Goal: Task Accomplishment & Management: Manage account settings

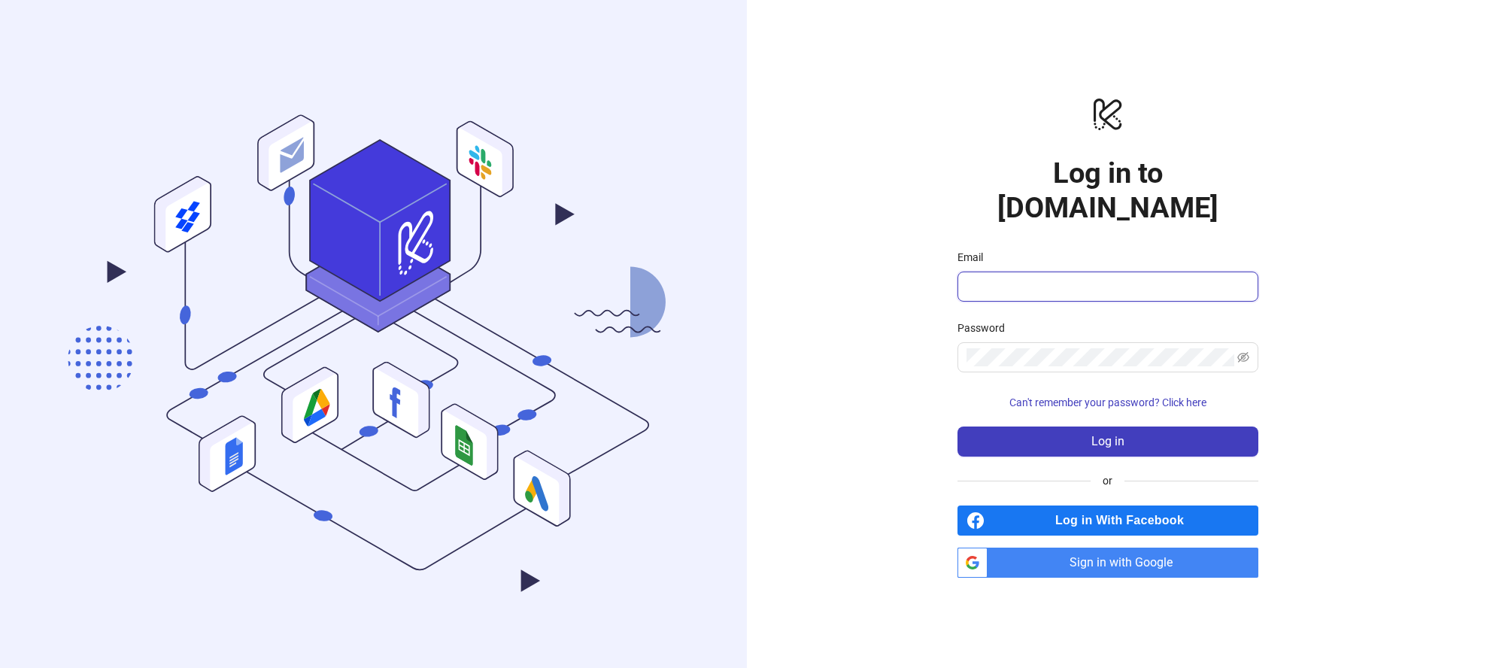
click at [1072, 278] on input "Email" at bounding box center [1107, 287] width 280 height 18
type input "**********"
click at [958, 427] on button "Log in" at bounding box center [1108, 442] width 301 height 30
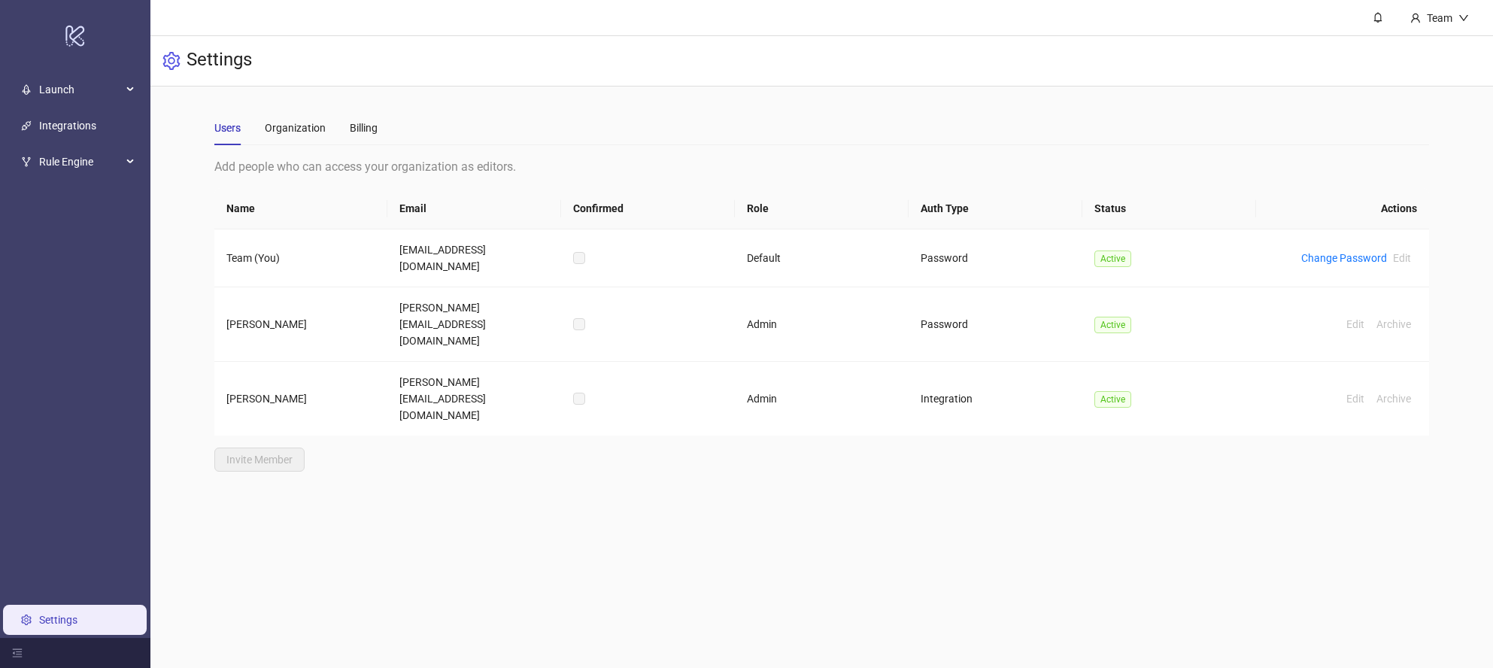
click at [626, 98] on main "Users Organization Billing Add people who can access your organization as edito…" at bounding box center [822, 291] width 1240 height 409
click at [113, 92] on span "Launch" at bounding box center [80, 89] width 83 height 30
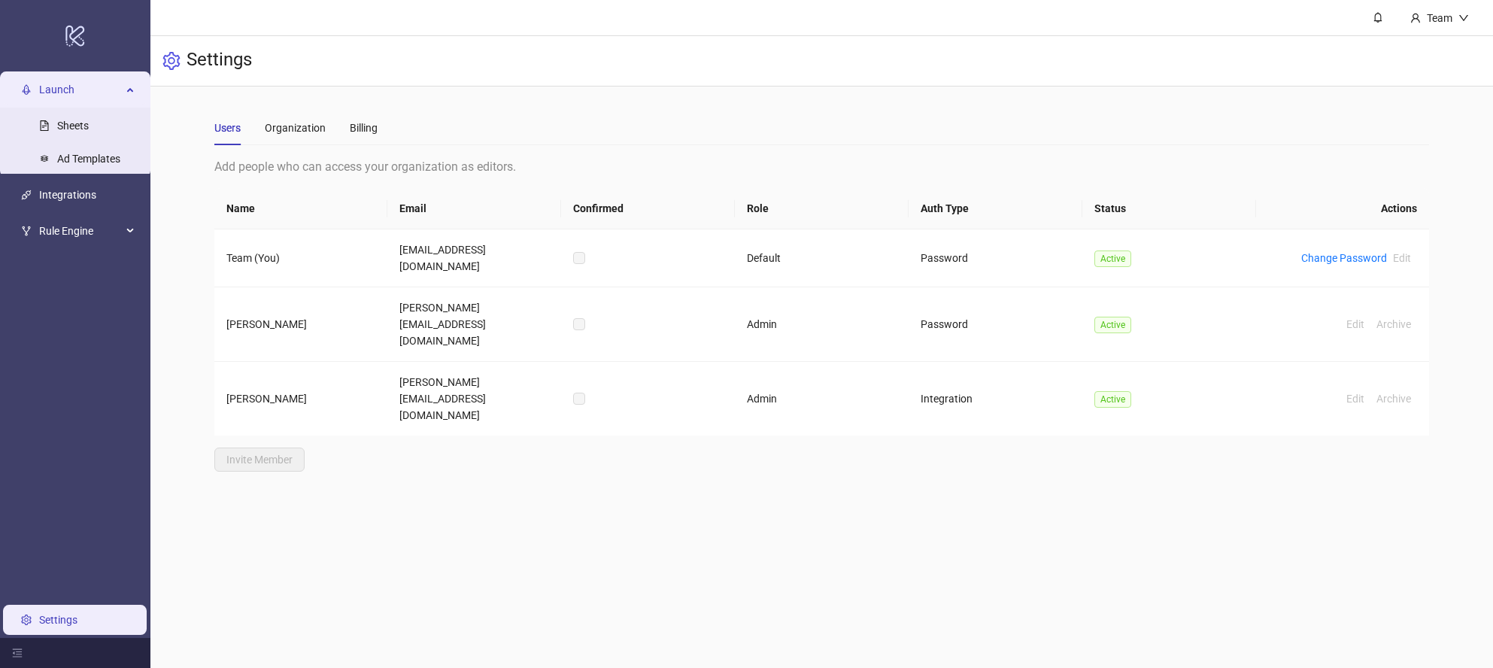
click at [512, 102] on main "Users Organization Billing Add people who can access your organization as edito…" at bounding box center [822, 291] width 1240 height 409
click at [83, 87] on span "Launch" at bounding box center [80, 89] width 83 height 30
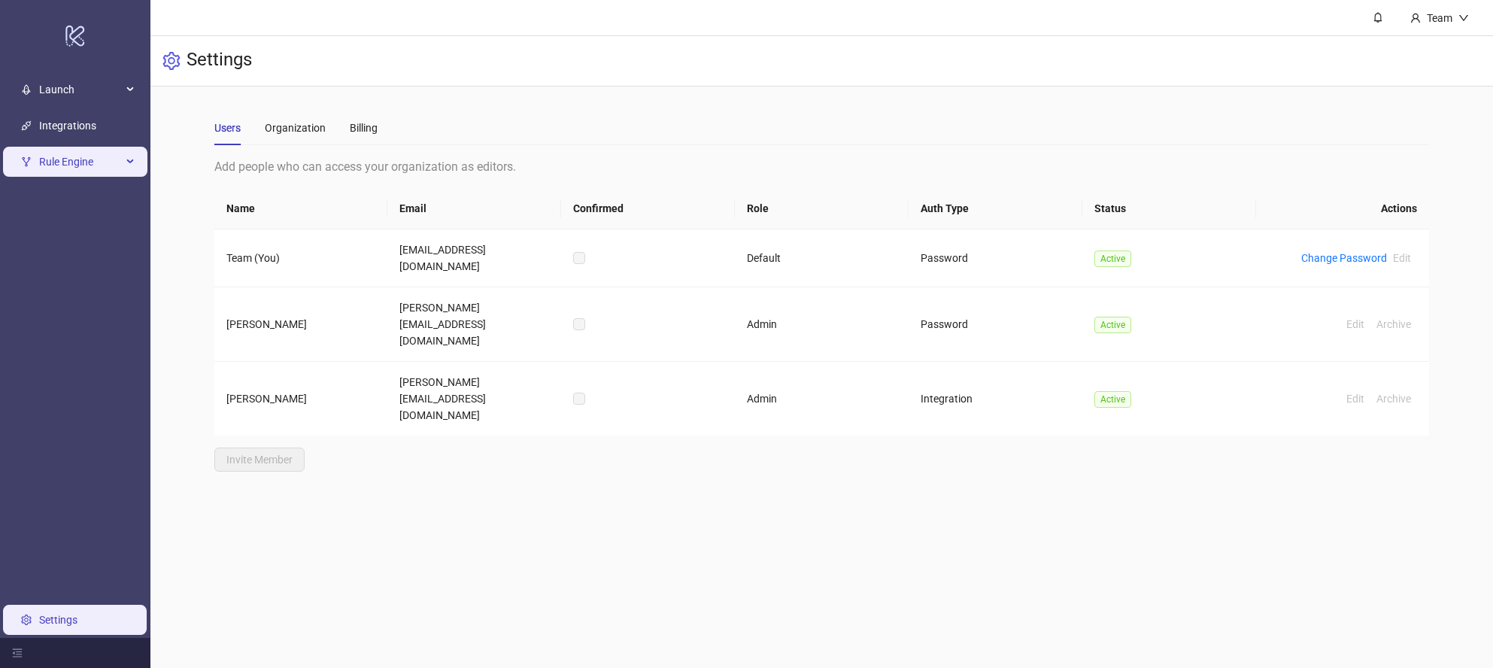
click at [77, 160] on span "Rule Engine" at bounding box center [80, 162] width 83 height 30
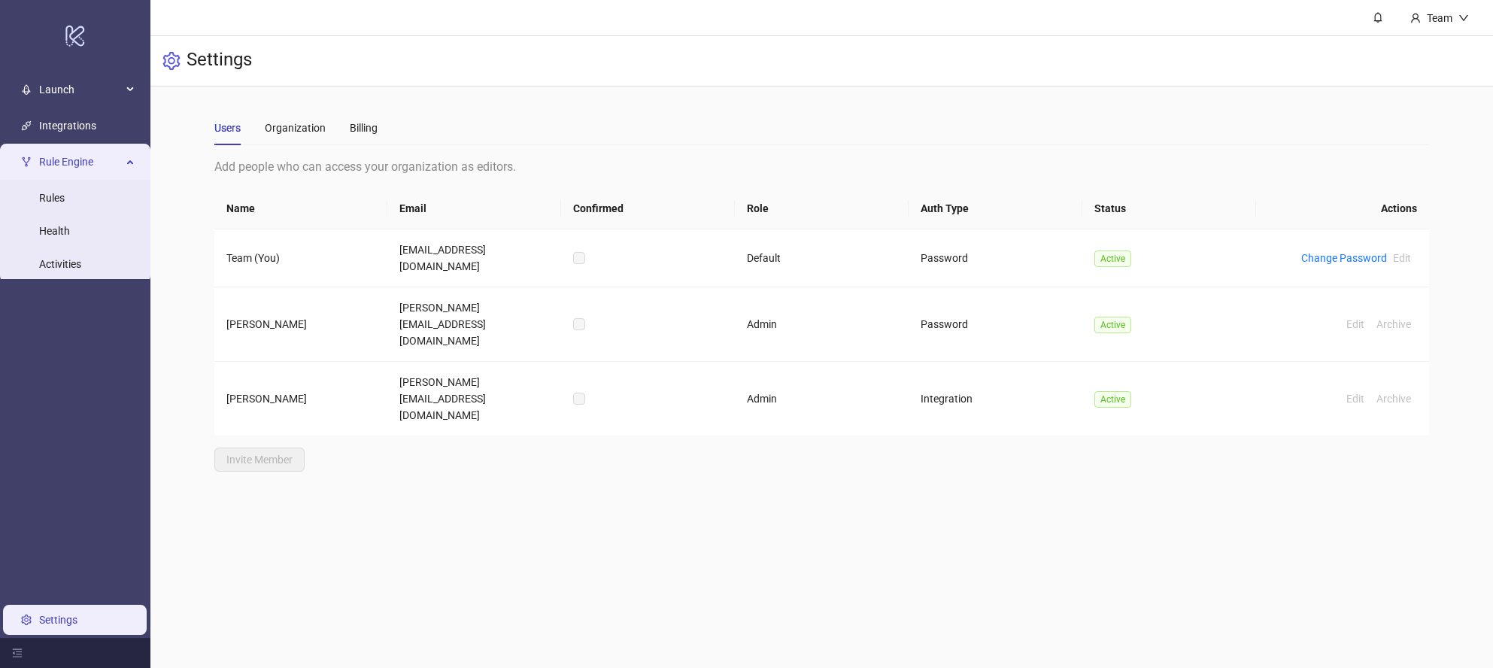
click at [98, 155] on span "Rule Engine" at bounding box center [80, 162] width 83 height 30
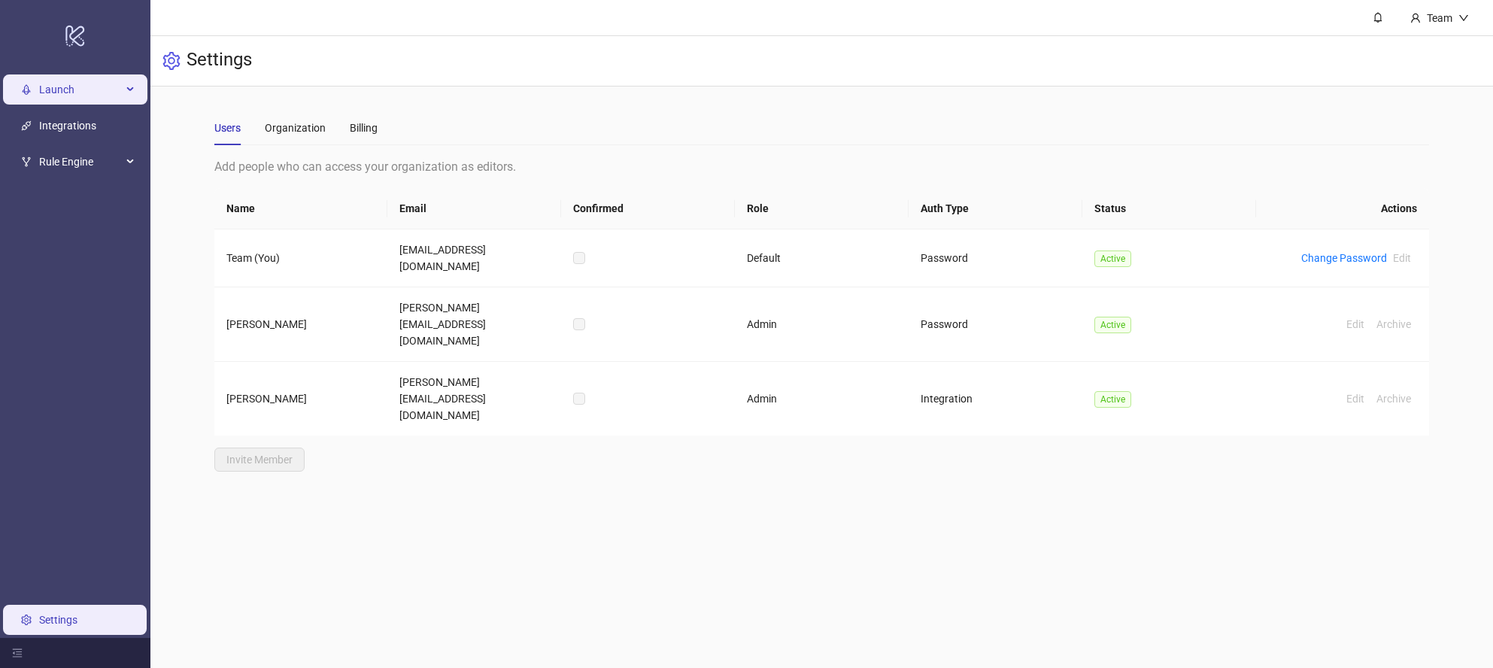
click at [77, 83] on span "Launch" at bounding box center [80, 89] width 83 height 30
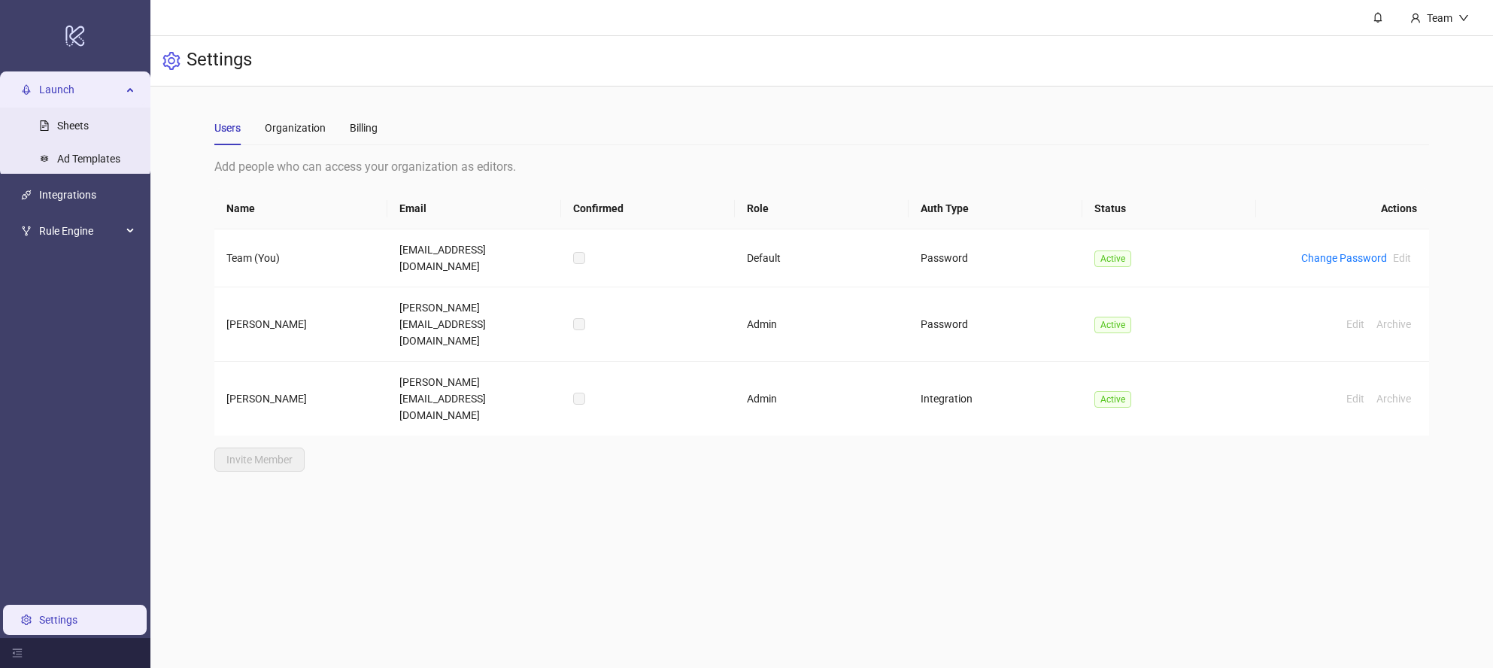
click at [94, 88] on span "Launch" at bounding box center [80, 89] width 83 height 30
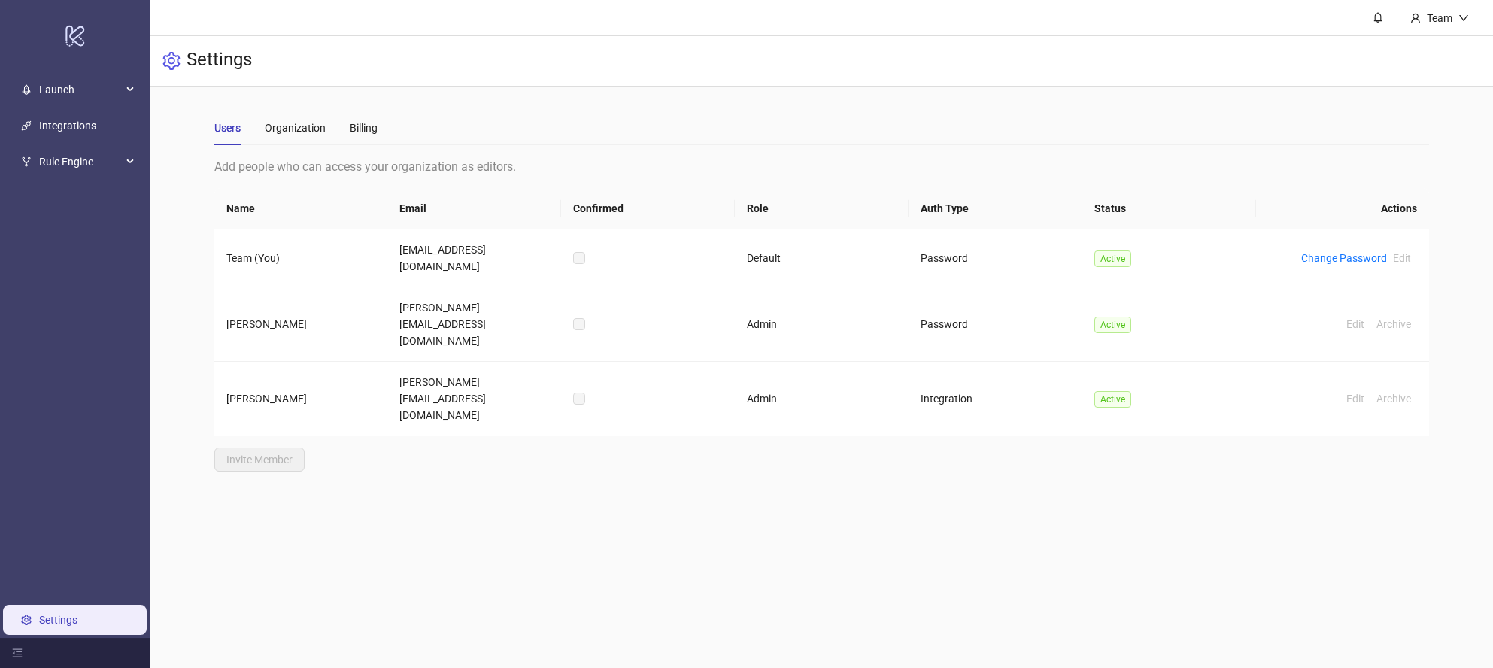
click at [151, 87] on div "Users Organization Billing Add people who can access your organization as edito…" at bounding box center [821, 291] width 1343 height 409
click at [75, 127] on link "Integrations" at bounding box center [67, 126] width 57 height 12
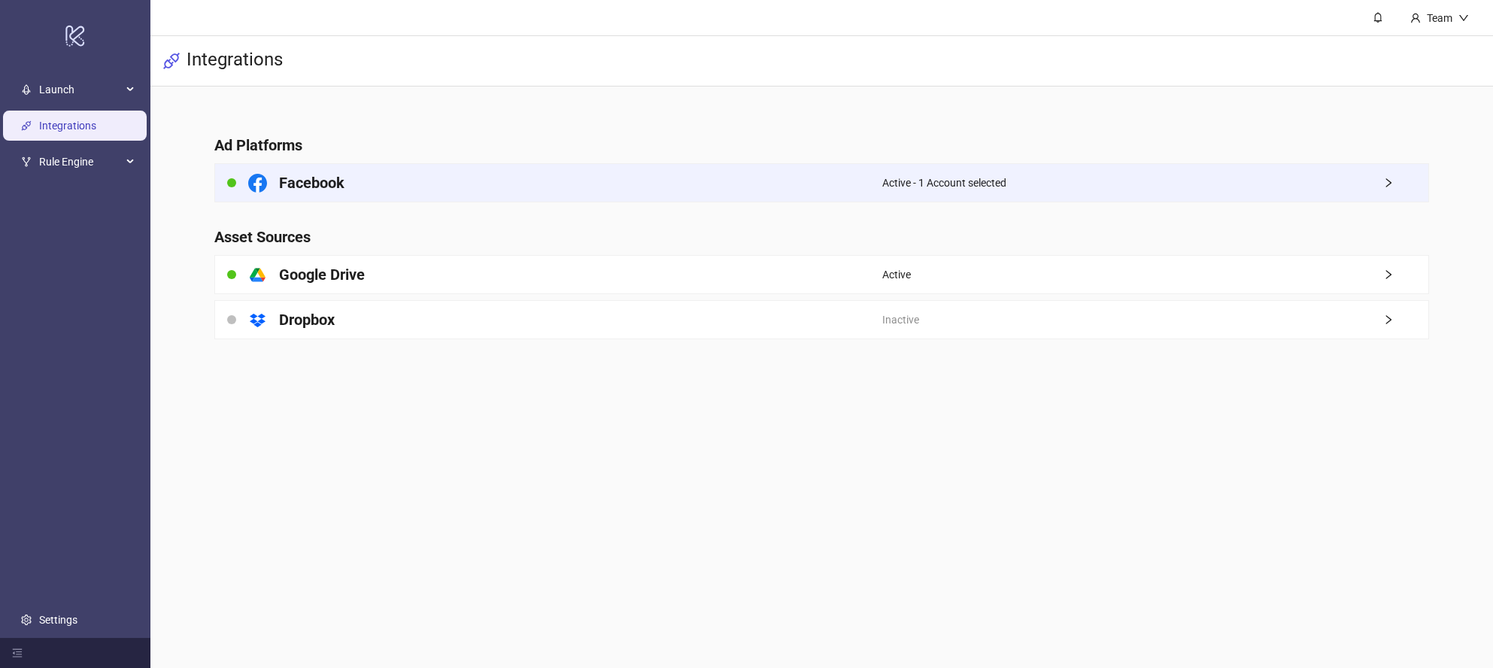
click at [1124, 182] on div "Active - 1 Account selected" at bounding box center [1155, 183] width 546 height 38
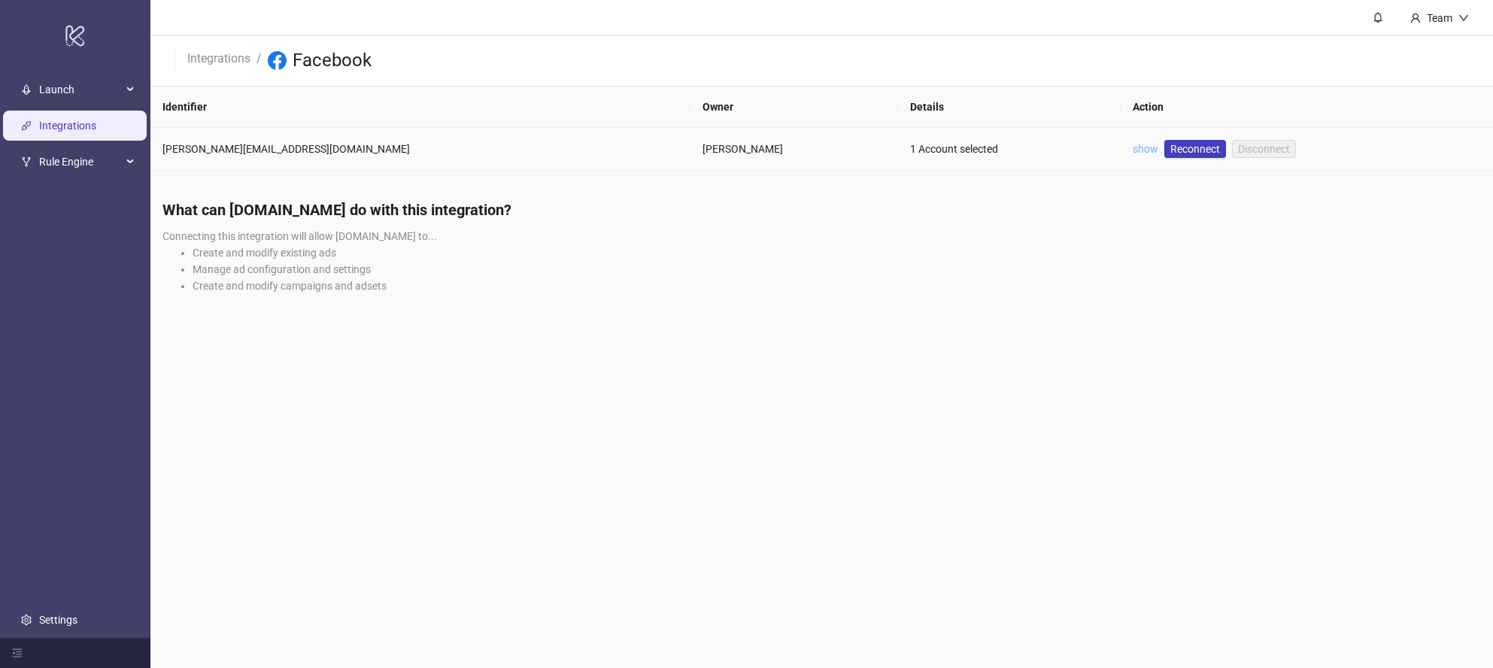
click at [1133, 151] on link "show" at bounding box center [1146, 149] width 26 height 12
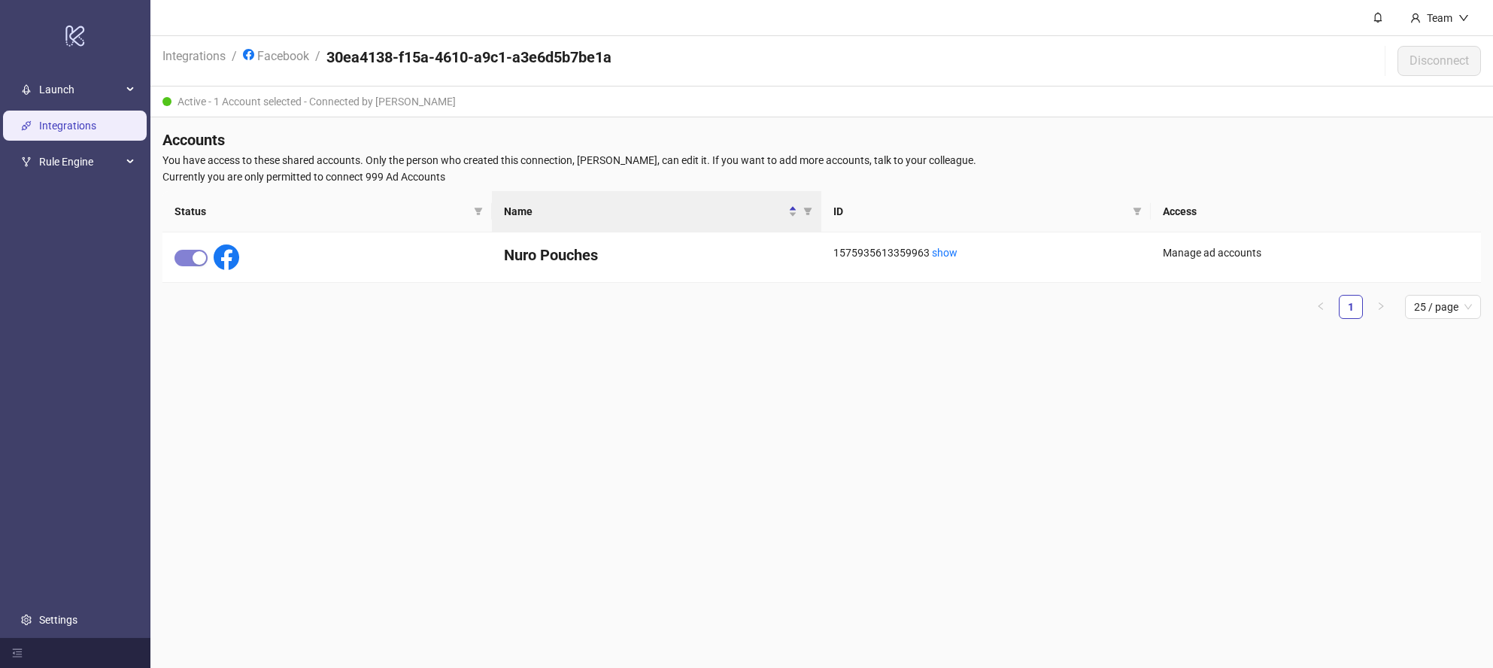
click at [1274, 38] on header "Integrations / Facebook / 30ea4138-f15a-4610-a9c1-a3e6d5b7be1a Disconnect" at bounding box center [821, 61] width 1343 height 50
drag, startPoint x: 1071, startPoint y: 4, endPoint x: 1064, endPoint y: 10, distance: 9.1
click at [1071, 4] on header "Team" at bounding box center [821, 18] width 1343 height 36
click at [708, 131] on h4 "Accounts" at bounding box center [821, 139] width 1319 height 21
click at [1178, 244] on div "Manage ad accounts" at bounding box center [1316, 252] width 306 height 17
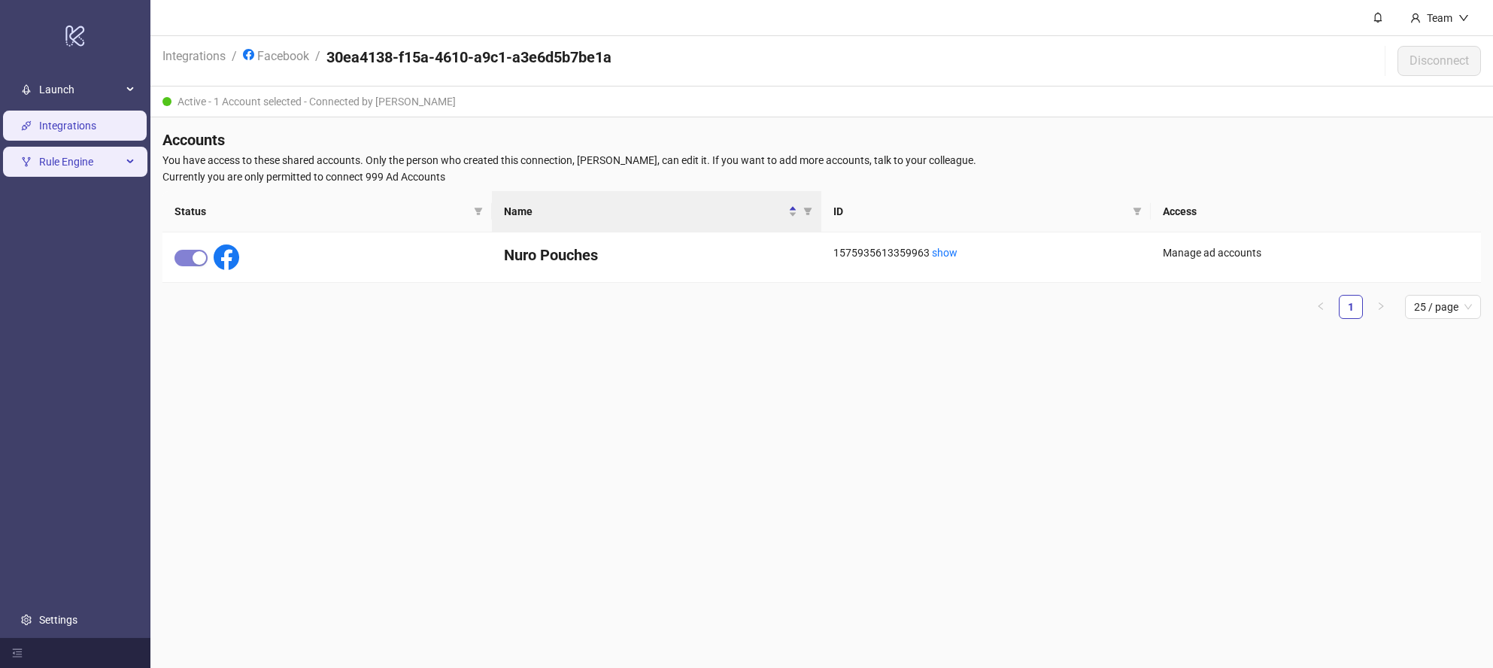
click at [107, 159] on span "Rule Engine" at bounding box center [80, 162] width 83 height 30
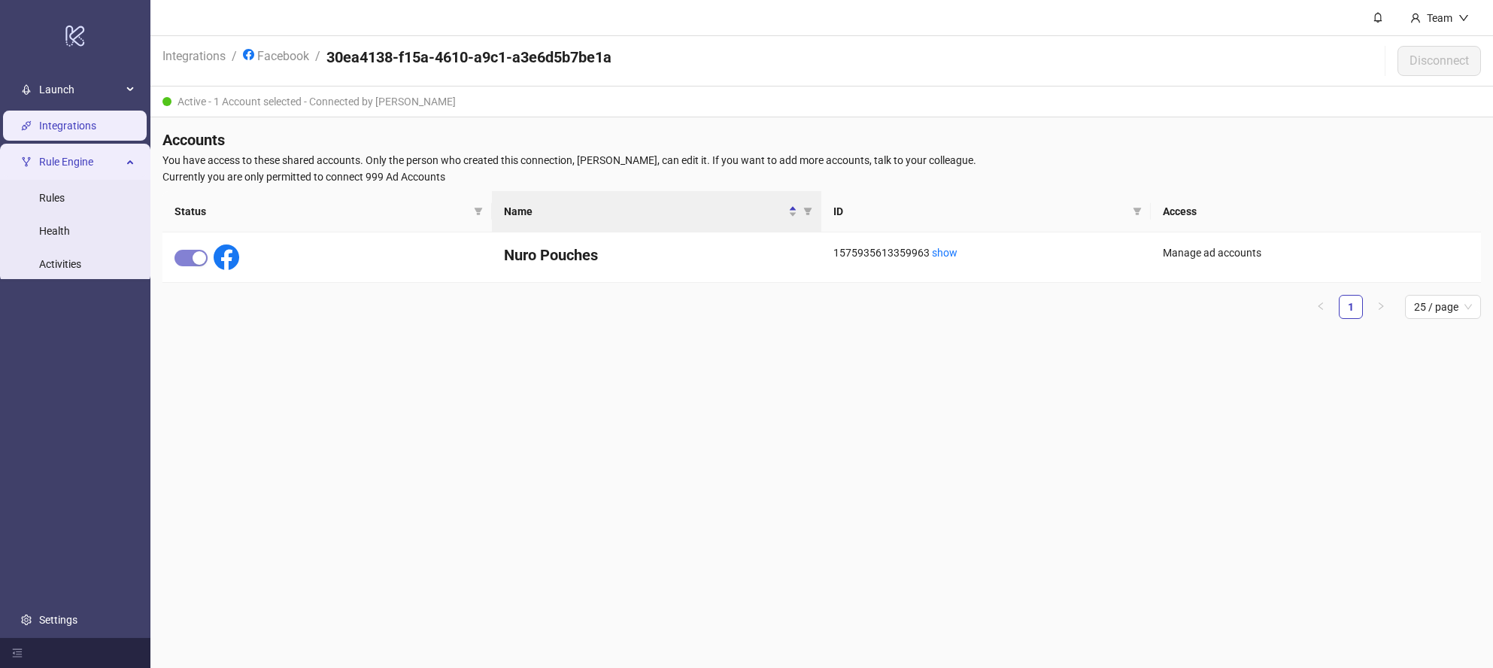
click at [114, 162] on span "Rule Engine" at bounding box center [80, 162] width 83 height 30
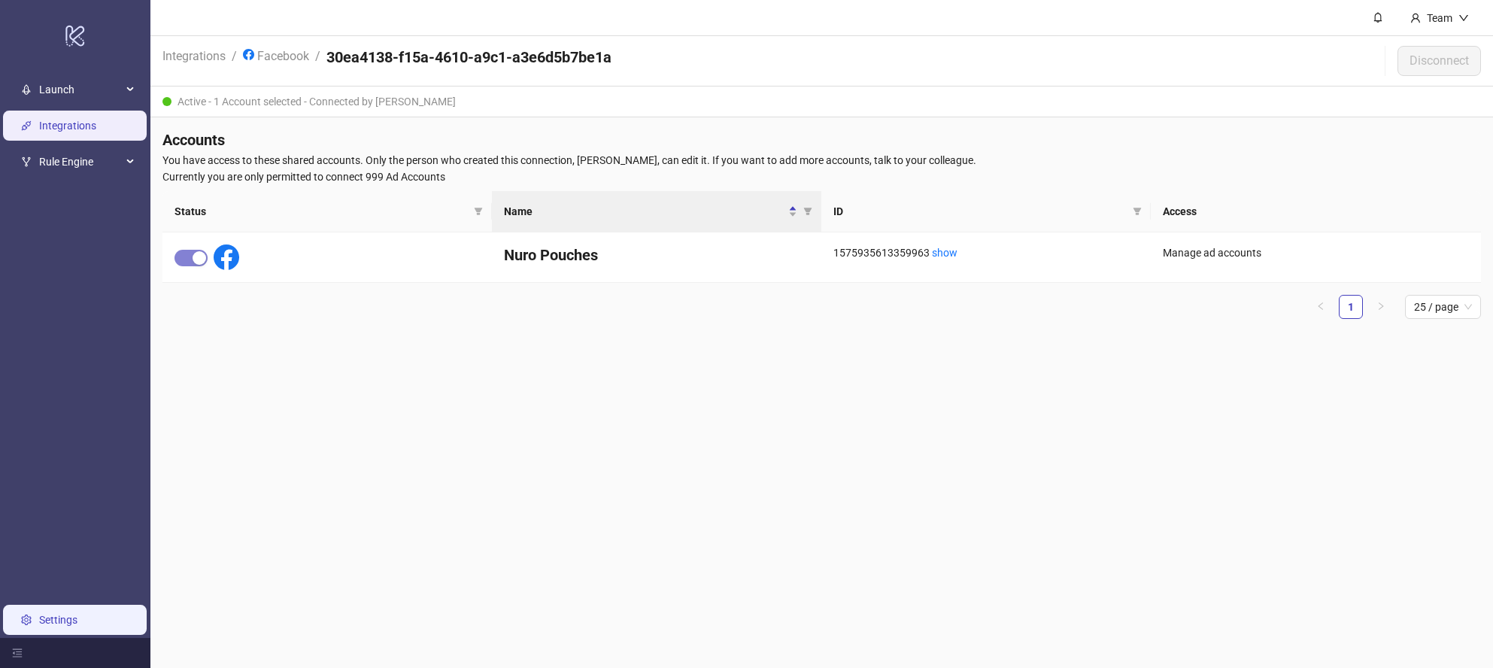
click at [68, 624] on link "Settings" at bounding box center [58, 620] width 38 height 12
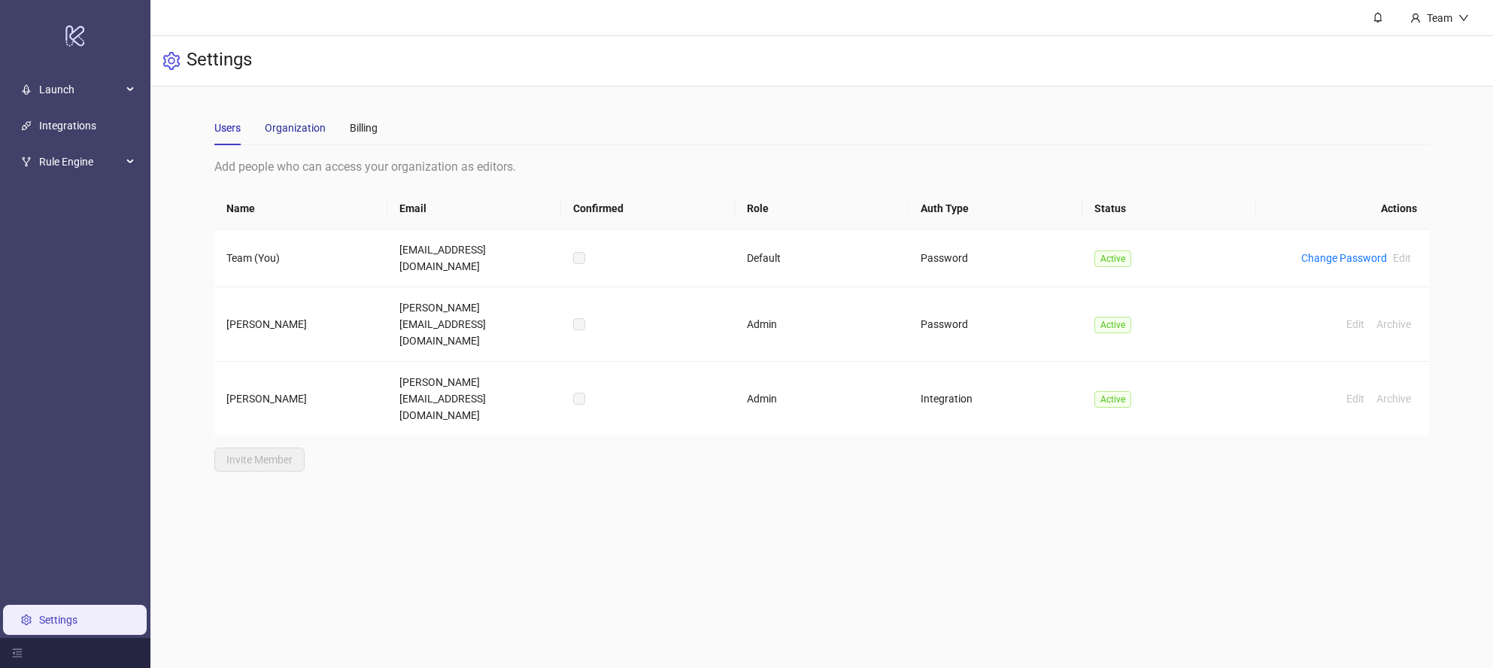
click at [293, 127] on div "Organization" at bounding box center [295, 128] width 61 height 17
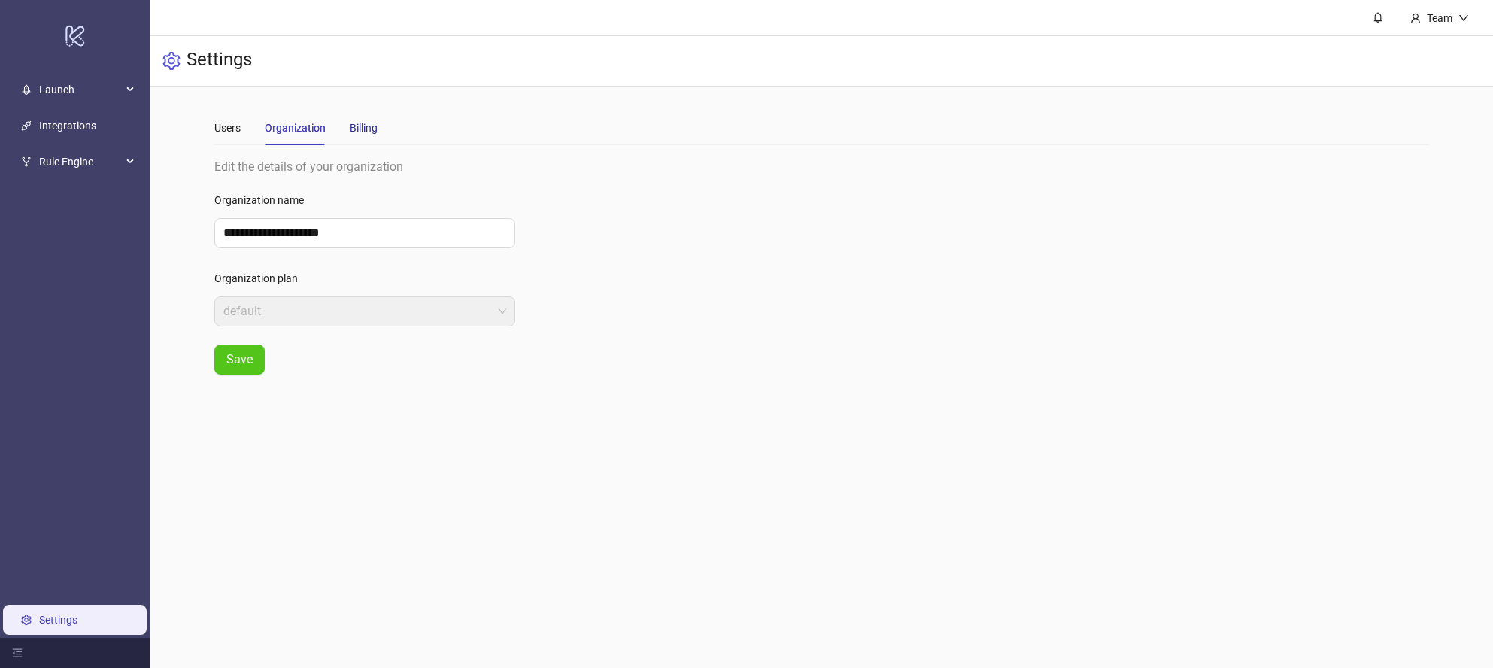
click at [369, 129] on div "Billing" at bounding box center [364, 128] width 28 height 17
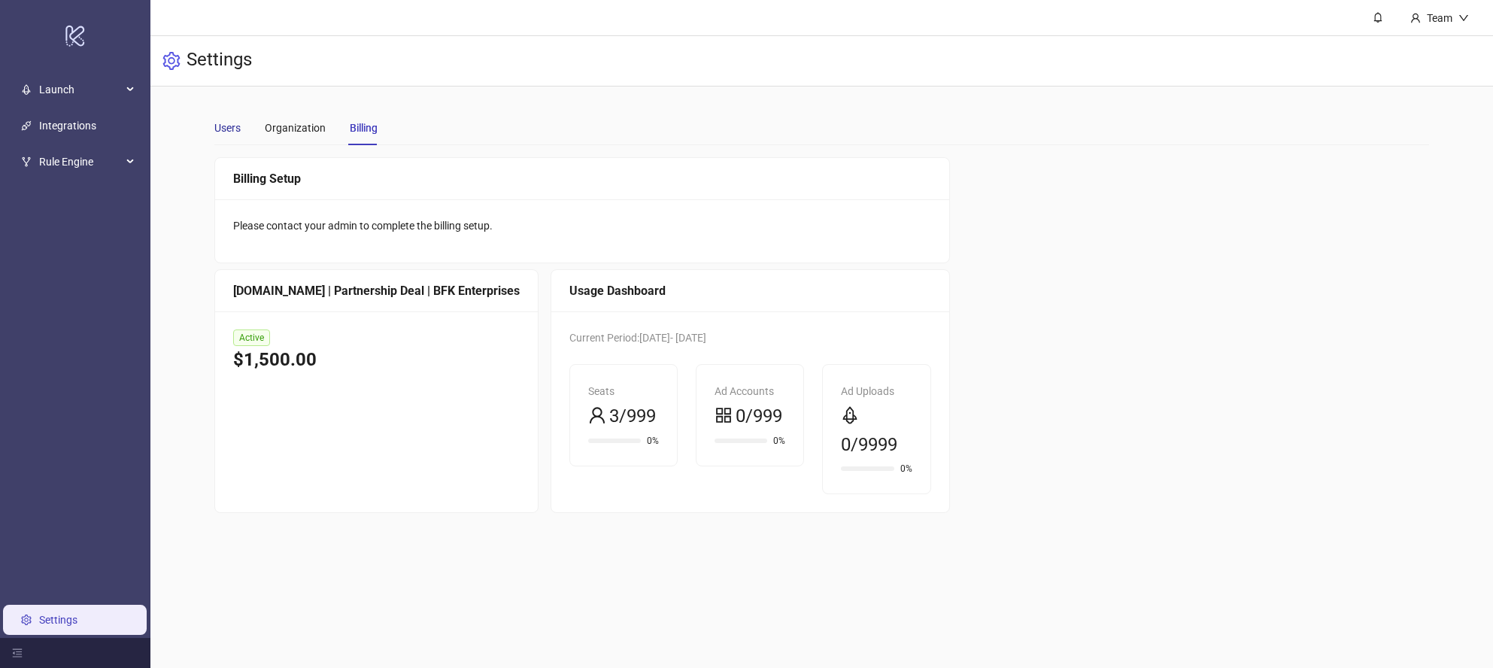
click at [241, 130] on div "Users" at bounding box center [227, 128] width 26 height 17
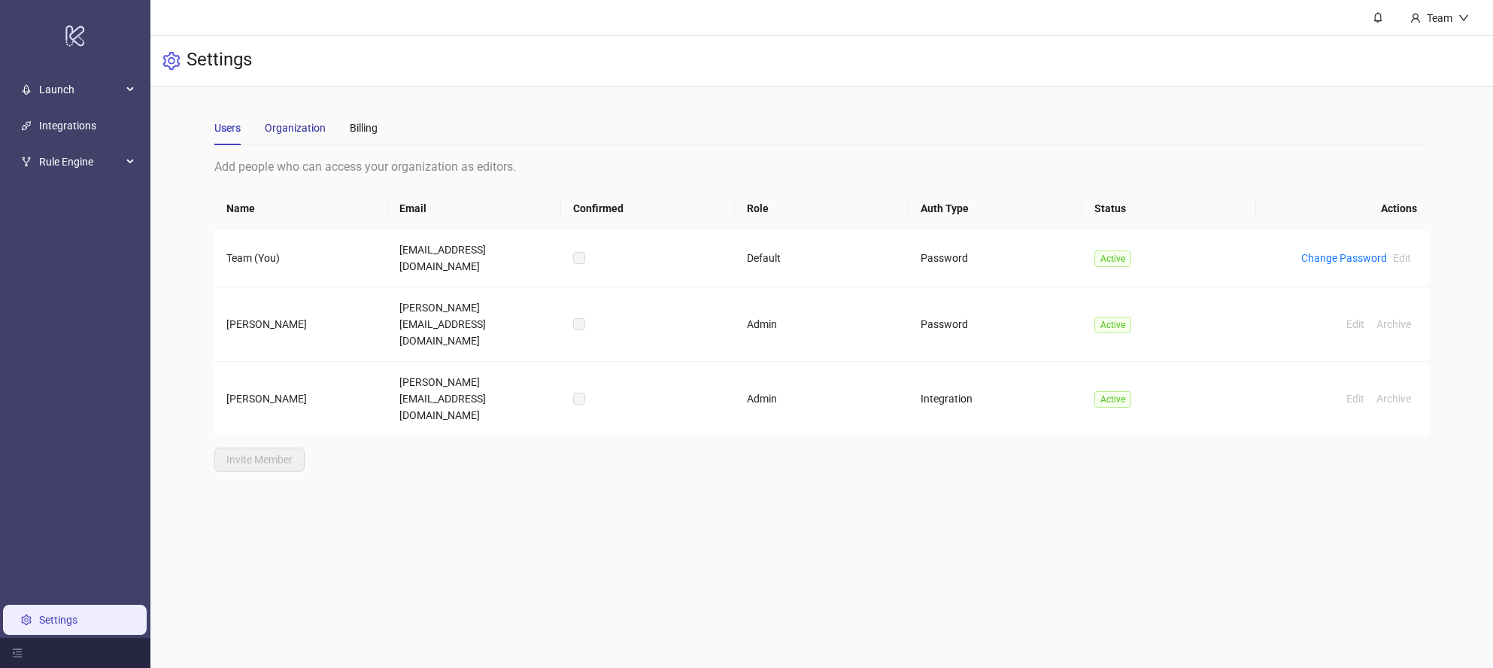
click at [313, 126] on div "Organization" at bounding box center [295, 128] width 61 height 17
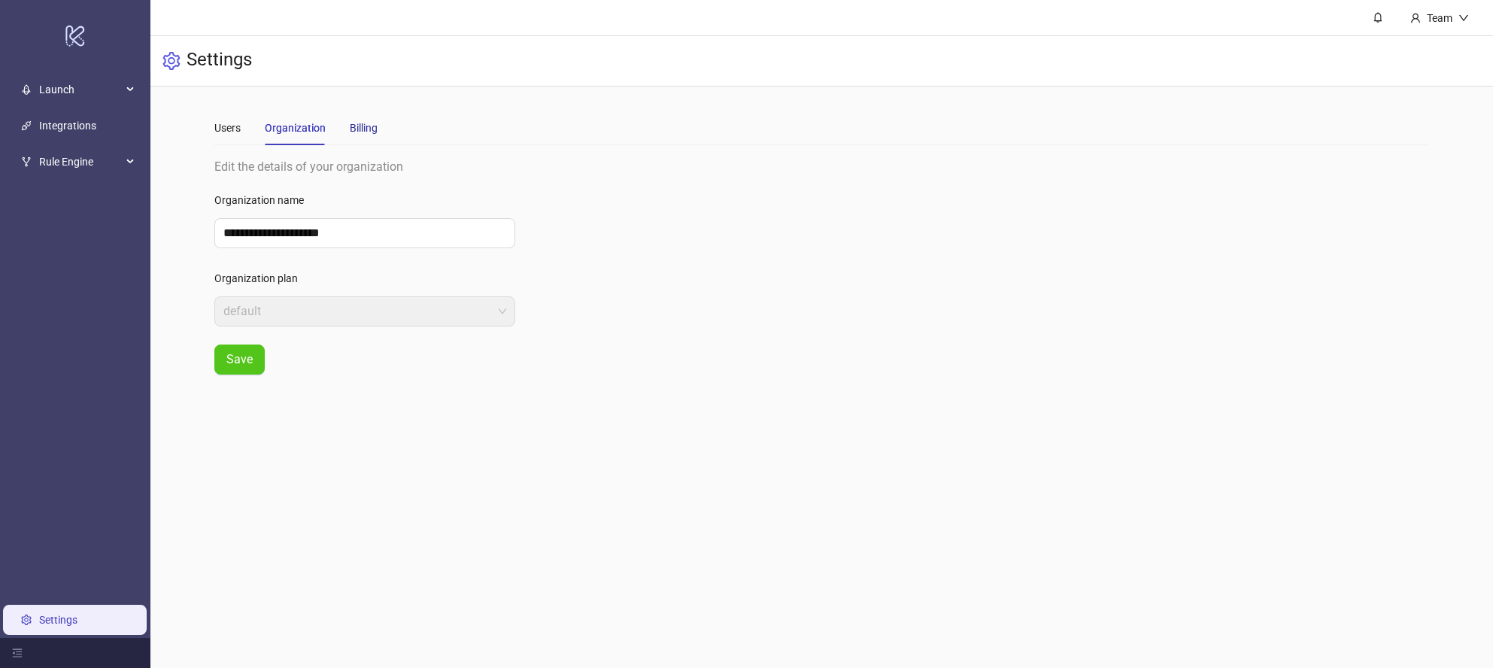
click at [367, 124] on div "Billing" at bounding box center [364, 128] width 28 height 17
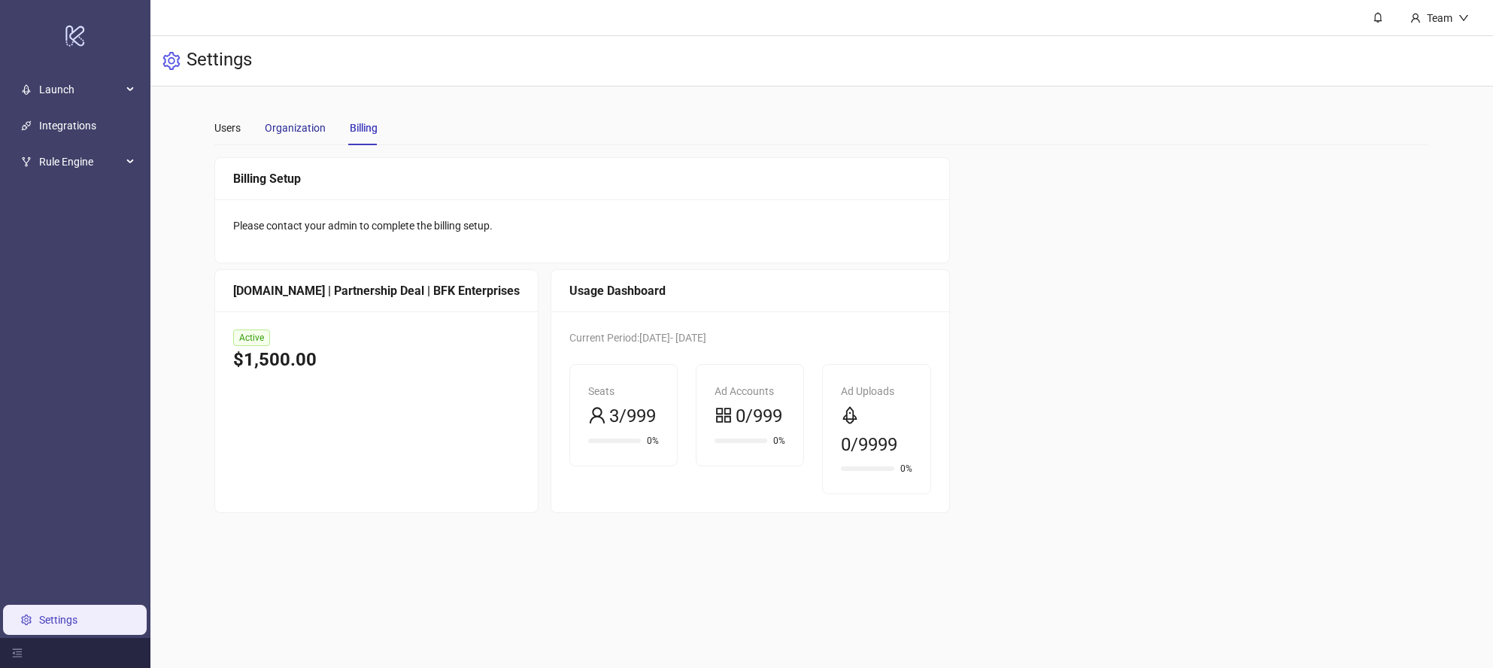
click at [285, 130] on div "Organization" at bounding box center [295, 128] width 61 height 17
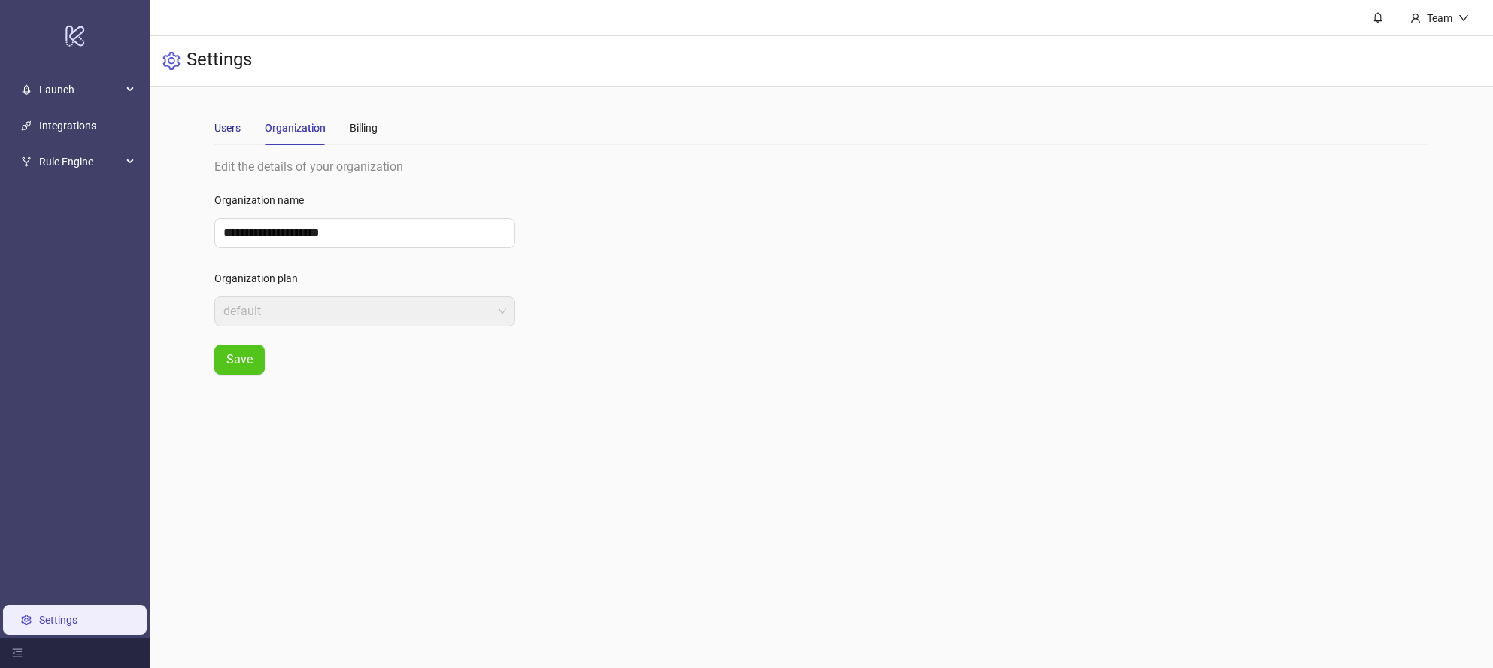
click at [221, 132] on div "Users" at bounding box center [227, 128] width 26 height 17
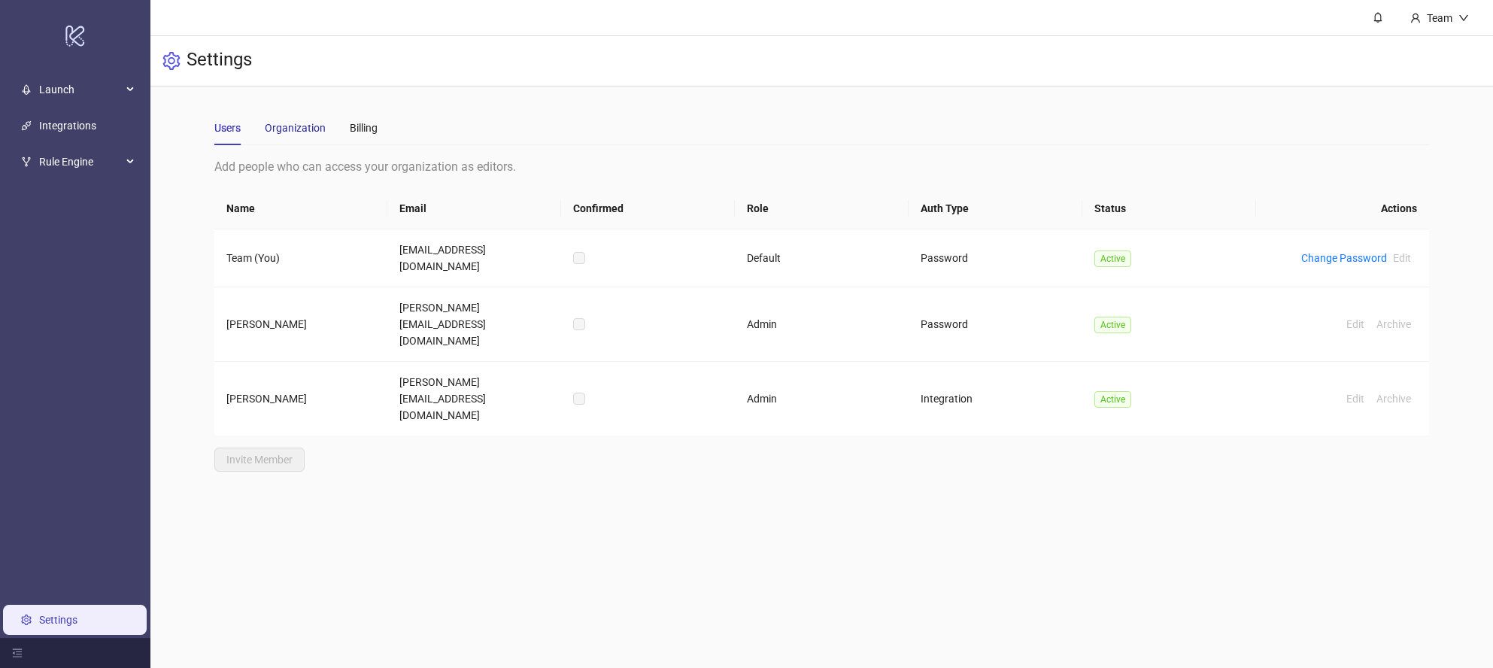
click at [284, 128] on div "Organization" at bounding box center [295, 128] width 61 height 17
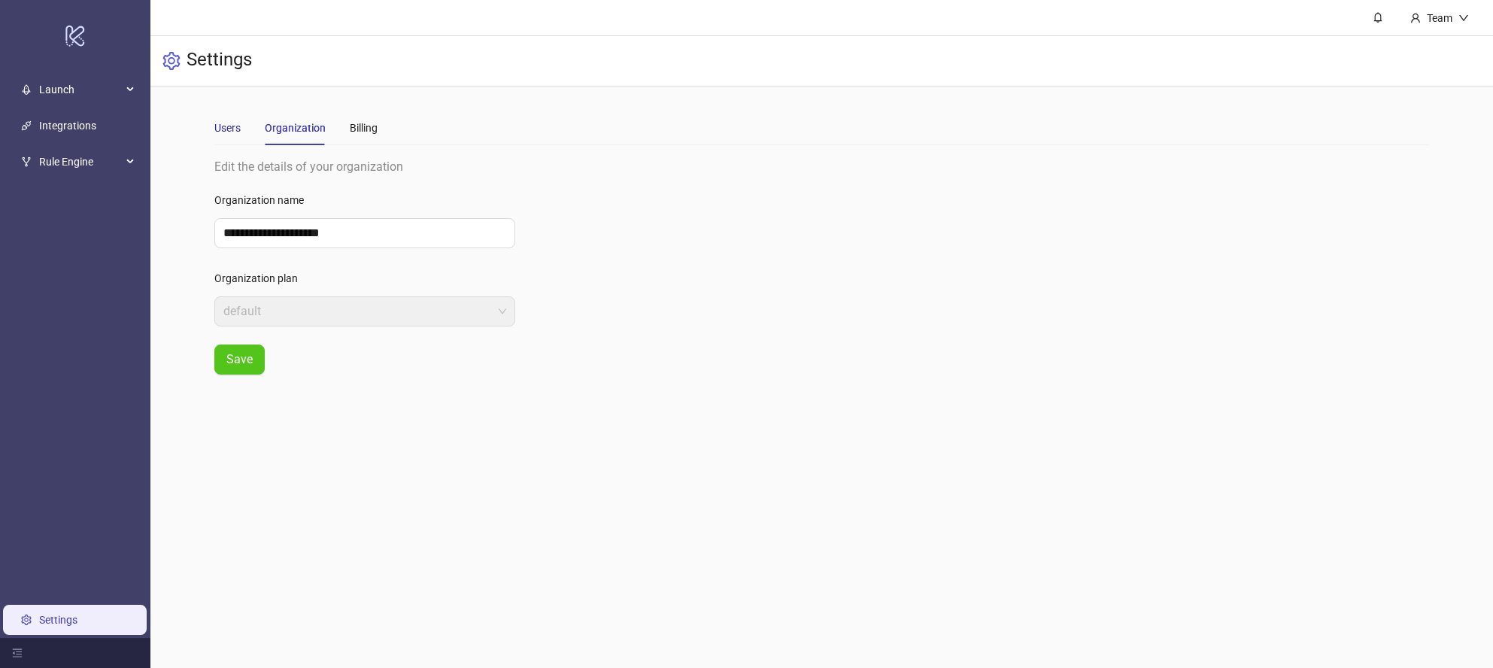
click at [229, 127] on div "Users" at bounding box center [227, 128] width 26 height 17
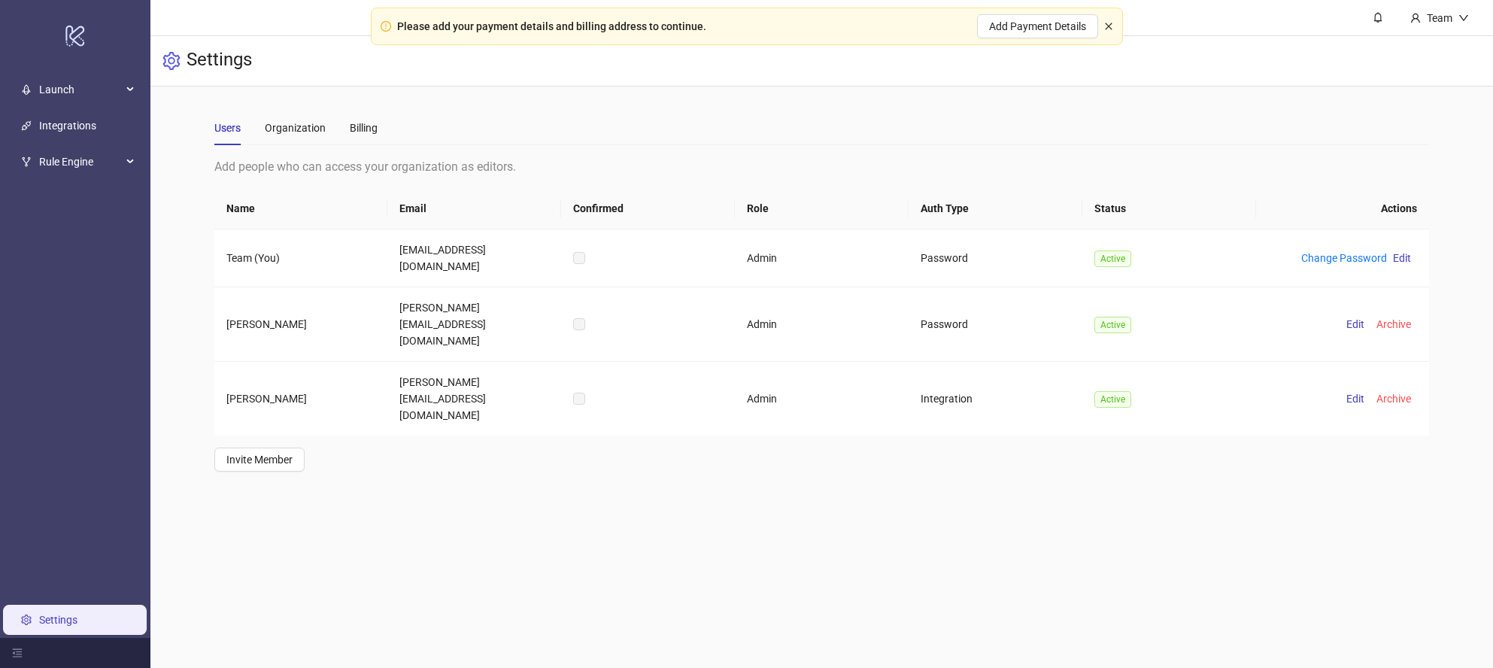
click at [1107, 29] on icon "close" at bounding box center [1108, 26] width 9 height 9
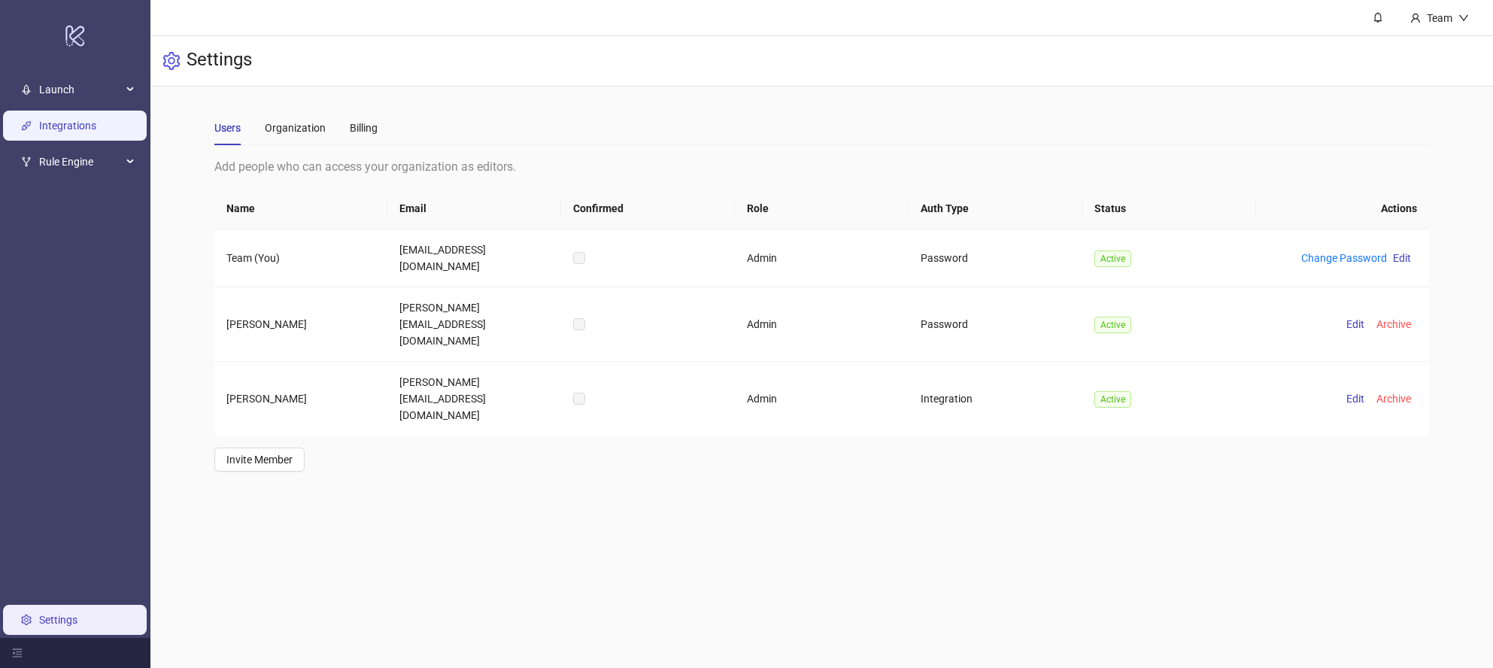
click at [53, 126] on link "Integrations" at bounding box center [67, 126] width 57 height 12
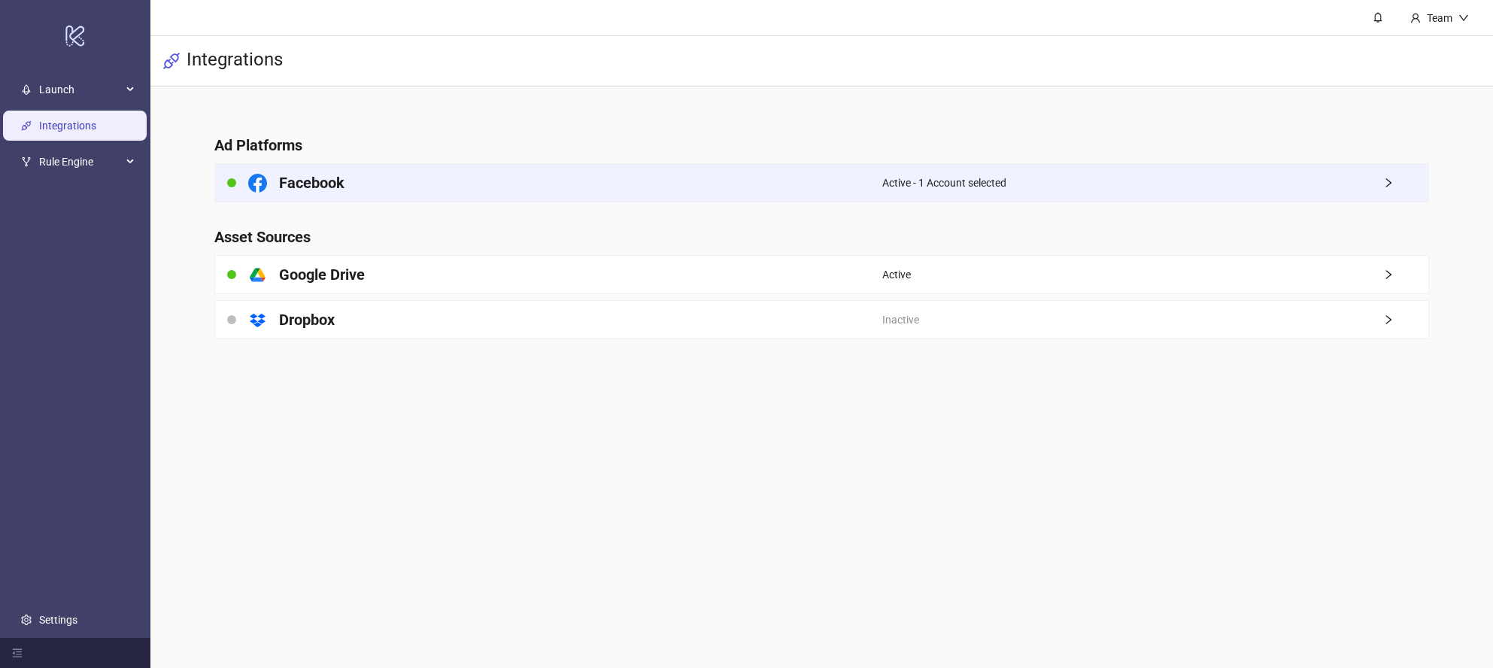
click at [779, 184] on div "Facebook" at bounding box center [549, 183] width 668 height 38
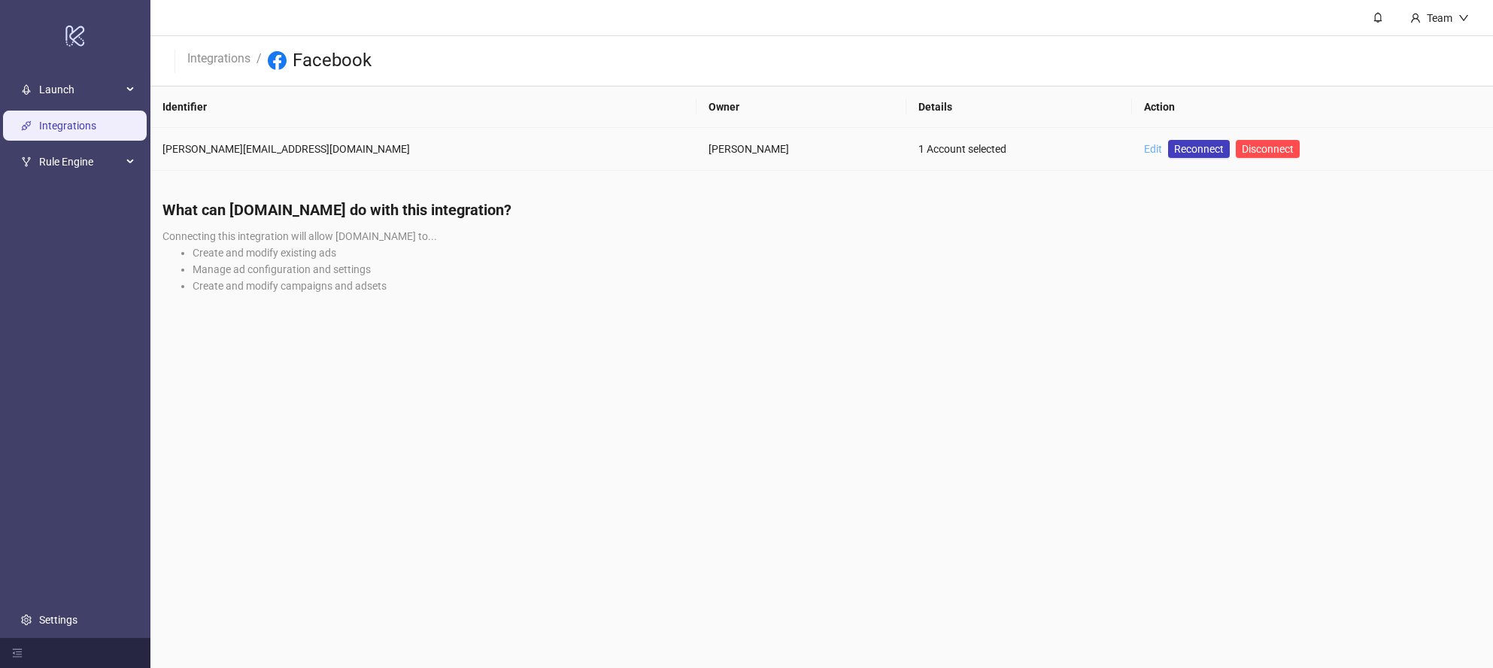
click at [1144, 145] on link "Edit" at bounding box center [1153, 149] width 18 height 12
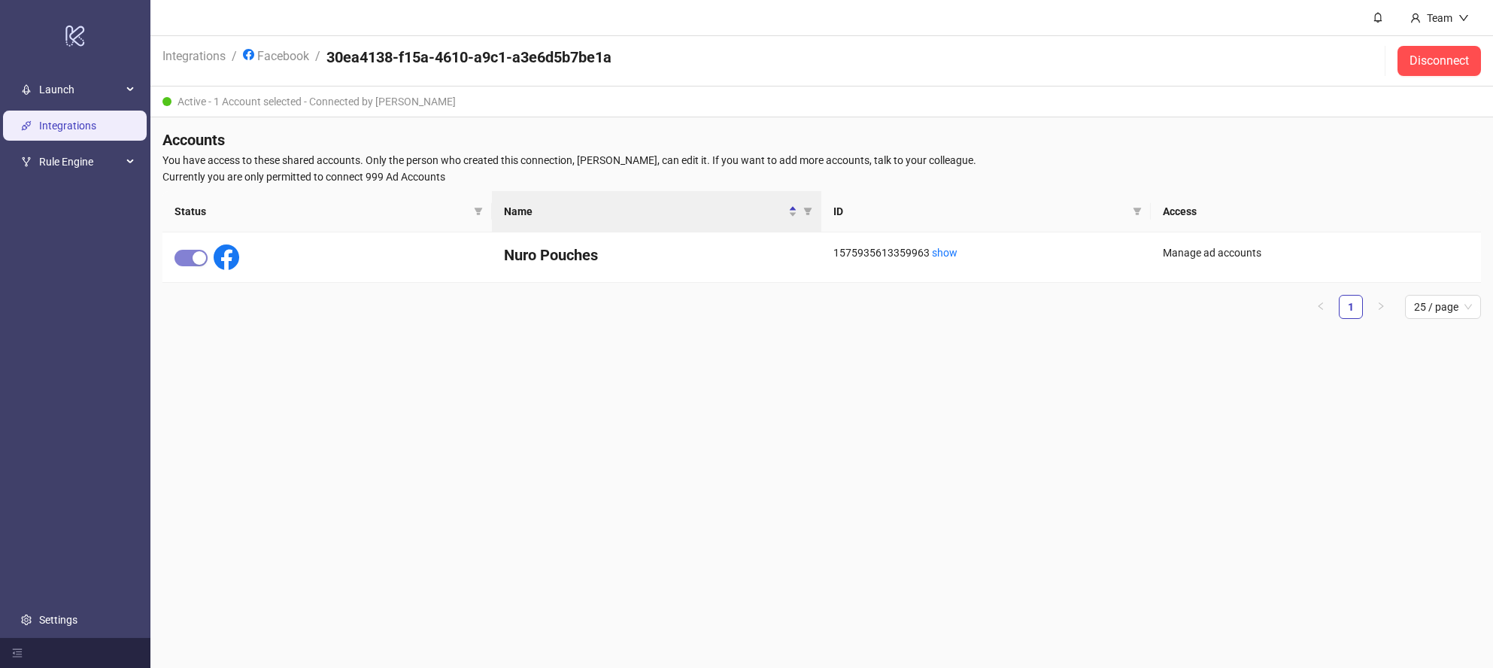
click at [856, 88] on div "Active - 1 Account selected - Connected by [PERSON_NAME]" at bounding box center [821, 102] width 1343 height 31
click at [879, 87] on div "Active - 1 Account selected - Connected by [PERSON_NAME]" at bounding box center [821, 102] width 1343 height 31
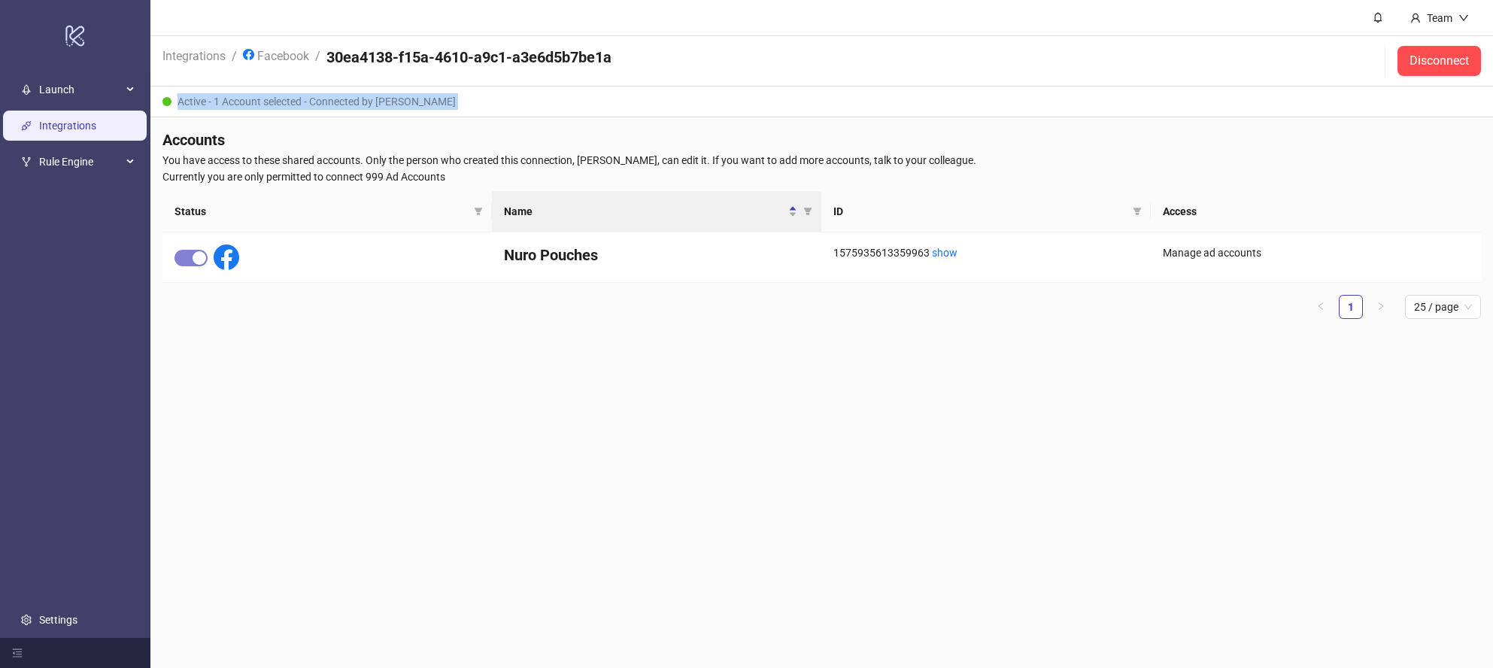
click at [879, 87] on div "Active - 1 Account selected - Connected by [PERSON_NAME]" at bounding box center [821, 102] width 1343 height 31
click at [897, 112] on div "Active - 1 Account selected - Connected by [PERSON_NAME]" at bounding box center [821, 102] width 1343 height 31
click at [894, 118] on div "Accounts You have access to these shared accounts. Only the person who created …" at bounding box center [821, 230] width 1343 height 226
drag, startPoint x: 232, startPoint y: 143, endPoint x: 159, endPoint y: 143, distance: 73.0
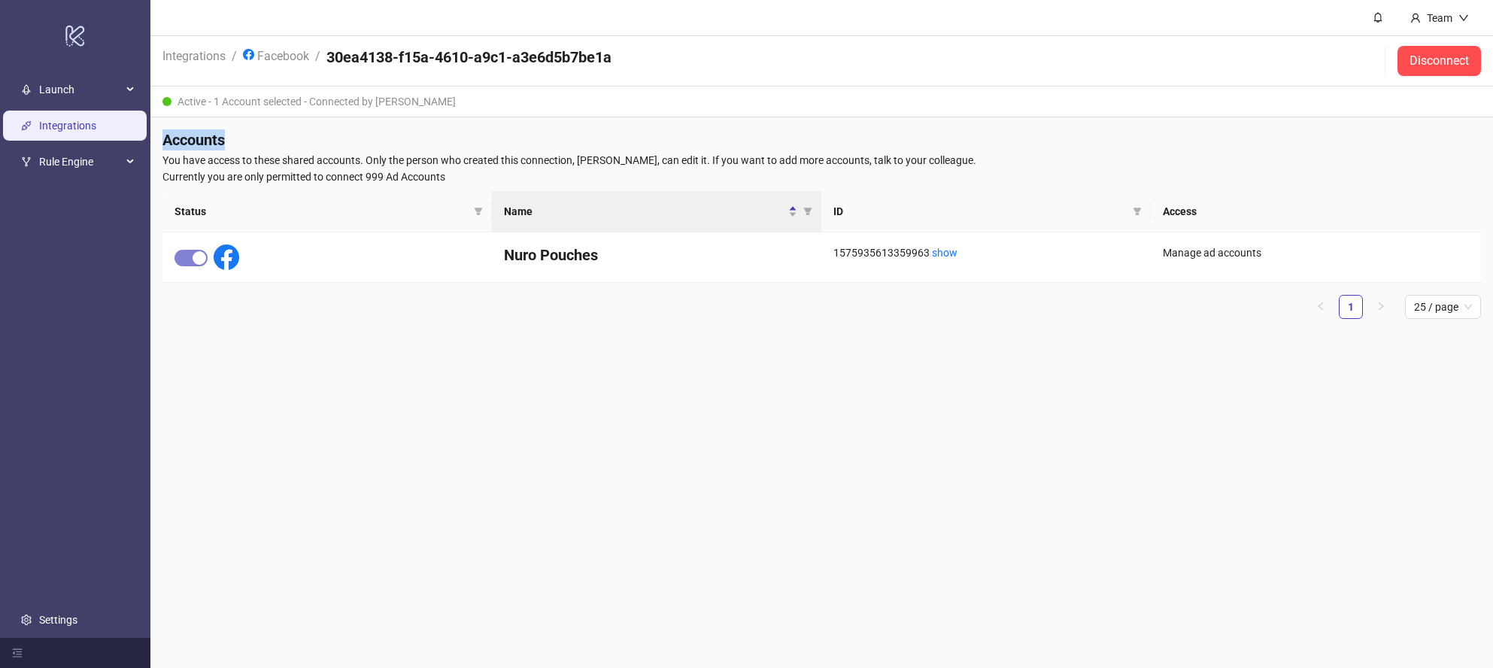
click at [159, 143] on div "Accounts You have access to these shared accounts. Only the person who created …" at bounding box center [821, 230] width 1343 height 226
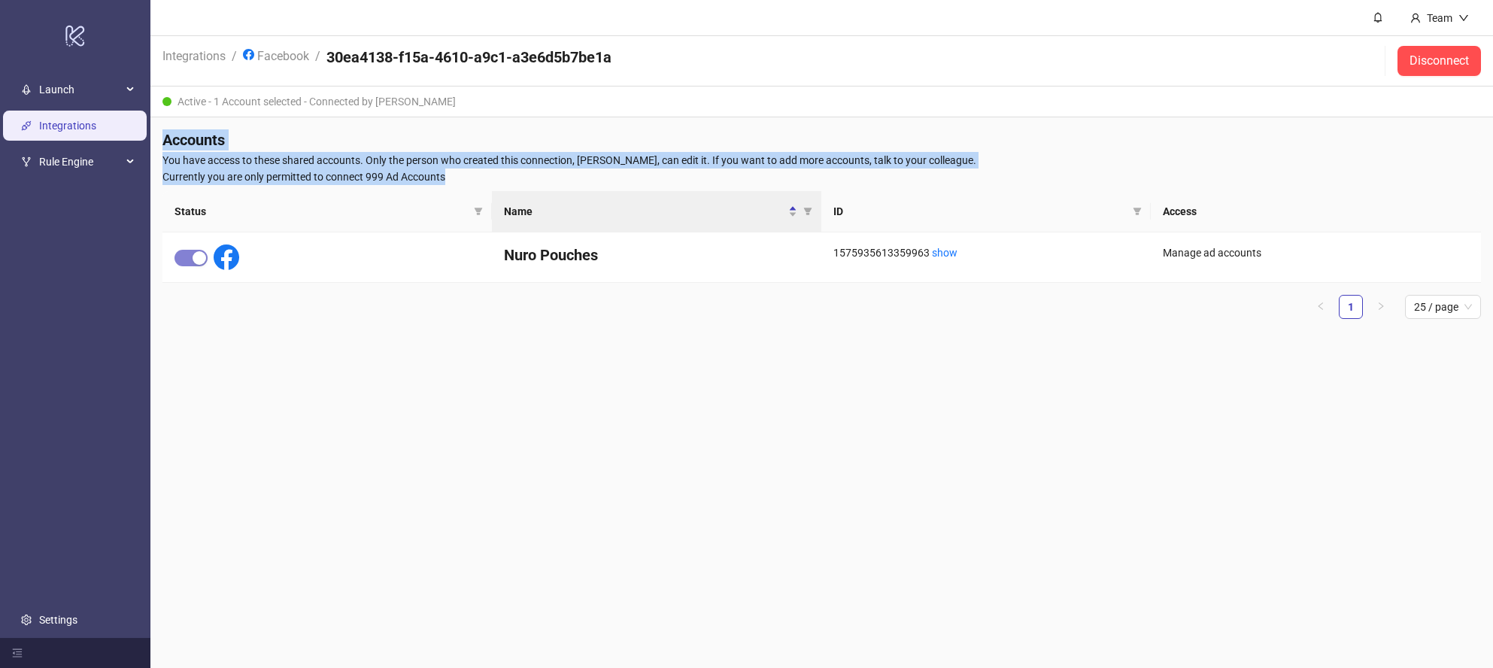
drag, startPoint x: 159, startPoint y: 137, endPoint x: 454, endPoint y: 172, distance: 296.2
click at [454, 172] on div "Accounts You have access to these shared accounts. Only the person who created …" at bounding box center [821, 230] width 1343 height 226
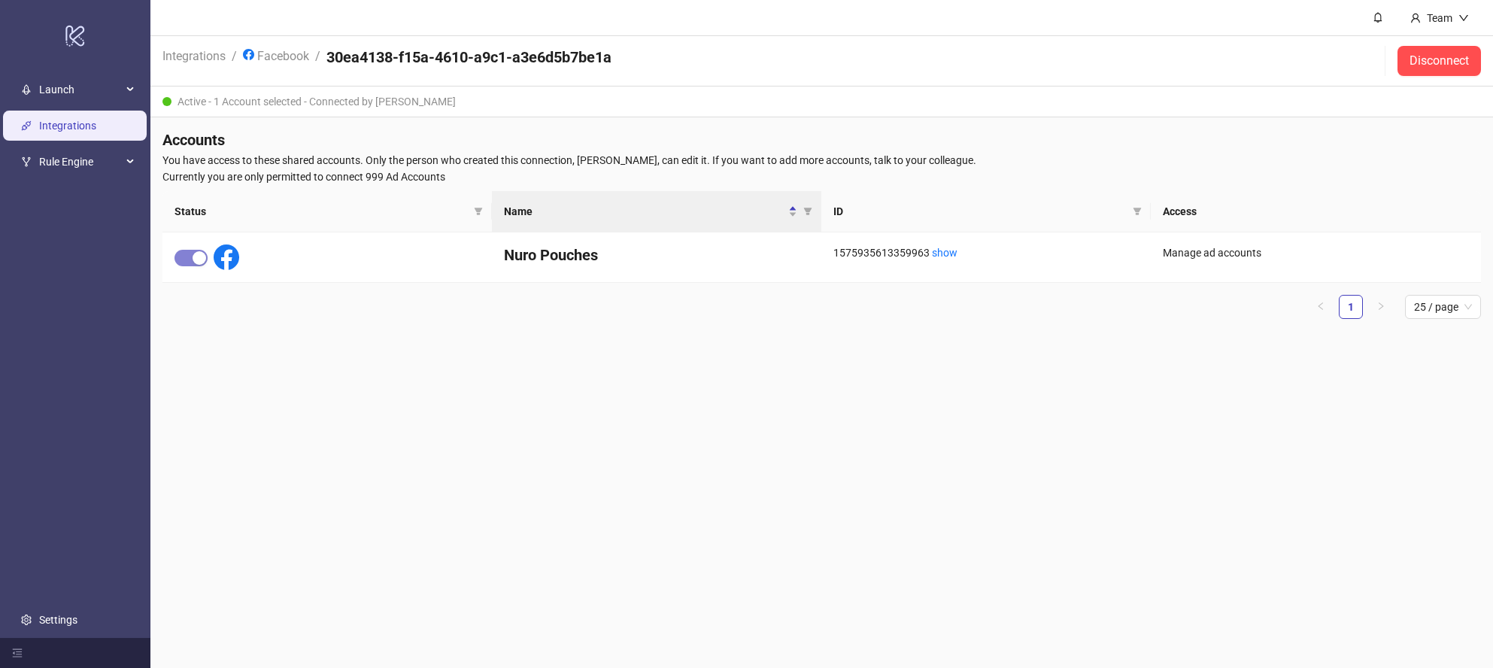
click at [452, 173] on span "Currently you are only permitted to connect 999 Ad Accounts" at bounding box center [821, 176] width 1319 height 17
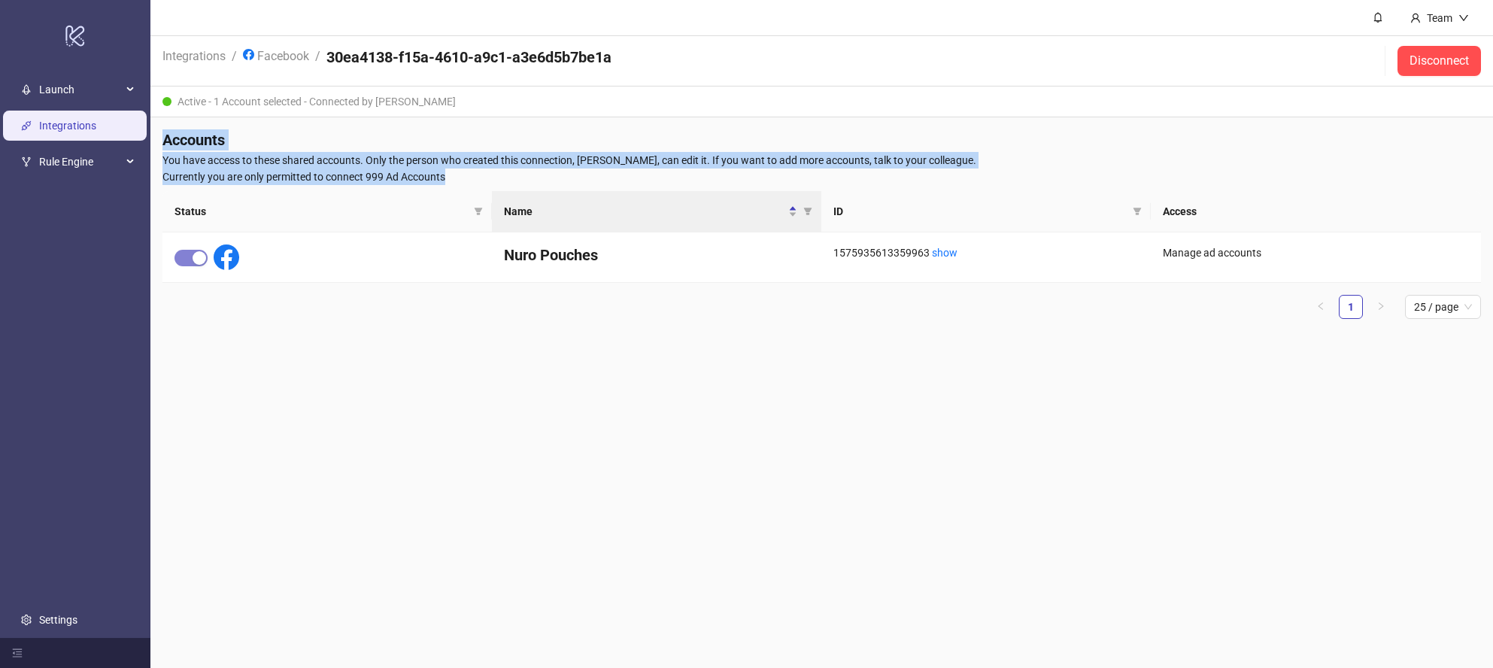
drag, startPoint x: 451, startPoint y: 175, endPoint x: 165, endPoint y: 140, distance: 288.0
click at [159, 142] on div "Accounts You have access to these shared accounts. Only the person who created …" at bounding box center [821, 230] width 1343 height 226
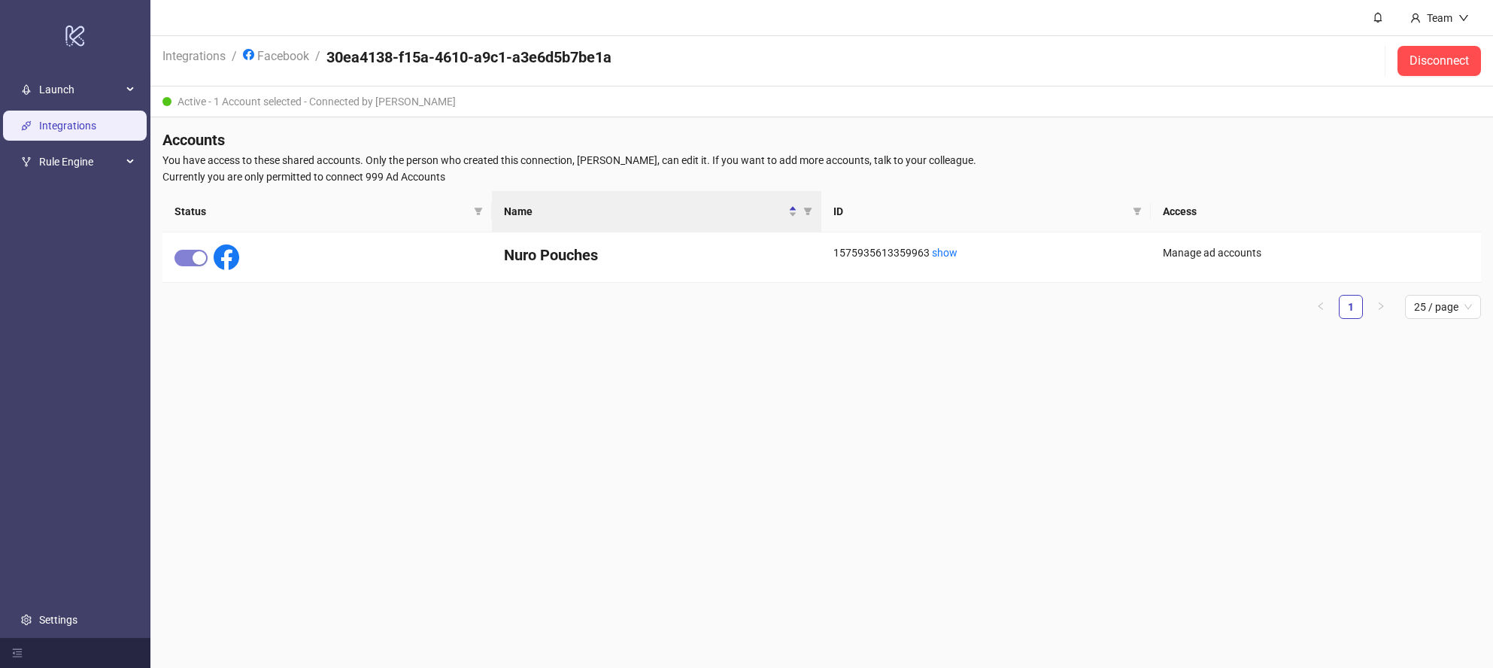
click at [163, 140] on h4 "Accounts" at bounding box center [821, 139] width 1319 height 21
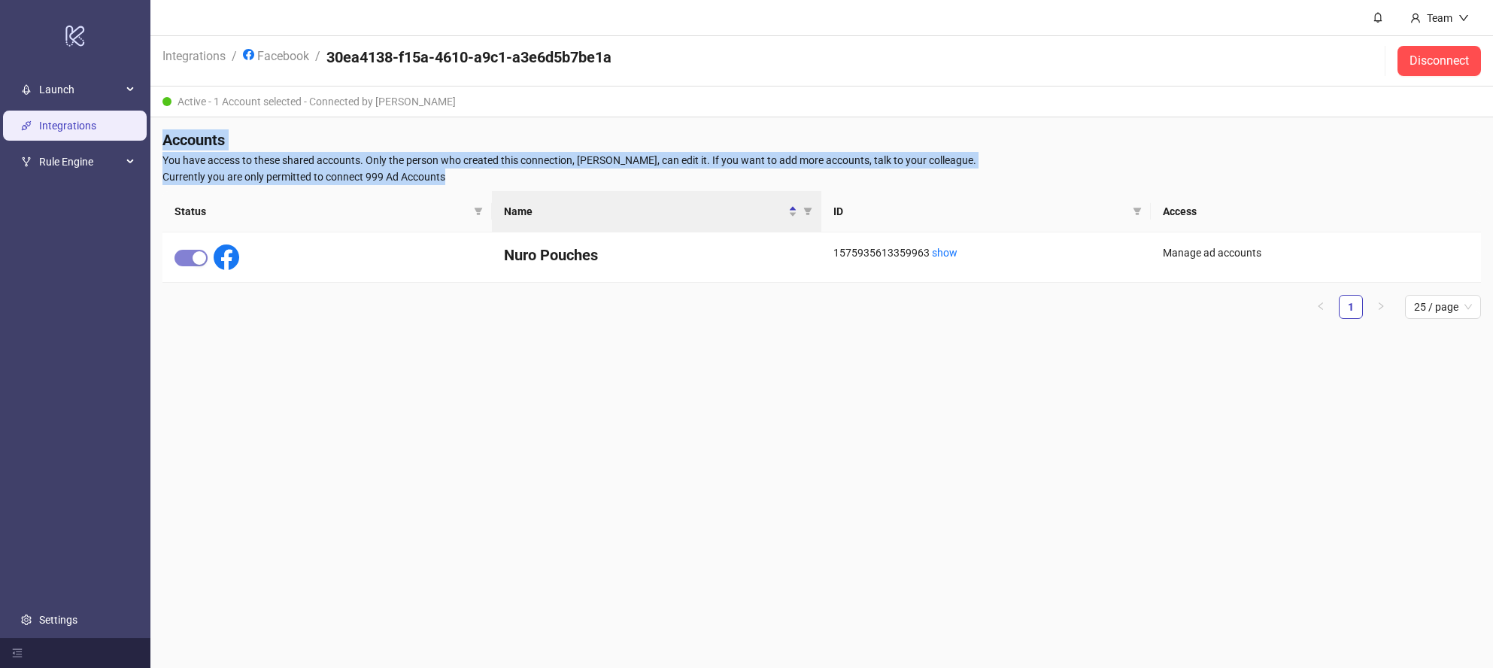
drag, startPoint x: 160, startPoint y: 140, endPoint x: 449, endPoint y: 175, distance: 290.9
click at [466, 170] on div "Accounts You have access to these shared accounts. Only the person who created …" at bounding box center [821, 230] width 1343 height 226
click at [449, 175] on span "Currently you are only permitted to connect 999 Ad Accounts" at bounding box center [821, 176] width 1319 height 17
drag, startPoint x: 287, startPoint y: 161, endPoint x: 165, endPoint y: 139, distance: 123.1
click at [161, 141] on div "Accounts You have access to these shared accounts. Only the person who created …" at bounding box center [821, 230] width 1343 height 226
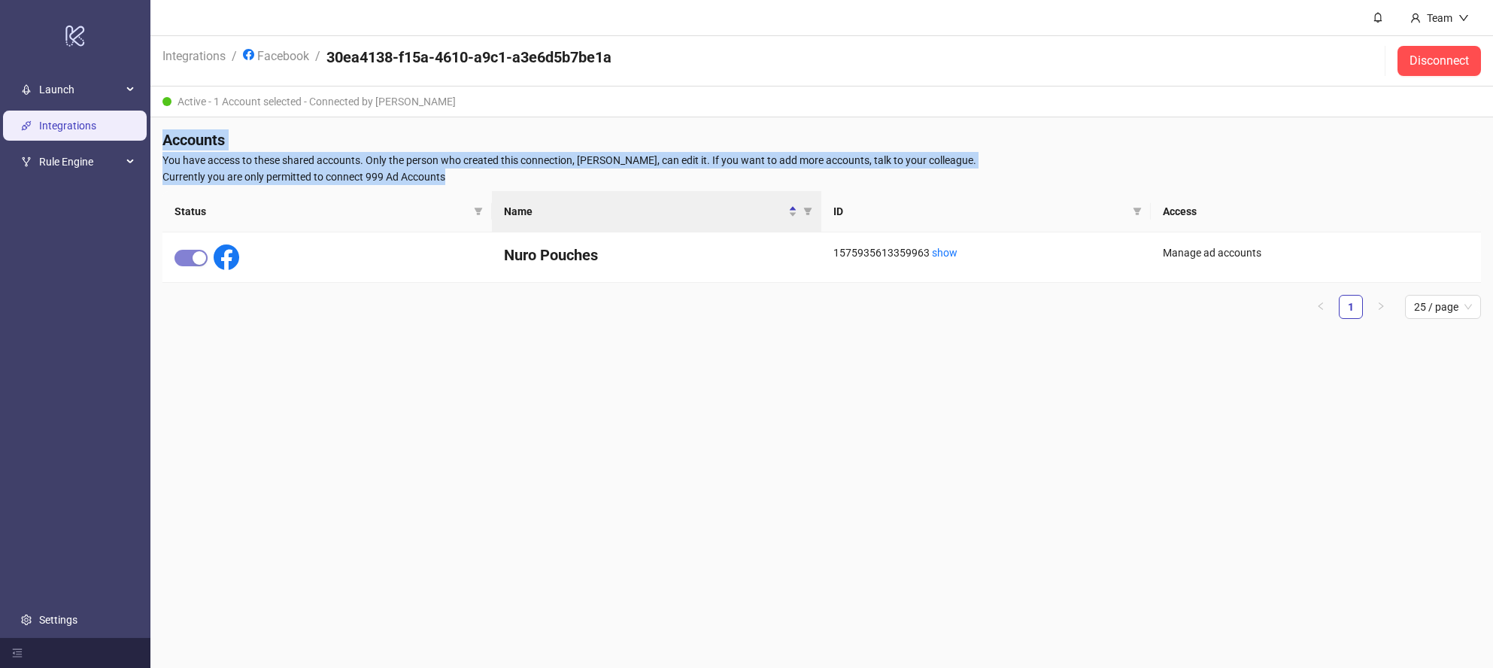
click at [165, 139] on h4 "Accounts" at bounding box center [821, 139] width 1319 height 21
drag, startPoint x: 162, startPoint y: 138, endPoint x: 454, endPoint y: 174, distance: 294.0
click at [454, 174] on div "Accounts You have access to these shared accounts. Only the person who created …" at bounding box center [821, 230] width 1343 height 226
click at [454, 174] on span "Currently you are only permitted to connect 999 Ad Accounts" at bounding box center [821, 176] width 1319 height 17
drag, startPoint x: 450, startPoint y: 174, endPoint x: 163, endPoint y: 140, distance: 288.6
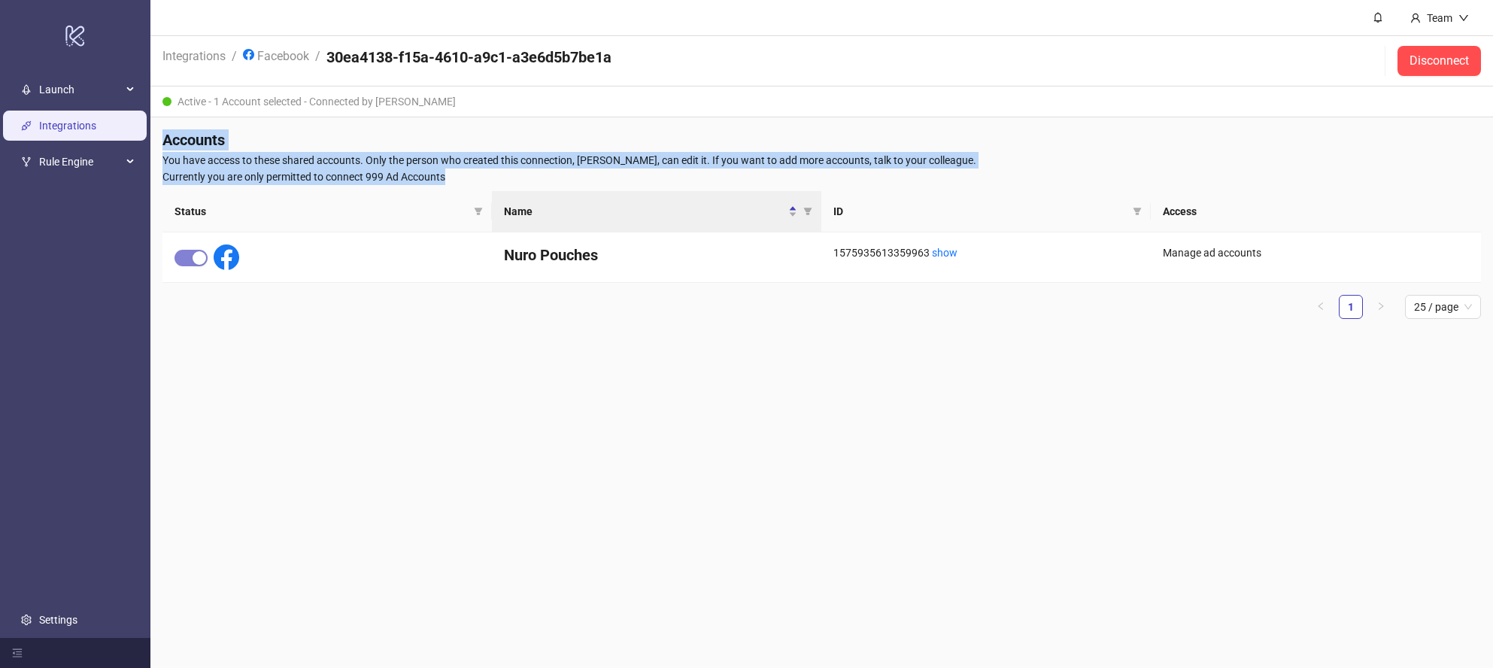
click at [163, 140] on div "Accounts You have access to these shared accounts. Only the person who created …" at bounding box center [821, 230] width 1343 height 226
click at [163, 140] on h4 "Accounts" at bounding box center [821, 139] width 1319 height 21
drag, startPoint x: 182, startPoint y: 138, endPoint x: 449, endPoint y: 170, distance: 269.0
click at [449, 170] on div "Accounts You have access to these shared accounts. Only the person who created …" at bounding box center [821, 230] width 1343 height 226
click at [449, 170] on span "Currently you are only permitted to connect 999 Ad Accounts" at bounding box center [821, 176] width 1319 height 17
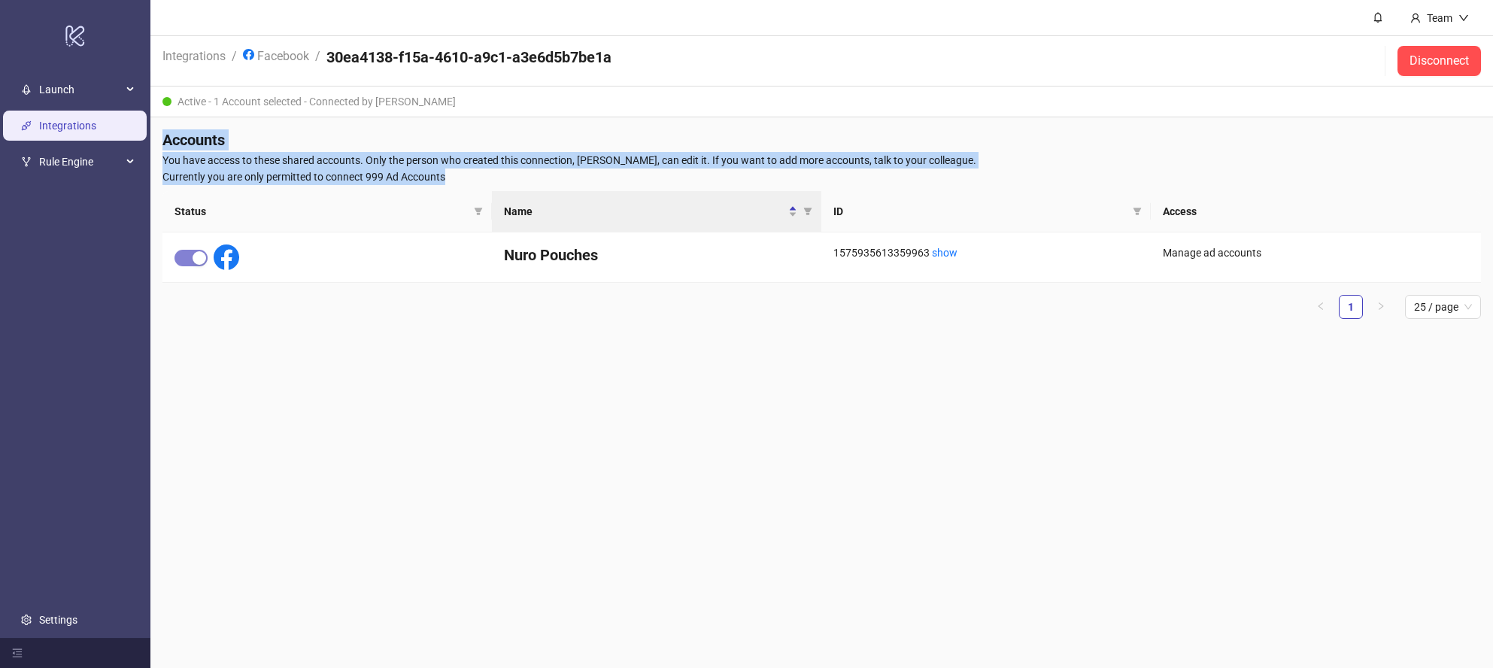
drag, startPoint x: 455, startPoint y: 175, endPoint x: 161, endPoint y: 144, distance: 295.7
click at [161, 144] on div "Accounts You have access to these shared accounts. Only the person who created …" at bounding box center [821, 230] width 1343 height 226
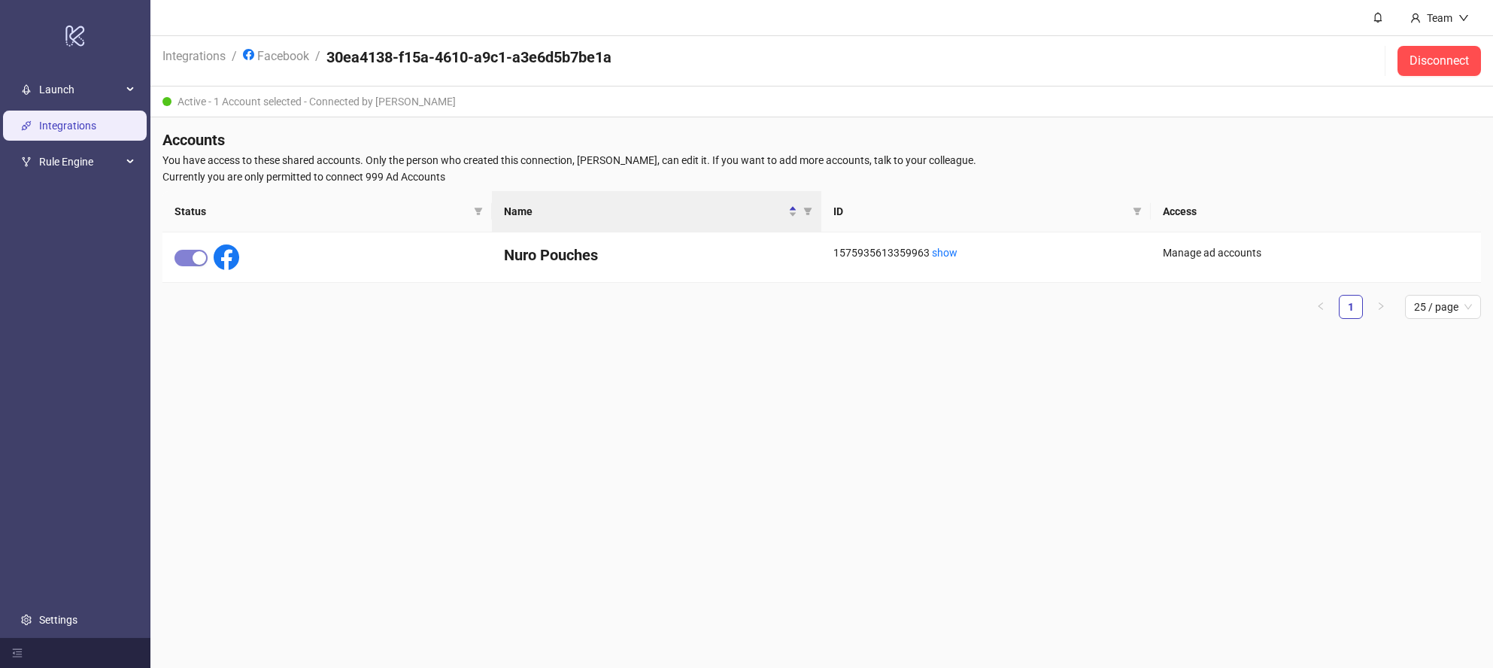
click at [158, 140] on div "Accounts You have access to these shared accounts. Only the person who created …" at bounding box center [821, 230] width 1343 height 226
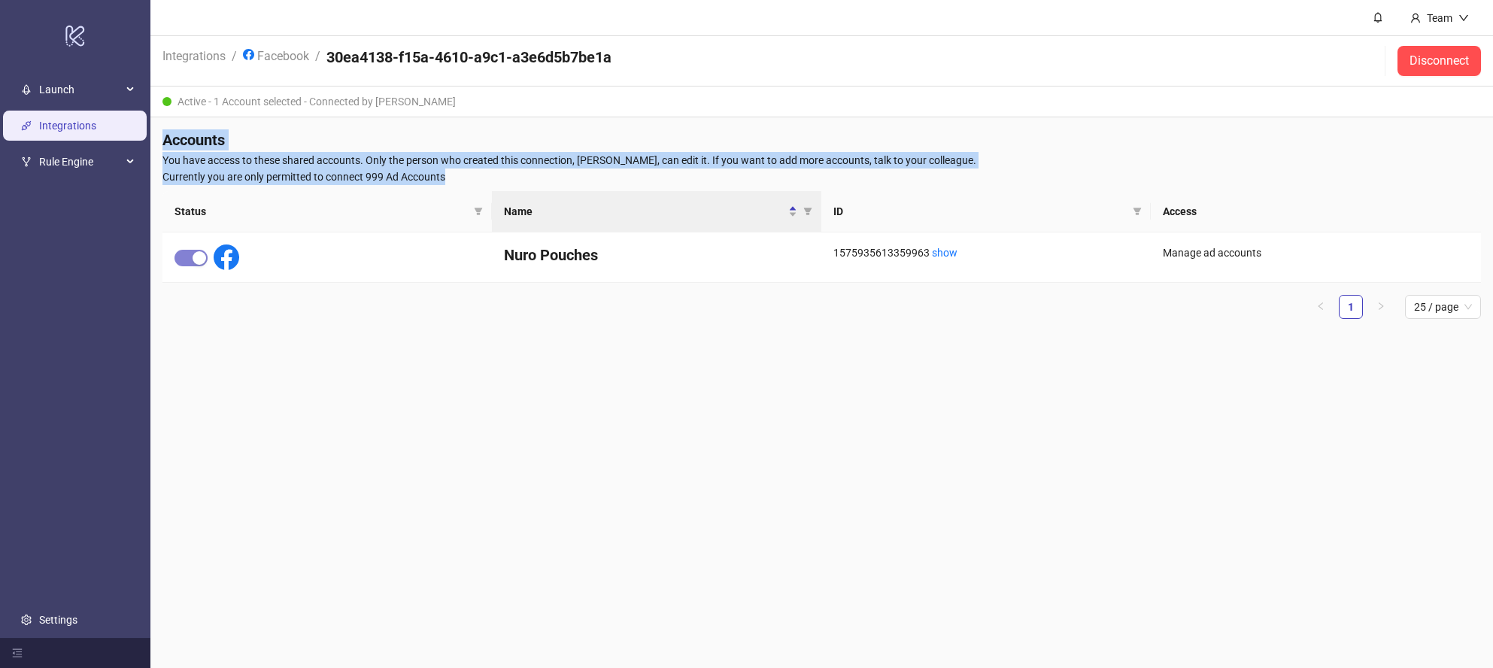
drag, startPoint x: 159, startPoint y: 140, endPoint x: 454, endPoint y: 170, distance: 296.4
click at [454, 170] on div "Accounts You have access to these shared accounts. Only the person who created …" at bounding box center [821, 230] width 1343 height 226
click at [454, 170] on span "Currently you are only permitted to connect 999 Ad Accounts" at bounding box center [821, 176] width 1319 height 17
drag, startPoint x: 439, startPoint y: 178, endPoint x: 162, endPoint y: 141, distance: 279.9
click at [162, 141] on div "Accounts You have access to these shared accounts. Only the person who created …" at bounding box center [821, 230] width 1343 height 226
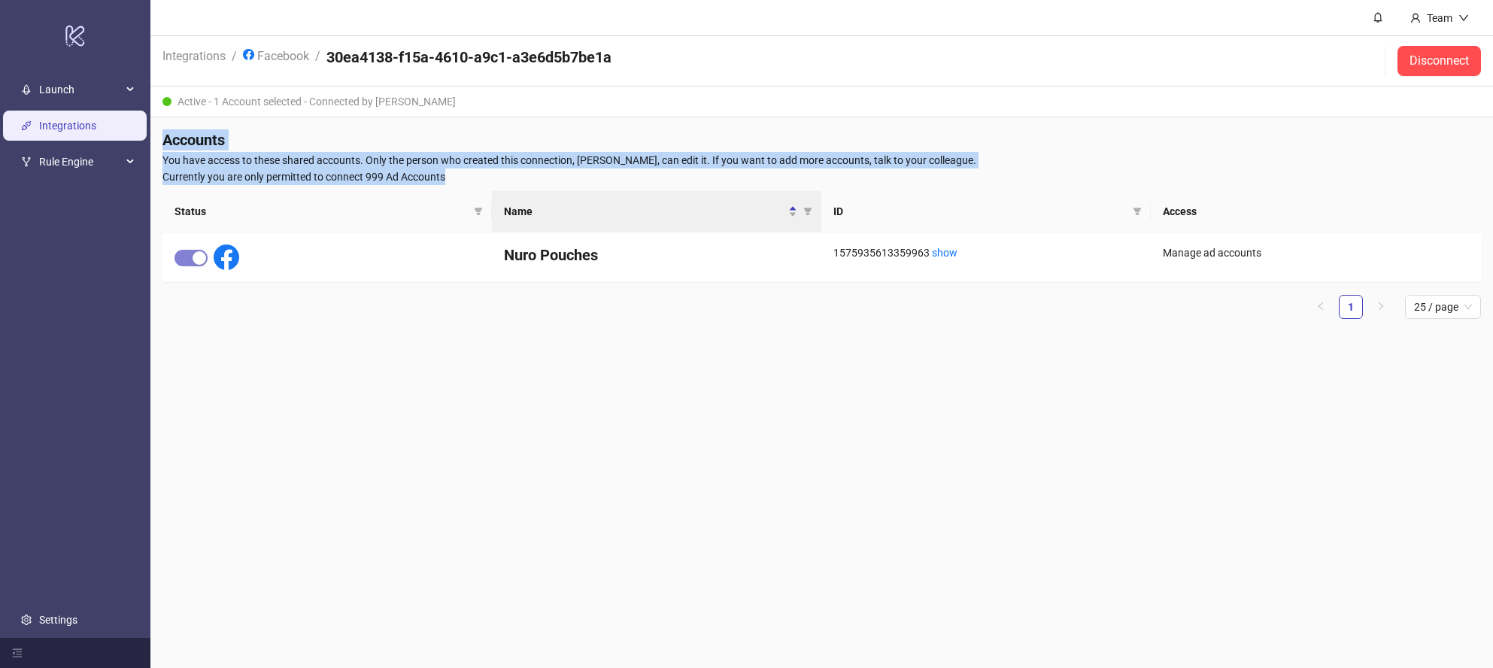
click at [162, 141] on h4 "Accounts" at bounding box center [821, 139] width 1319 height 21
drag, startPoint x: 245, startPoint y: 144, endPoint x: 455, endPoint y: 176, distance: 212.2
click at [455, 176] on div "Accounts You have access to these shared accounts. Only the person who created …" at bounding box center [821, 230] width 1343 height 226
click at [455, 176] on span "Currently you are only permitted to connect 999 Ad Accounts" at bounding box center [821, 176] width 1319 height 17
drag, startPoint x: 452, startPoint y: 176, endPoint x: 162, endPoint y: 141, distance: 291.8
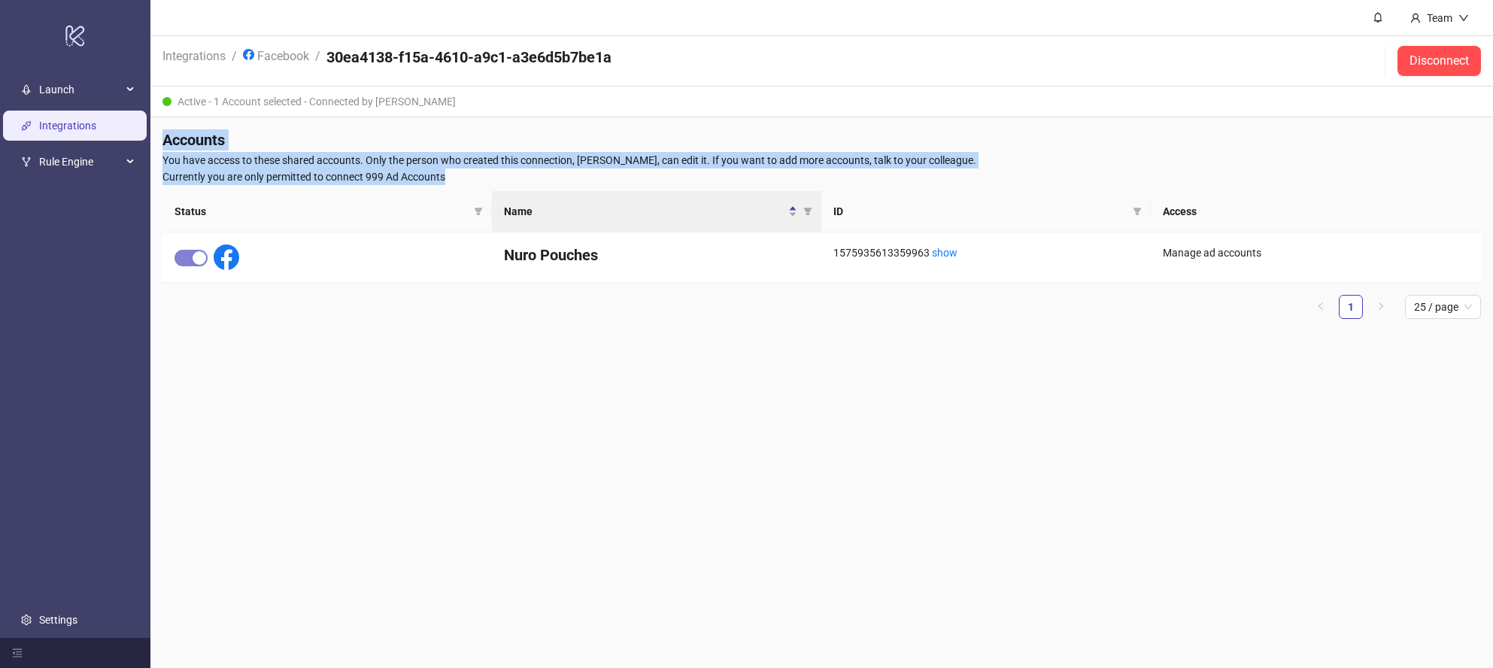
click at [162, 141] on div "Accounts You have access to these shared accounts. Only the person who created …" at bounding box center [821, 230] width 1343 height 226
click at [162, 141] on h4 "Accounts" at bounding box center [821, 139] width 1319 height 21
drag, startPoint x: 163, startPoint y: 138, endPoint x: 448, endPoint y: 172, distance: 287.0
click at [448, 172] on div "Accounts You have access to these shared accounts. Only the person who created …" at bounding box center [821, 230] width 1343 height 226
click at [452, 172] on span "Currently you are only permitted to connect 999 Ad Accounts" at bounding box center [821, 176] width 1319 height 17
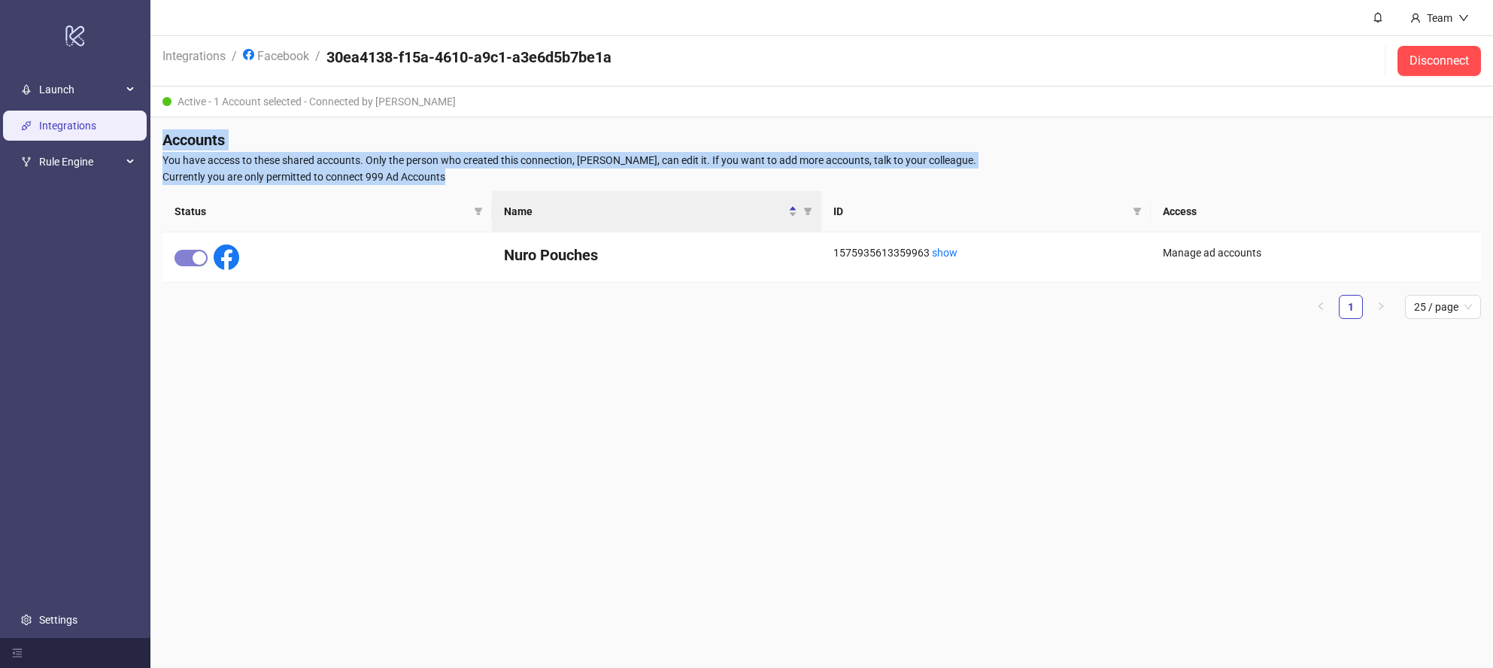
drag, startPoint x: 452, startPoint y: 172, endPoint x: 164, endPoint y: 140, distance: 289.9
click at [164, 140] on div "Accounts You have access to these shared accounts. Only the person who created …" at bounding box center [821, 230] width 1343 height 226
click at [162, 140] on h4 "Accounts" at bounding box center [821, 139] width 1319 height 21
drag, startPoint x: 162, startPoint y: 140, endPoint x: 462, endPoint y: 172, distance: 301.0
click at [462, 172] on div "Accounts You have access to these shared accounts. Only the person who created …" at bounding box center [821, 230] width 1343 height 226
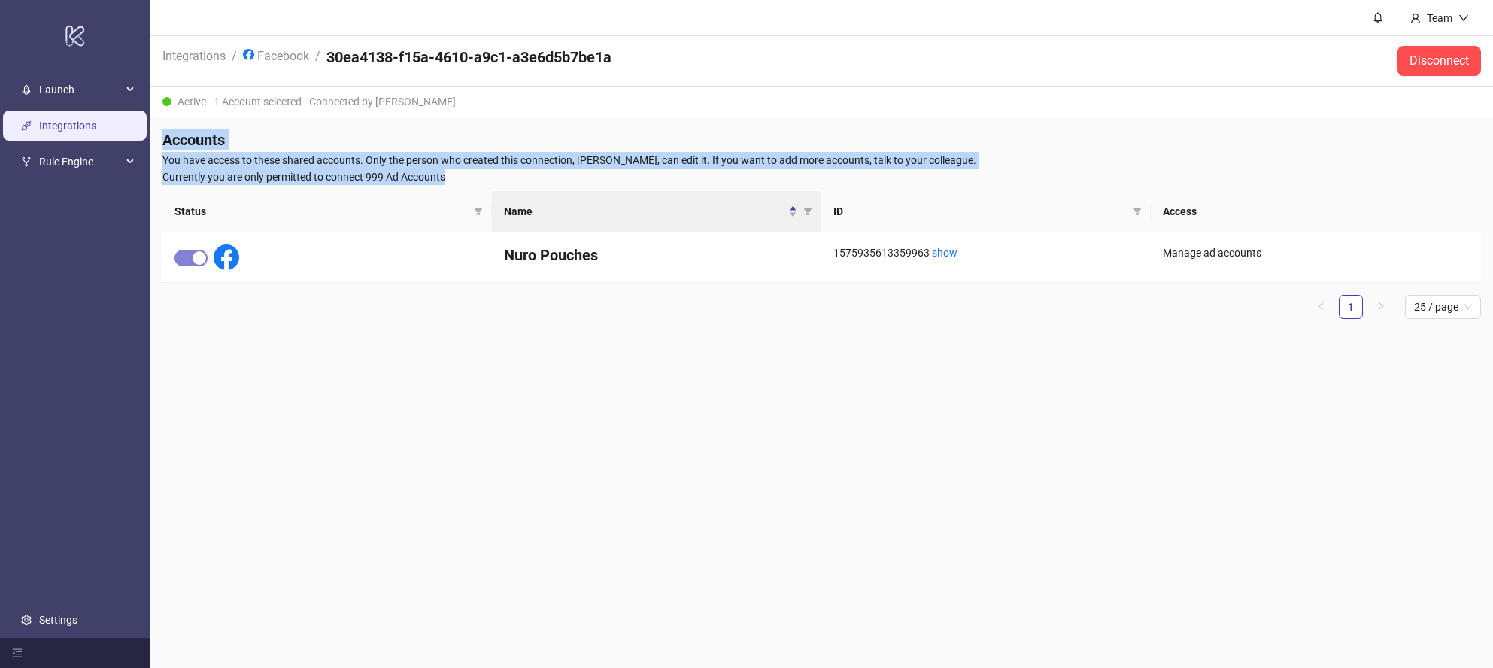
click at [462, 171] on span "Currently you are only permitted to connect 999 Ad Accounts" at bounding box center [821, 176] width 1319 height 17
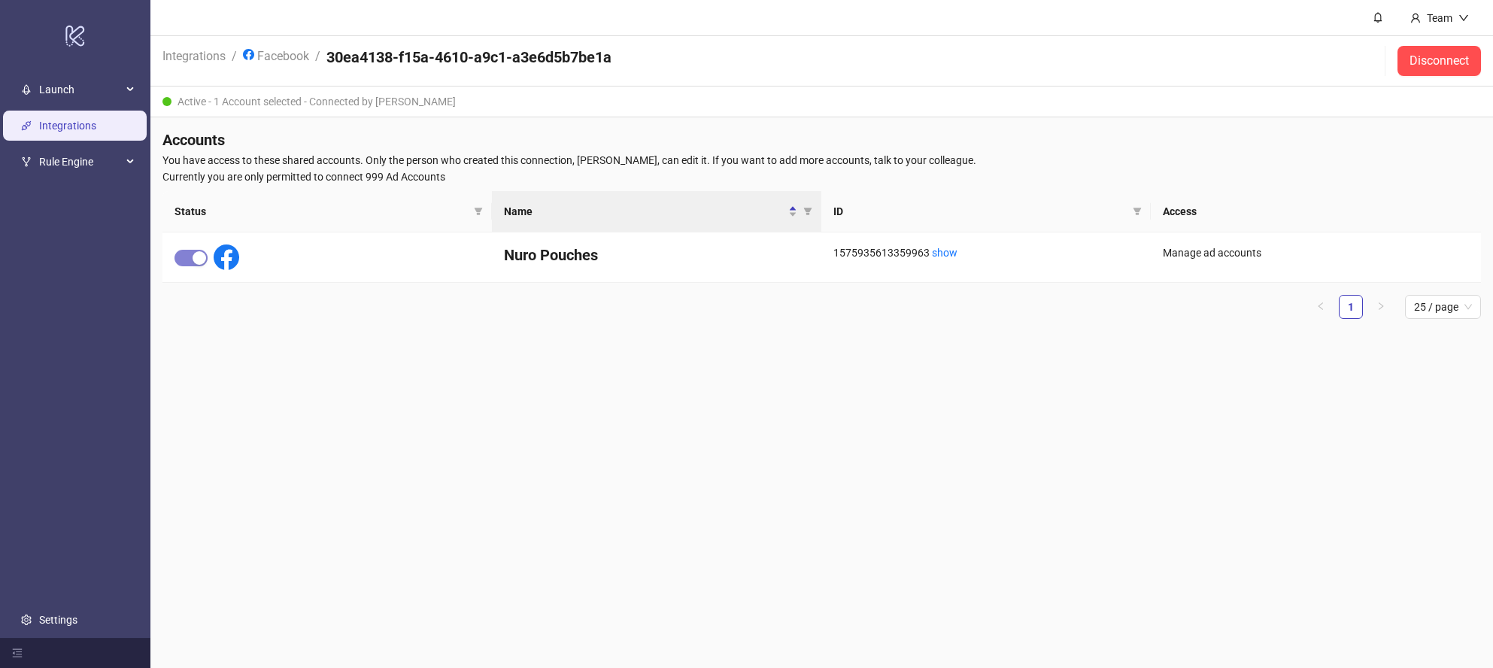
click at [472, 59] on h4 "30ea4138-f15a-4610-a9c1-a3e6d5b7be1a" at bounding box center [468, 57] width 285 height 21
click at [621, 59] on header "Integrations / Facebook / 30ea4138-f15a-4610-a9c1-a3e6d5b7be1a Disconnect" at bounding box center [821, 61] width 1343 height 50
click at [554, 60] on h4 "30ea4138-f15a-4610-a9c1-a3e6d5b7be1a" at bounding box center [468, 57] width 285 height 21
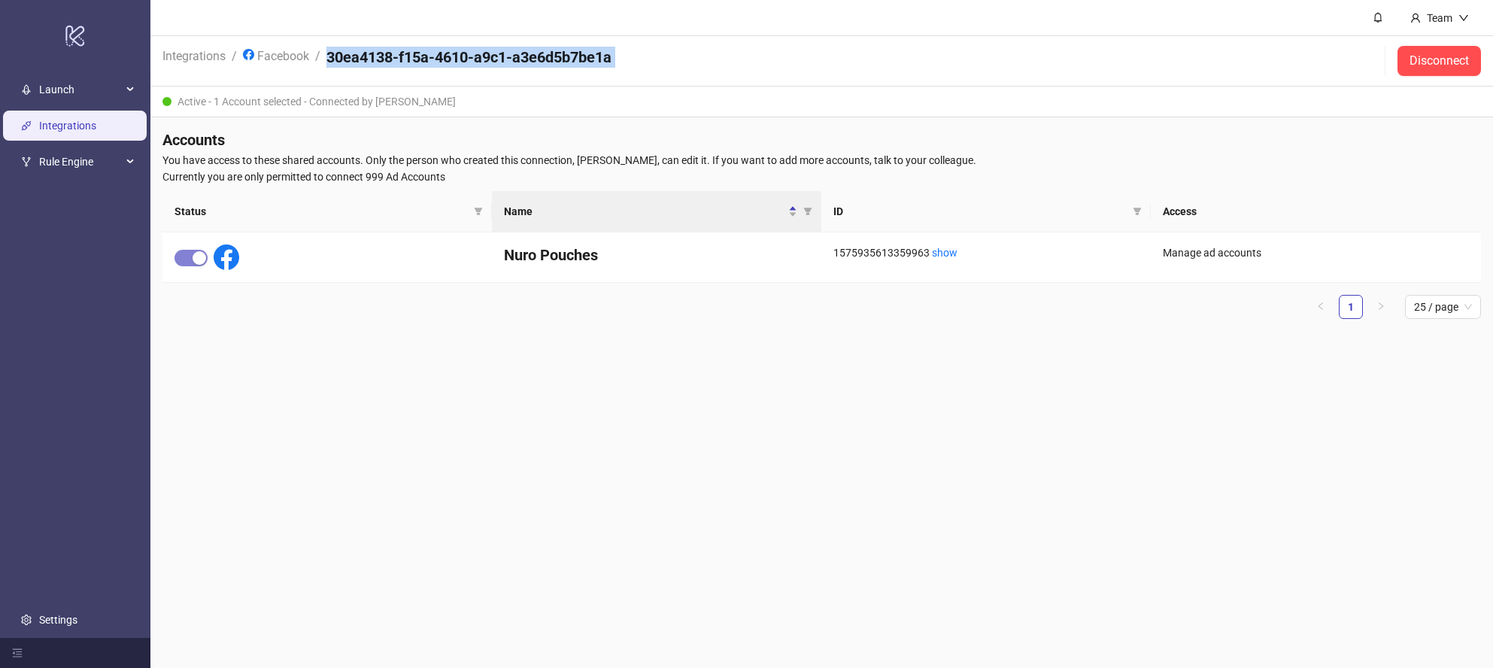
click at [554, 60] on h4 "30ea4138-f15a-4610-a9c1-a3e6d5b7be1a" at bounding box center [468, 57] width 285 height 21
click at [691, 65] on header "Integrations / Facebook / 30ea4138-f15a-4610-a9c1-a3e6d5b7be1a Disconnect" at bounding box center [821, 61] width 1343 height 50
click at [621, 62] on header "Integrations / Facebook / 30ea4138-f15a-4610-a9c1-a3e6d5b7be1a Disconnect" at bounding box center [821, 61] width 1343 height 50
click at [582, 59] on h4 "30ea4138-f15a-4610-a9c1-a3e6d5b7be1a" at bounding box center [468, 57] width 285 height 21
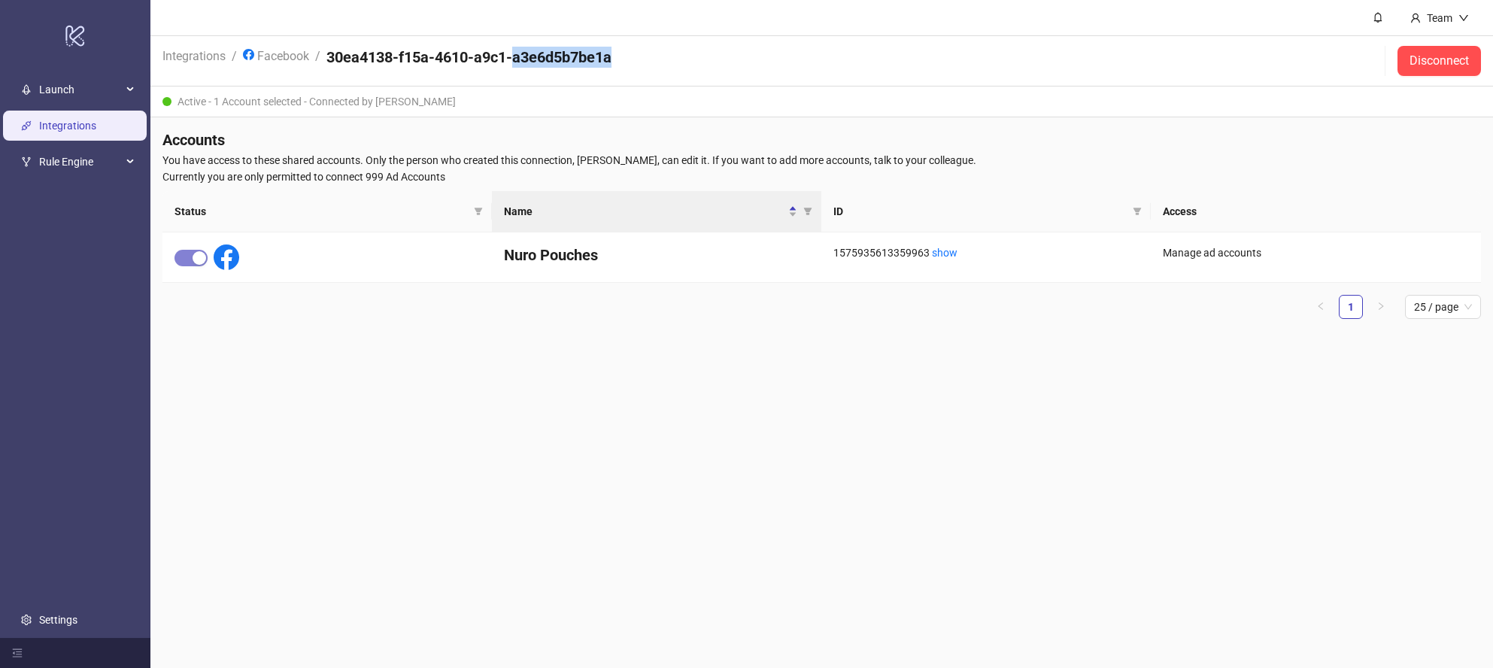
click at [582, 59] on h4 "30ea4138-f15a-4610-a9c1-a3e6d5b7be1a" at bounding box center [468, 57] width 285 height 21
click at [584, 59] on h4 "30ea4138-f15a-4610-a9c1-a3e6d5b7be1a" at bounding box center [468, 57] width 285 height 21
click at [447, 59] on h4 "30ea4138-f15a-4610-a9c1-a3e6d5b7be1a" at bounding box center [468, 57] width 285 height 21
click at [444, 58] on h4 "30ea4138-f15a-4610-a9c1-a3e6d5b7be1a" at bounding box center [468, 57] width 285 height 21
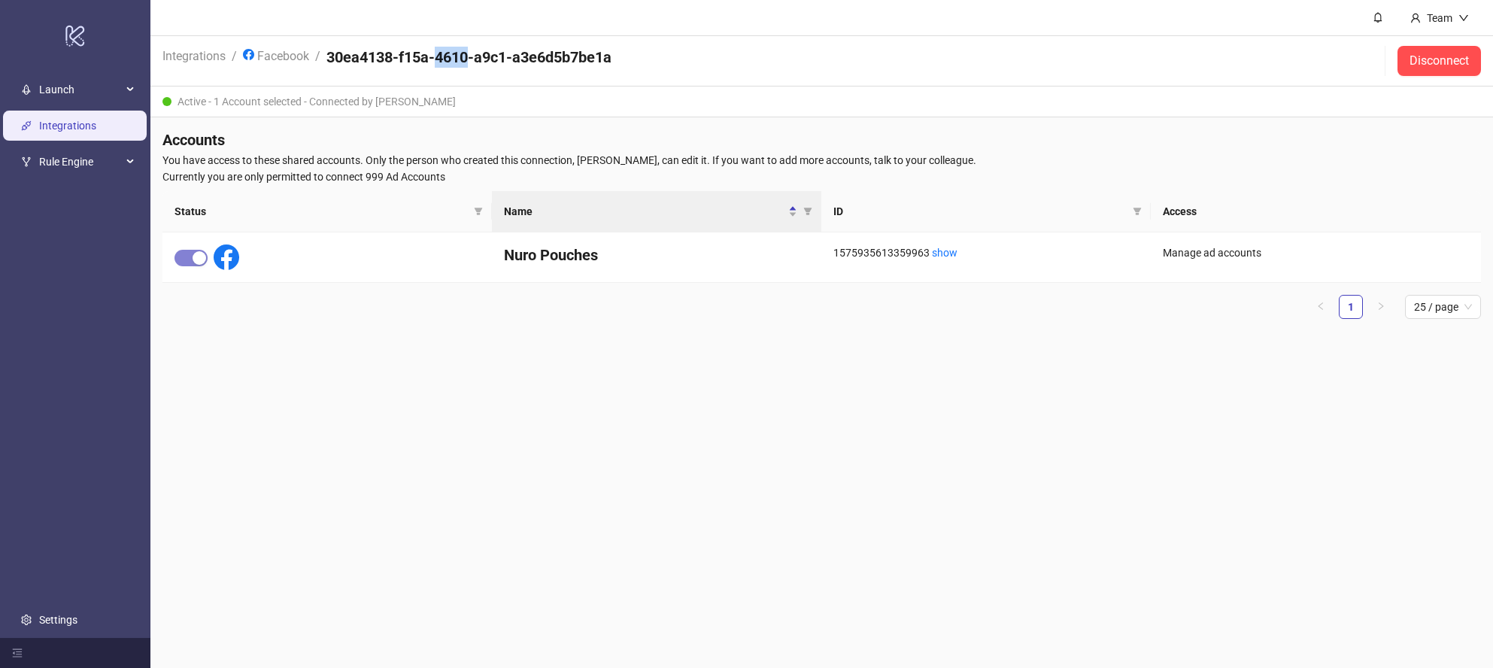
click at [444, 57] on h4 "30ea4138-f15a-4610-a9c1-a3e6d5b7be1a" at bounding box center [468, 57] width 285 height 21
click at [327, 58] on h4 "30ea4138-f15a-4610-a9c1-a3e6d5b7be1a" at bounding box center [468, 57] width 285 height 21
click at [328, 55] on h4 "30ea4138-f15a-4610-a9c1-a3e6d5b7be1a" at bounding box center [468, 57] width 285 height 21
click at [327, 62] on h4 "30ea4138-f15a-4610-a9c1-a3e6d5b7be1a" at bounding box center [468, 57] width 285 height 21
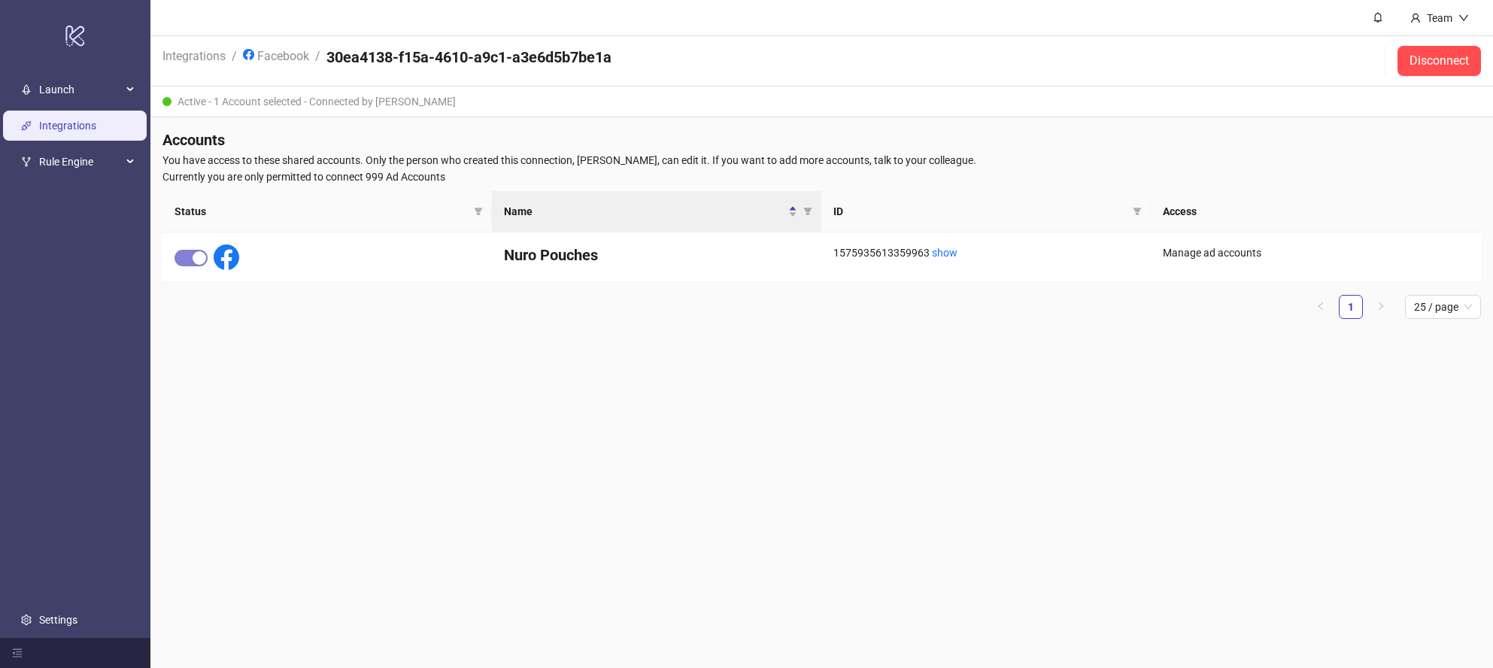
drag, startPoint x: 342, startPoint y: 74, endPoint x: 327, endPoint y: 65, distance: 17.9
click at [342, 74] on span "30ea4138-f15a-4610-a9c1-a3e6d5b7be1a" at bounding box center [468, 61] width 285 height 29
click at [332, 59] on h4 "30ea4138-f15a-4610-a9c1-a3e6d5b7be1a" at bounding box center [468, 57] width 285 height 21
drag, startPoint x: 329, startPoint y: 59, endPoint x: 632, endPoint y: 64, distance: 302.4
click at [632, 64] on header "Integrations / Facebook / 30ea4138-f15a-4610-a9c1-a3e6d5b7be1a Disconnect" at bounding box center [821, 61] width 1343 height 50
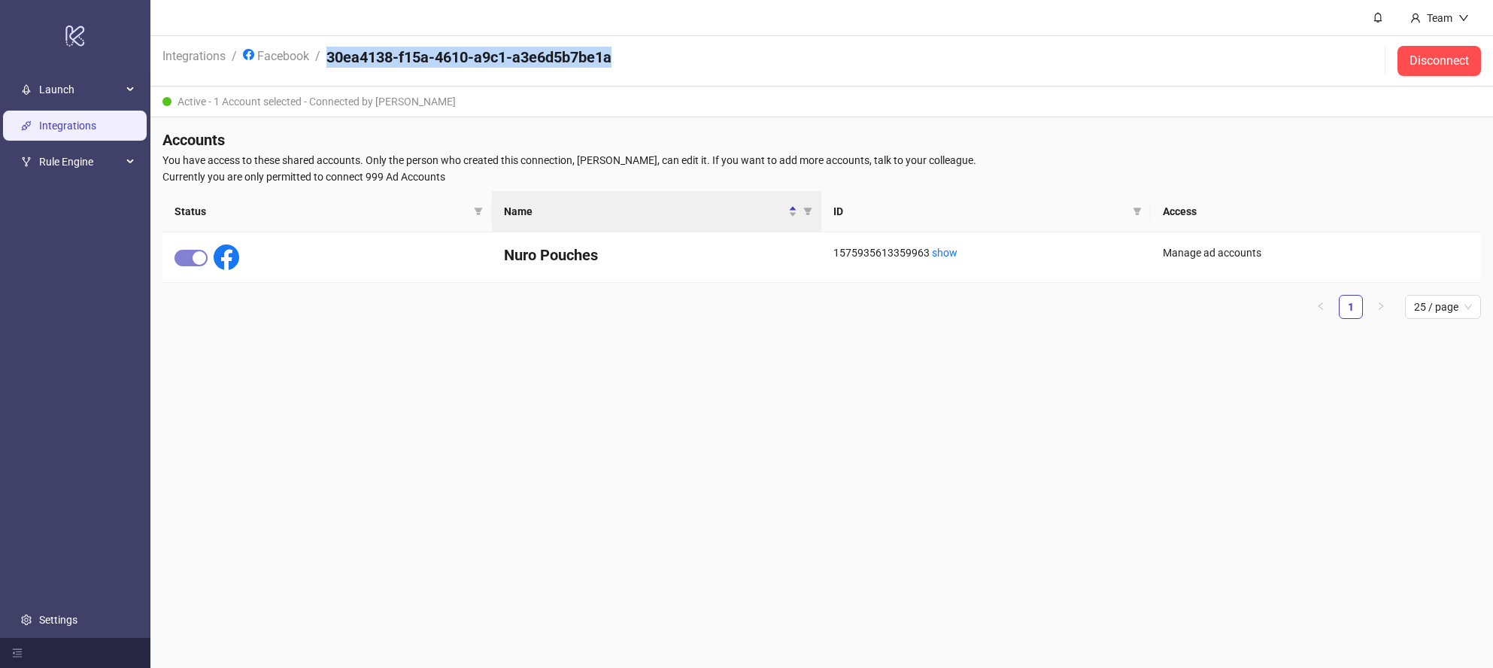
click at [676, 55] on header "Integrations / Facebook / 30ea4138-f15a-4610-a9c1-a3e6d5b7be1a Disconnect" at bounding box center [821, 61] width 1343 height 50
drag, startPoint x: 606, startPoint y: 59, endPoint x: 323, endPoint y: 56, distance: 282.1
click at [319, 57] on header "Integrations / Facebook / 30ea4138-f15a-4610-a9c1-a3e6d5b7be1a Disconnect" at bounding box center [821, 61] width 1343 height 50
click at [366, 103] on div "Active - 1 Account selected - Connected by Brandon Fink" at bounding box center [821, 102] width 1343 height 31
click at [469, 109] on div "Active - 1 Account selected - Connected by Brandon Fink" at bounding box center [821, 102] width 1343 height 31
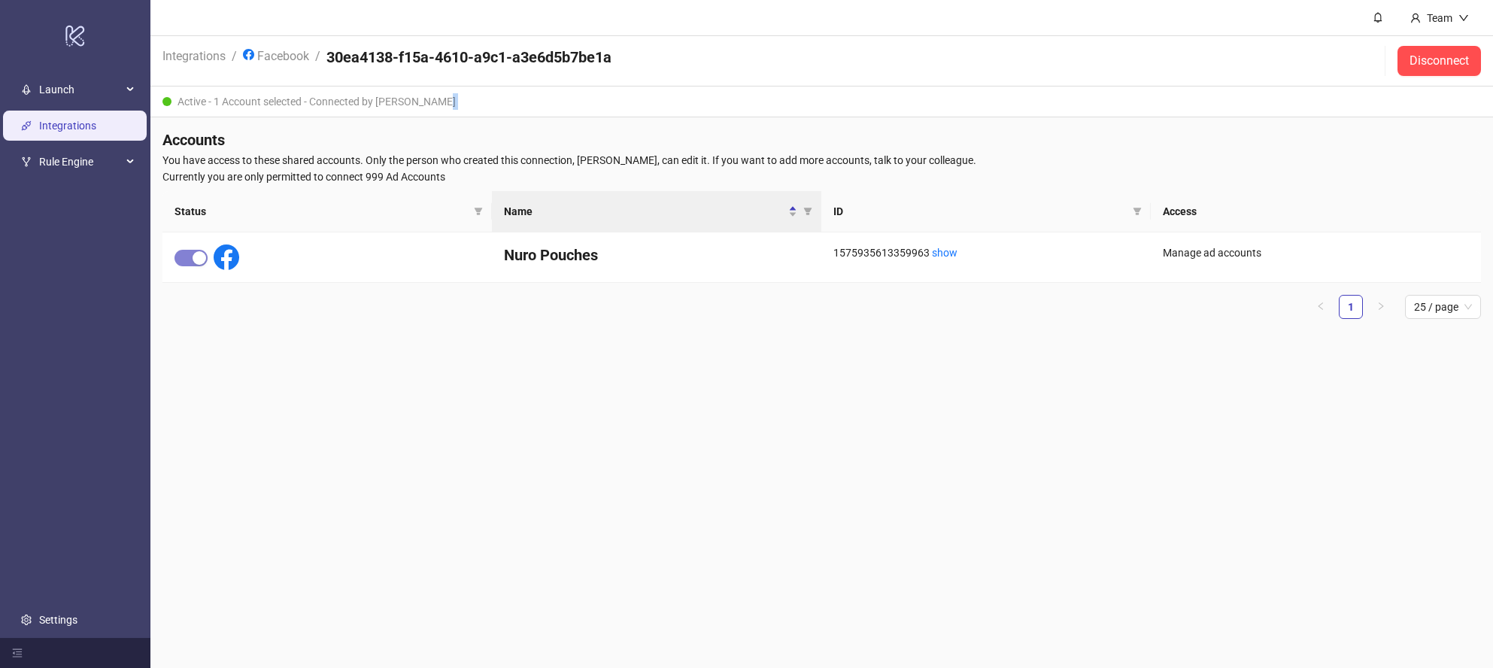
click at [469, 109] on div "Active - 1 Account selected - Connected by Brandon Fink" at bounding box center [821, 102] width 1343 height 31
click at [557, 119] on div "Accounts You have access to these shared accounts. Only the person who created …" at bounding box center [821, 230] width 1343 height 226
click at [1242, 257] on div "Manage ad accounts" at bounding box center [1316, 252] width 306 height 17
click at [941, 257] on link "show" at bounding box center [945, 253] width 26 height 12
click at [1447, 13] on div "Team" at bounding box center [1440, 18] width 38 height 17
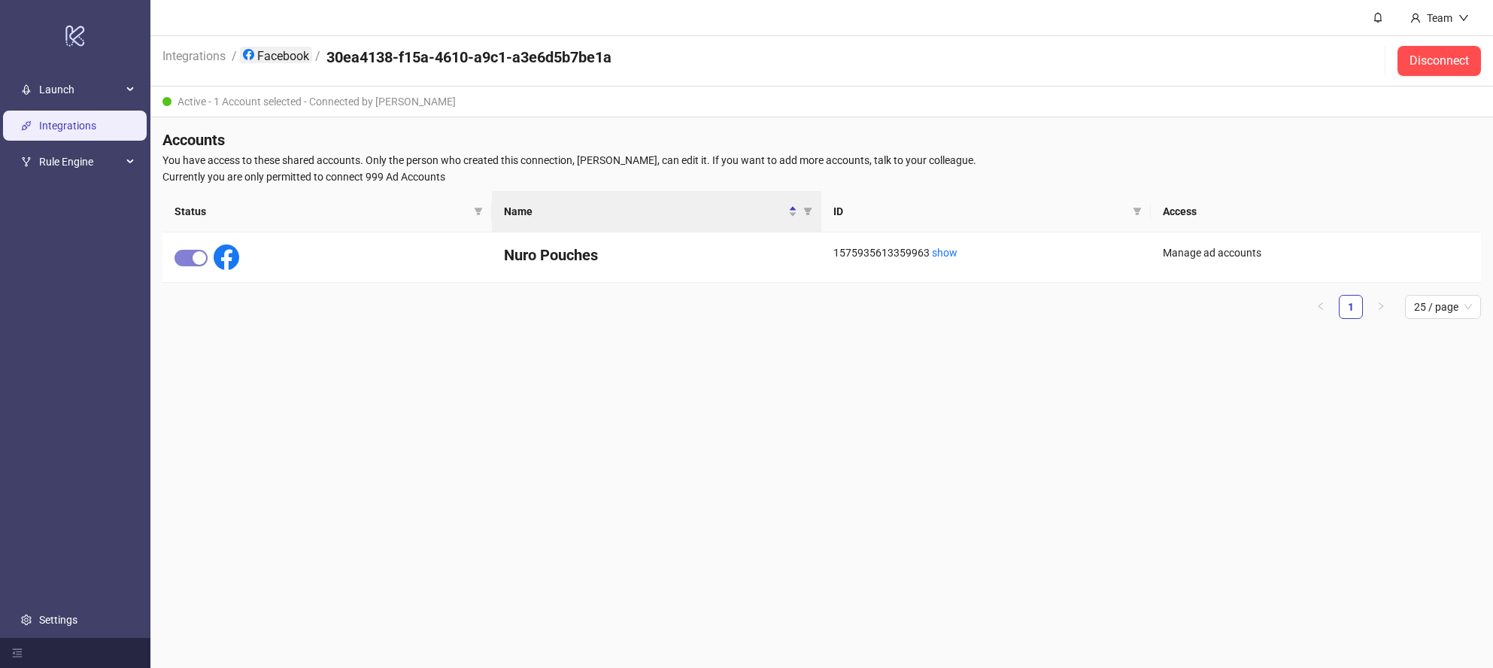
click at [286, 57] on link "Facebook" at bounding box center [276, 55] width 72 height 17
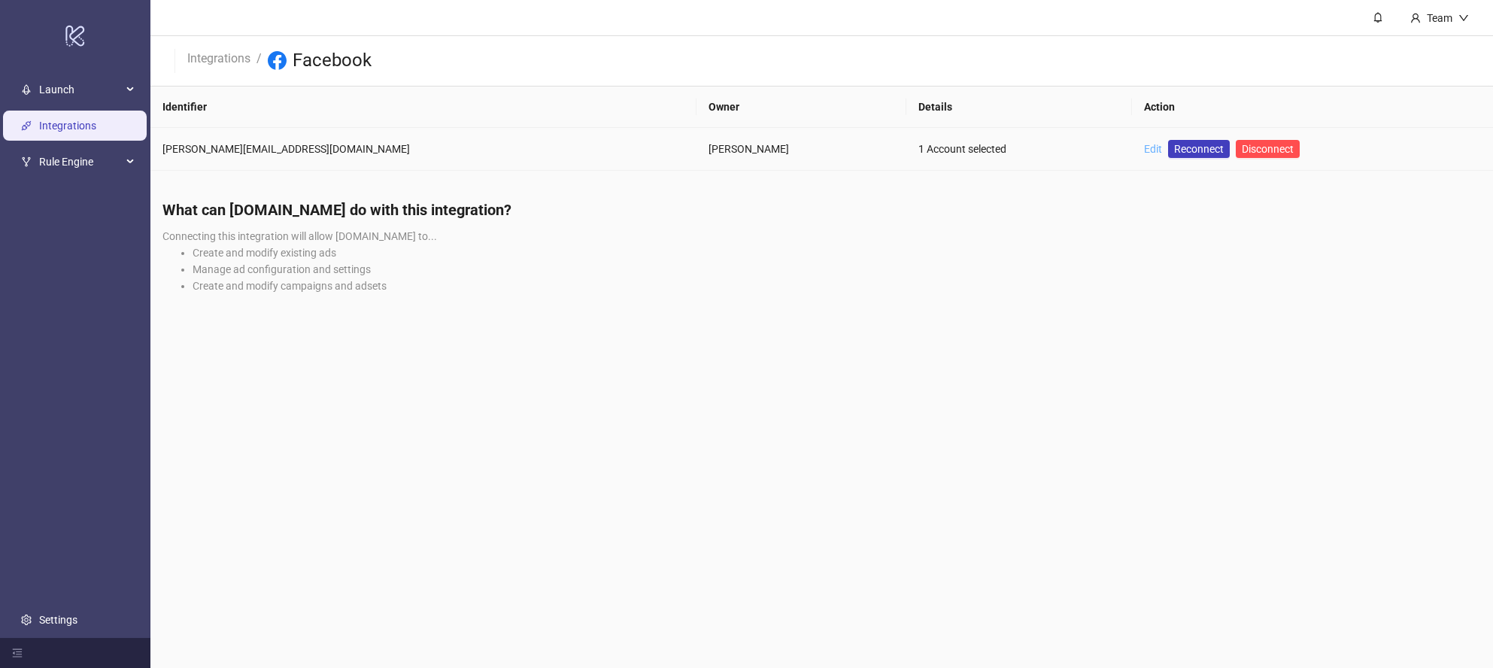
click at [1144, 150] on link "Edit" at bounding box center [1153, 149] width 18 height 12
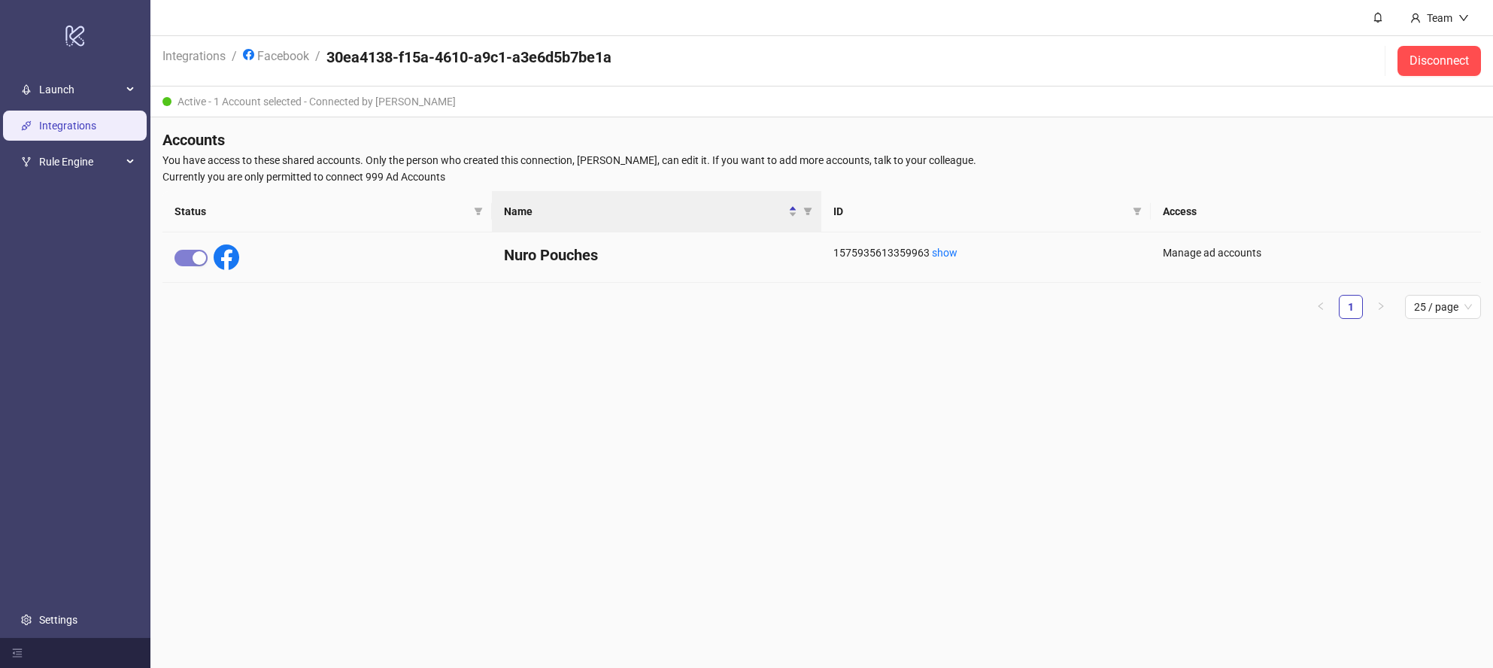
click at [1200, 254] on div "Manage ad accounts" at bounding box center [1316, 252] width 306 height 17
click at [1225, 252] on div "Manage ad accounts" at bounding box center [1316, 252] width 306 height 17
click at [1249, 255] on div "Manage ad accounts" at bounding box center [1316, 252] width 306 height 17
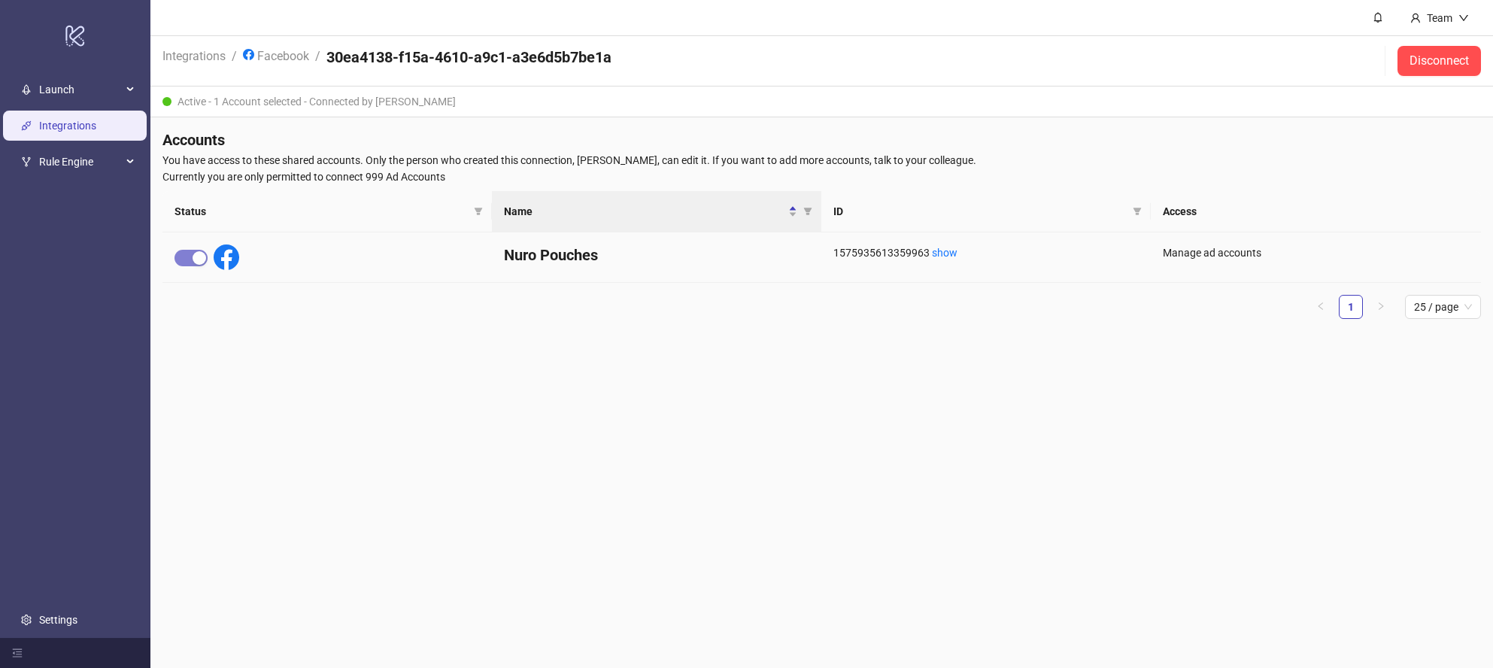
click at [1171, 251] on div "Manage ad accounts" at bounding box center [1316, 252] width 306 height 17
click at [261, 62] on link "Facebook" at bounding box center [276, 55] width 72 height 17
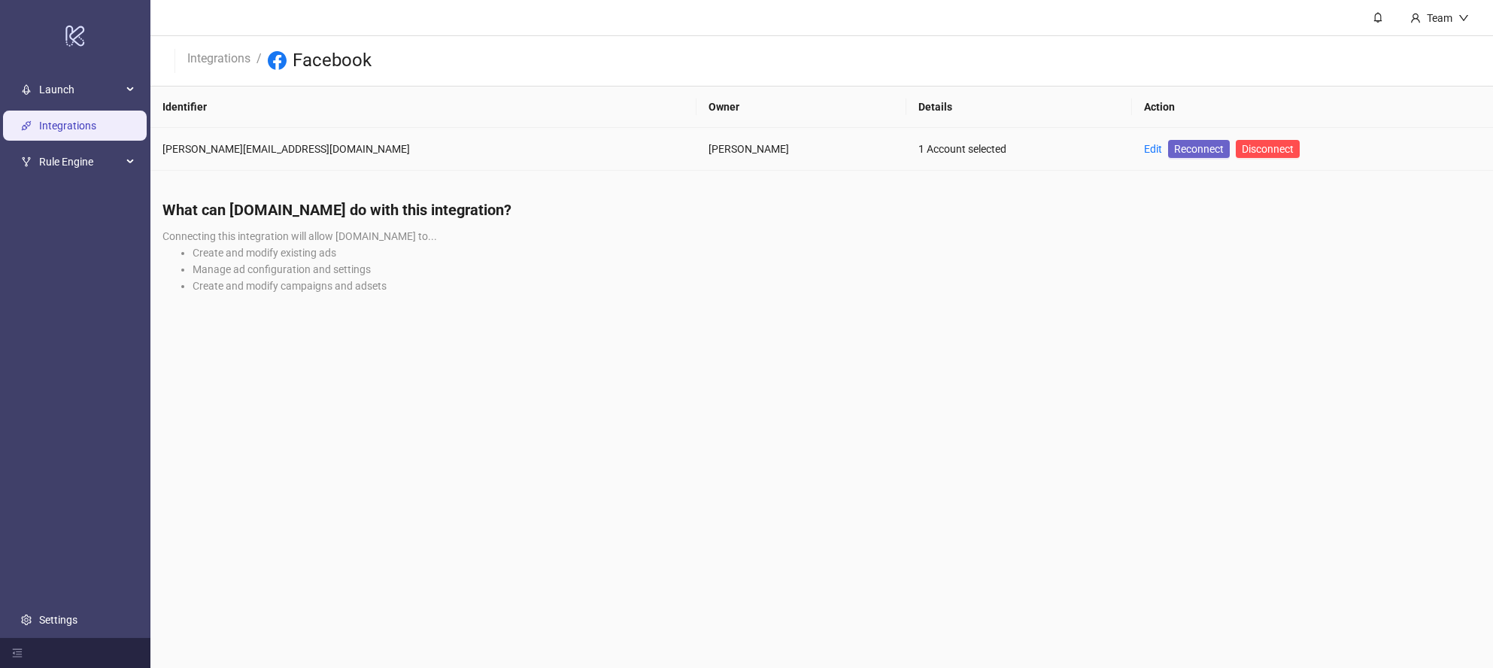
click at [1174, 153] on span "Reconnect" at bounding box center [1199, 149] width 50 height 17
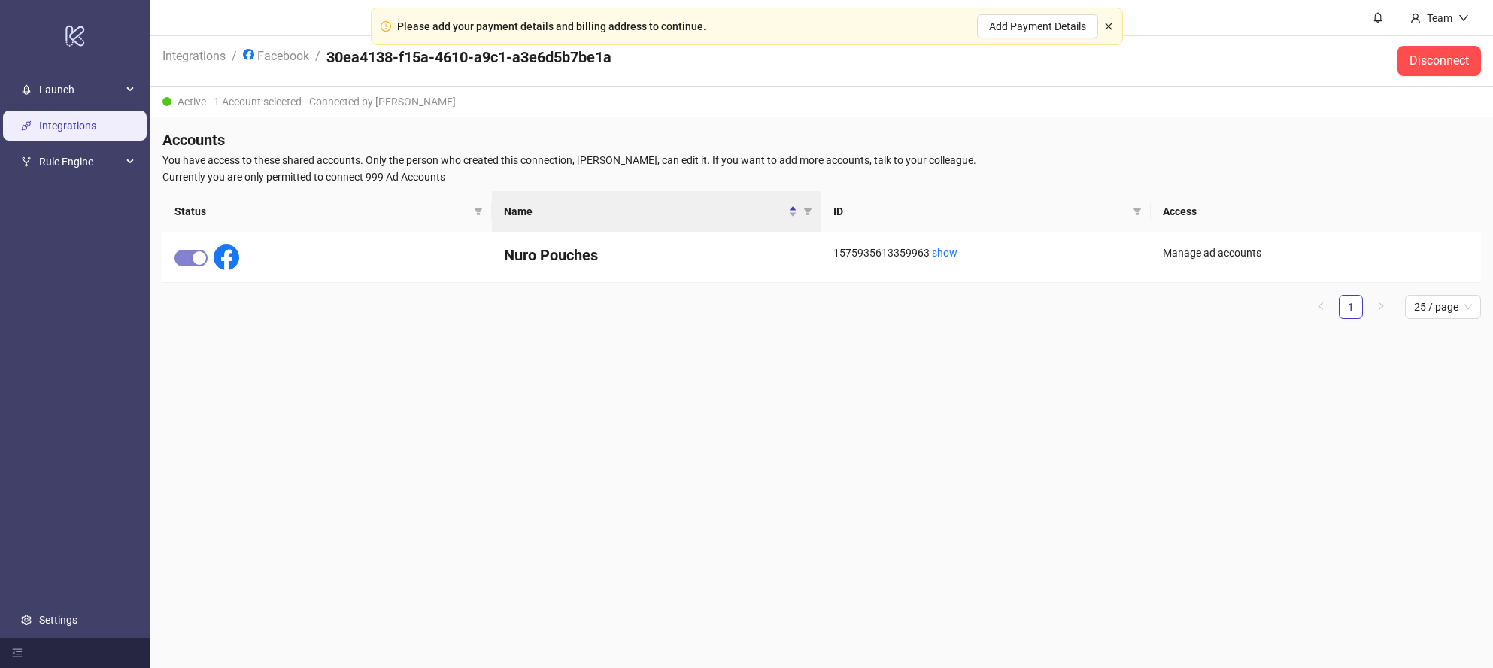
click at [1108, 26] on icon "close" at bounding box center [1108, 26] width 7 height 7
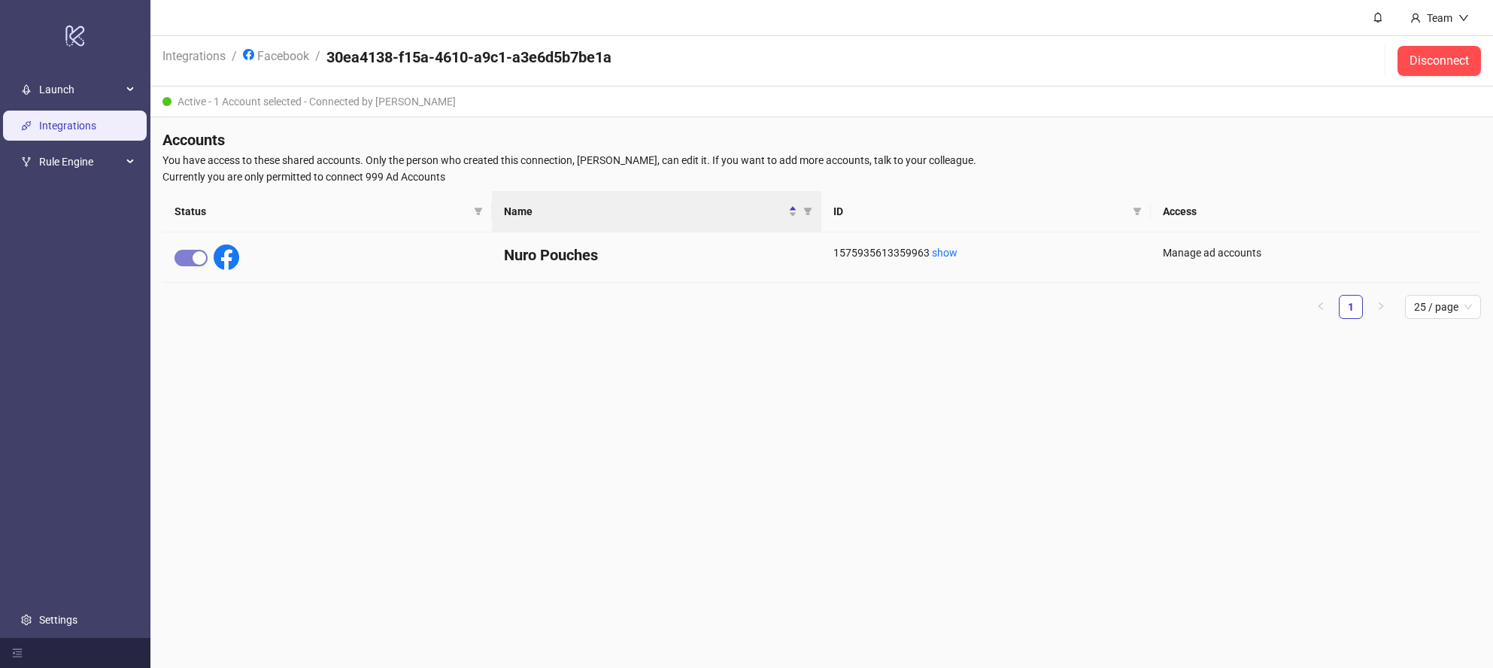
drag, startPoint x: 1229, startPoint y: 250, endPoint x: 1149, endPoint y: 232, distance: 82.5
click at [1228, 250] on div "Manage ad accounts" at bounding box center [1316, 252] width 306 height 17
click at [731, 250] on h4 "Nuro Pouches" at bounding box center [656, 254] width 305 height 21
click at [1441, 305] on span "25 / page" at bounding box center [1443, 307] width 58 height 23
click at [1447, 384] on div "25 / page" at bounding box center [1443, 385] width 52 height 17
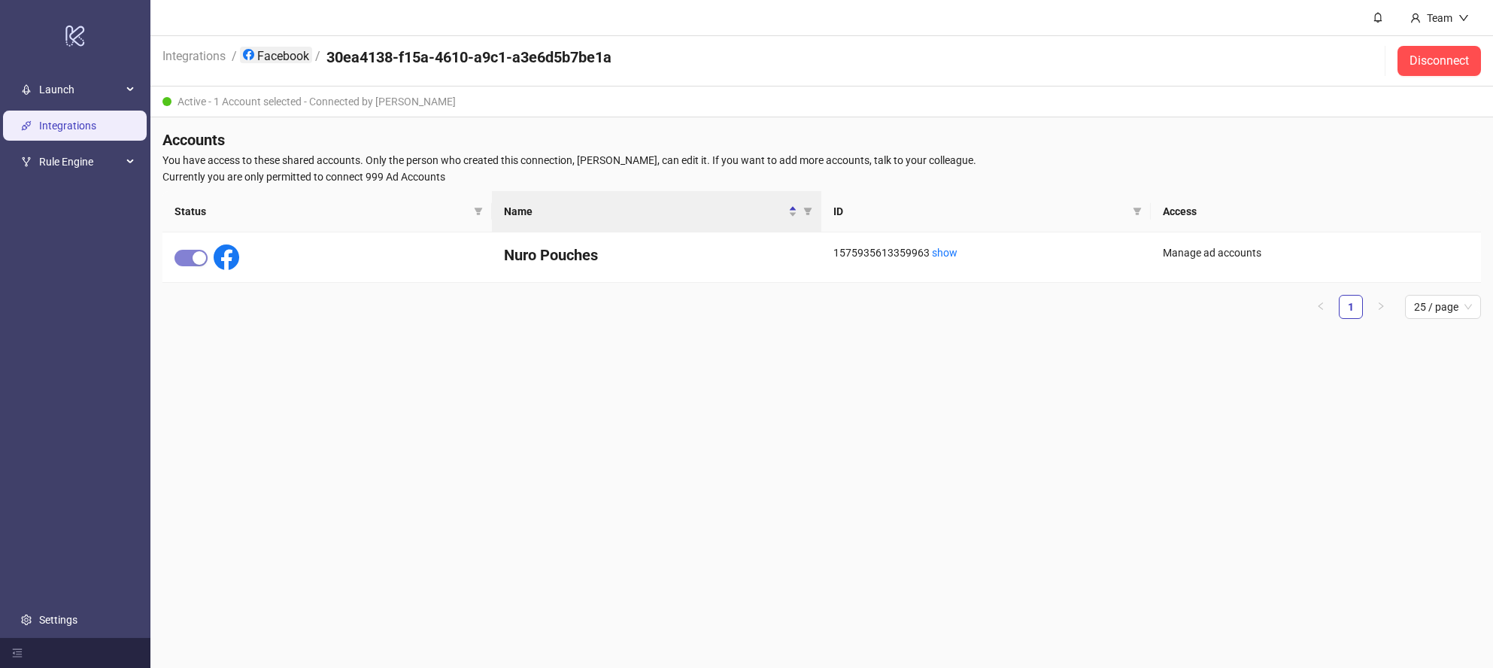
click at [289, 61] on link "Facebook" at bounding box center [276, 55] width 72 height 17
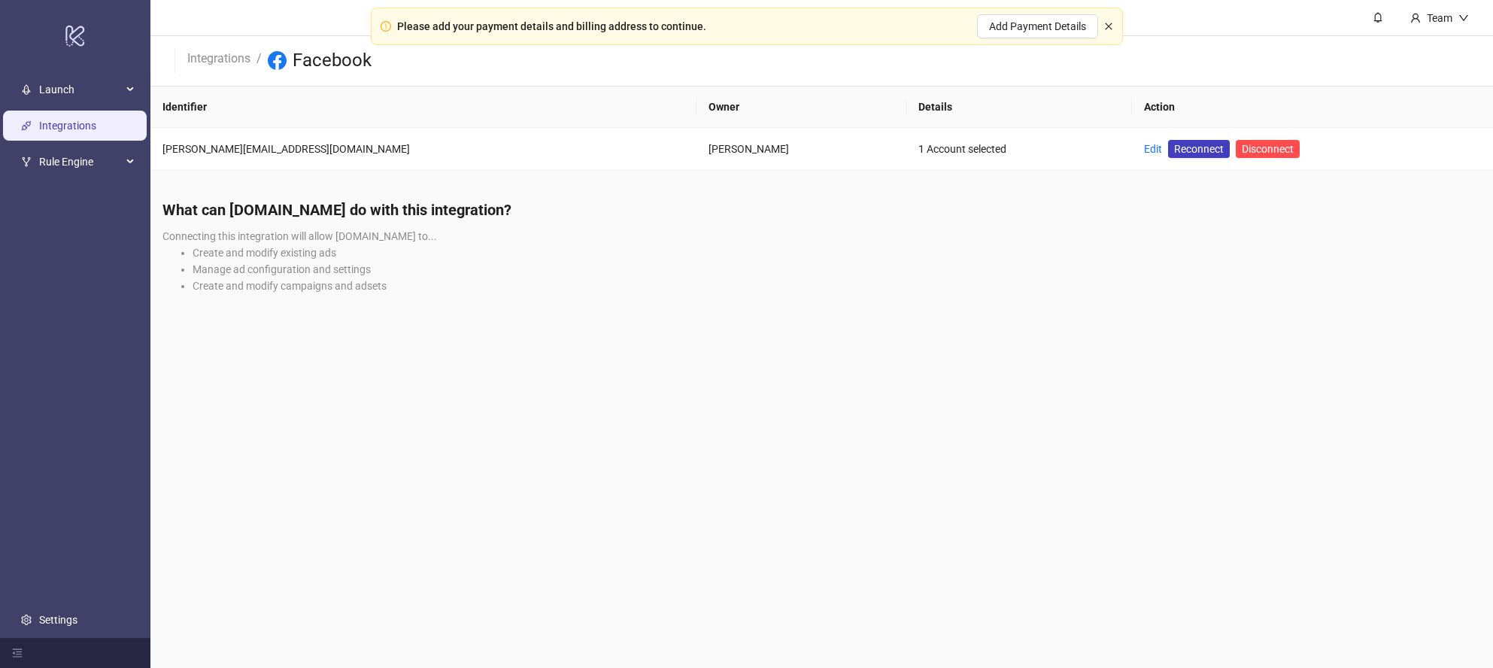
click at [1108, 28] on icon "close" at bounding box center [1108, 26] width 9 height 9
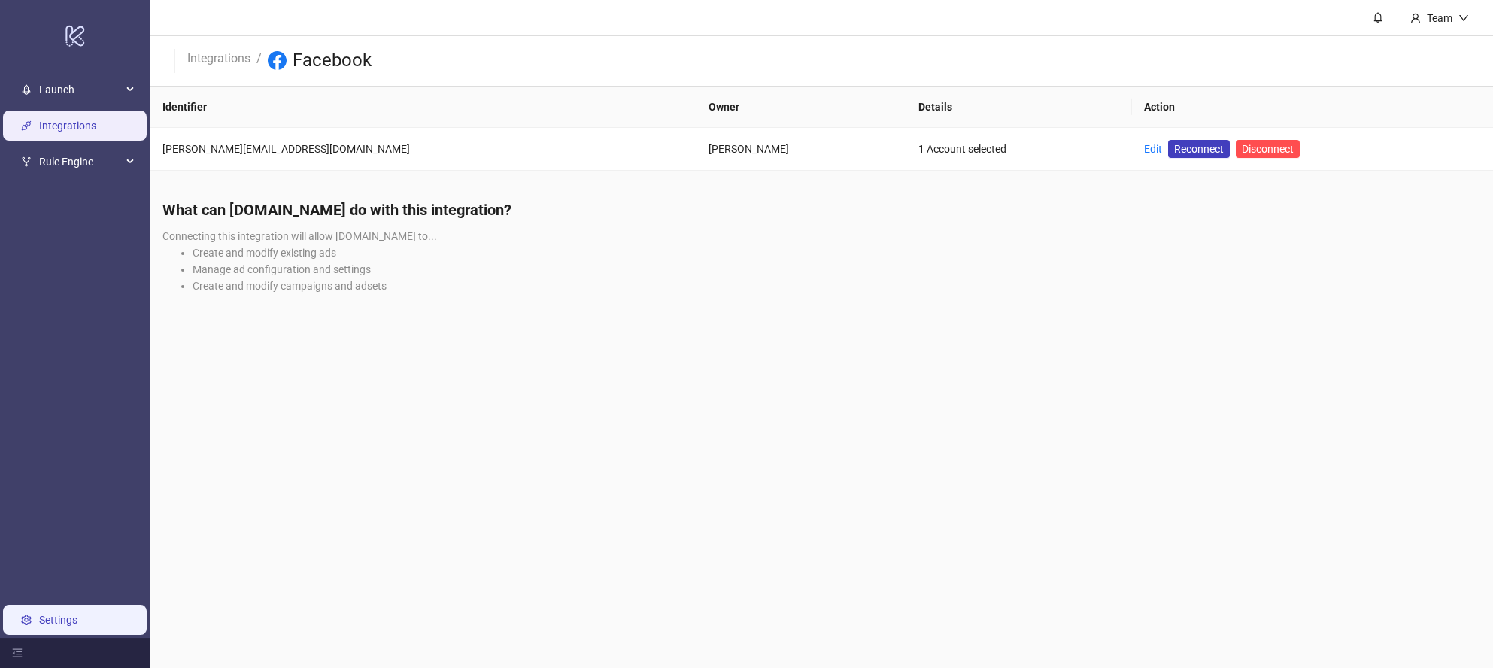
click at [77, 621] on link "Settings" at bounding box center [58, 620] width 38 height 12
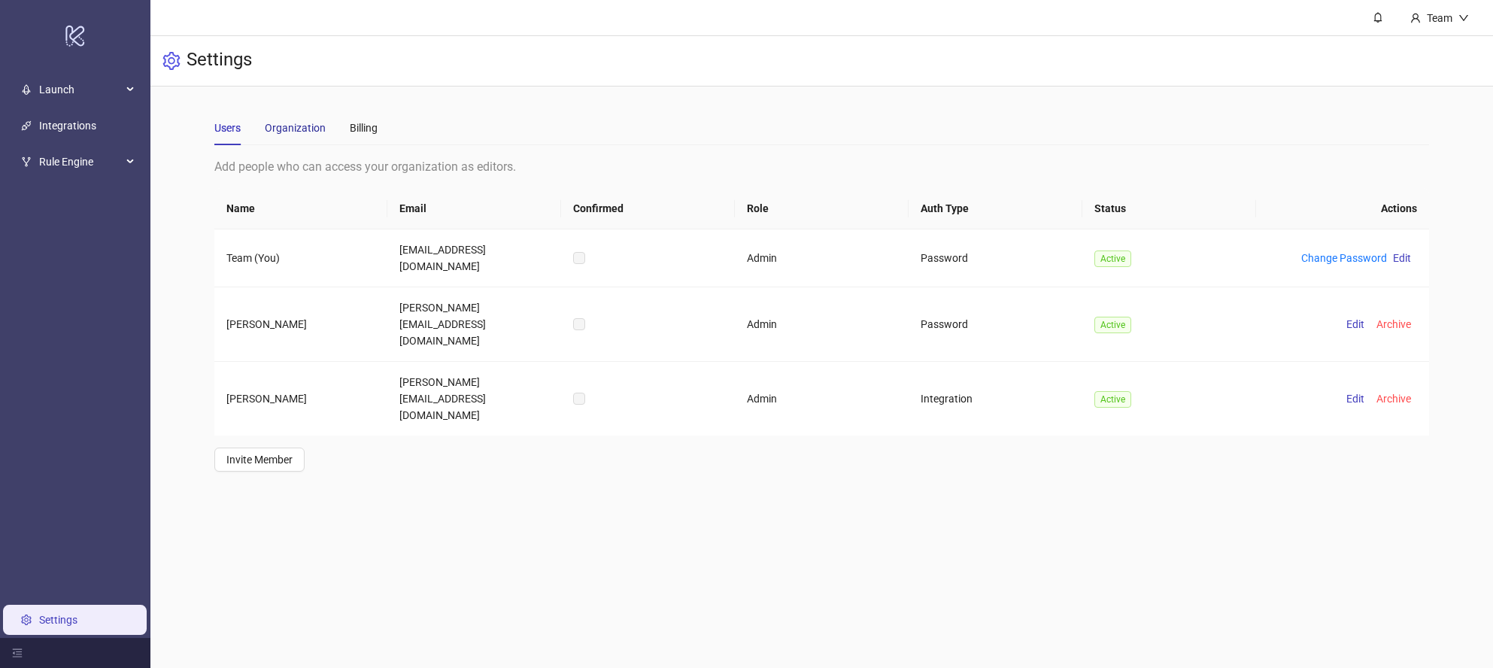
click at [290, 123] on div "Organization" at bounding box center [295, 128] width 61 height 17
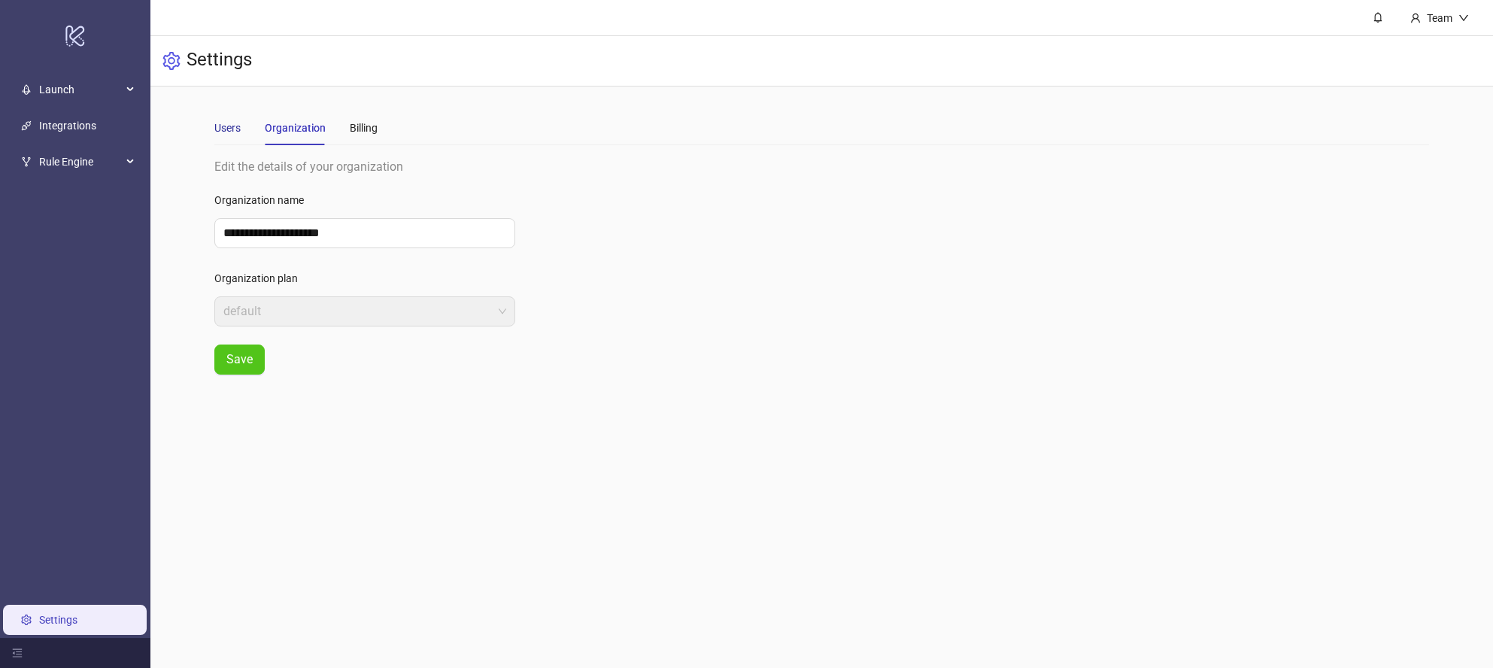
click at [226, 120] on div "Users" at bounding box center [227, 128] width 26 height 17
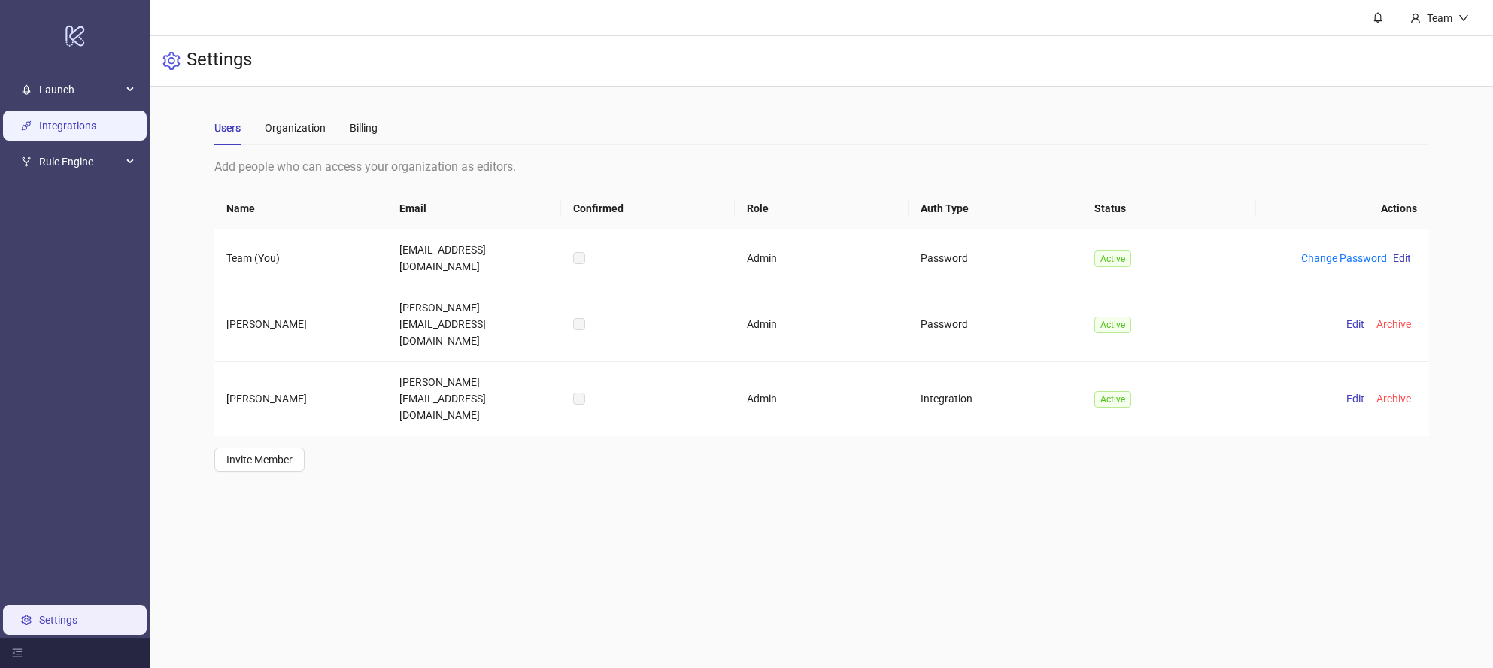
click at [74, 121] on link "Integrations" at bounding box center [67, 126] width 57 height 12
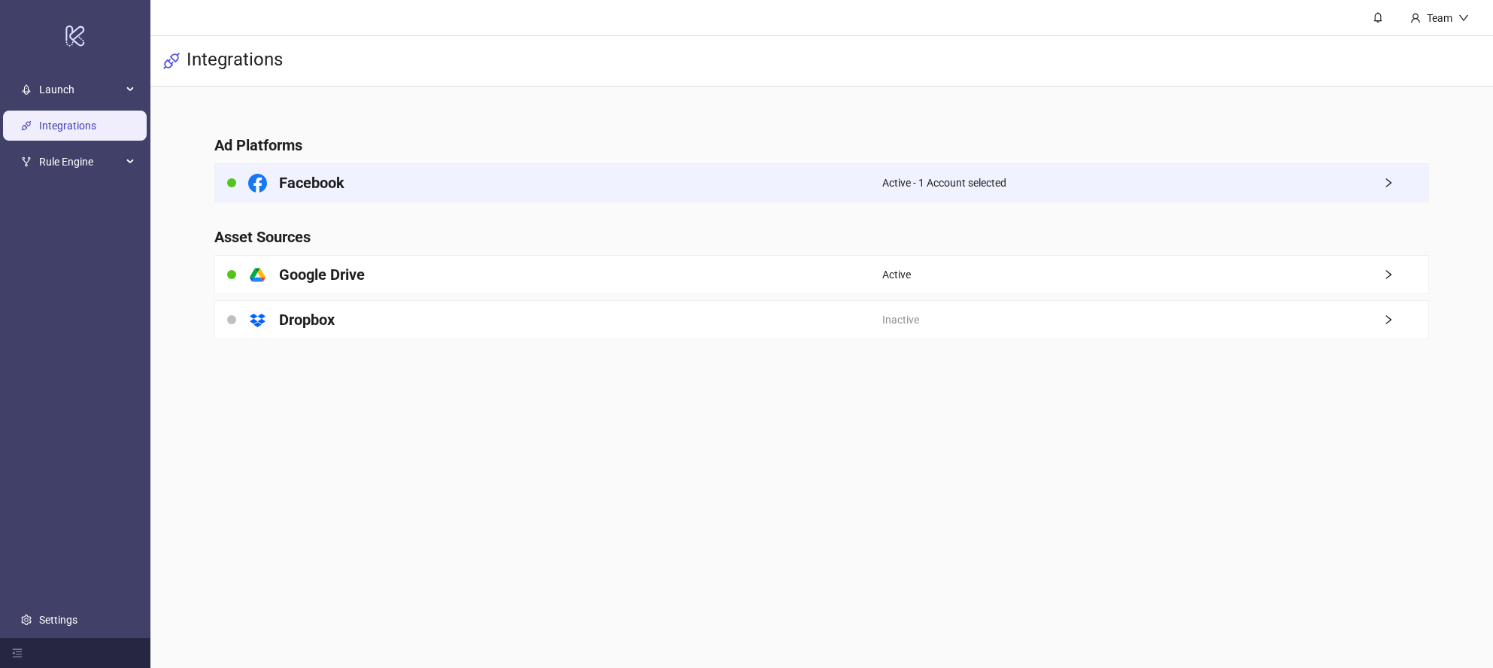
click at [1170, 183] on div "Active - 1 Account selected" at bounding box center [1155, 183] width 546 height 38
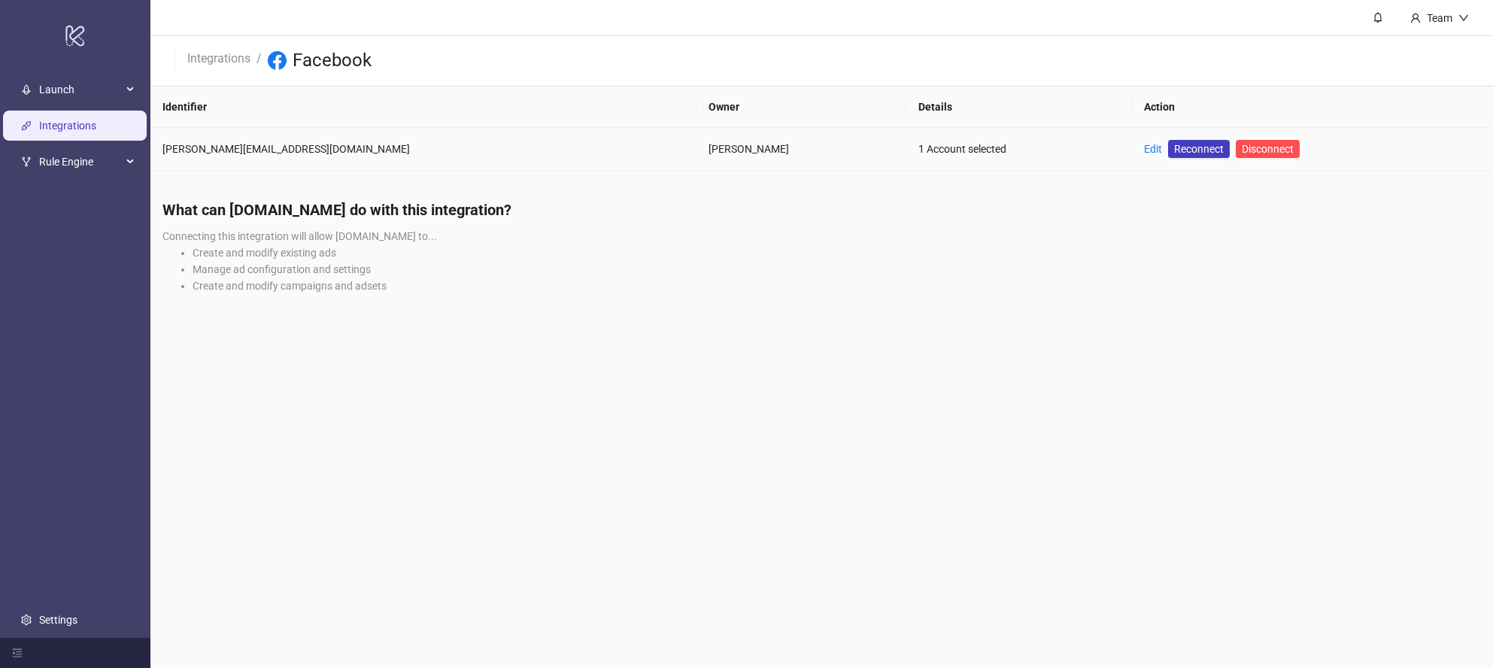
click at [759, 149] on td "Brandon Fink" at bounding box center [802, 149] width 210 height 43
click at [918, 153] on div "1 Account selected" at bounding box center [1019, 149] width 202 height 17
click at [709, 150] on div "Brandon Fink" at bounding box center [802, 149] width 186 height 17
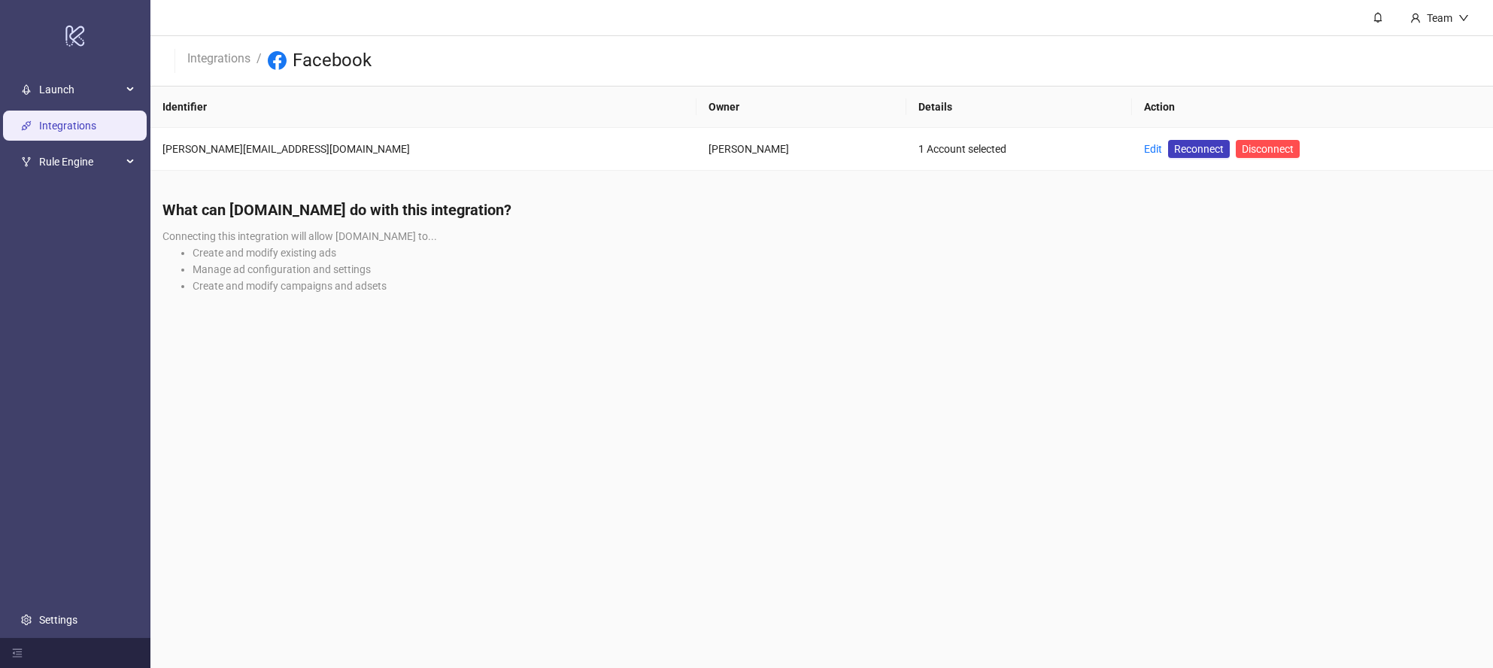
click at [253, 272] on li "Manage ad configuration and settings" at bounding box center [837, 269] width 1289 height 17
click at [1450, 23] on div "Team" at bounding box center [1440, 18] width 38 height 17
click at [1227, 39] on header "Integrations / Facebook" at bounding box center [821, 61] width 1343 height 50
drag, startPoint x: 217, startPoint y: 287, endPoint x: 224, endPoint y: 283, distance: 8.1
click at [217, 287] on li "Create and modify campaigns and adsets" at bounding box center [837, 286] width 1289 height 17
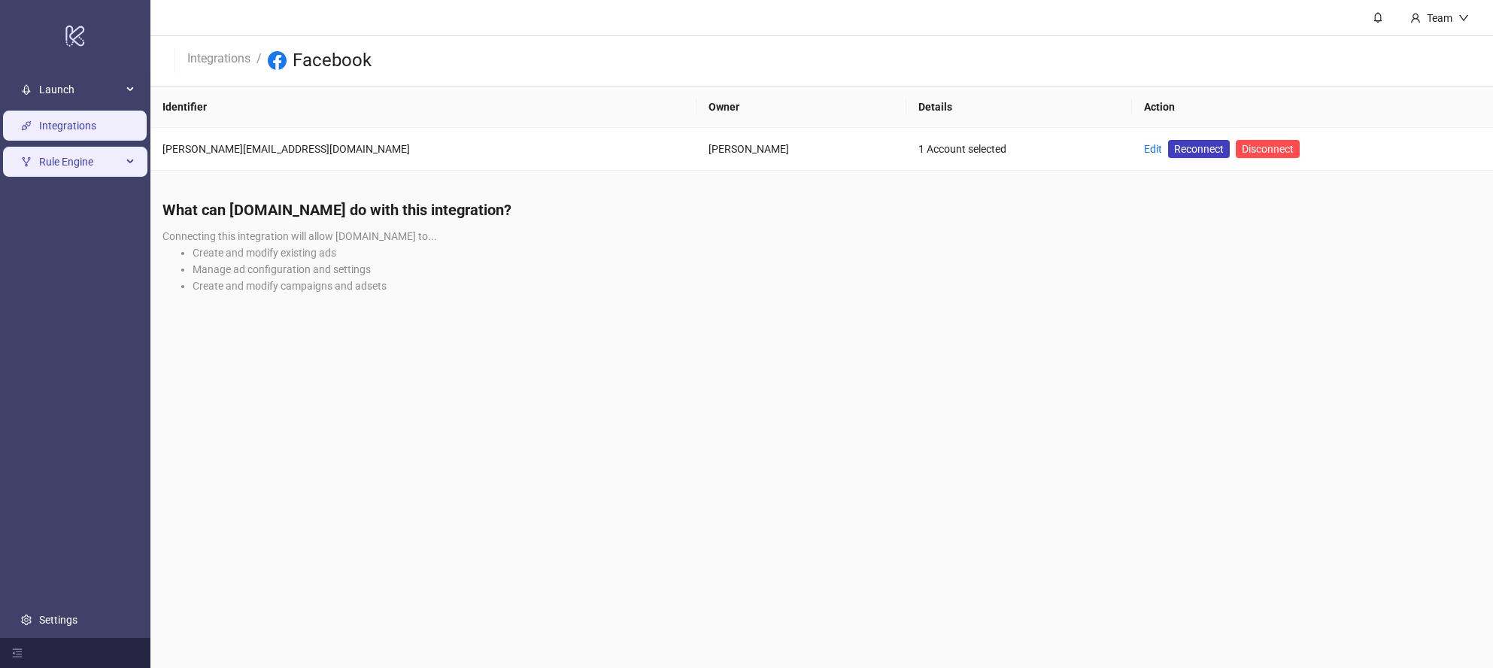
click at [79, 171] on span "Rule Engine" at bounding box center [80, 162] width 83 height 30
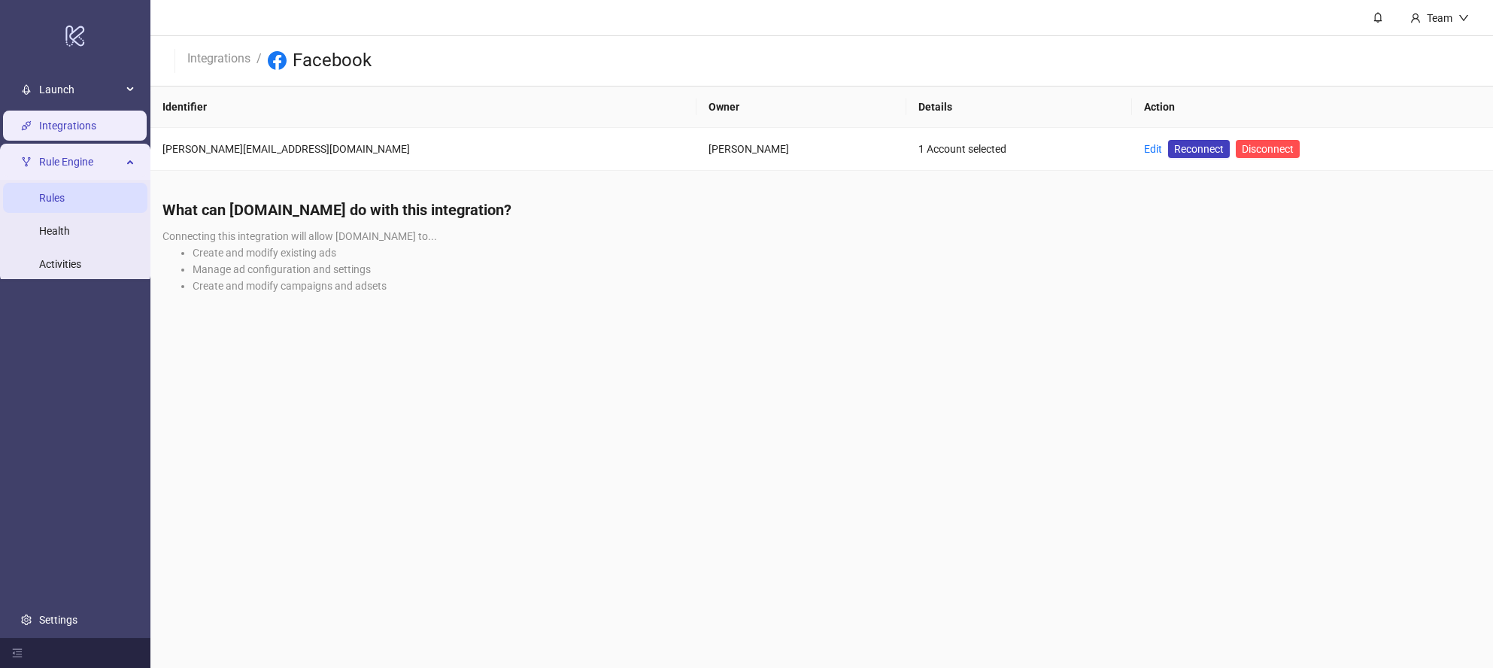
click at [65, 200] on link "Rules" at bounding box center [52, 198] width 26 height 12
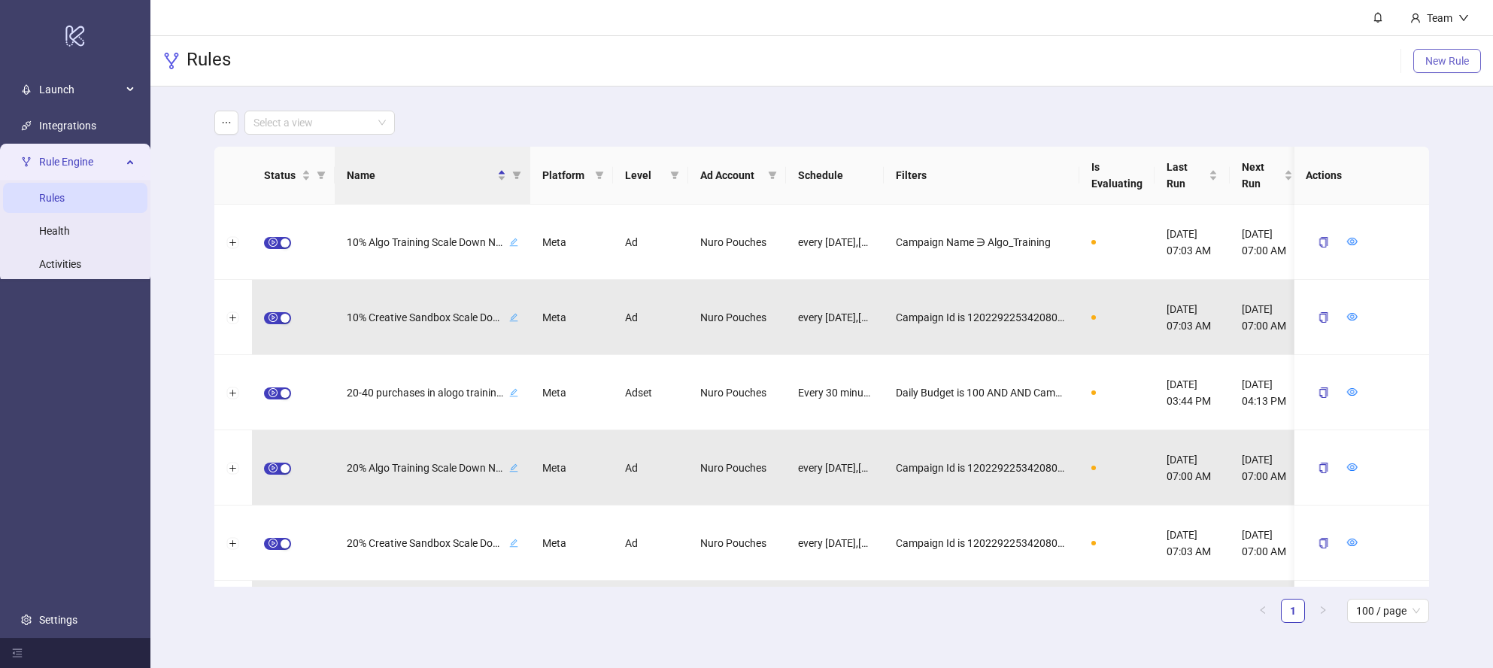
click at [1458, 59] on span "New Rule" at bounding box center [1447, 61] width 44 height 12
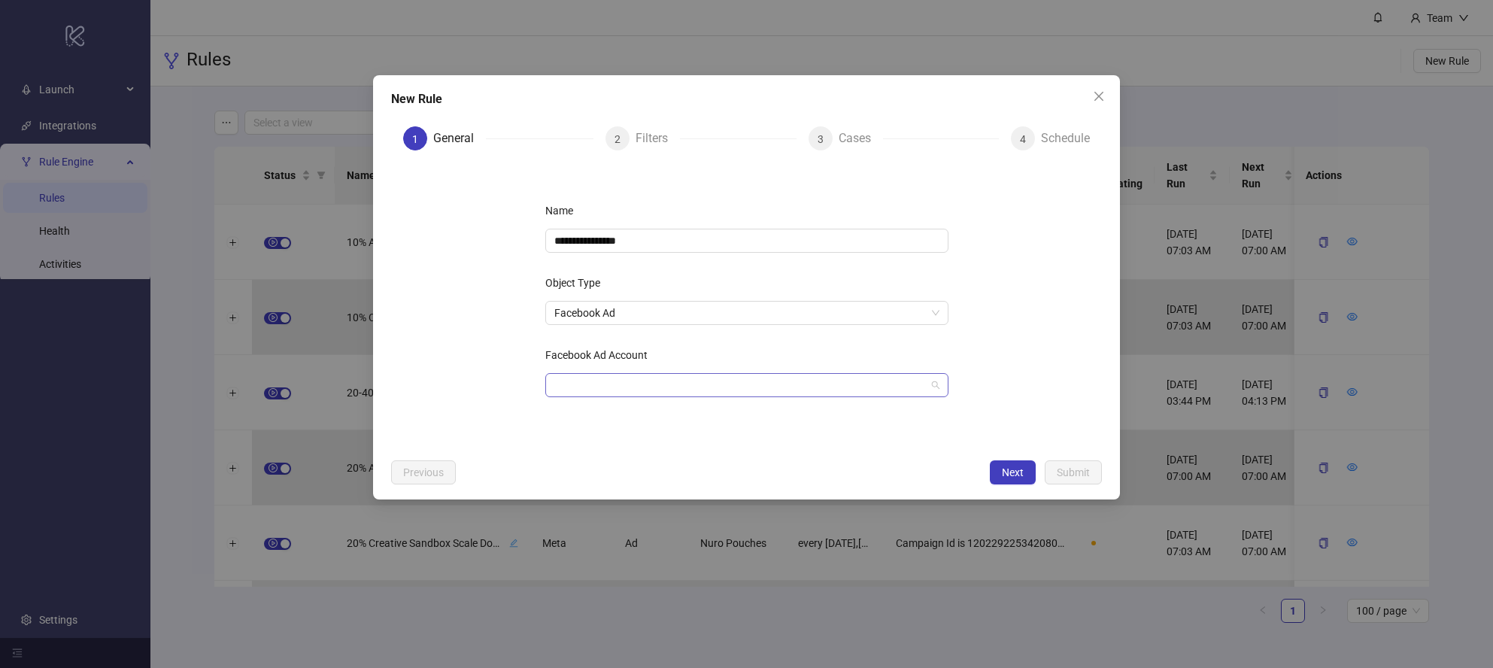
click at [682, 391] on input "Facebook Ad Account" at bounding box center [740, 385] width 372 height 23
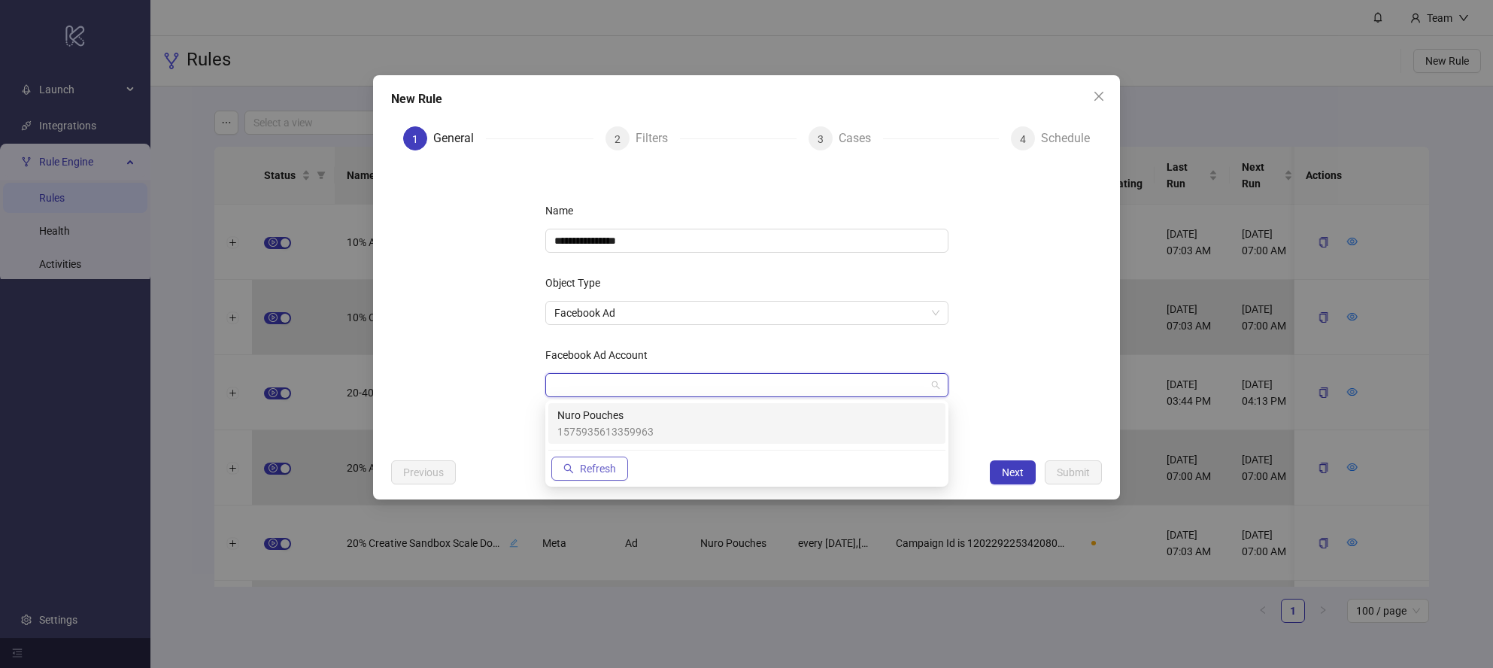
click at [613, 470] on span "Refresh" at bounding box center [598, 469] width 36 height 12
click at [594, 463] on span "Refresh" at bounding box center [598, 469] width 36 height 12
click at [587, 463] on span "Refresh" at bounding box center [598, 469] width 36 height 12
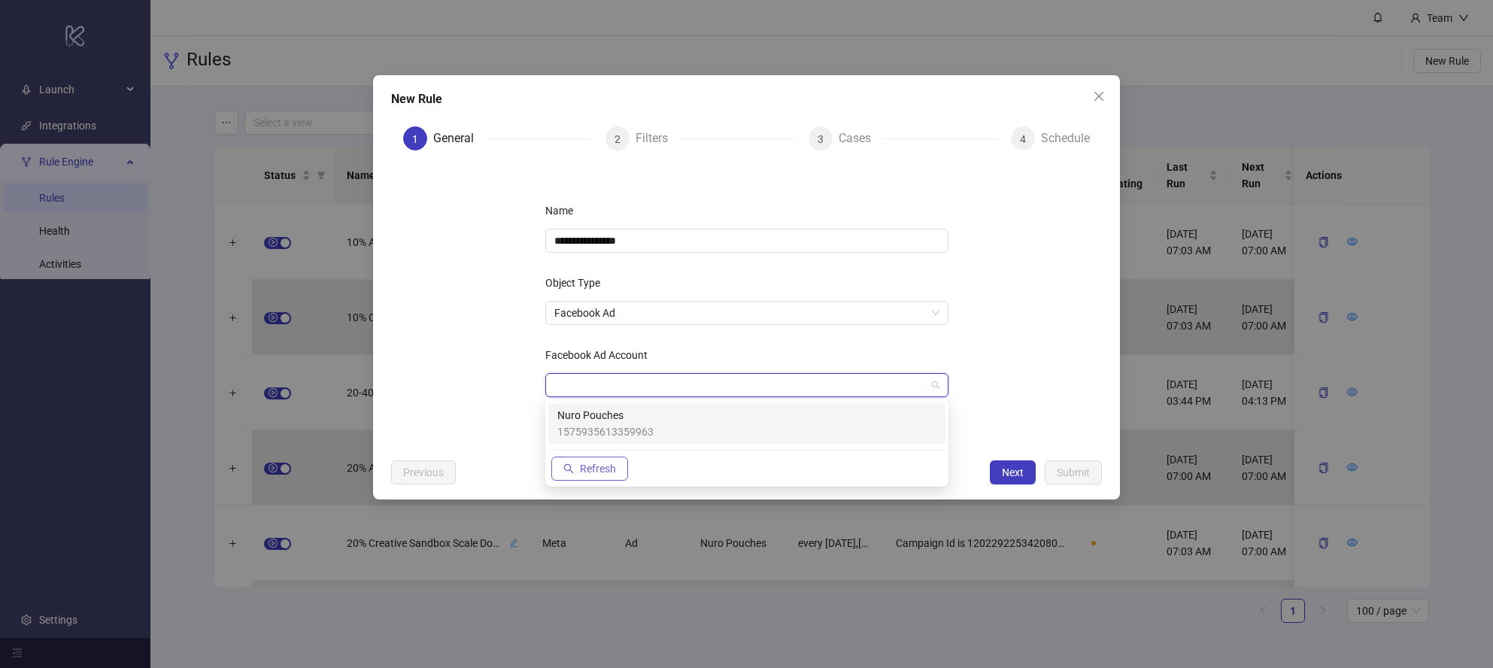
click at [587, 463] on span "Refresh" at bounding box center [598, 469] width 36 height 12
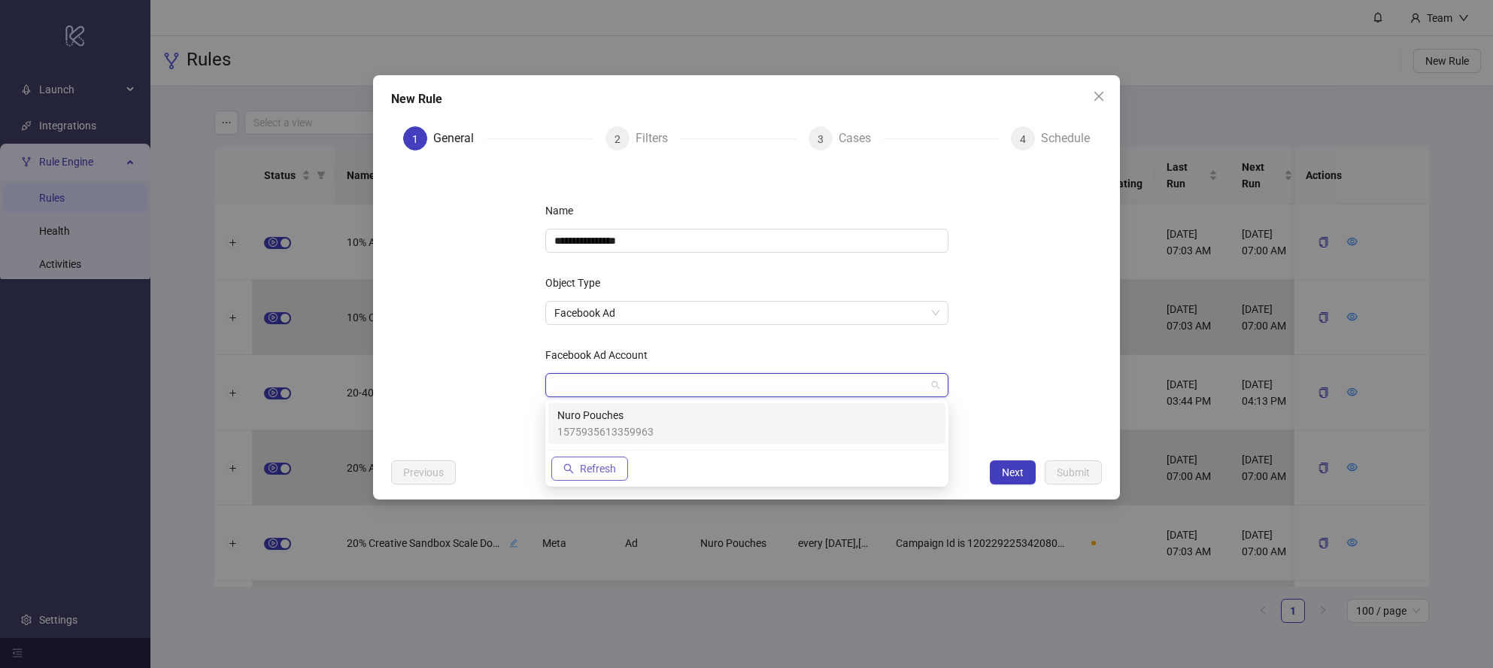
click at [587, 463] on span "Refresh" at bounding box center [598, 469] width 36 height 12
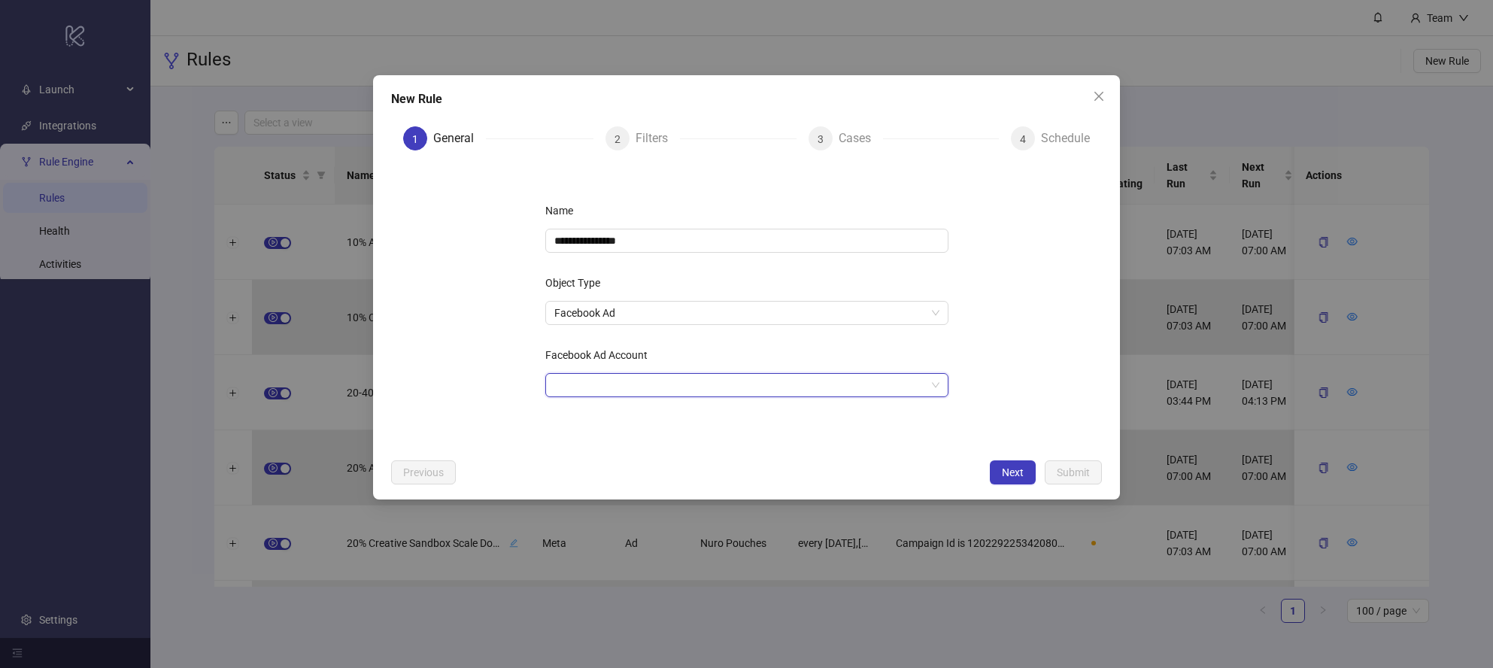
click at [1079, 402] on form "**********" at bounding box center [746, 306] width 711 height 289
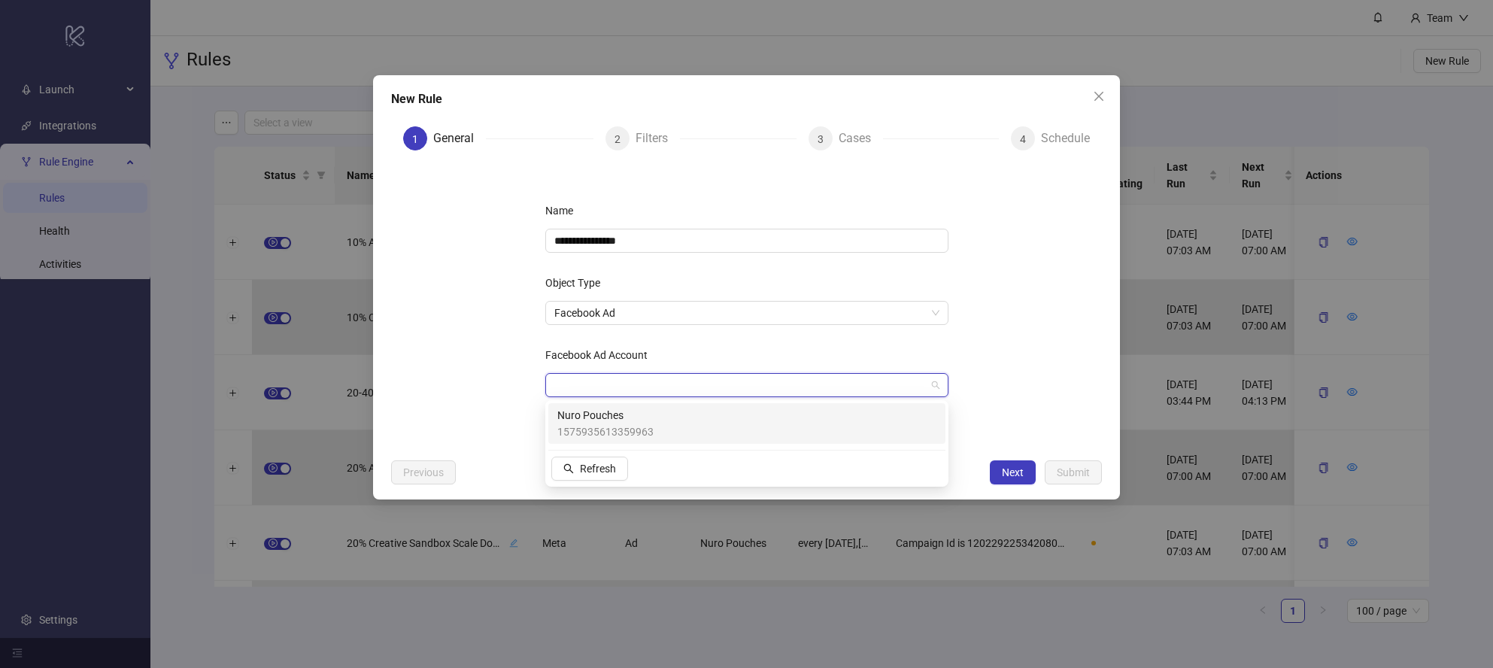
click at [631, 384] on input "Facebook Ad Account" at bounding box center [740, 385] width 372 height 23
click at [574, 464] on button "Refresh" at bounding box center [589, 469] width 77 height 24
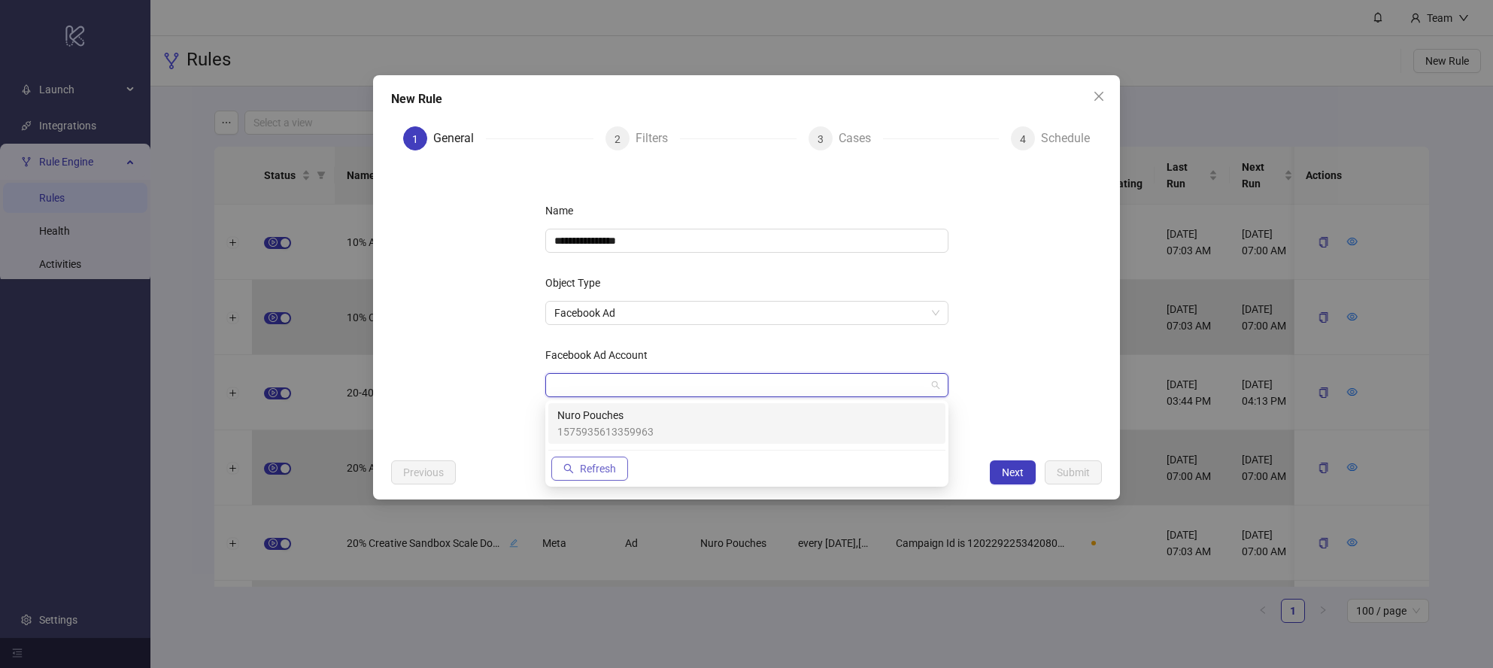
click at [574, 464] on button "Refresh" at bounding box center [589, 469] width 77 height 24
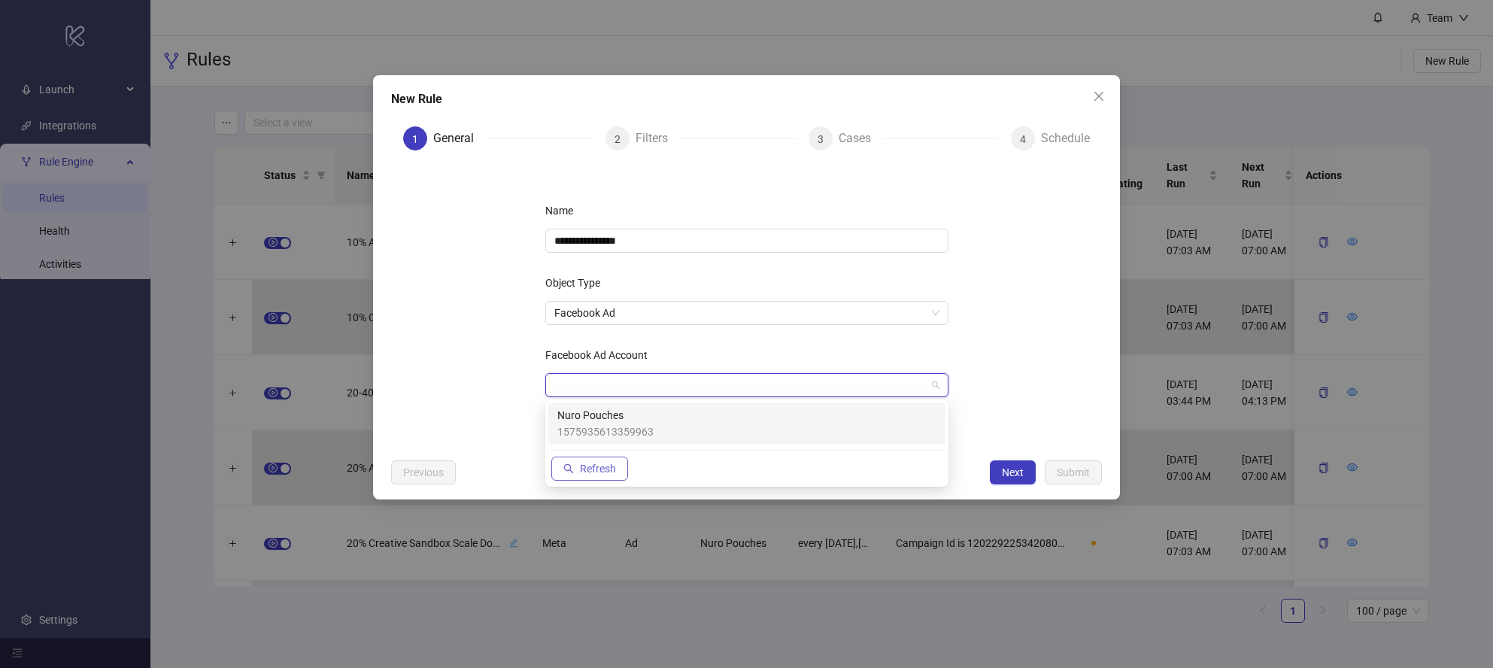
click at [574, 464] on button "Refresh" at bounding box center [589, 469] width 77 height 24
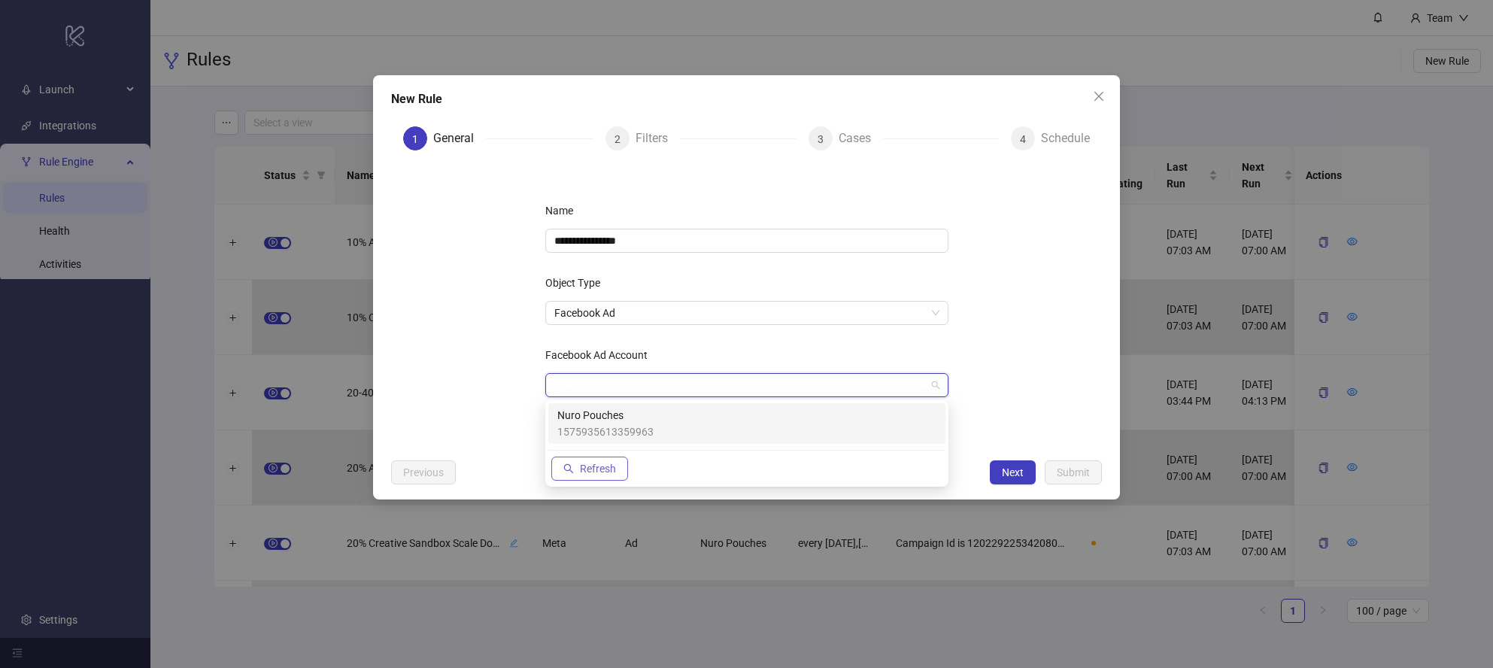
click at [574, 464] on button "Refresh" at bounding box center [589, 469] width 77 height 24
click at [1018, 369] on form "**********" at bounding box center [746, 306] width 711 height 289
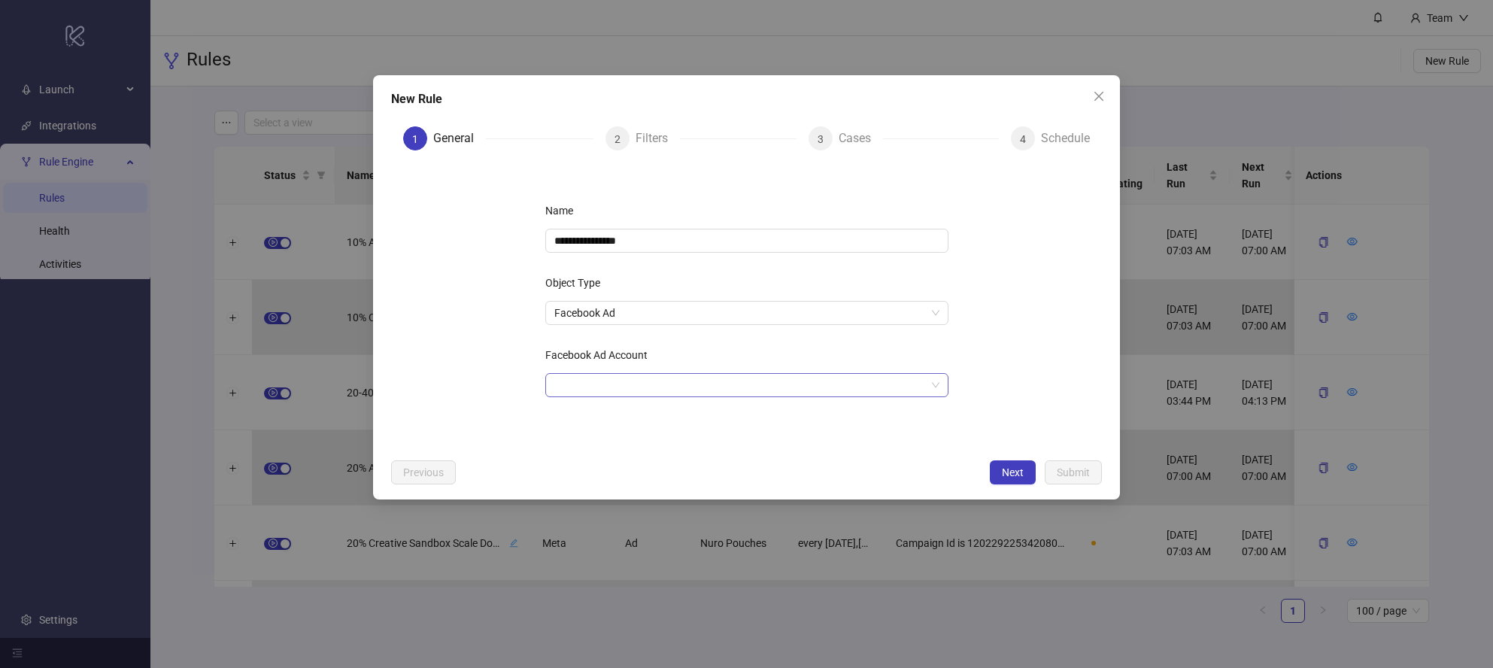
click at [698, 387] on input "Facebook Ad Account" at bounding box center [740, 385] width 372 height 23
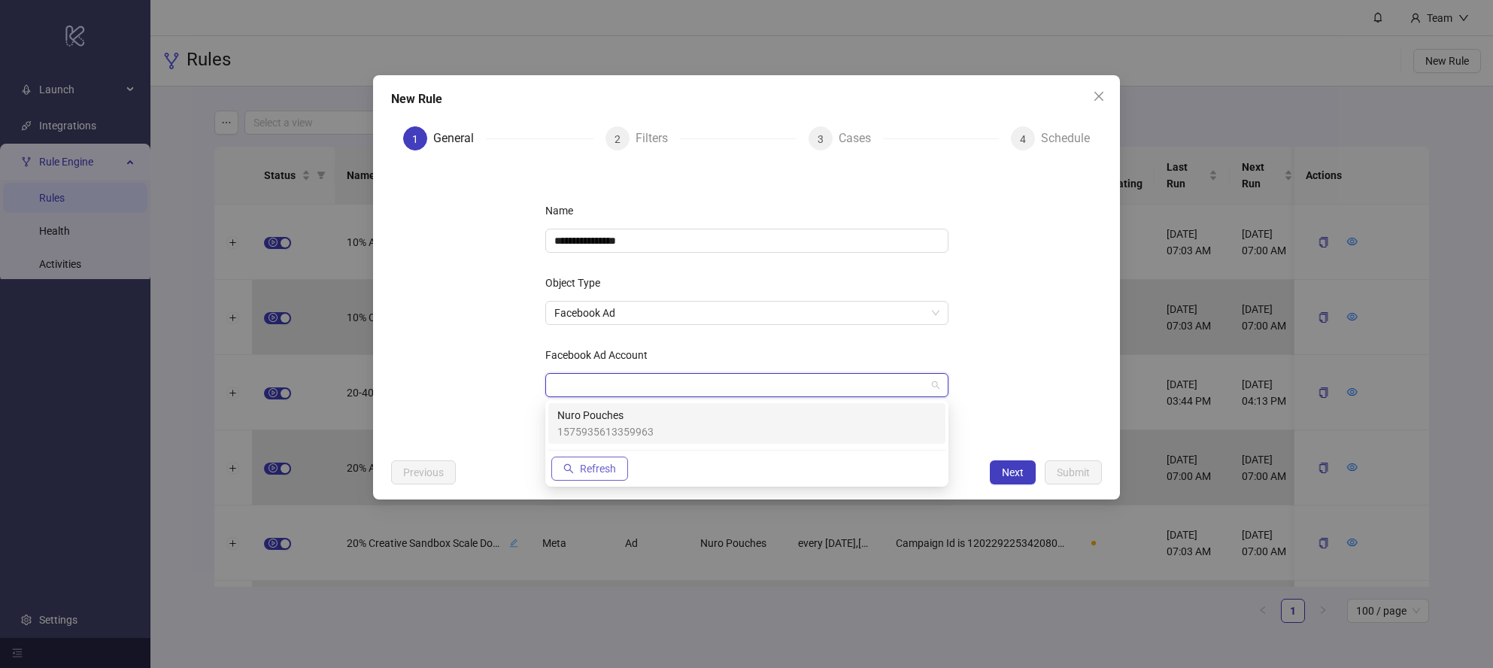
click at [590, 464] on span "Refresh" at bounding box center [598, 469] width 36 height 12
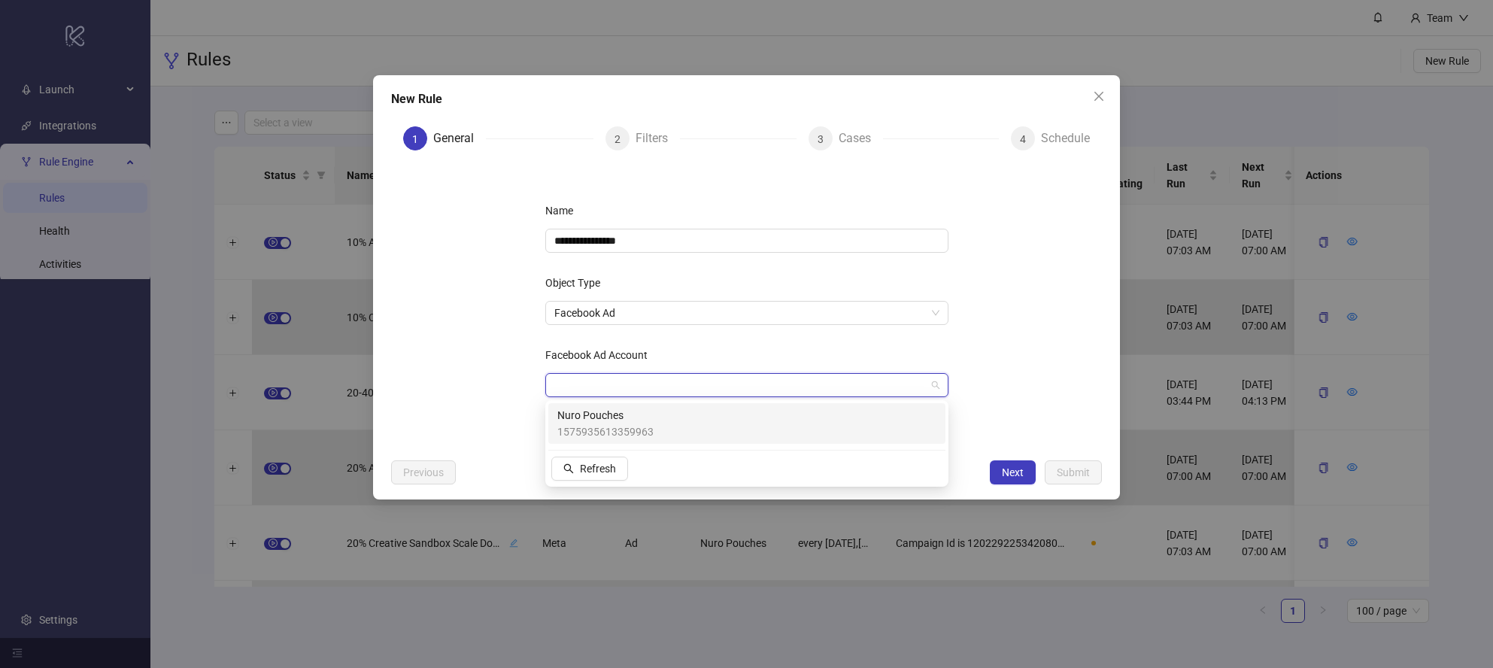
click at [1038, 372] on form "**********" at bounding box center [746, 306] width 711 height 289
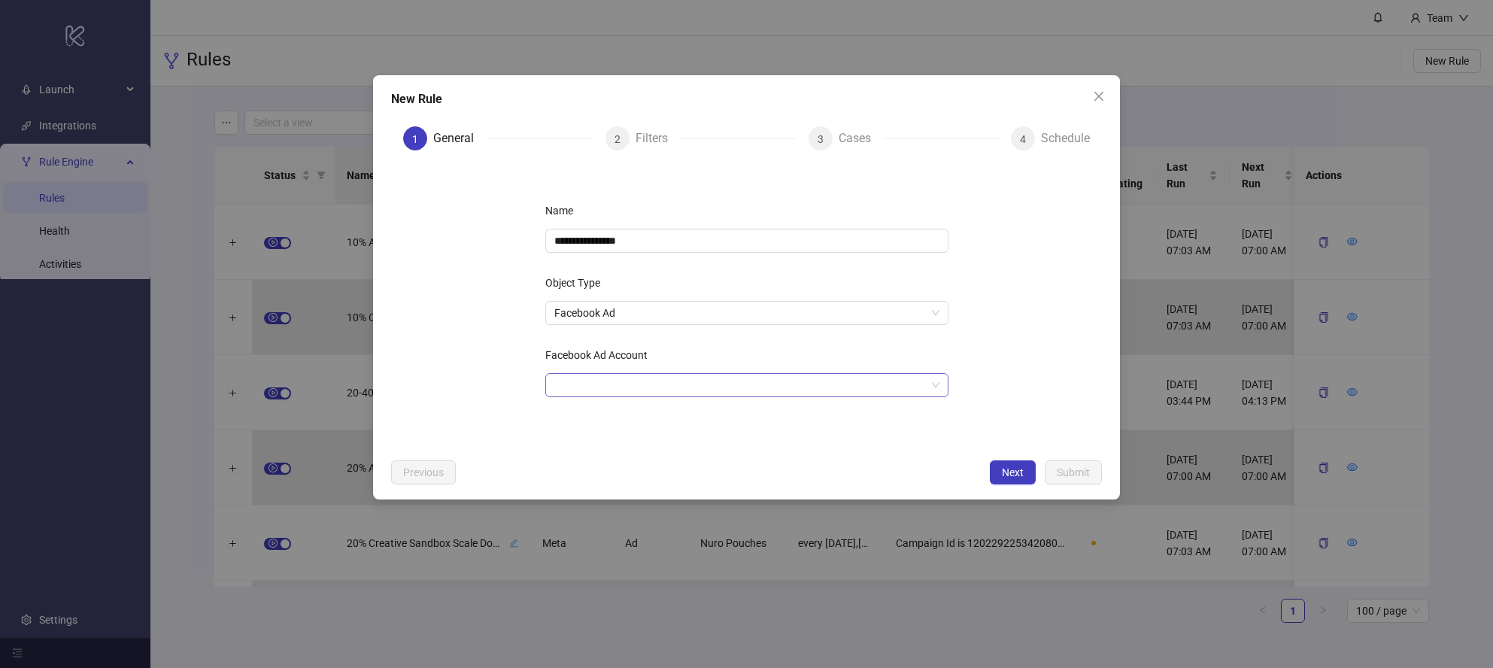
click at [757, 393] on input "Facebook Ad Account" at bounding box center [740, 385] width 372 height 23
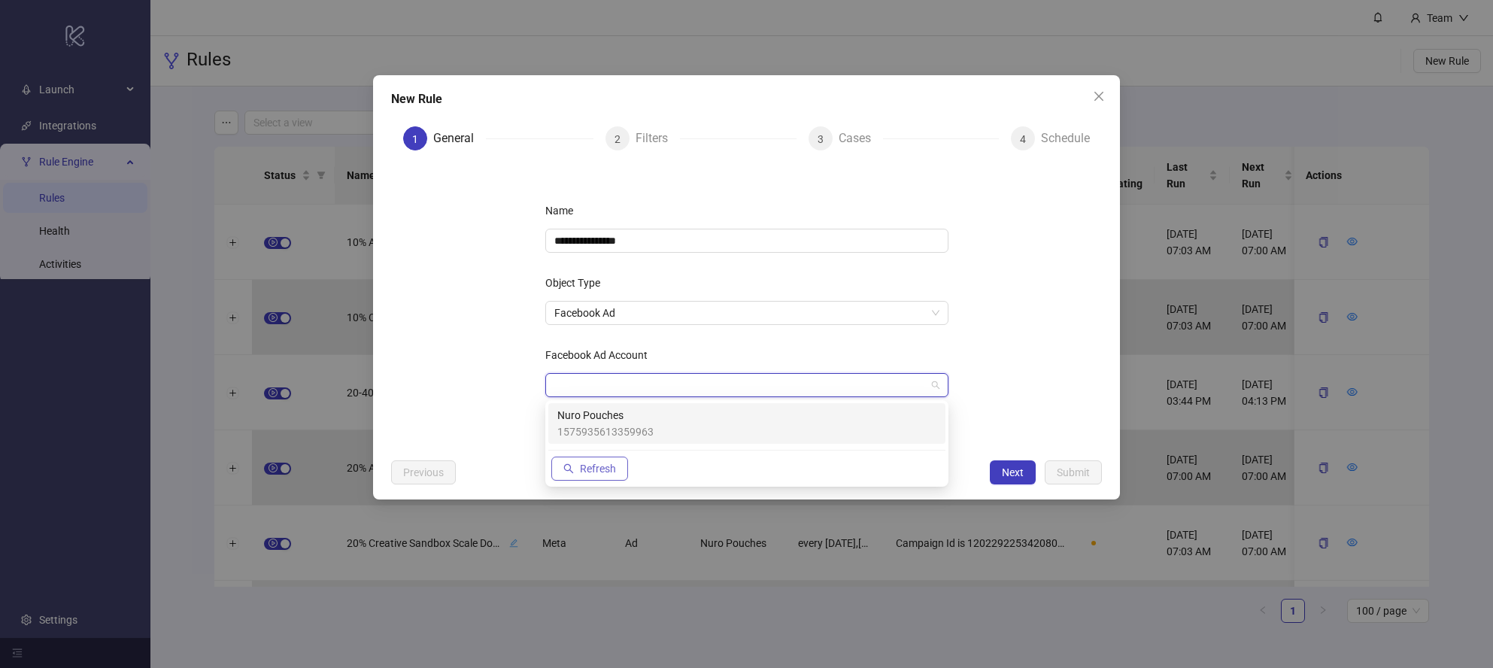
click at [599, 469] on span "Refresh" at bounding box center [598, 469] width 36 height 12
drag, startPoint x: 599, startPoint y: 469, endPoint x: 675, endPoint y: 445, distance: 79.9
click at [599, 469] on span "Refresh" at bounding box center [598, 469] width 36 height 12
drag, startPoint x: 1059, startPoint y: 331, endPoint x: 1092, endPoint y: 99, distance: 234.0
click at [1059, 331] on form "**********" at bounding box center [746, 306] width 711 height 289
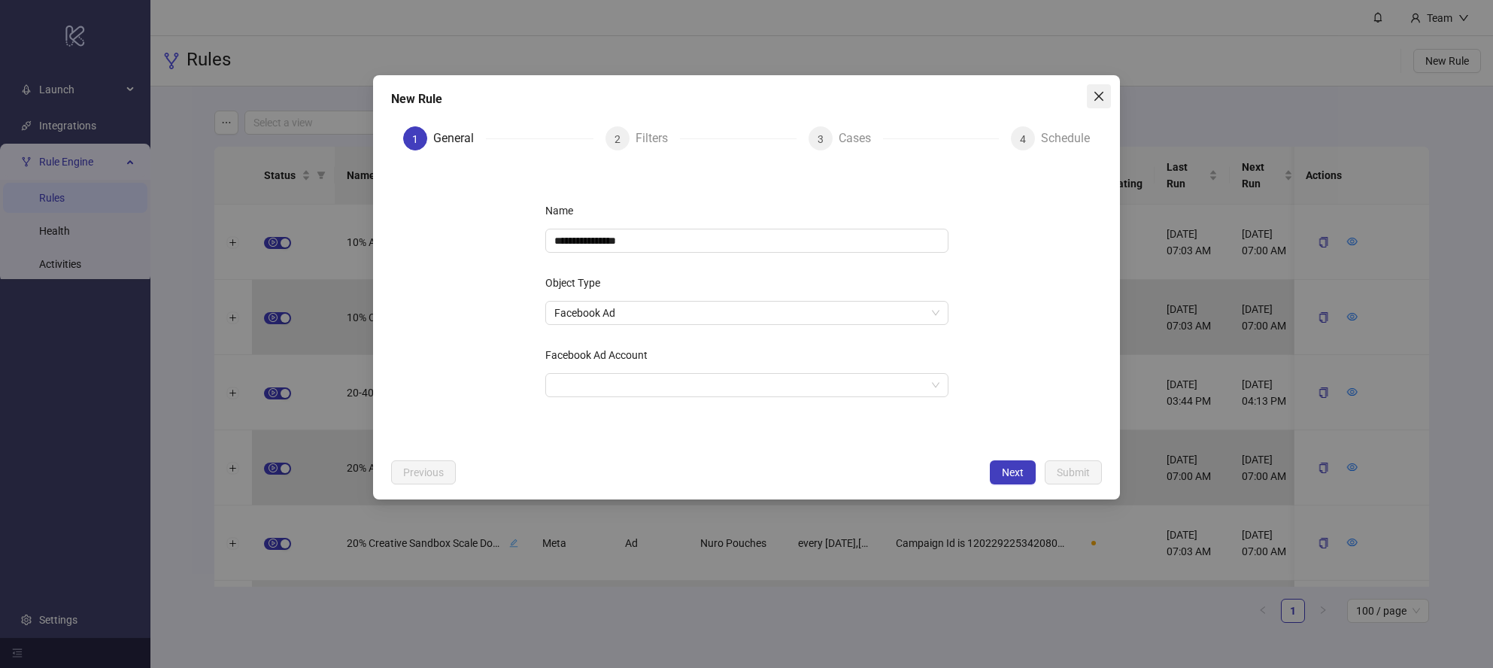
click at [1094, 94] on icon "close" at bounding box center [1099, 96] width 12 height 12
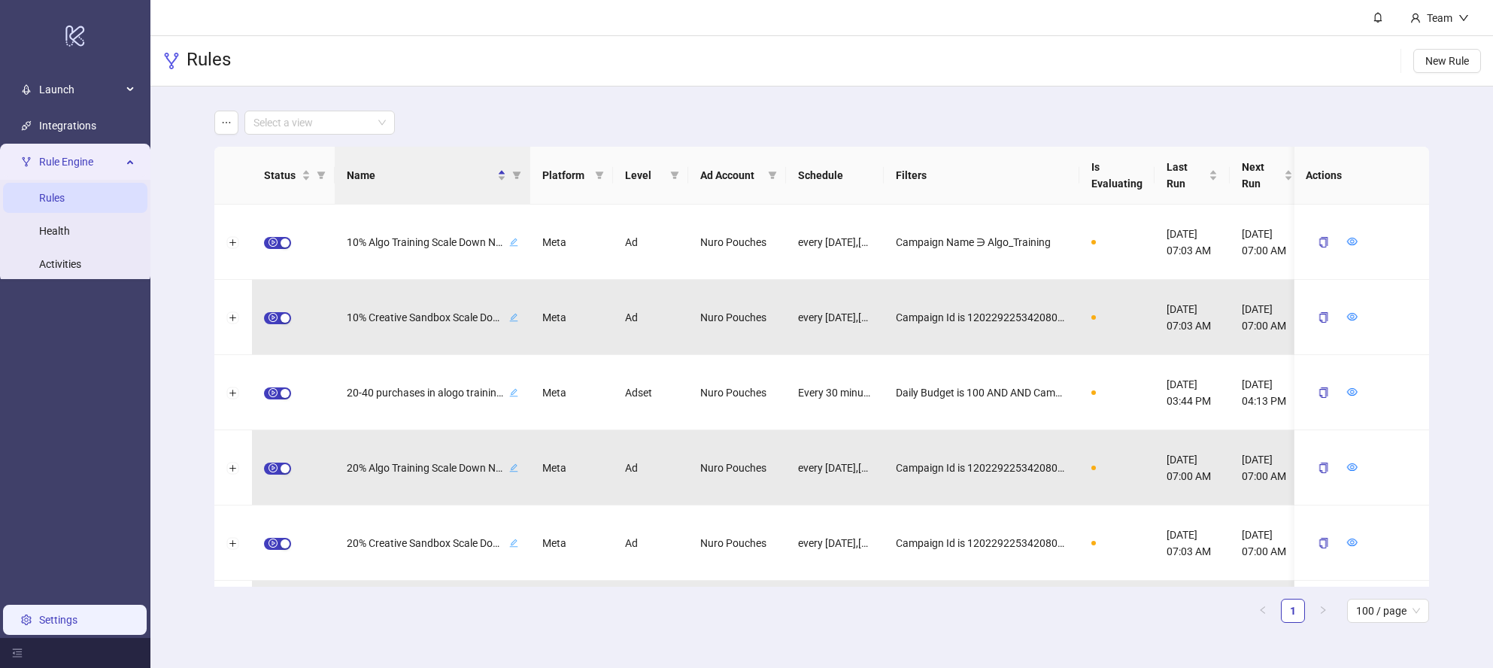
click at [58, 614] on link "Settings" at bounding box center [58, 620] width 38 height 12
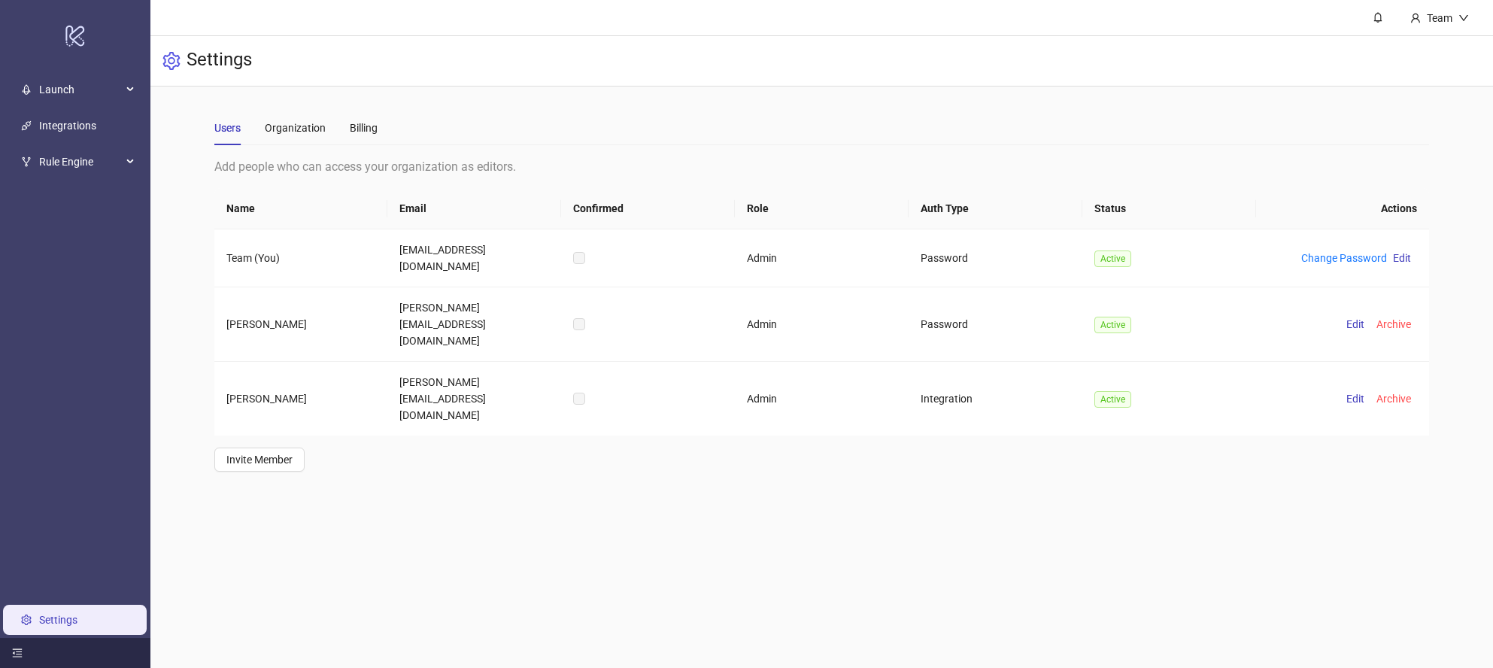
click at [20, 648] on icon "menu-fold" at bounding box center [17, 653] width 11 height 11
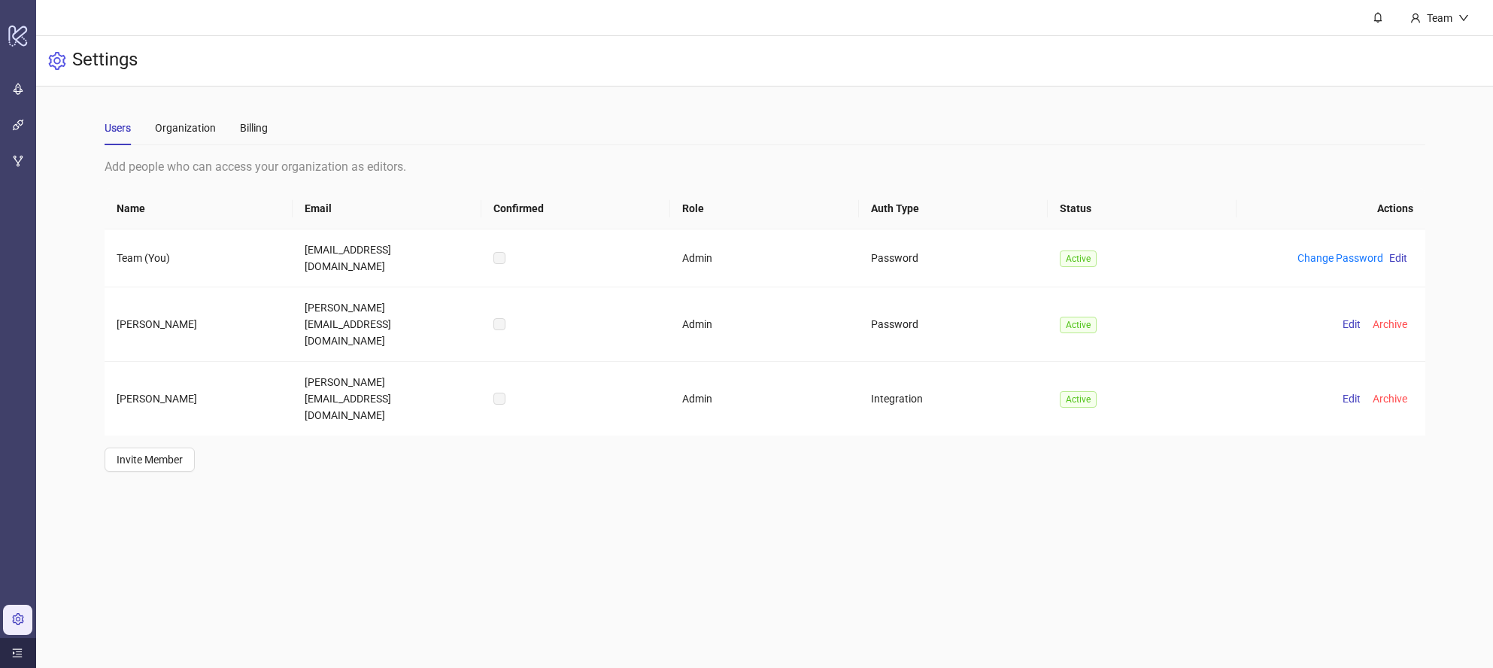
click at [20, 648] on icon "menu-unfold" at bounding box center [17, 653] width 11 height 11
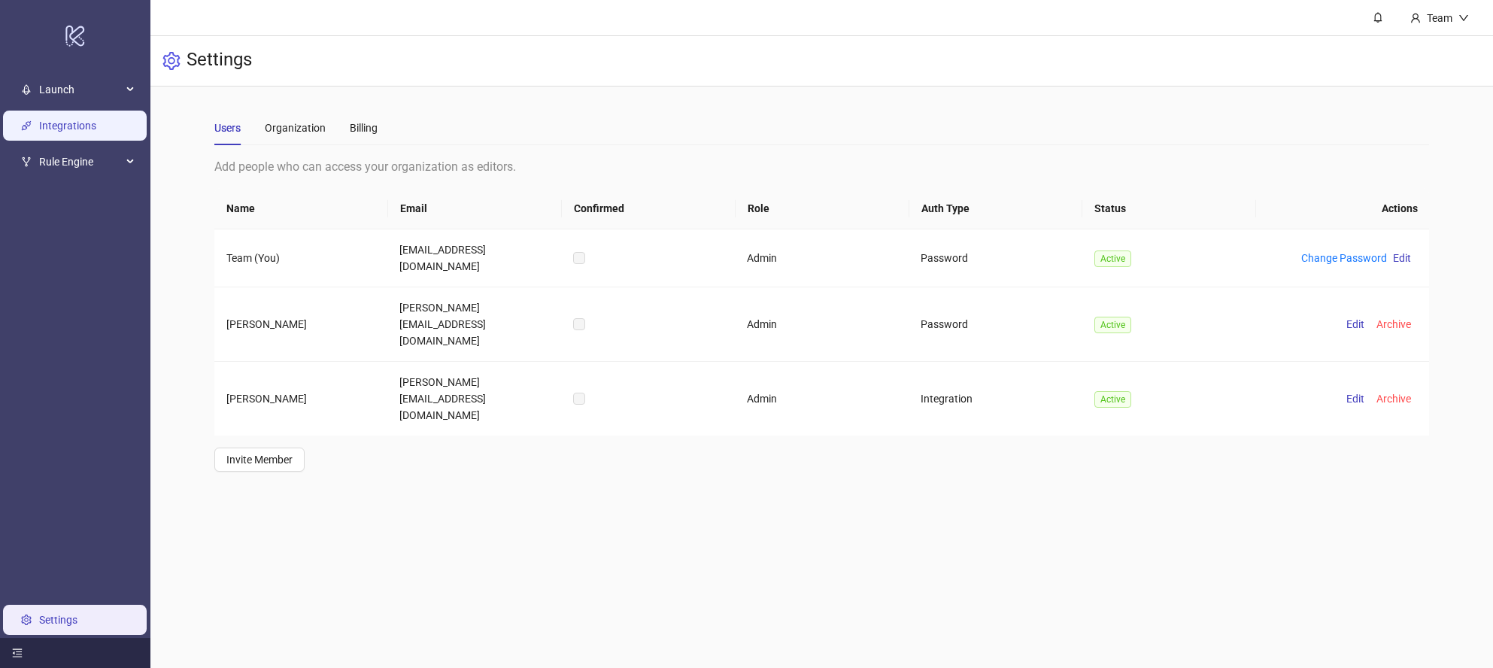
click at [68, 120] on link "Integrations" at bounding box center [67, 126] width 57 height 12
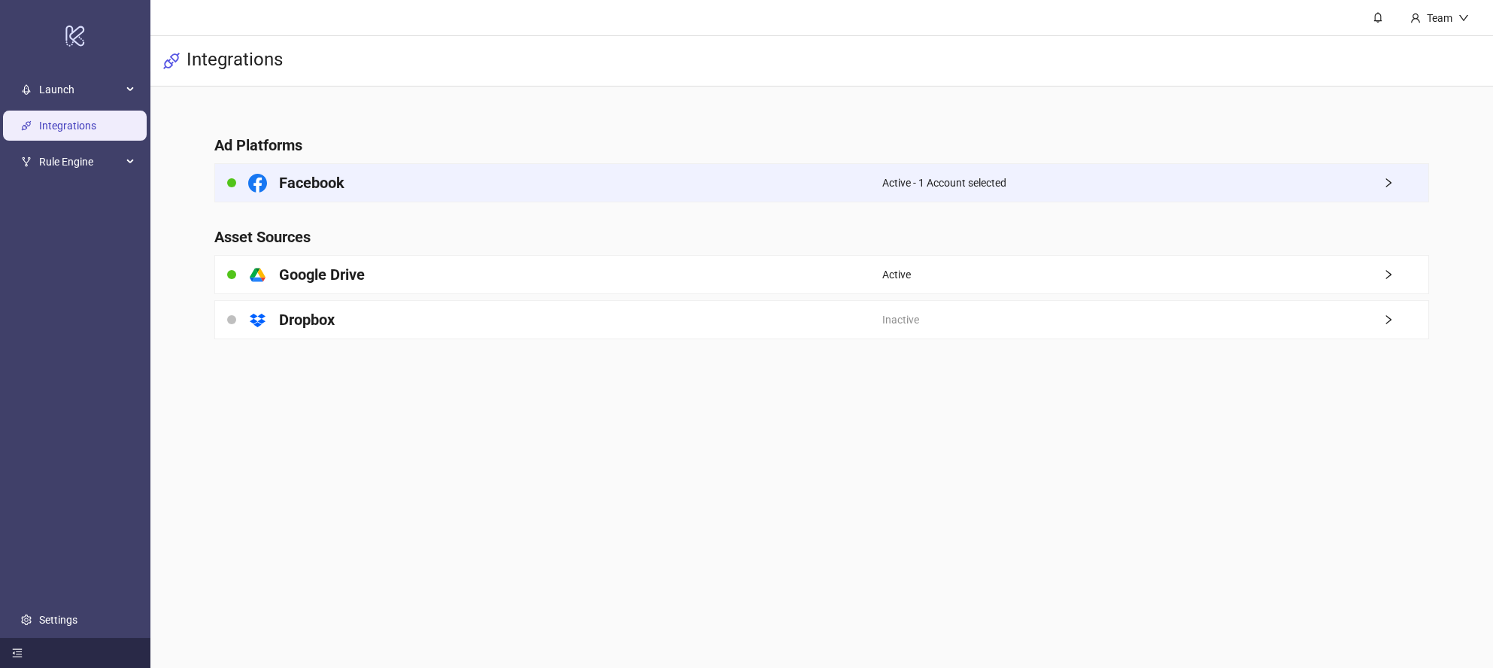
click at [907, 175] on span "Active - 1 Account selected" at bounding box center [944, 183] width 124 height 17
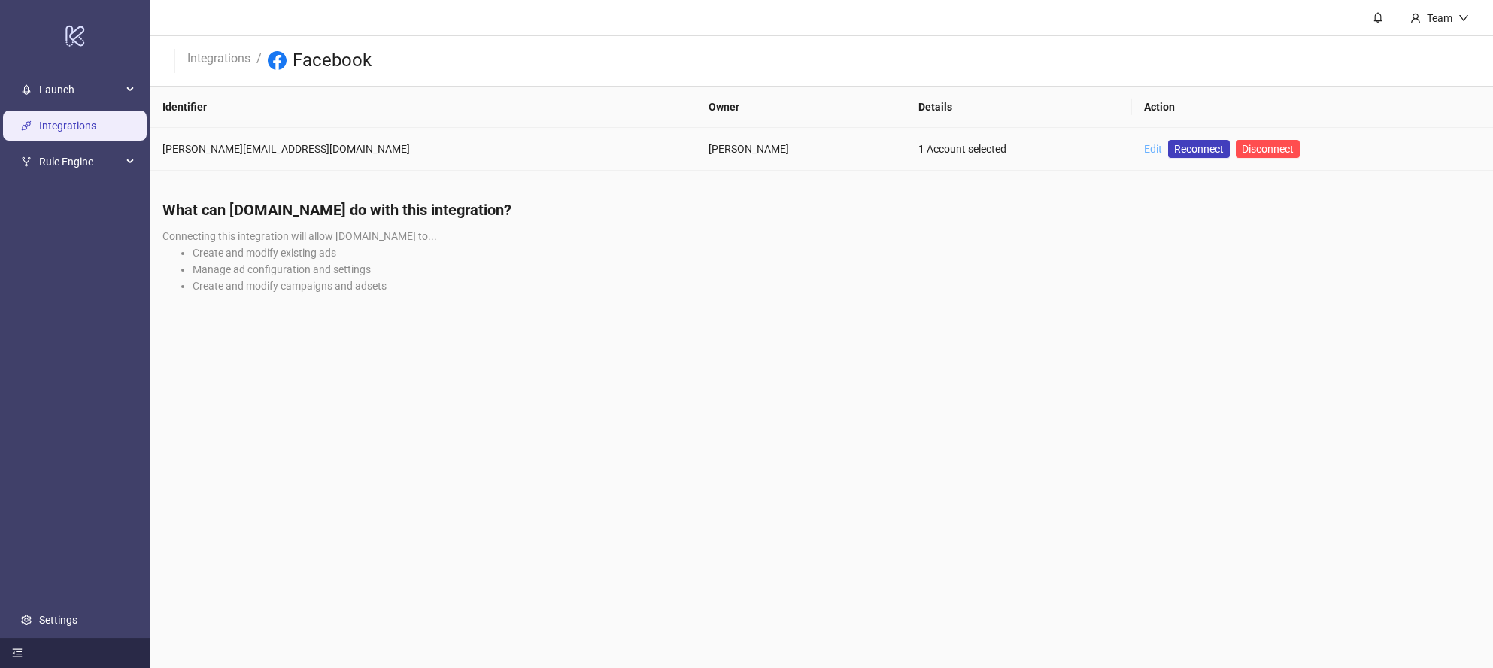
click at [1144, 148] on link "Edit" at bounding box center [1153, 149] width 18 height 12
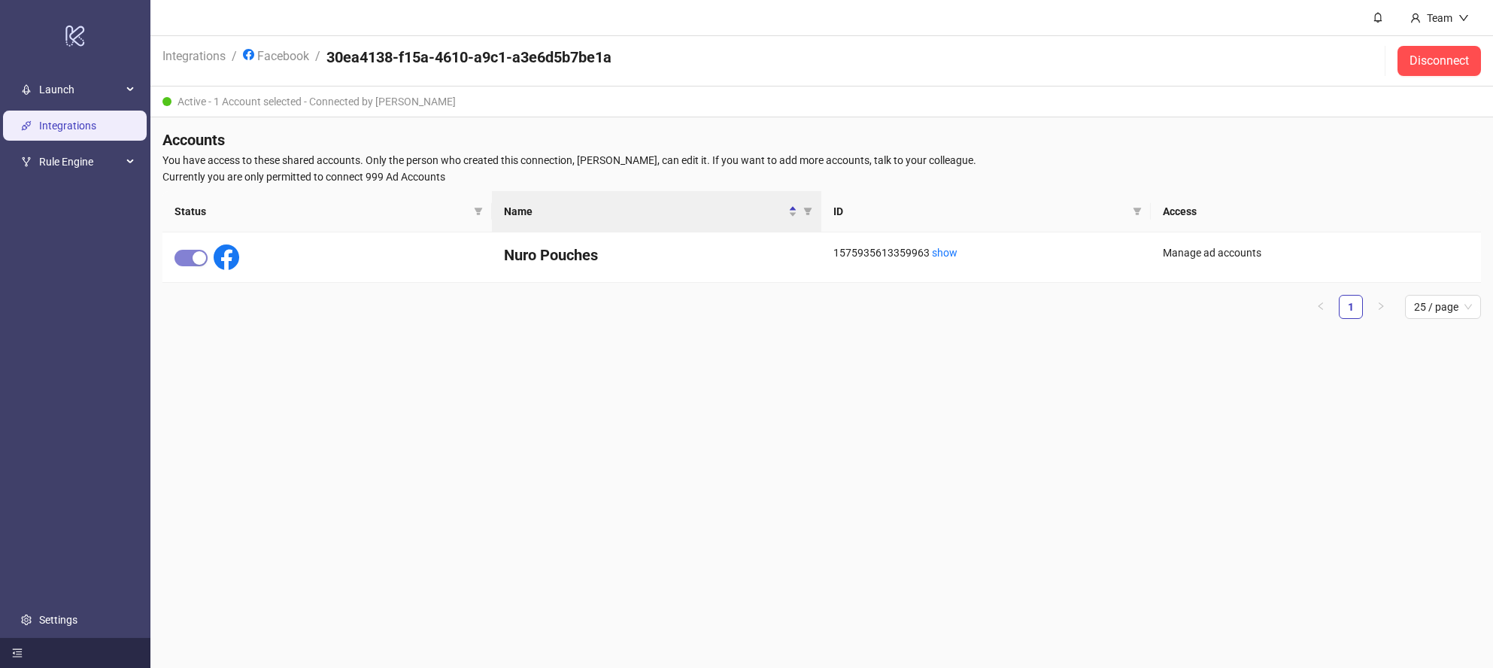
click at [410, 100] on div "Active - 1 Account selected - Connected by Brandon Fink" at bounding box center [821, 102] width 1343 height 31
click at [482, 102] on div "Active - 1 Account selected - Connected by Brandon Fink" at bounding box center [821, 102] width 1343 height 31
click at [1418, 56] on span "Logout" at bounding box center [1433, 53] width 72 height 17
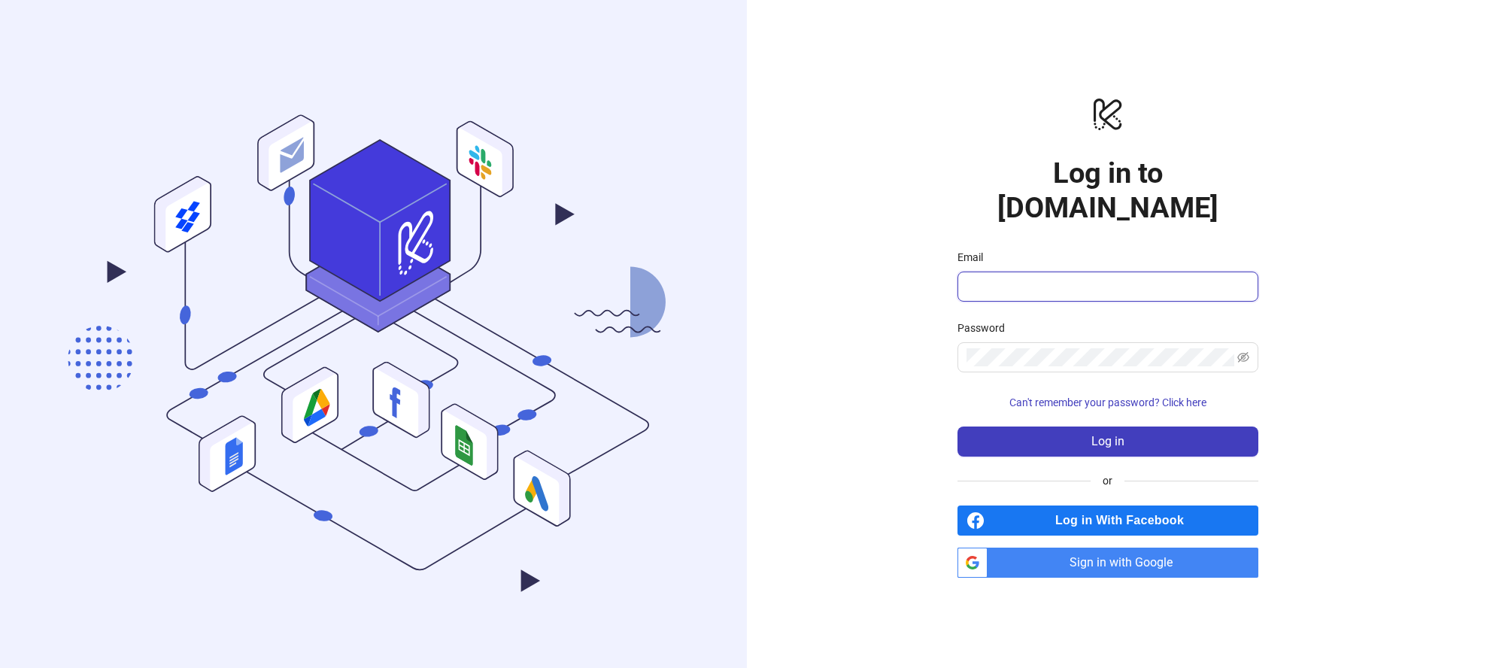
click at [1082, 278] on input "Email" at bounding box center [1107, 287] width 280 height 18
type input "**********"
click at [958, 427] on button "Log in" at bounding box center [1108, 442] width 301 height 30
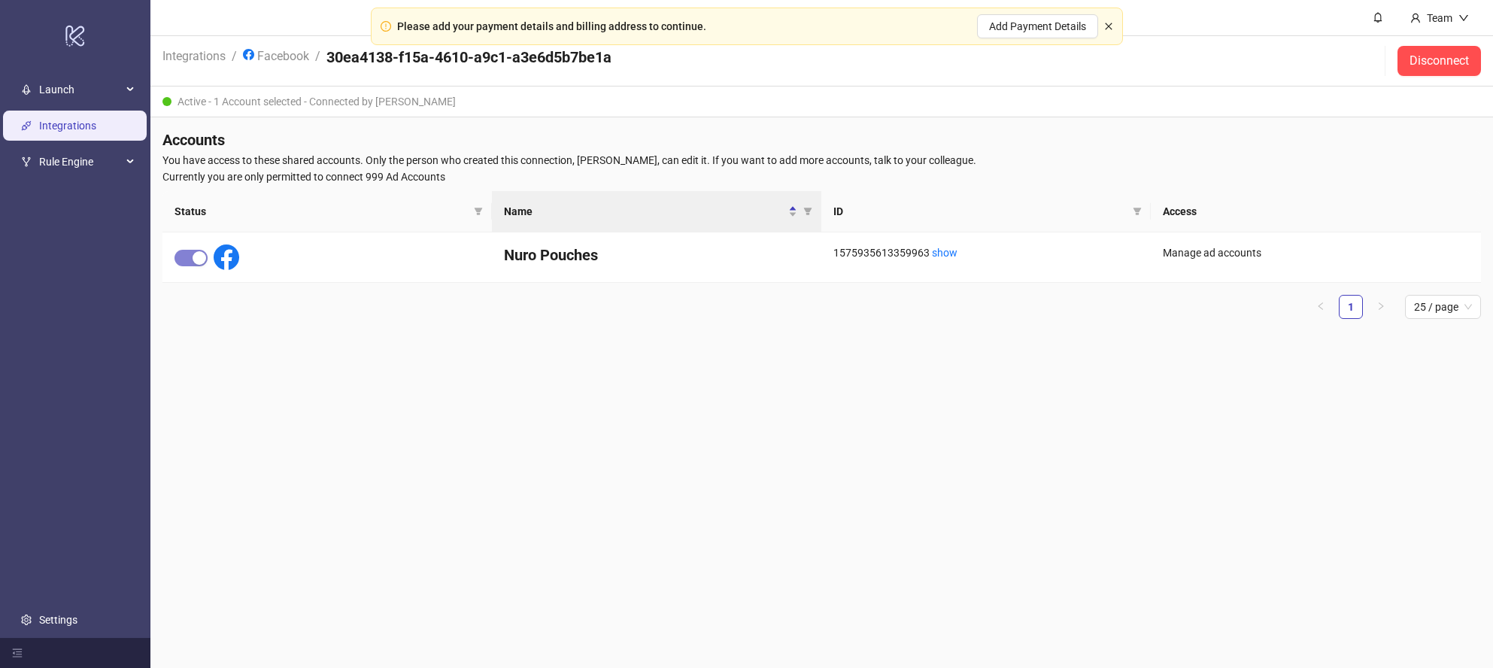
click at [1106, 27] on icon "close" at bounding box center [1108, 26] width 9 height 9
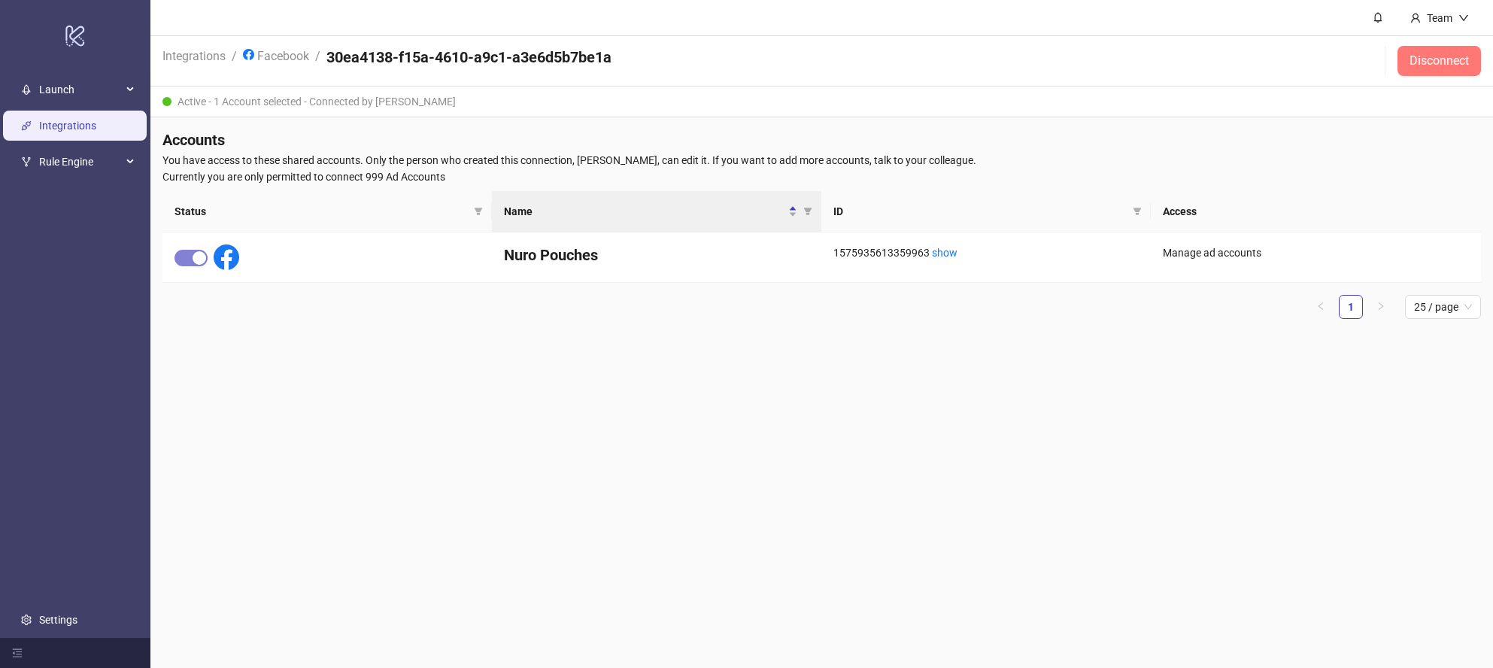
click at [1431, 63] on span "Disconnect" at bounding box center [1439, 61] width 59 height 14
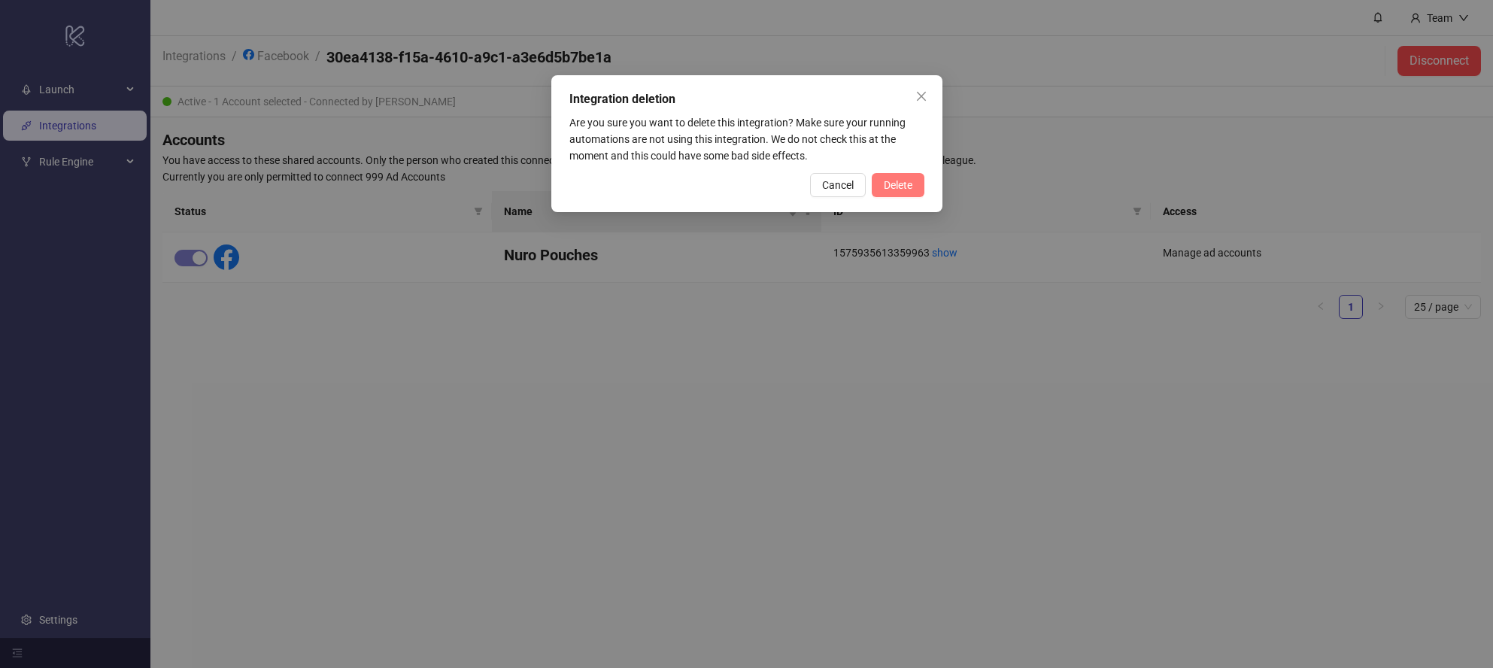
click at [894, 187] on span "Delete" at bounding box center [898, 185] width 29 height 12
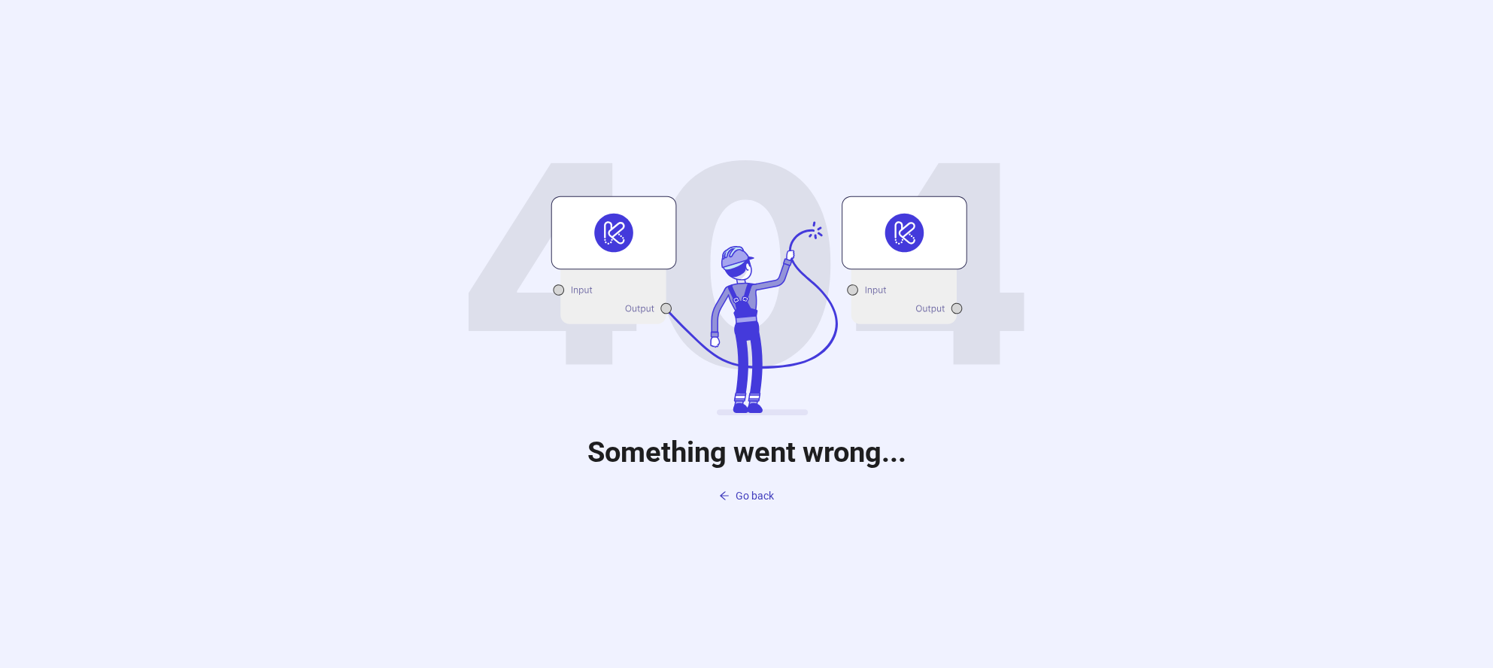
click at [844, 630] on div "Something went wrong... Go back" at bounding box center [746, 334] width 1493 height 668
click at [748, 491] on span "Go back" at bounding box center [755, 496] width 38 height 12
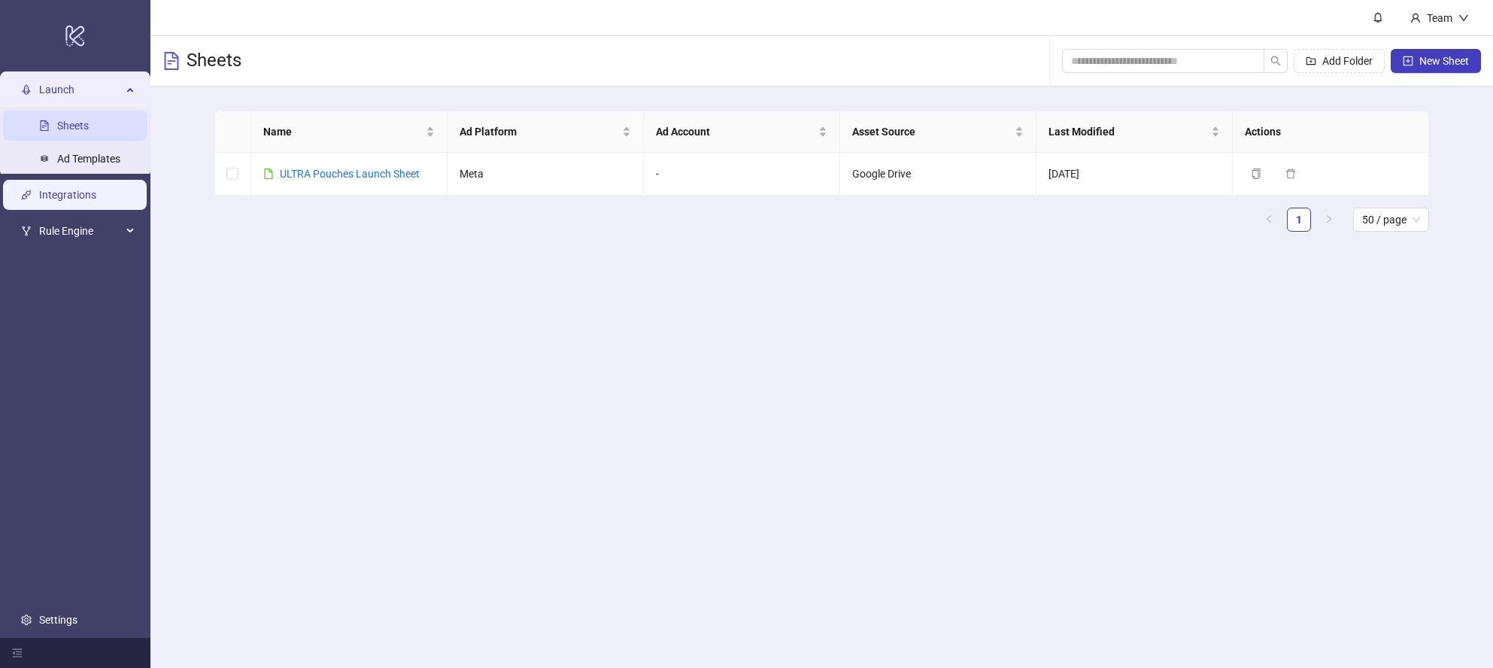
click at [93, 201] on link "Integrations" at bounding box center [67, 195] width 57 height 12
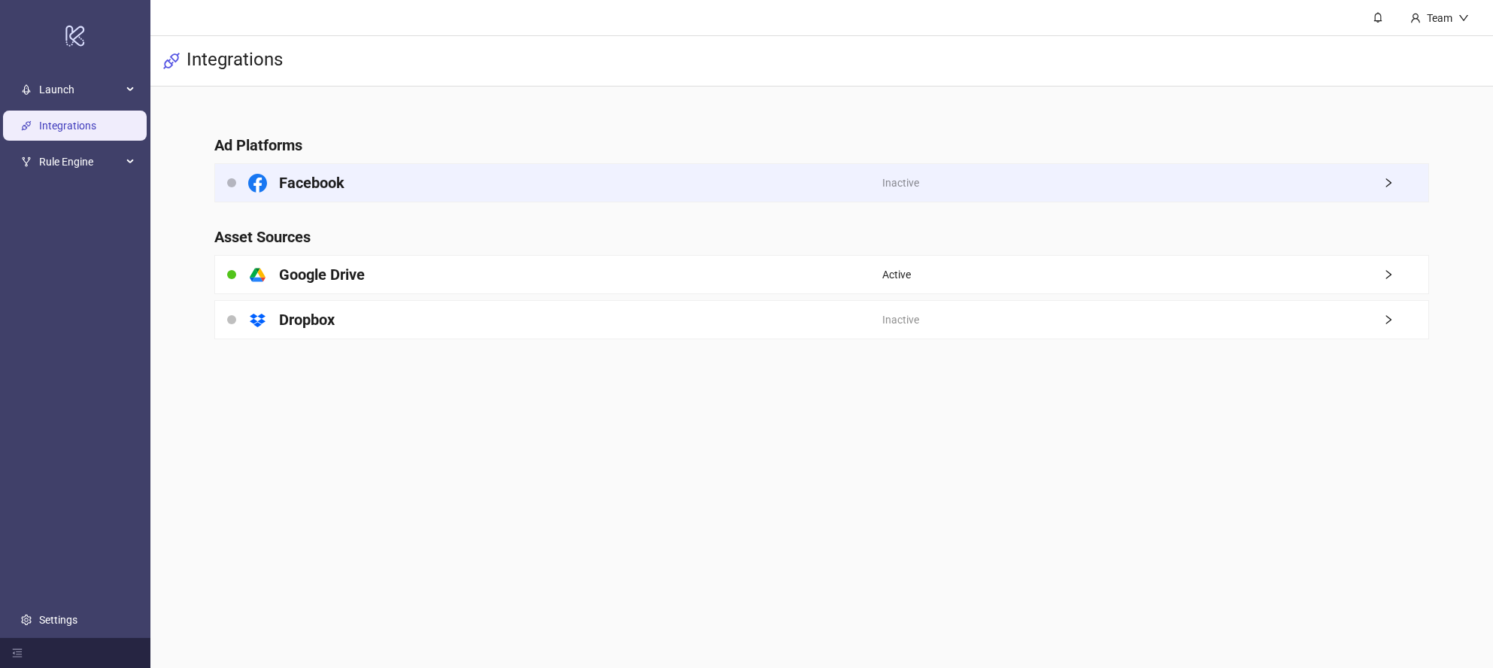
click at [674, 194] on div "Facebook" at bounding box center [549, 183] width 668 height 38
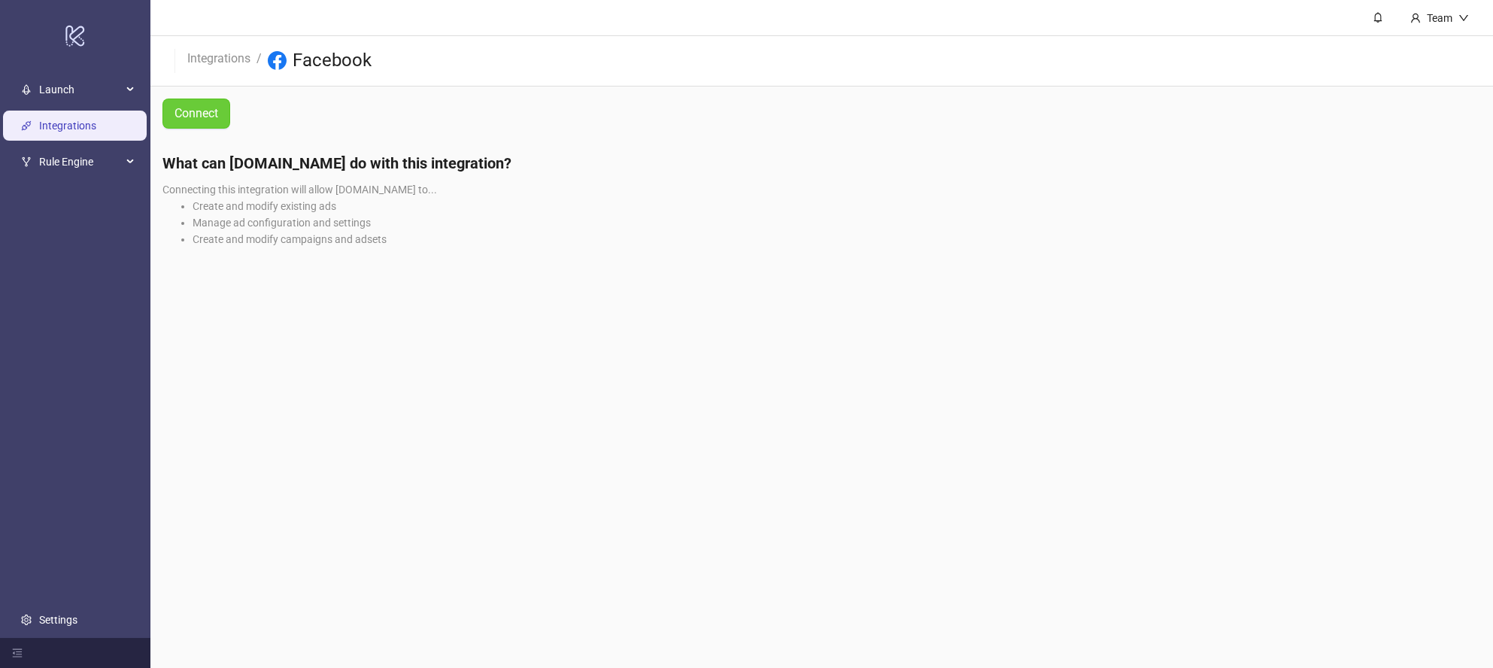
click at [196, 112] on span "Connect" at bounding box center [197, 113] width 44 height 19
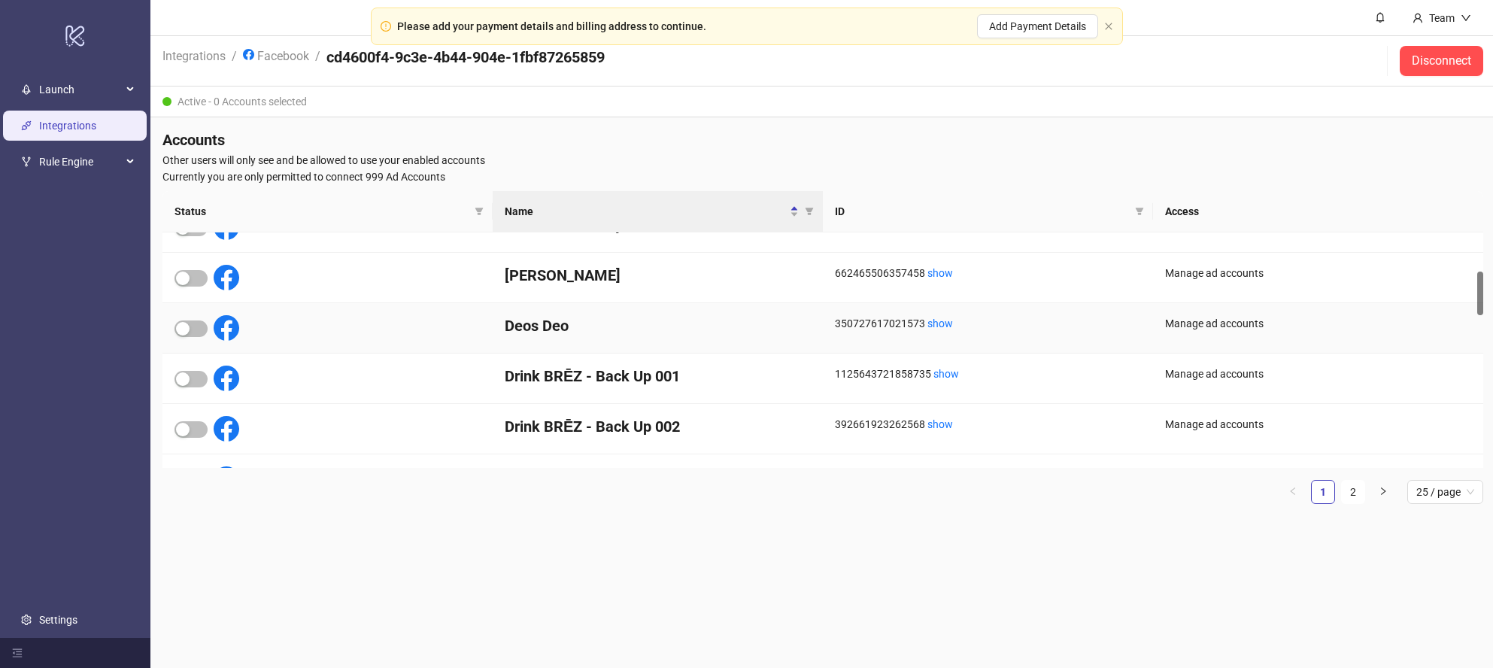
scroll to position [233, 0]
click at [184, 326] on div "button" at bounding box center [183, 327] width 14 height 14
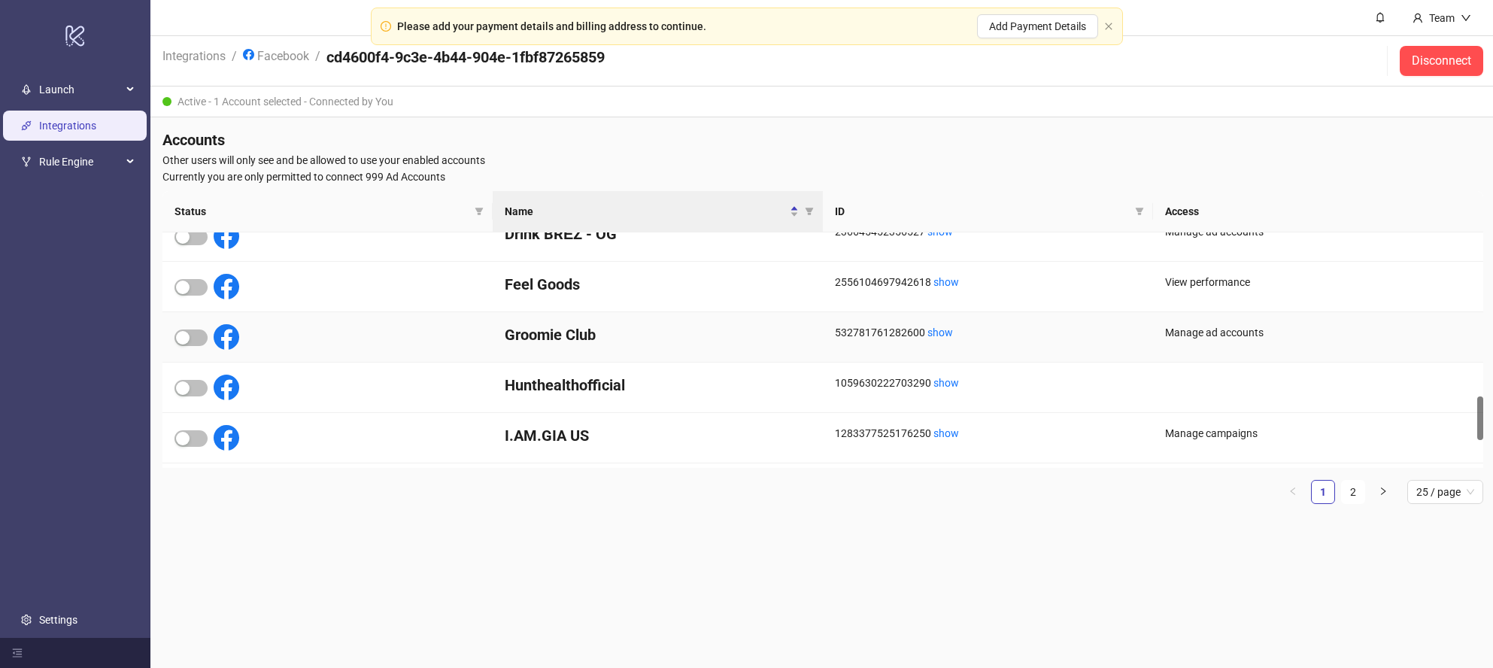
scroll to position [883, 0]
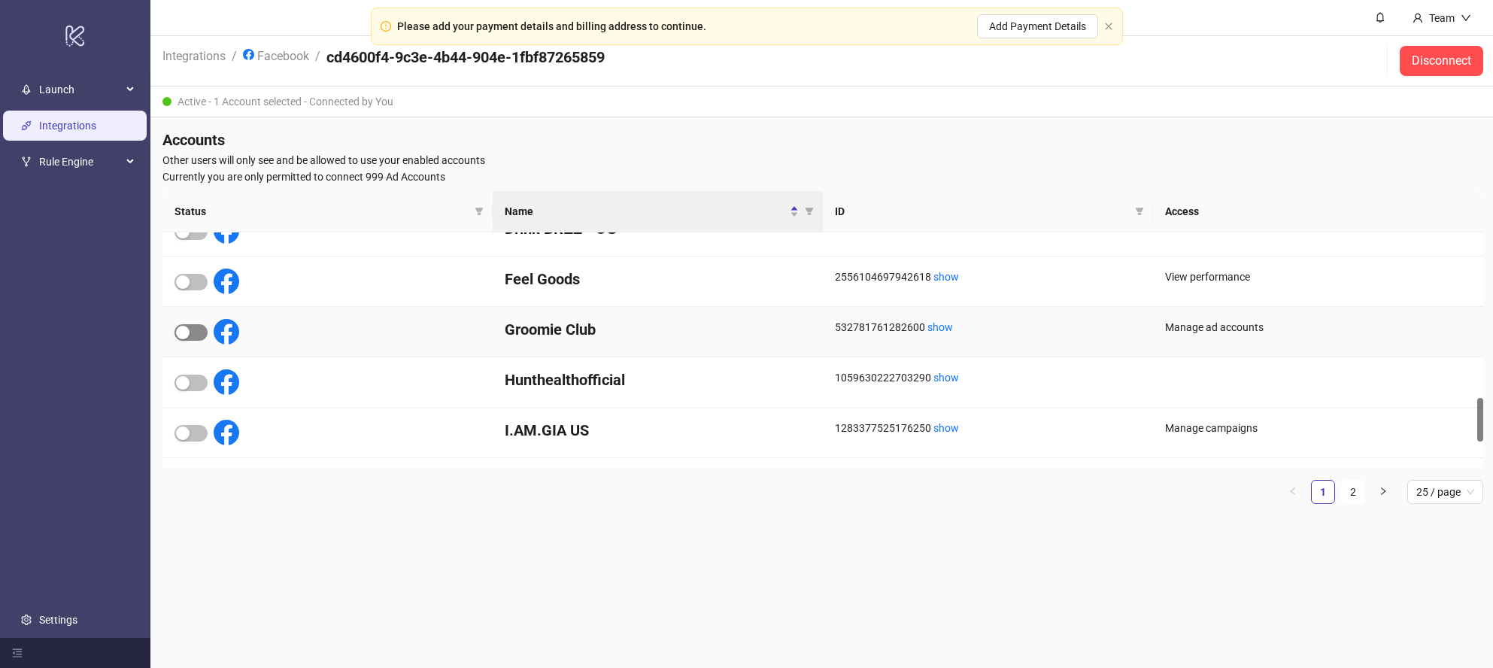
click at [186, 335] on div "button" at bounding box center [183, 333] width 14 height 14
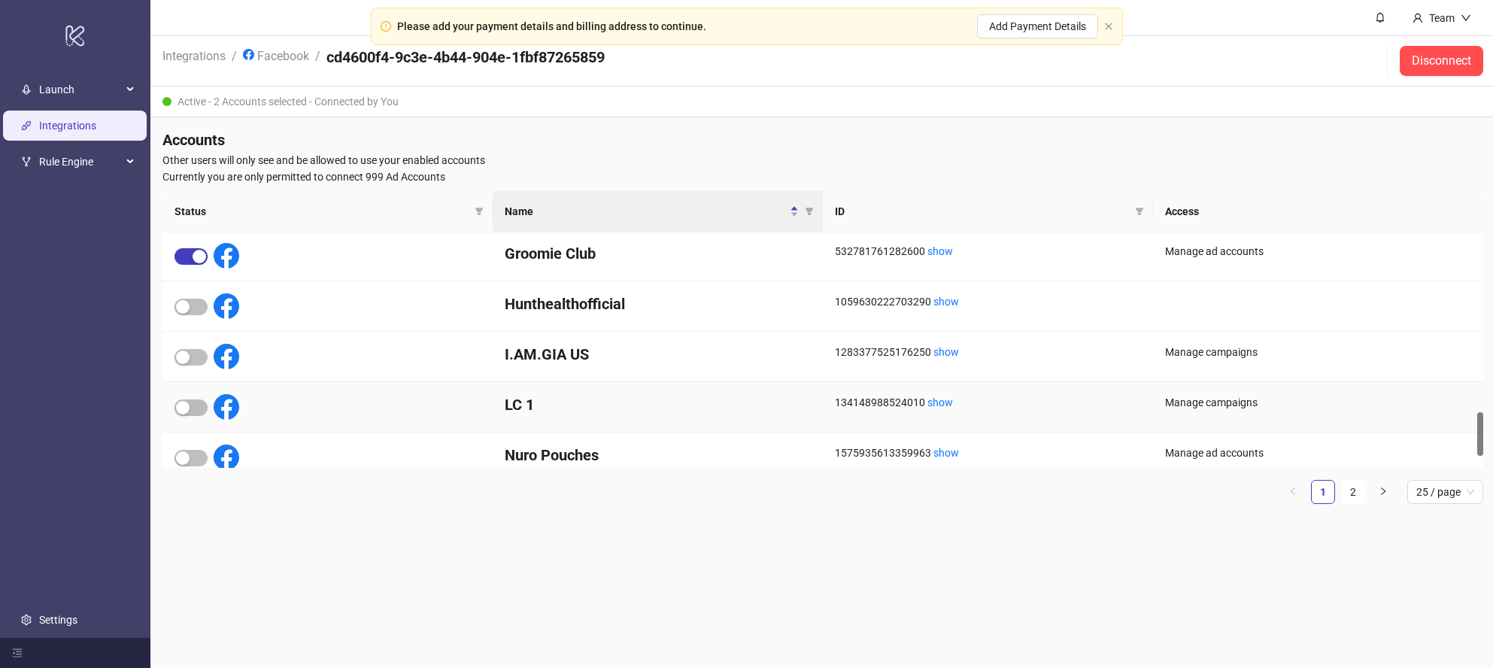
scroll to position [1025, 0]
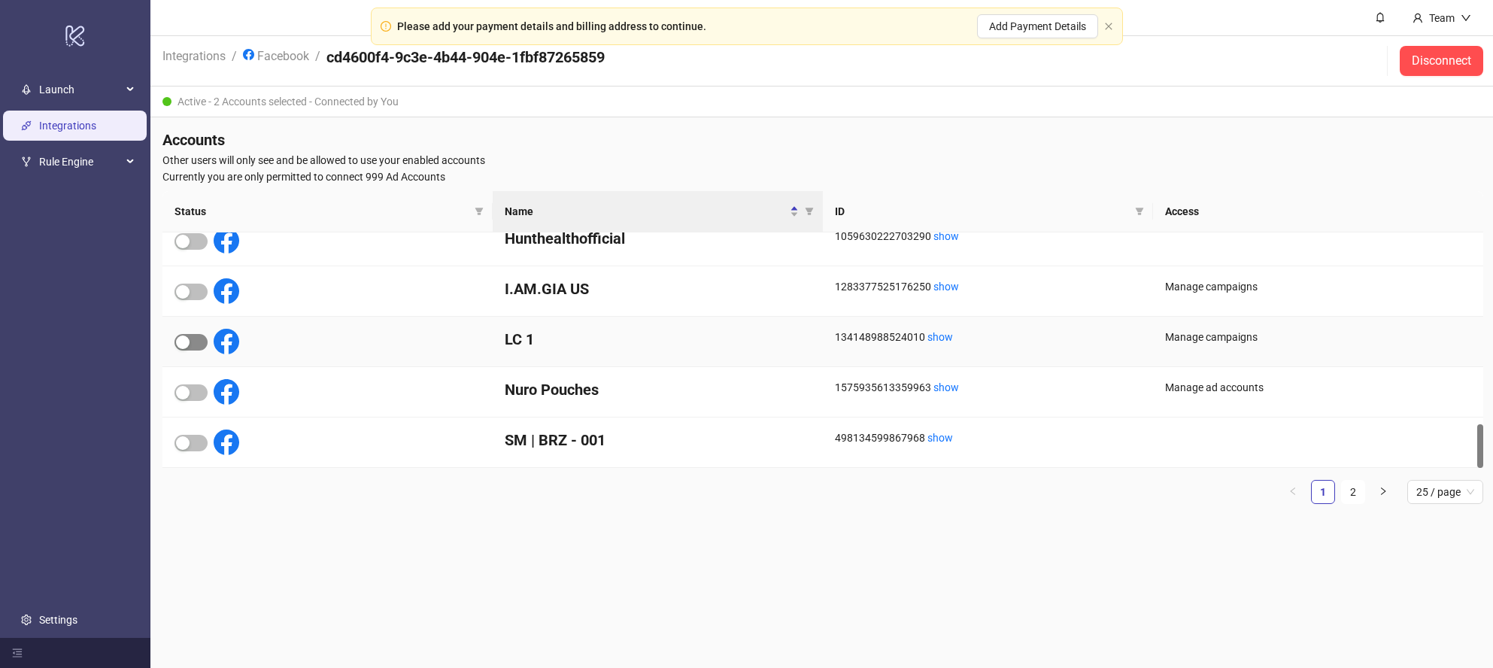
click at [189, 341] on div "button" at bounding box center [183, 342] width 14 height 14
click at [187, 390] on div "button" at bounding box center [183, 393] width 14 height 14
click at [1449, 39] on icon "close" at bounding box center [1449, 41] width 11 height 11
click at [1110, 27] on icon "close" at bounding box center [1108, 26] width 7 height 7
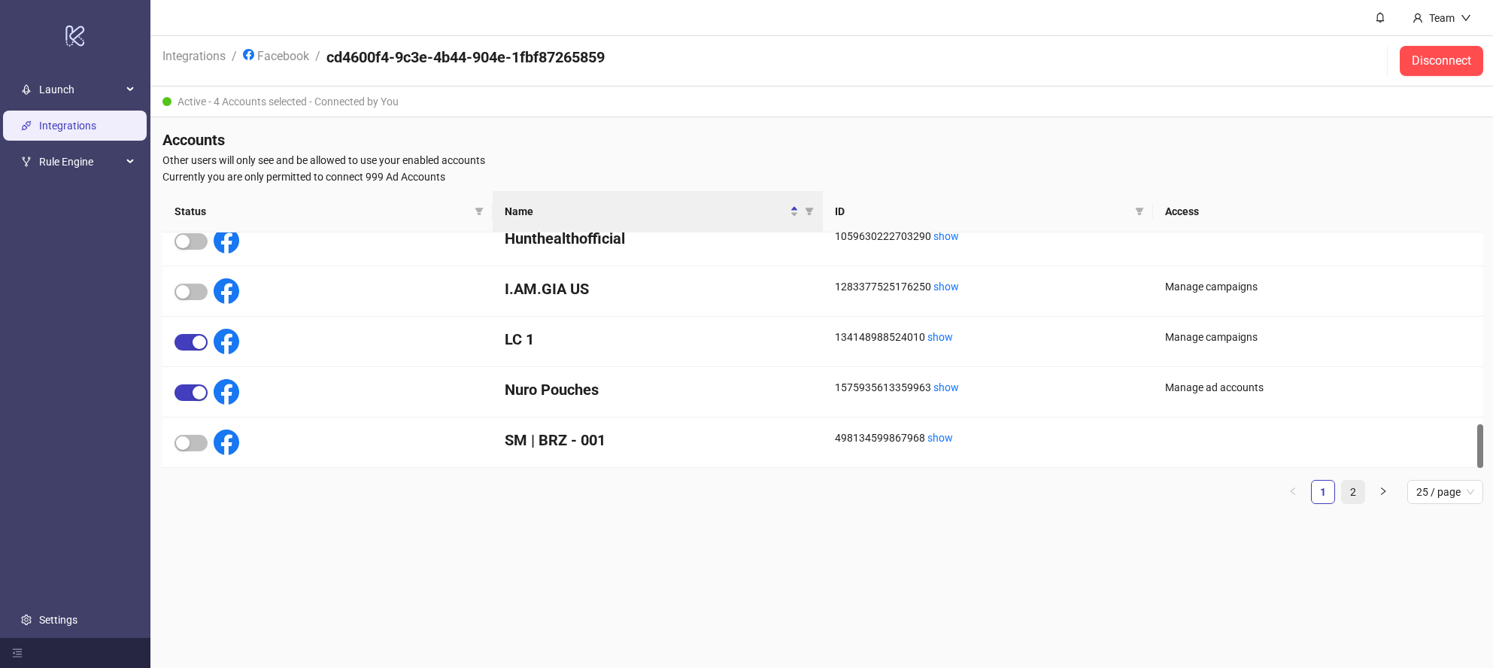
click at [1352, 491] on link "2" at bounding box center [1353, 492] width 23 height 23
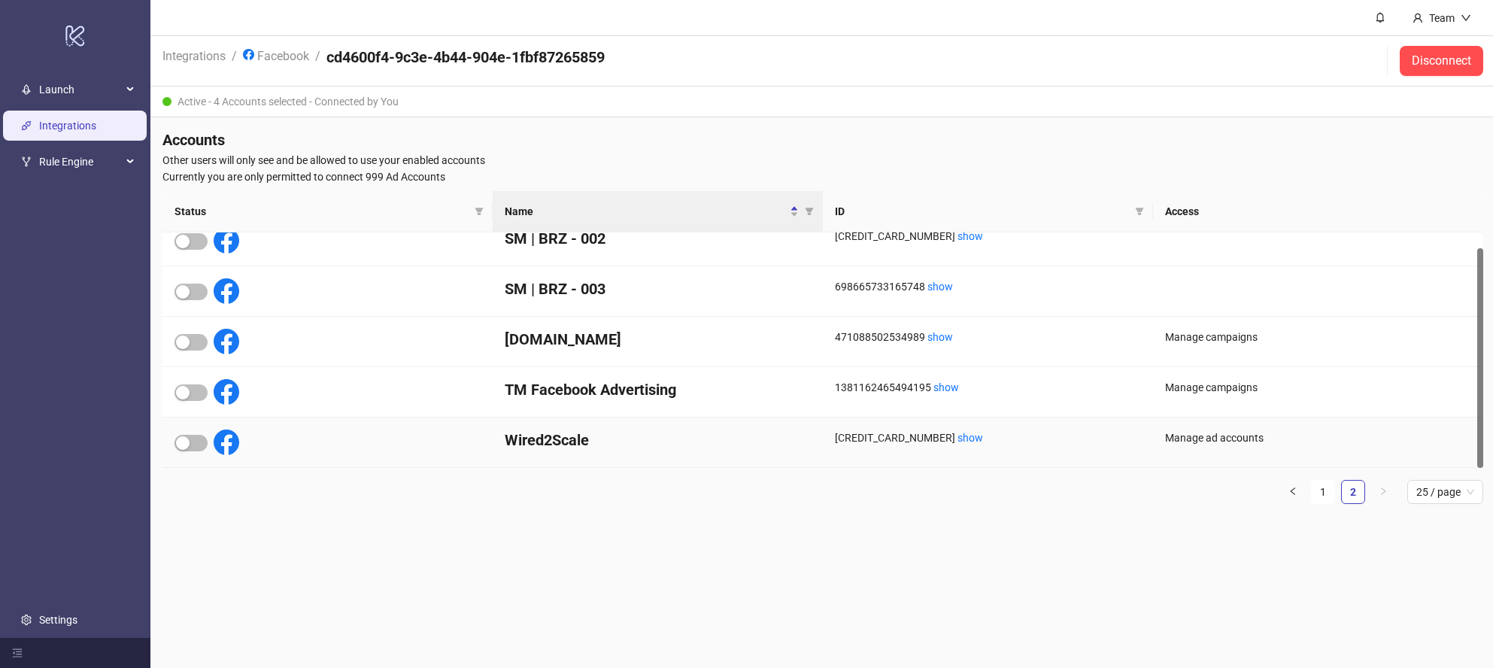
scroll to position [0, 0]
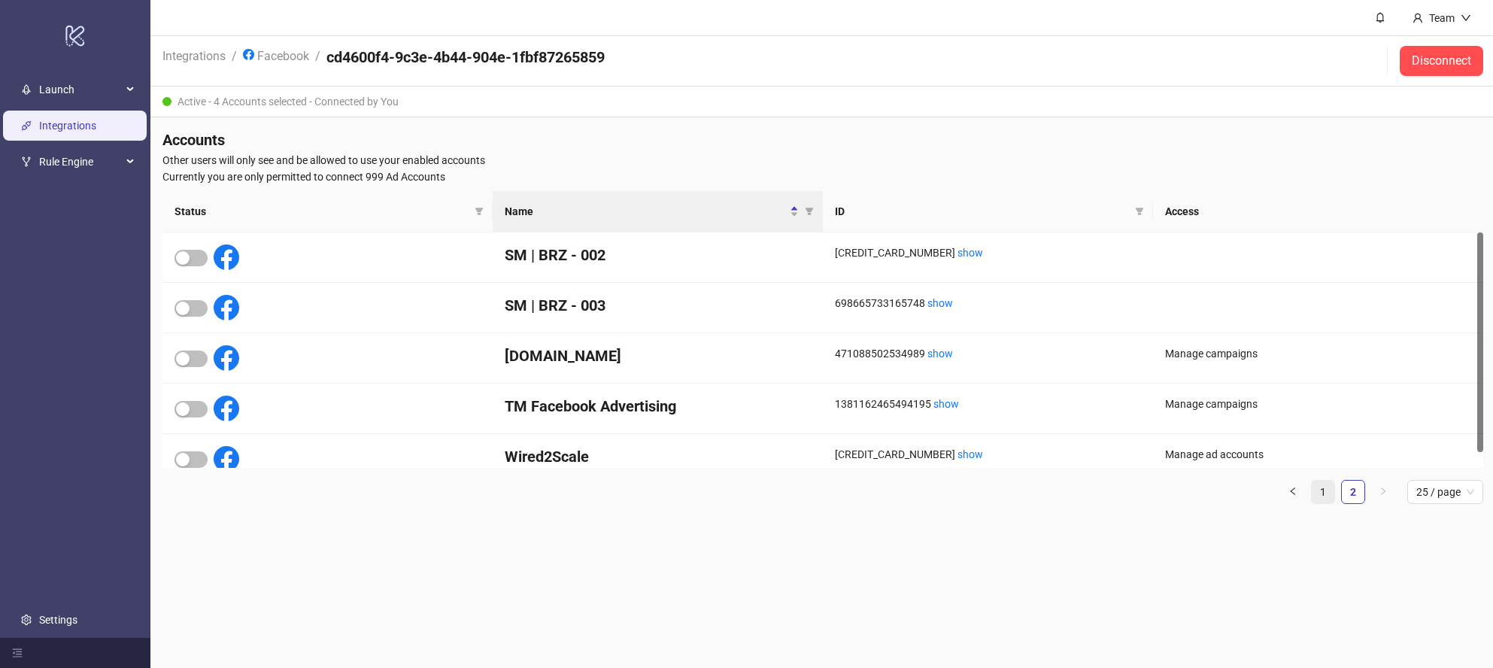
click at [1318, 487] on link "1" at bounding box center [1323, 492] width 23 height 23
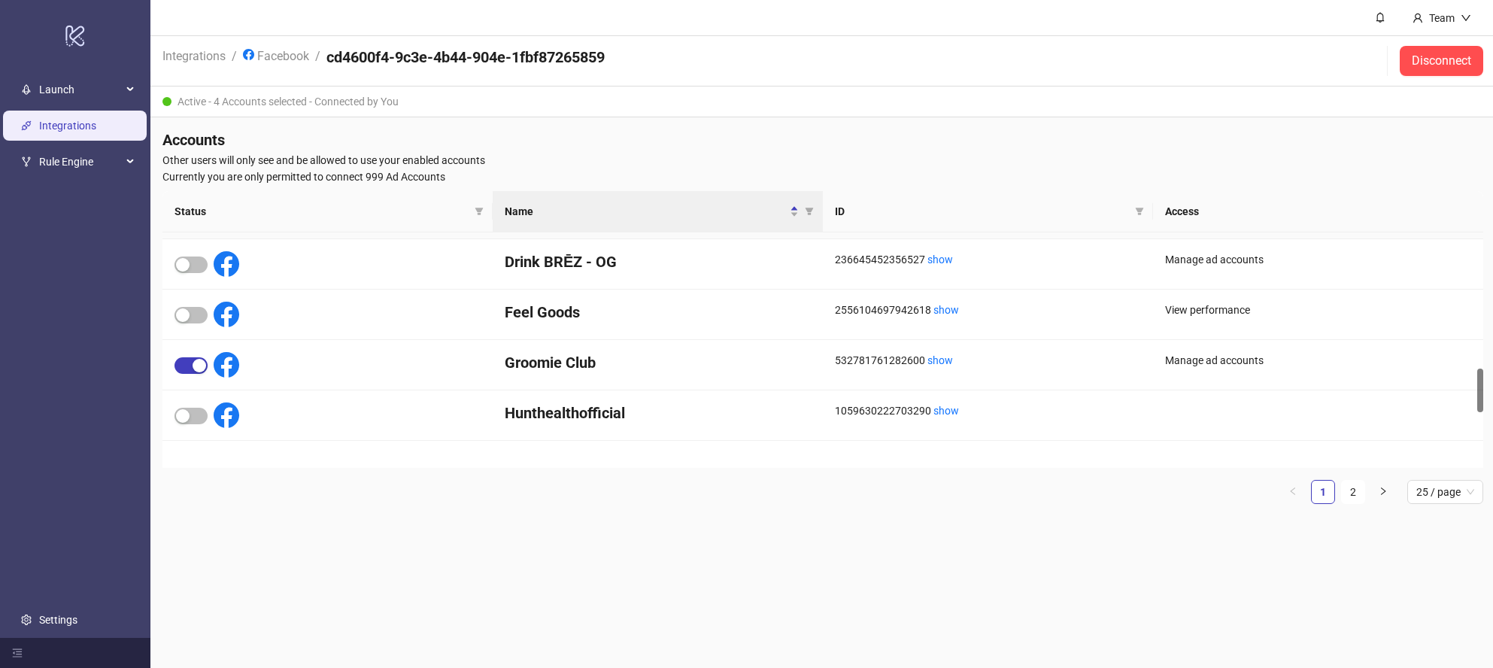
scroll to position [1025, 0]
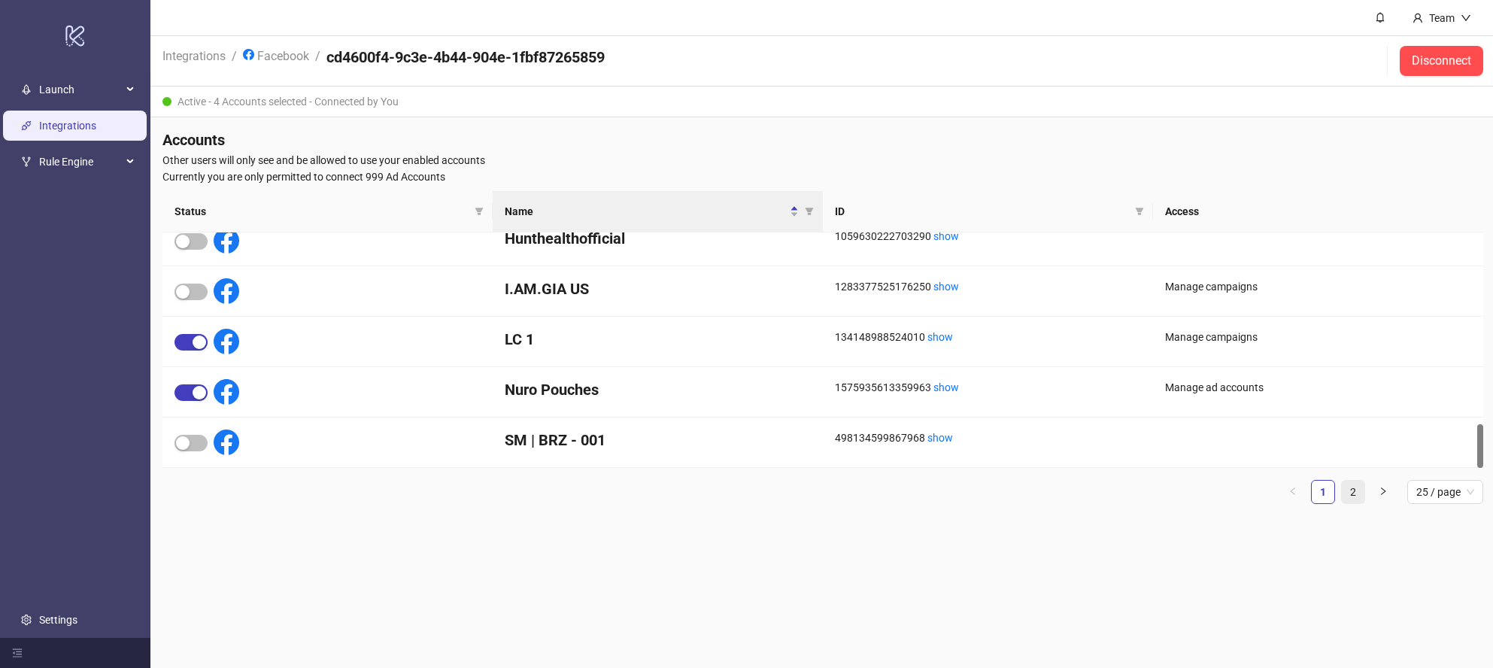
click at [1356, 496] on link "2" at bounding box center [1353, 492] width 23 height 23
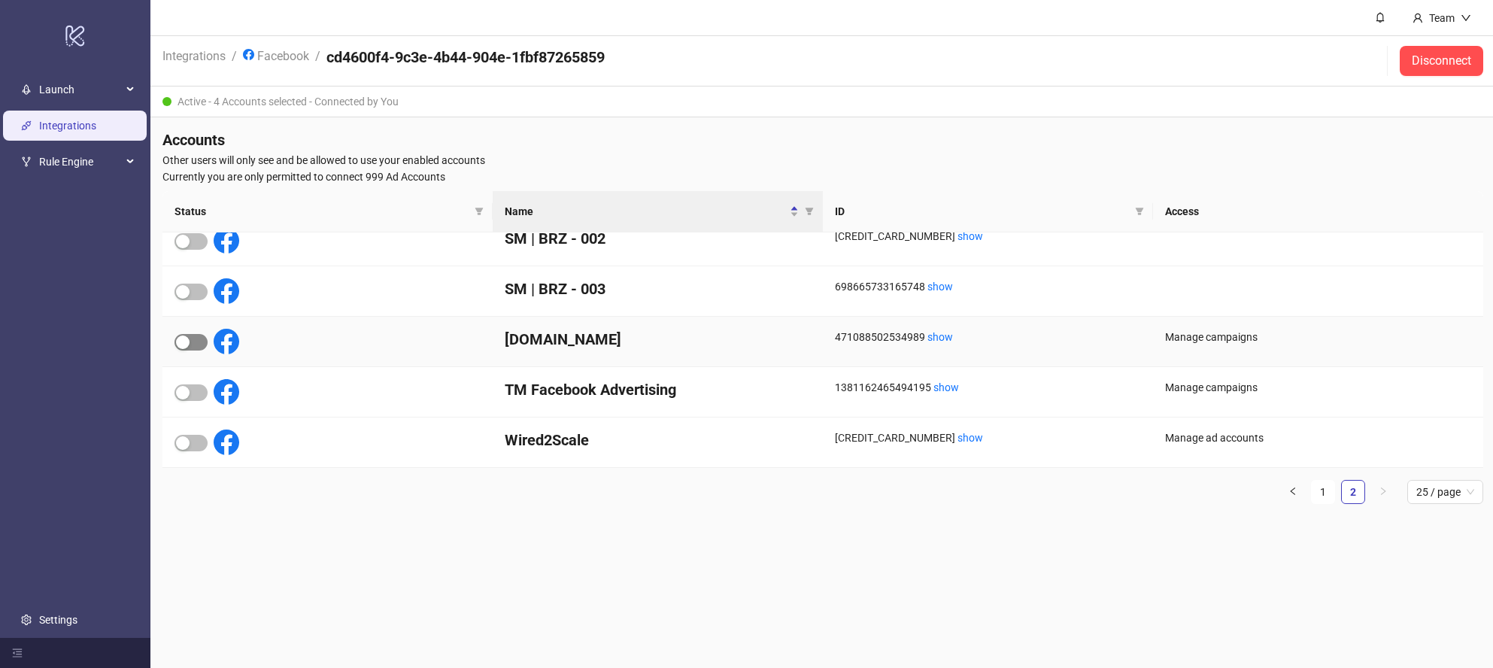
click at [193, 339] on span "button" at bounding box center [191, 342] width 33 height 17
click at [1318, 492] on link "1" at bounding box center [1323, 492] width 23 height 23
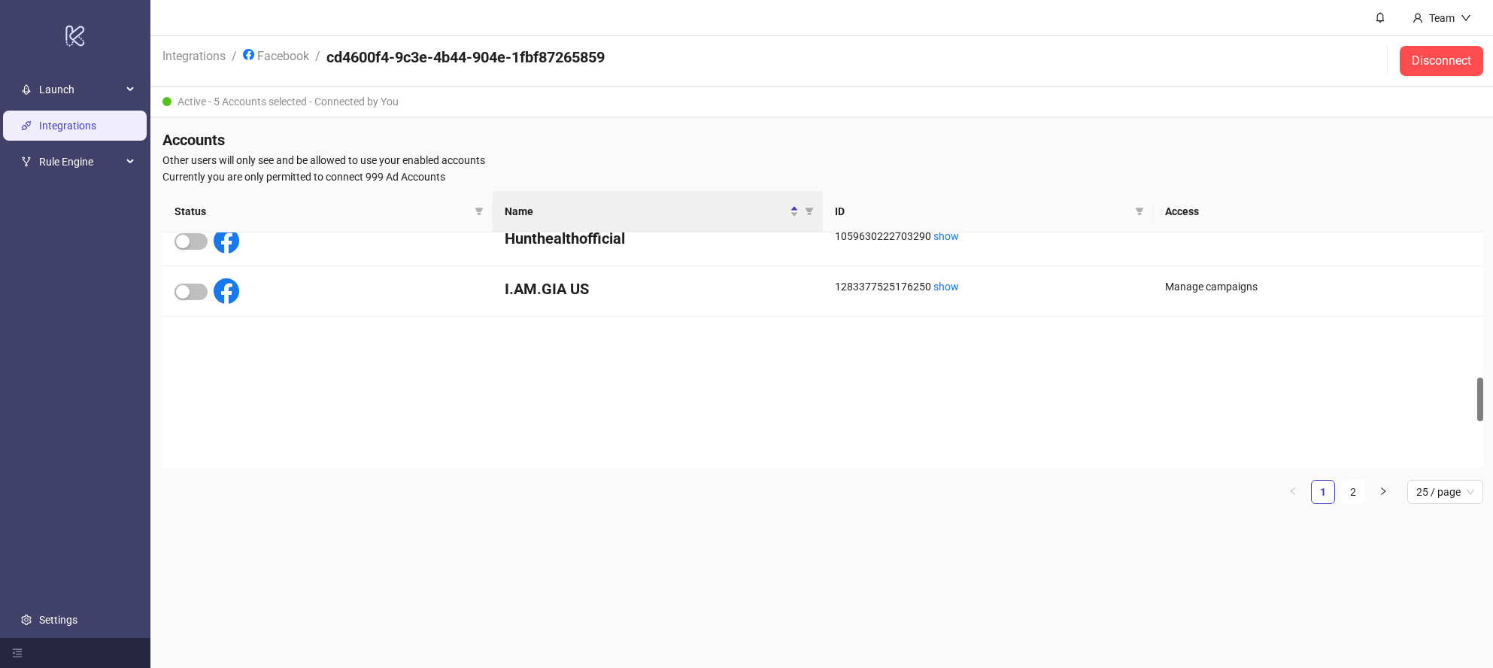
scroll to position [1025, 0]
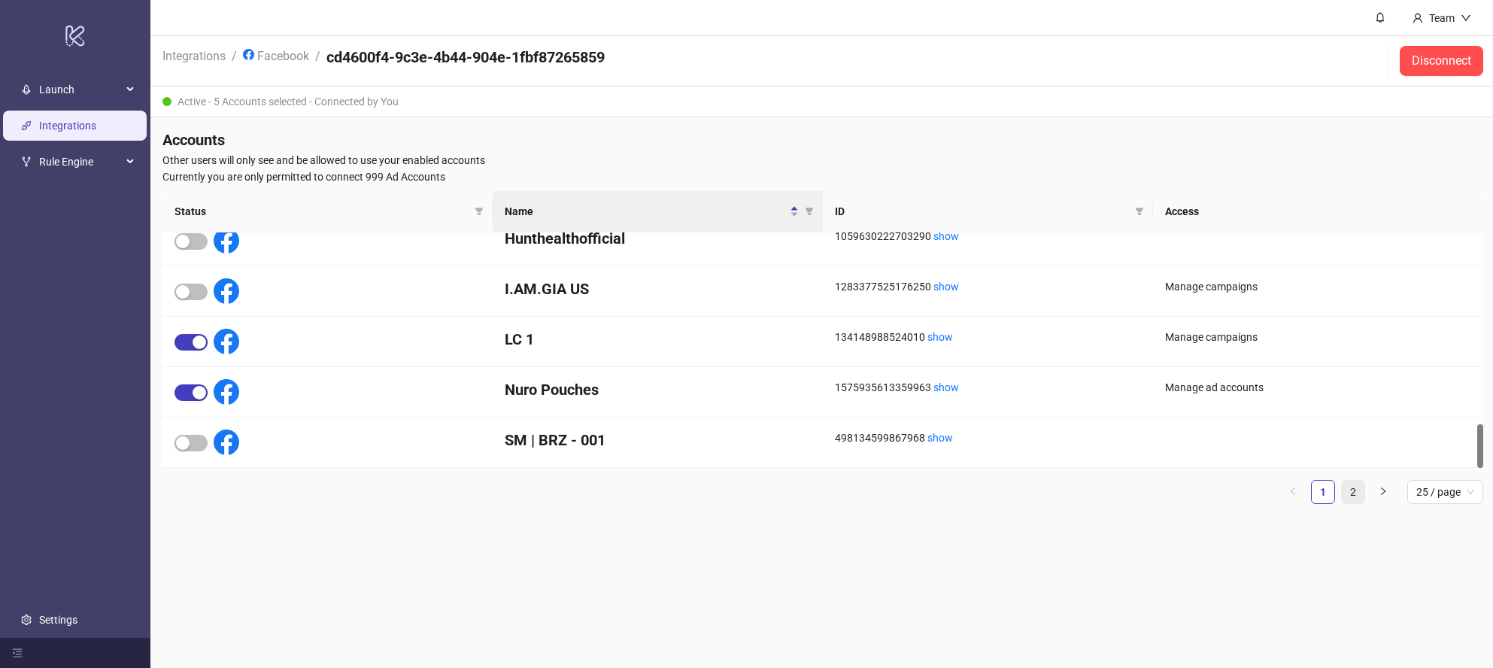
click at [1359, 490] on link "2" at bounding box center [1353, 492] width 23 height 23
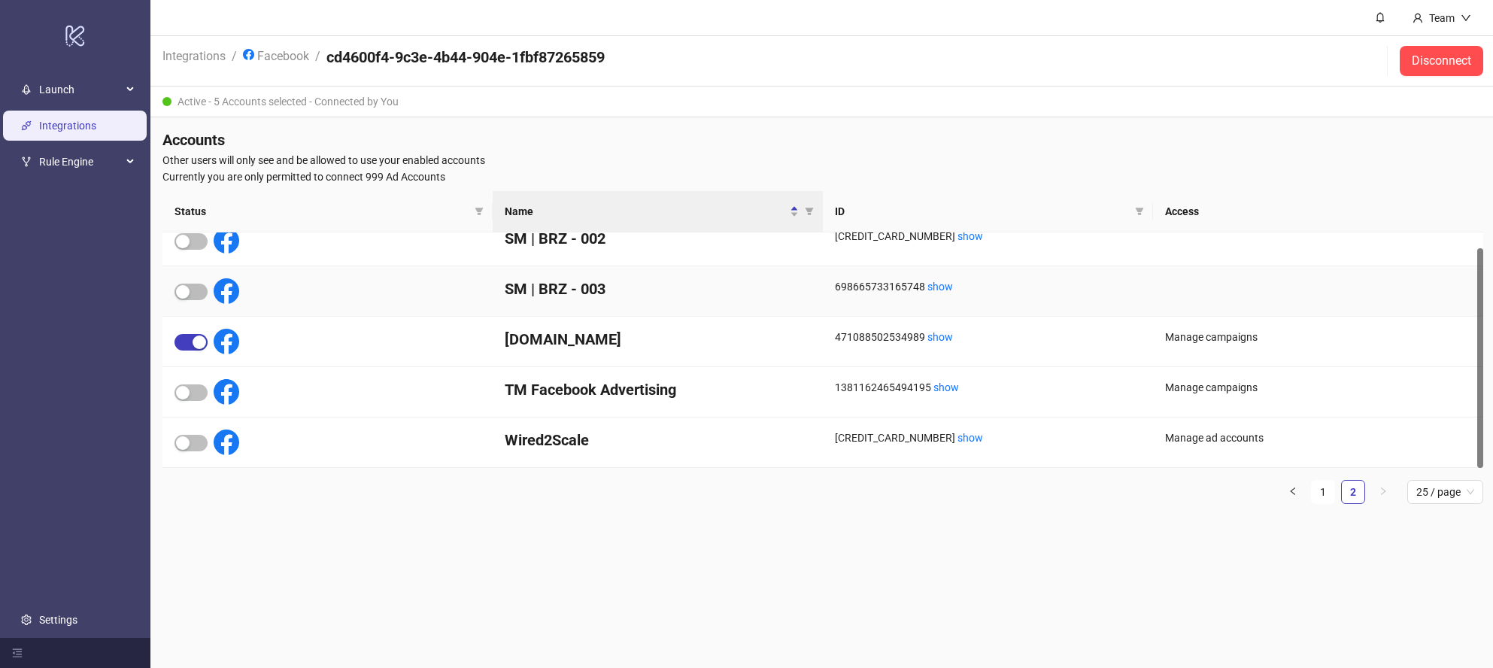
scroll to position [0, 0]
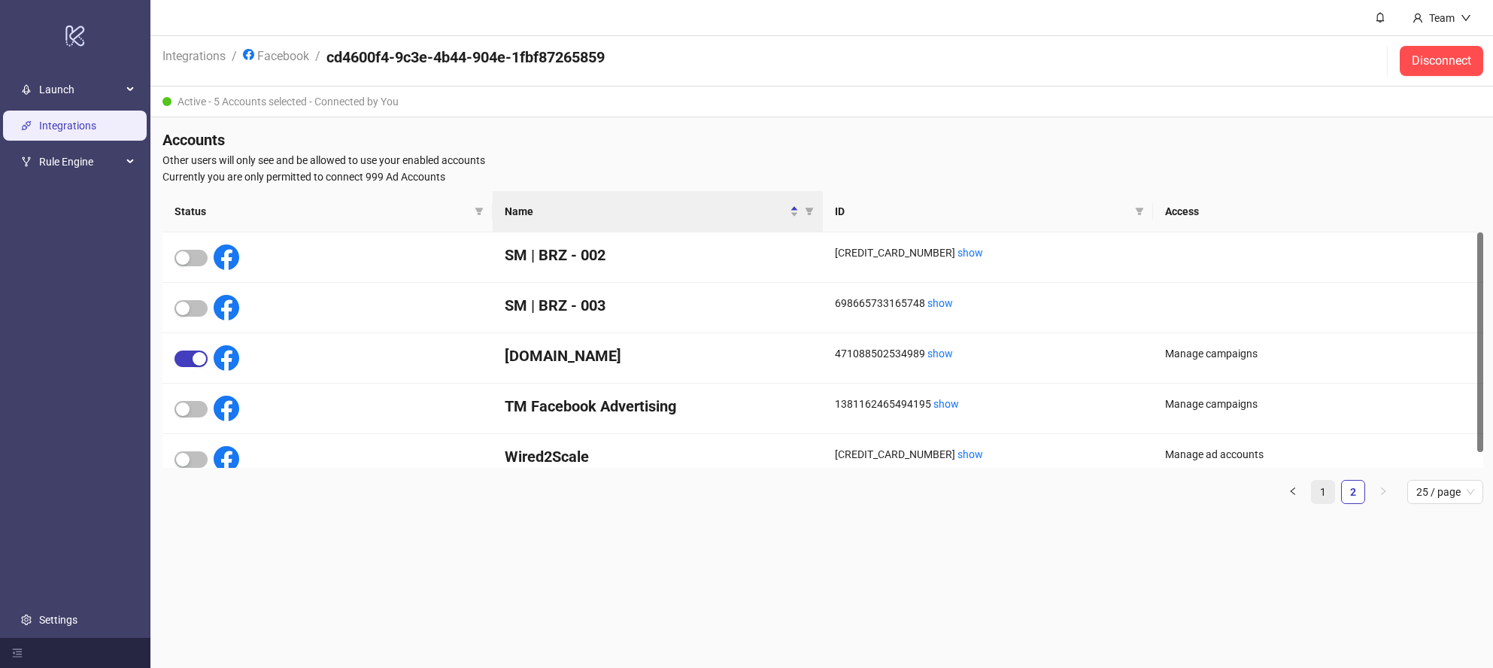
click at [1325, 486] on link "1" at bounding box center [1323, 492] width 23 height 23
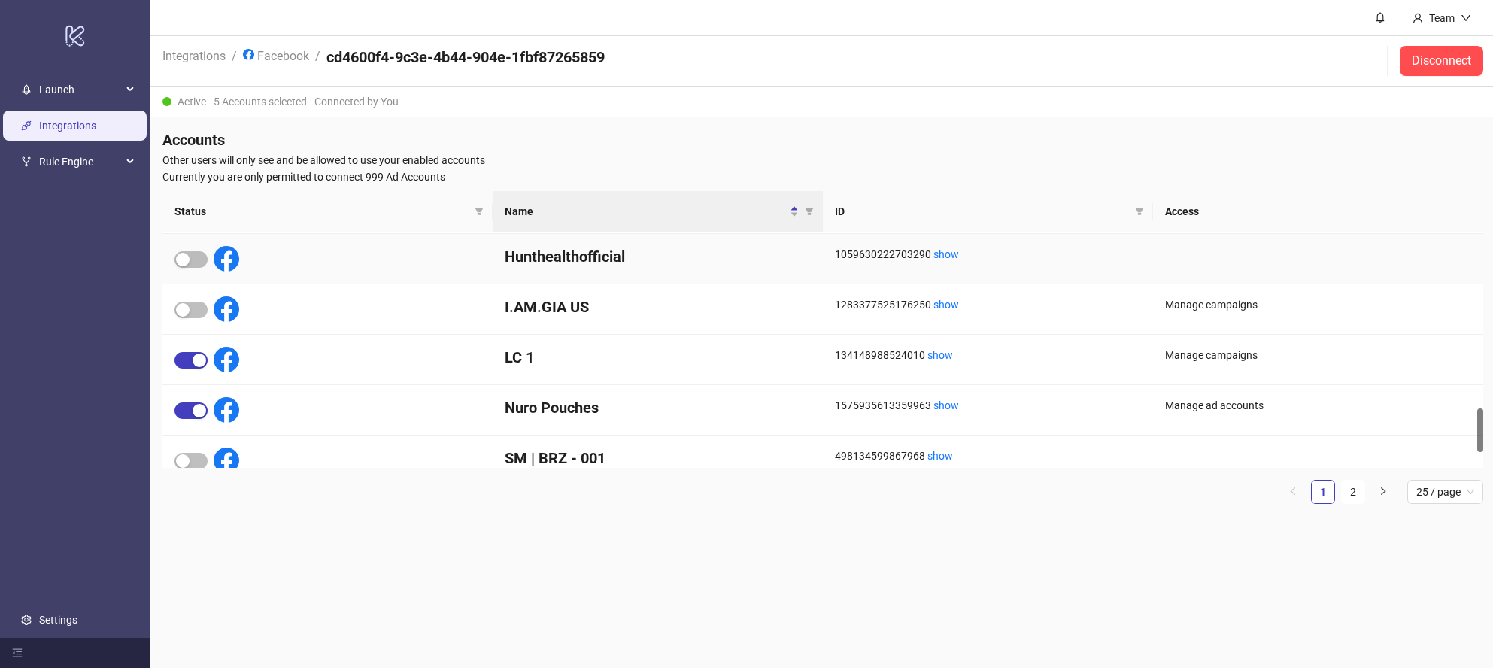
scroll to position [1025, 0]
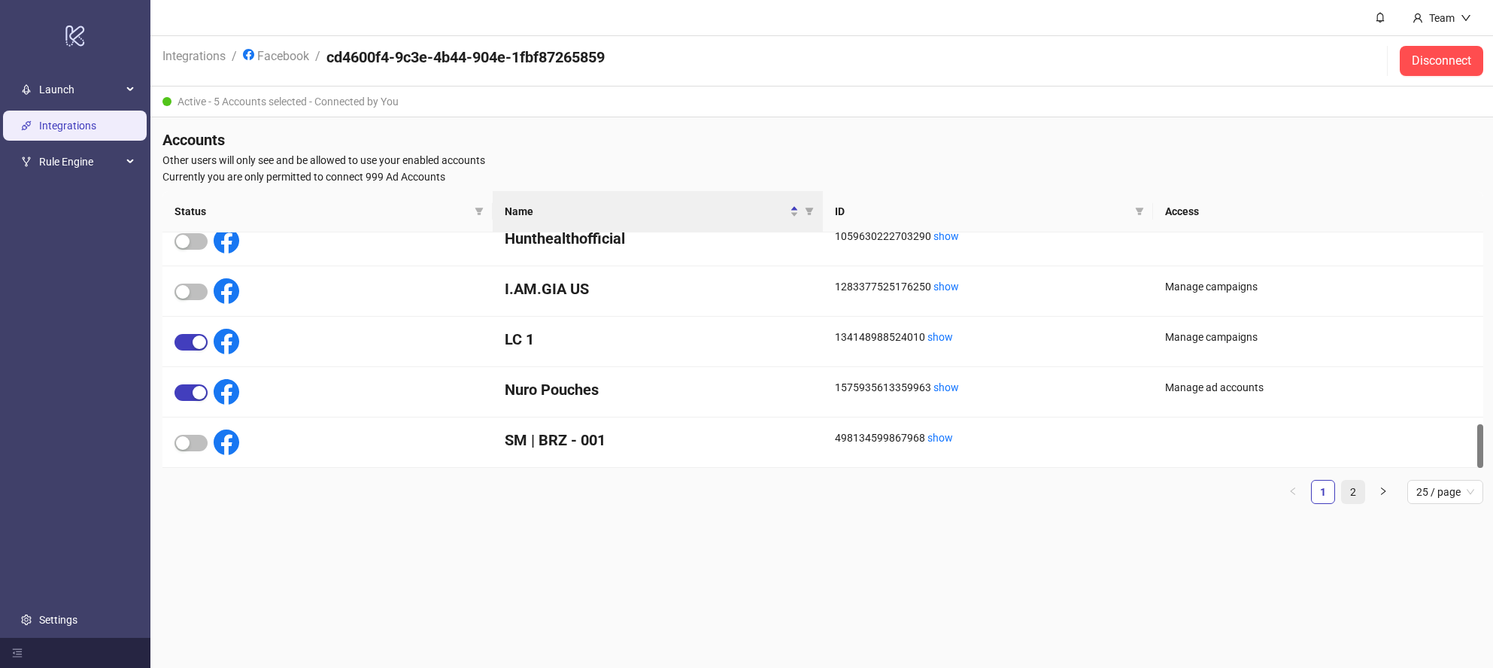
click at [1355, 493] on link "2" at bounding box center [1353, 492] width 23 height 23
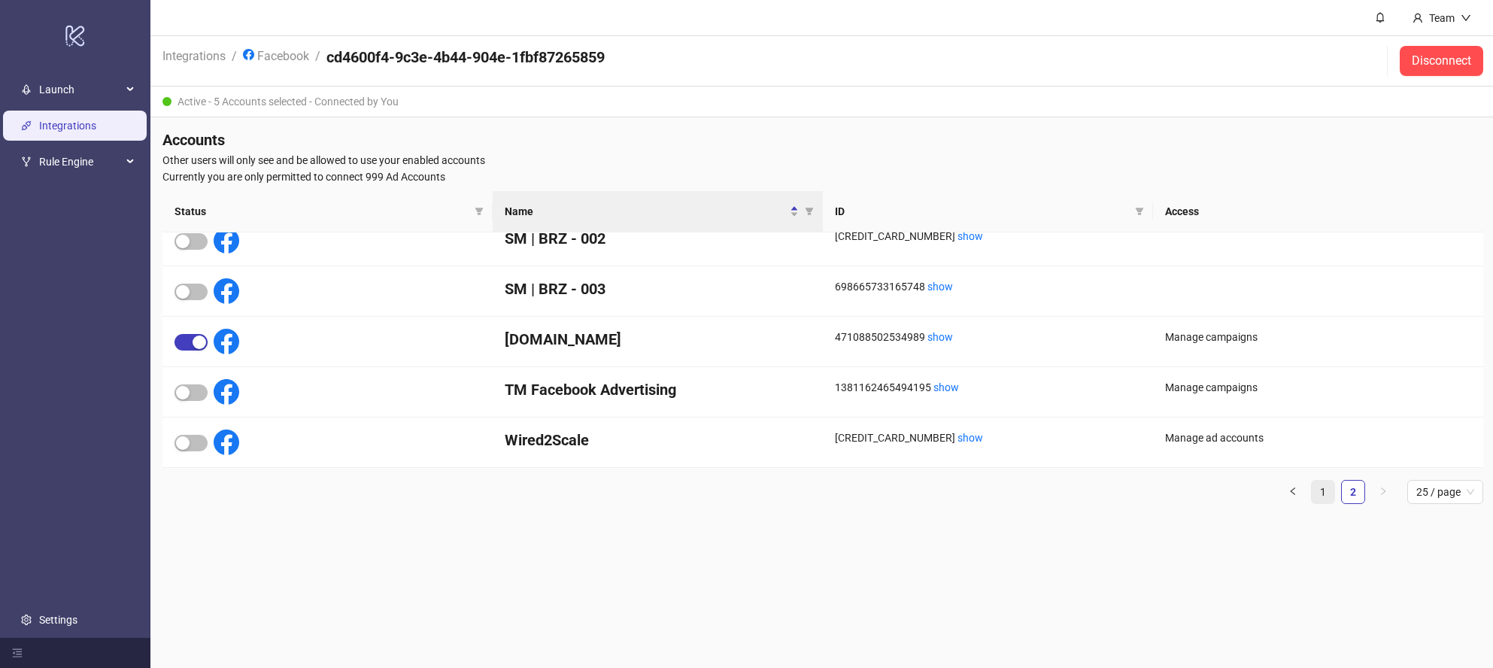
click at [1322, 493] on link "1" at bounding box center [1323, 492] width 23 height 23
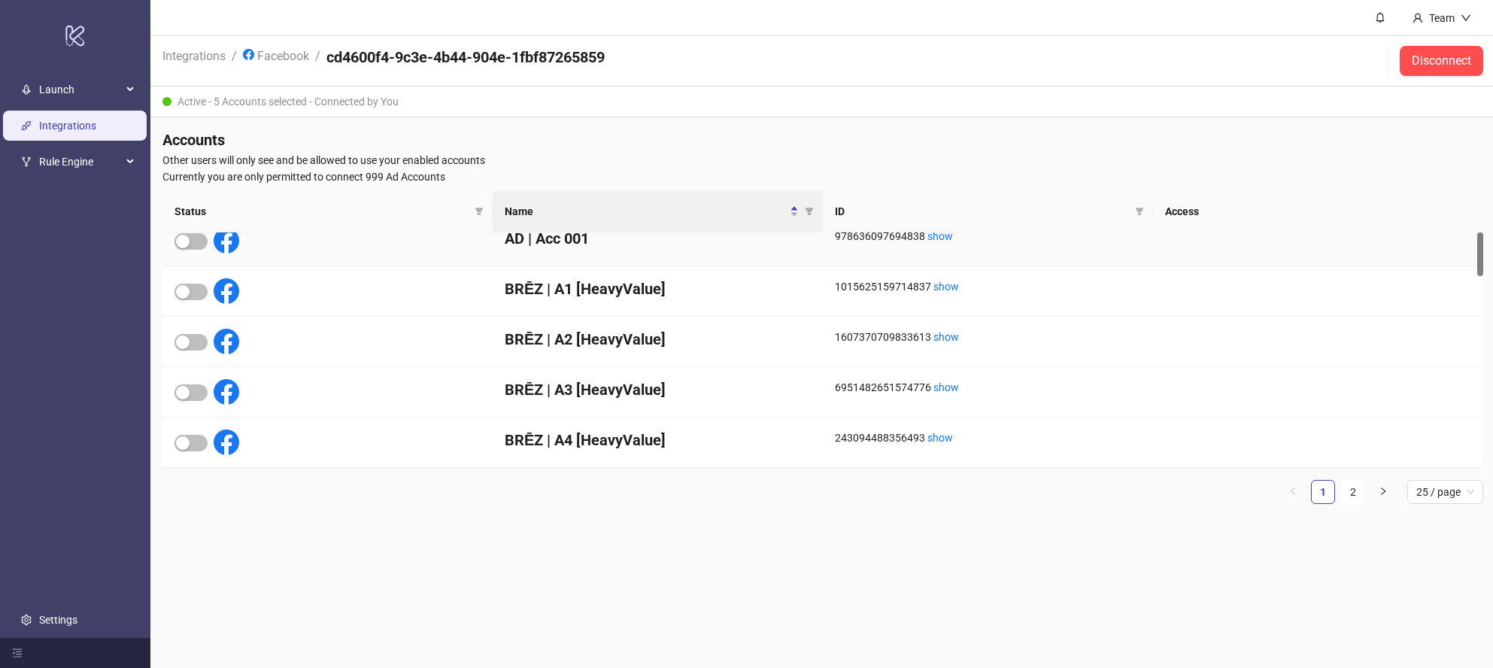
scroll to position [0, 0]
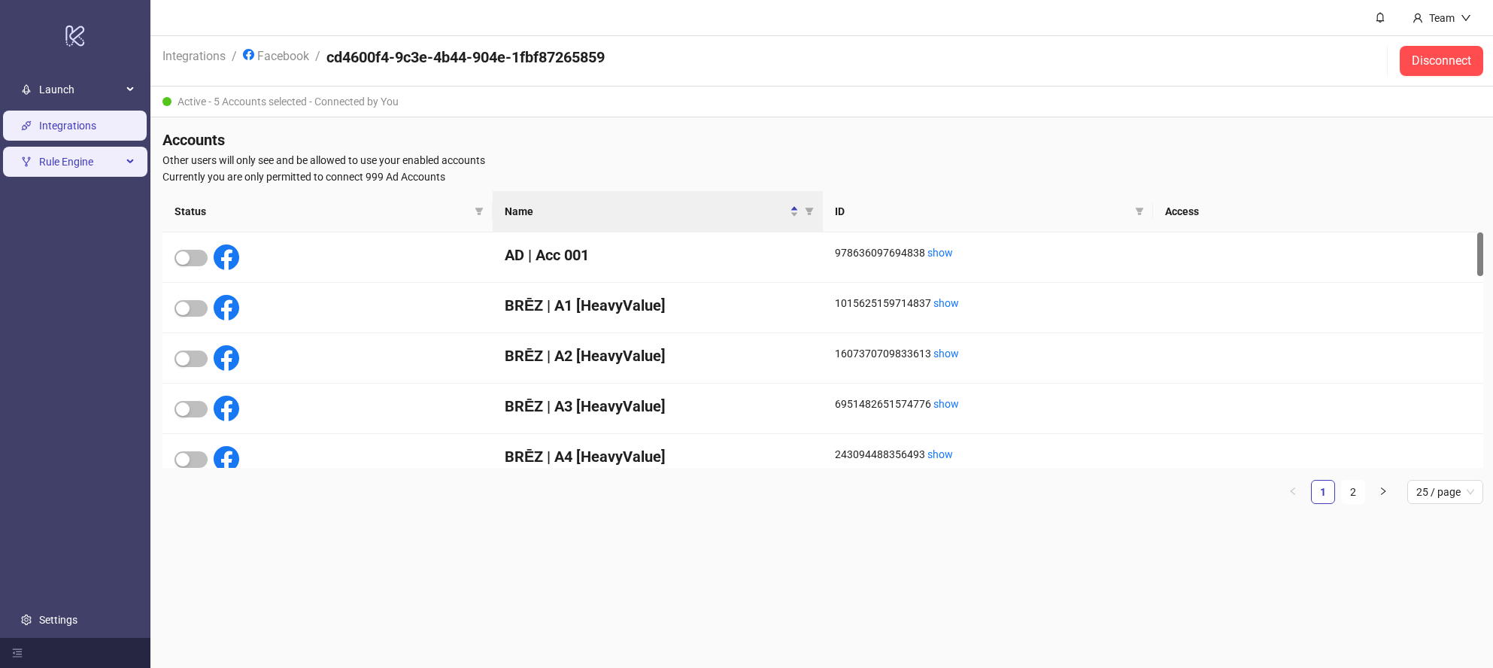
click at [78, 163] on span "Rule Engine" at bounding box center [80, 162] width 83 height 30
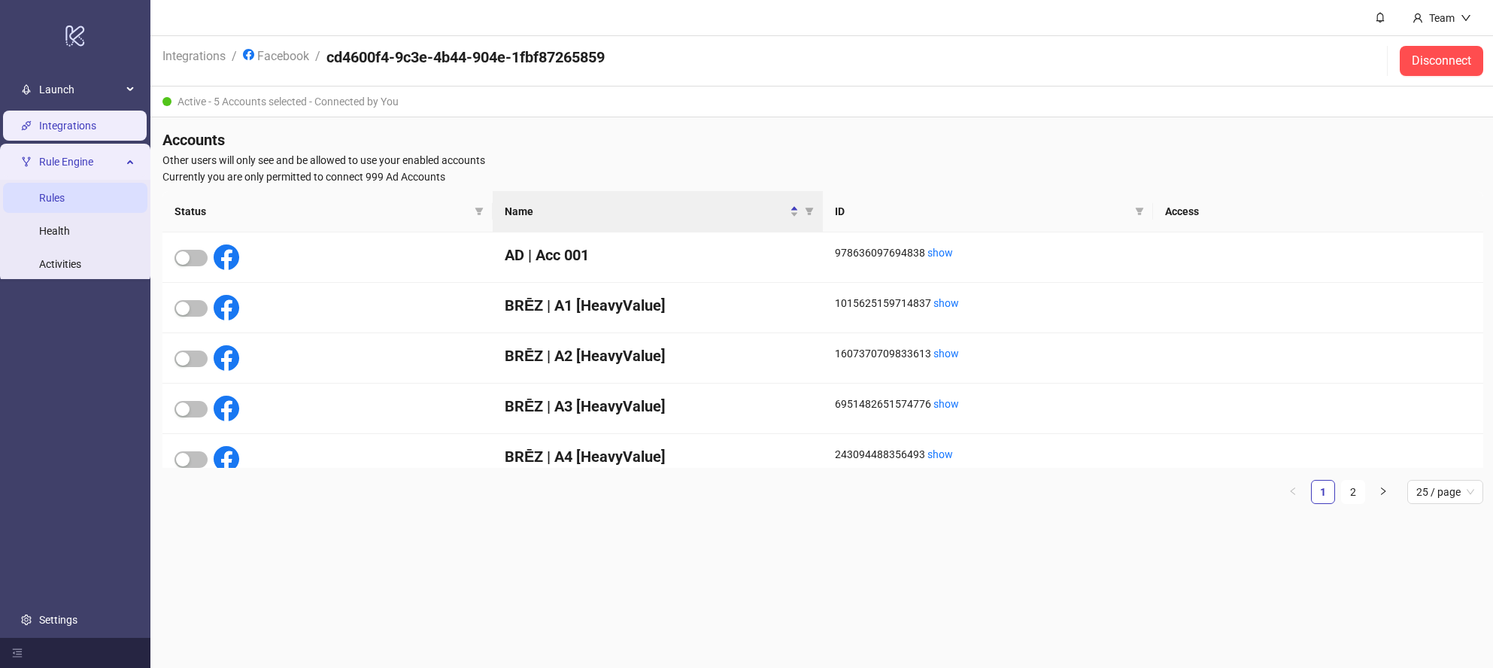
click at [65, 198] on link "Rules" at bounding box center [52, 198] width 26 height 12
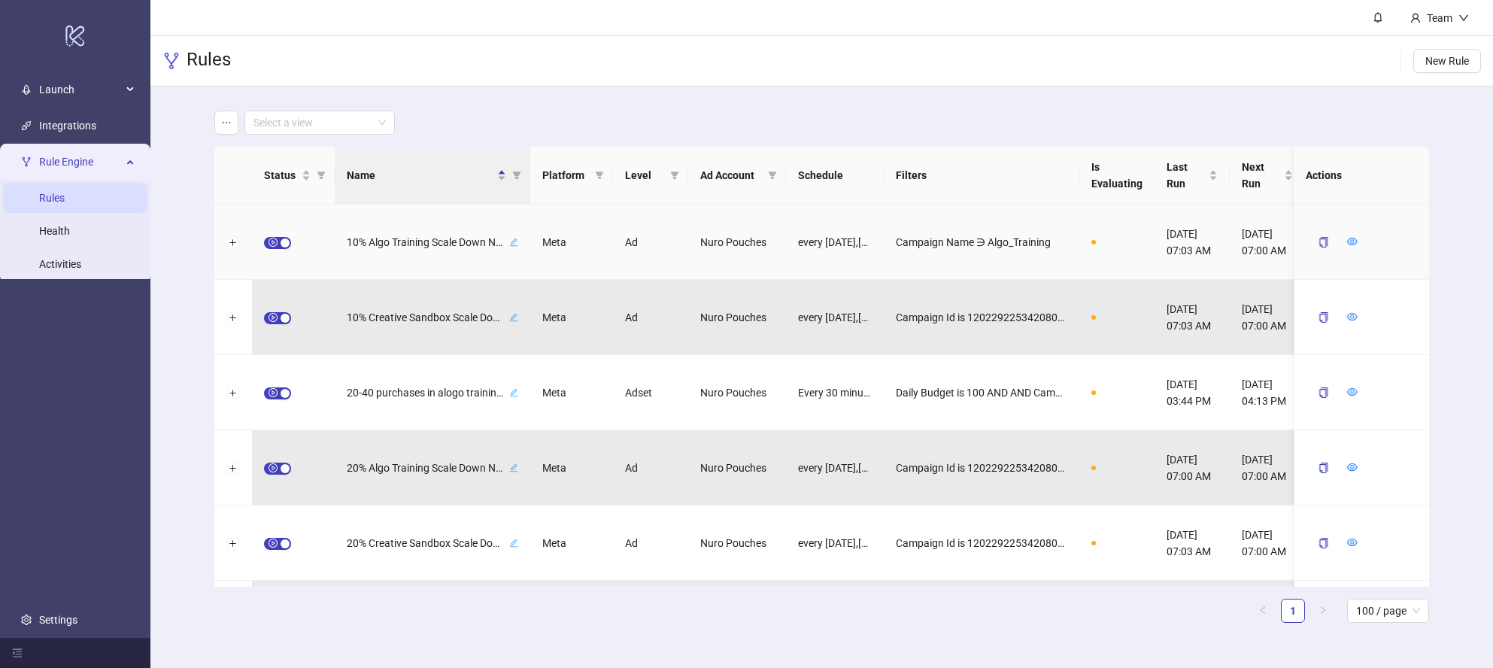
click at [335, 242] on div "10% Algo Training Scale Down Needed (Min $200)" at bounding box center [433, 242] width 196 height 75
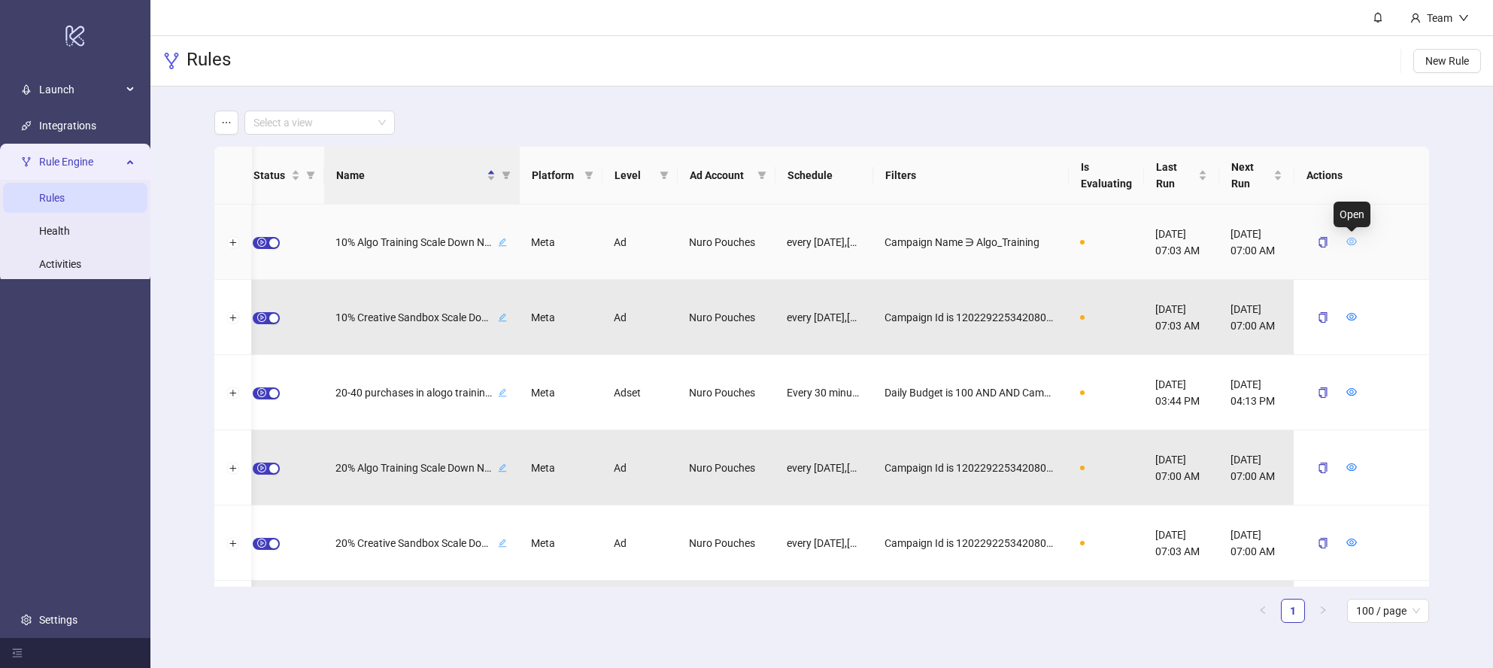
click at [1353, 241] on icon "eye" at bounding box center [1352, 242] width 11 height 8
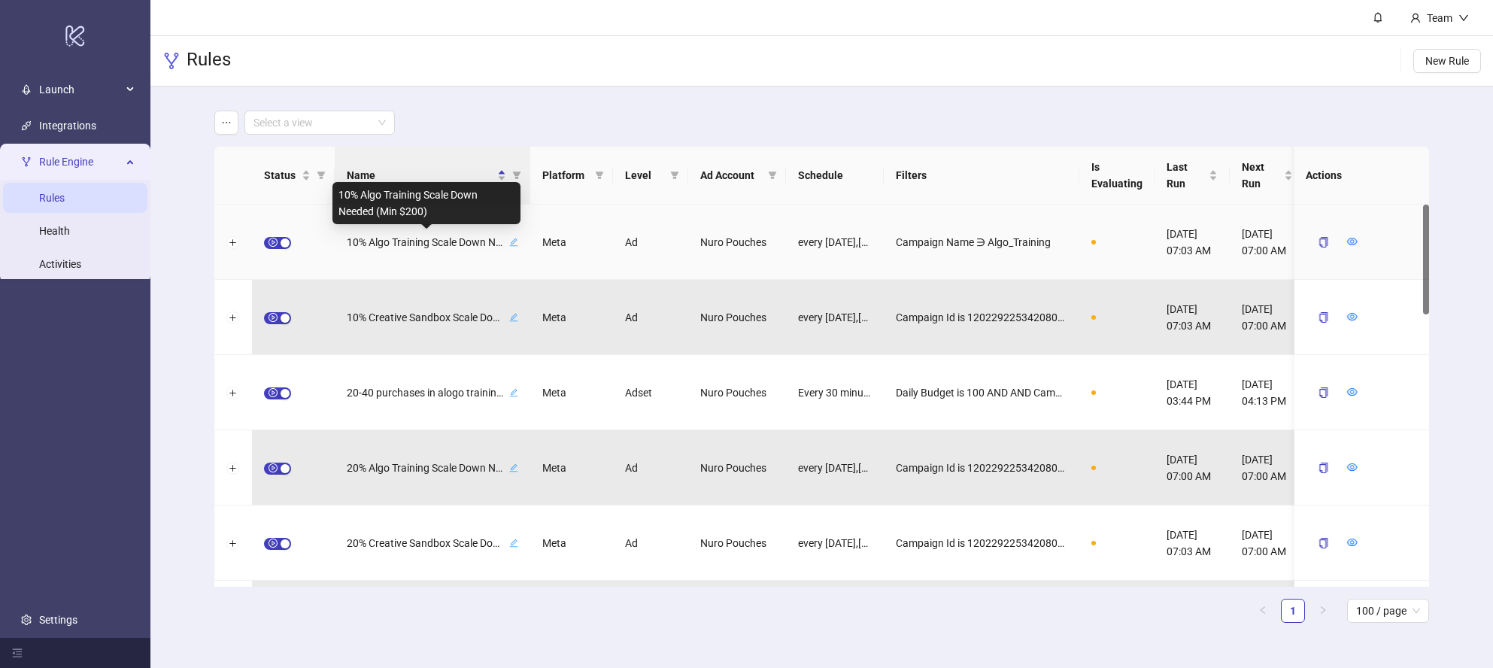
click at [441, 240] on span "10% Algo Training Scale Down Needed (Min $200)" at bounding box center [426, 242] width 159 height 17
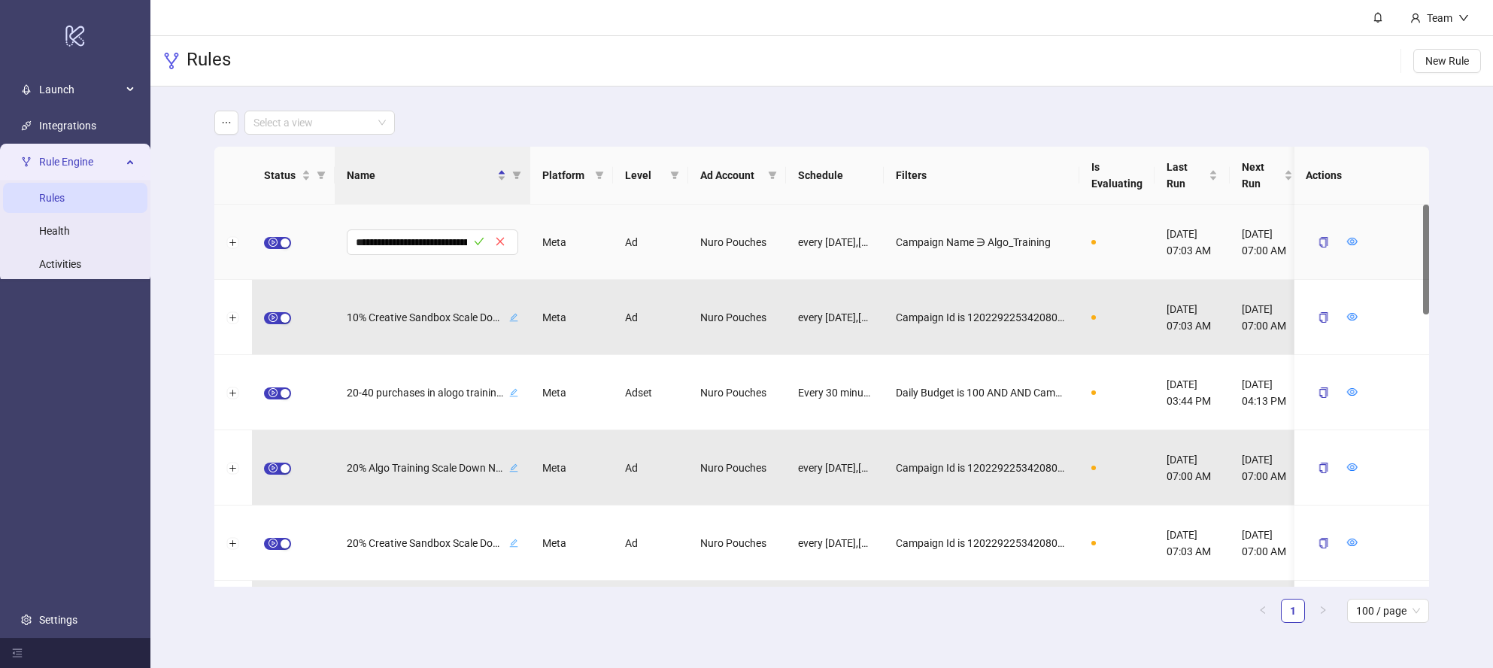
click at [326, 241] on div at bounding box center [293, 242] width 83 height 75
click at [237, 242] on button "Expand row" at bounding box center [233, 243] width 12 height 12
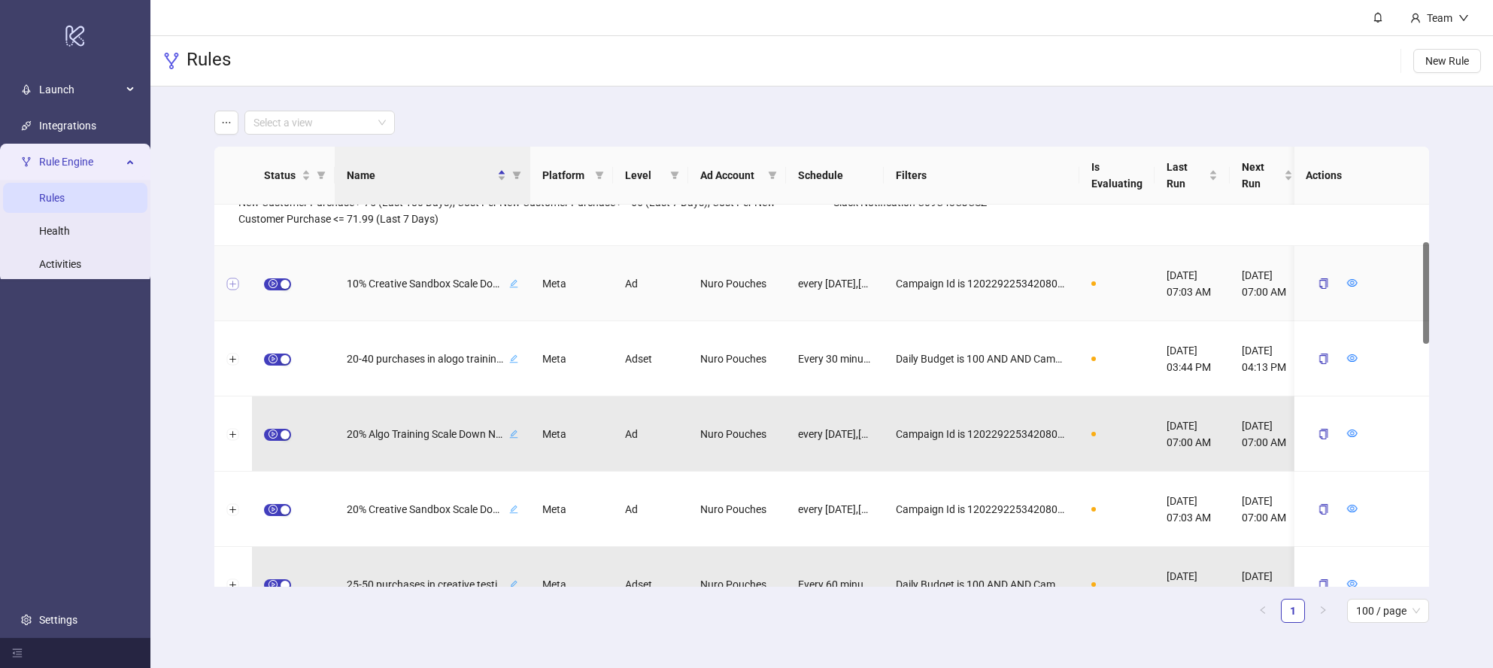
click at [232, 281] on button "Expand row" at bounding box center [233, 284] width 12 height 12
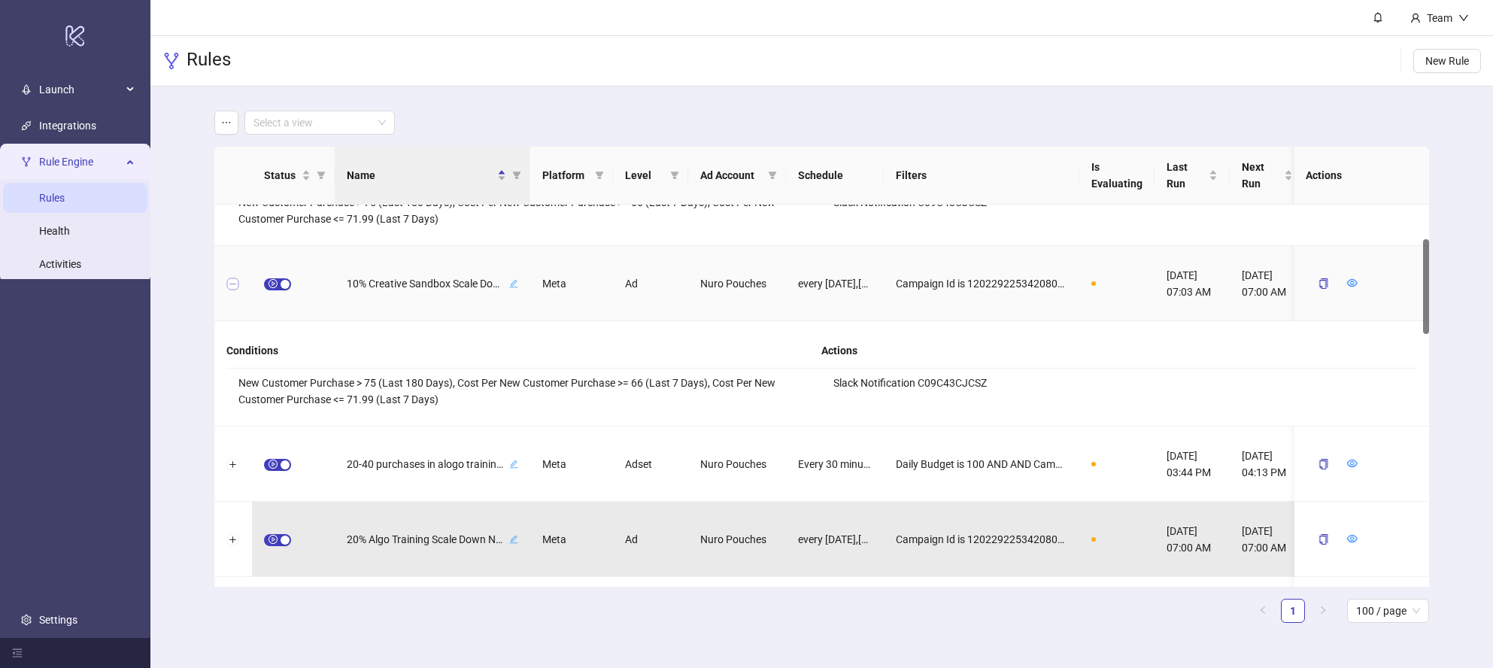
click at [232, 281] on button "Collapse row" at bounding box center [233, 284] width 12 height 12
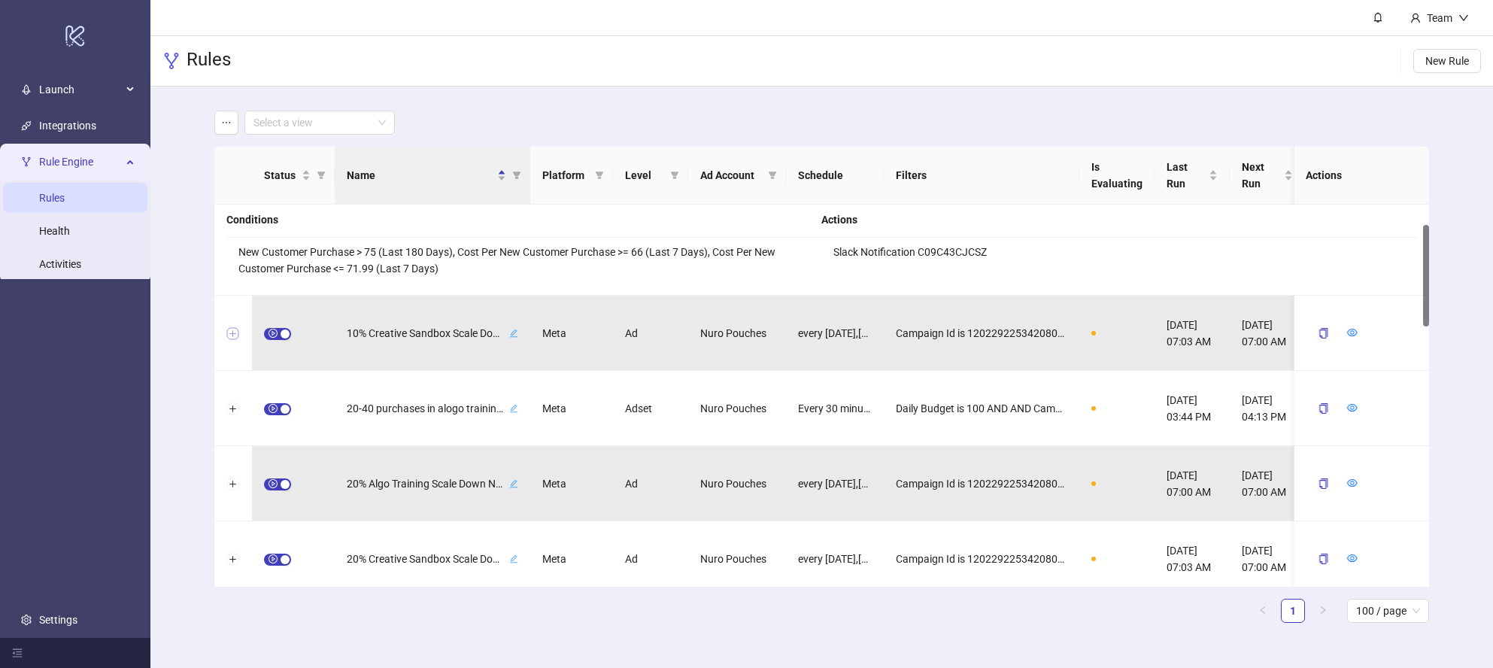
scroll to position [0, 0]
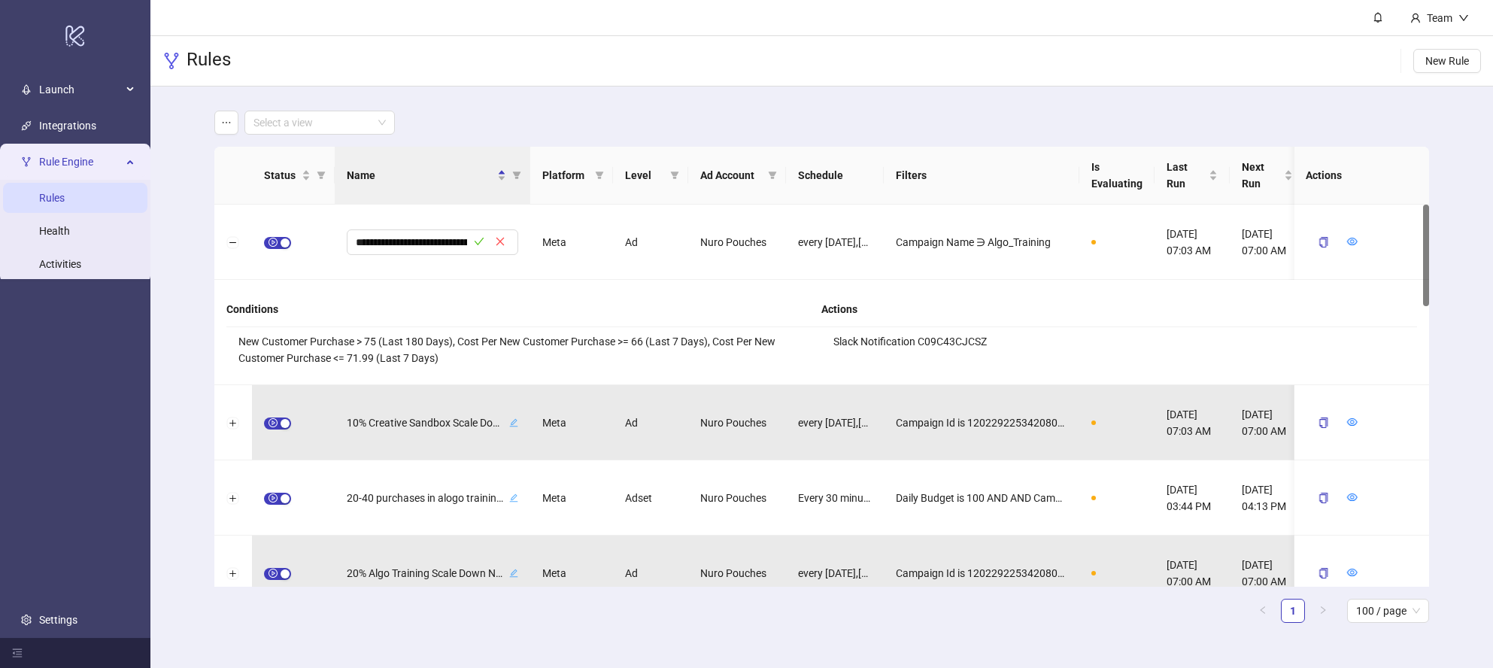
click at [976, 342] on li "Slack Notification C09C43CJCSZ" at bounding box center [1119, 341] width 596 height 29
click at [232, 241] on button "Collapse row" at bounding box center [233, 243] width 12 height 12
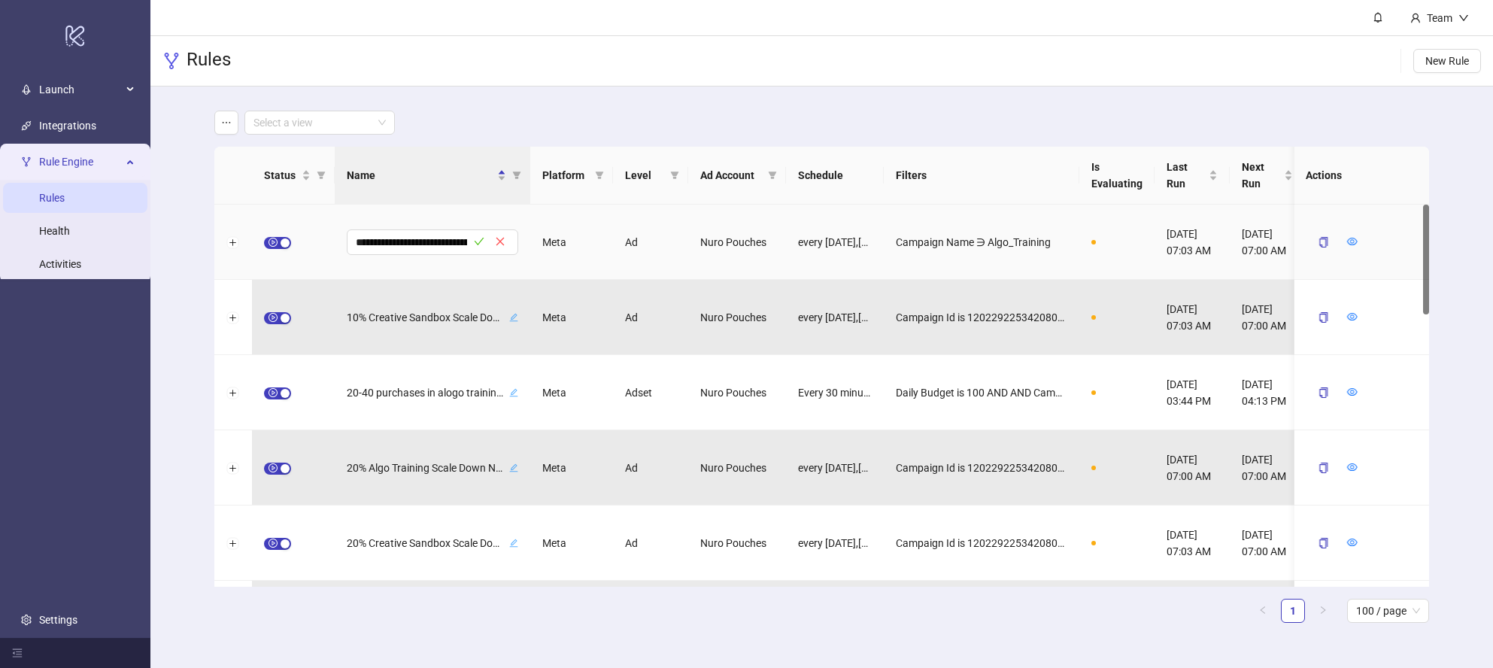
click at [571, 215] on div "Meta" at bounding box center [571, 242] width 83 height 75
click at [501, 237] on icon "close" at bounding box center [500, 241] width 11 height 11
click at [627, 238] on div "Ad" at bounding box center [650, 242] width 75 height 75
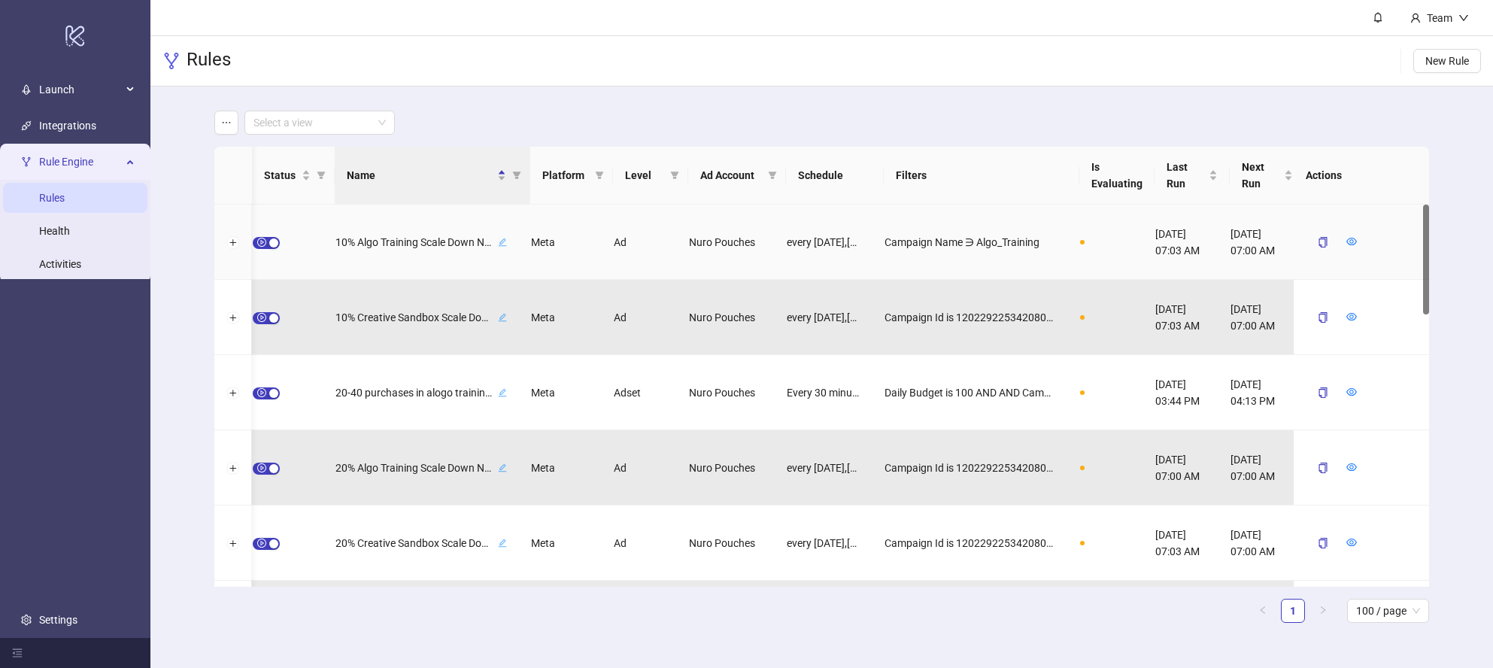
scroll to position [0, 11]
click at [737, 239] on div "Nuro Pouches" at bounding box center [726, 242] width 98 height 75
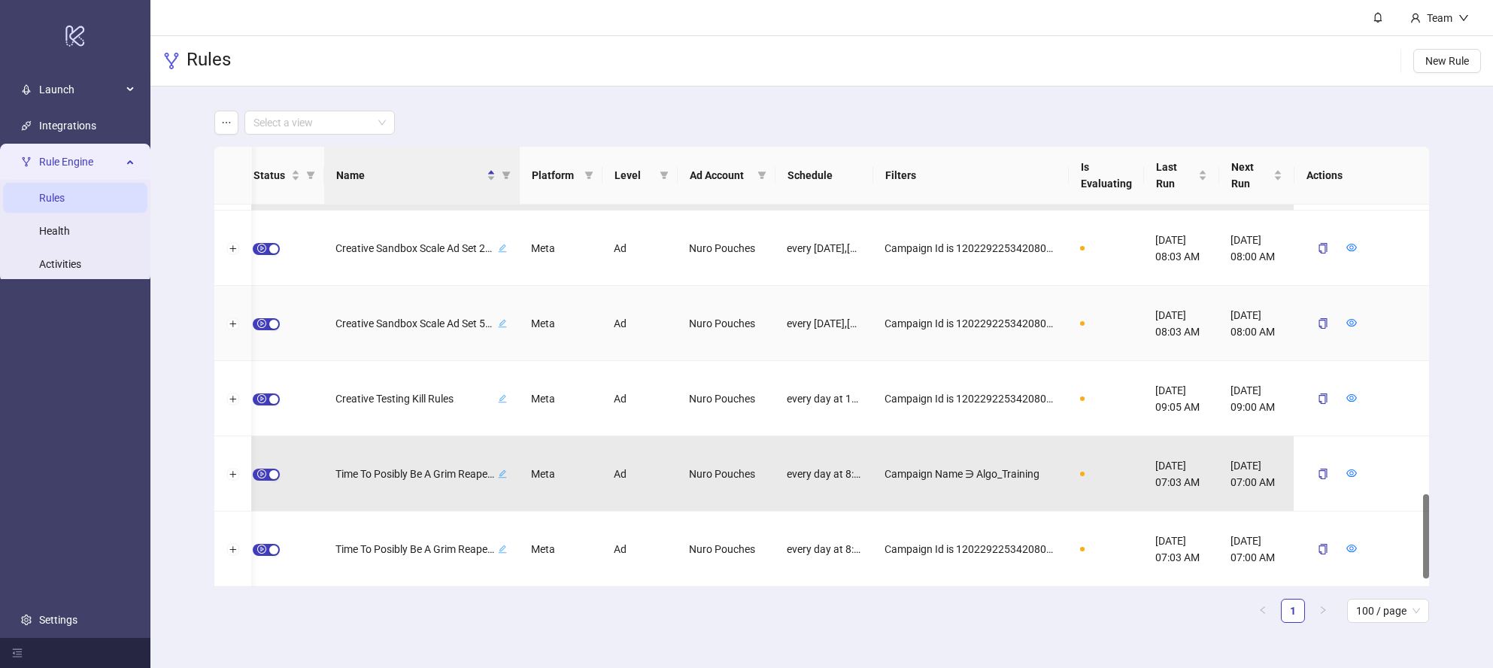
scroll to position [0, 0]
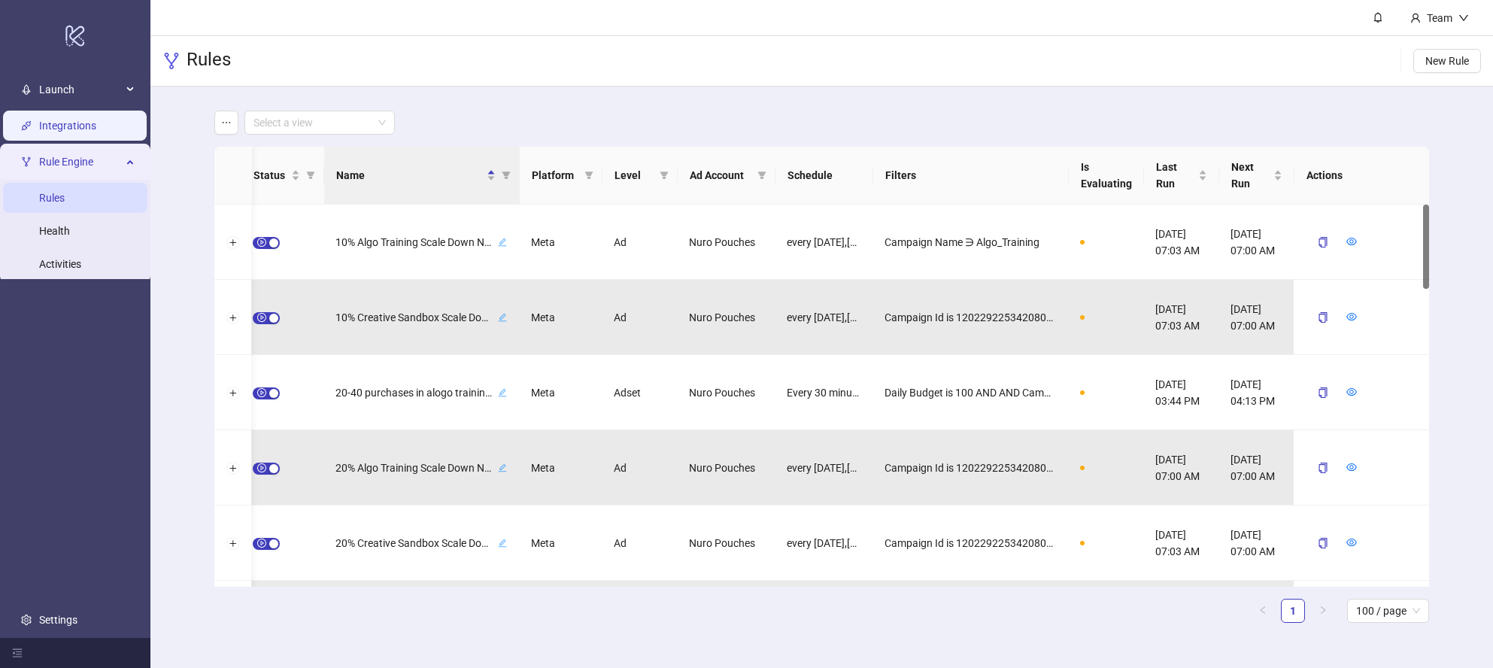
click at [88, 129] on link "Integrations" at bounding box center [67, 126] width 57 height 12
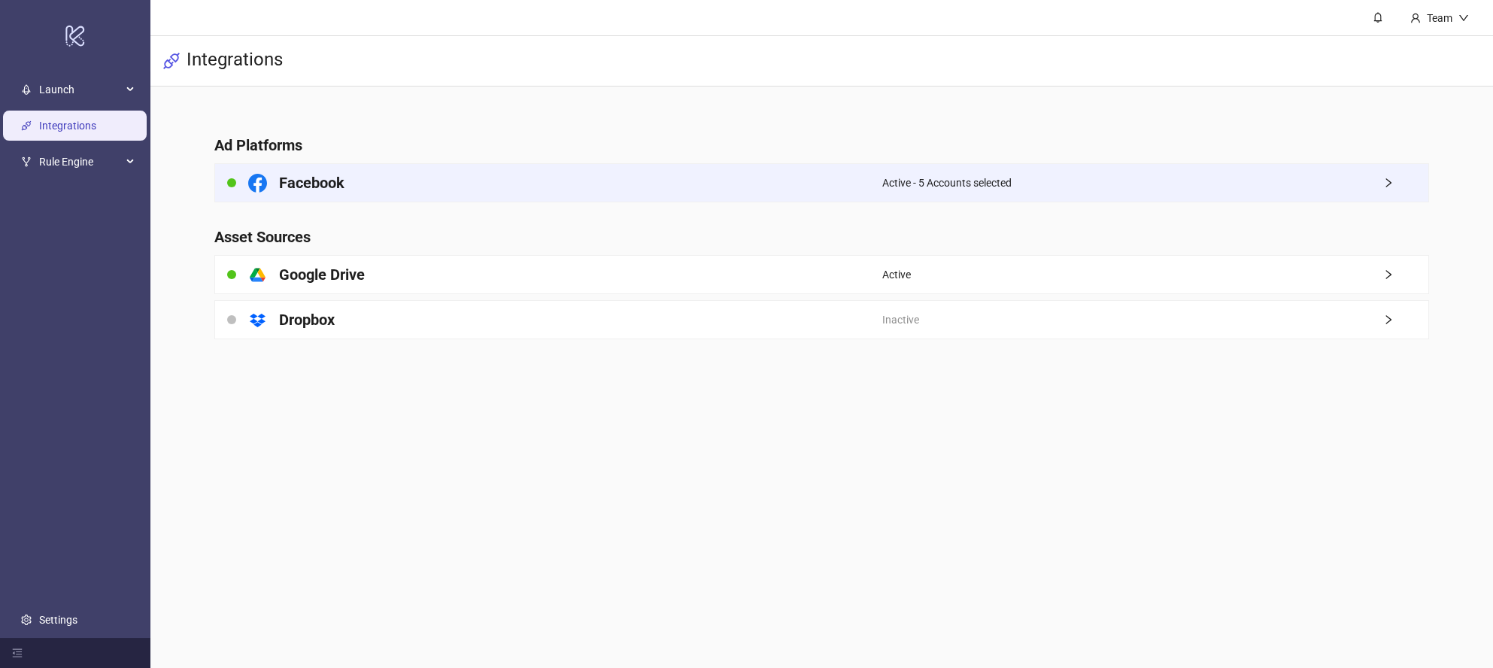
click at [697, 197] on div "Facebook" at bounding box center [549, 183] width 668 height 38
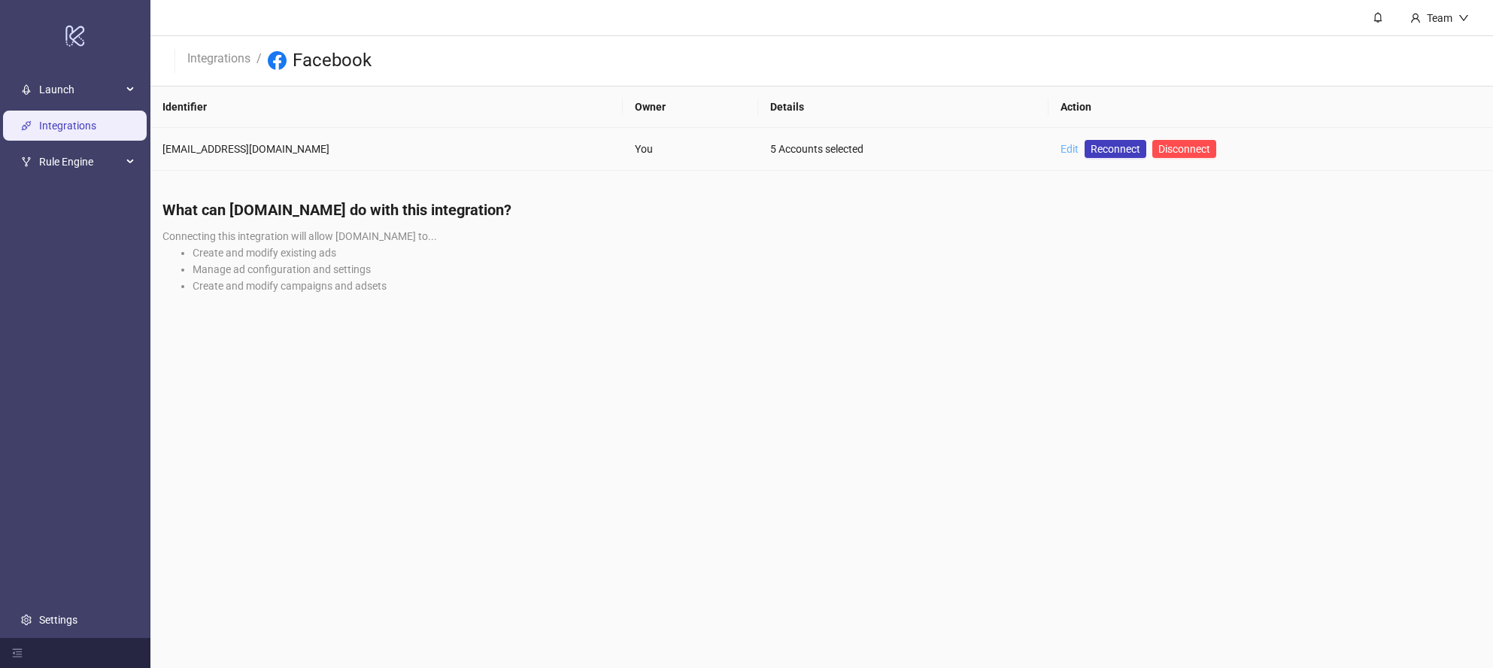
click at [1061, 145] on link "Edit" at bounding box center [1070, 149] width 18 height 12
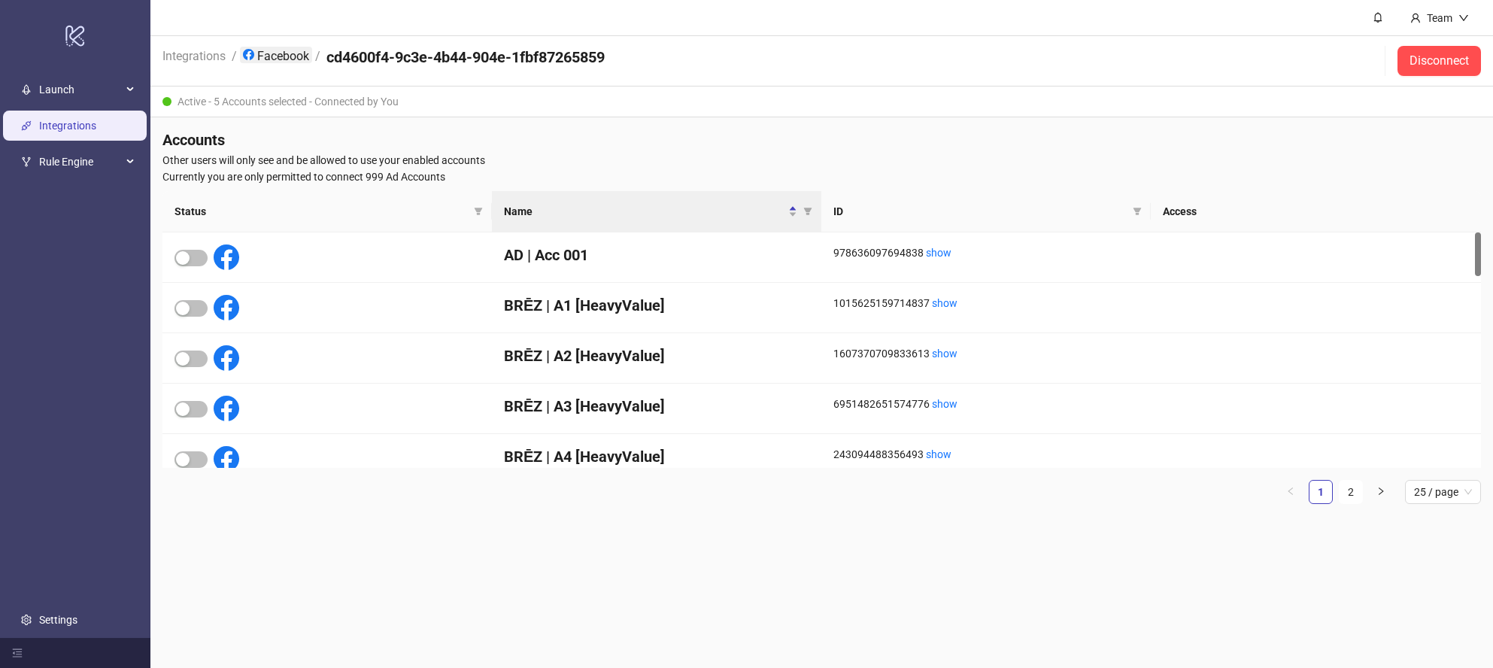
click at [263, 50] on link "Facebook" at bounding box center [276, 55] width 72 height 17
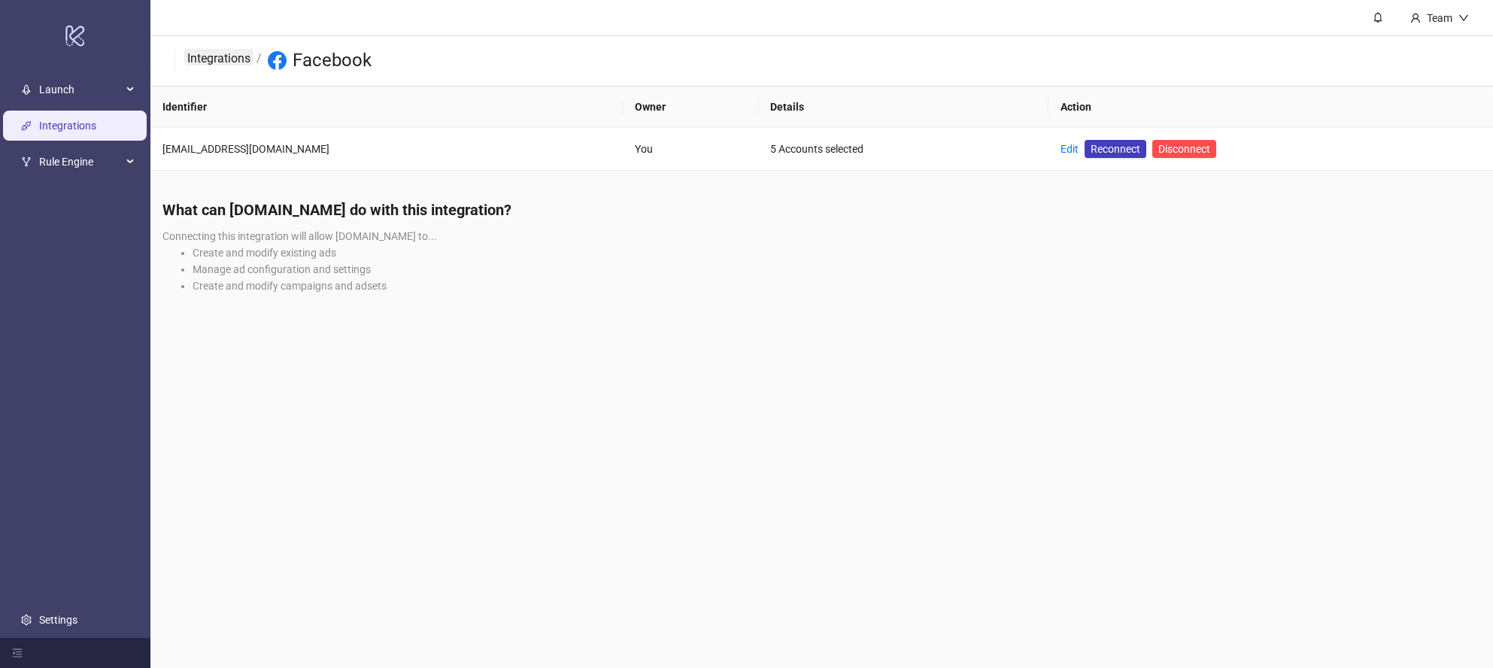
click at [220, 59] on link "Integrations" at bounding box center [218, 57] width 69 height 17
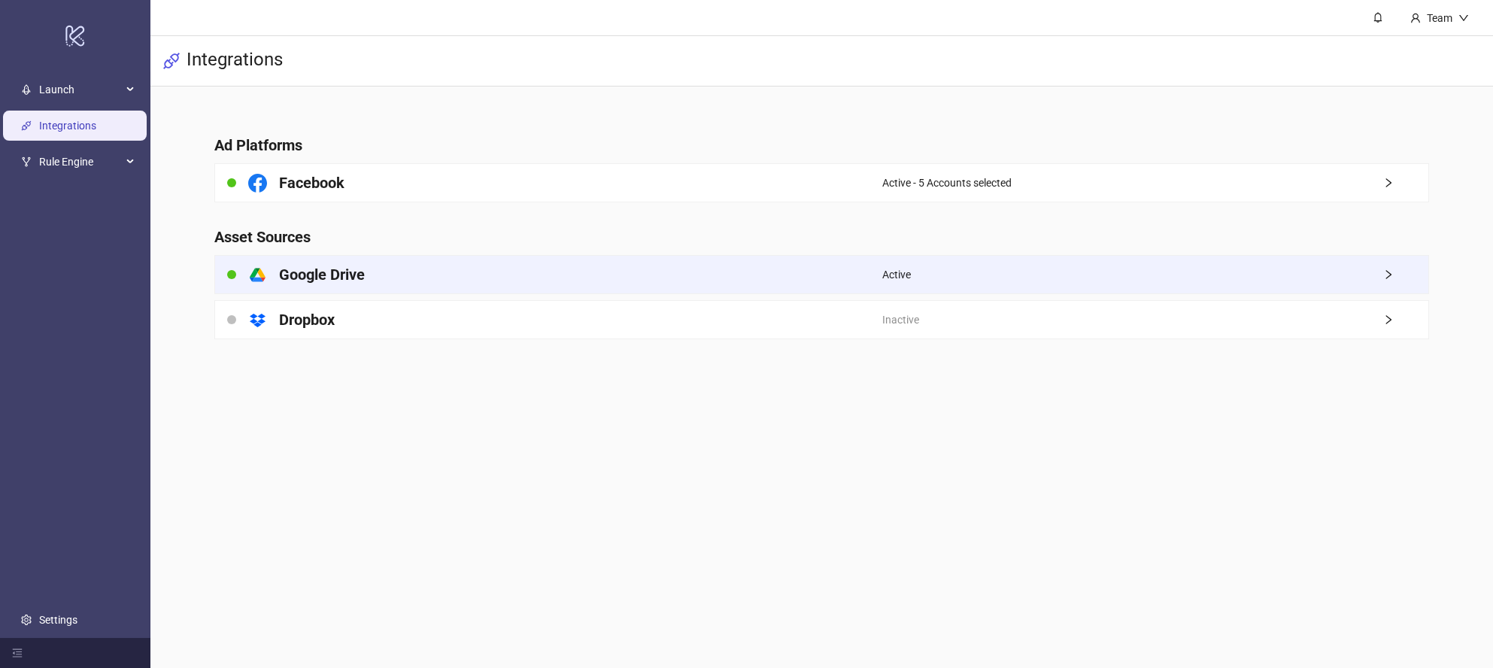
click at [518, 276] on div "platform/google_drive Google Drive" at bounding box center [549, 275] width 668 height 38
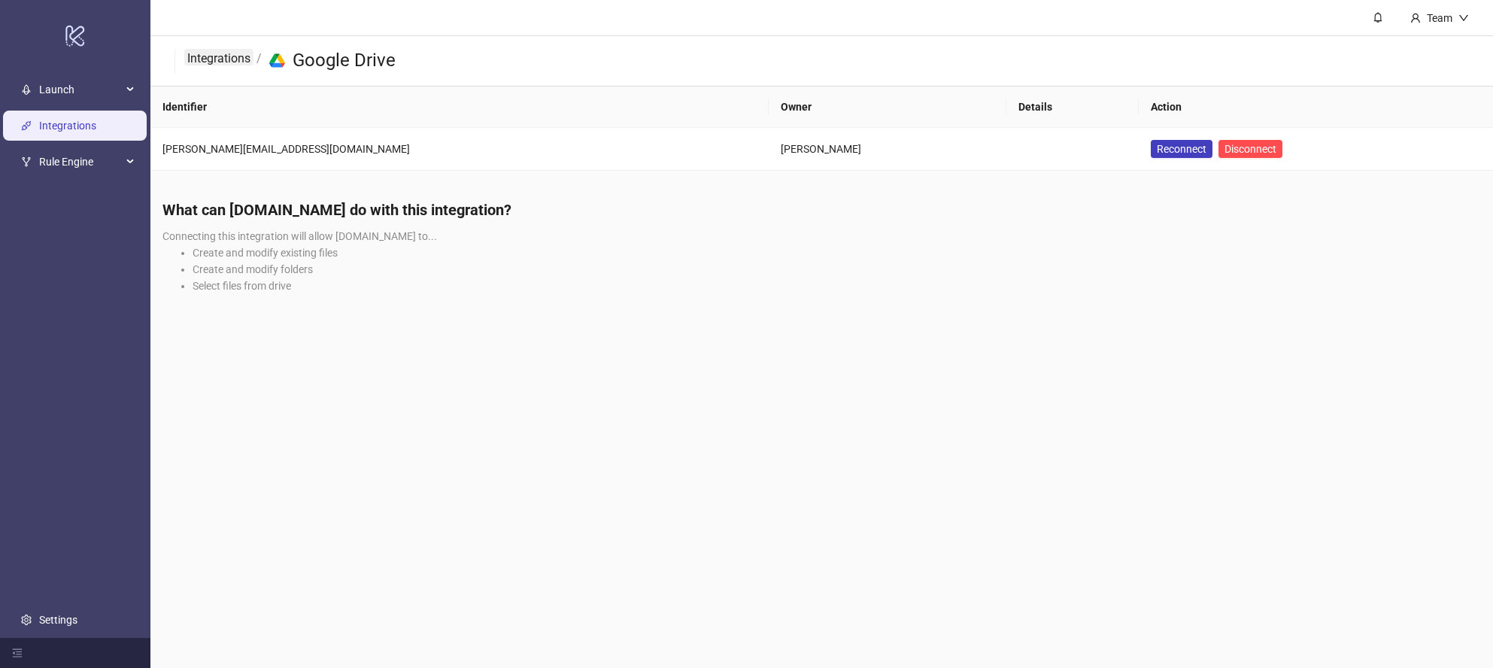
click at [217, 64] on link "Integrations" at bounding box center [218, 57] width 69 height 17
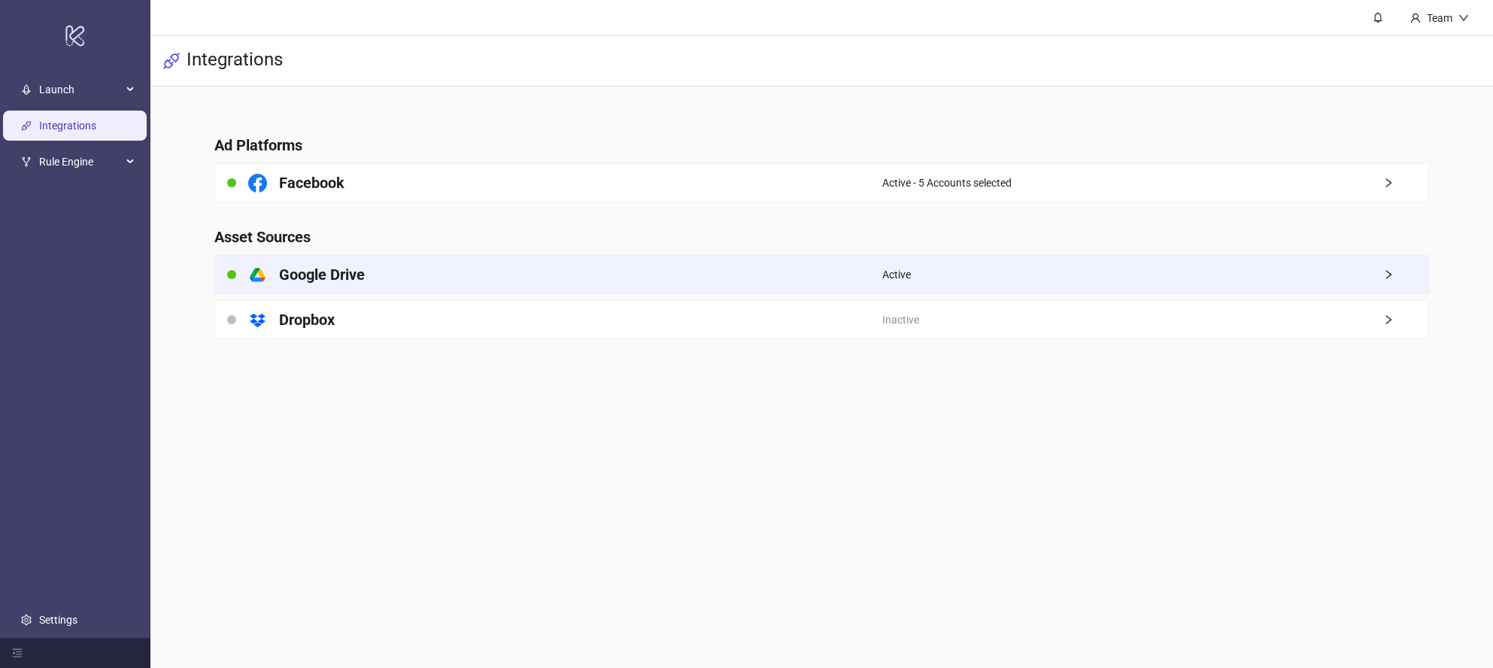
click at [628, 287] on div "platform/google_drive Google Drive" at bounding box center [549, 275] width 668 height 38
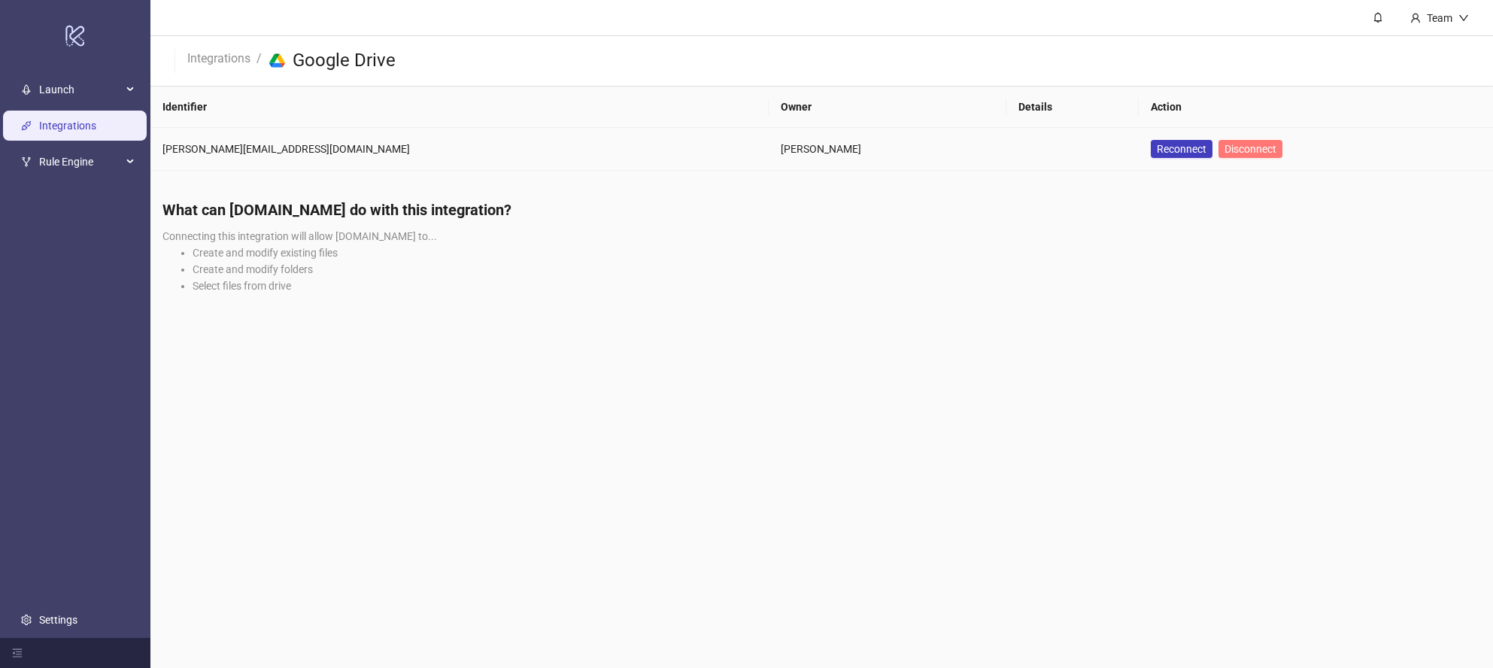
click at [1225, 149] on span "Disconnect" at bounding box center [1251, 149] width 52 height 12
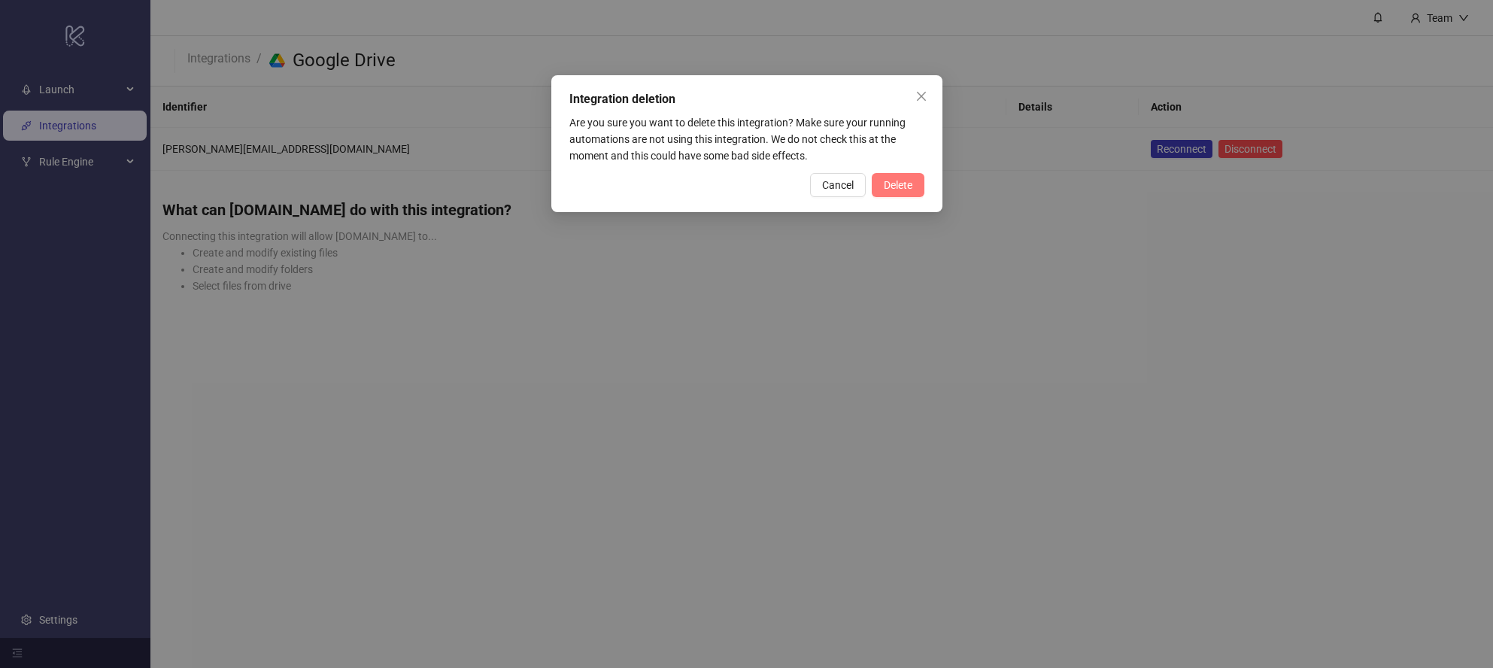
click at [898, 185] on span "Delete" at bounding box center [898, 185] width 29 height 12
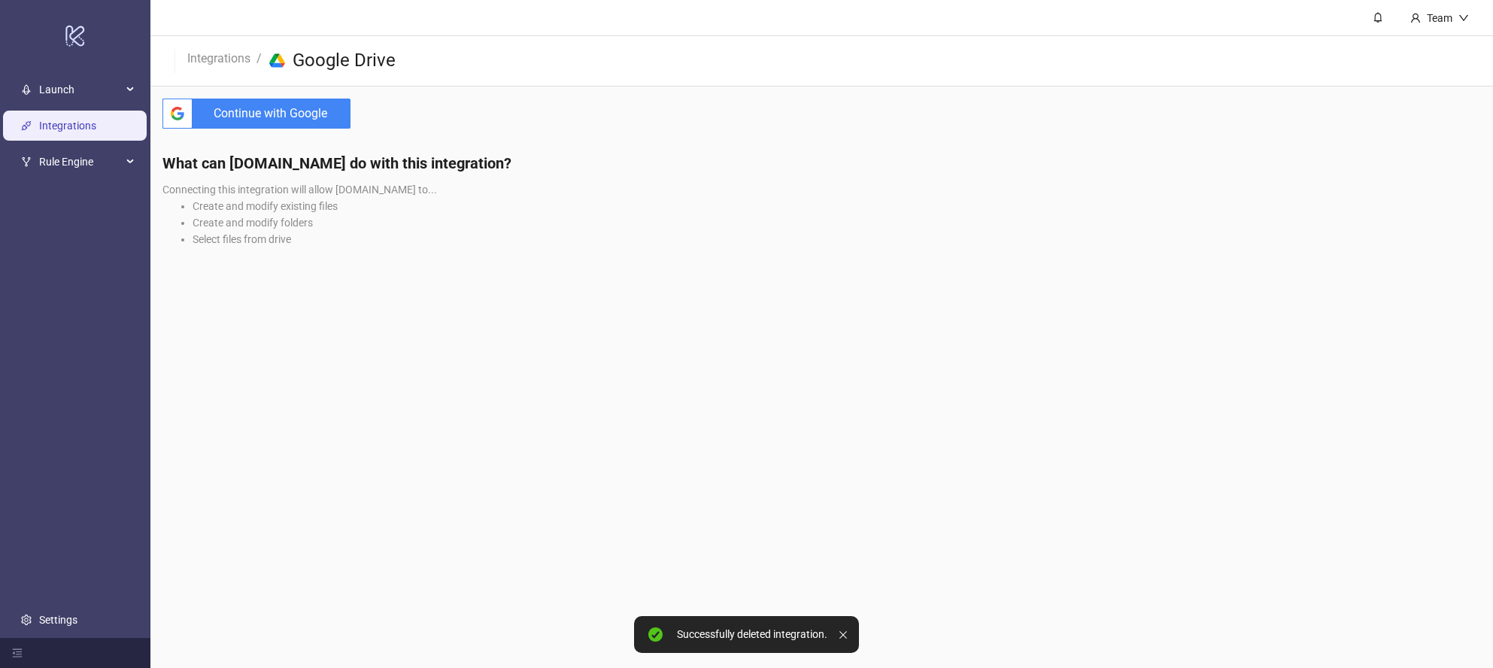
click at [304, 119] on span "Continue with Google" at bounding box center [275, 114] width 152 height 30
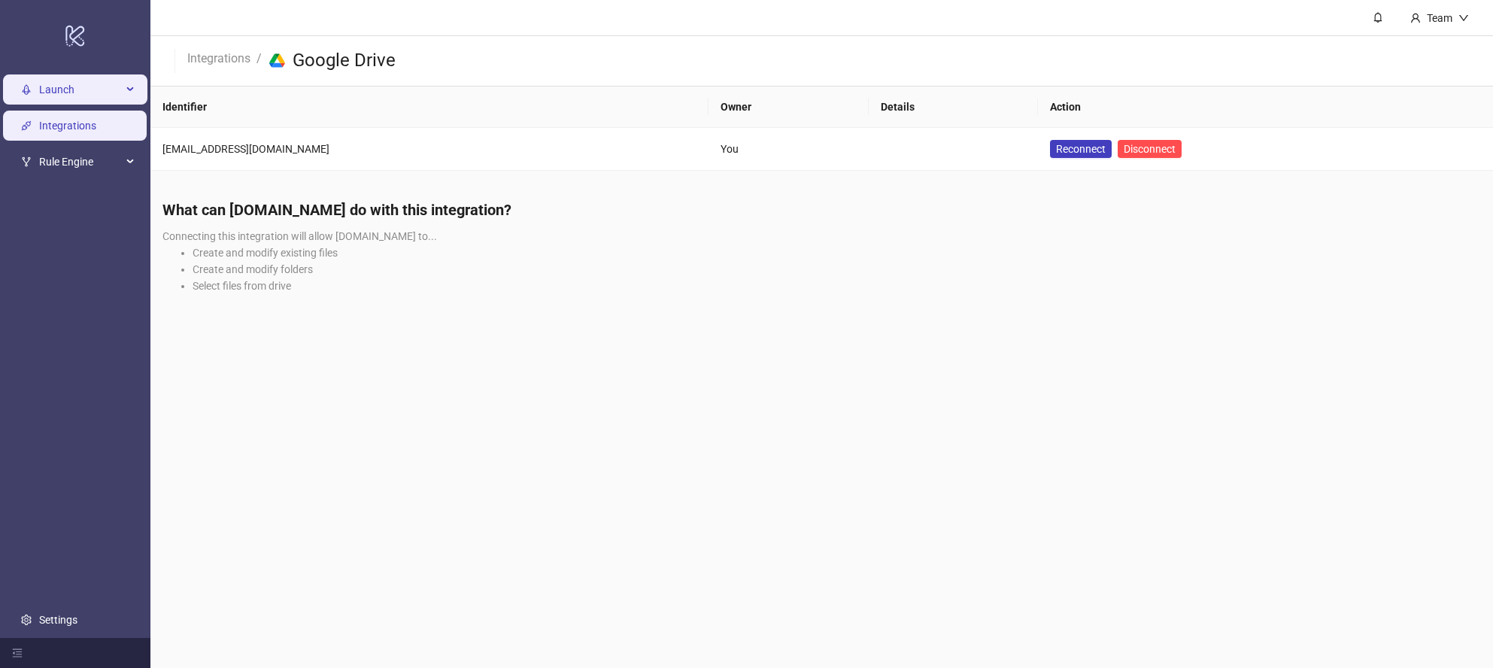
click at [79, 91] on span "Launch" at bounding box center [80, 89] width 83 height 30
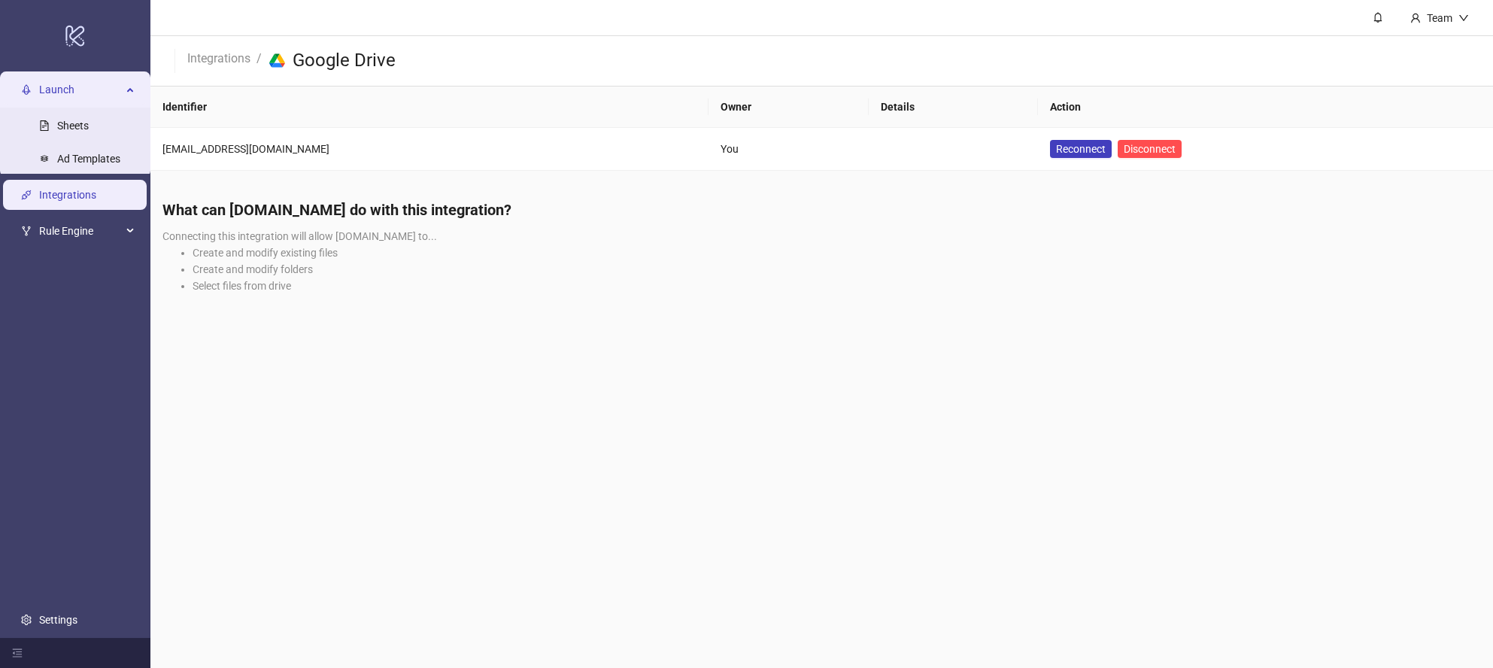
click at [81, 89] on span "Launch" at bounding box center [80, 89] width 83 height 30
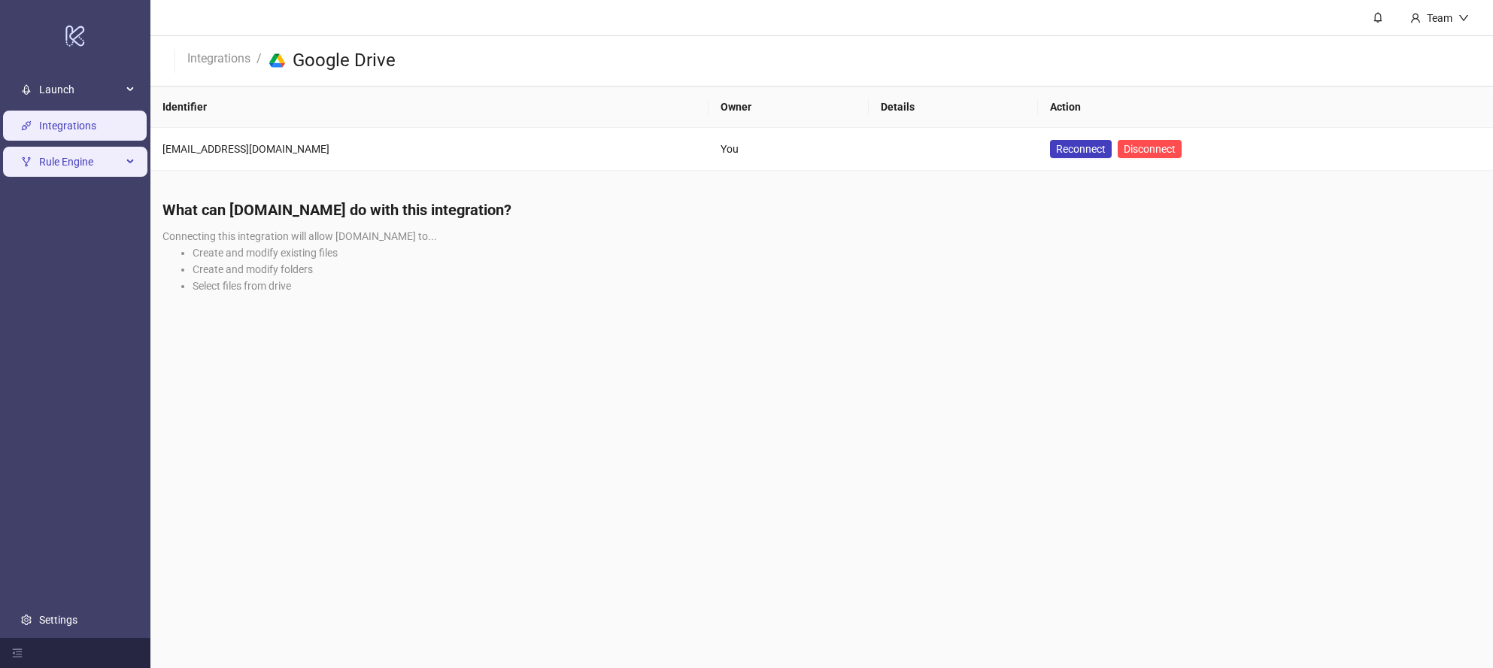
click at [81, 156] on span "Rule Engine" at bounding box center [80, 162] width 83 height 30
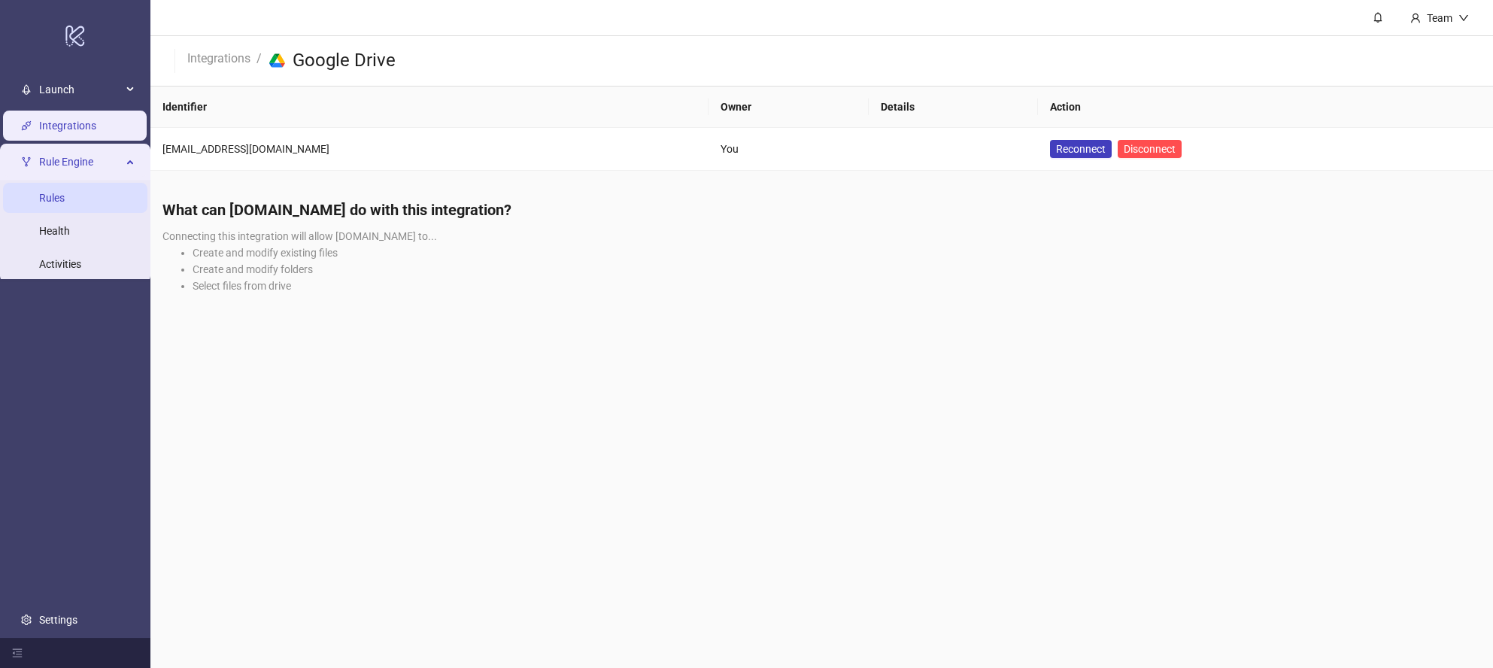
click at [61, 204] on link "Rules" at bounding box center [52, 198] width 26 height 12
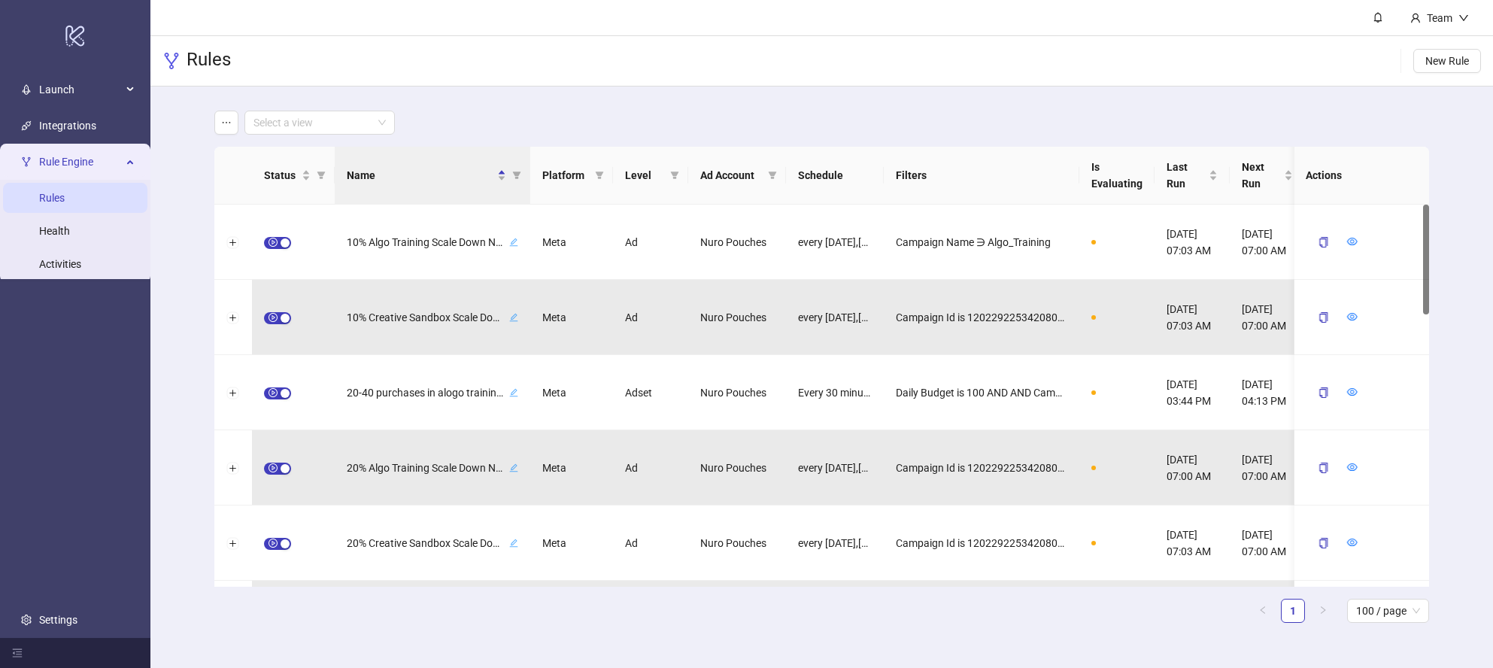
click at [594, 114] on div "Select a view" at bounding box center [822, 123] width 1216 height 24
click at [90, 161] on span "Rule Engine" at bounding box center [80, 162] width 83 height 30
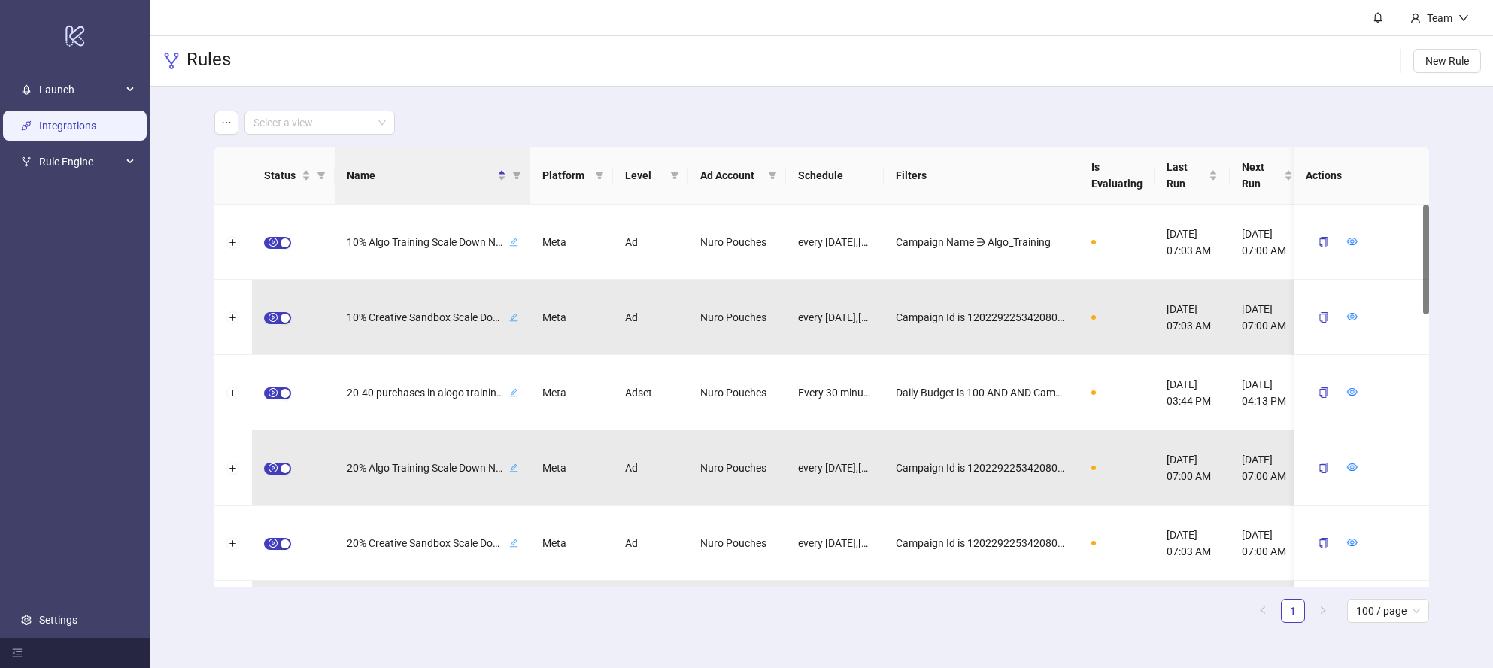
click at [79, 120] on link "Integrations" at bounding box center [67, 126] width 57 height 12
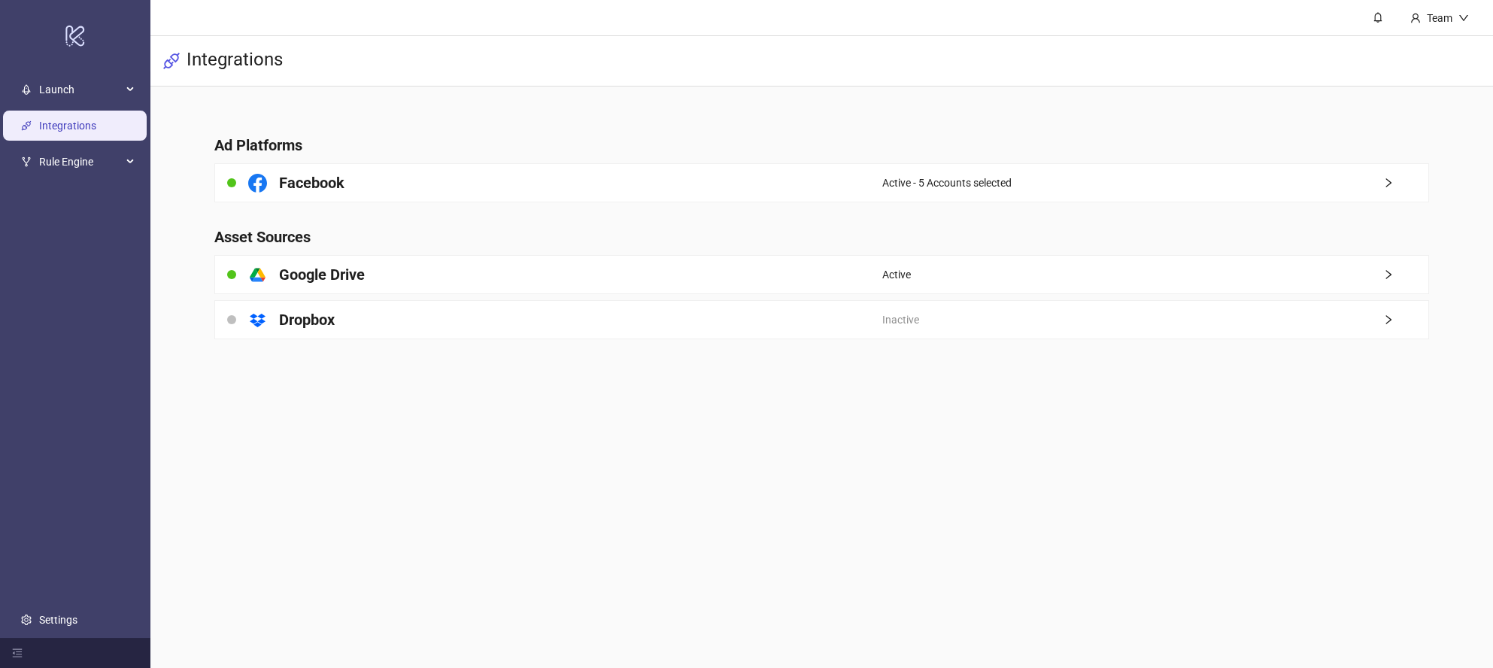
click at [483, 138] on h4 "Ad Platforms" at bounding box center [822, 145] width 1216 height 21
click at [72, 91] on span "Launch" at bounding box center [80, 89] width 83 height 30
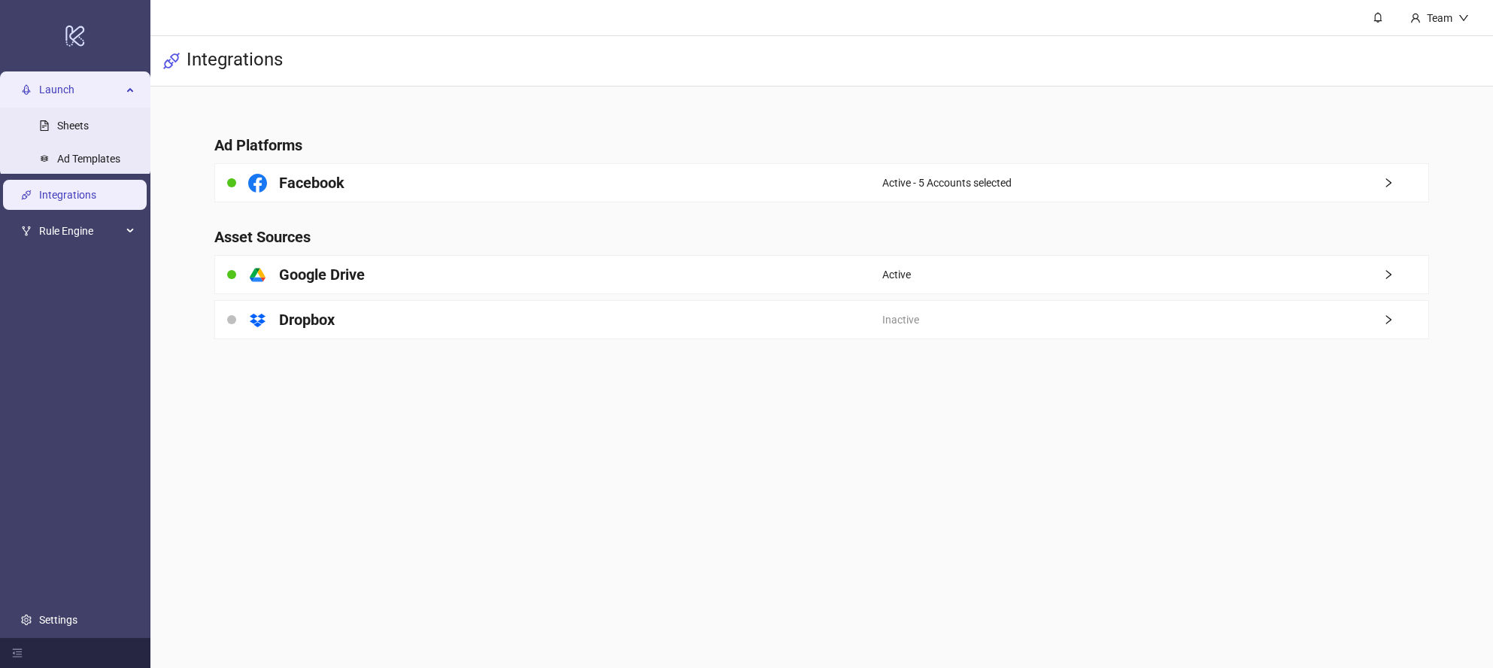
click at [53, 83] on span "Launch" at bounding box center [80, 89] width 83 height 30
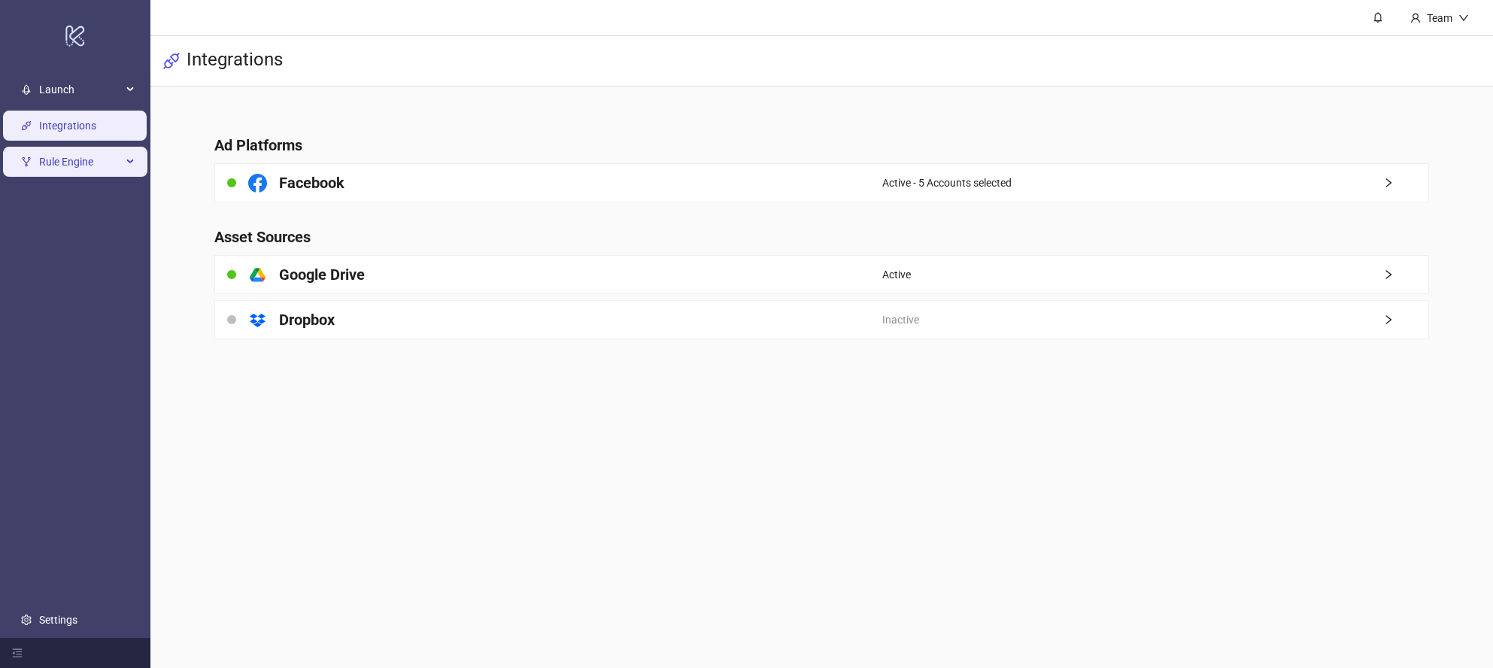
click at [77, 164] on span "Rule Engine" at bounding box center [80, 162] width 83 height 30
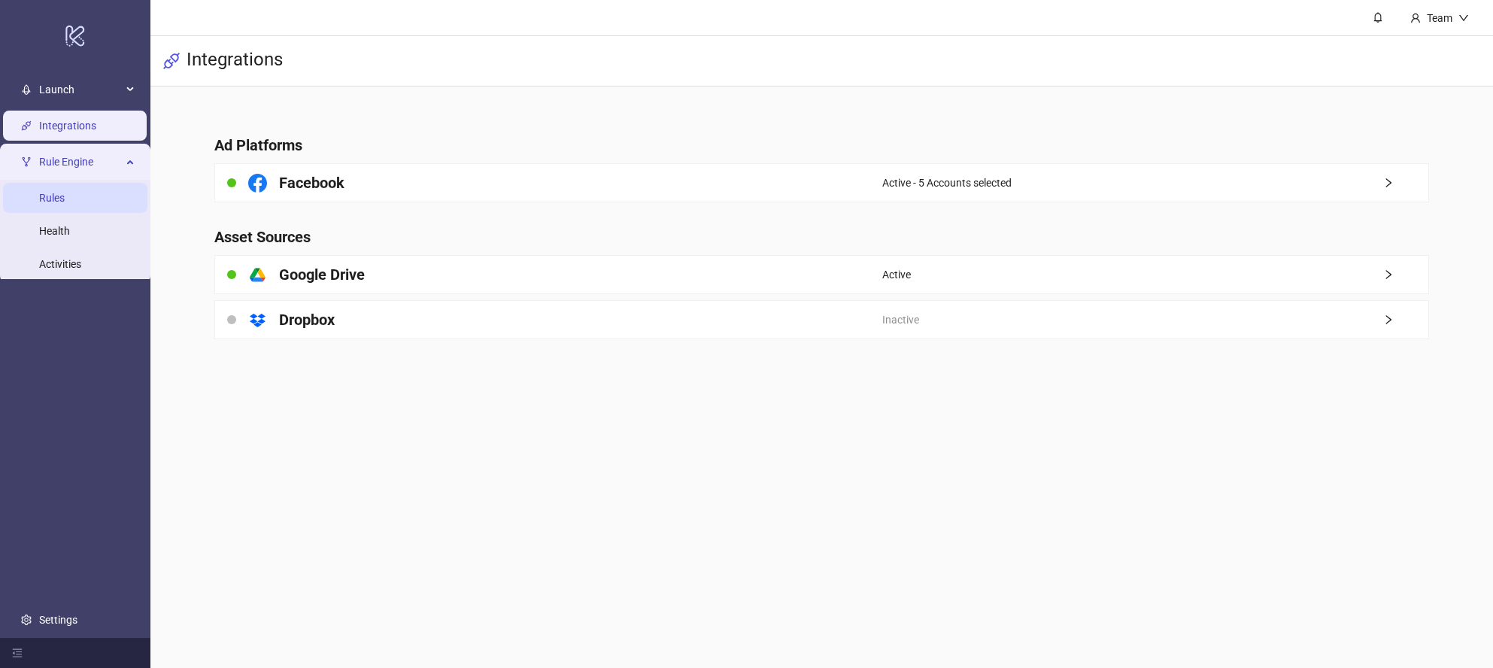
click at [65, 197] on link "Rules" at bounding box center [52, 198] width 26 height 12
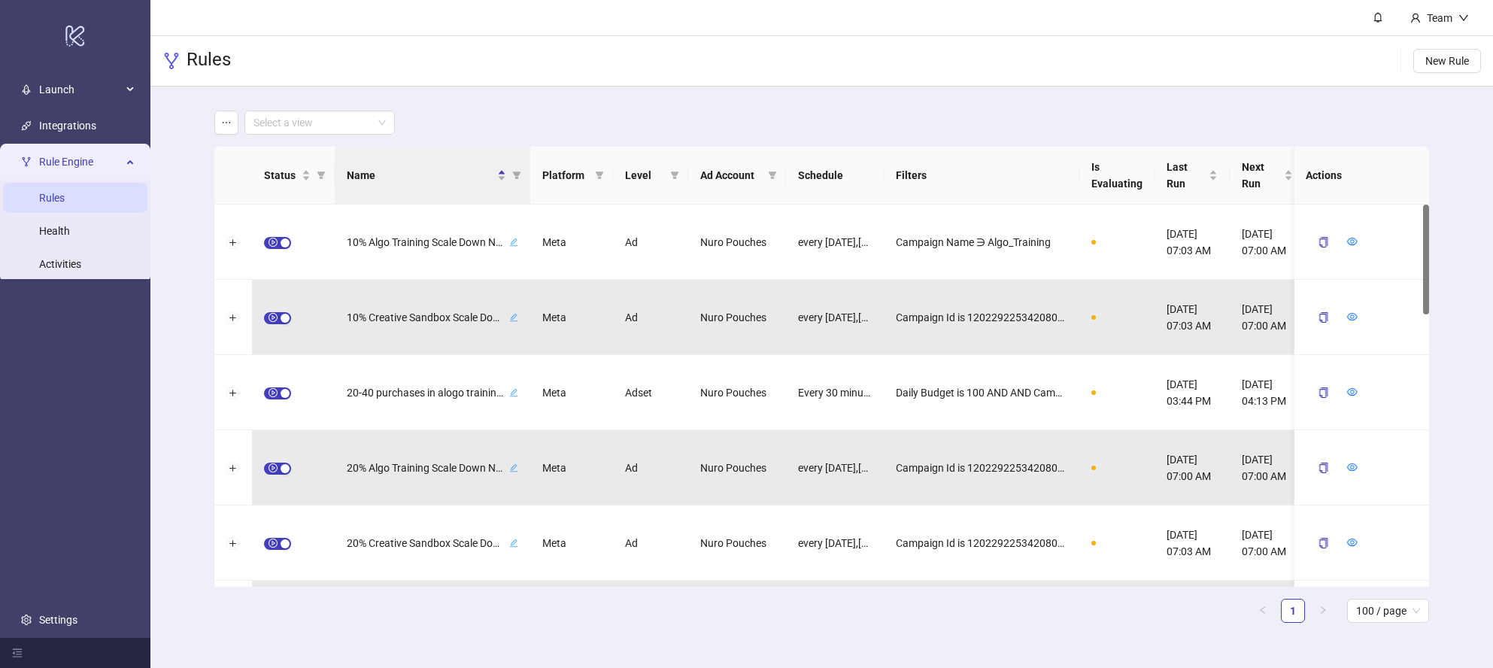
click at [100, 156] on span "Rule Engine" at bounding box center [80, 162] width 83 height 30
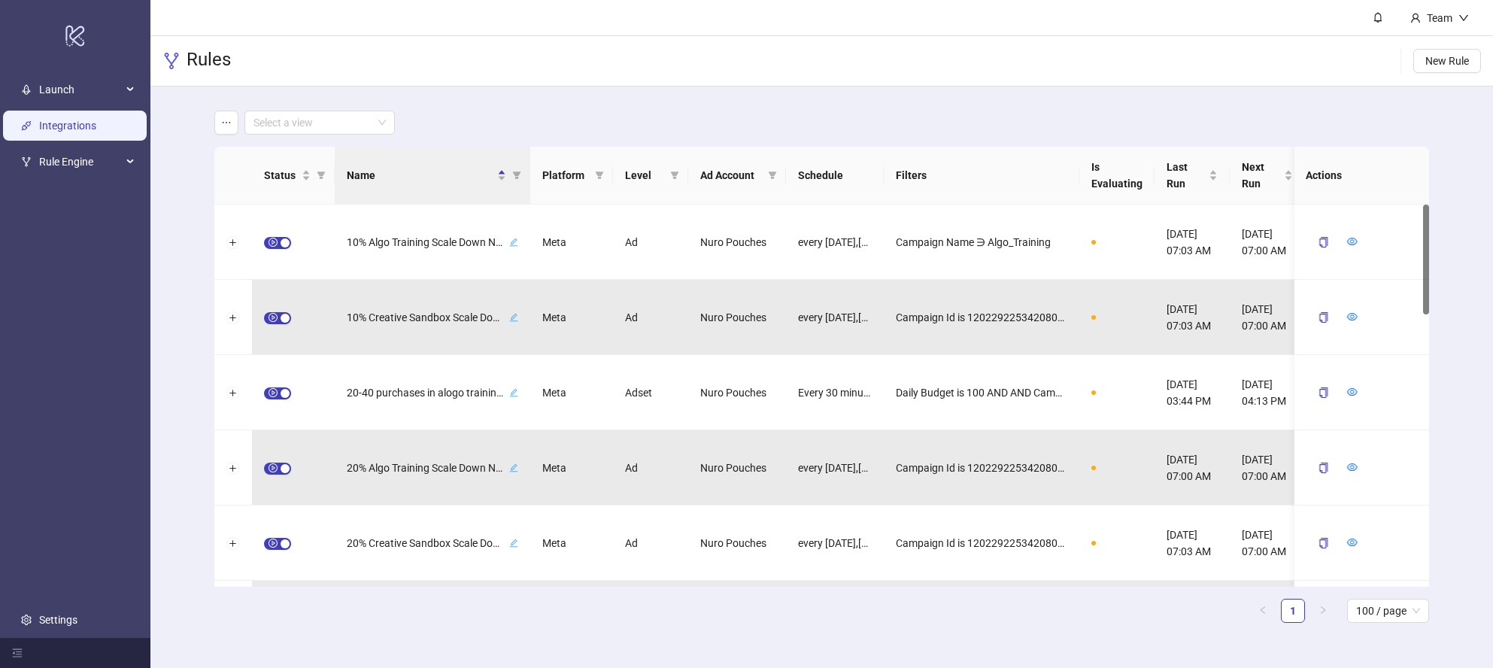
click at [92, 132] on link "Integrations" at bounding box center [67, 126] width 57 height 12
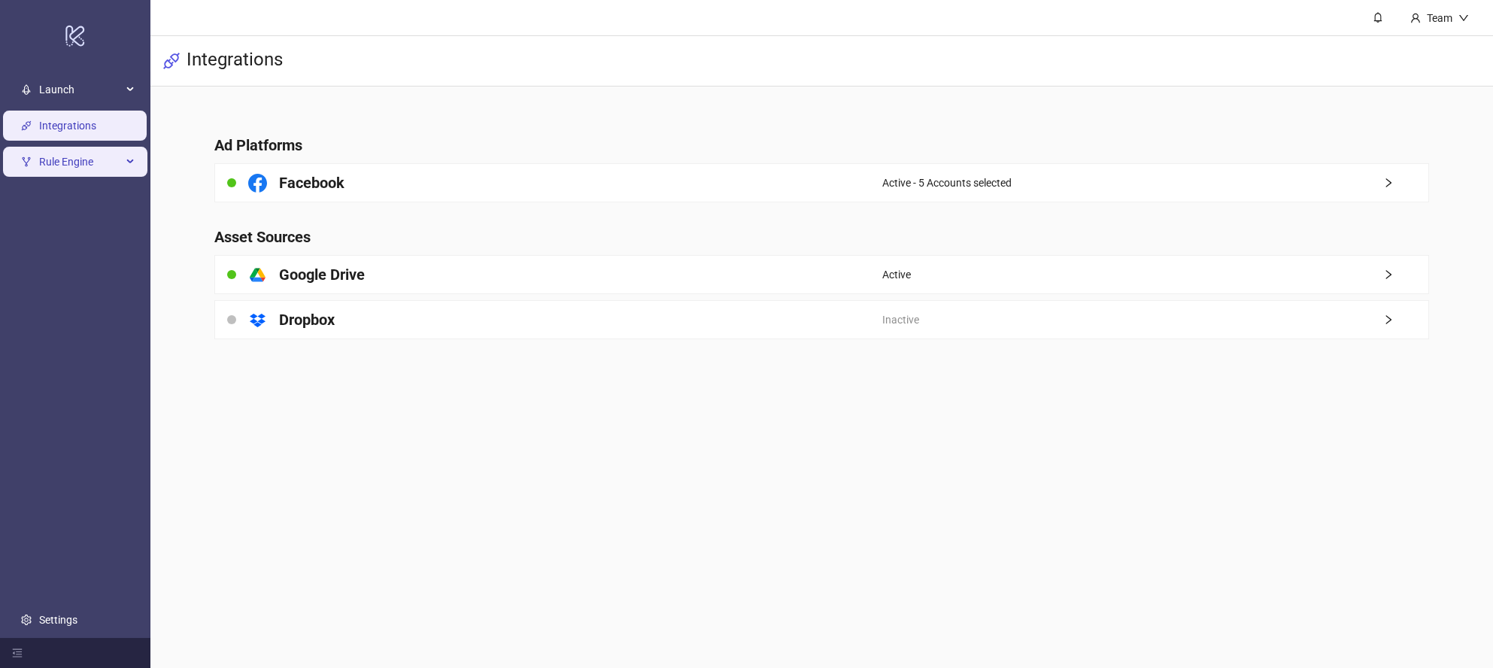
click at [78, 153] on span "Rule Engine" at bounding box center [80, 162] width 83 height 30
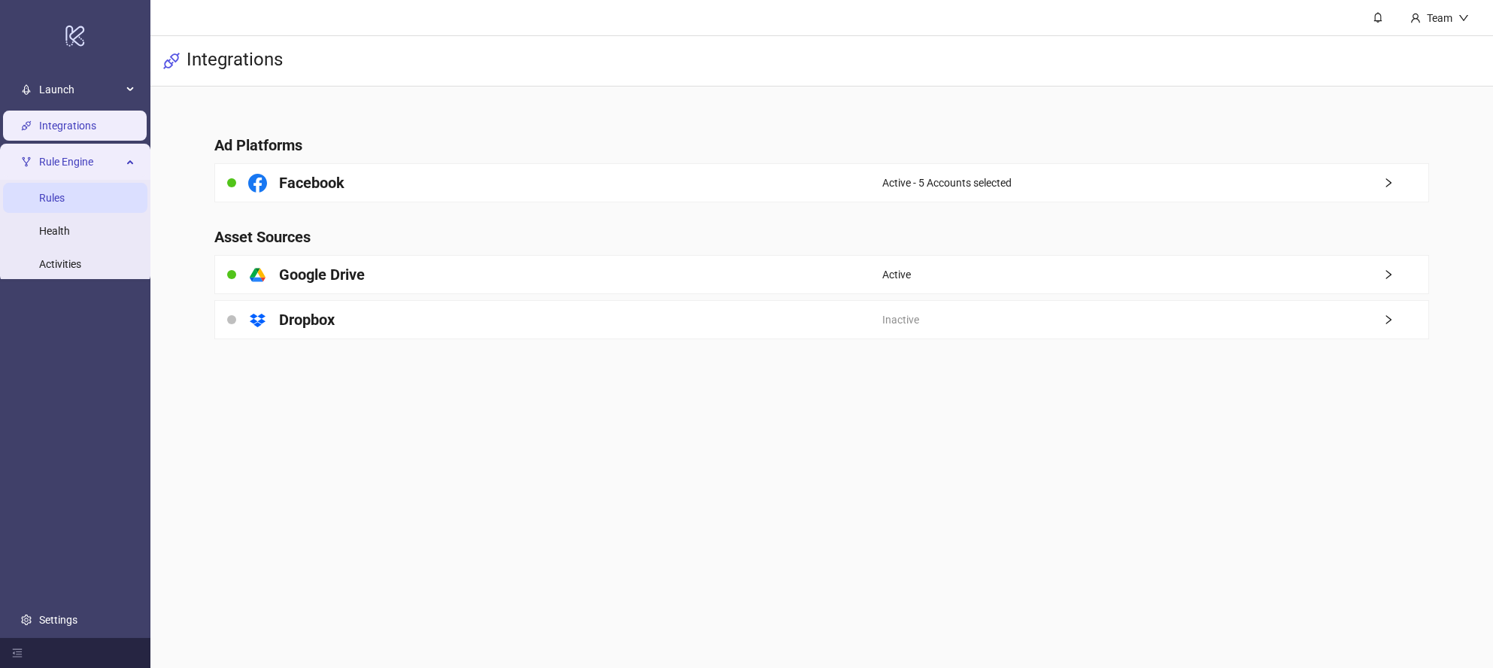
click at [65, 197] on link "Rules" at bounding box center [52, 198] width 26 height 12
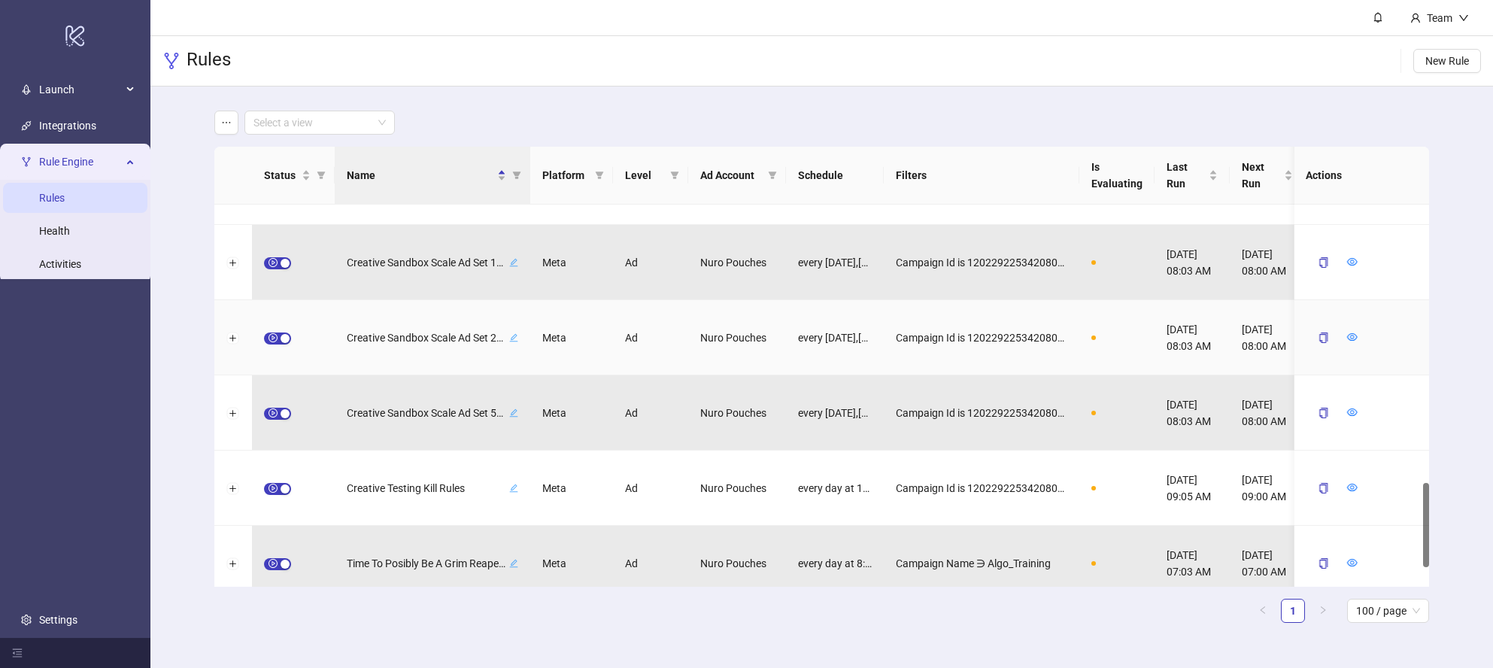
scroll to position [1348, 0]
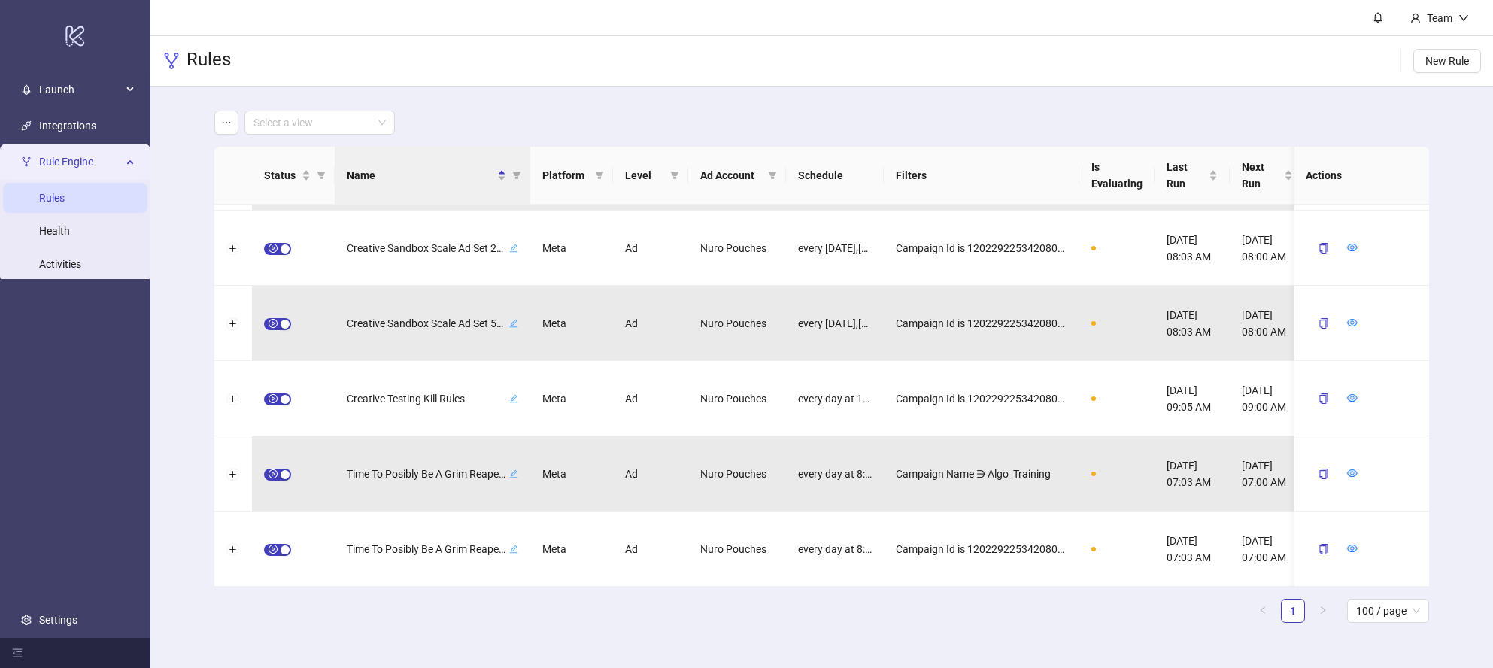
click at [576, 44] on div "Rules New Rule" at bounding box center [821, 61] width 1343 height 50
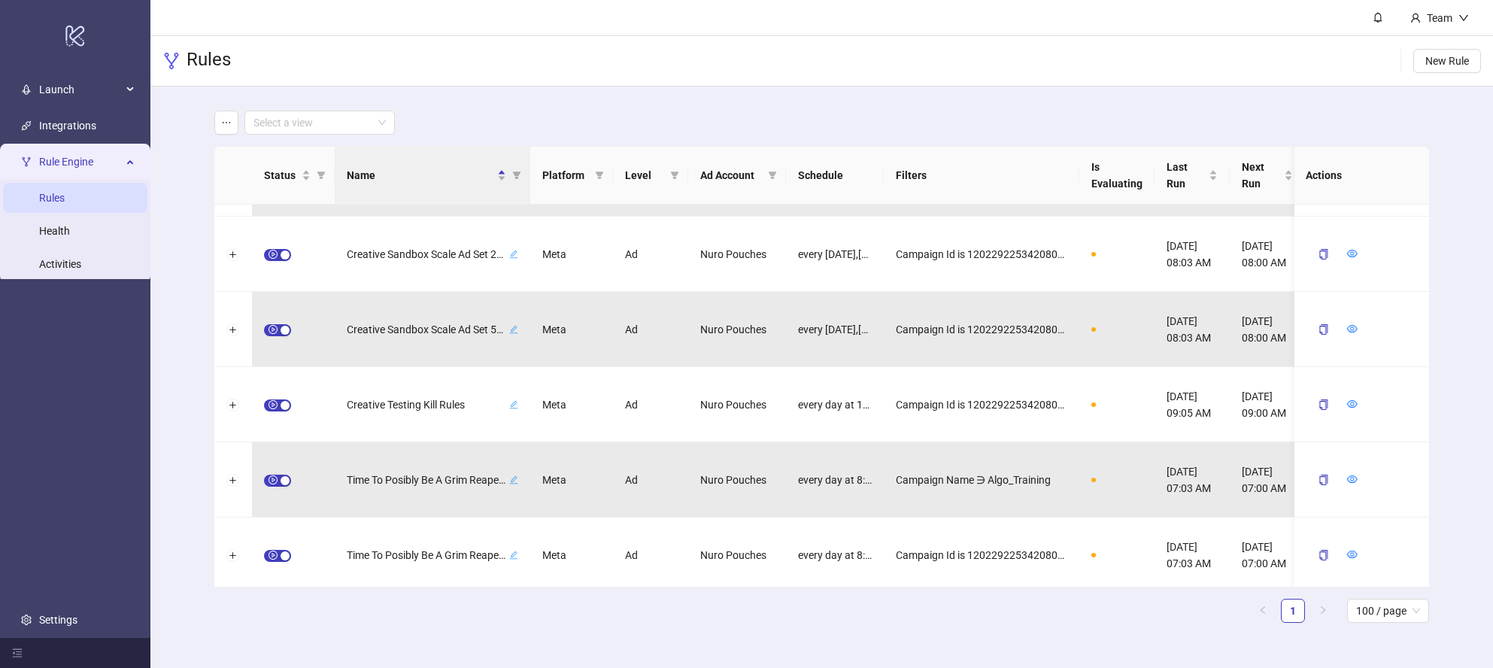
scroll to position [1342, 0]
click at [70, 227] on link "Health" at bounding box center [54, 231] width 31 height 12
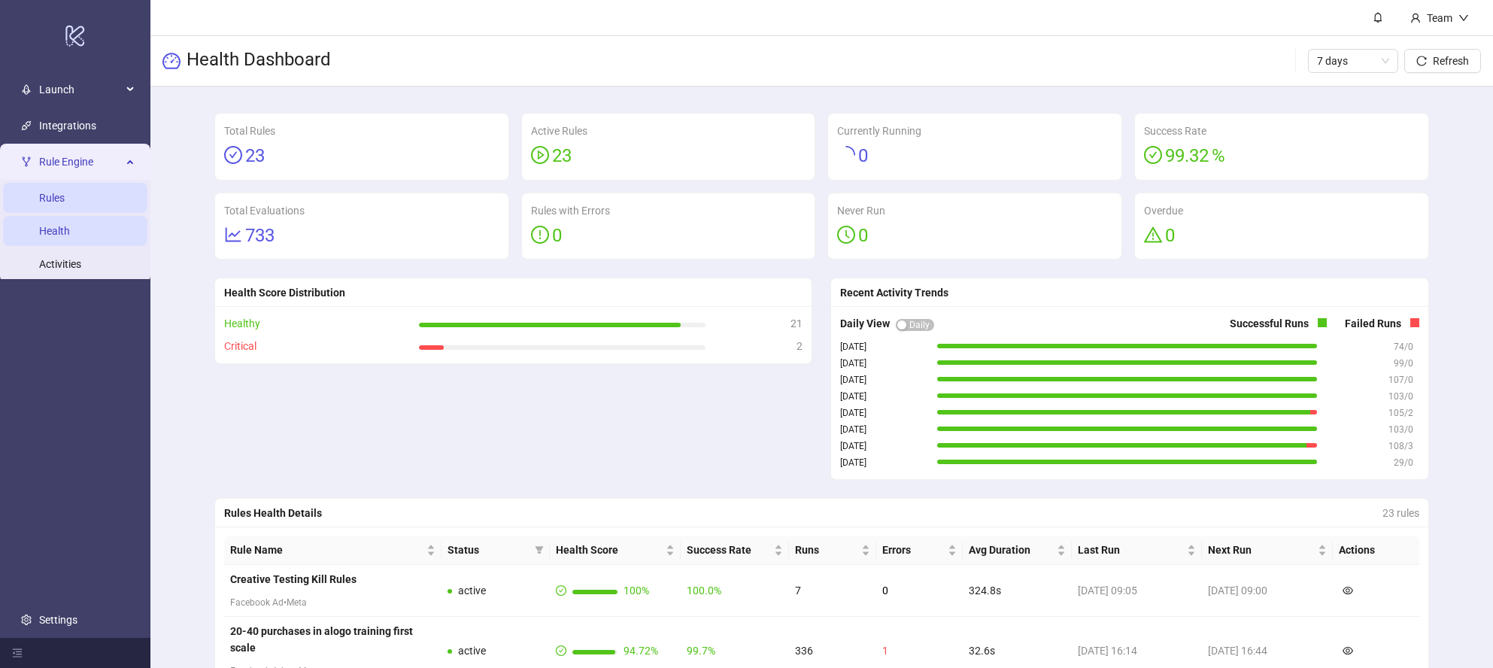
click at [65, 192] on link "Rules" at bounding box center [52, 198] width 26 height 12
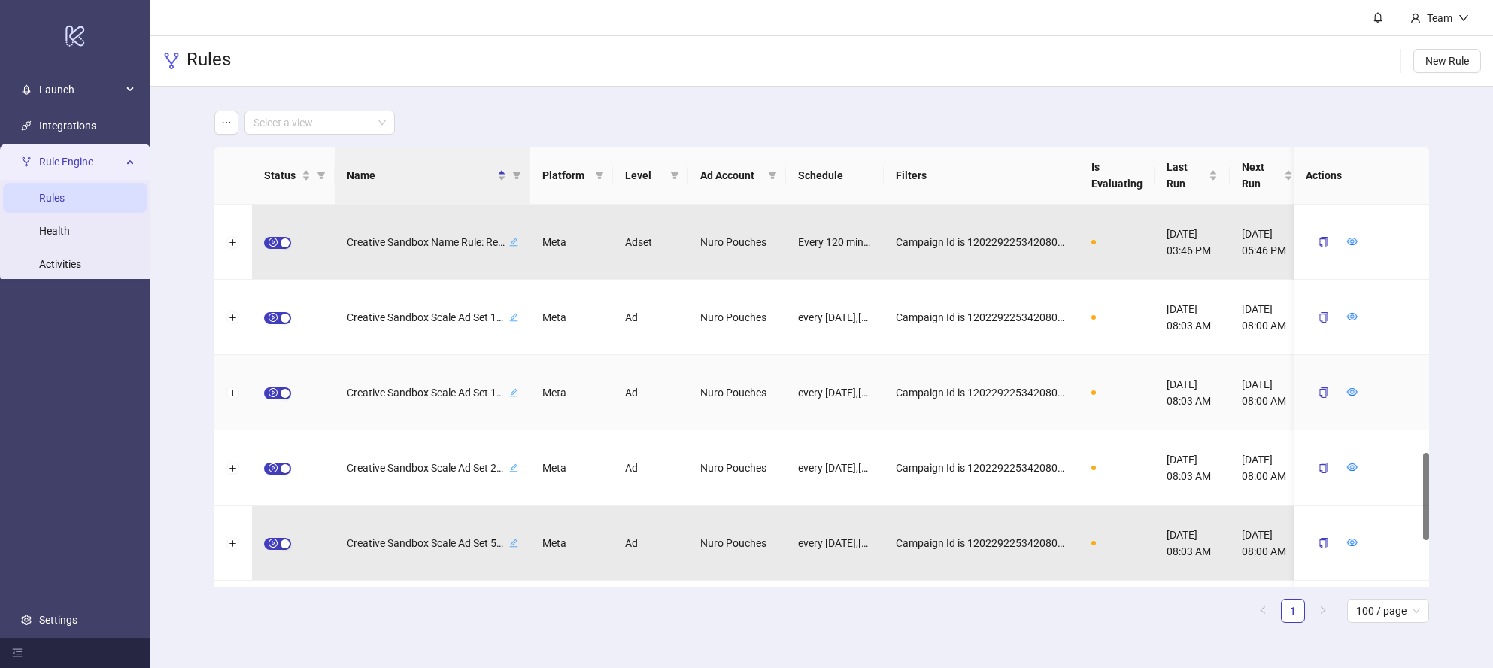
scroll to position [1348, 0]
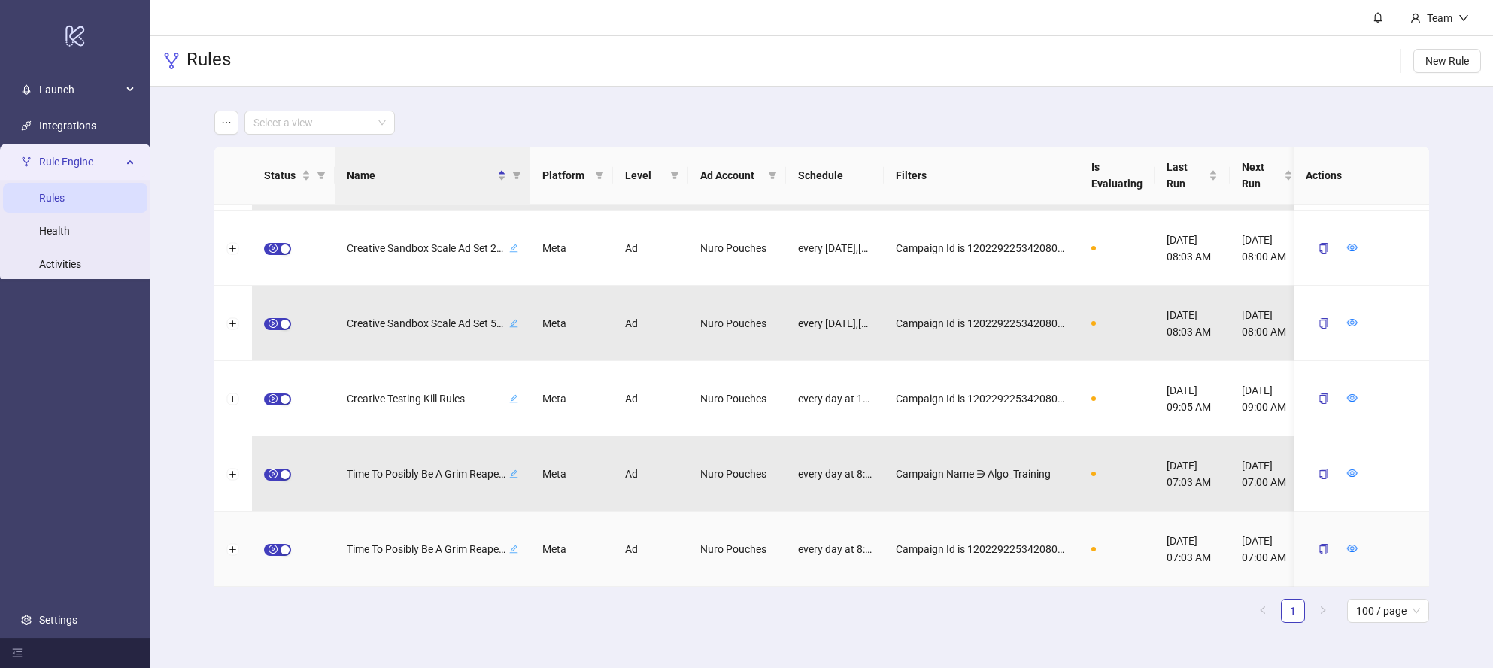
click at [515, 548] on icon "edit" at bounding box center [513, 549] width 9 height 9
drag, startPoint x: 366, startPoint y: 553, endPoint x: 339, endPoint y: 551, distance: 26.4
click at [335, 553] on div "**********" at bounding box center [433, 549] width 196 height 75
drag, startPoint x: 355, startPoint y: 548, endPoint x: 477, endPoint y: 552, distance: 121.9
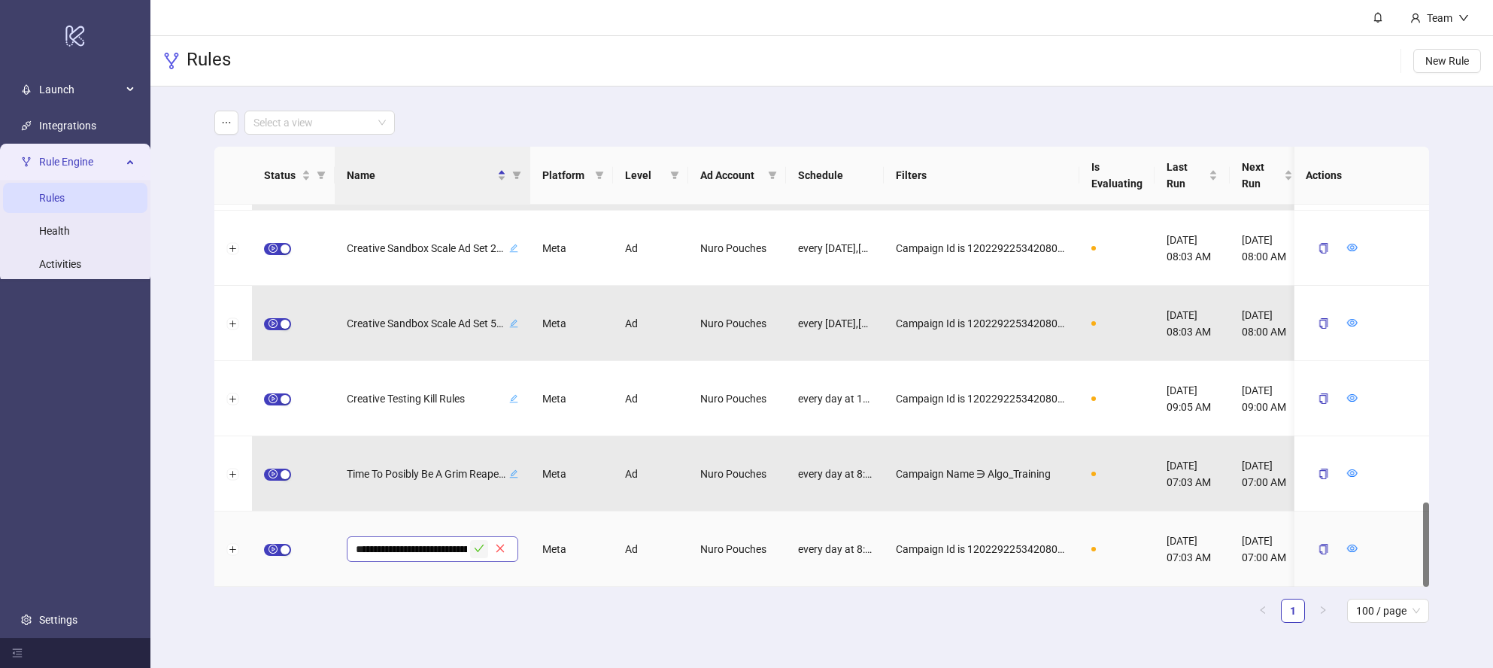
click at [356, 548] on input "**********" at bounding box center [411, 549] width 111 height 18
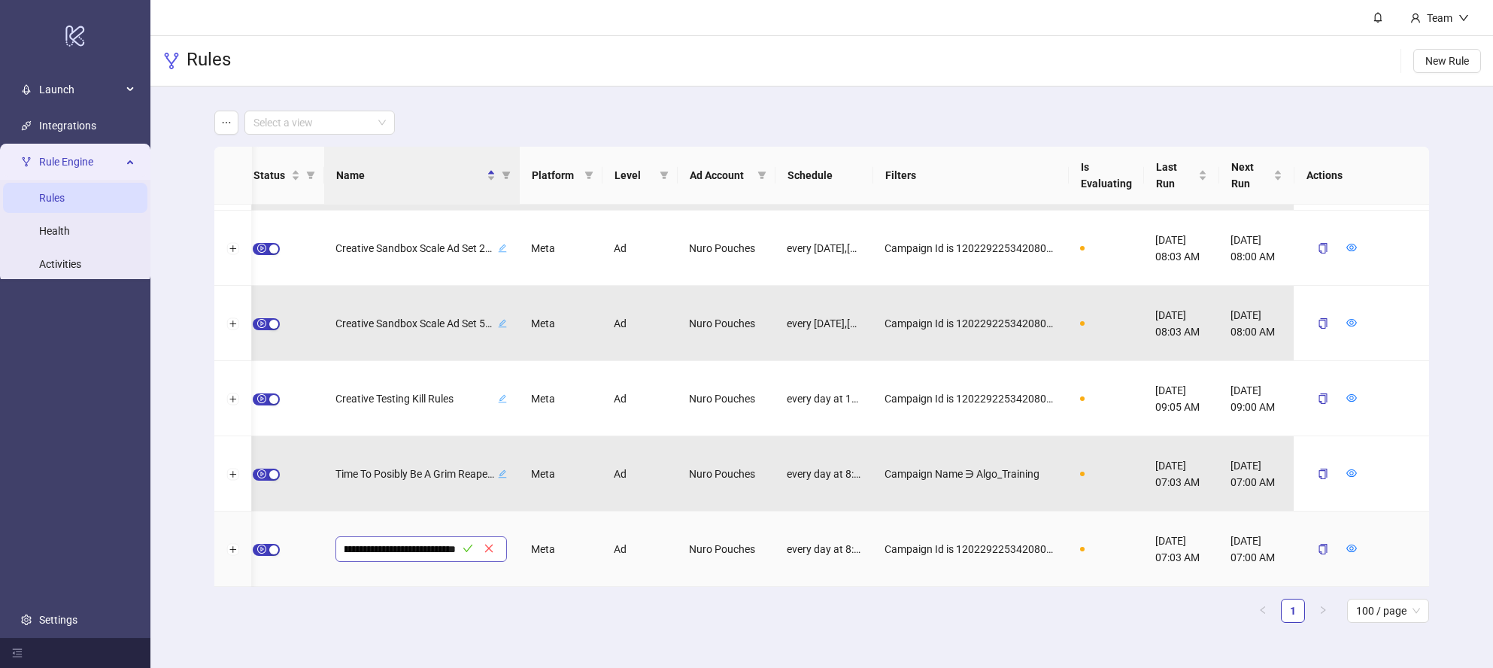
scroll to position [0, 228]
drag, startPoint x: 435, startPoint y: 550, endPoint x: 448, endPoint y: 549, distance: 12.8
click at [448, 549] on input "**********" at bounding box center [400, 549] width 111 height 18
type input "**********"
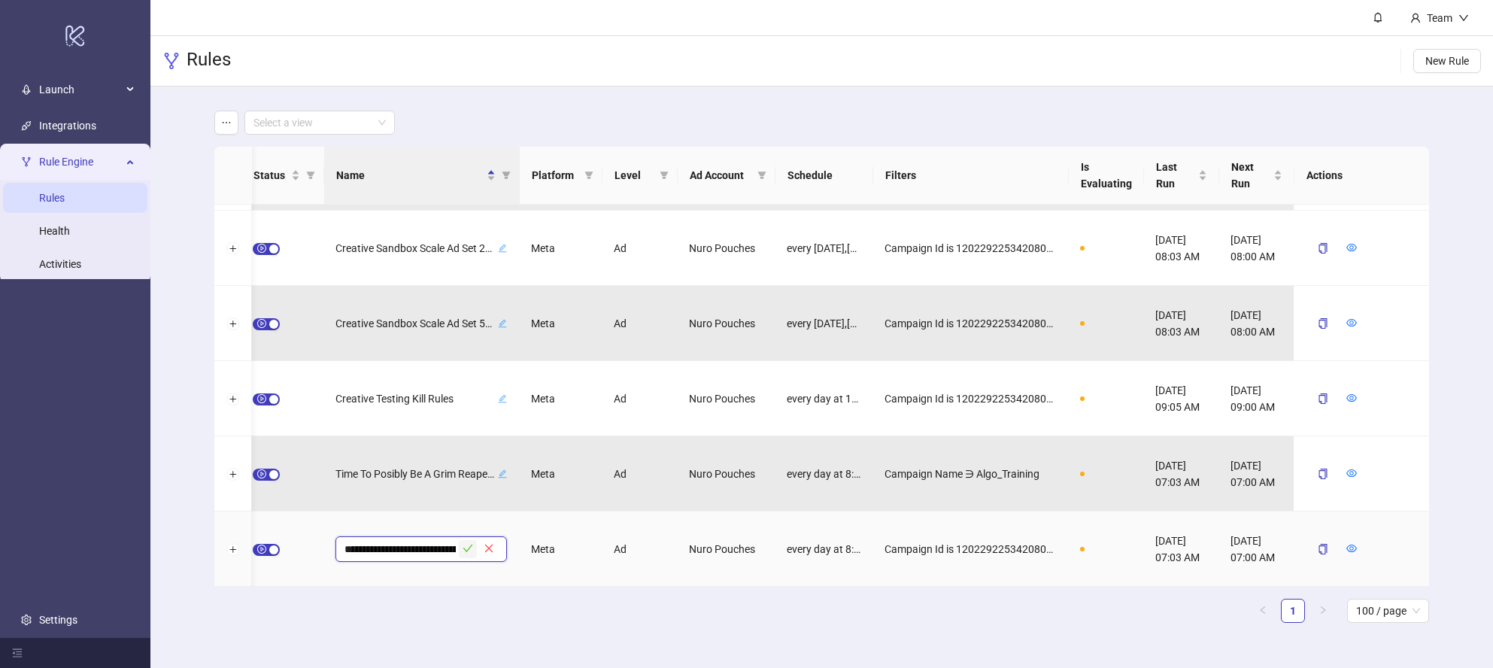
click at [466, 548] on icon "check" at bounding box center [468, 548] width 11 height 11
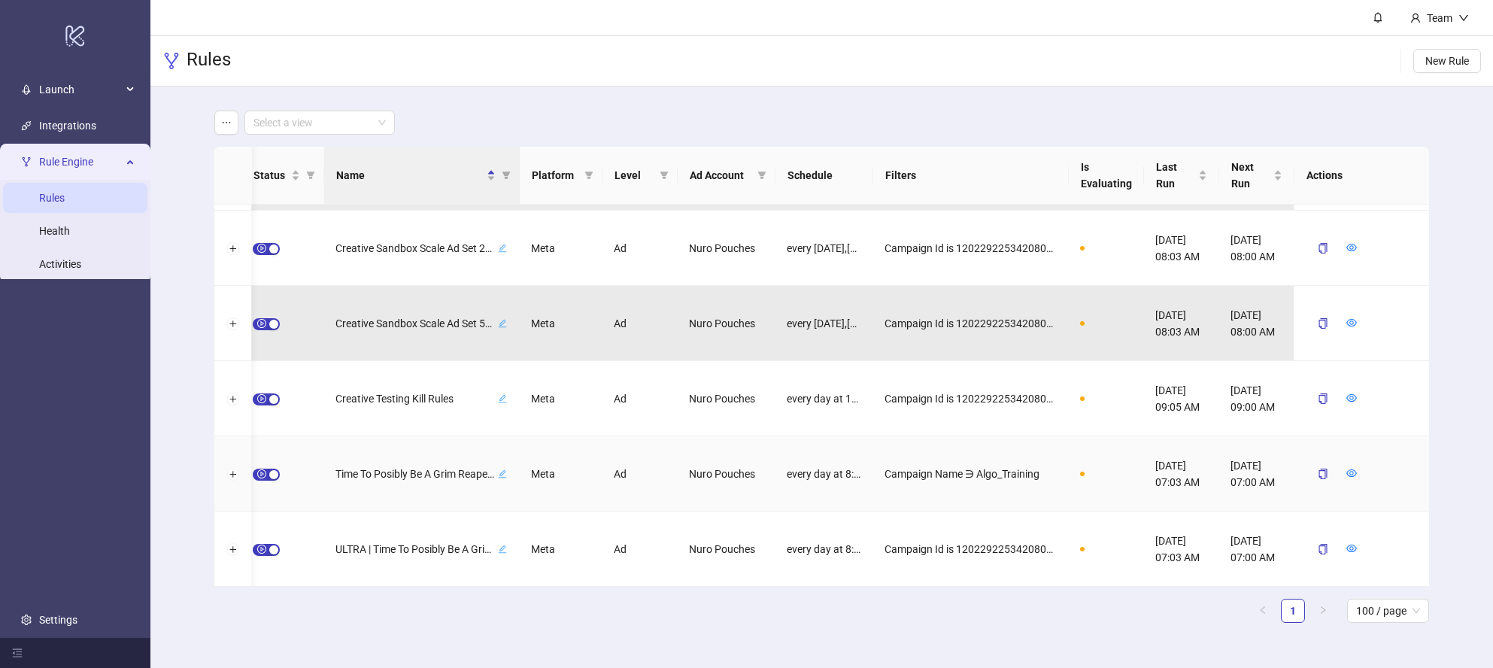
click at [501, 472] on icon "edit" at bounding box center [502, 473] width 9 height 9
drag, startPoint x: 399, startPoint y: 474, endPoint x: 338, endPoint y: 474, distance: 60.9
click at [338, 474] on span "**********" at bounding box center [421, 474] width 172 height 26
click at [343, 474] on span "**********" at bounding box center [421, 474] width 172 height 26
click at [345, 474] on input "**********" at bounding box center [400, 474] width 111 height 18
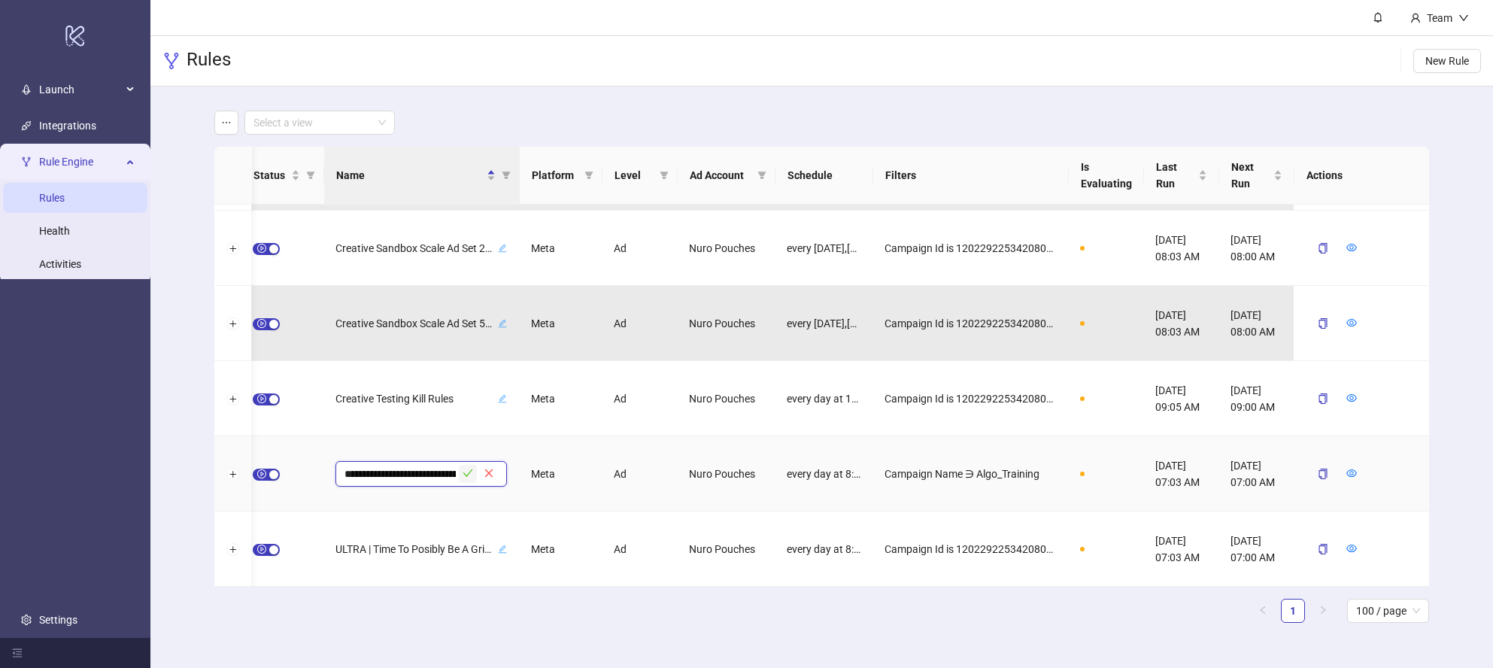
type input "**********"
click at [468, 472] on icon "check" at bounding box center [468, 473] width 11 height 11
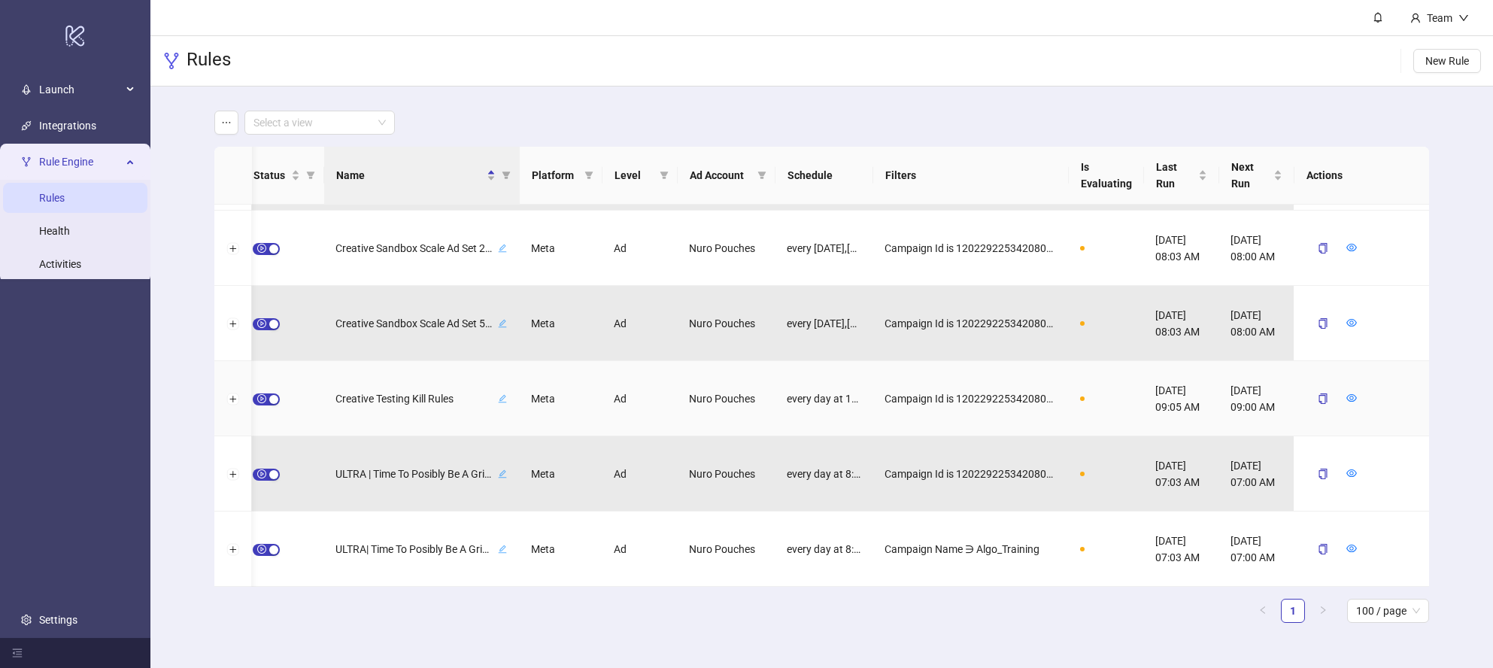
click at [499, 396] on icon "edit" at bounding box center [502, 398] width 9 height 9
drag, startPoint x: 361, startPoint y: 398, endPoint x: 329, endPoint y: 397, distance: 31.6
click at [329, 397] on div "**********" at bounding box center [421, 398] width 196 height 75
click at [345, 397] on input "**********" at bounding box center [400, 399] width 111 height 18
type input "**********"
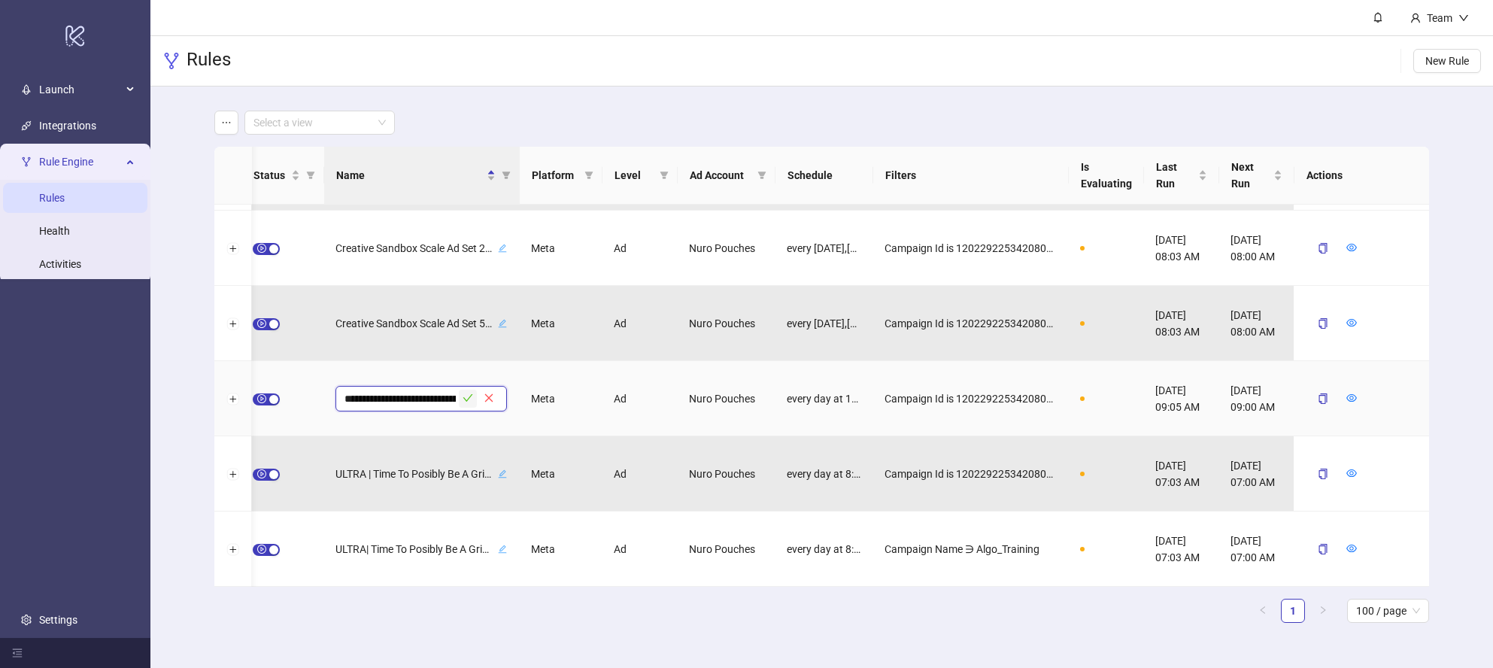
click at [464, 398] on icon "check" at bounding box center [468, 398] width 10 height 8
click at [235, 395] on button "Expand row" at bounding box center [233, 399] width 12 height 12
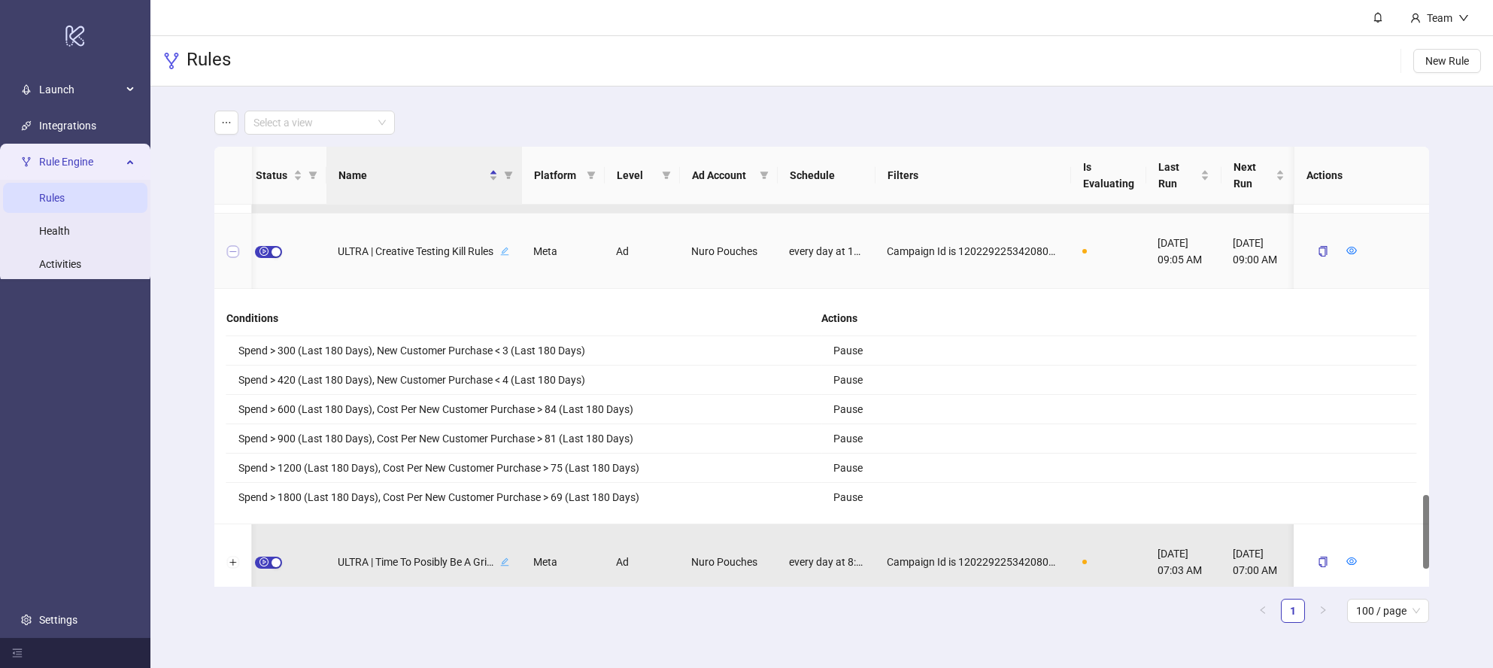
scroll to position [1489, 0]
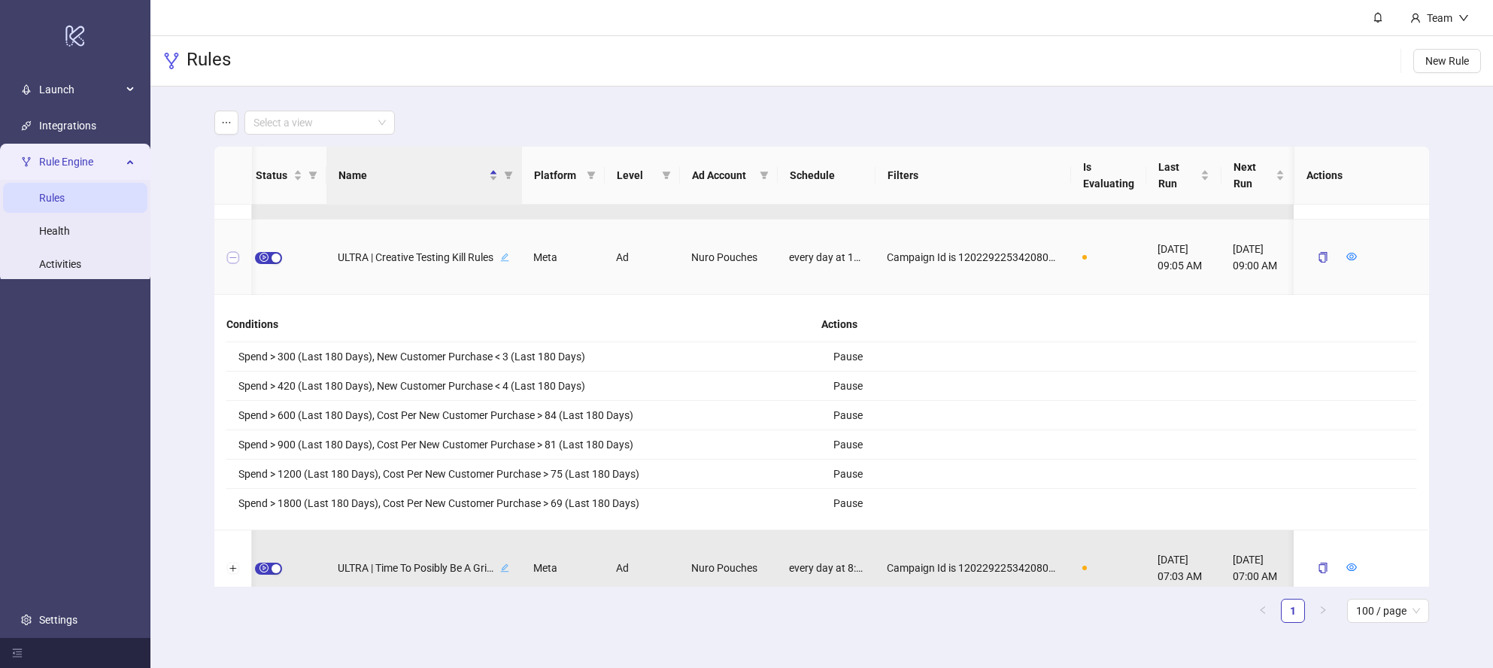
click at [228, 260] on button "Collapse row" at bounding box center [233, 258] width 12 height 12
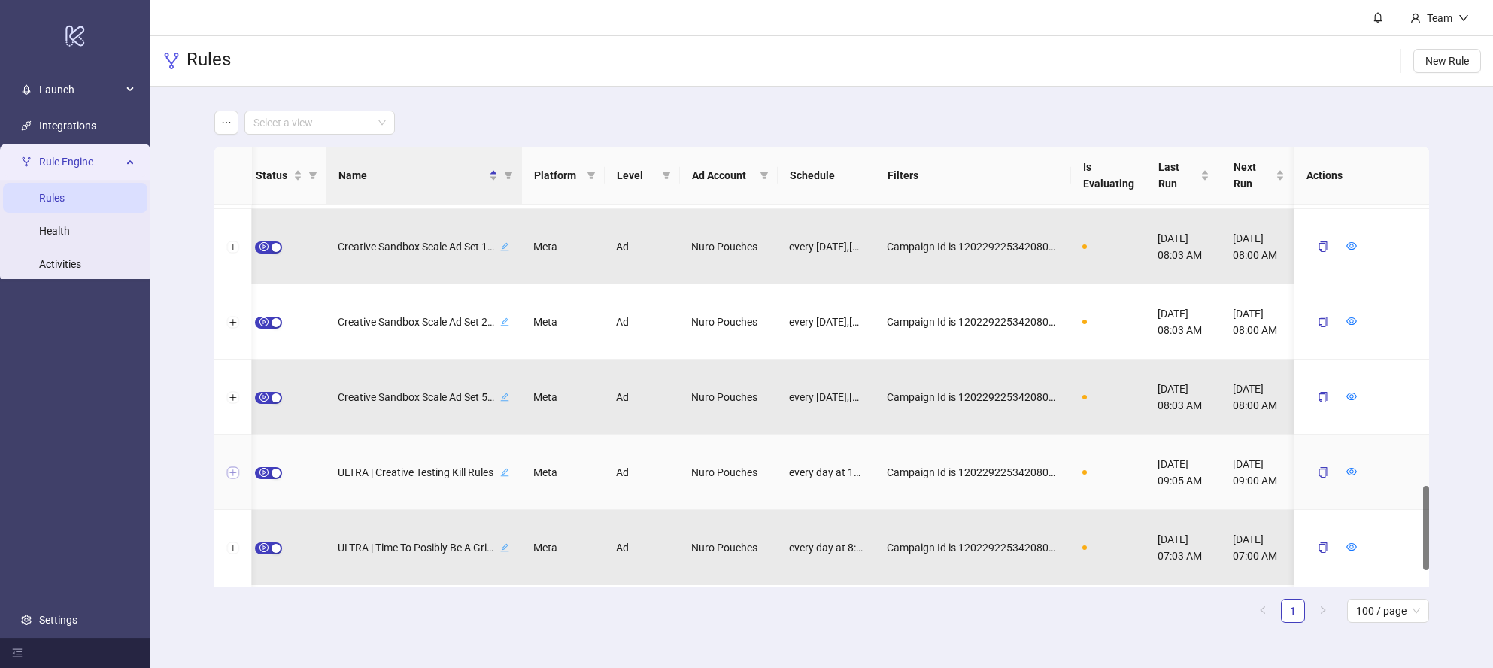
scroll to position [1273, 0]
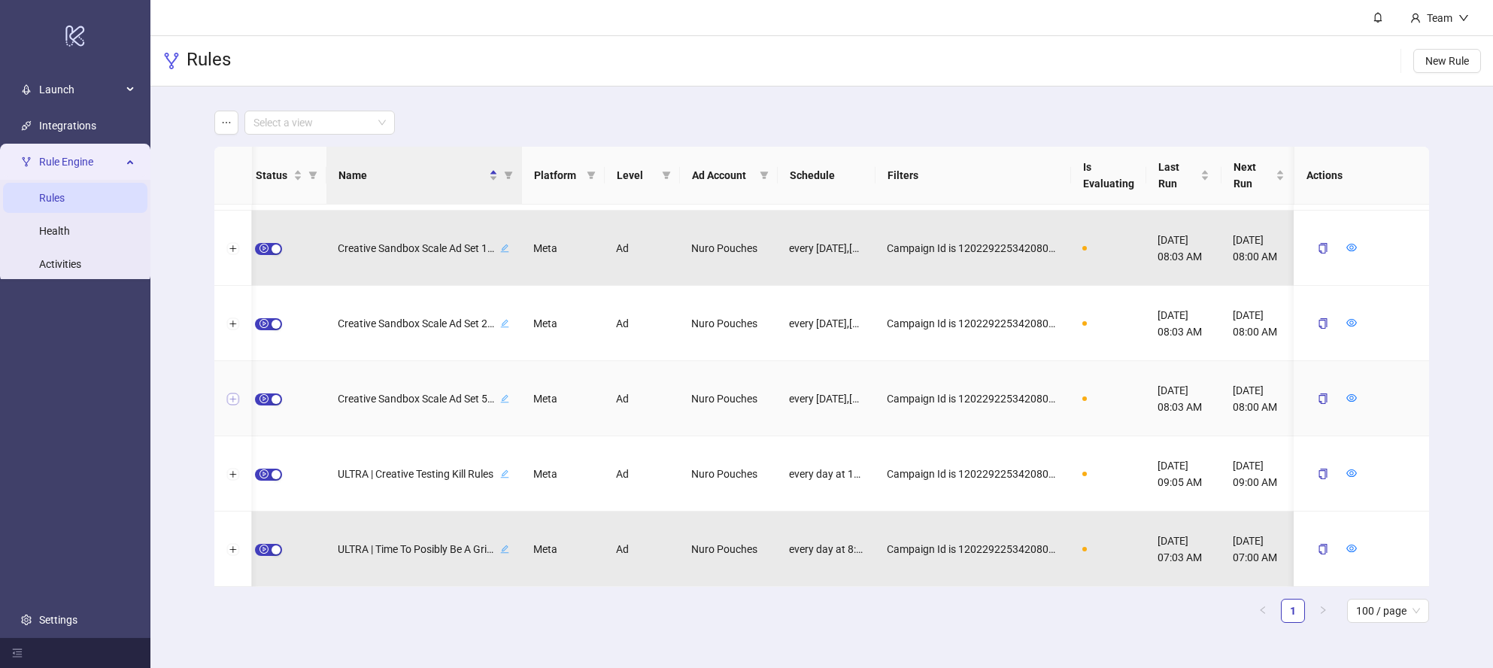
click at [229, 394] on button "Expand row" at bounding box center [233, 399] width 12 height 12
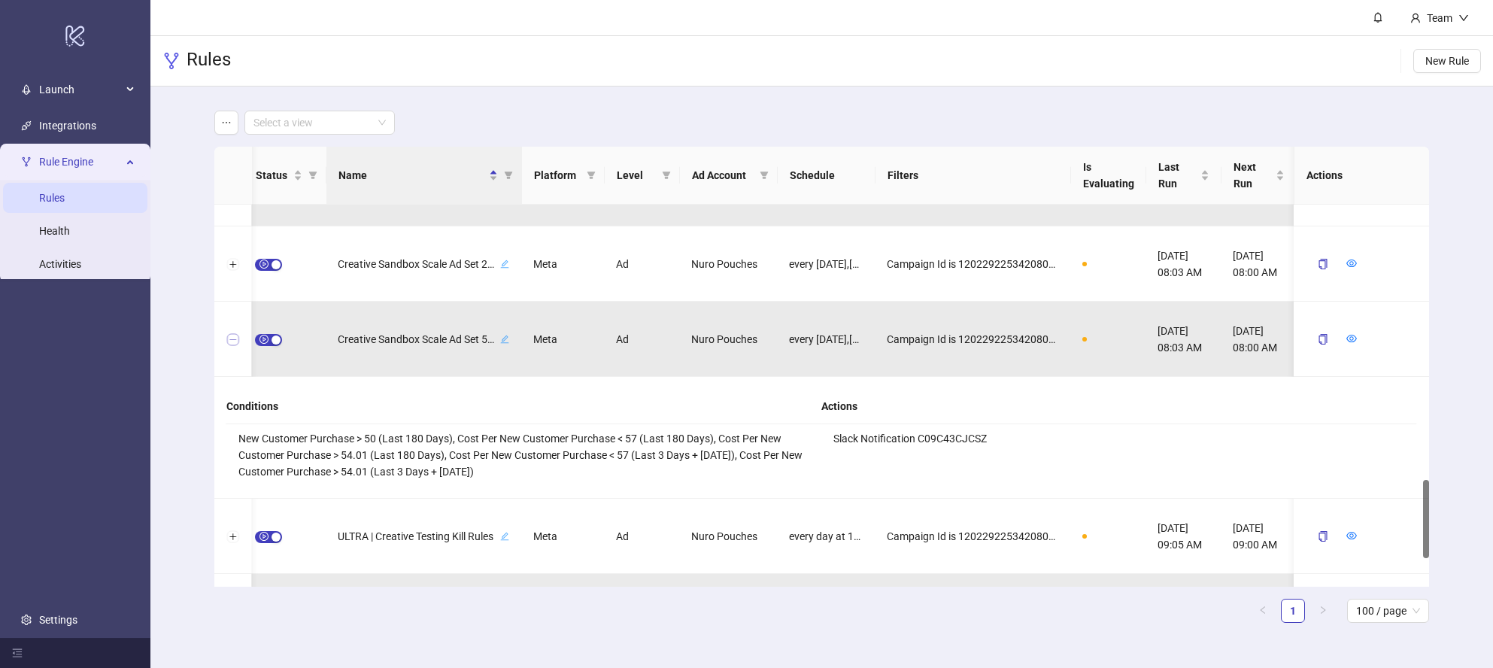
scroll to position [0, 9]
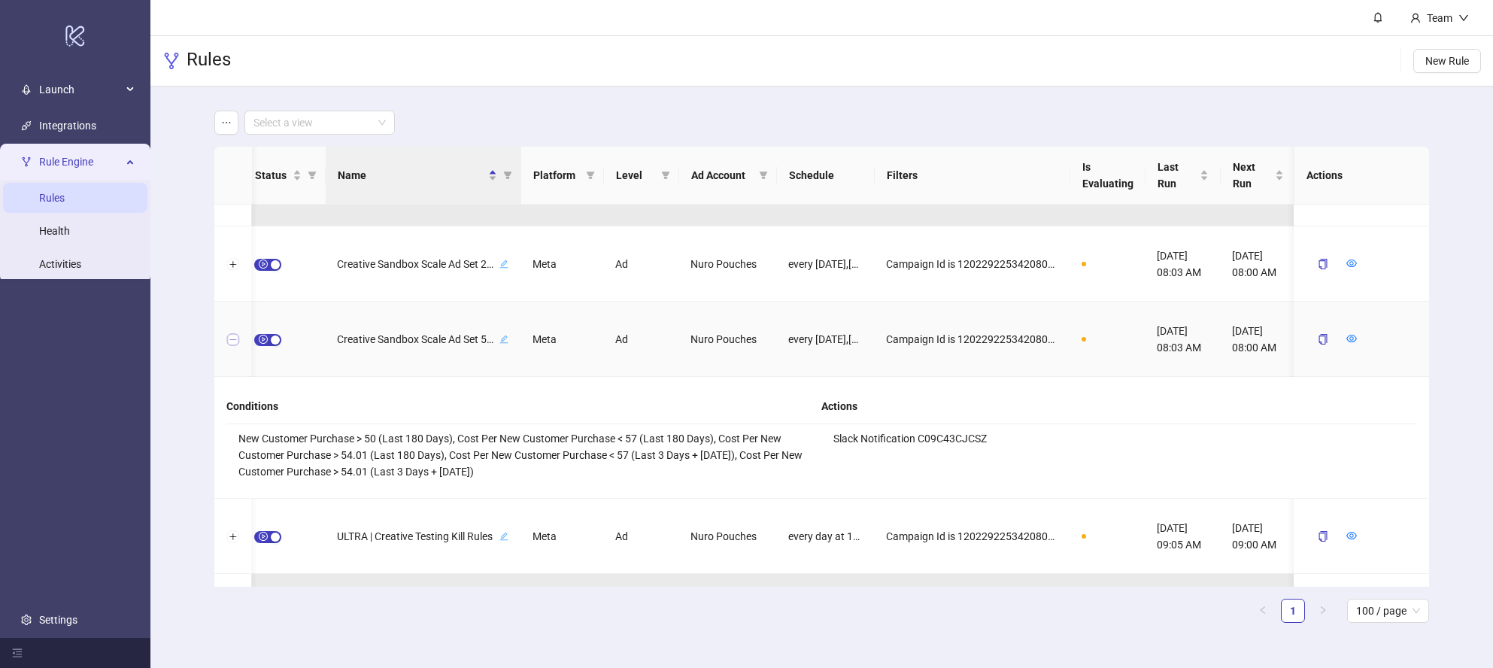
click at [230, 335] on button "Collapse row" at bounding box center [233, 340] width 12 height 12
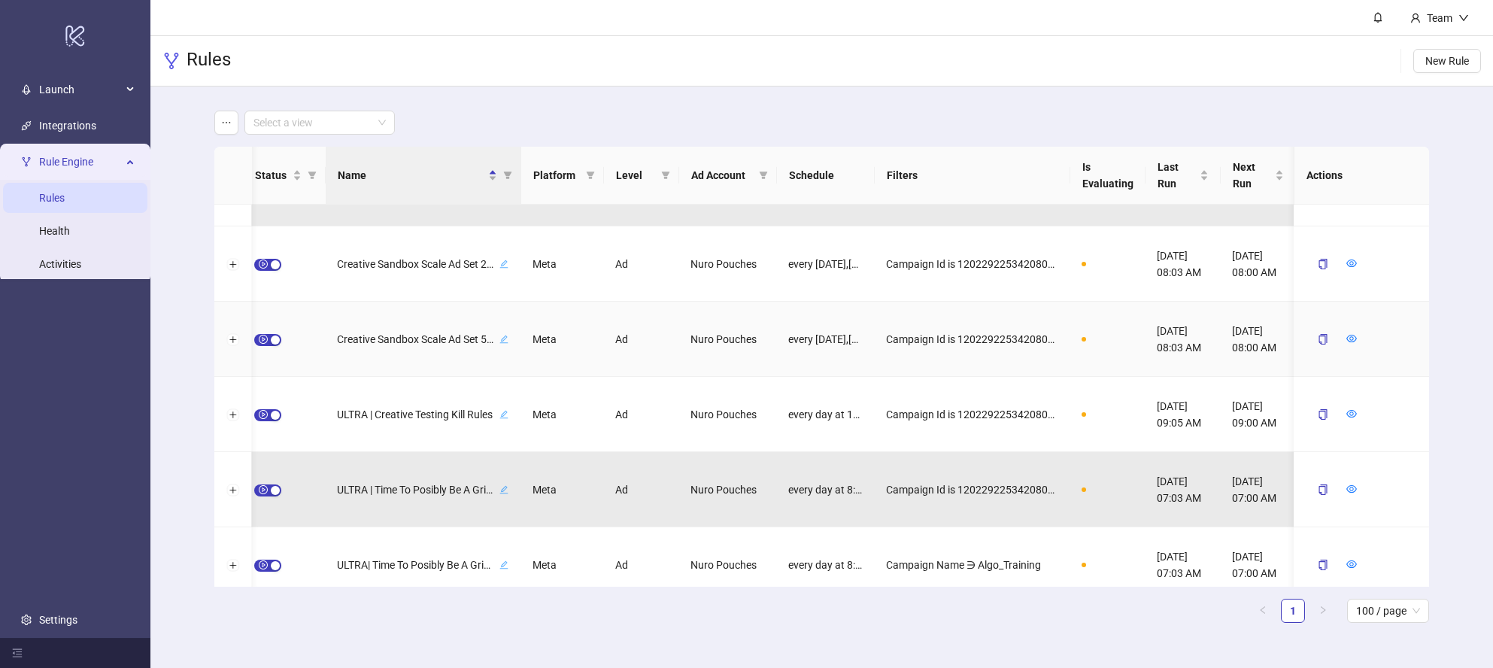
click at [506, 336] on icon "edit" at bounding box center [504, 339] width 8 height 8
drag, startPoint x: 351, startPoint y: 339, endPoint x: 333, endPoint y: 340, distance: 18.1
click at [333, 340] on div "**********" at bounding box center [423, 339] width 196 height 75
drag, startPoint x: 347, startPoint y: 338, endPoint x: 372, endPoint y: 339, distance: 25.6
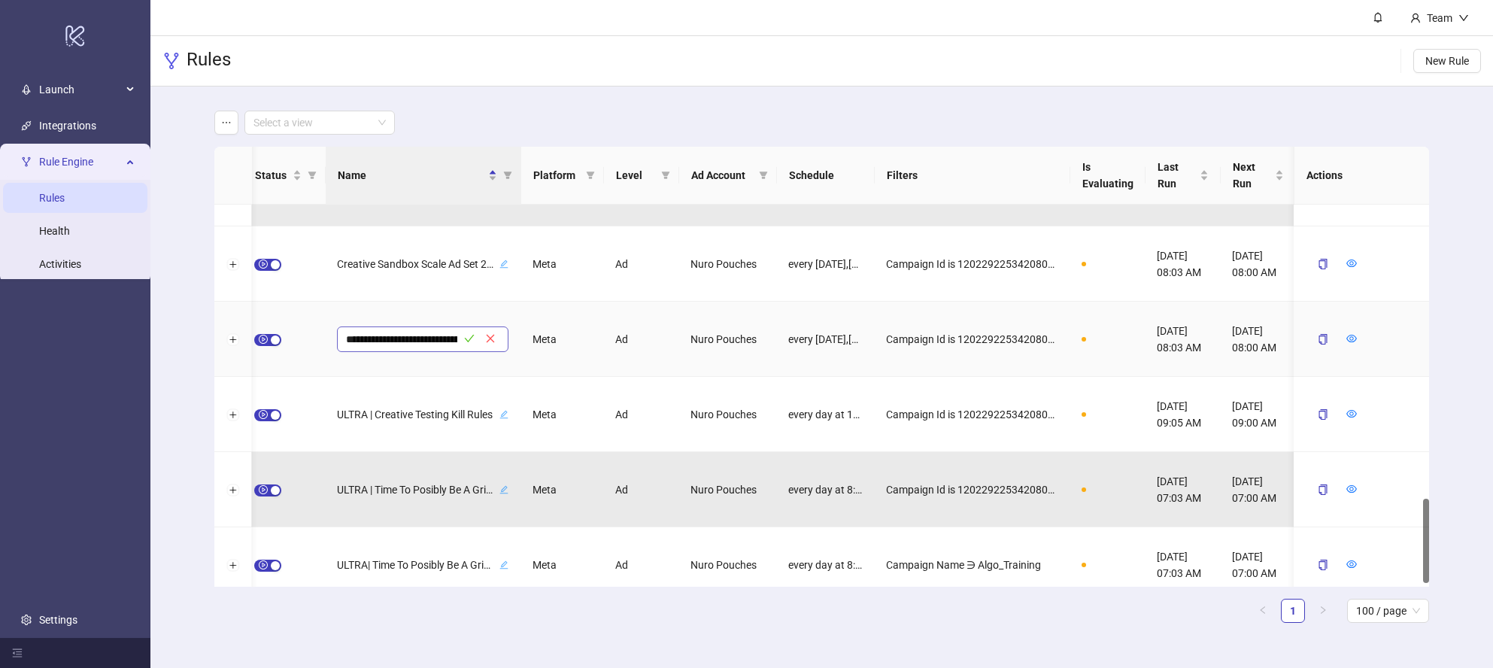
click at [347, 338] on input "**********" at bounding box center [401, 339] width 111 height 18
type input "**********"
click at [470, 337] on icon "check" at bounding box center [469, 338] width 11 height 11
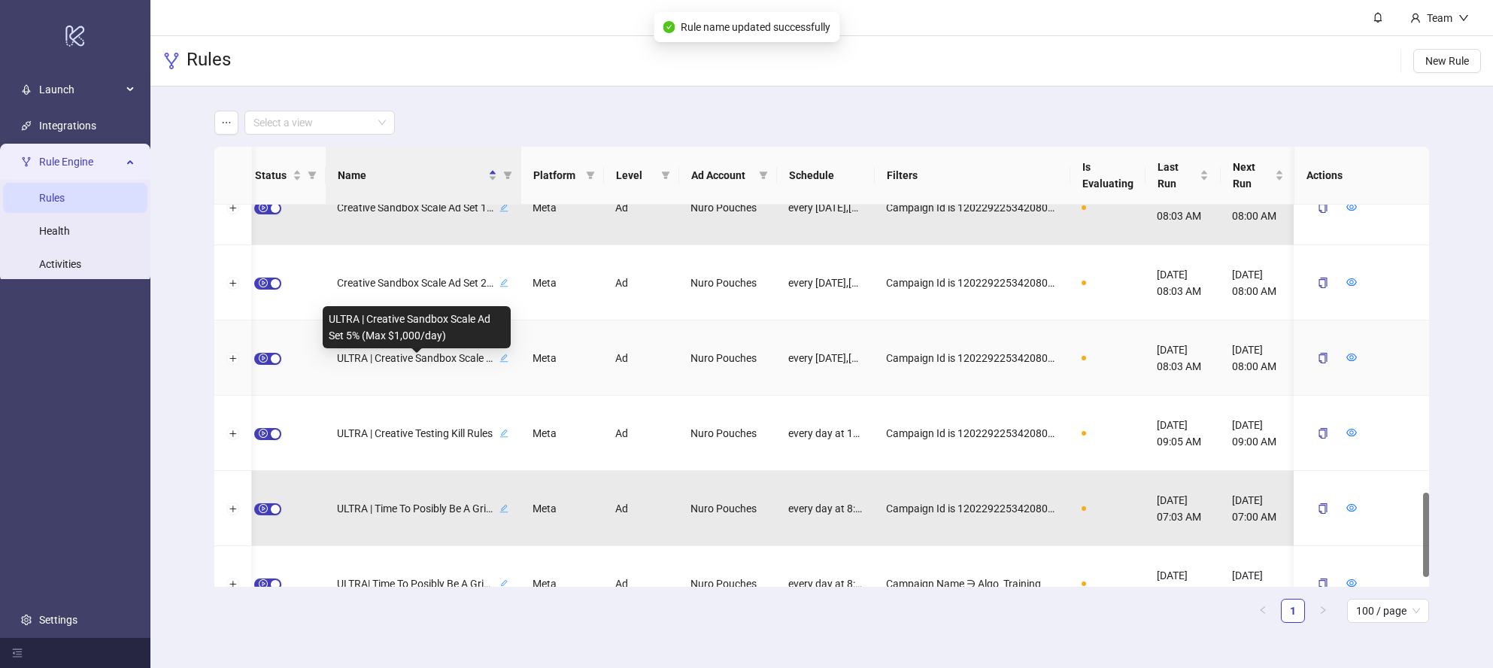
scroll to position [1305, 0]
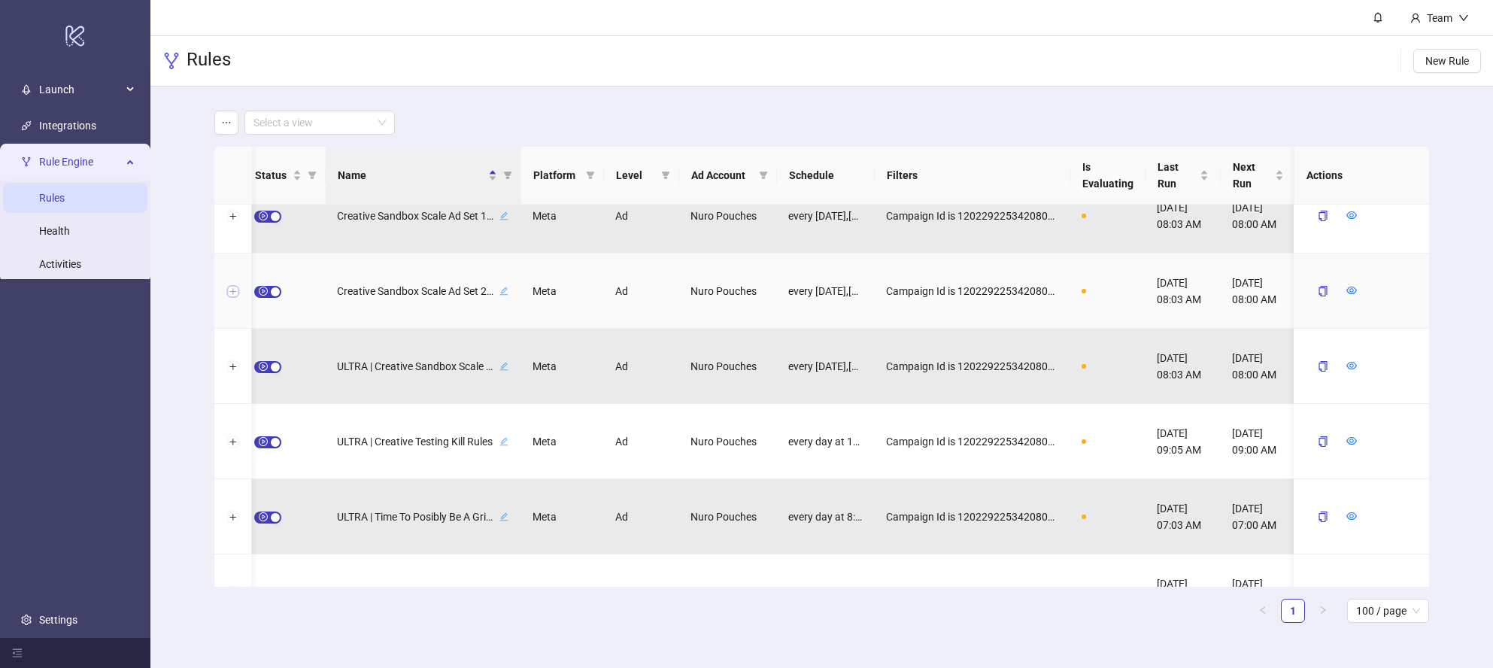
click at [232, 292] on button "Expand row" at bounding box center [233, 292] width 12 height 12
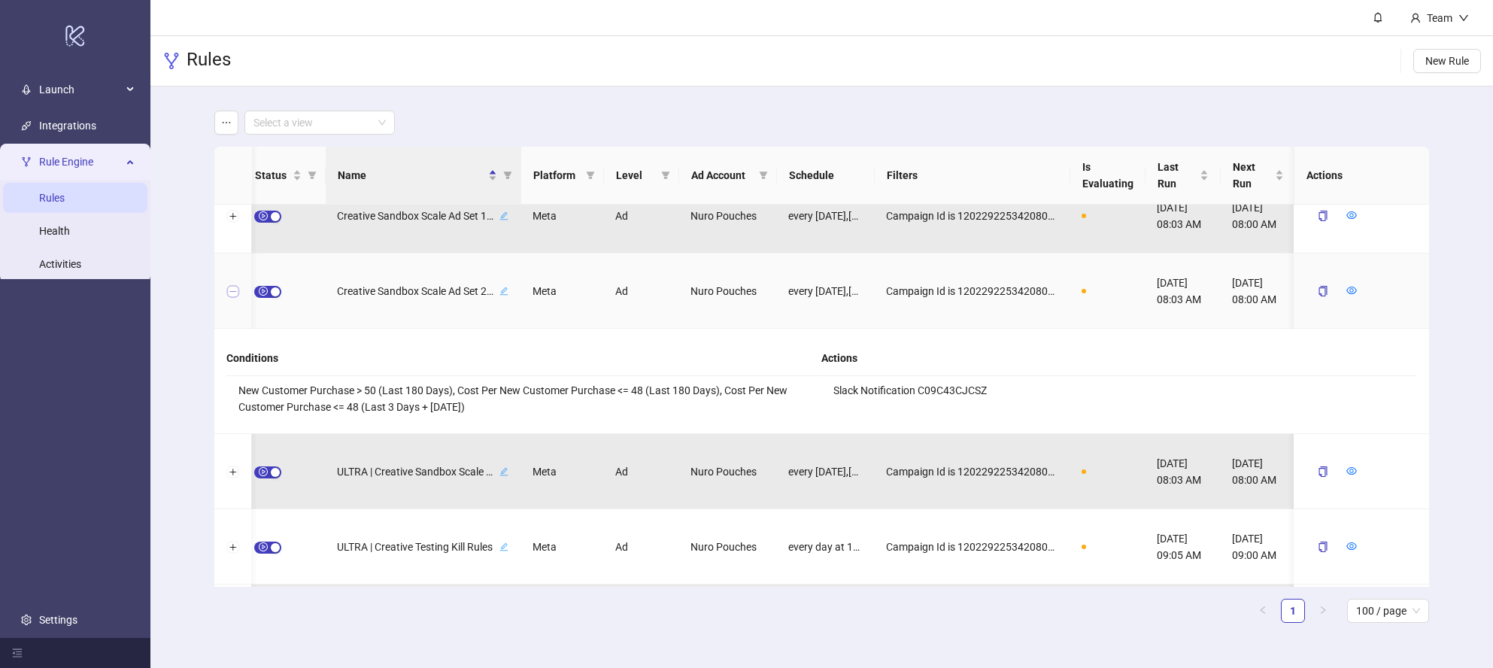
click at [234, 294] on button "Collapse row" at bounding box center [233, 292] width 12 height 12
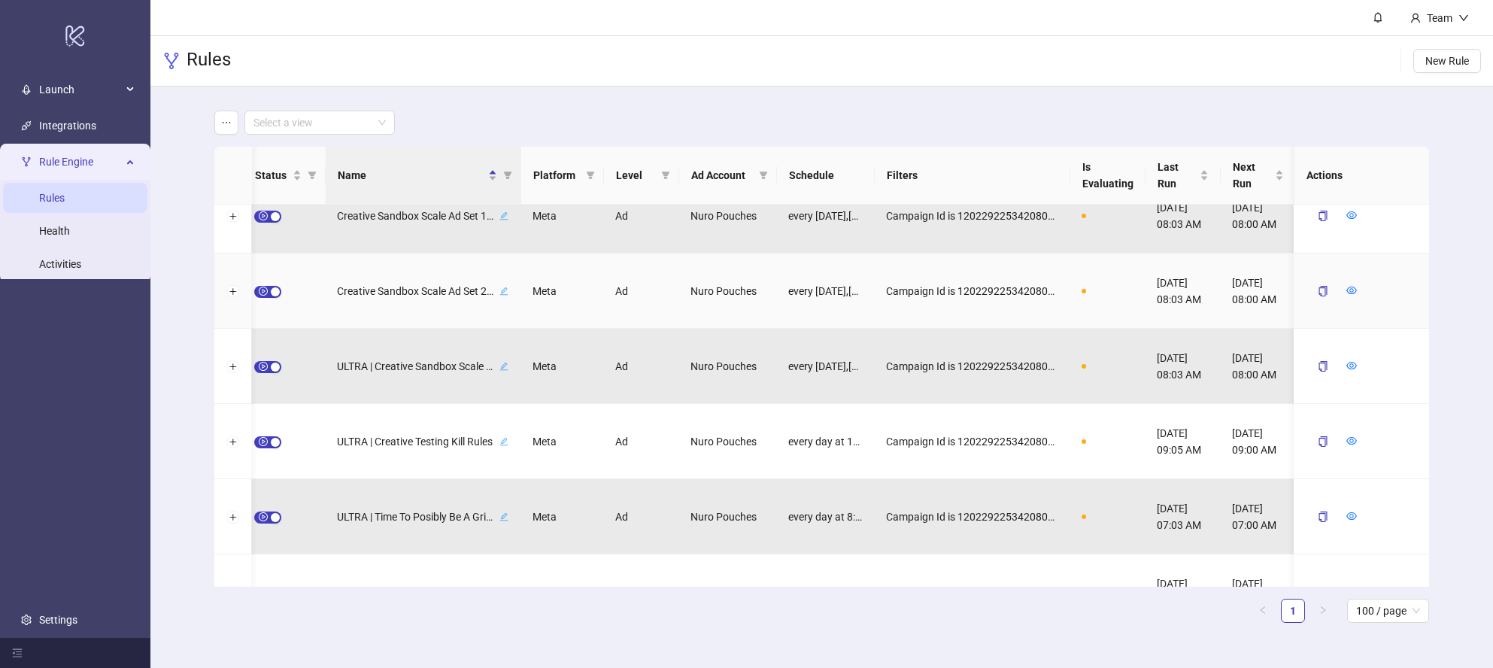
click at [502, 290] on icon "edit" at bounding box center [503, 291] width 9 height 9
click at [327, 293] on div "**********" at bounding box center [423, 290] width 196 height 75
click at [346, 290] on input "**********" at bounding box center [401, 291] width 111 height 18
type input "**********"
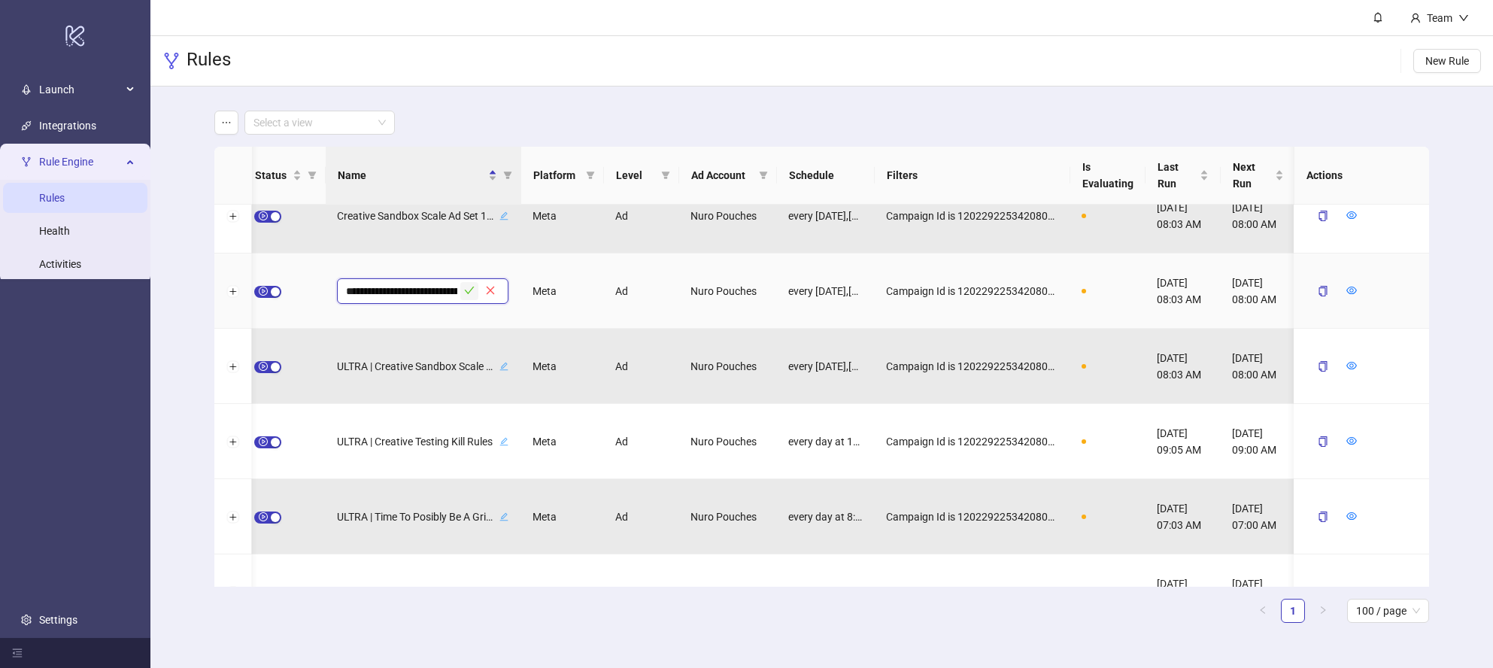
click at [468, 293] on icon "check" at bounding box center [470, 291] width 10 height 8
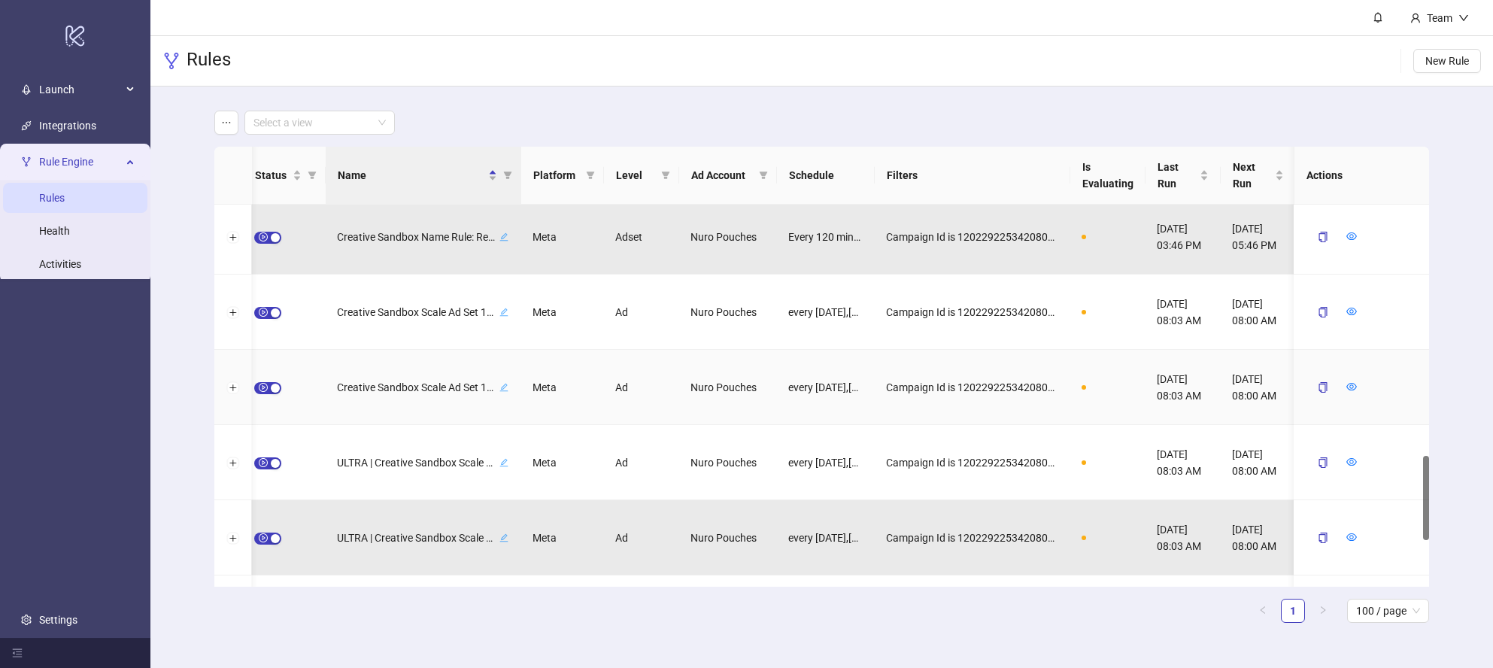
scroll to position [1141, 0]
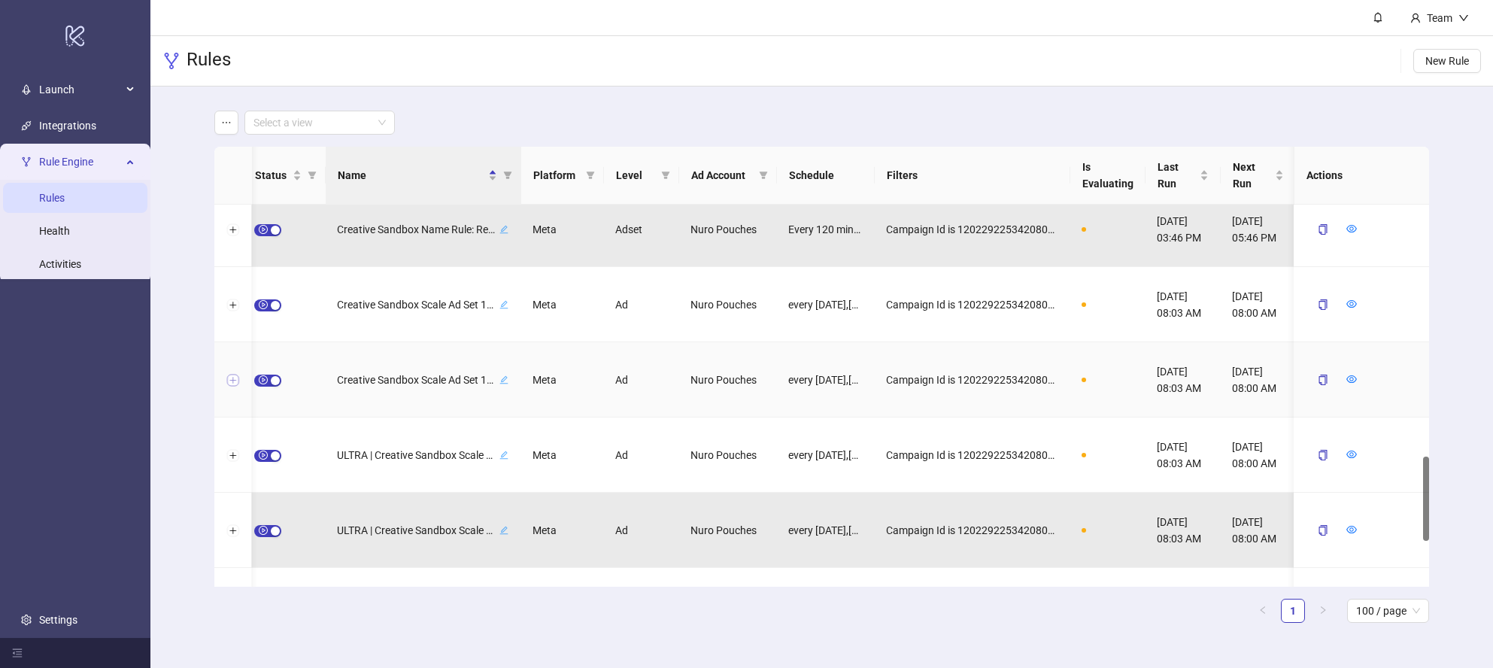
click at [230, 380] on button "Expand row" at bounding box center [233, 381] width 12 height 12
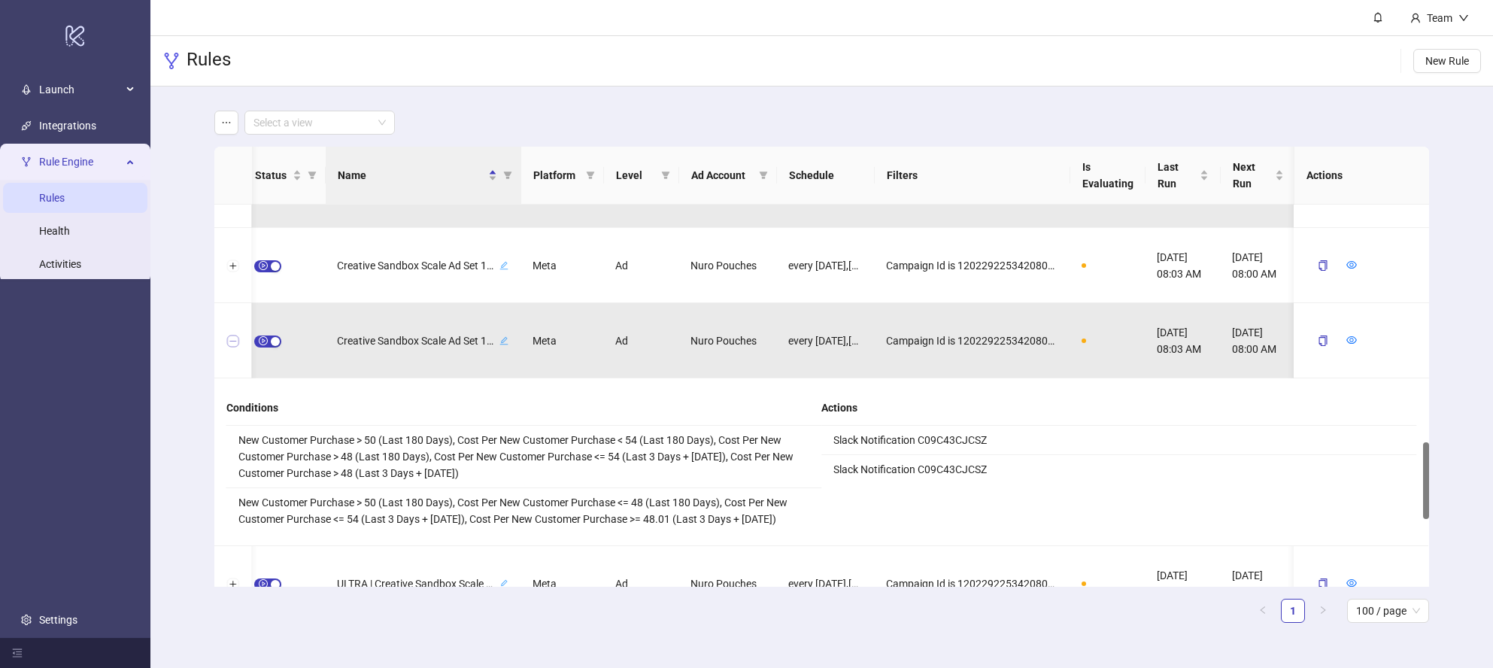
scroll to position [1201, 0]
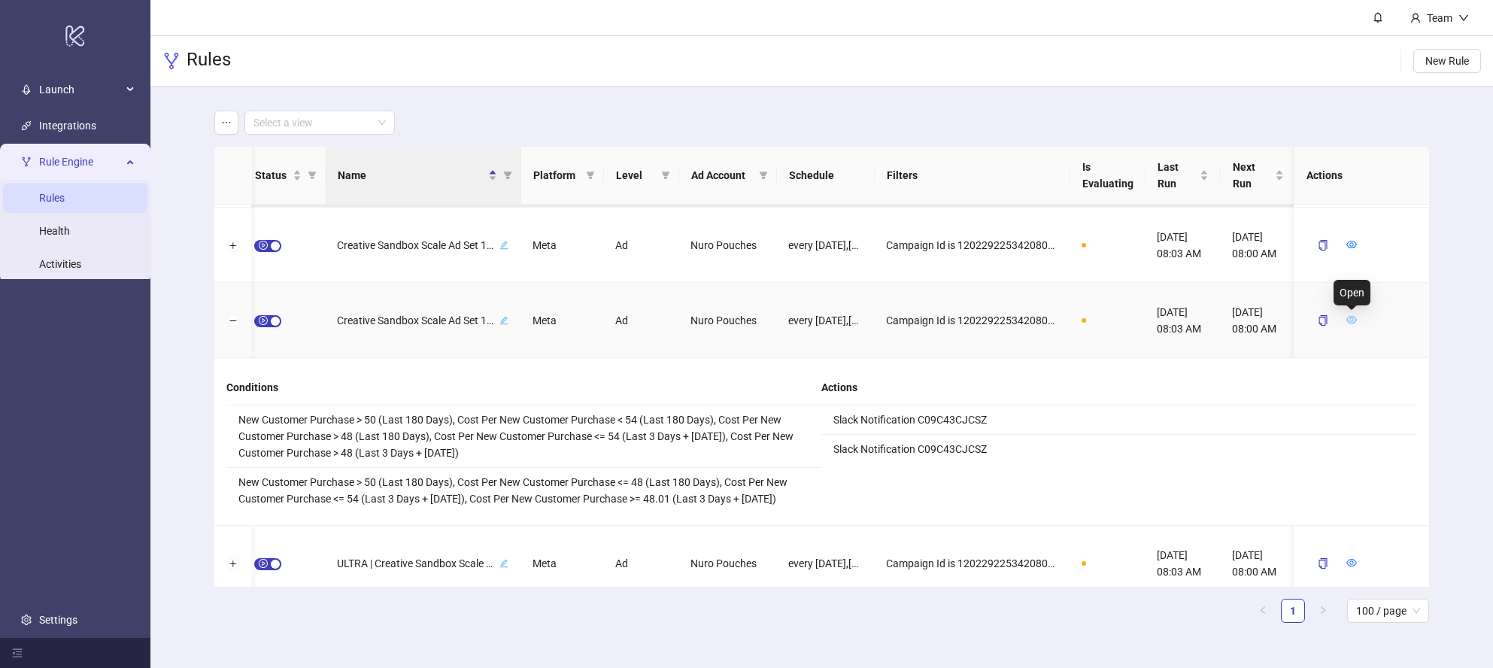
click at [1348, 320] on icon "eye" at bounding box center [1351, 319] width 11 height 11
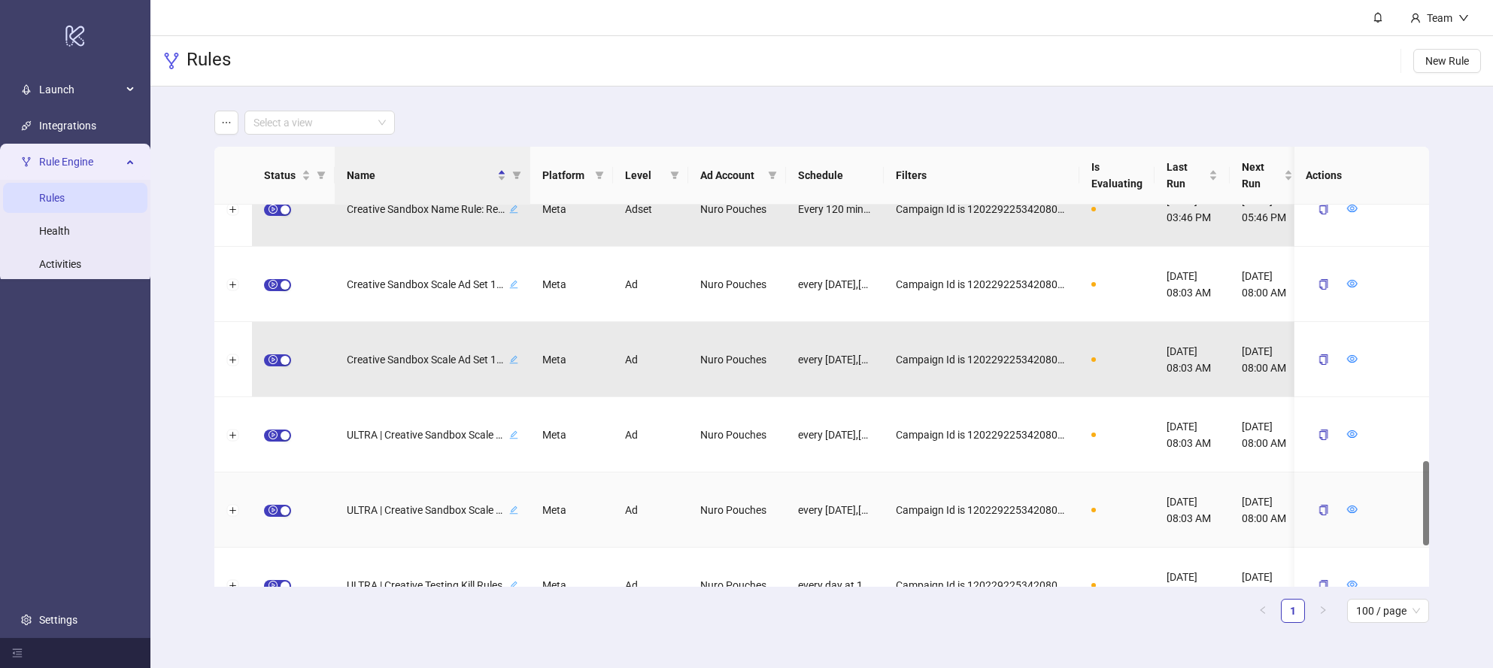
scroll to position [1161, 0]
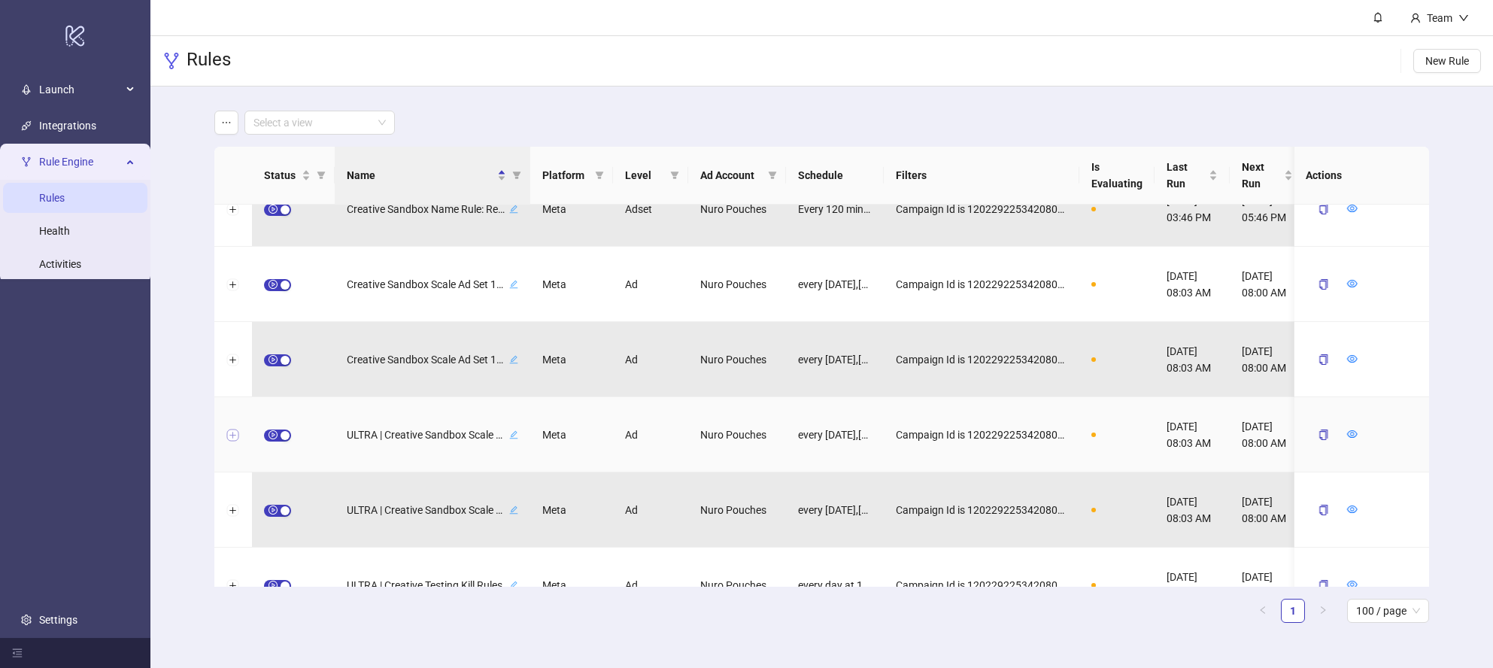
click at [229, 437] on button "Expand row" at bounding box center [233, 436] width 12 height 12
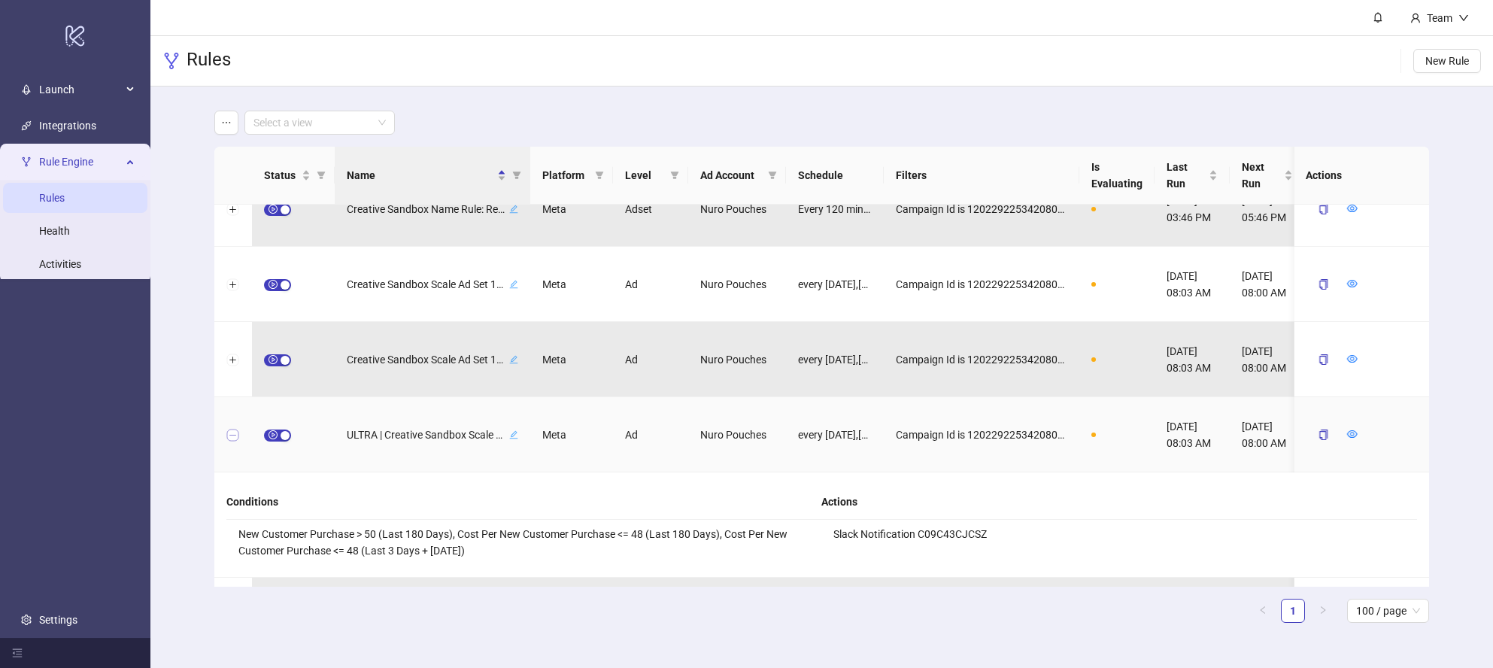
click at [229, 437] on button "Collapse row" at bounding box center [233, 436] width 12 height 12
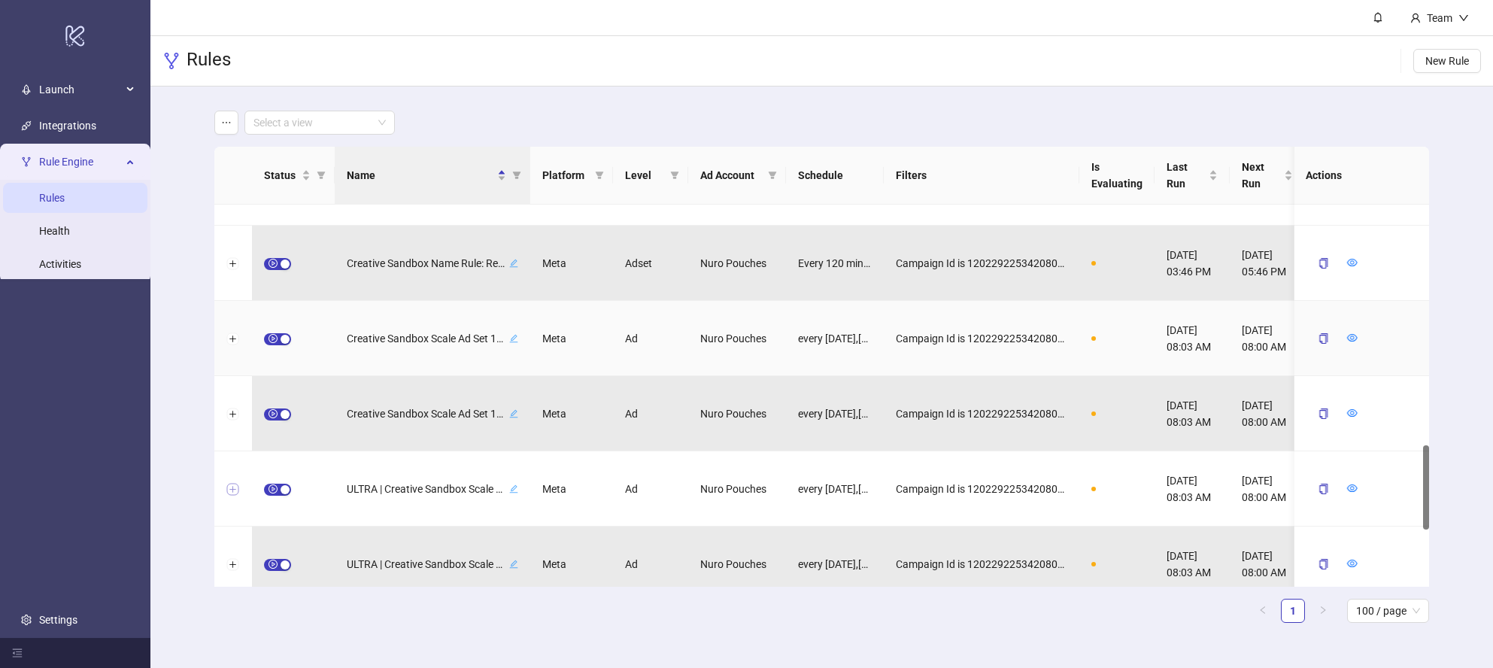
scroll to position [1089, 0]
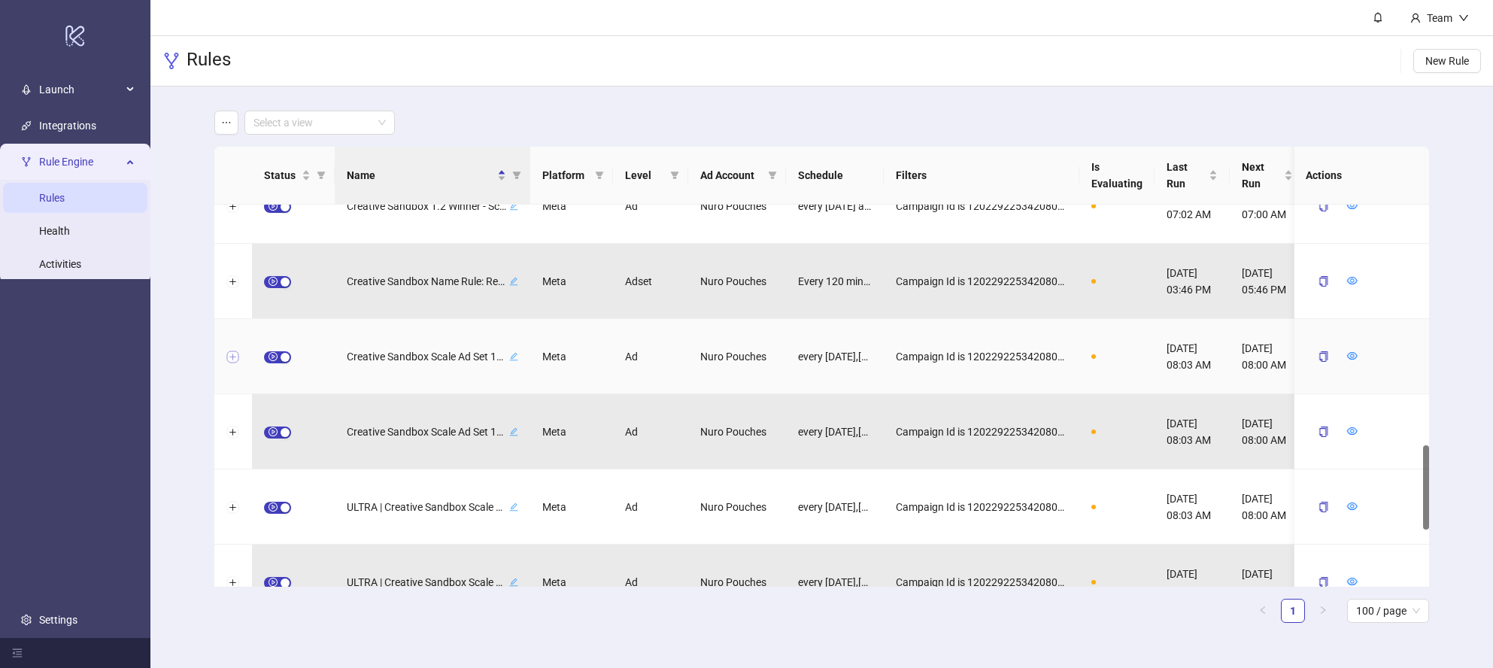
click at [235, 359] on button "Expand row" at bounding box center [233, 357] width 12 height 12
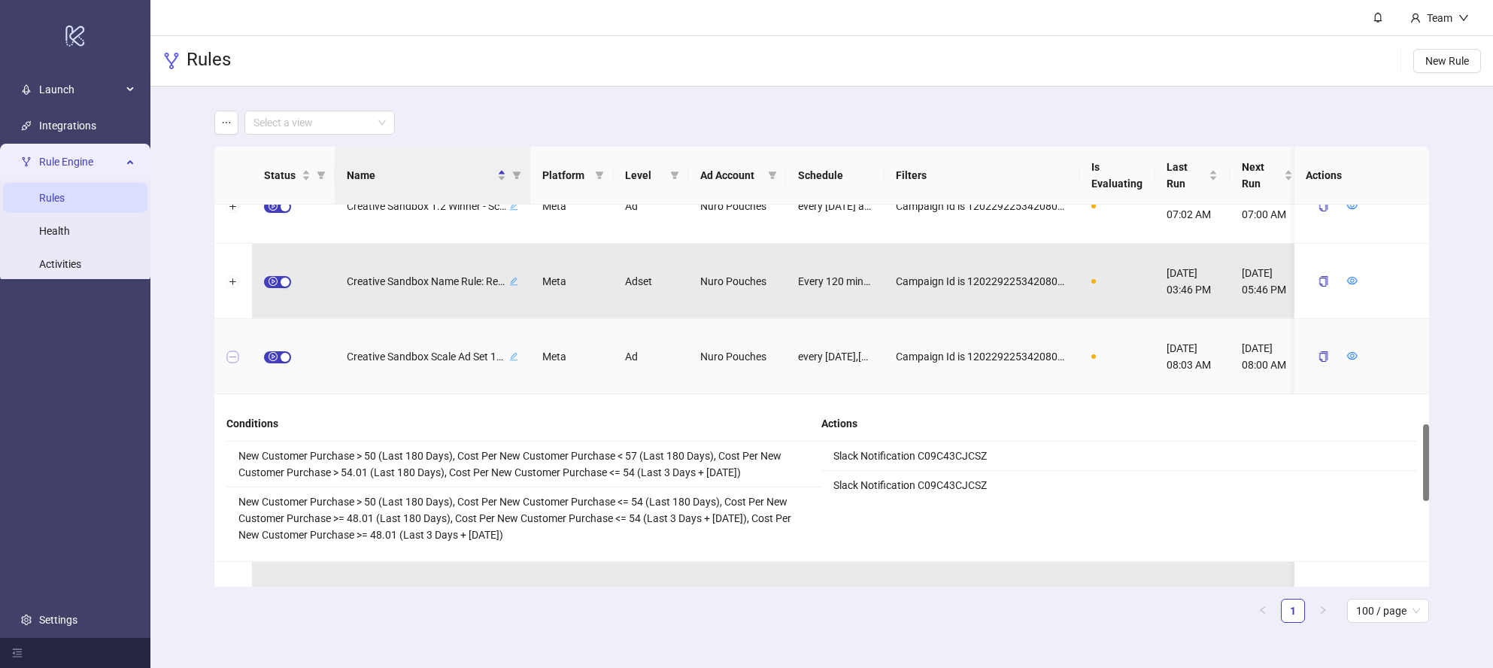
click at [235, 359] on button "Collapse row" at bounding box center [233, 357] width 12 height 12
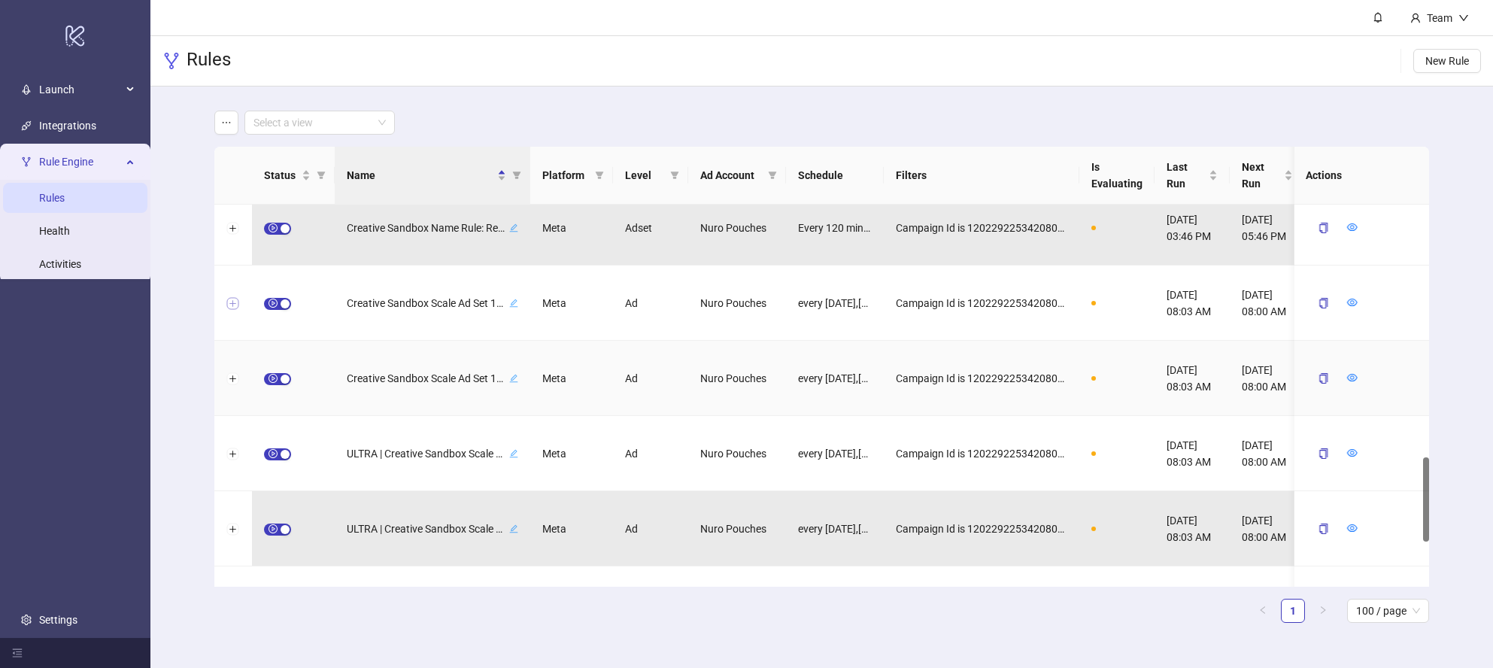
scroll to position [1146, 0]
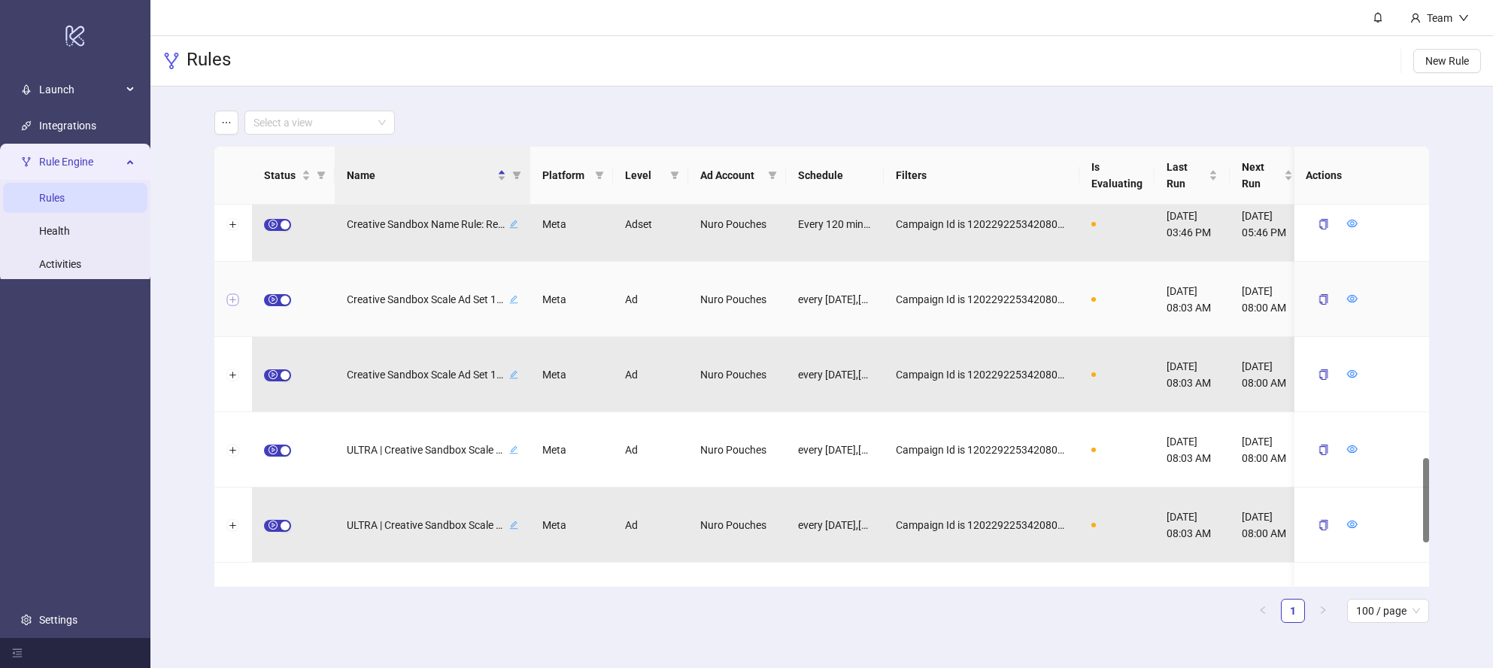
click at [235, 297] on button "Expand row" at bounding box center [233, 300] width 12 height 12
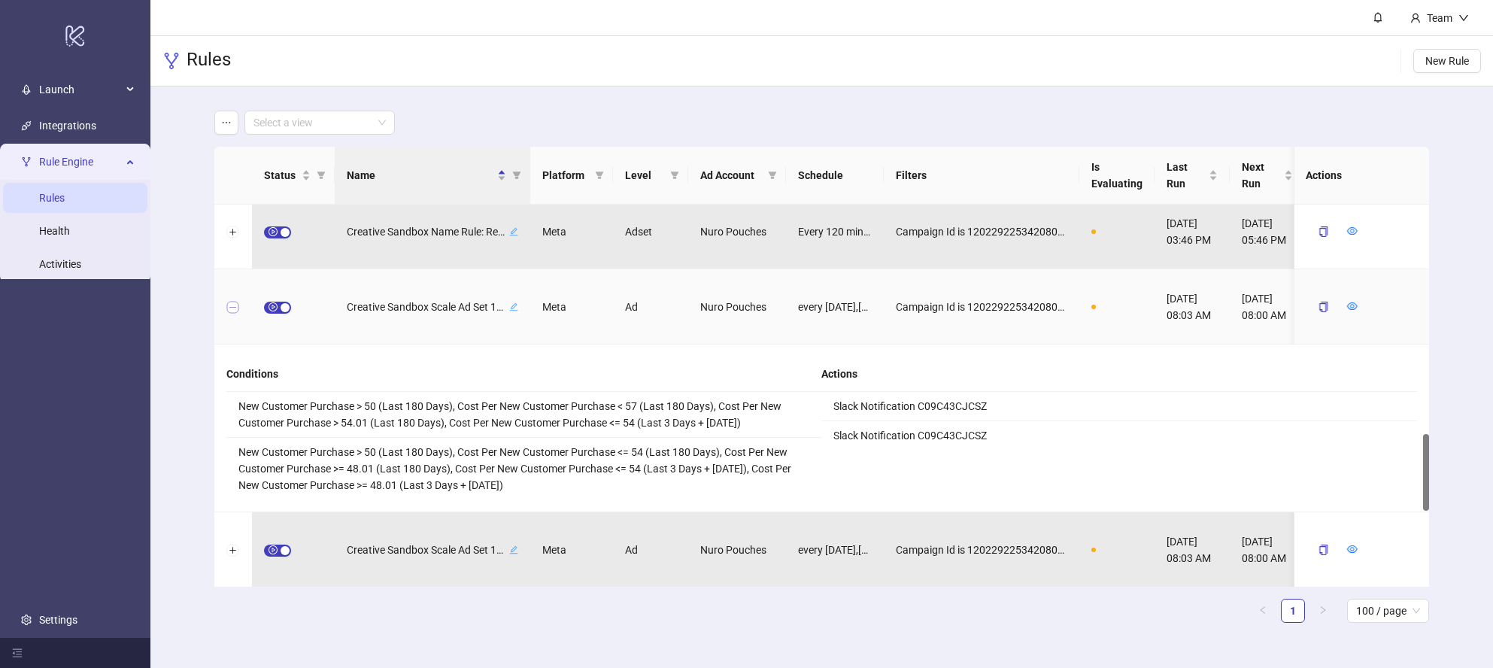
scroll to position [1140, 0]
click at [232, 307] on button "Collapse row" at bounding box center [233, 306] width 12 height 12
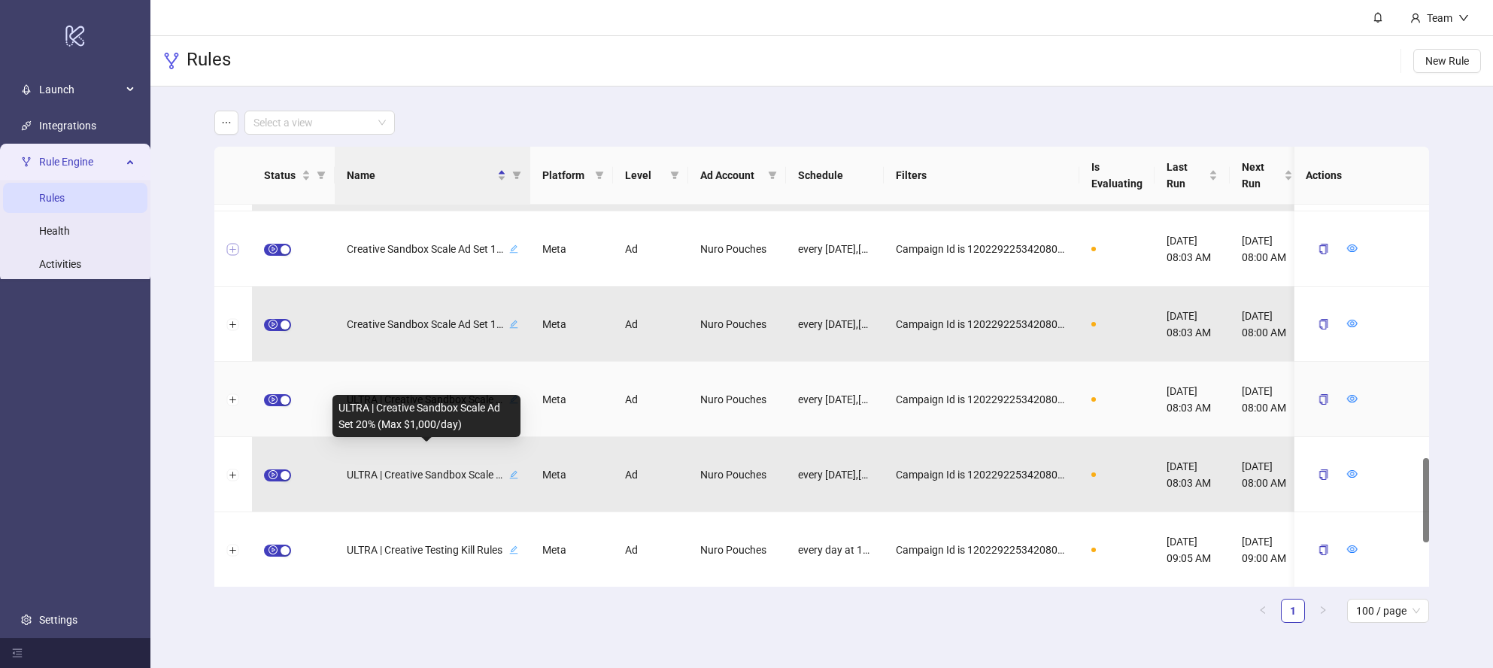
scroll to position [1198, 0]
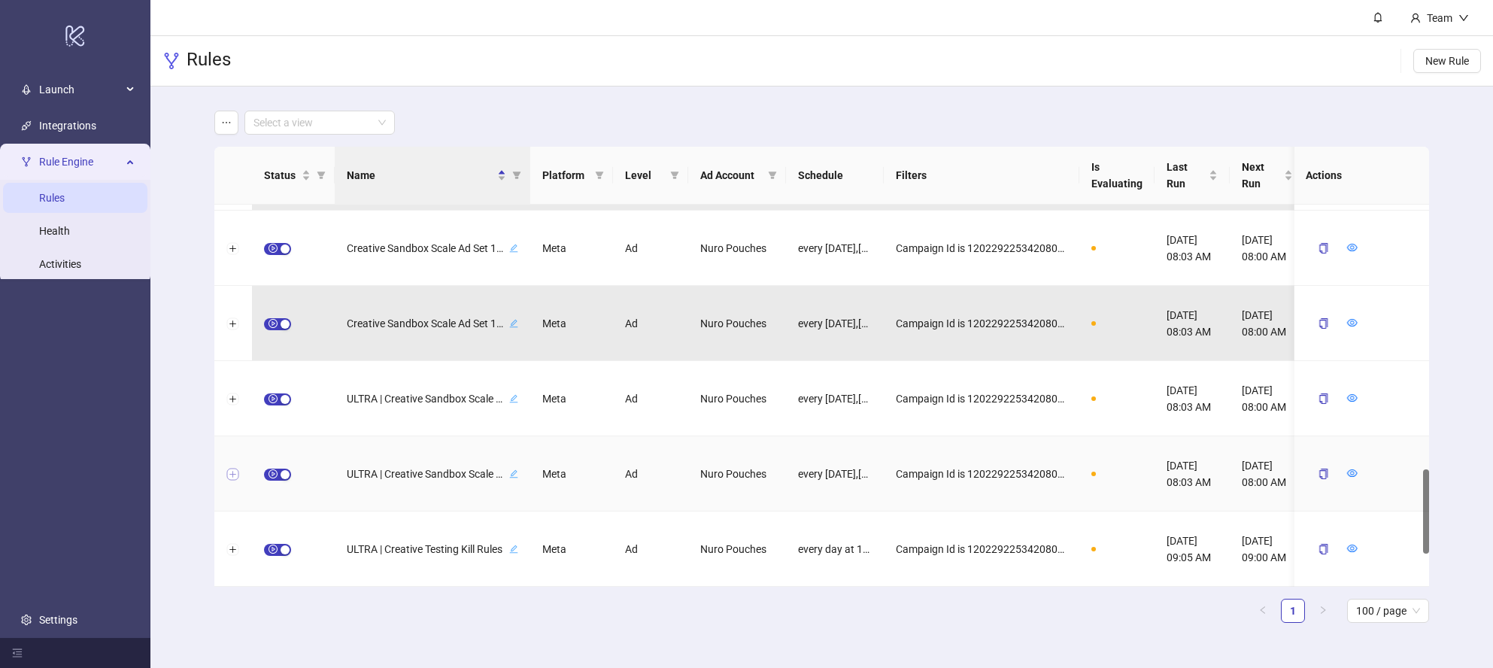
click at [232, 474] on button "Expand row" at bounding box center [233, 475] width 12 height 12
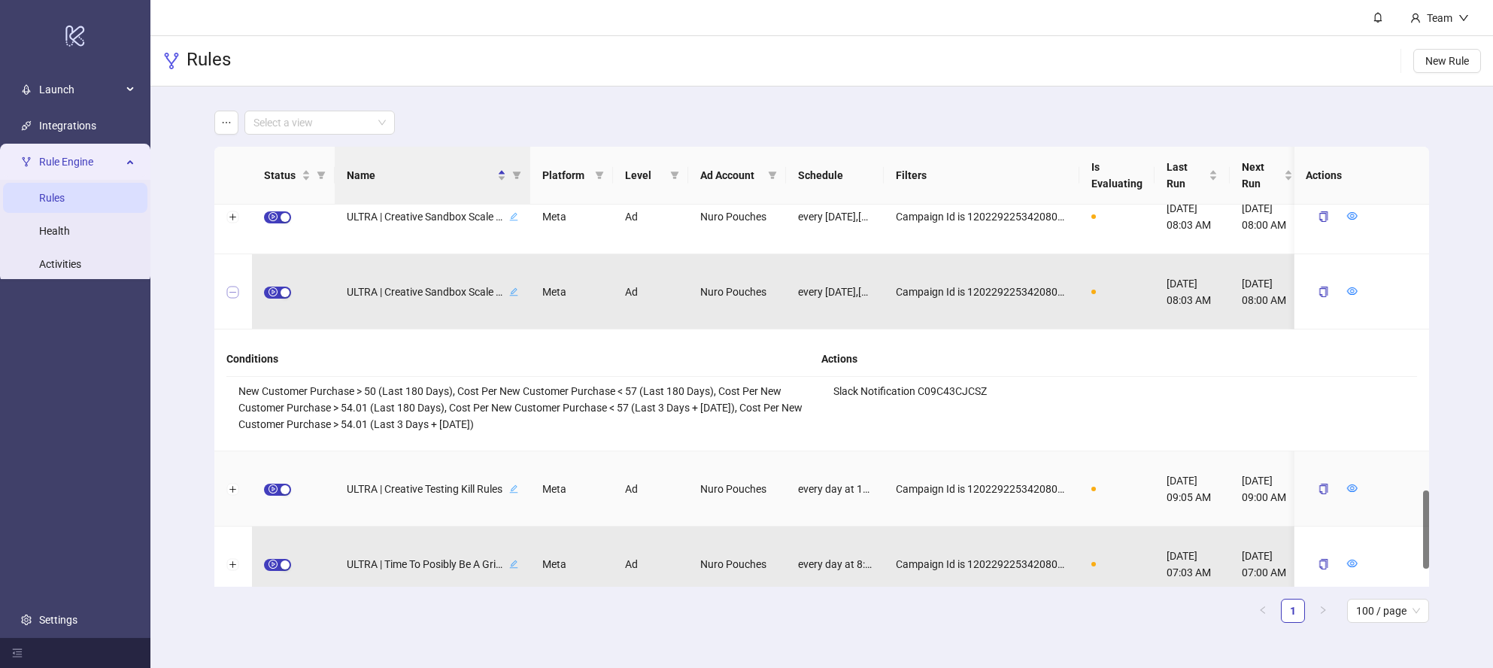
scroll to position [1383, 0]
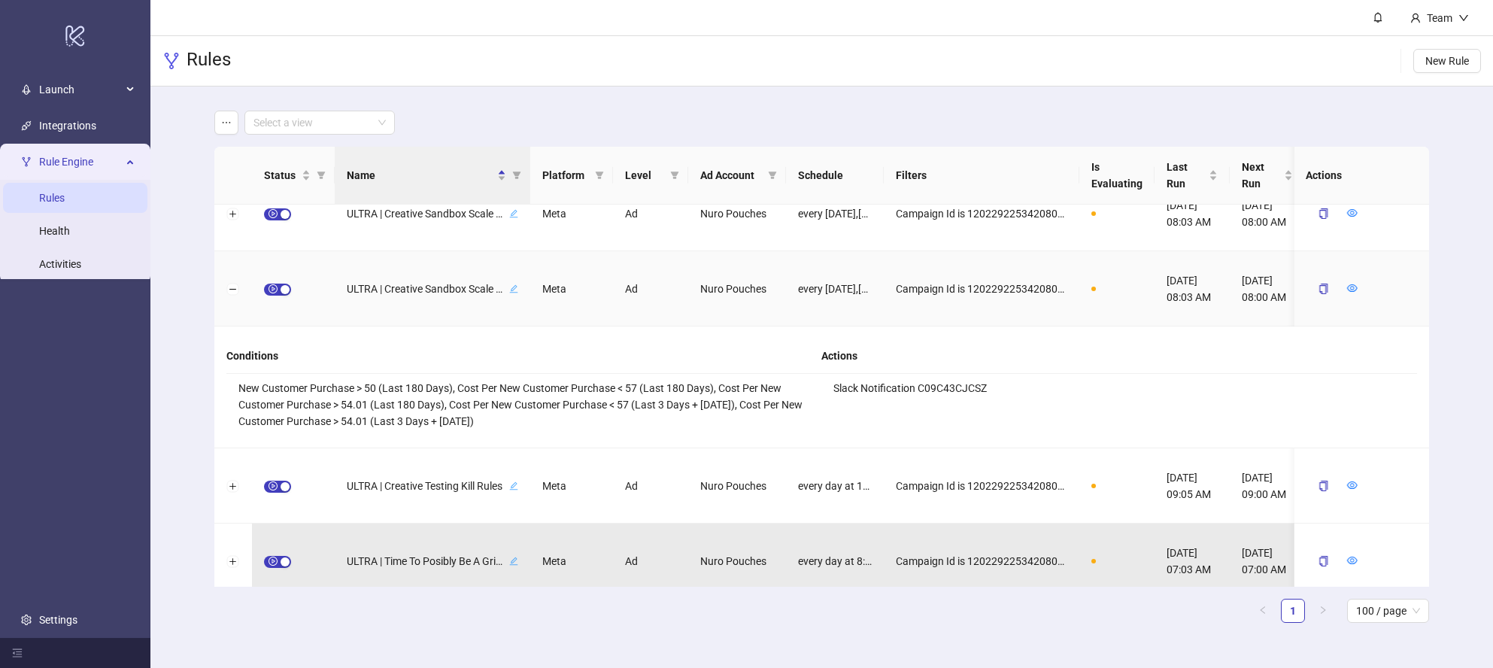
click at [227, 282] on div at bounding box center [233, 288] width 38 height 75
click at [235, 291] on button "Collapse row" at bounding box center [233, 290] width 12 height 12
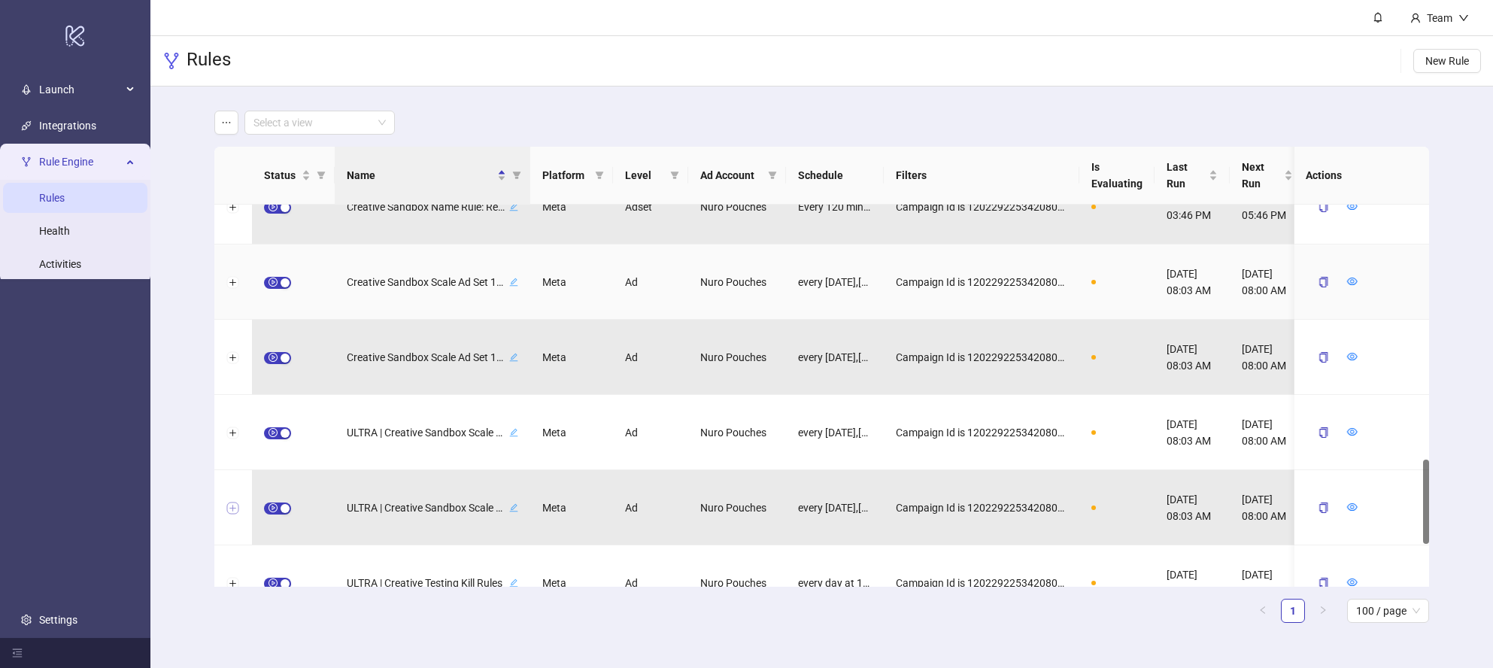
scroll to position [1155, 0]
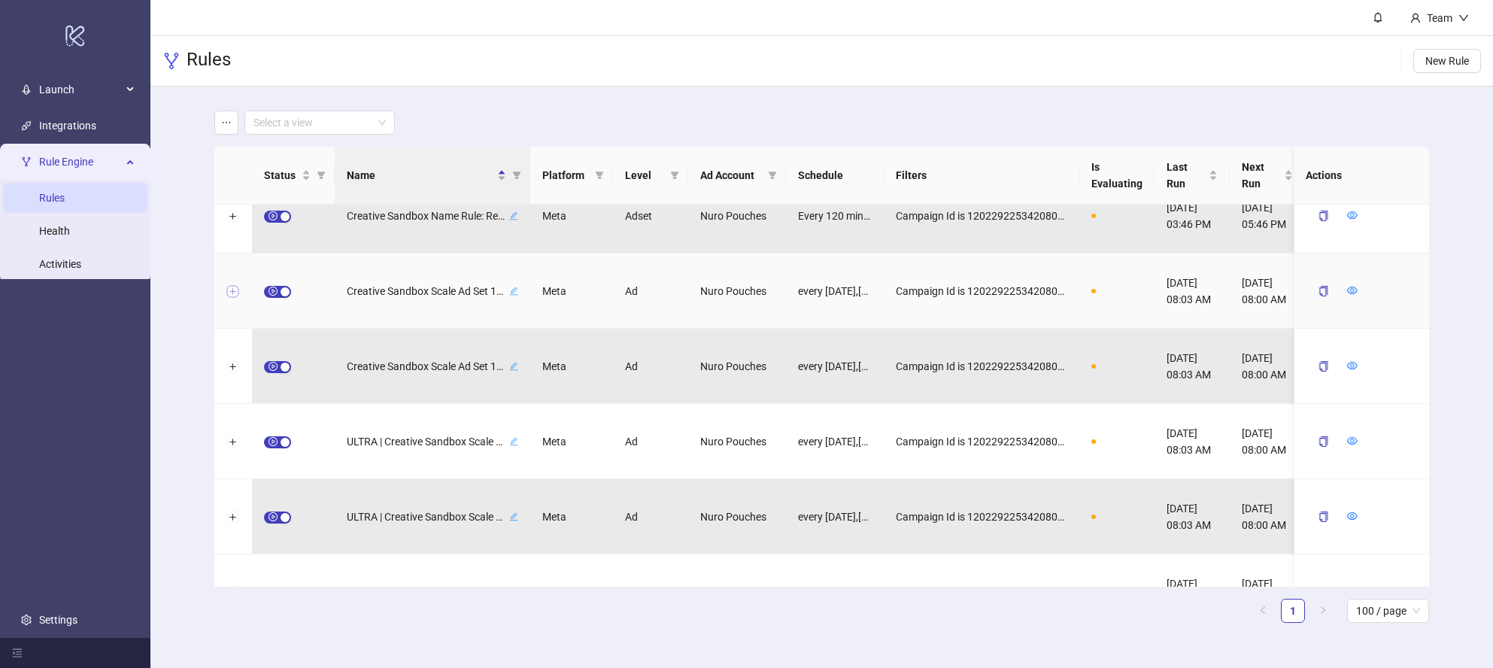
click at [234, 290] on button "Expand row" at bounding box center [233, 292] width 12 height 12
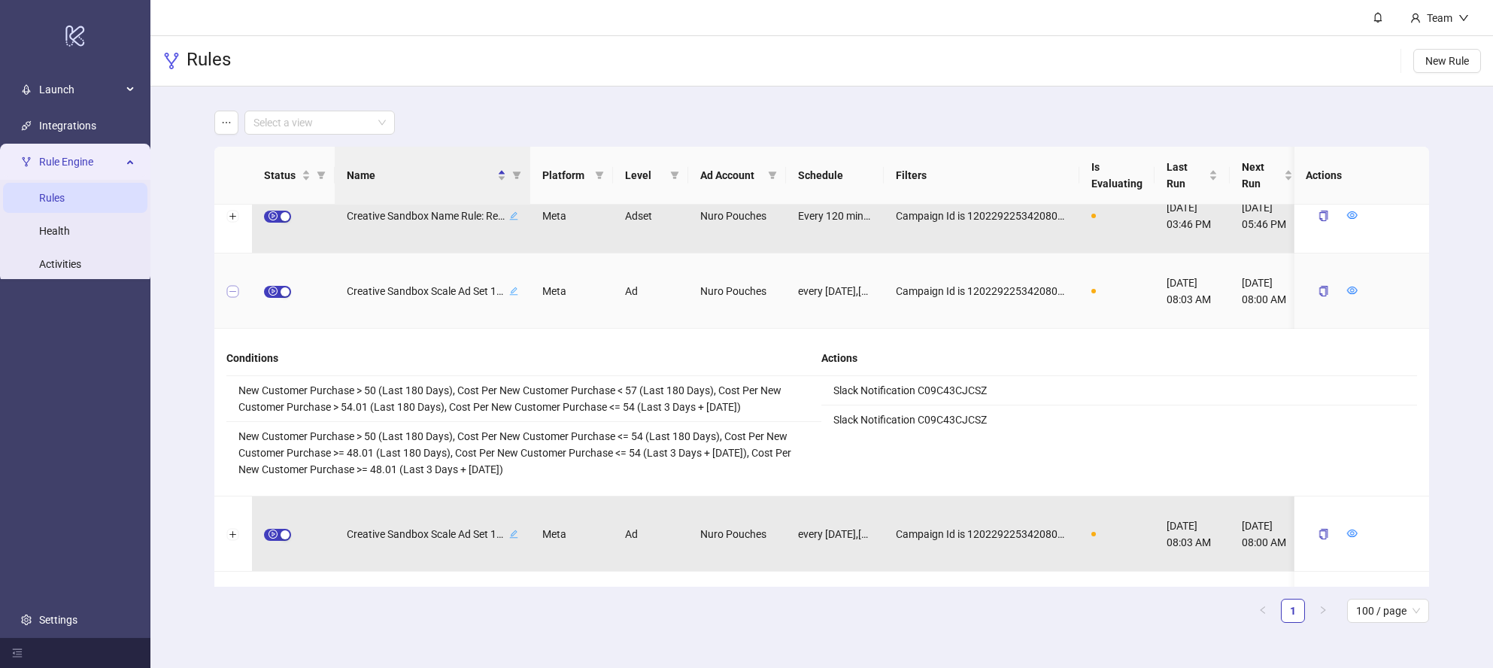
click at [235, 293] on button "Collapse row" at bounding box center [233, 292] width 12 height 12
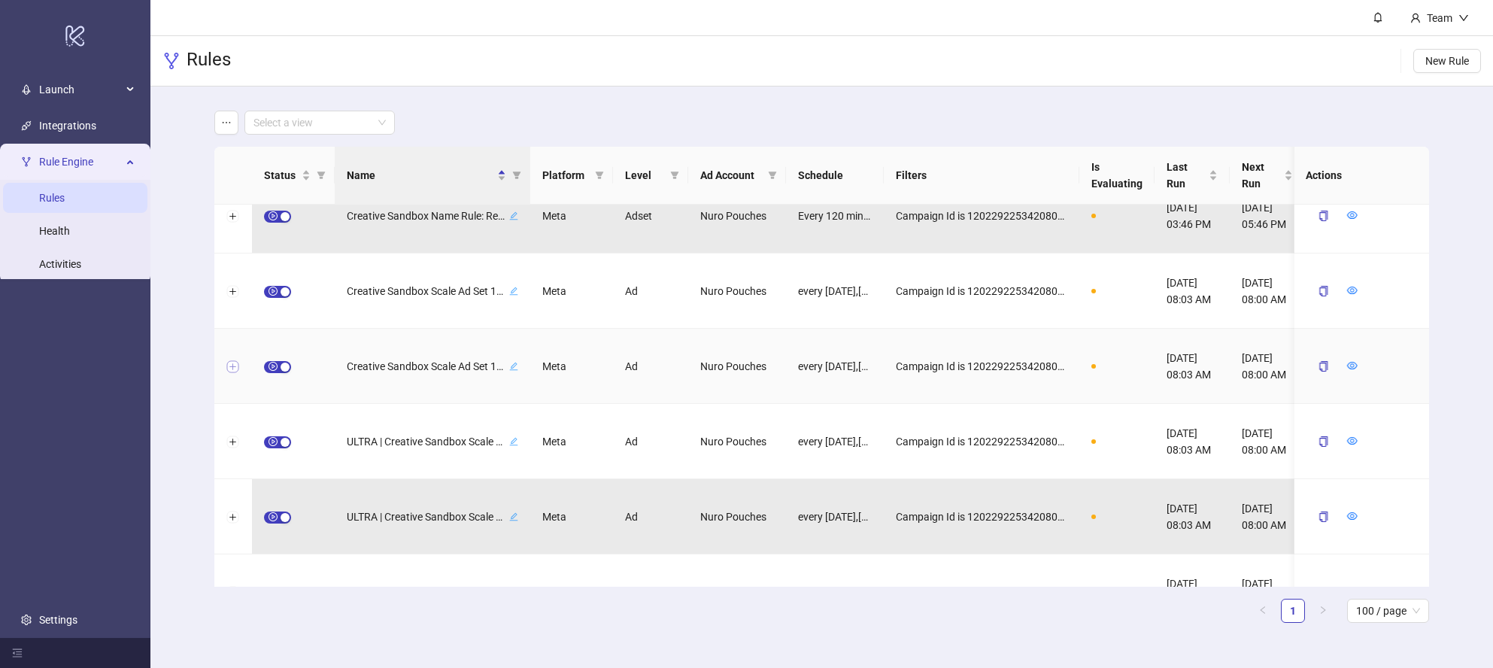
click at [235, 368] on button "Expand row" at bounding box center [233, 367] width 12 height 12
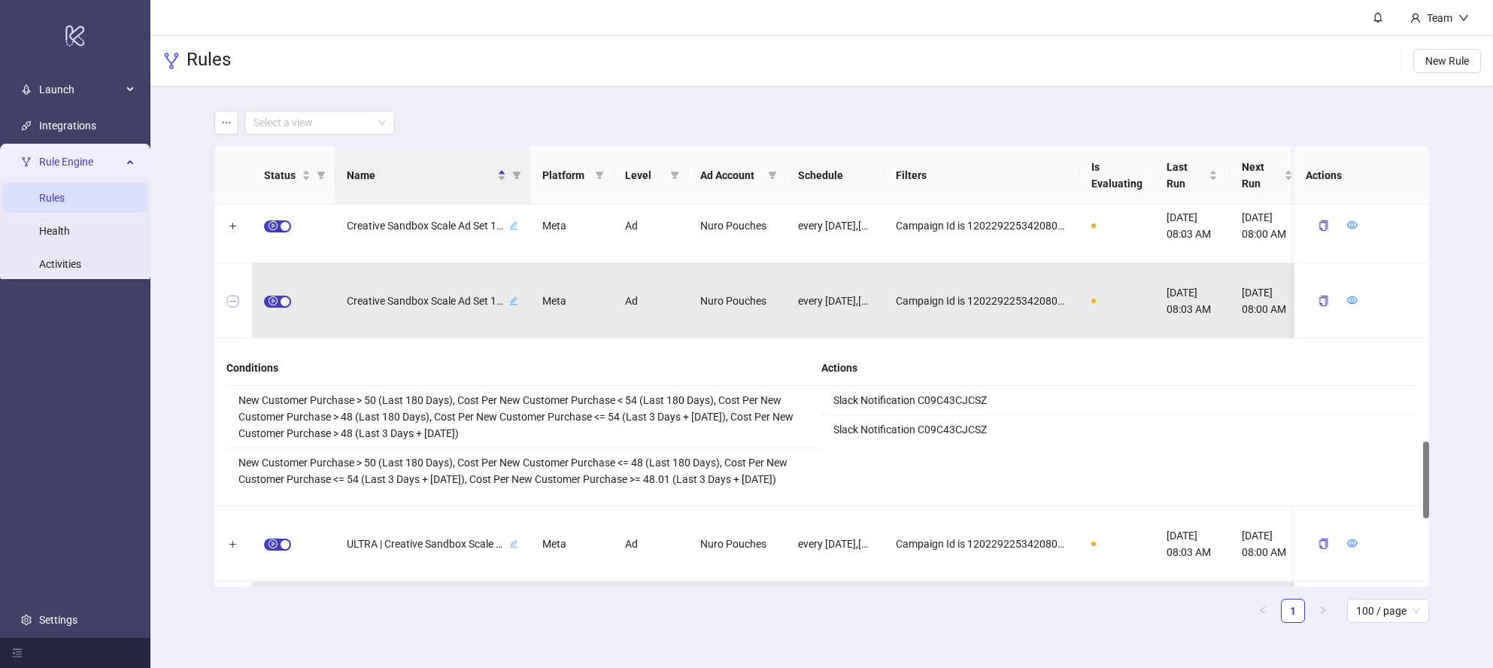
scroll to position [1222, 0]
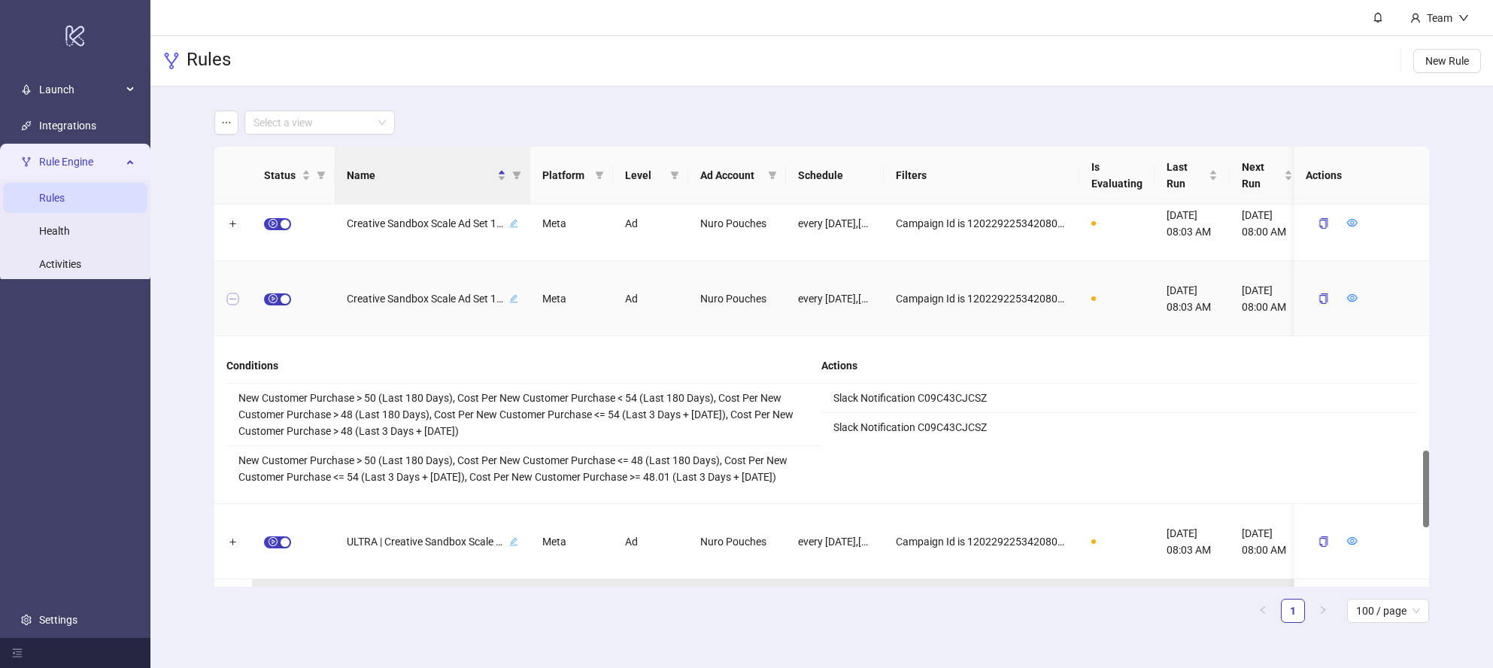
click at [234, 297] on button "Collapse row" at bounding box center [233, 299] width 12 height 12
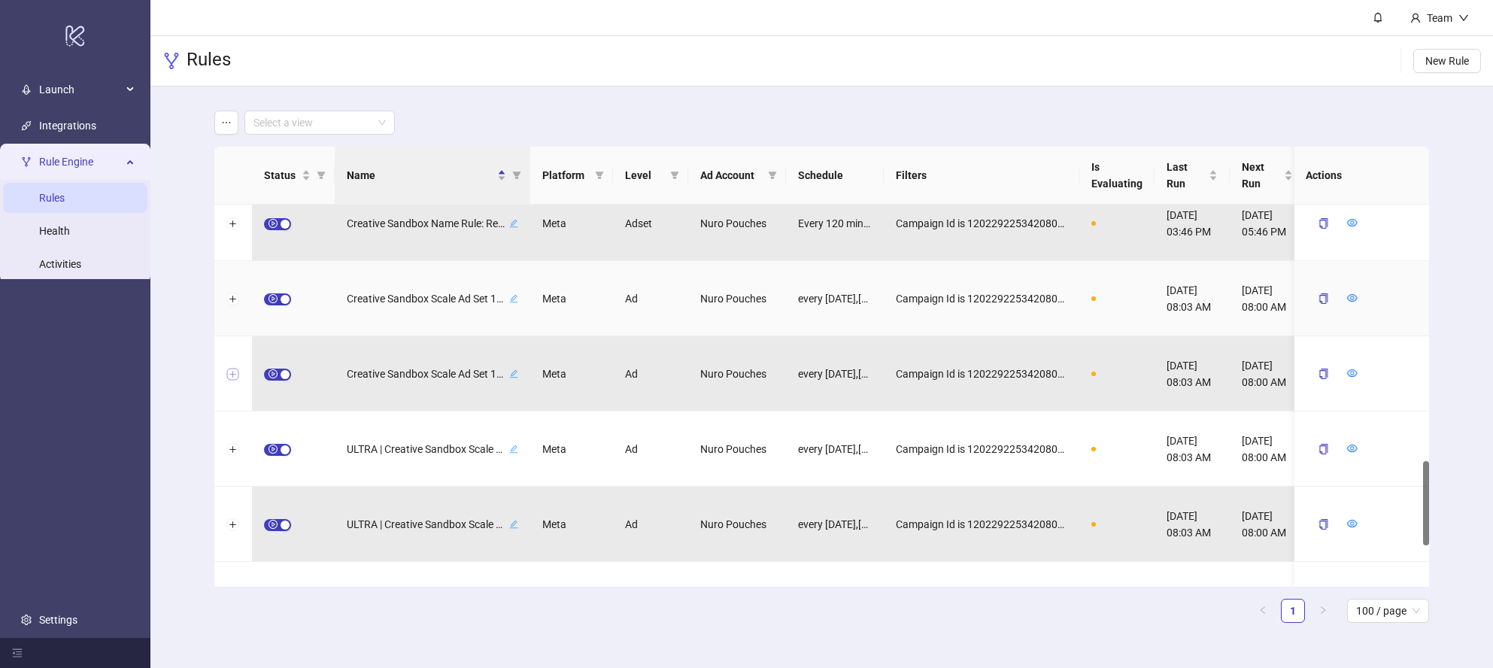
scroll to position [1140, 0]
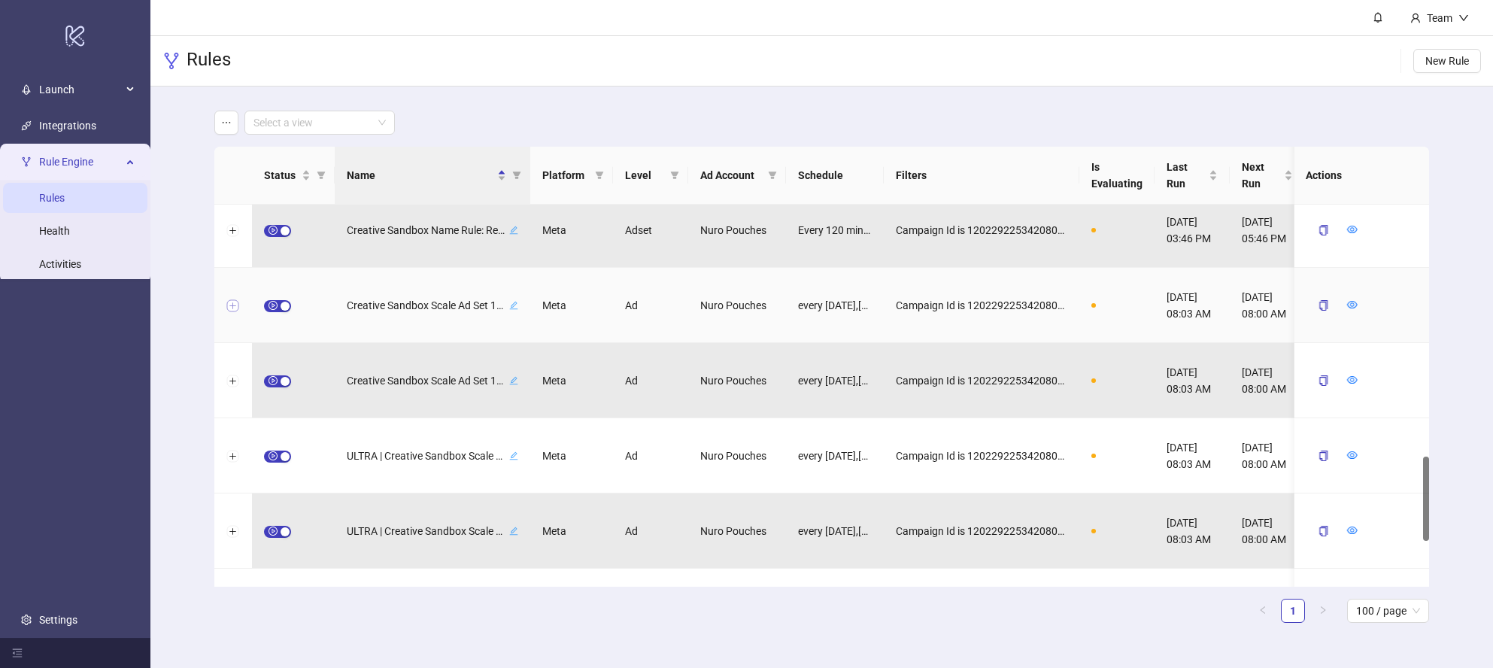
click at [234, 300] on button "Expand row" at bounding box center [233, 306] width 12 height 12
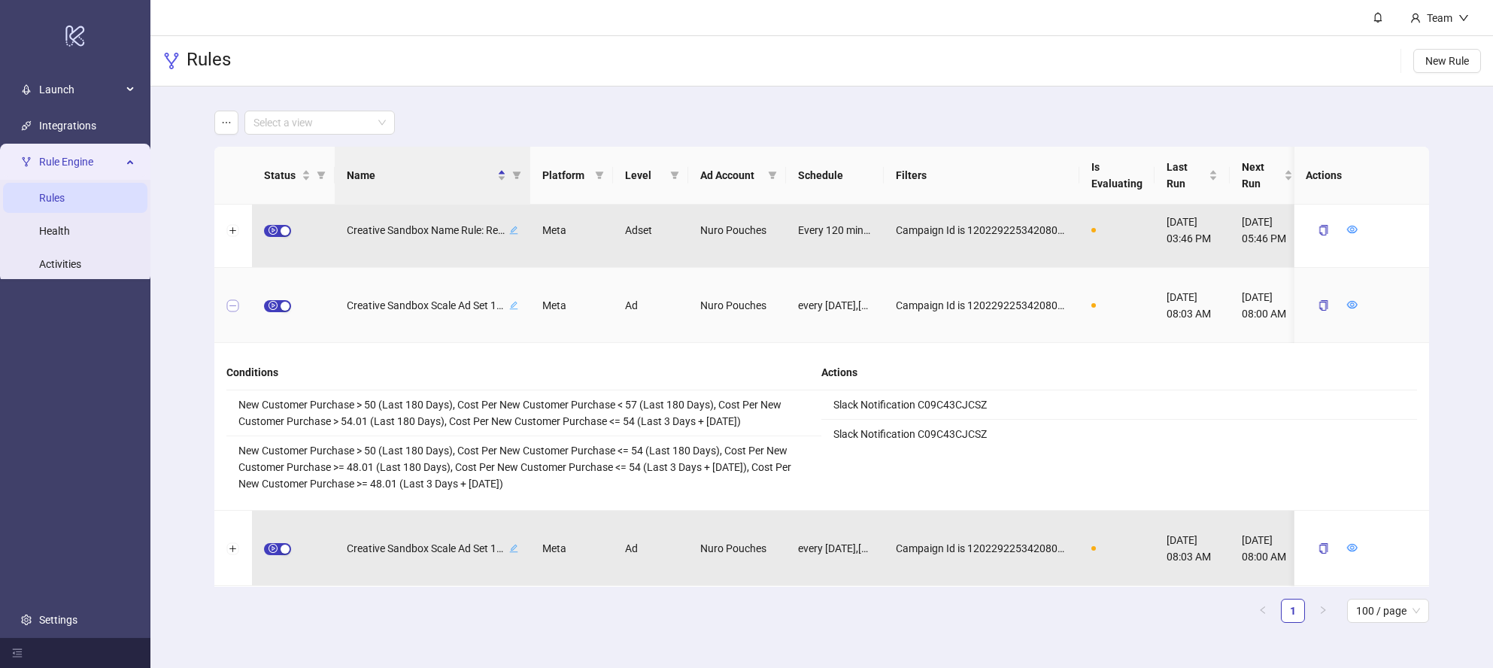
click at [229, 302] on button "Collapse row" at bounding box center [233, 306] width 12 height 12
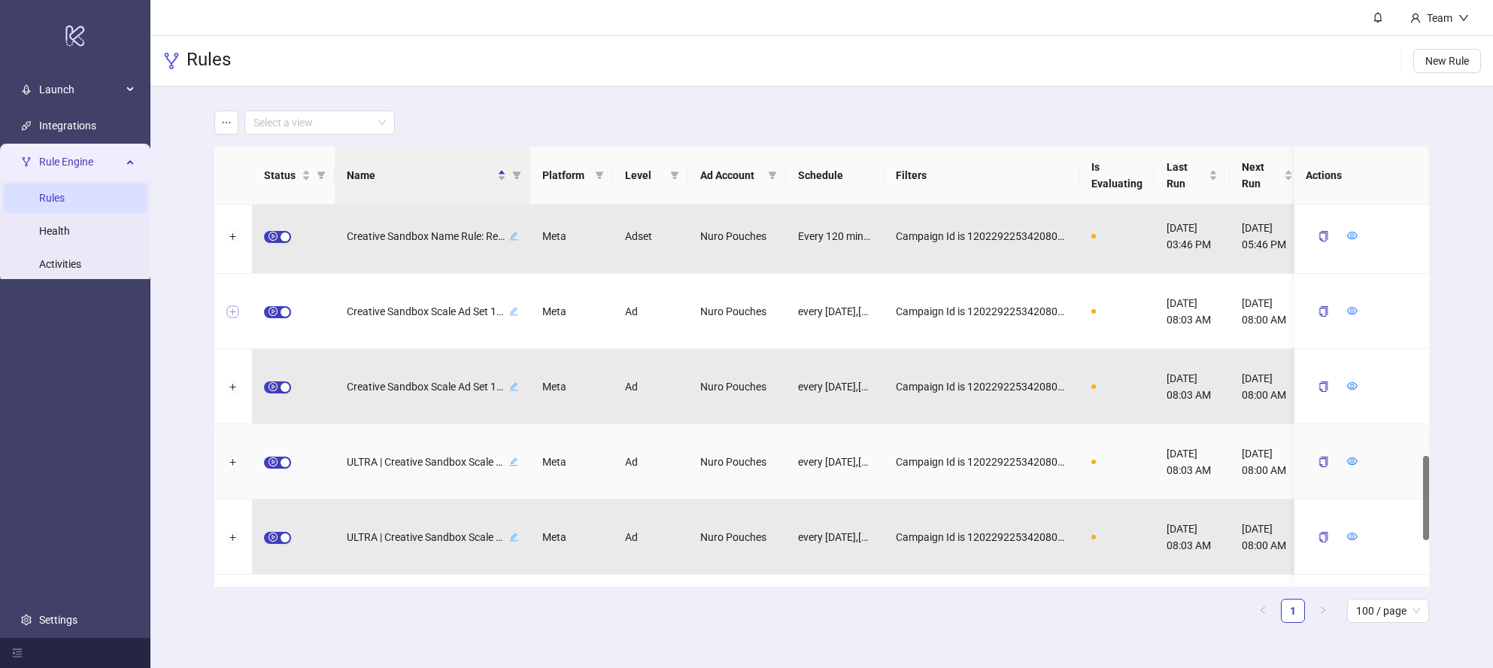
scroll to position [1137, 0]
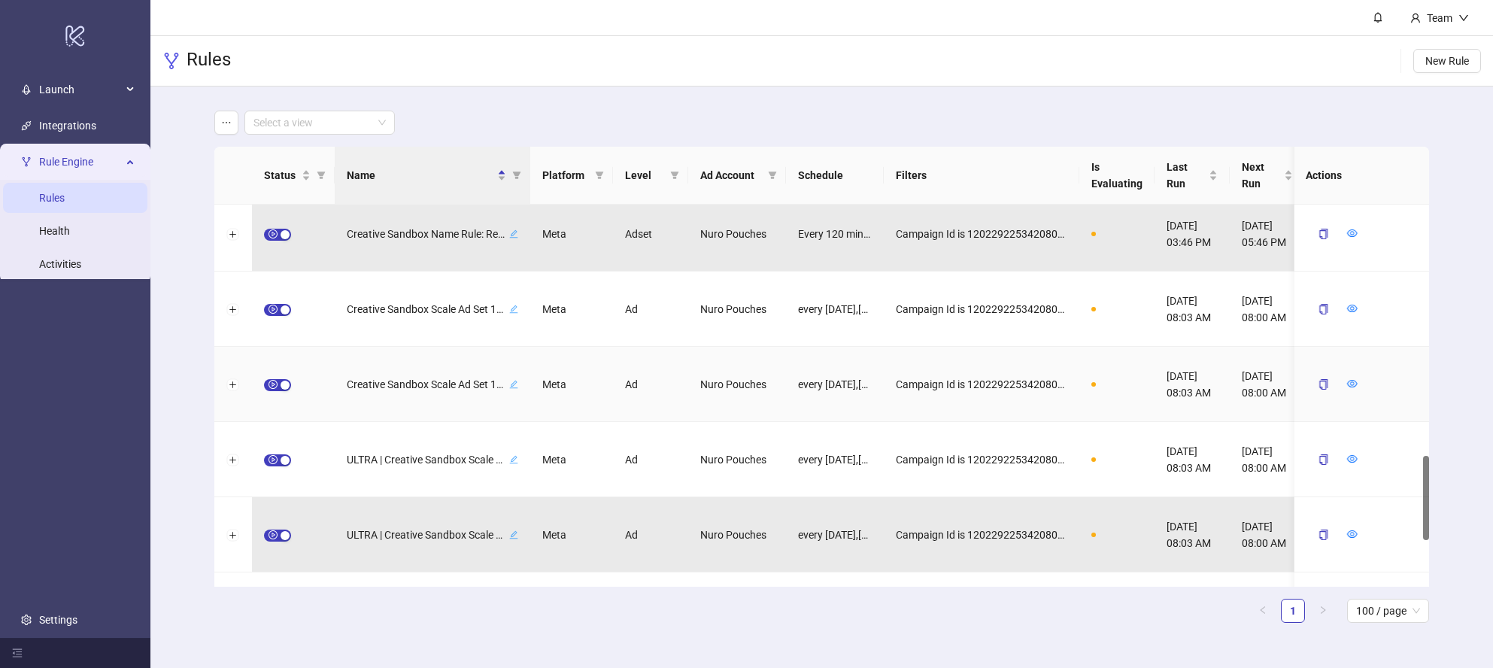
click at [516, 384] on icon "edit" at bounding box center [513, 384] width 9 height 9
drag, startPoint x: 384, startPoint y: 387, endPoint x: 349, endPoint y: 384, distance: 35.5
click at [342, 387] on div "**********" at bounding box center [433, 384] width 196 height 75
click at [356, 383] on input "**********" at bounding box center [411, 384] width 111 height 18
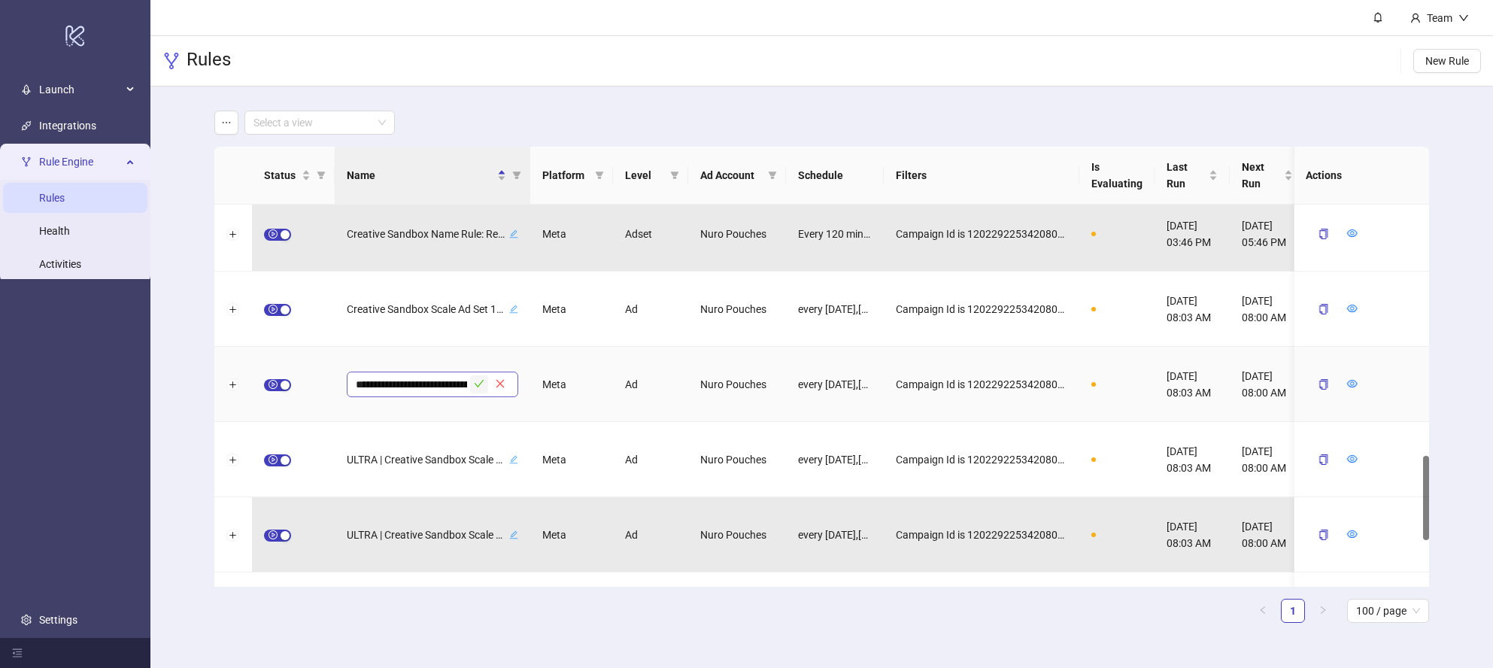
type input "**********"
click at [479, 384] on icon "check" at bounding box center [479, 384] width 10 height 8
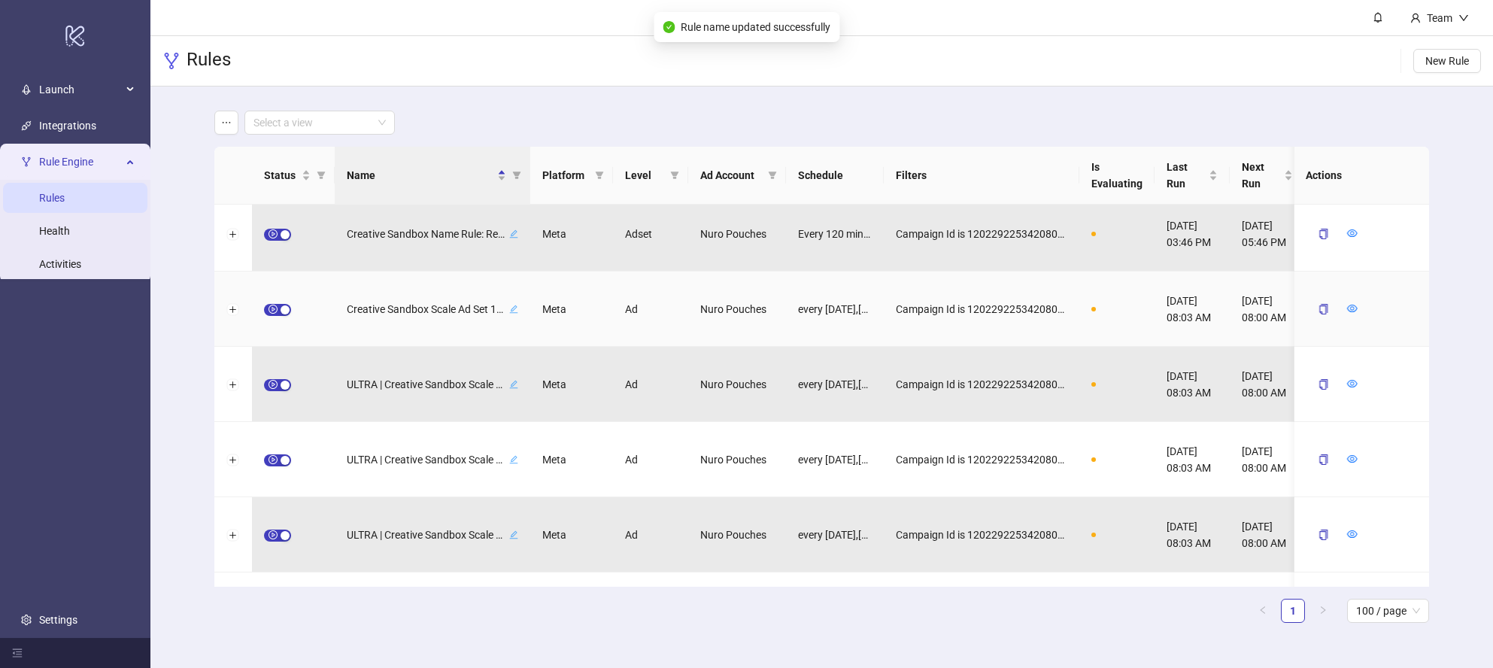
click at [512, 305] on icon "edit" at bounding box center [513, 309] width 9 height 9
drag, startPoint x: 372, startPoint y: 310, endPoint x: 335, endPoint y: 312, distance: 36.9
click at [335, 312] on div "**********" at bounding box center [433, 309] width 196 height 75
drag, startPoint x: 356, startPoint y: 310, endPoint x: 367, endPoint y: 321, distance: 16.0
click at [356, 310] on input "**********" at bounding box center [411, 309] width 111 height 18
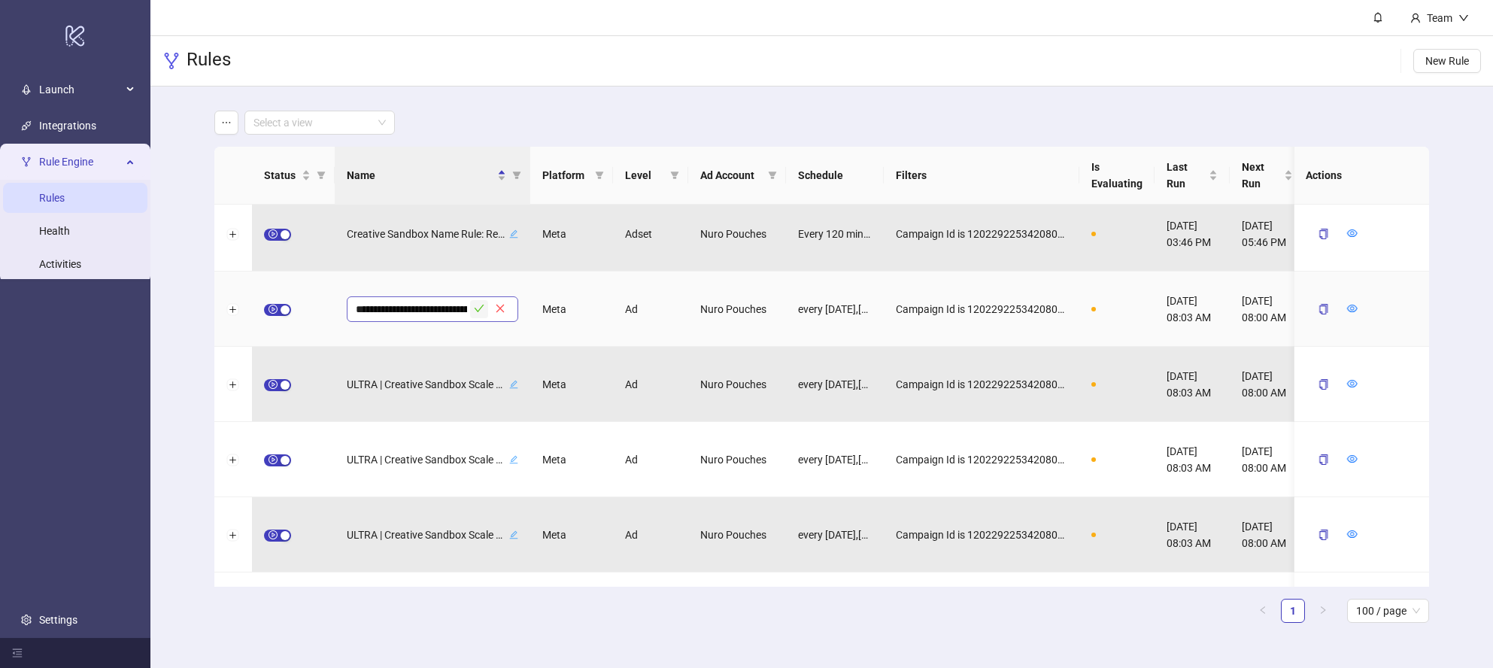
type input "**********"
click at [476, 310] on icon "check" at bounding box center [479, 309] width 10 height 8
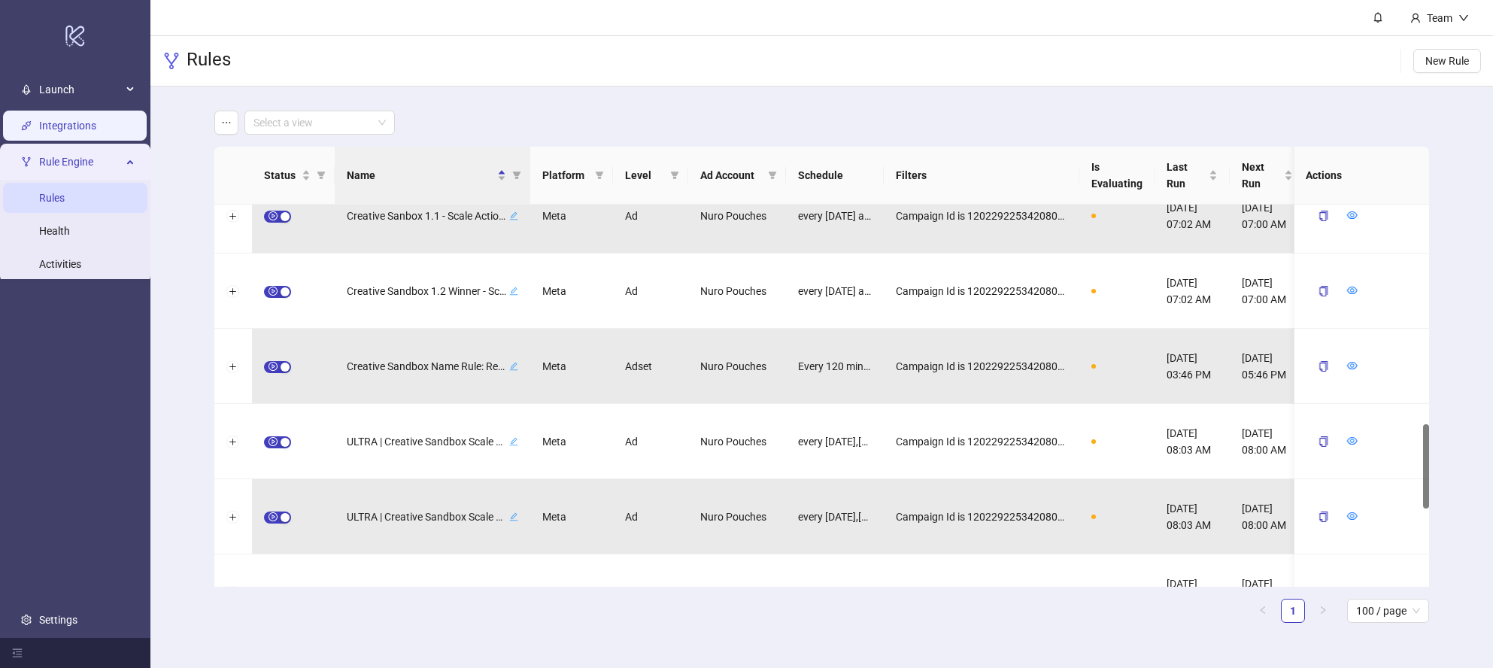
scroll to position [980, 0]
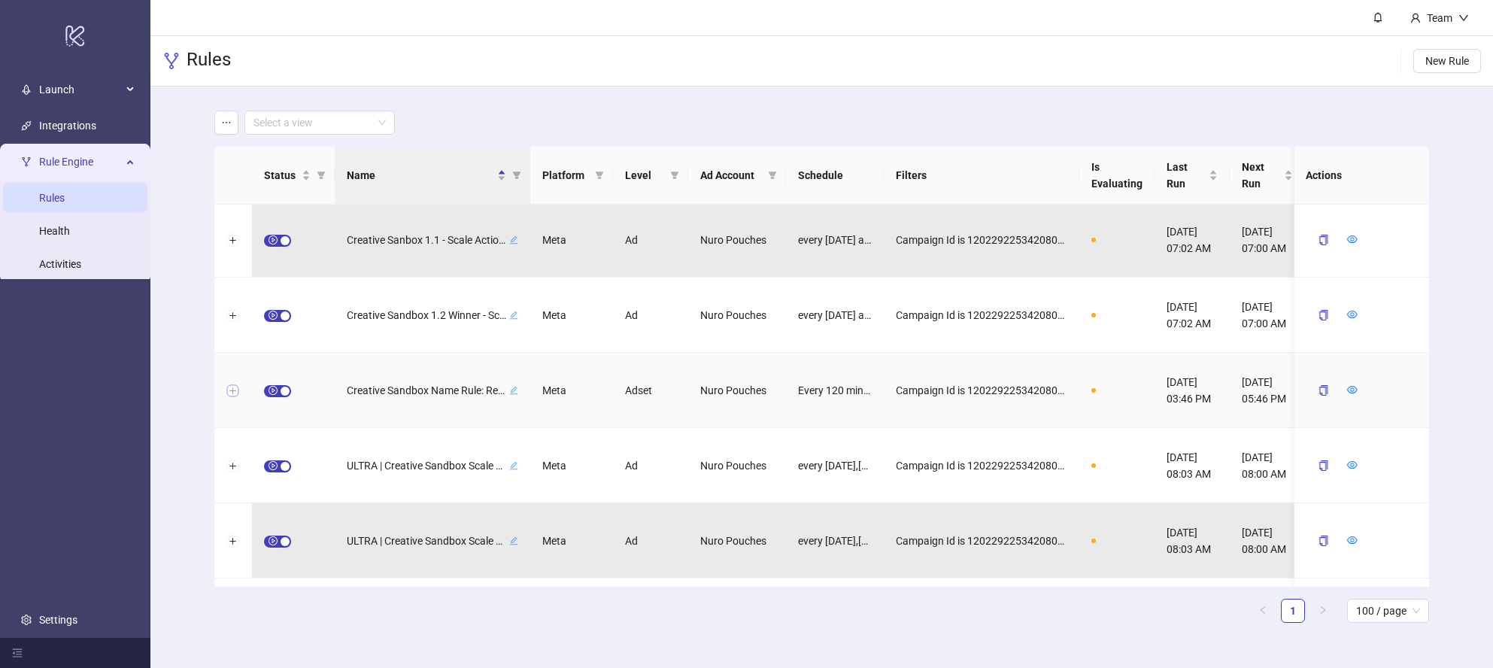
click at [235, 388] on button "Expand row" at bounding box center [233, 391] width 12 height 12
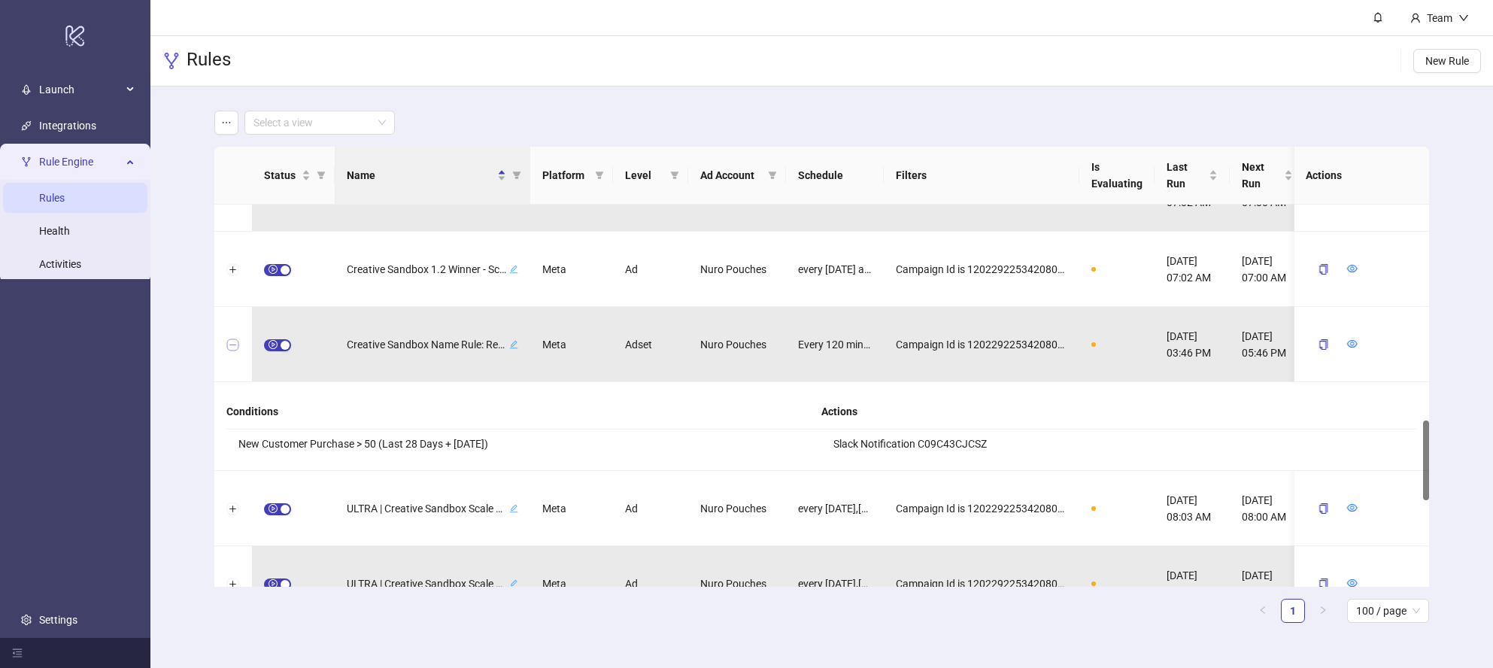
scroll to position [1027, 0]
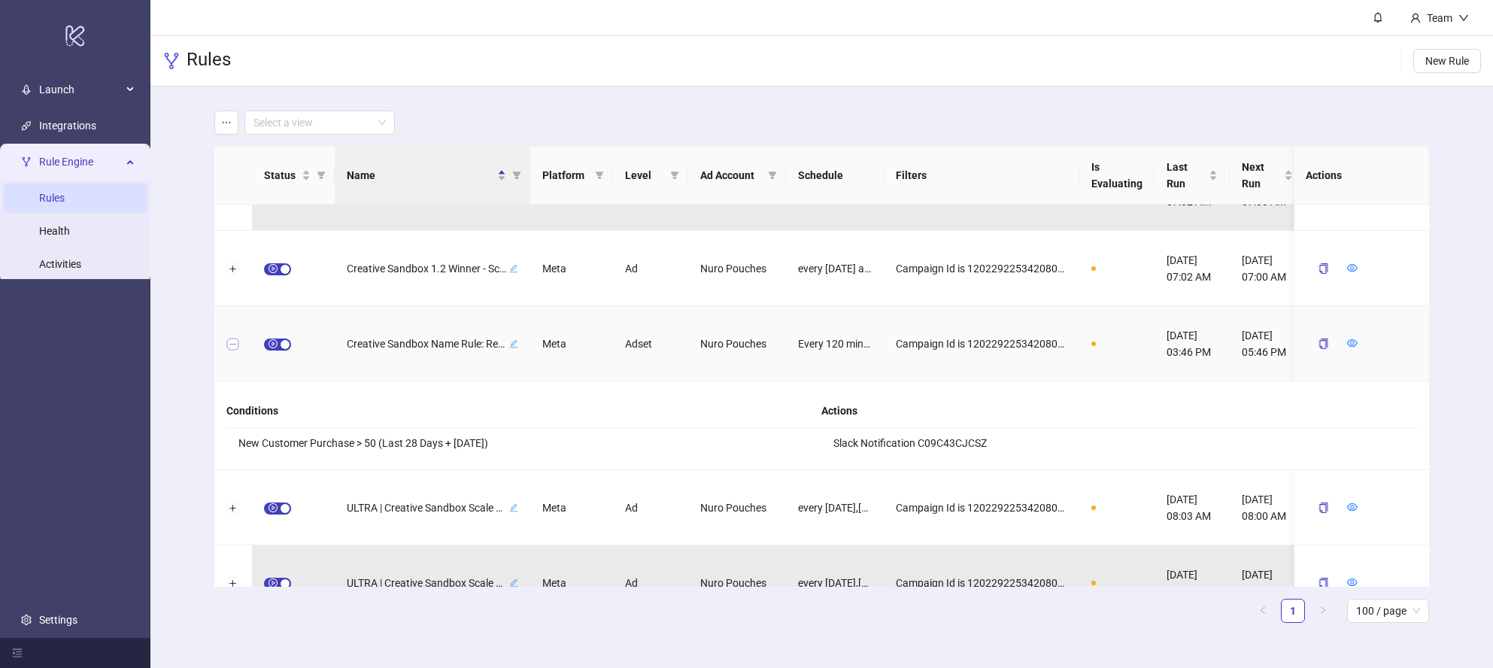
click at [235, 344] on button "Collapse row" at bounding box center [233, 345] width 12 height 12
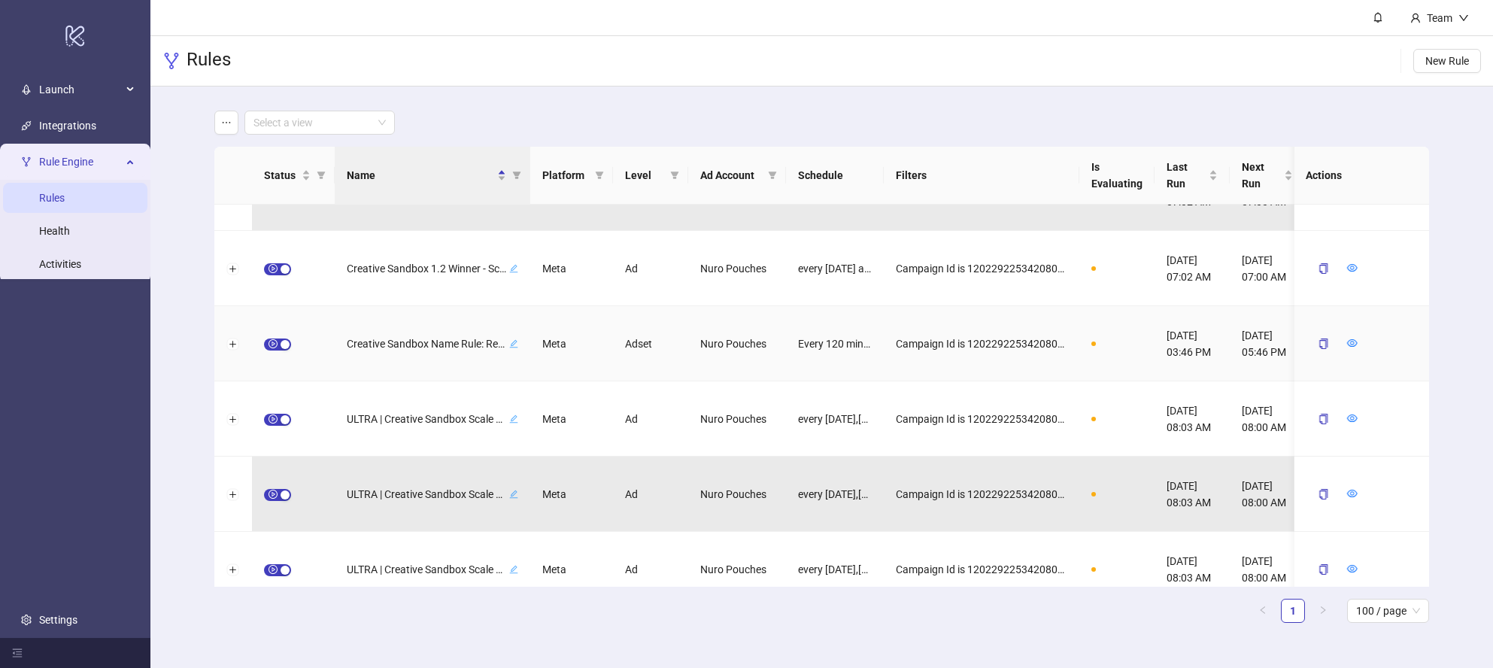
click at [513, 342] on icon "edit" at bounding box center [513, 343] width 8 height 8
drag, startPoint x: 384, startPoint y: 345, endPoint x: 344, endPoint y: 342, distance: 40.8
click at [329, 347] on div "**********" at bounding box center [827, 343] width 1226 height 75
click at [356, 342] on input "**********" at bounding box center [411, 344] width 111 height 18
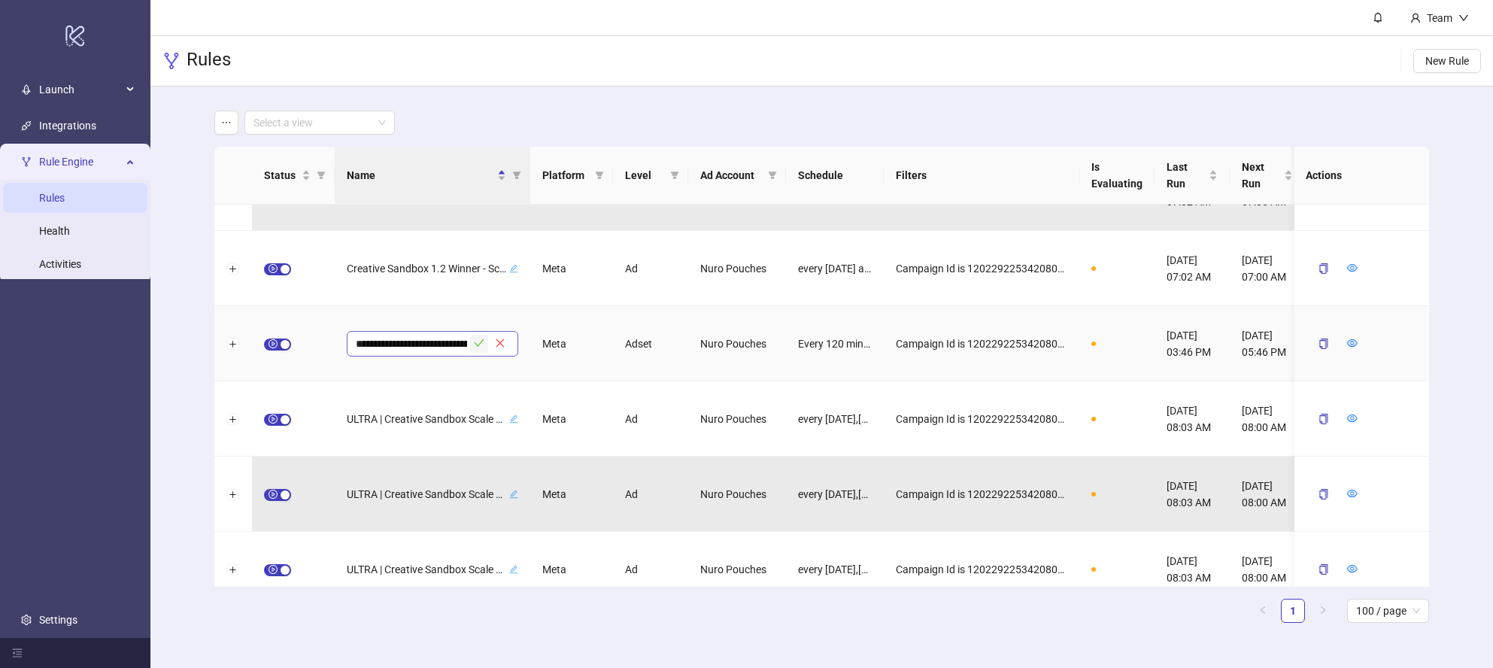
type input "**********"
click at [477, 339] on icon "check" at bounding box center [479, 343] width 11 height 11
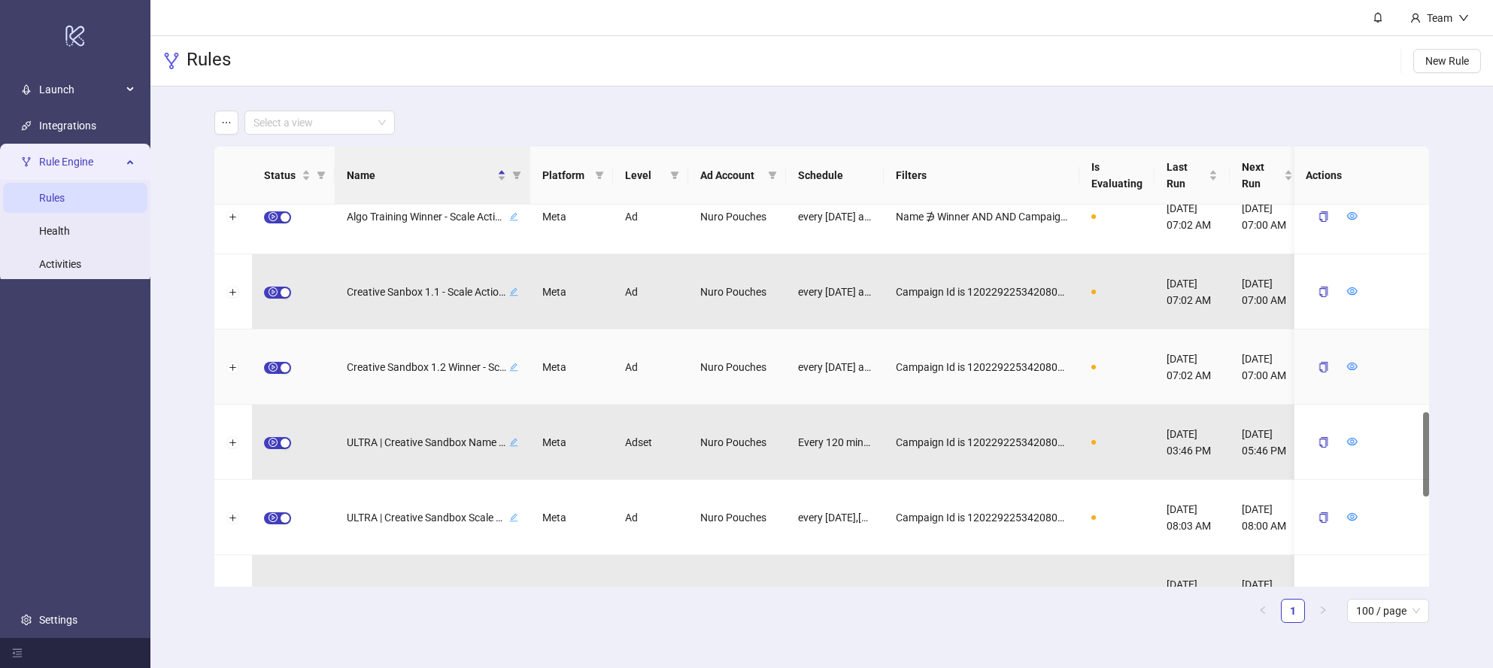
scroll to position [931, 0]
click at [229, 364] on button "Expand row" at bounding box center [233, 365] width 12 height 12
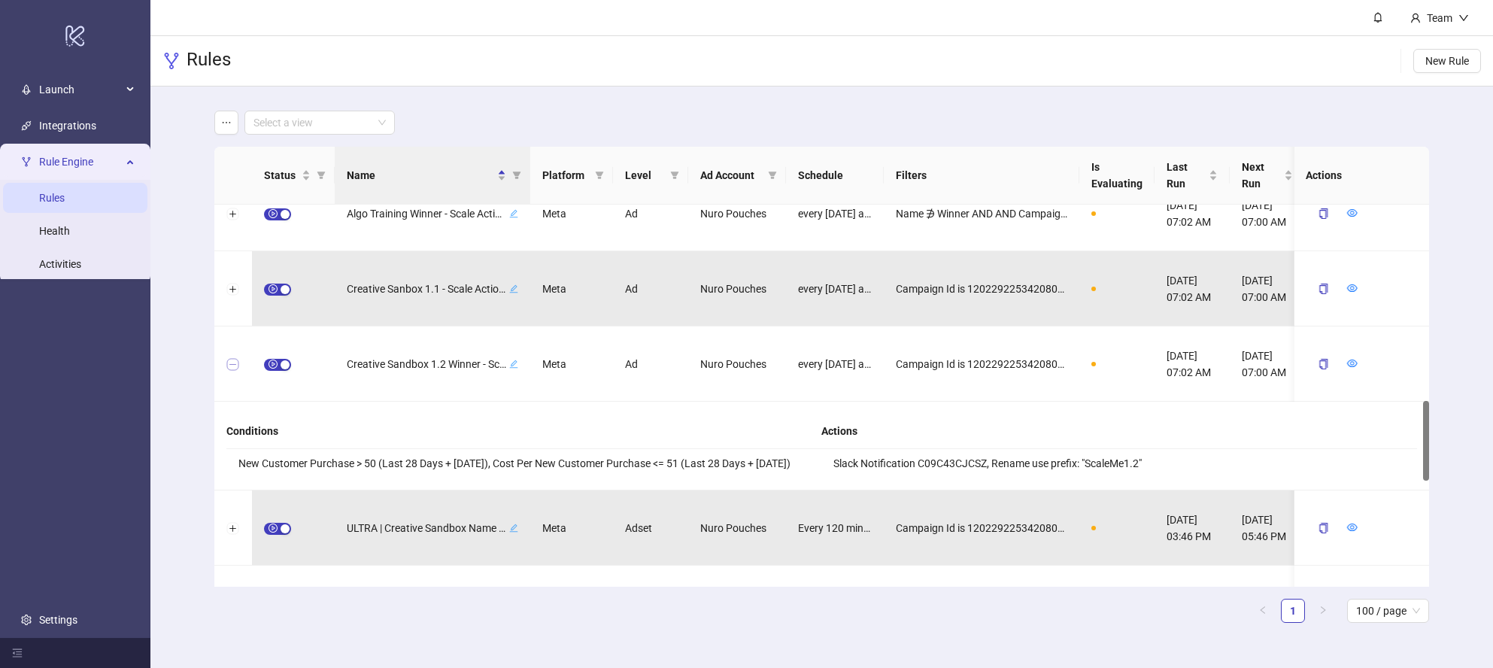
scroll to position [955, 0]
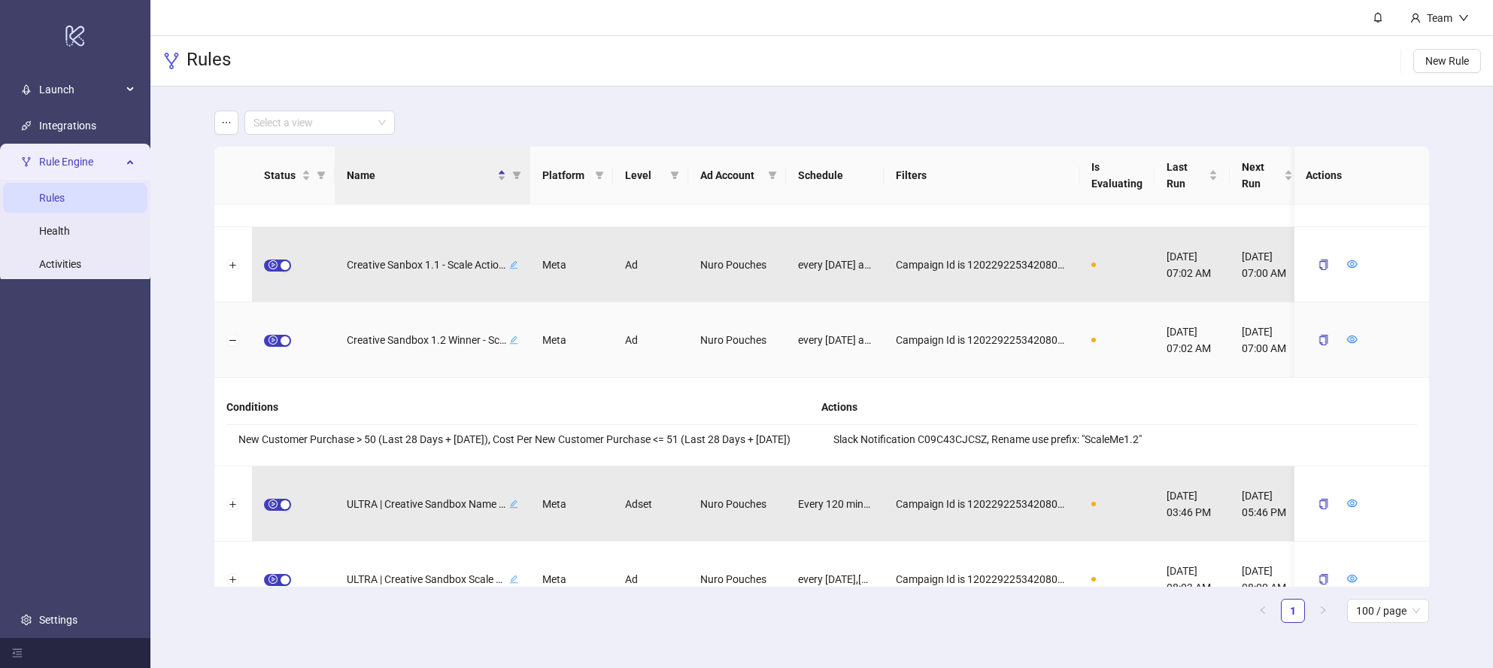
click at [225, 339] on div at bounding box center [233, 339] width 38 height 75
click at [232, 340] on button "Collapse row" at bounding box center [233, 341] width 12 height 12
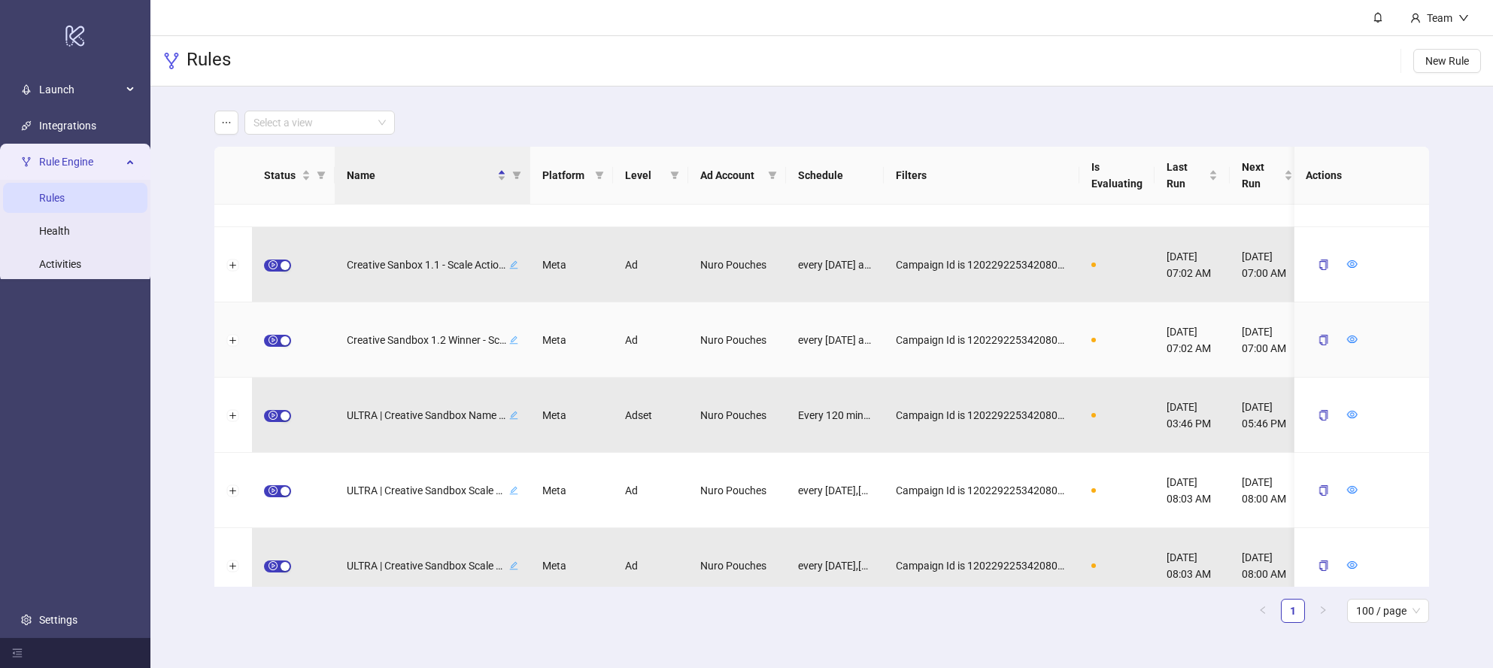
click at [515, 338] on icon "edit" at bounding box center [513, 339] width 9 height 9
drag, startPoint x: 378, startPoint y: 342, endPoint x: 339, endPoint y: 342, distance: 39.9
click at [339, 342] on div "**********" at bounding box center [433, 339] width 196 height 75
click at [353, 341] on span "**********" at bounding box center [433, 340] width 172 height 26
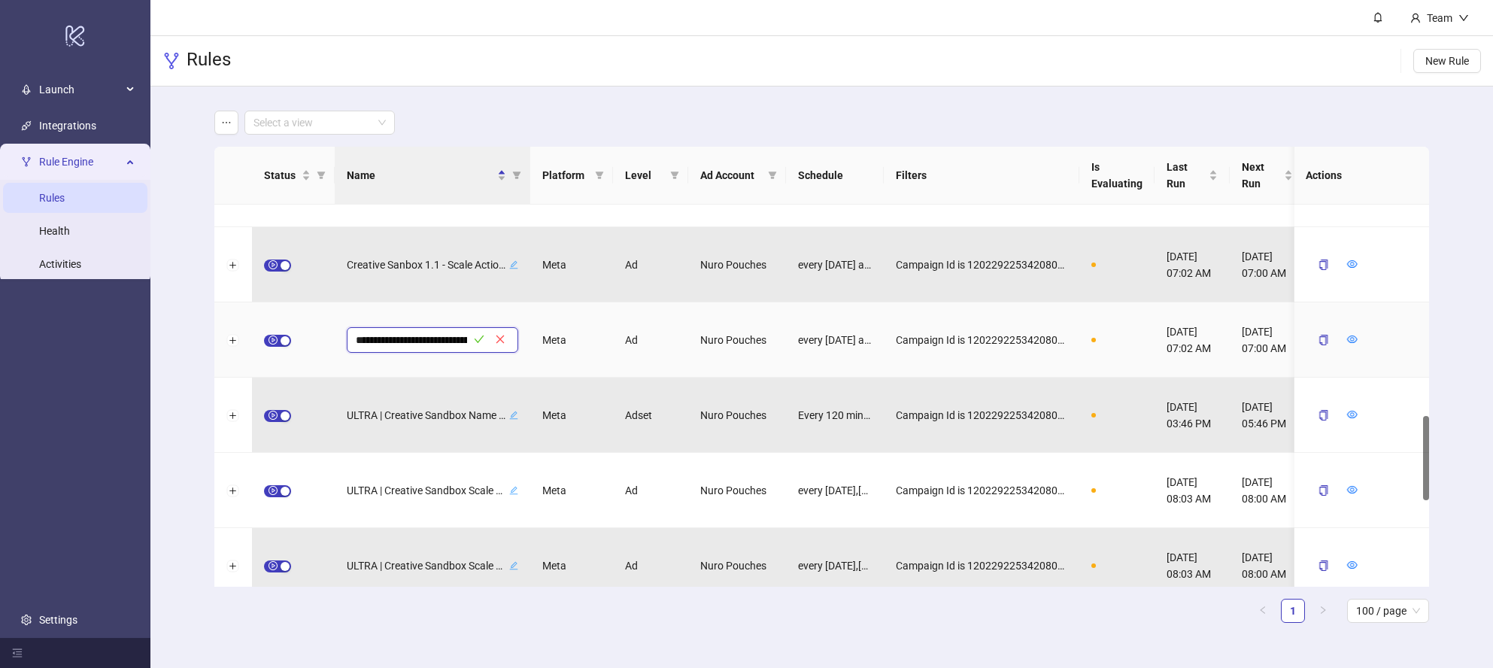
click at [356, 342] on input "**********" at bounding box center [411, 340] width 111 height 18
type input "**********"
click at [478, 339] on icon "check" at bounding box center [479, 339] width 11 height 11
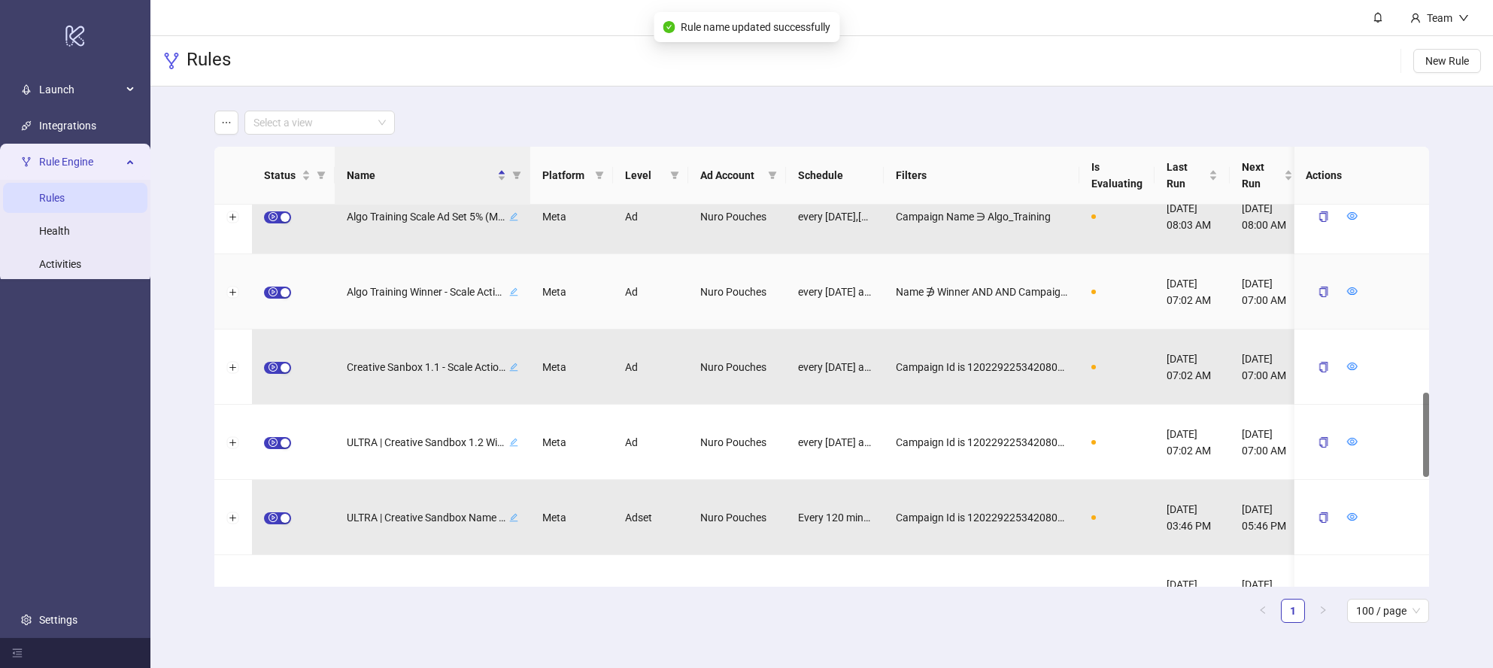
scroll to position [852, 0]
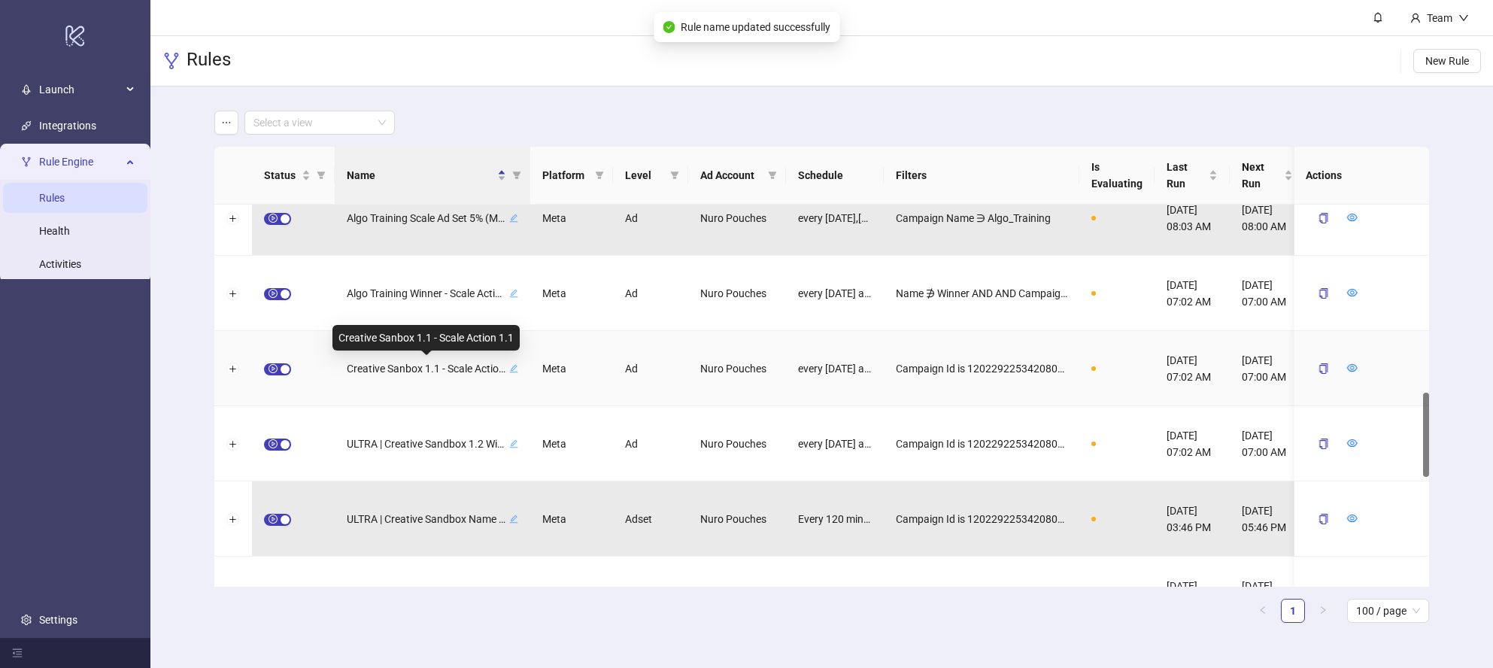
click at [453, 366] on span "Creative Sanbox 1.1 - Scale Action 1.1" at bounding box center [426, 368] width 159 height 17
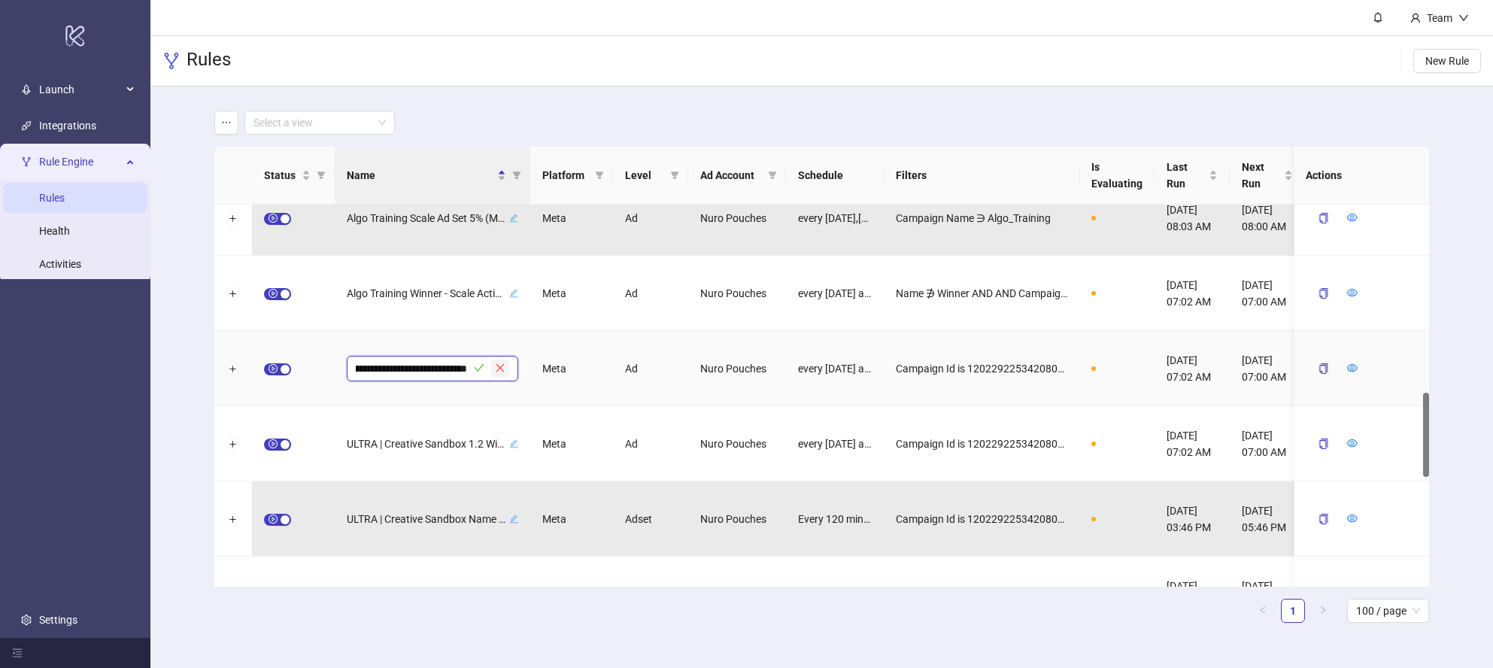
click at [501, 367] on icon "close" at bounding box center [500, 368] width 11 height 11
click at [239, 370] on div at bounding box center [233, 368] width 38 height 75
click at [231, 369] on button "Expand row" at bounding box center [233, 369] width 12 height 12
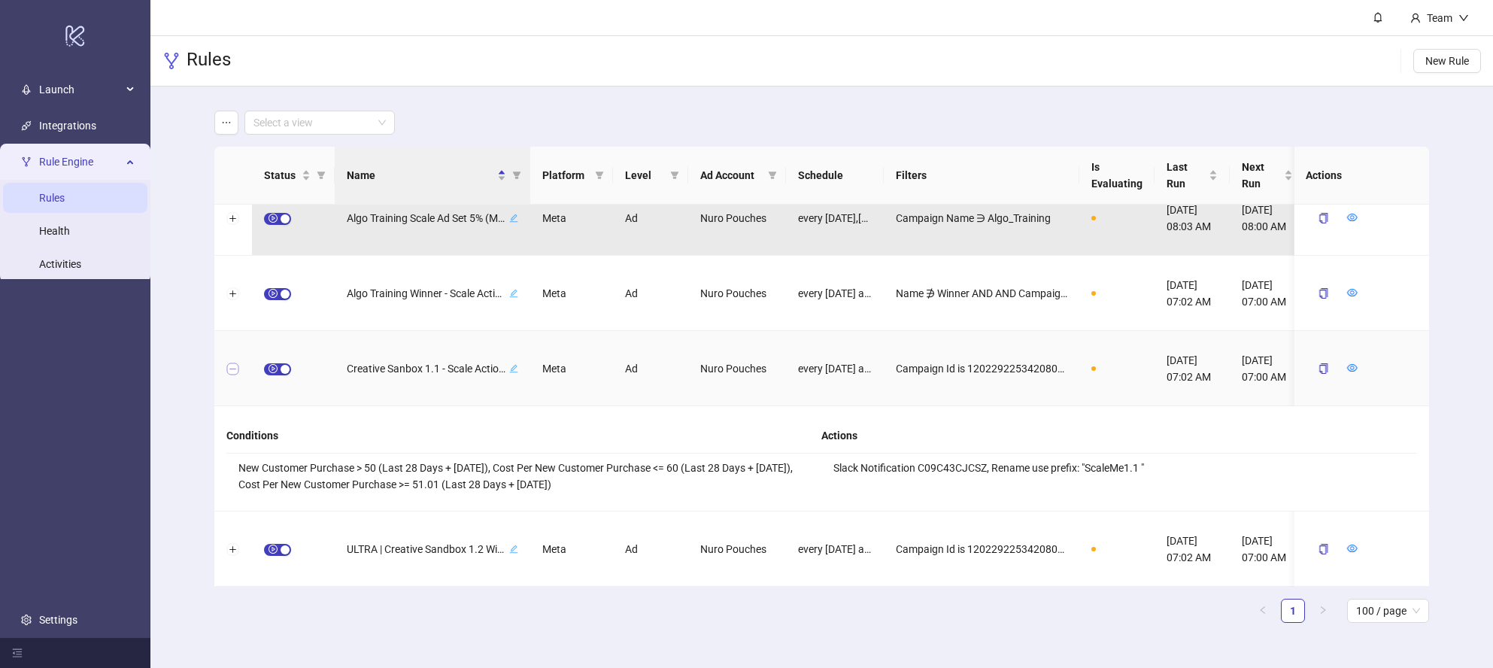
click at [230, 366] on button "Collapse row" at bounding box center [233, 369] width 12 height 12
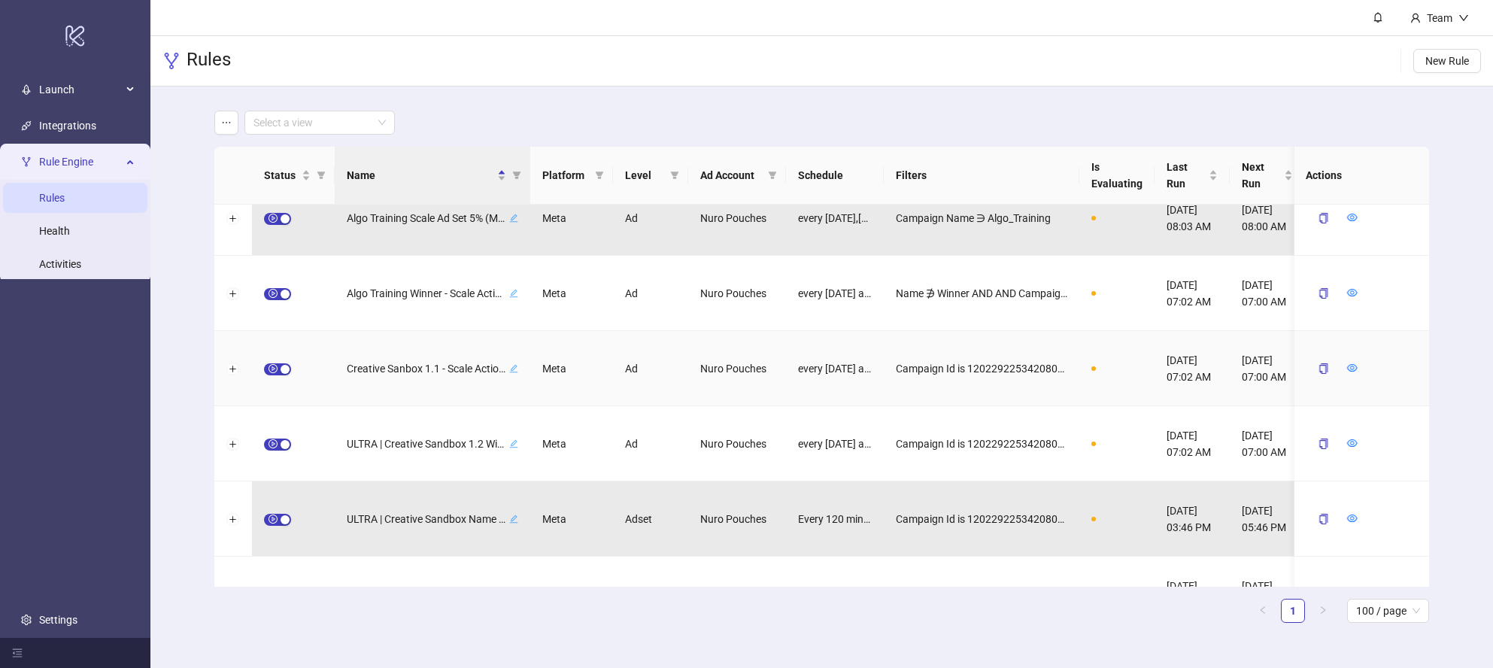
click at [512, 365] on icon "edit" at bounding box center [513, 368] width 9 height 9
drag, startPoint x: 376, startPoint y: 369, endPoint x: 347, endPoint y: 368, distance: 29.3
click at [347, 368] on span "**********" at bounding box center [433, 369] width 172 height 26
click at [356, 369] on input "**********" at bounding box center [411, 369] width 111 height 18
type input "**********"
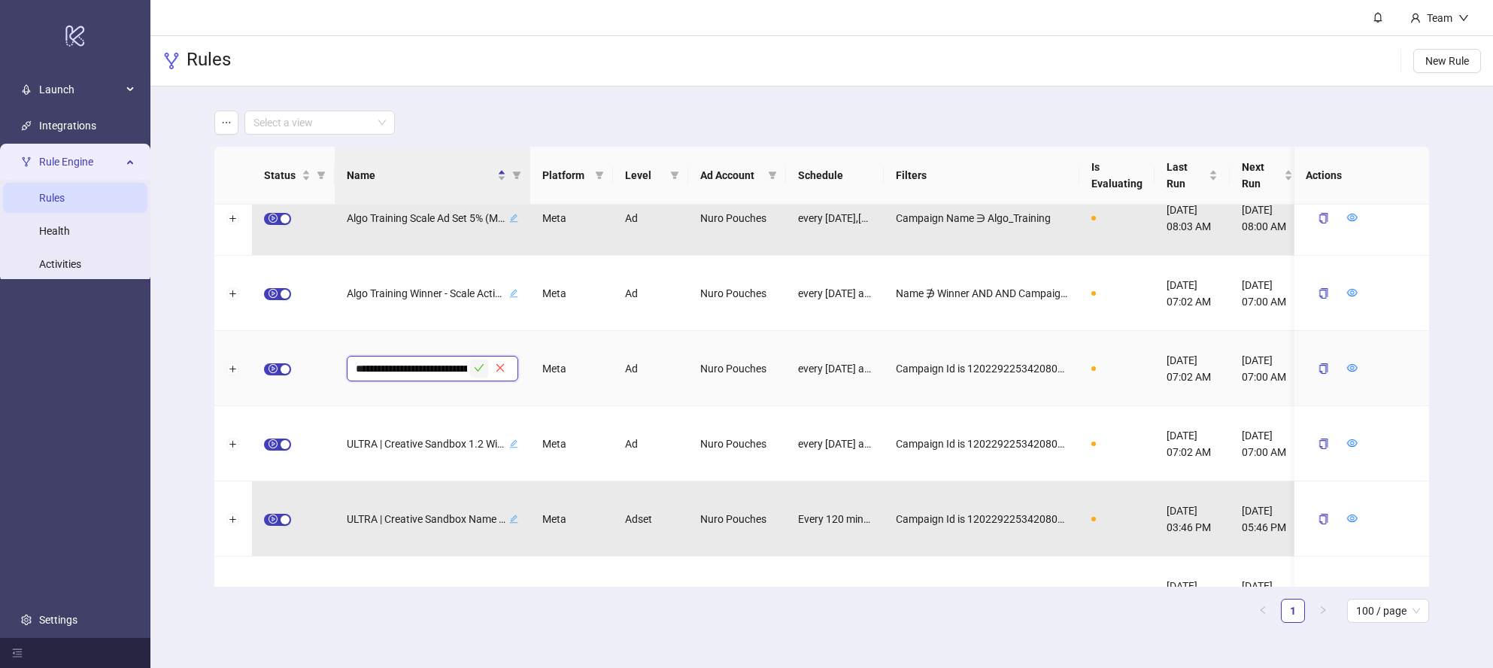
click at [479, 366] on icon "check" at bounding box center [479, 368] width 11 height 11
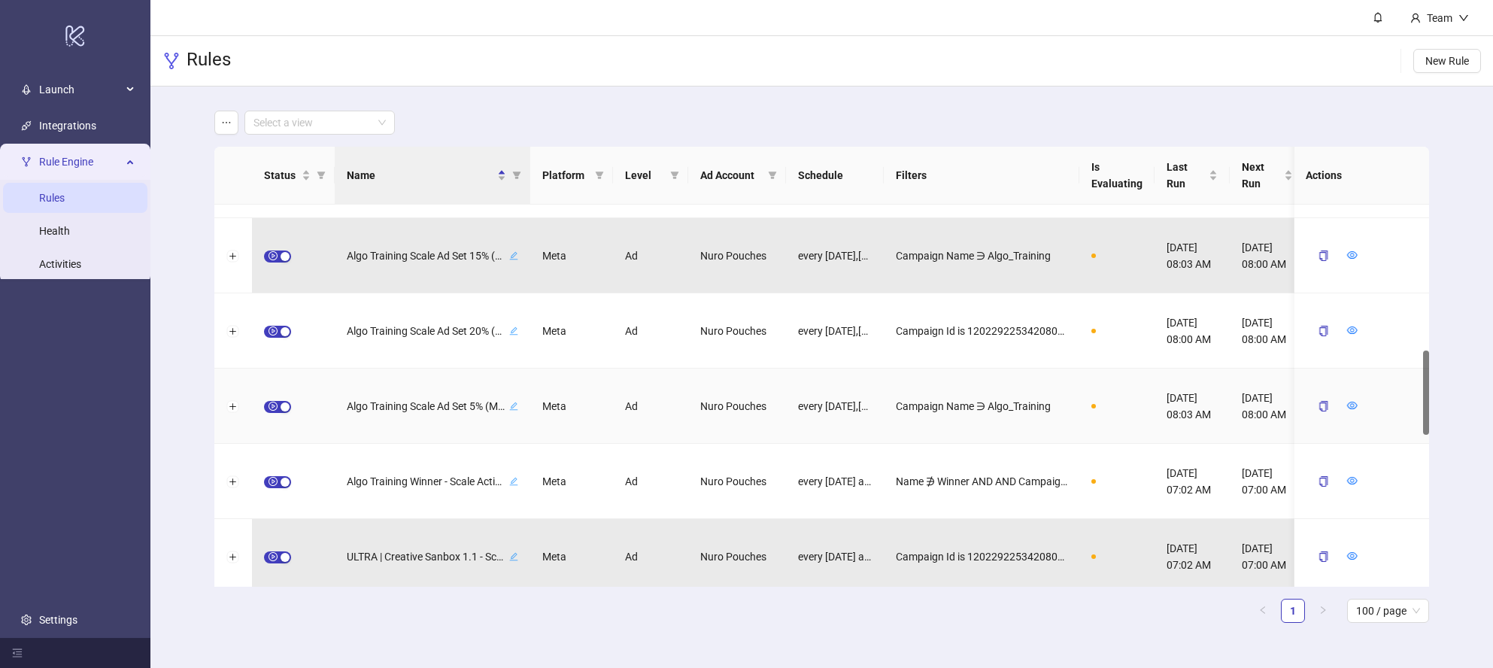
scroll to position [671, 0]
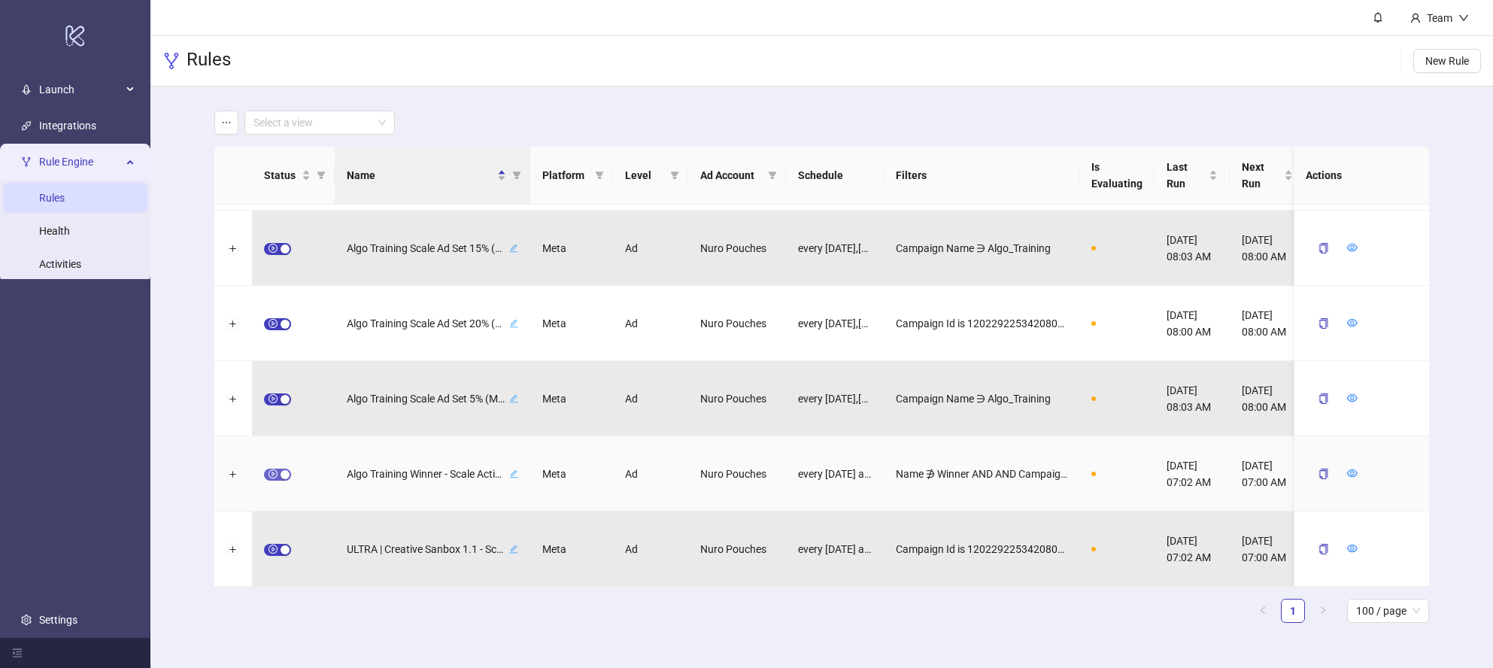
click at [287, 475] on div "button" at bounding box center [285, 474] width 9 height 9
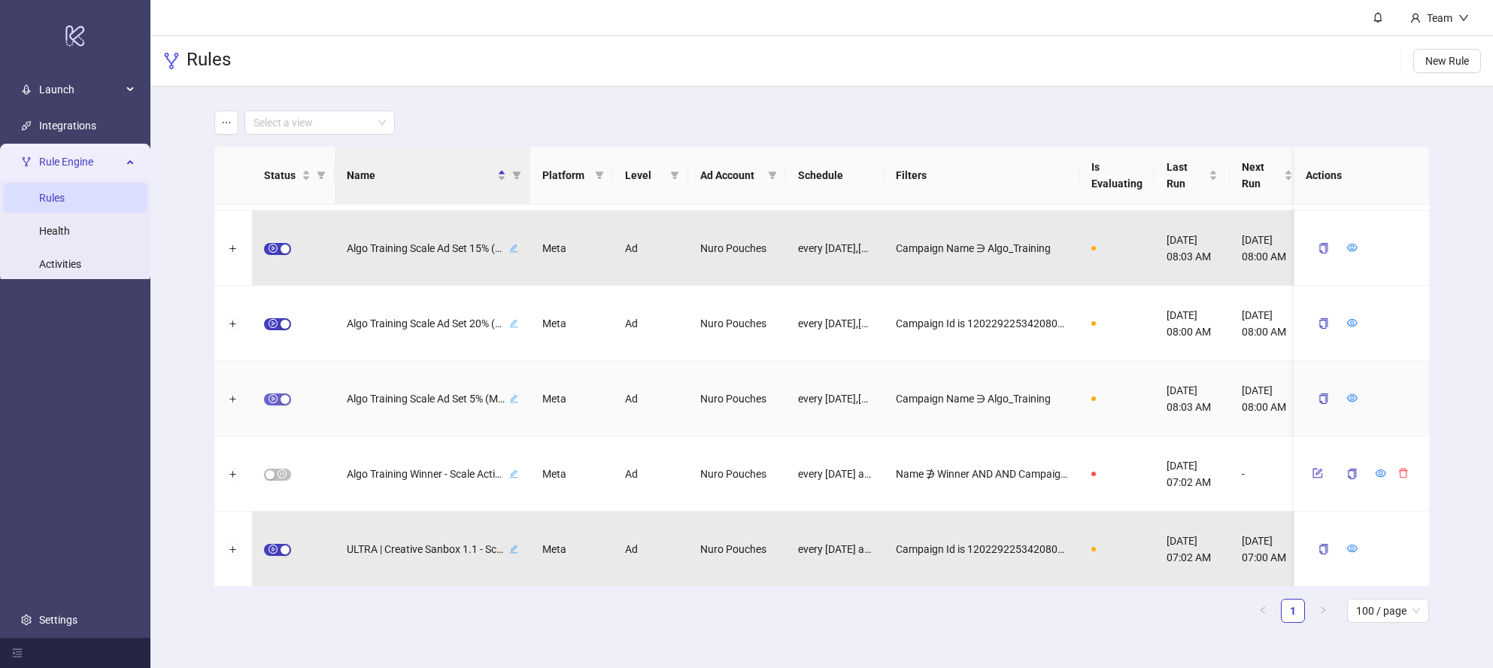
click at [287, 399] on div "button" at bounding box center [285, 399] width 9 height 9
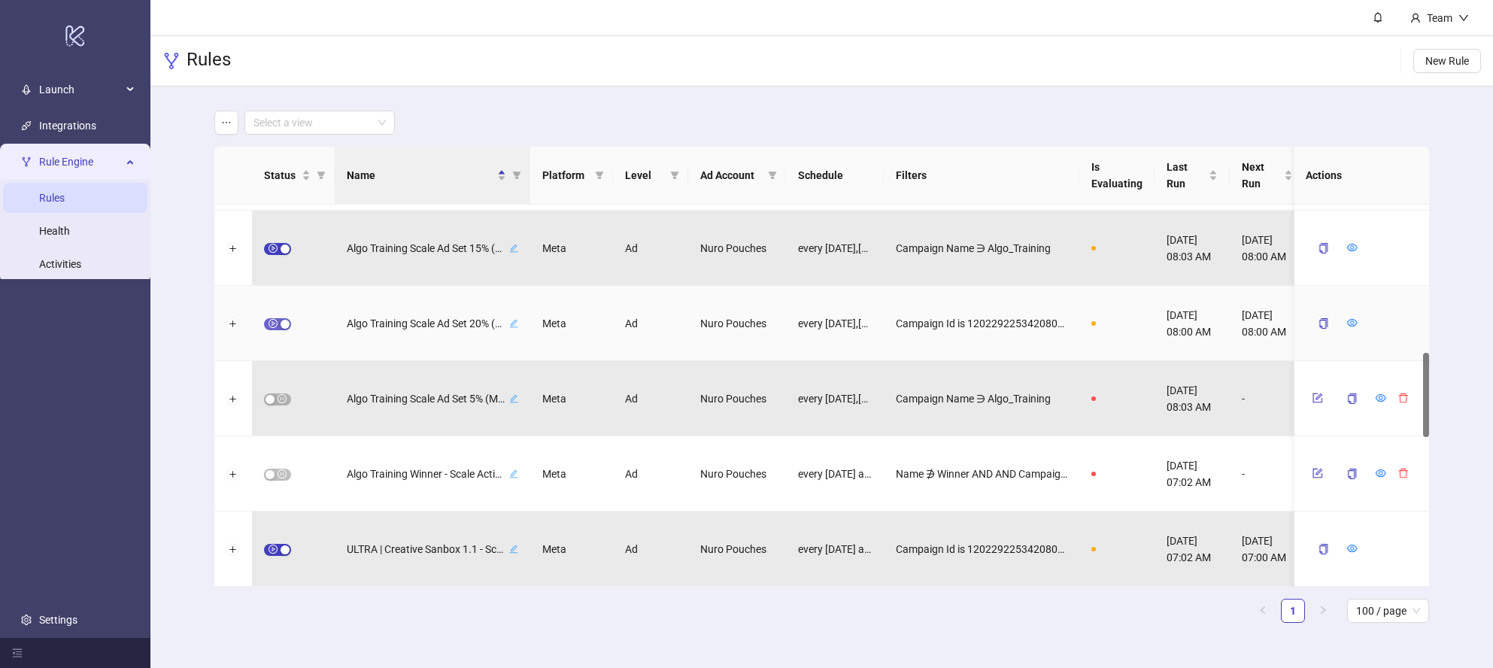
click at [282, 326] on div "button" at bounding box center [285, 324] width 9 height 9
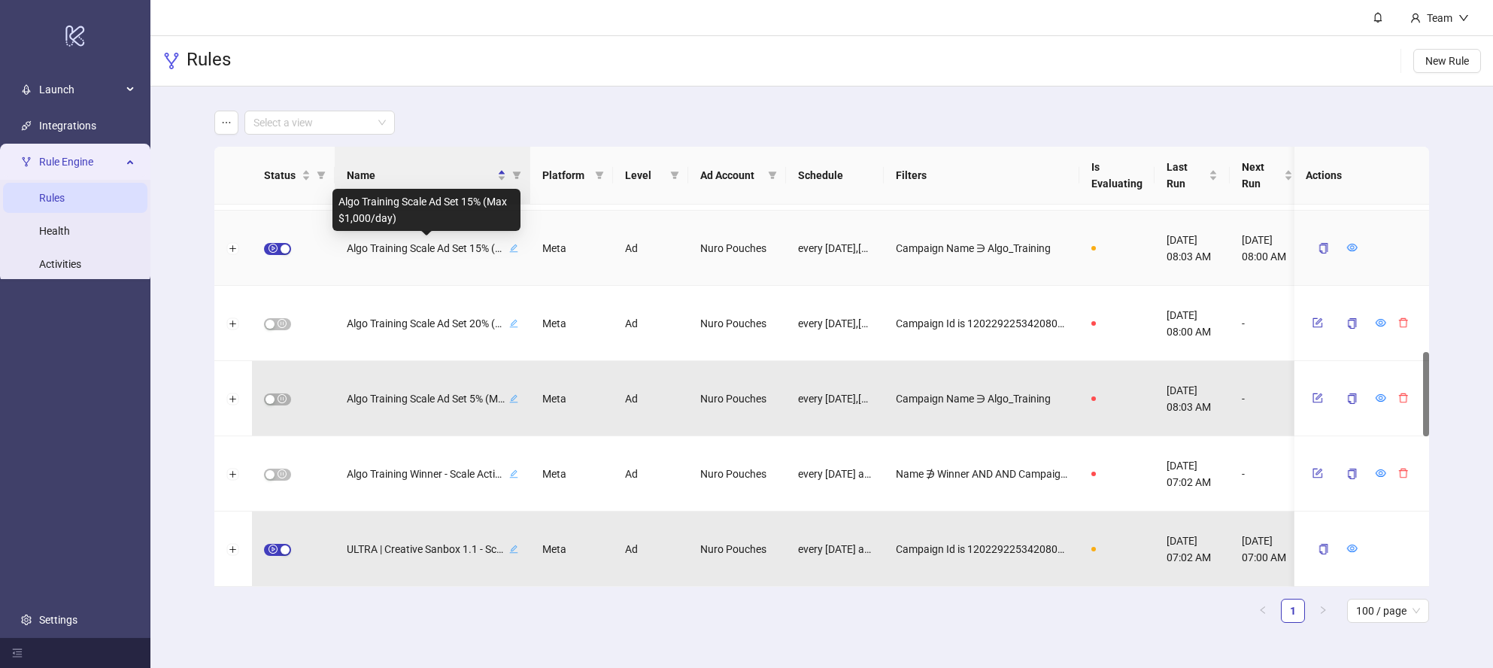
scroll to position [655, 0]
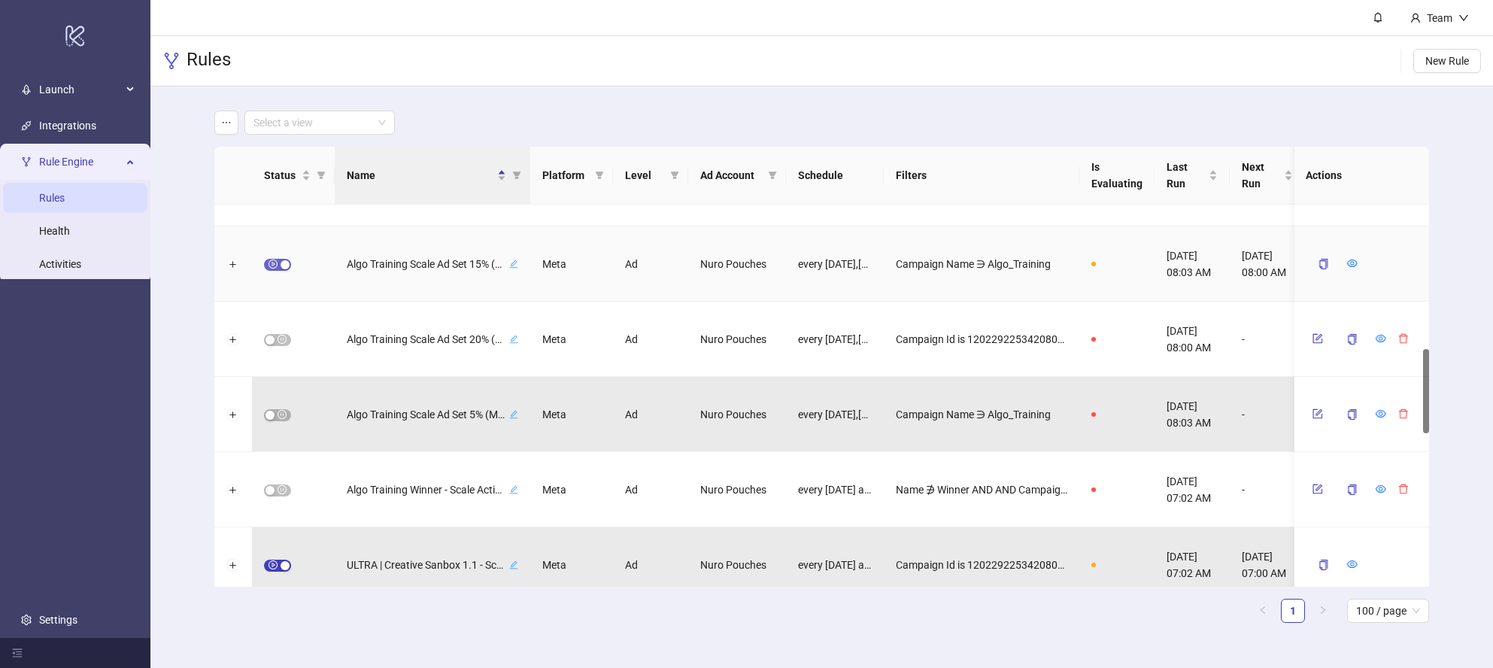
click at [283, 264] on div "button" at bounding box center [285, 264] width 9 height 9
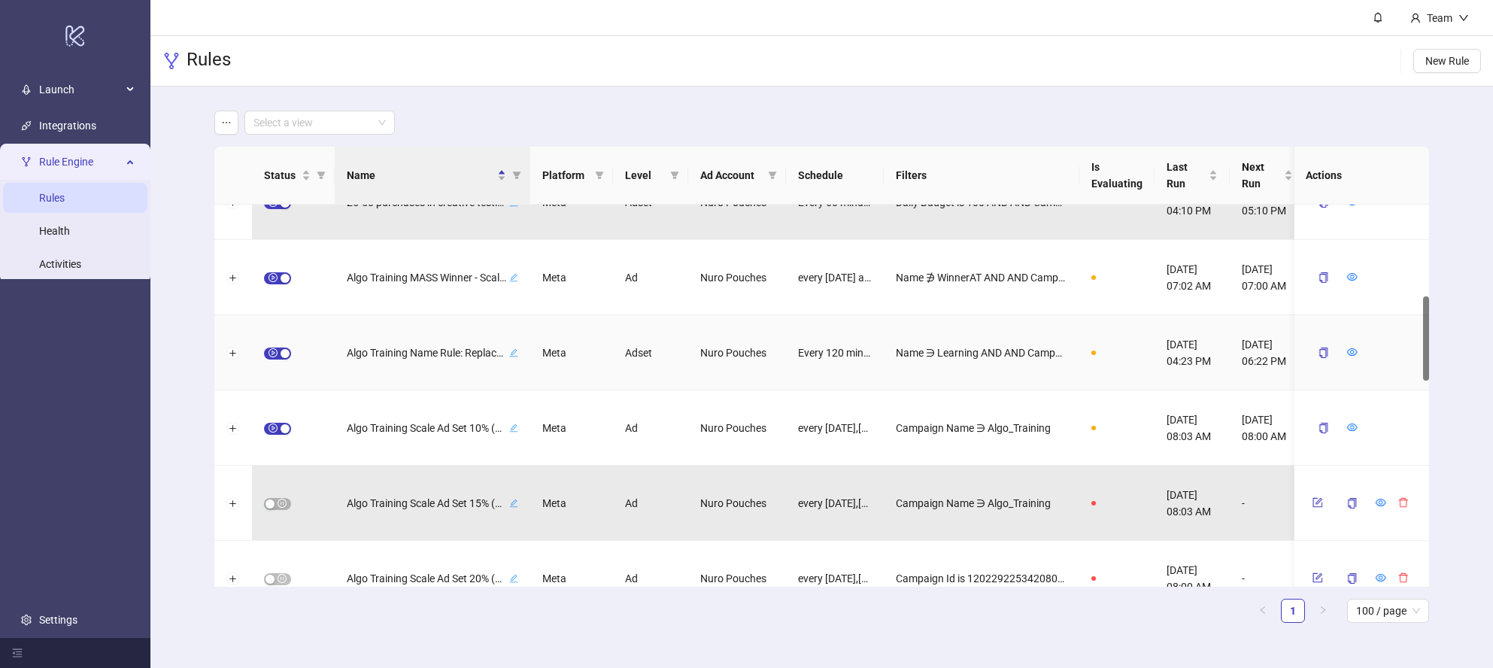
scroll to position [395, 0]
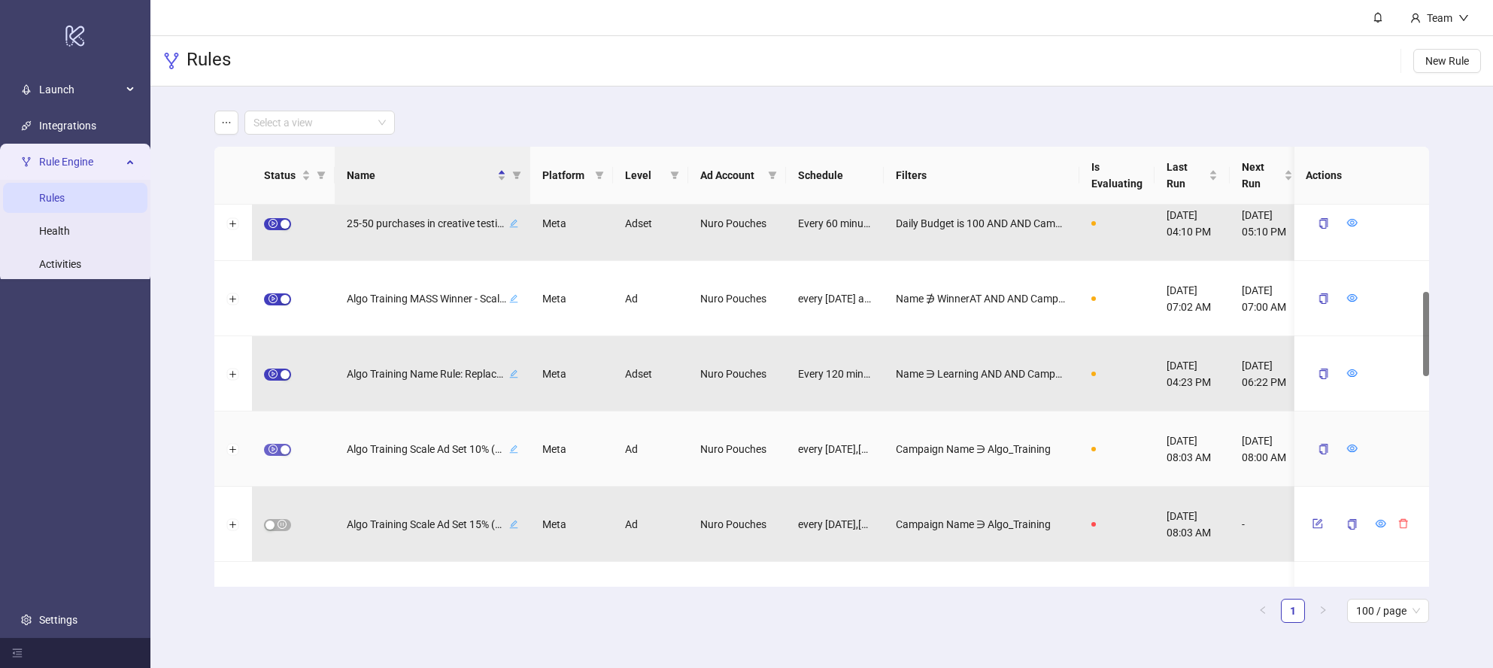
click at [284, 445] on div "button" at bounding box center [285, 449] width 9 height 9
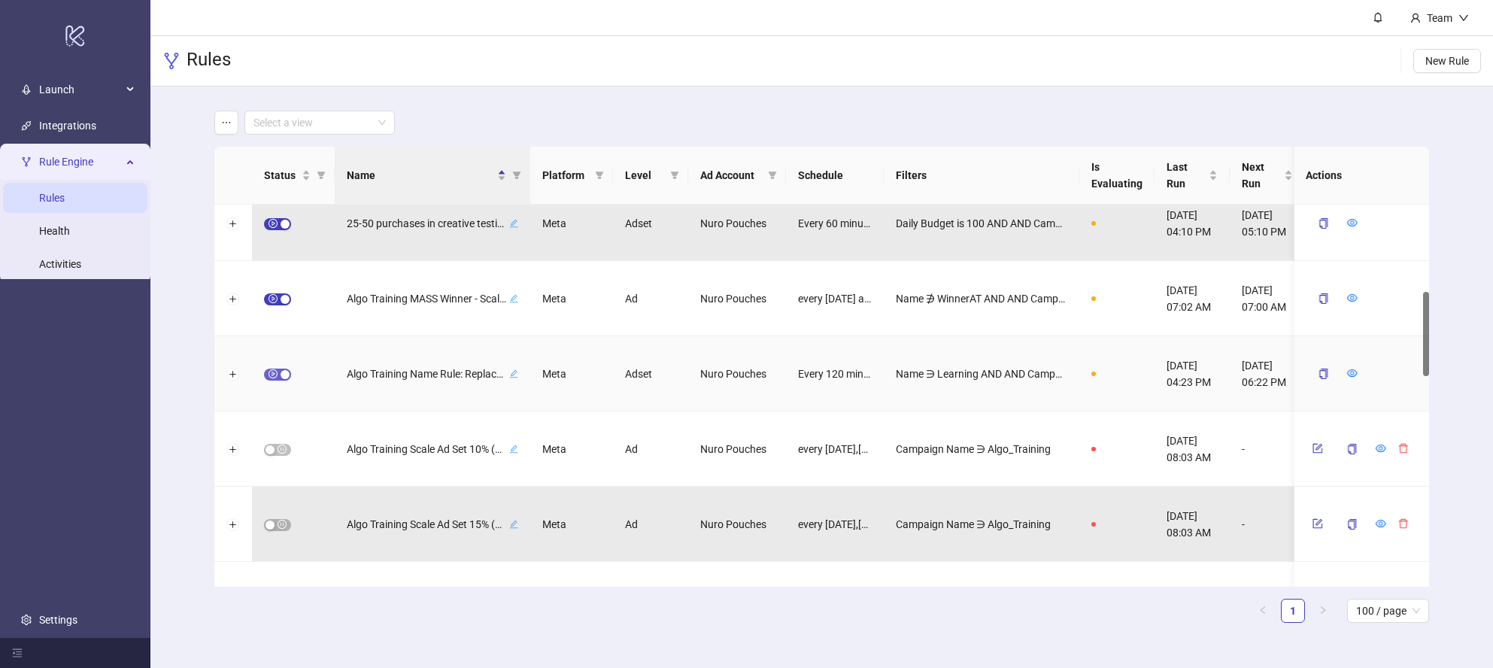
click at [284, 375] on div "button" at bounding box center [285, 374] width 9 height 9
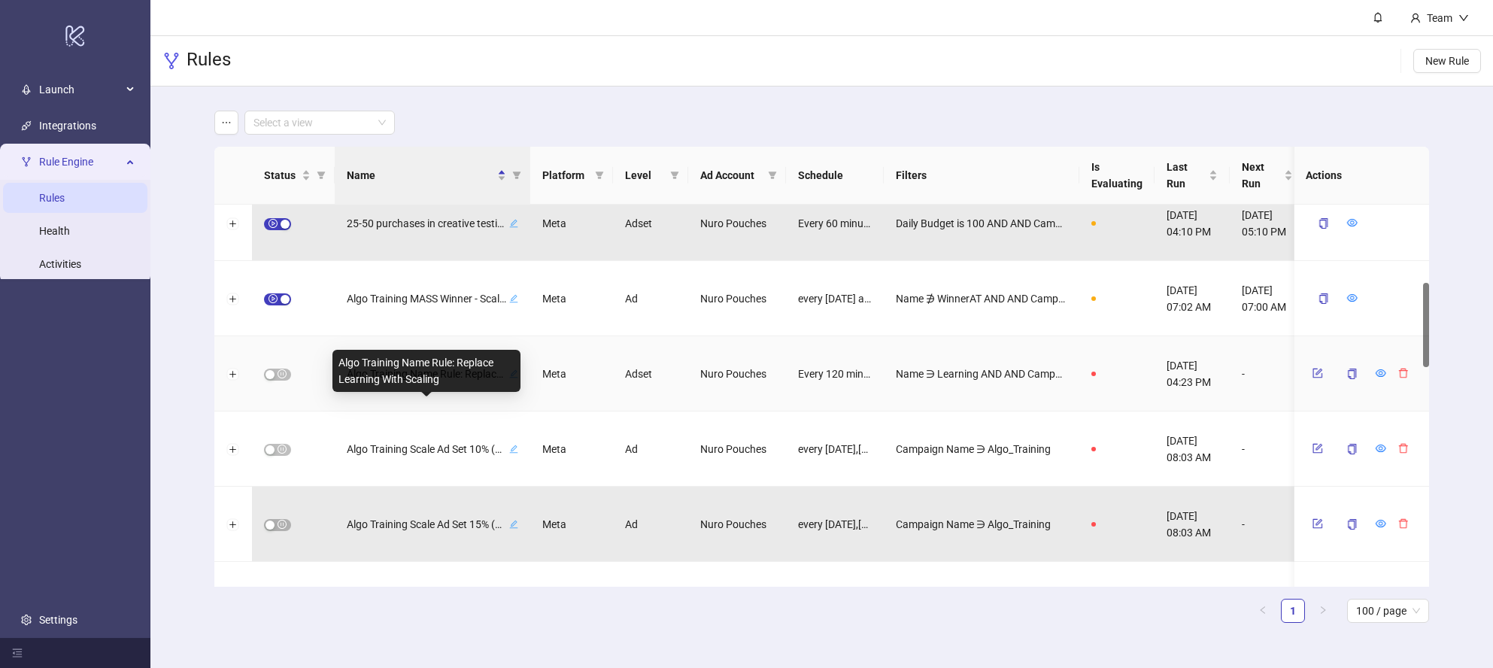
scroll to position [355, 0]
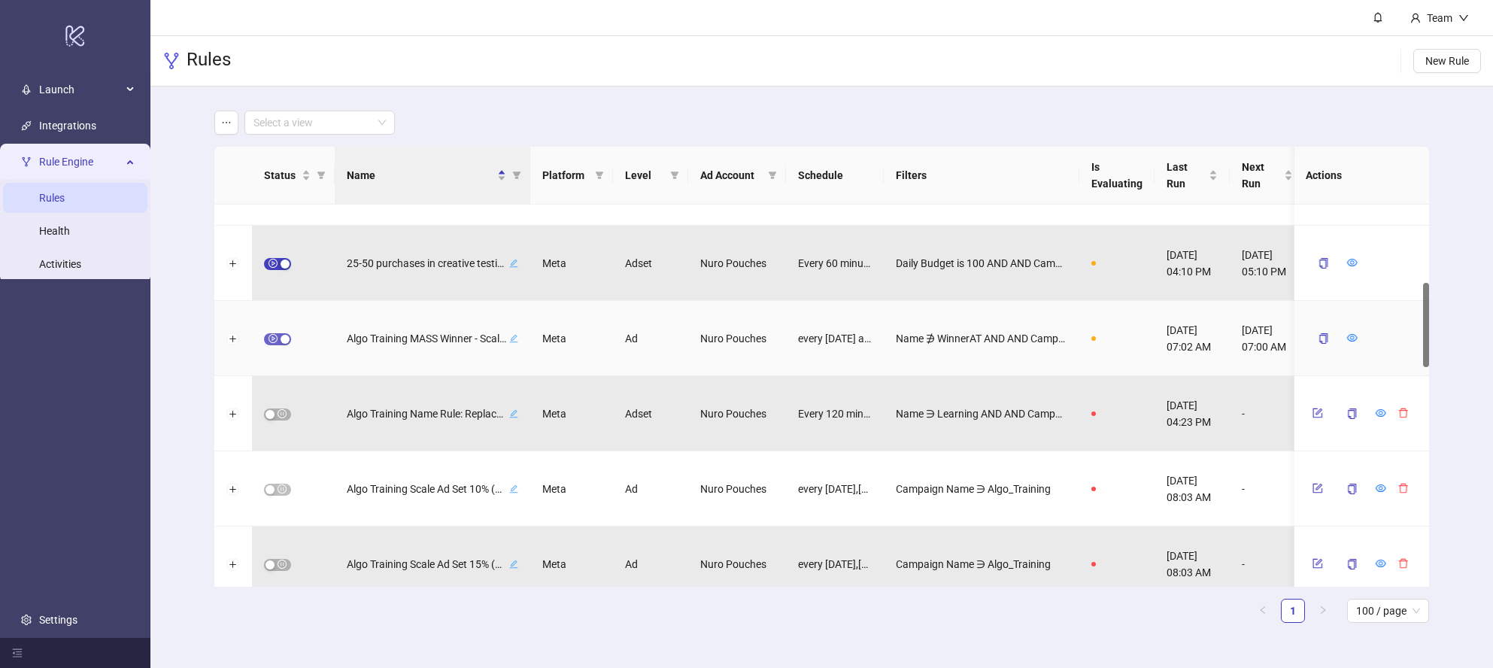
click at [281, 341] on div "button" at bounding box center [285, 339] width 9 height 9
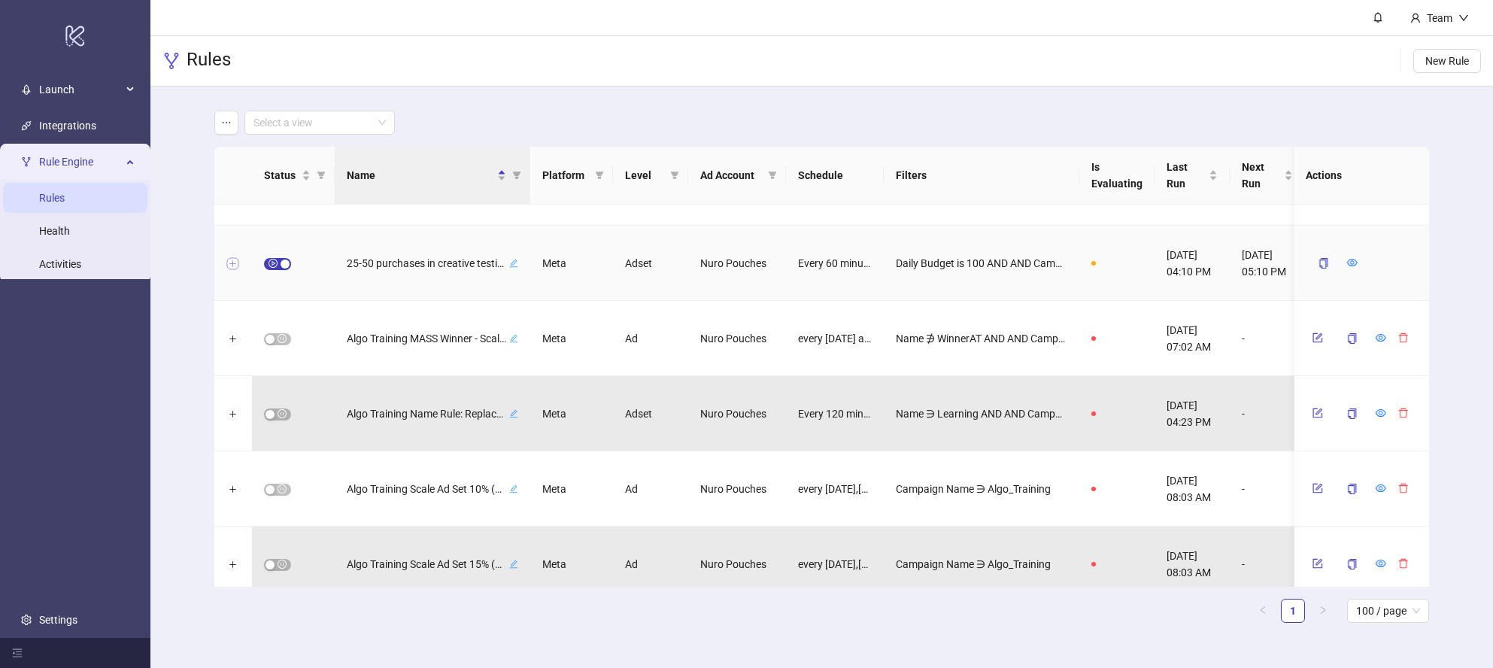
click at [235, 263] on button "Expand row" at bounding box center [233, 264] width 12 height 12
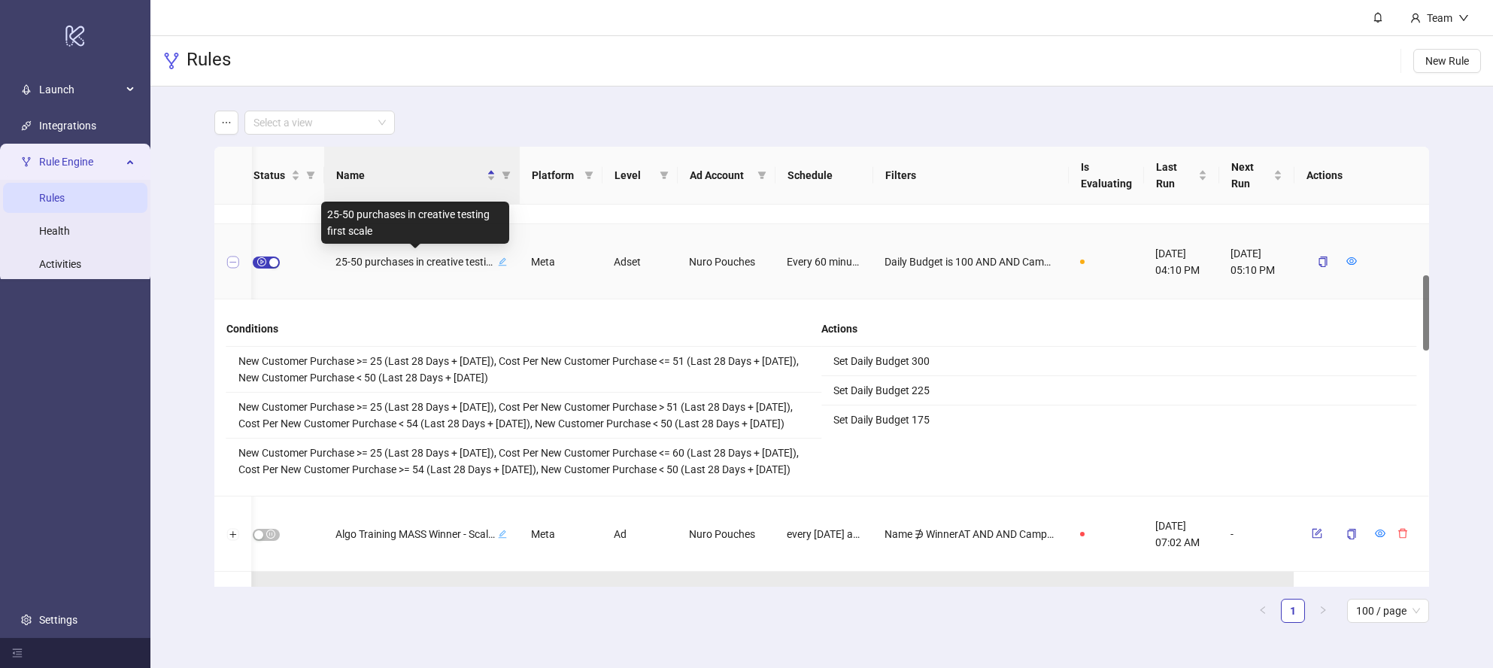
scroll to position [0, 0]
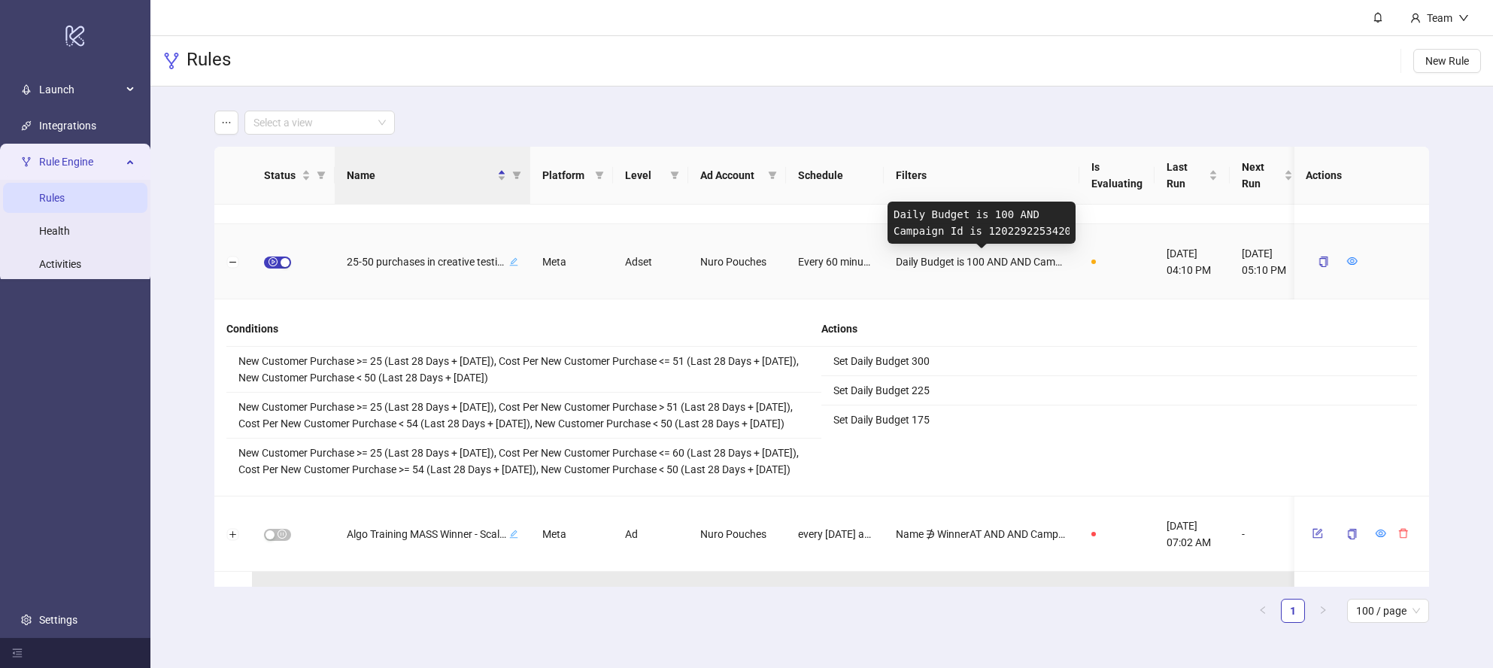
click at [915, 257] on span "Daily Budget is 100 AND AND Campaign Id is 120229225342080254" at bounding box center [982, 261] width 172 height 17
drag, startPoint x: 915, startPoint y: 257, endPoint x: 903, endPoint y: 258, distance: 11.3
click at [915, 257] on span "Daily Budget is 100 AND AND Campaign Id is 120229225342080254" at bounding box center [982, 261] width 172 height 17
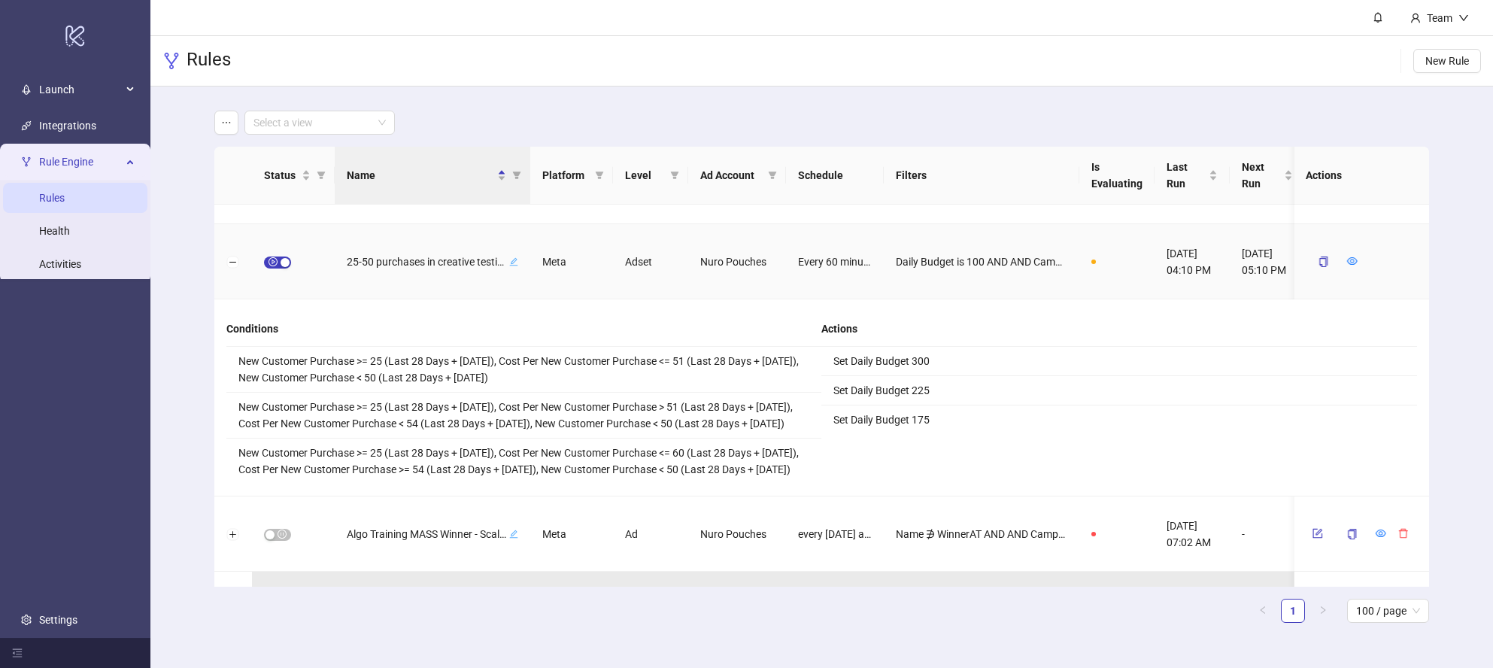
click at [863, 259] on span "Every 60 minutes" at bounding box center [835, 261] width 74 height 17
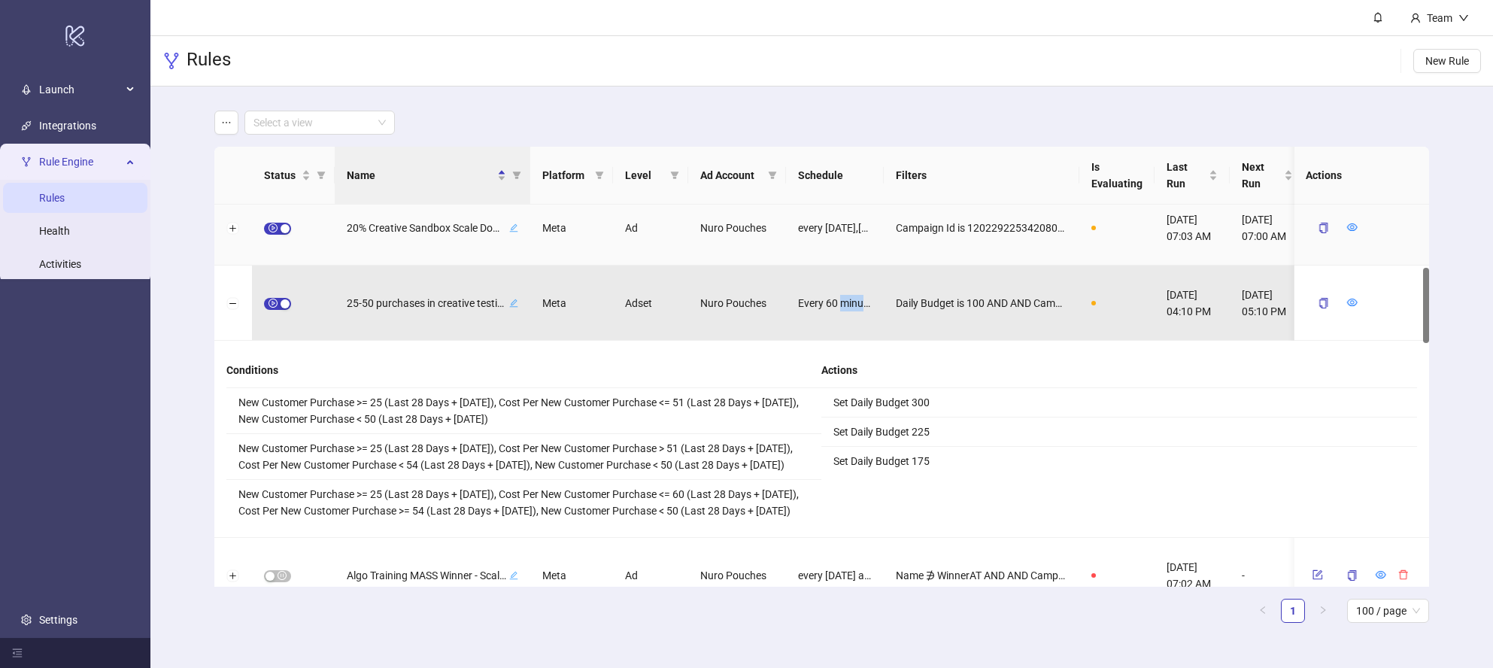
scroll to position [314, 0]
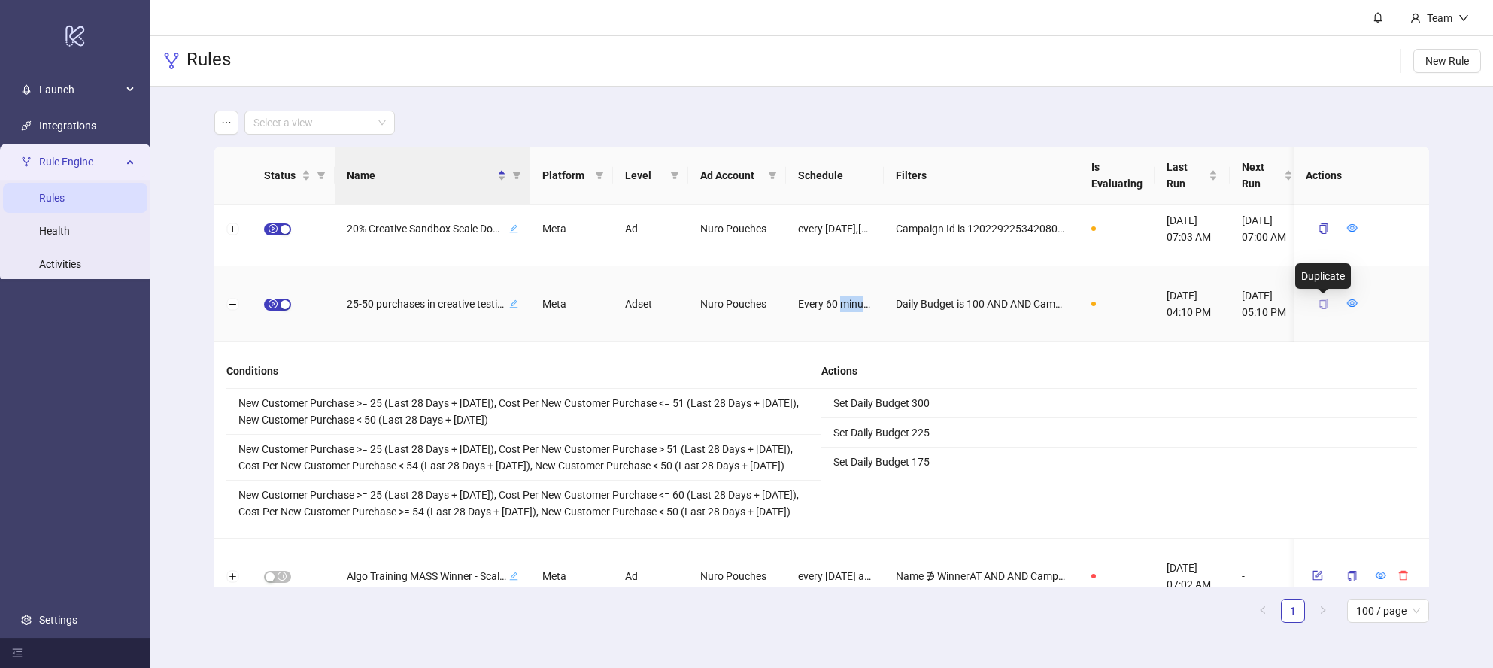
click at [1322, 303] on icon "copy" at bounding box center [1323, 304] width 11 height 11
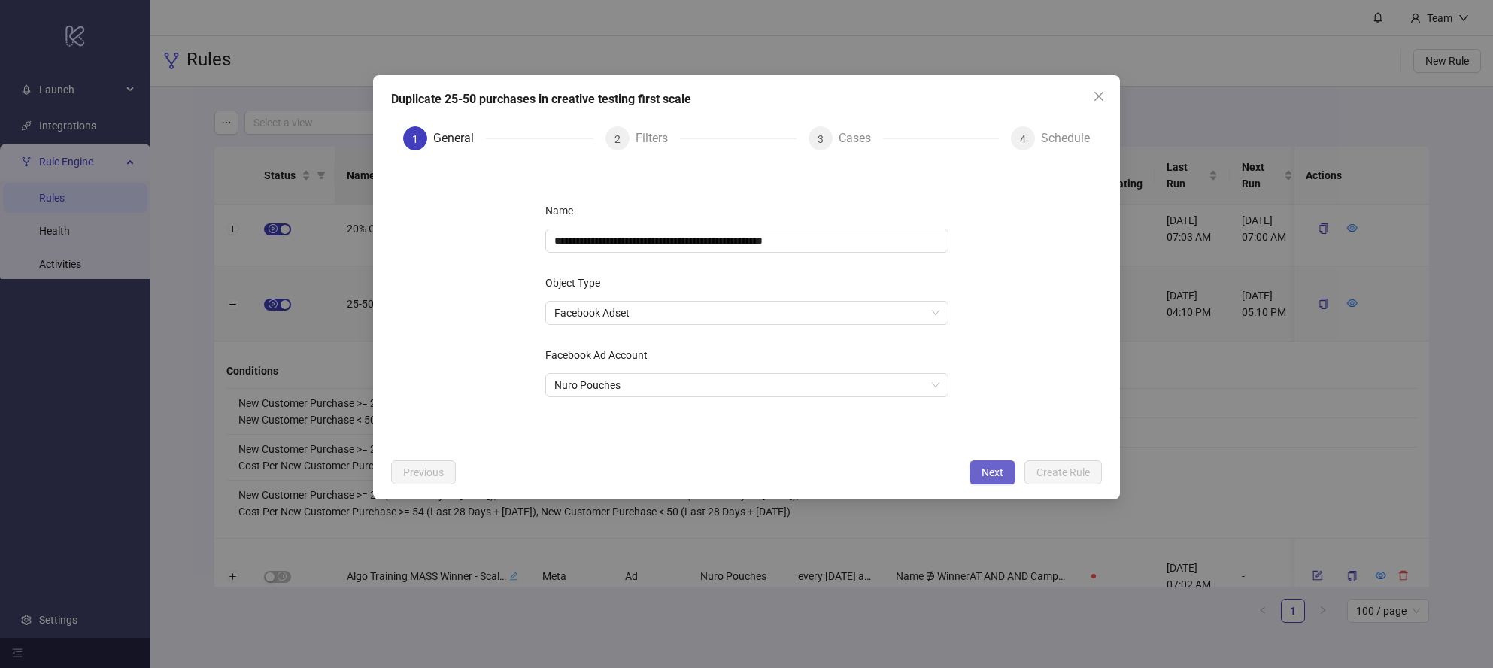
click at [984, 466] on span "Next" at bounding box center [993, 472] width 22 height 12
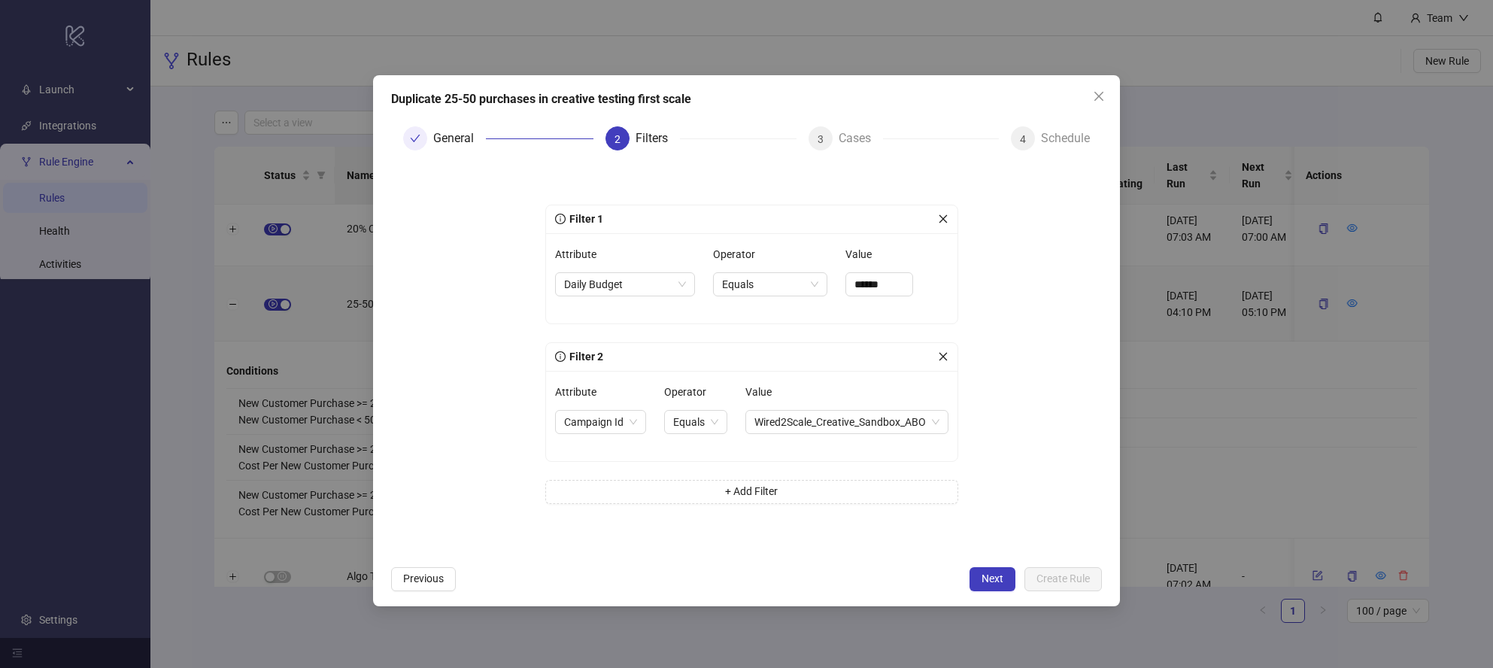
click at [991, 584] on button "Next" at bounding box center [993, 579] width 46 height 24
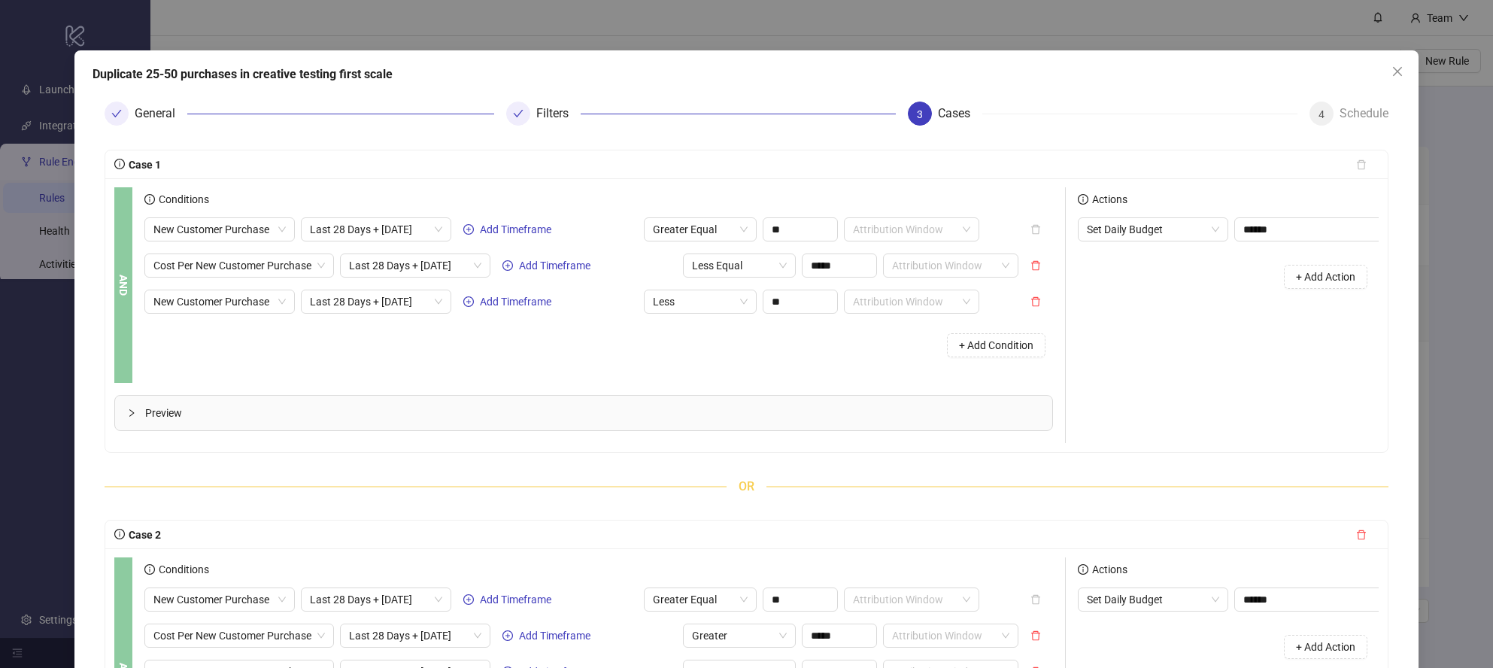
scroll to position [20, 0]
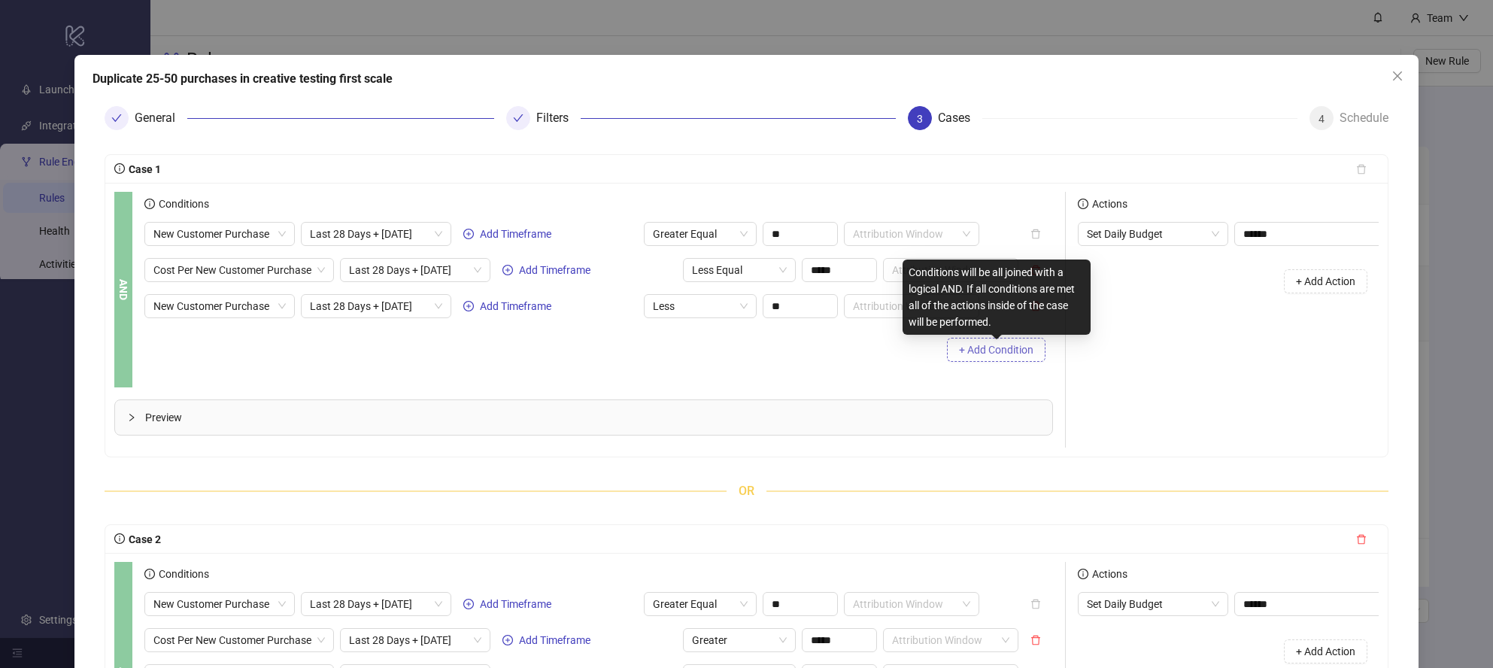
click at [985, 348] on span "+ Add Condition" at bounding box center [996, 350] width 74 height 12
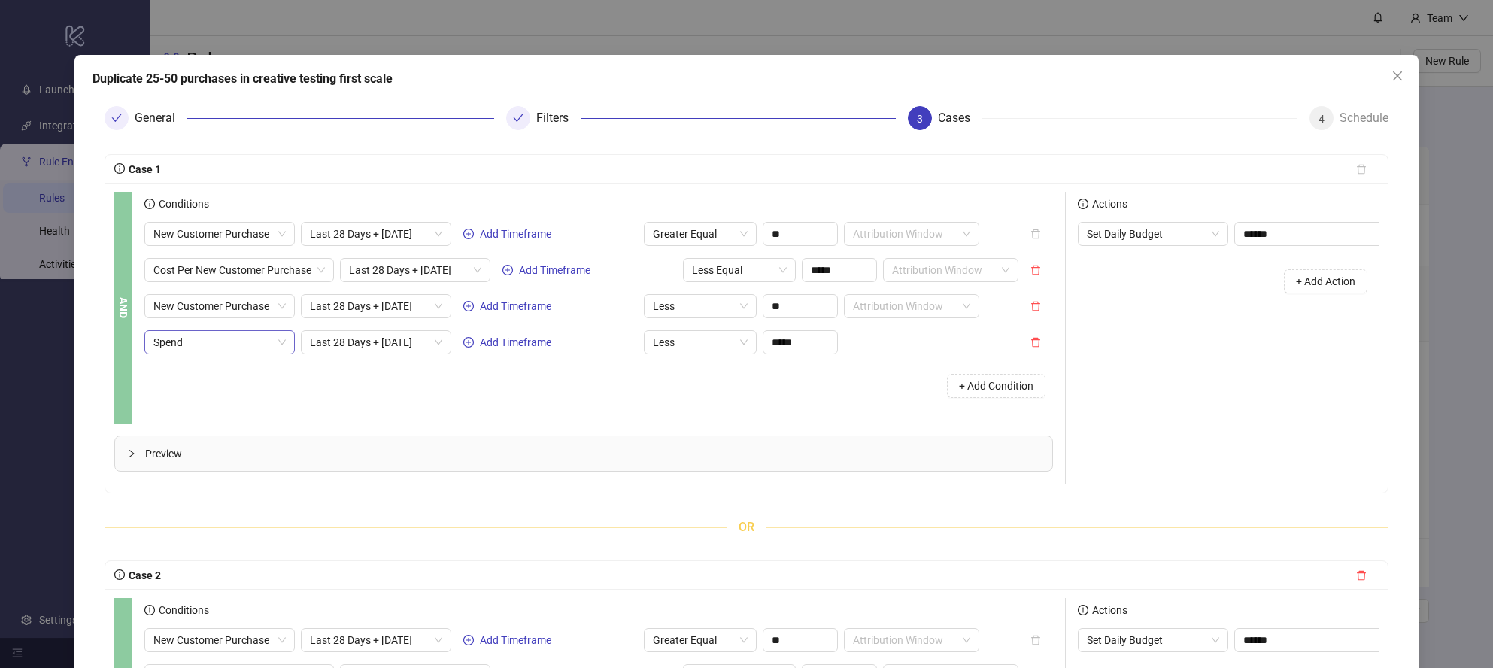
click at [246, 345] on span "Spend" at bounding box center [219, 342] width 132 height 23
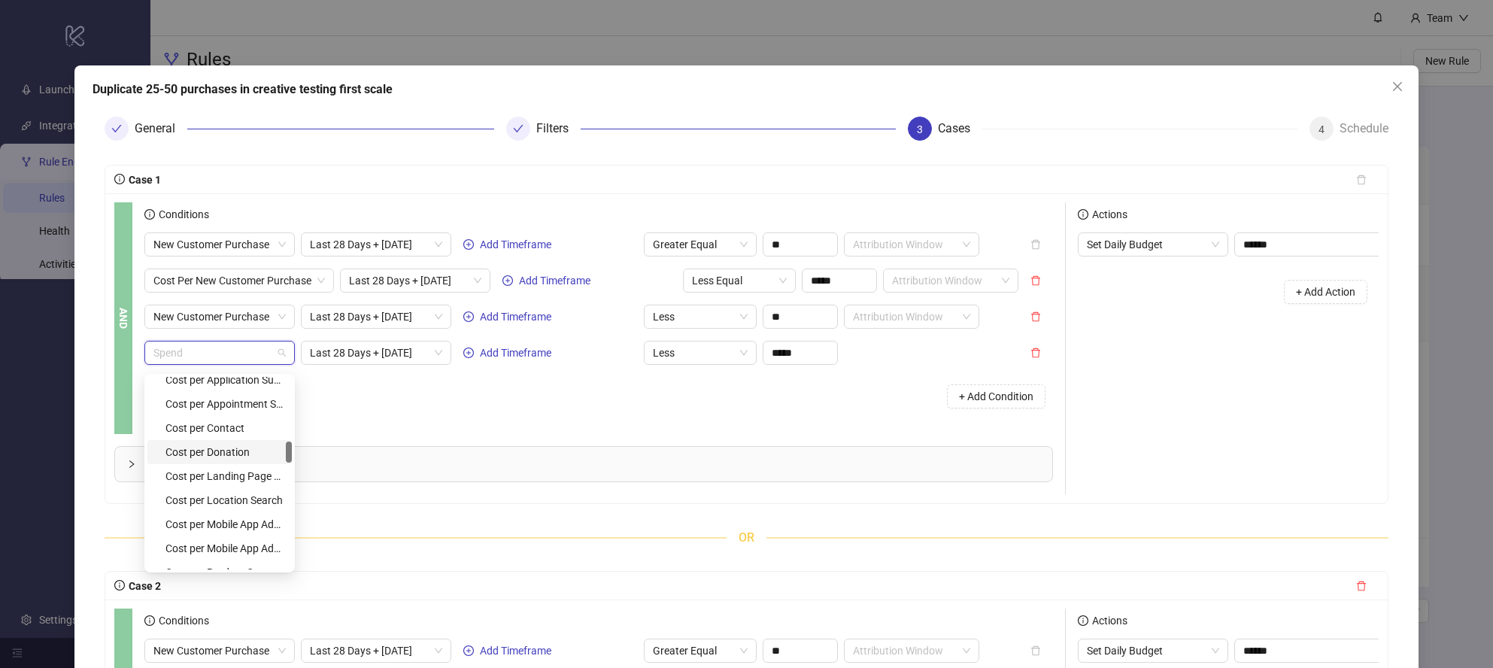
scroll to position [2, 0]
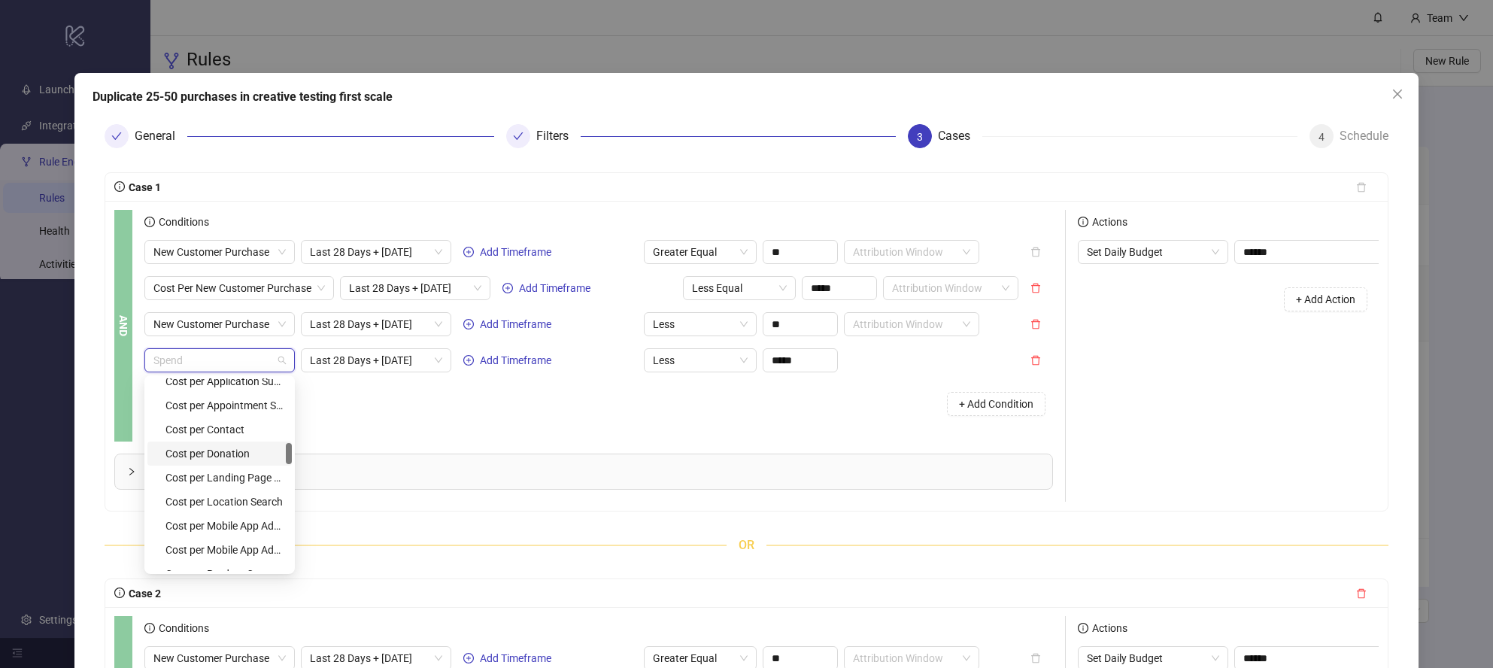
click at [572, 434] on div "Conditions New Customer Purchase Last 28 Days + [DATE] Add Timeframe Greater Eq…" at bounding box center [604, 326] width 921 height 232
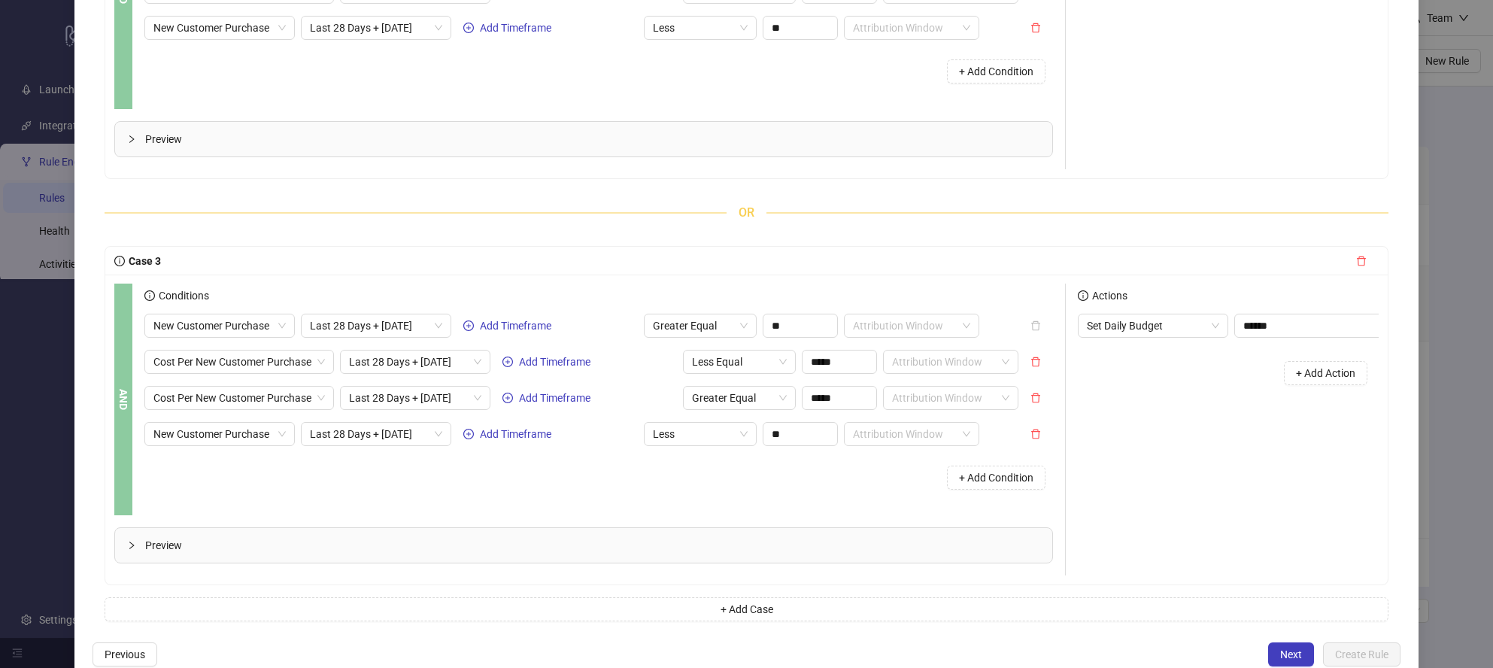
scroll to position [773, 0]
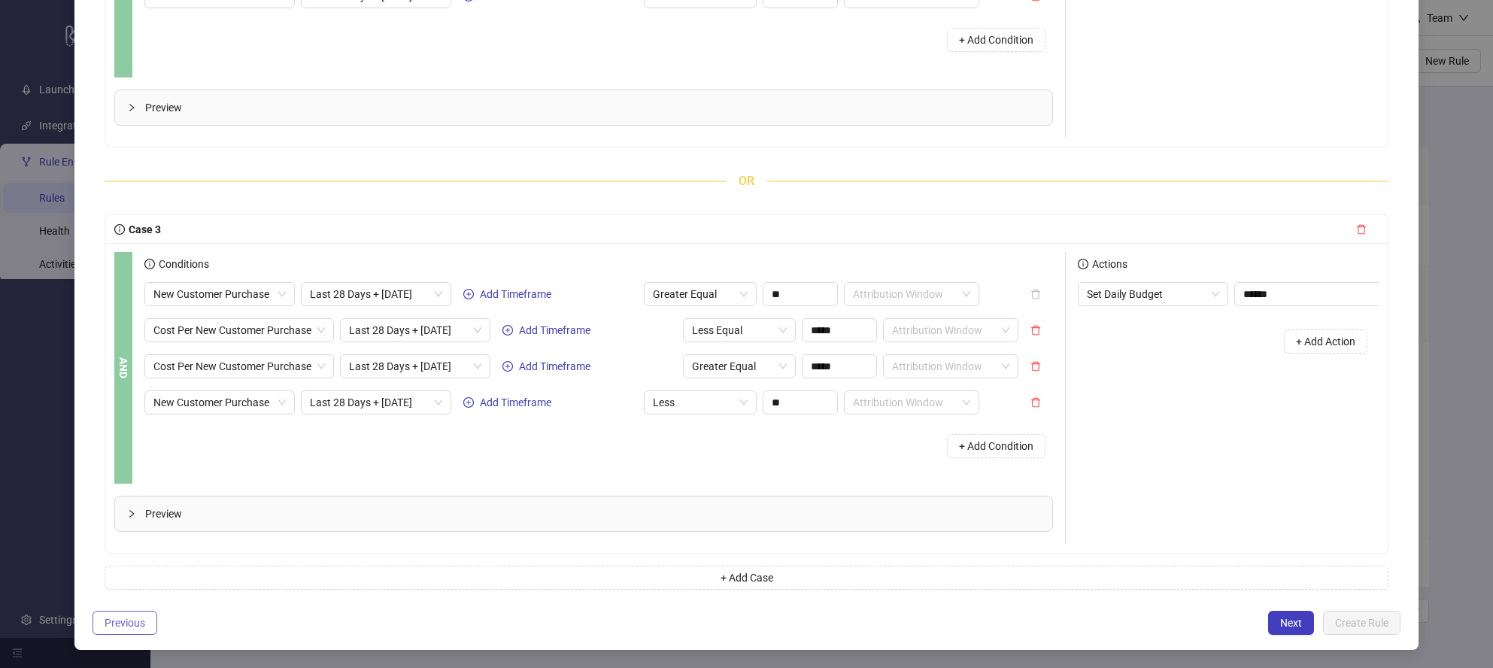
click at [135, 620] on span "Previous" at bounding box center [125, 623] width 41 height 12
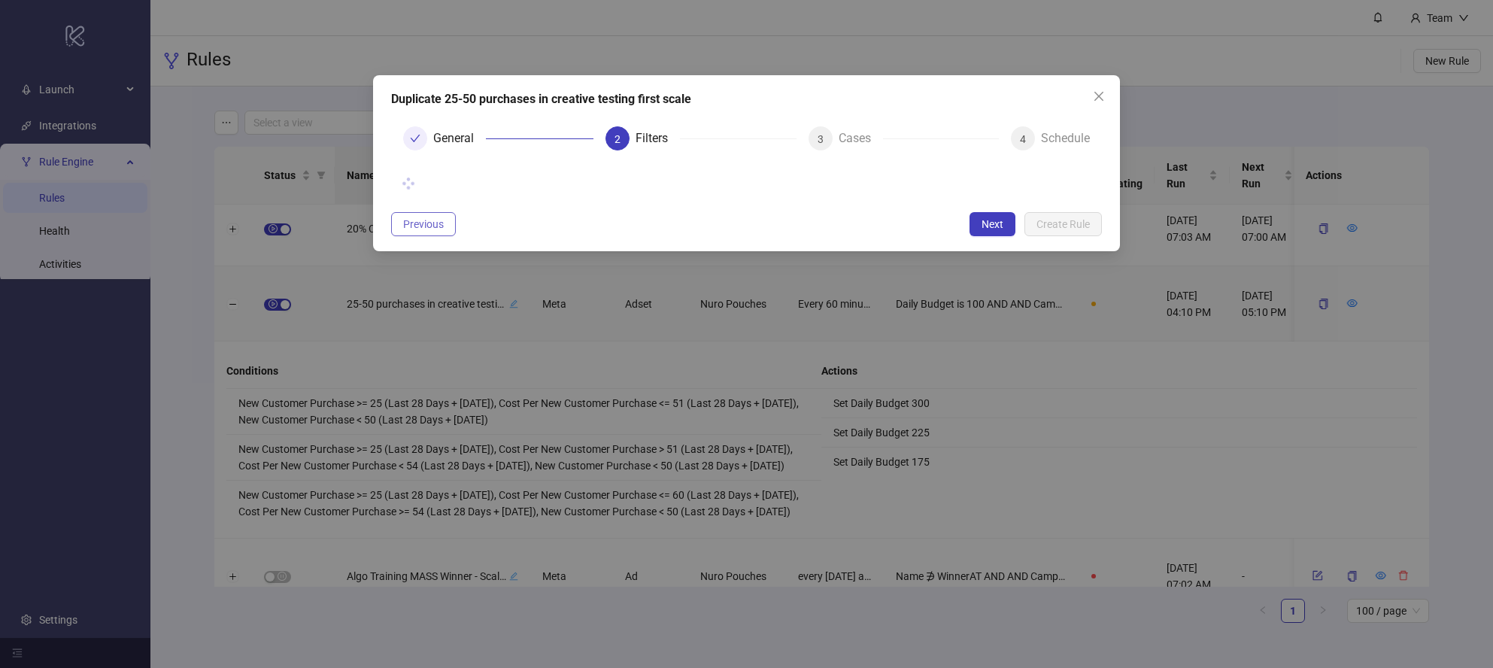
scroll to position [0, 0]
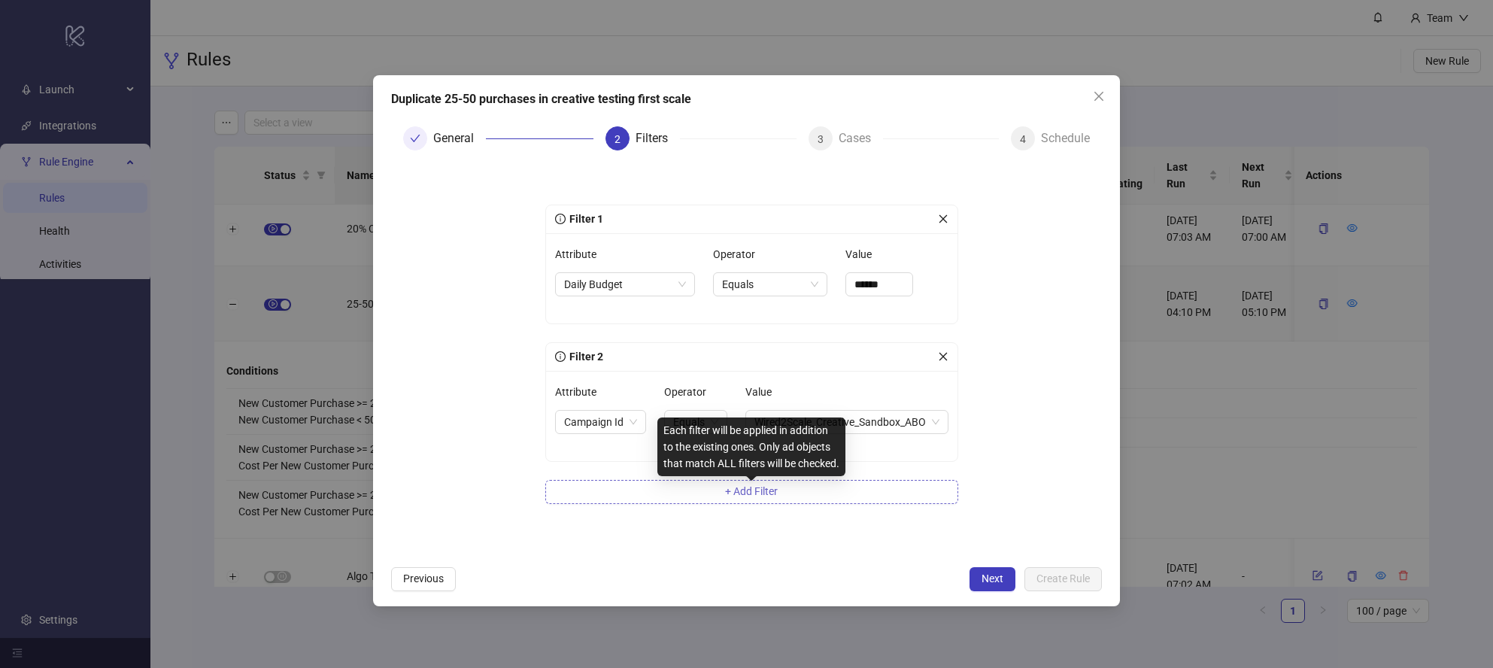
click at [753, 488] on span "+ Add Filter" at bounding box center [751, 491] width 53 height 12
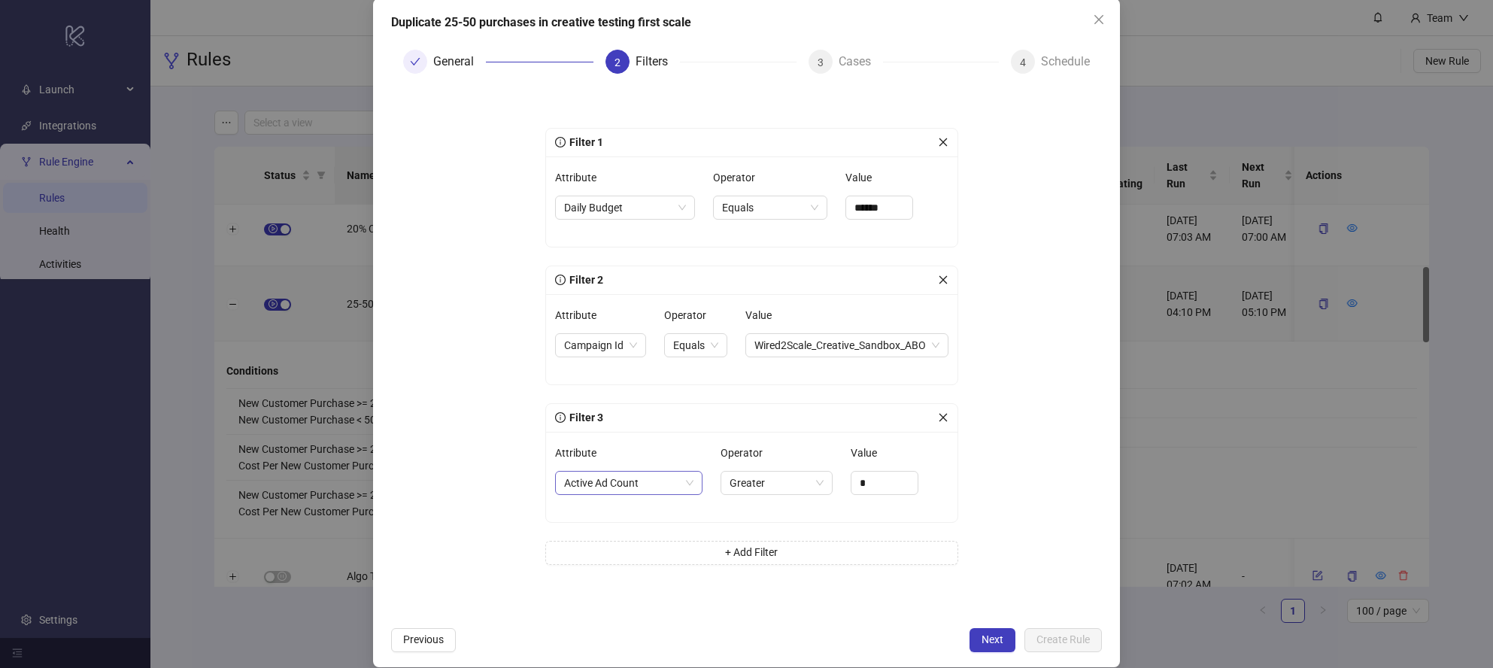
scroll to position [94, 0]
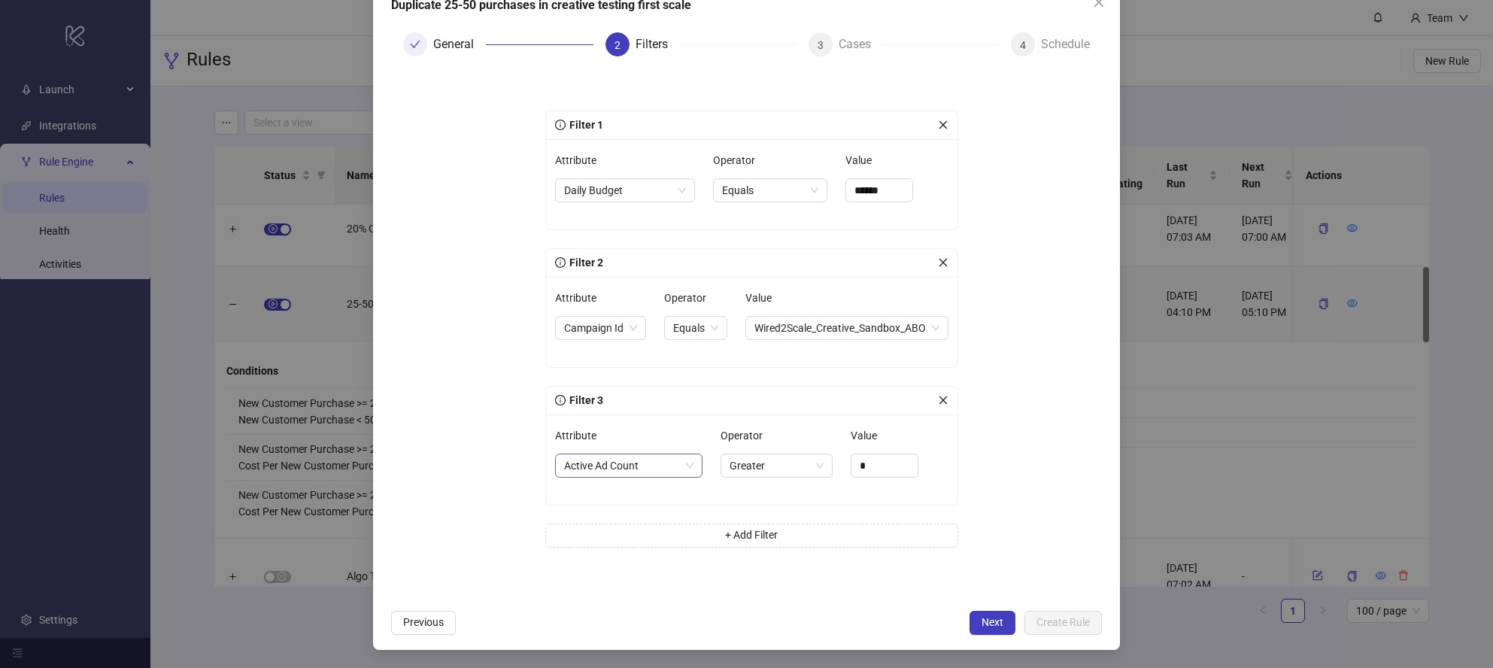
click at [646, 470] on span "Active Ad Count" at bounding box center [629, 465] width 130 height 23
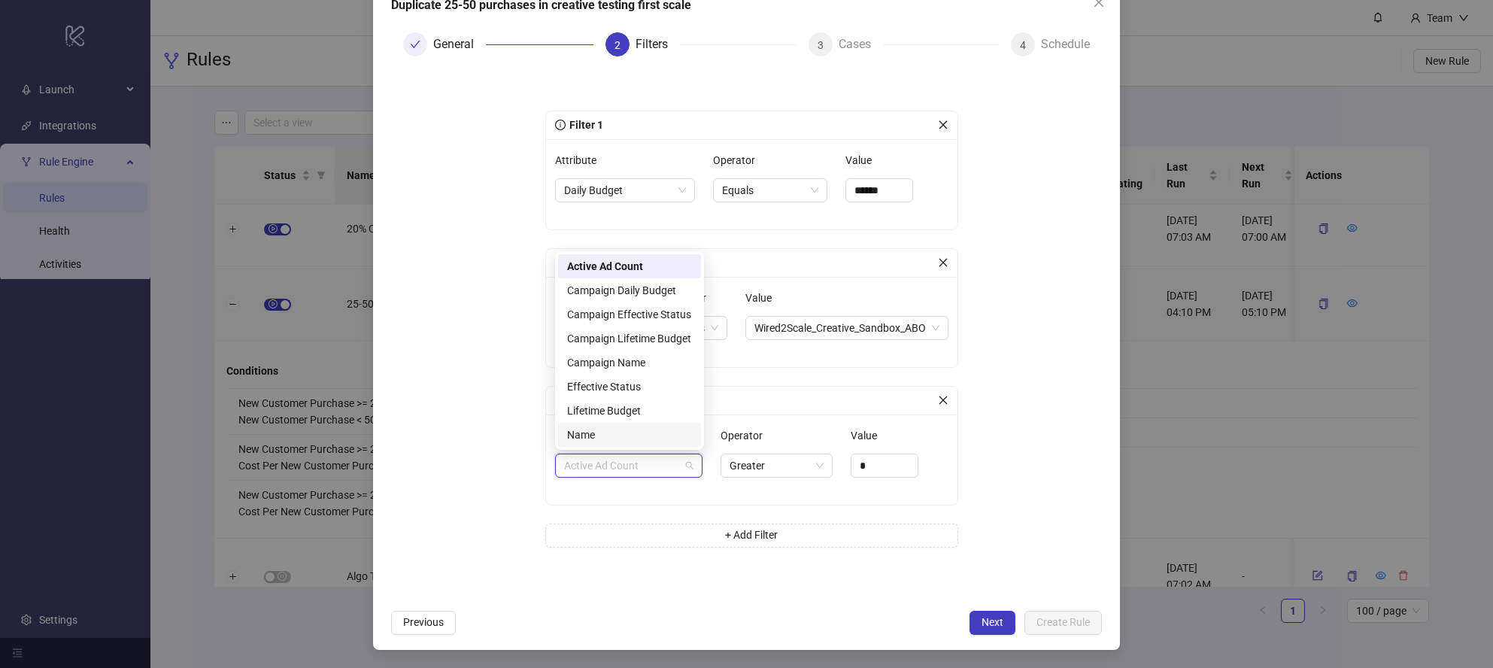
click at [597, 430] on div "Name" at bounding box center [629, 435] width 125 height 17
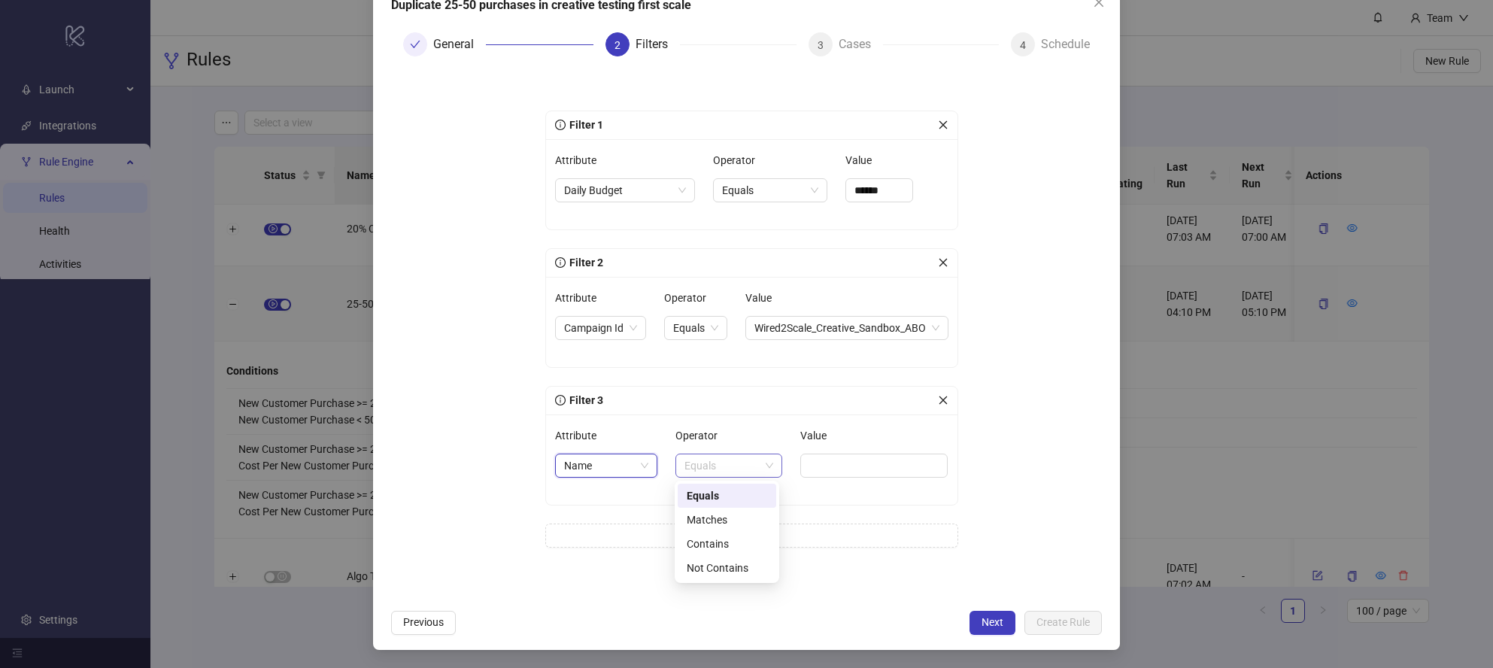
click at [740, 469] on span "Equals" at bounding box center [729, 465] width 89 height 23
click at [734, 541] on div "Contains" at bounding box center [727, 544] width 80 height 17
click at [879, 469] on input "Value" at bounding box center [876, 466] width 144 height 24
click at [618, 328] on span "Campaign Id" at bounding box center [600, 328] width 73 height 23
type input "*******"
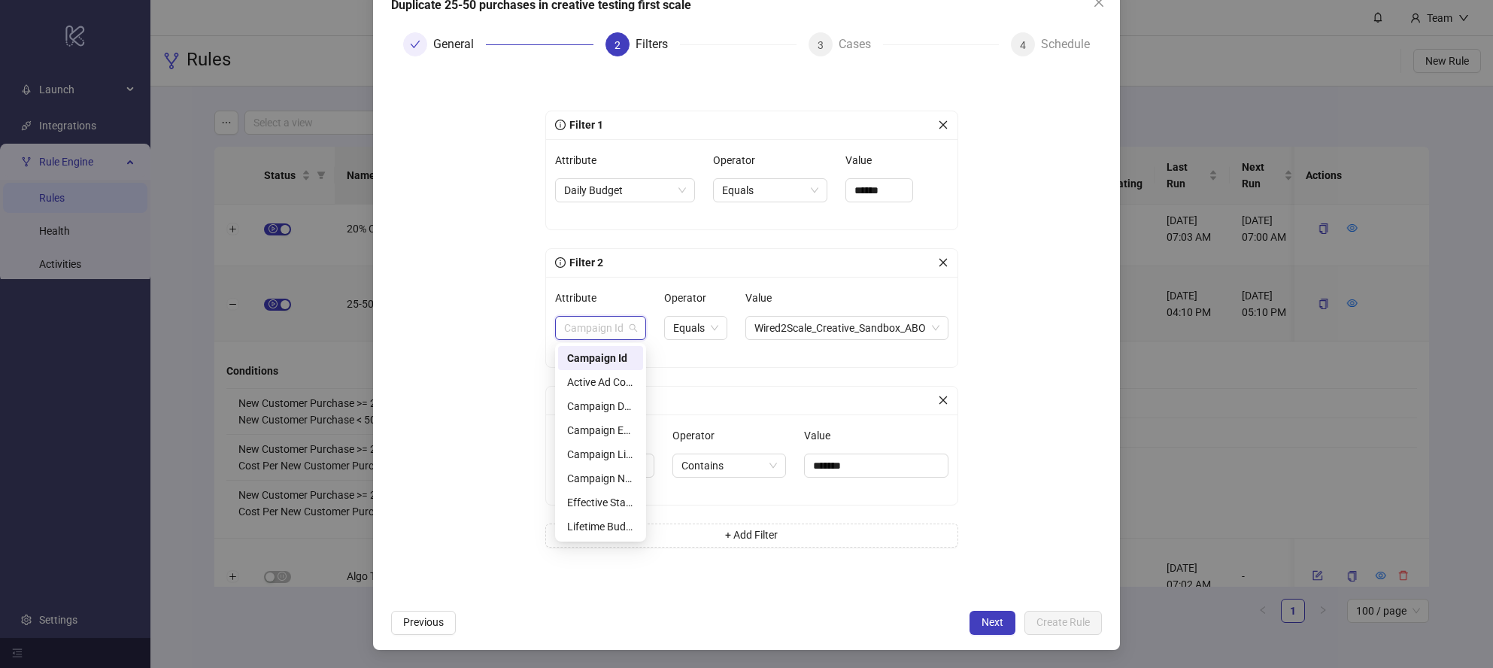
click at [494, 339] on form "Filter 1 Attribute Daily Budget Operator Equals Value ****** Filter 2 Attribute…" at bounding box center [746, 334] width 711 height 533
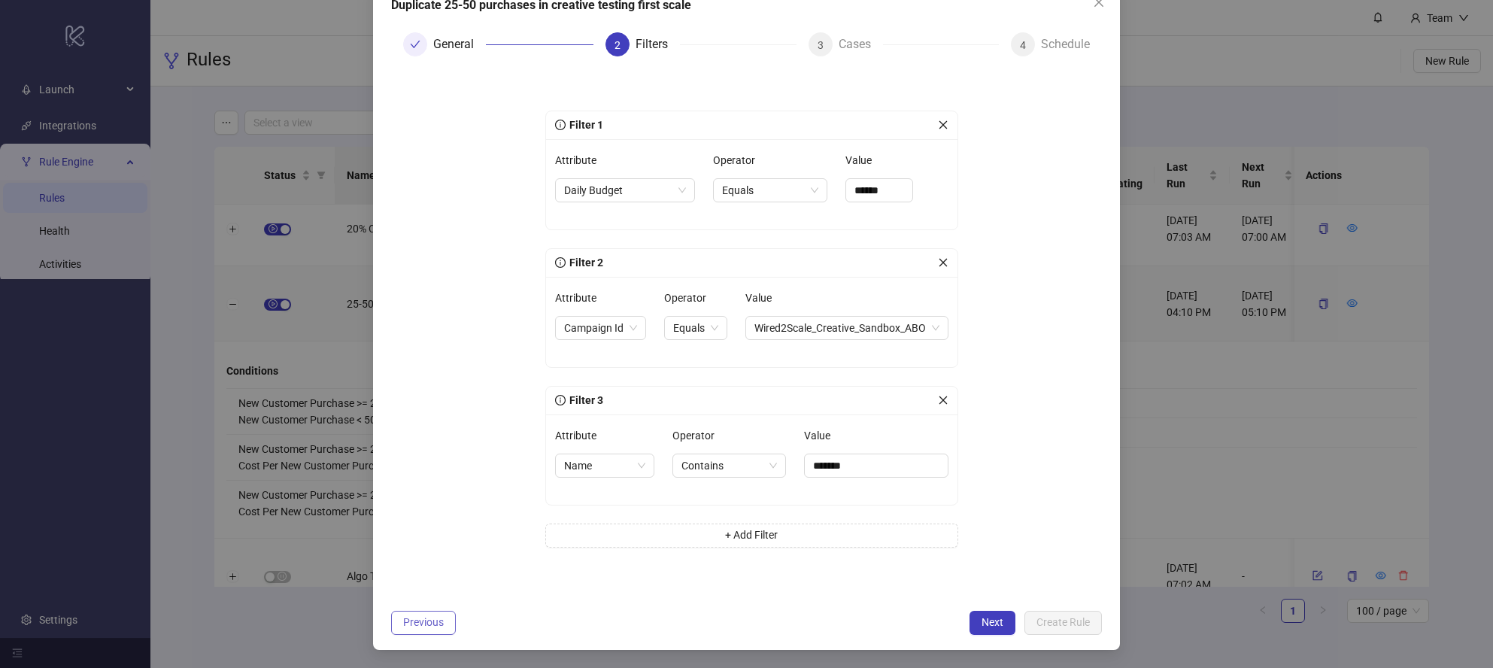
click at [436, 624] on span "Previous" at bounding box center [423, 622] width 41 height 12
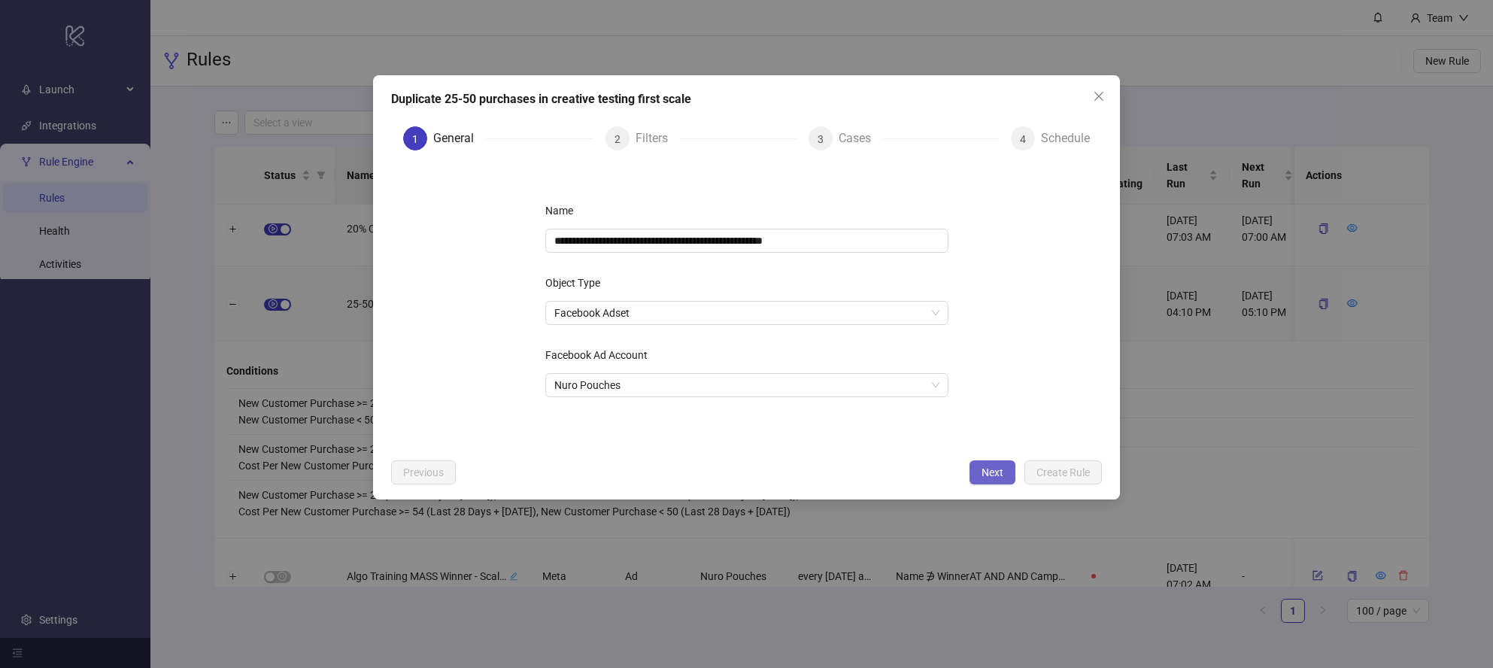
click at [990, 469] on span "Next" at bounding box center [993, 472] width 22 height 12
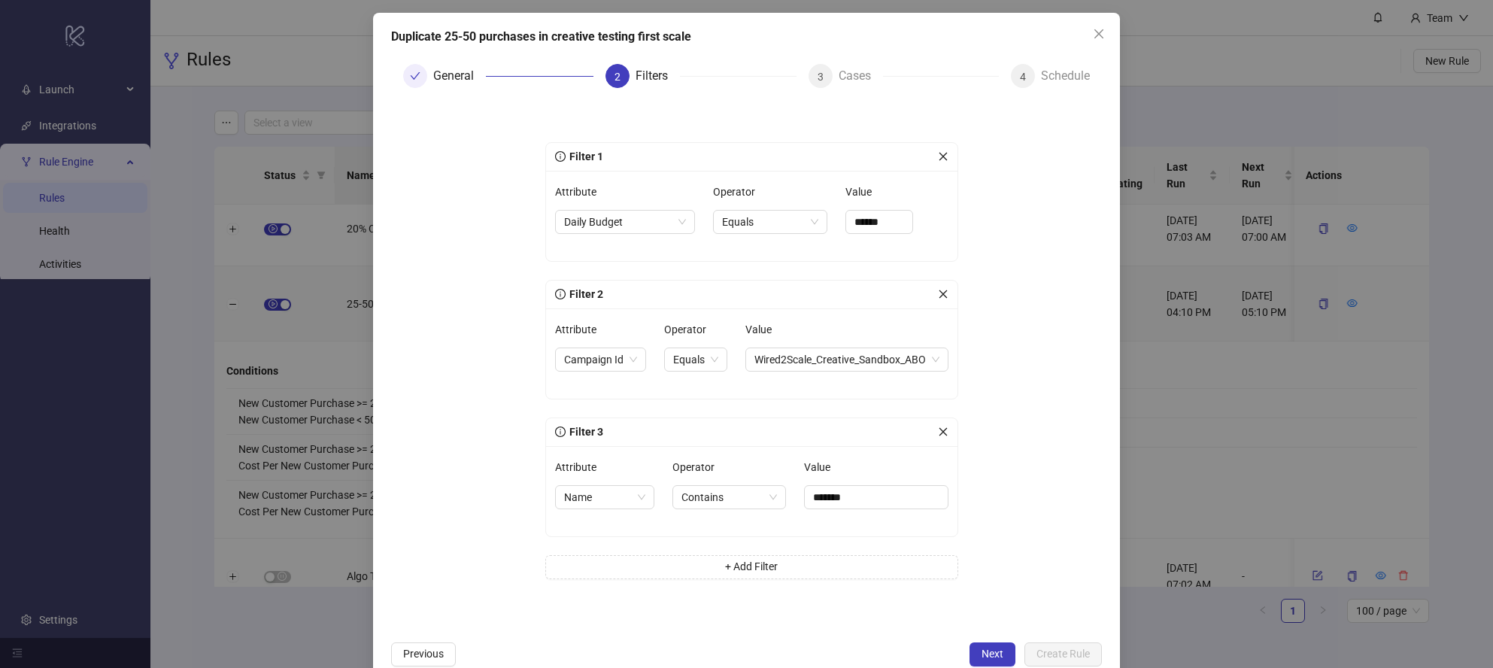
scroll to position [80, 0]
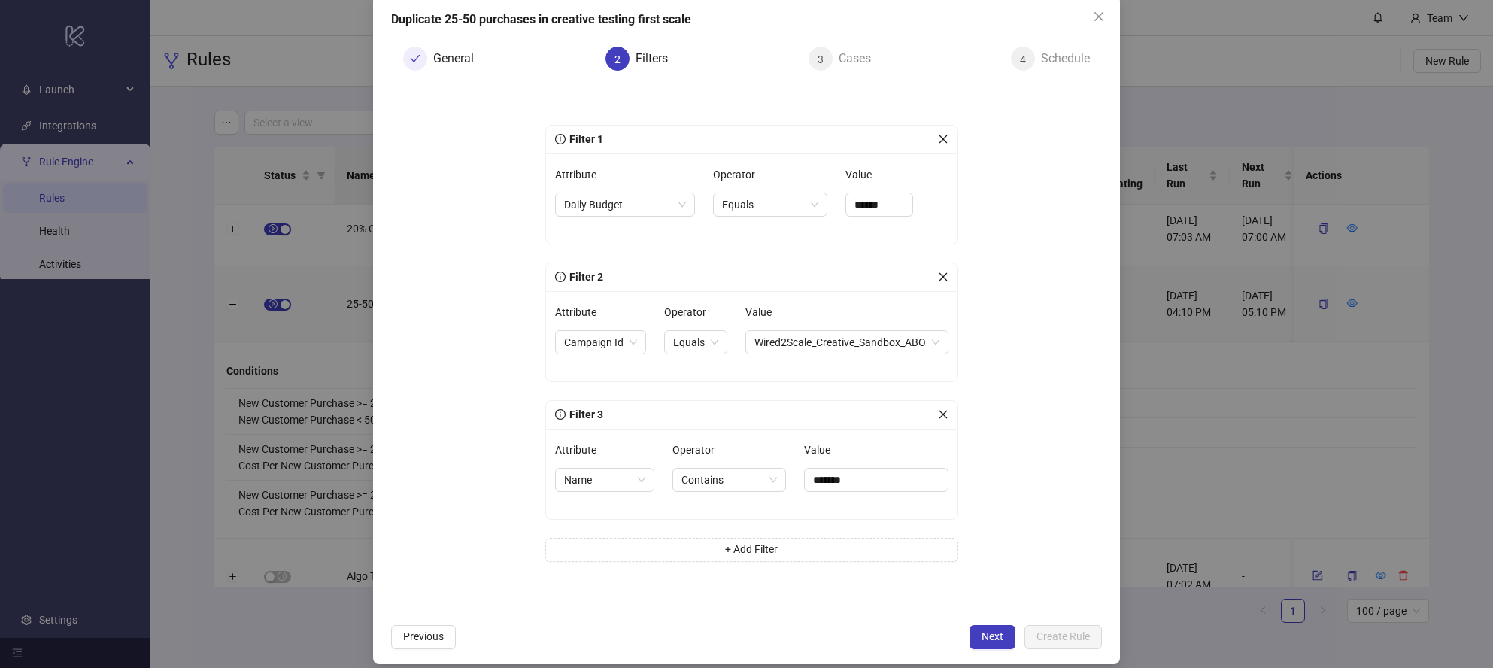
click at [1095, 8] on button "Close" at bounding box center [1099, 17] width 24 height 24
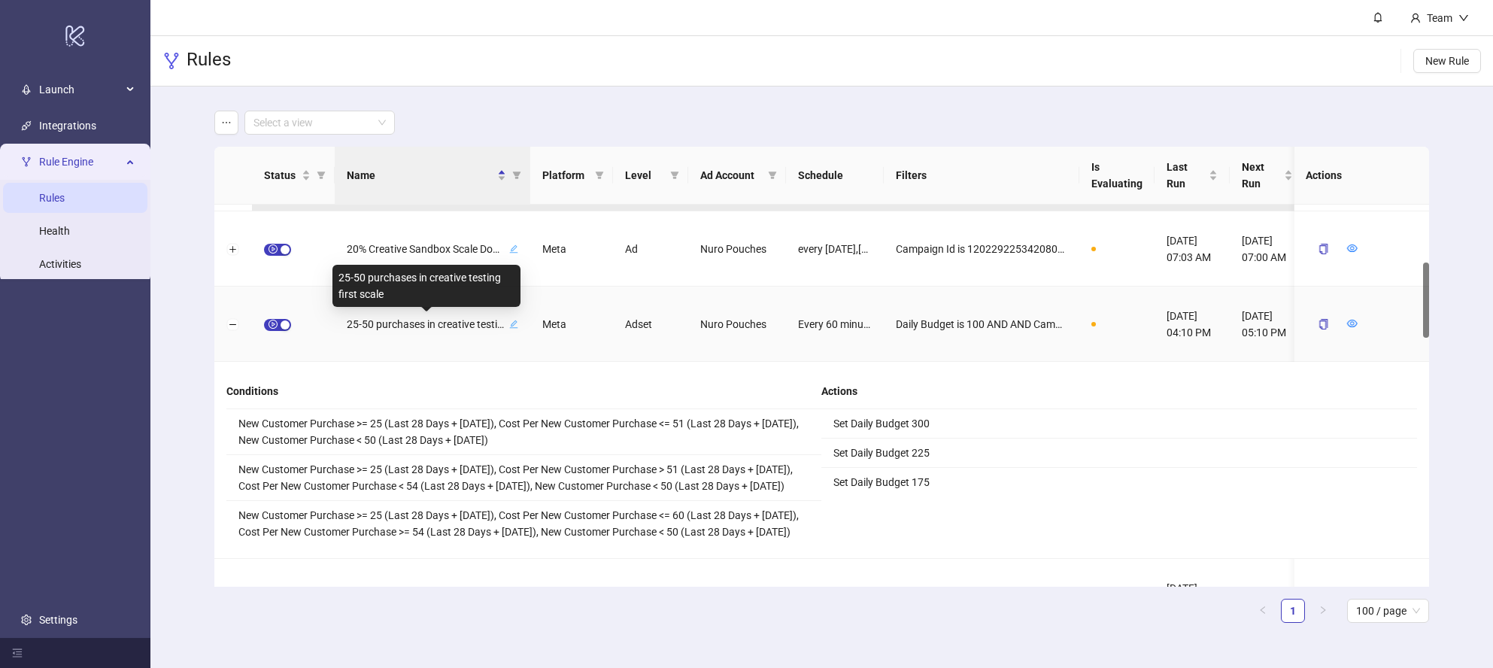
scroll to position [293, 0]
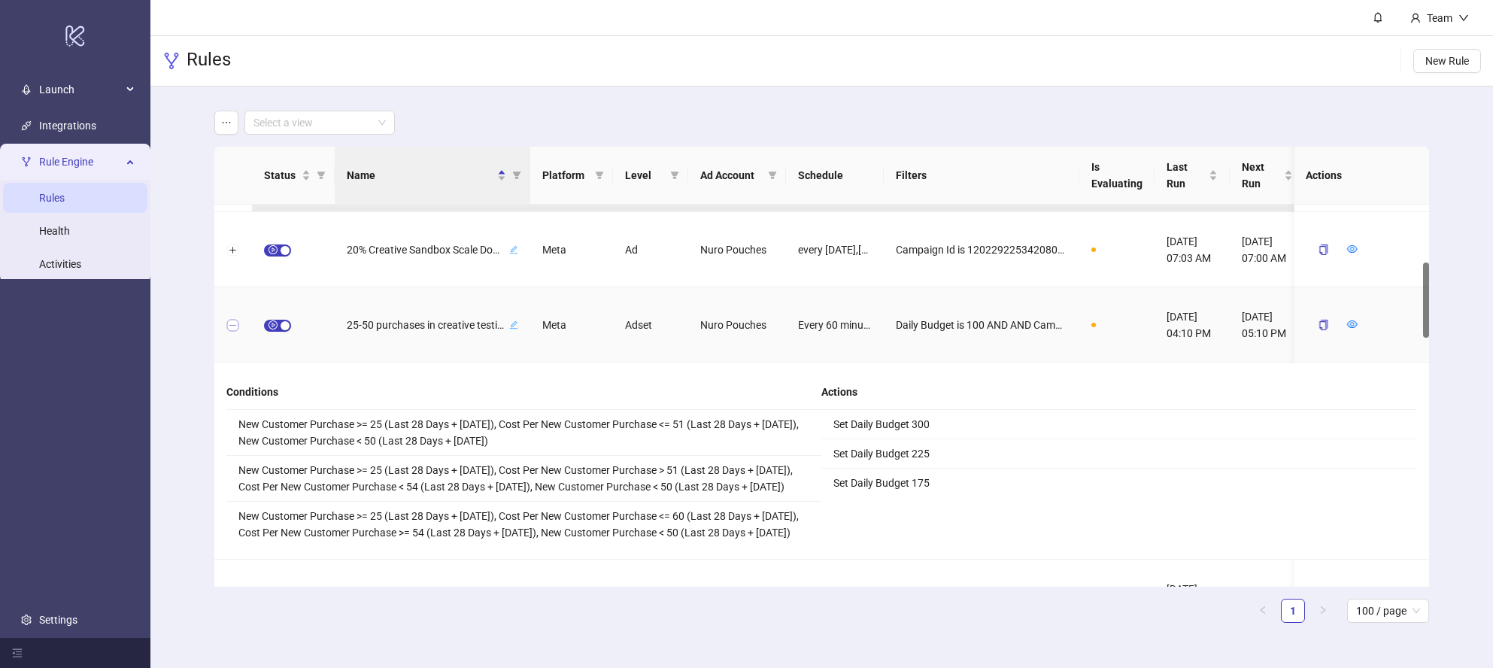
click at [236, 324] on button "Collapse row" at bounding box center [233, 326] width 12 height 12
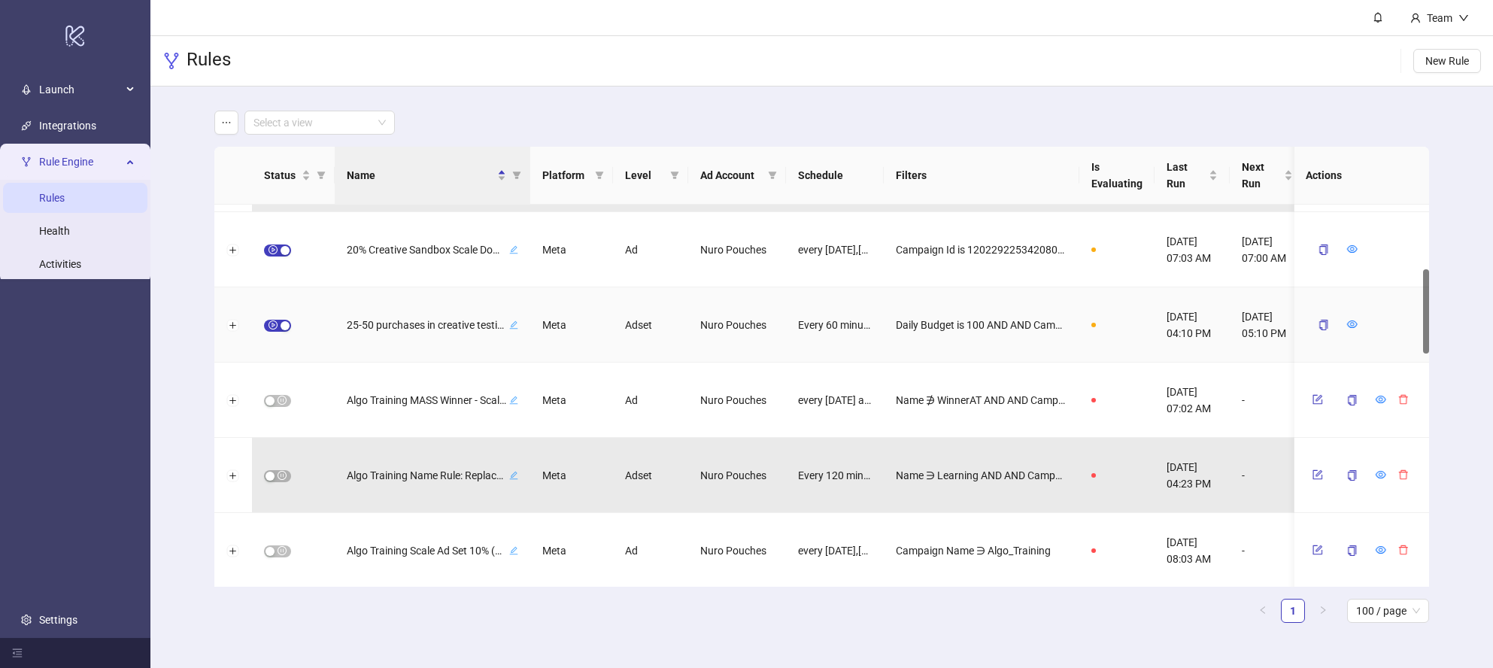
click at [510, 326] on icon "edit" at bounding box center [513, 324] width 9 height 9
drag, startPoint x: 396, startPoint y: 326, endPoint x: 335, endPoint y: 329, distance: 61.0
click at [335, 329] on div "**********" at bounding box center [433, 324] width 196 height 75
click at [356, 326] on input "**********" at bounding box center [411, 325] width 111 height 18
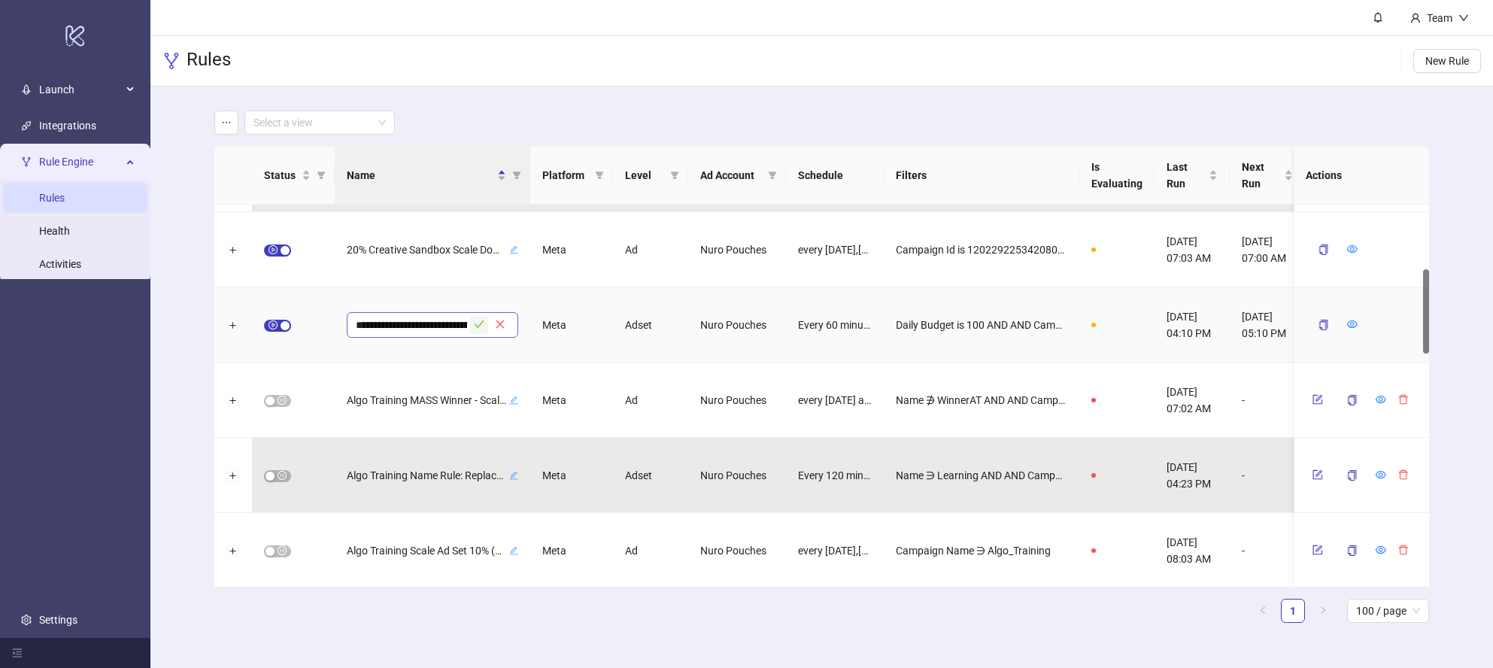
type input "**********"
click at [478, 323] on icon "check" at bounding box center [479, 324] width 11 height 11
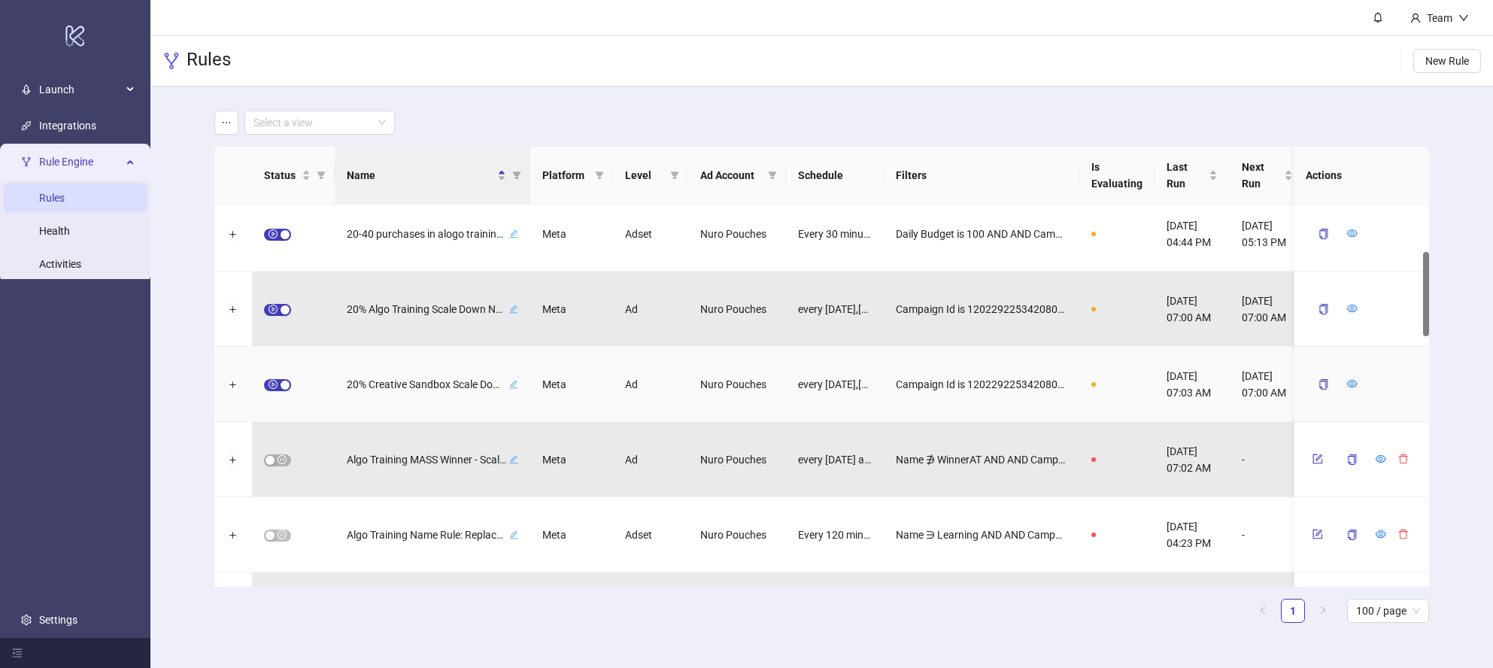
scroll to position [138, 0]
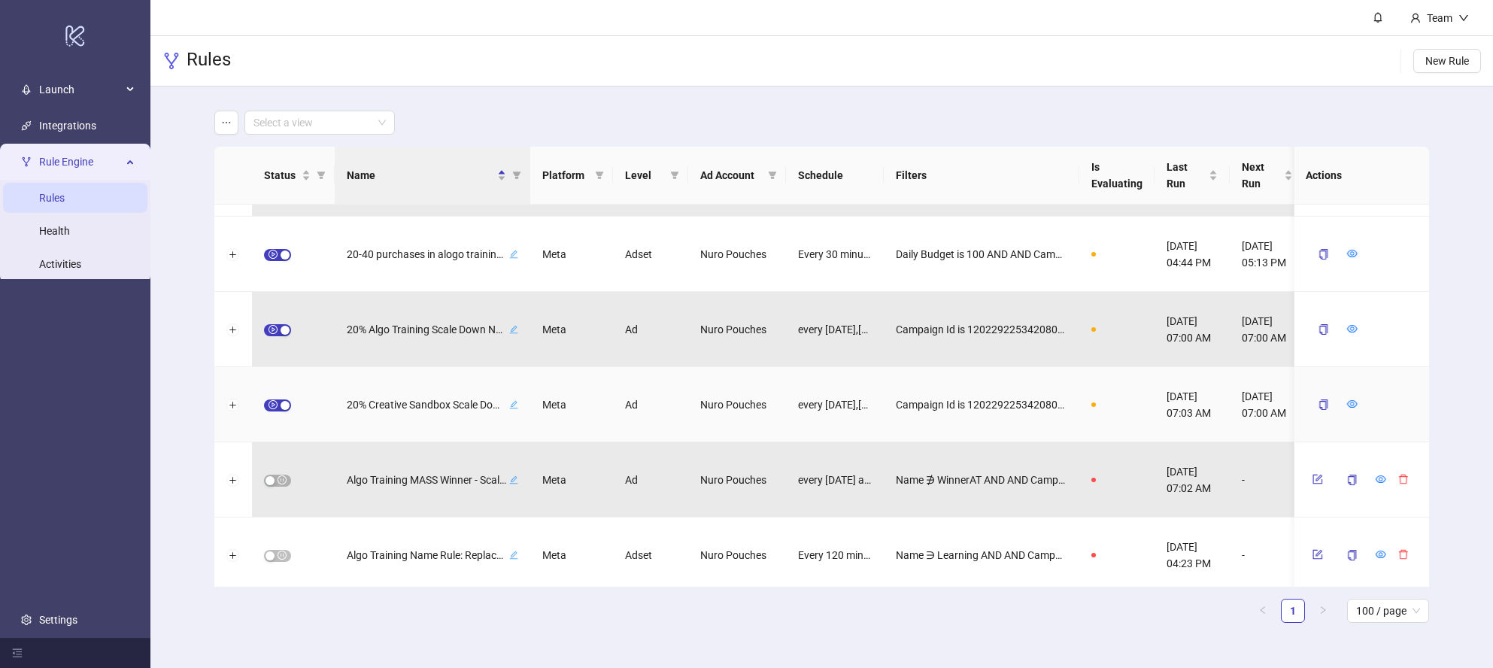
click at [513, 404] on icon "edit" at bounding box center [513, 404] width 9 height 9
drag, startPoint x: 402, startPoint y: 403, endPoint x: 341, endPoint y: 405, distance: 61.7
click at [341, 405] on div "**********" at bounding box center [433, 404] width 196 height 75
click at [356, 405] on input "**********" at bounding box center [411, 405] width 111 height 18
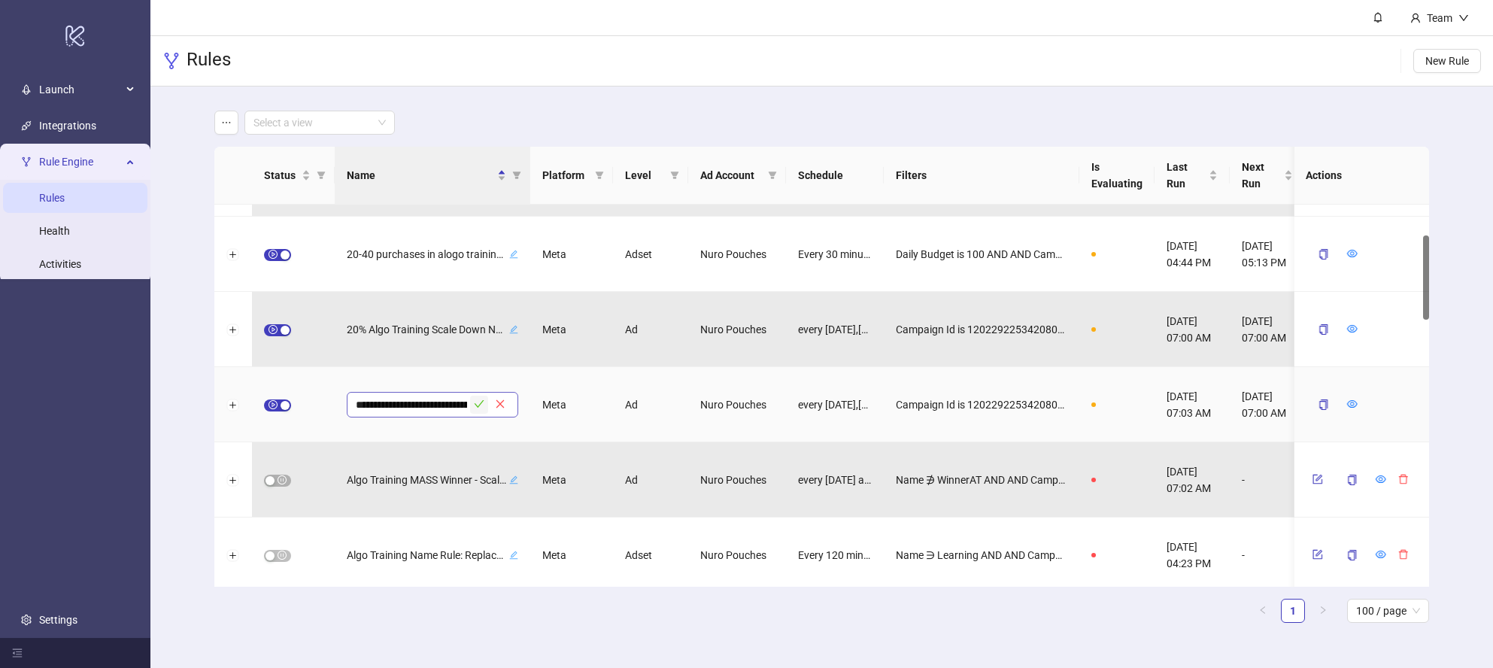
type input "**********"
click at [481, 401] on icon "check" at bounding box center [479, 404] width 11 height 11
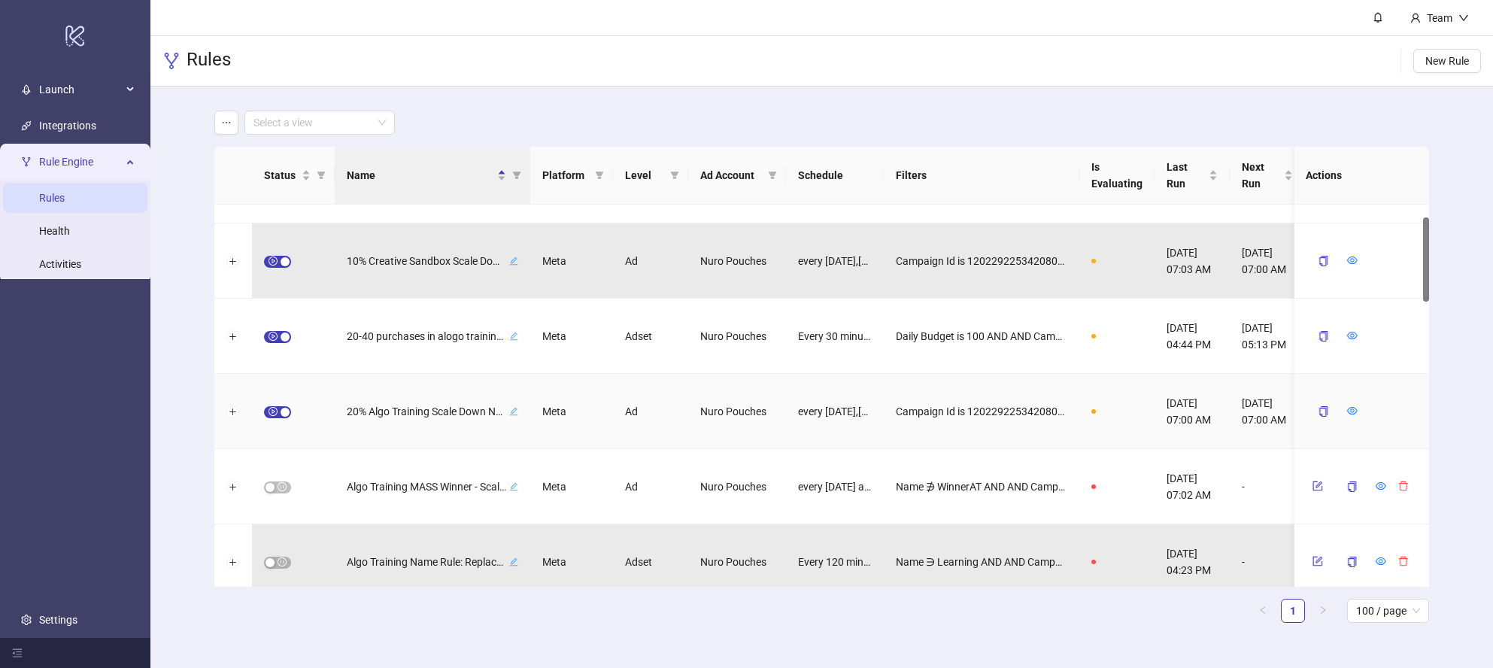
scroll to position [57, 0]
click at [284, 411] on div "button" at bounding box center [285, 411] width 9 height 9
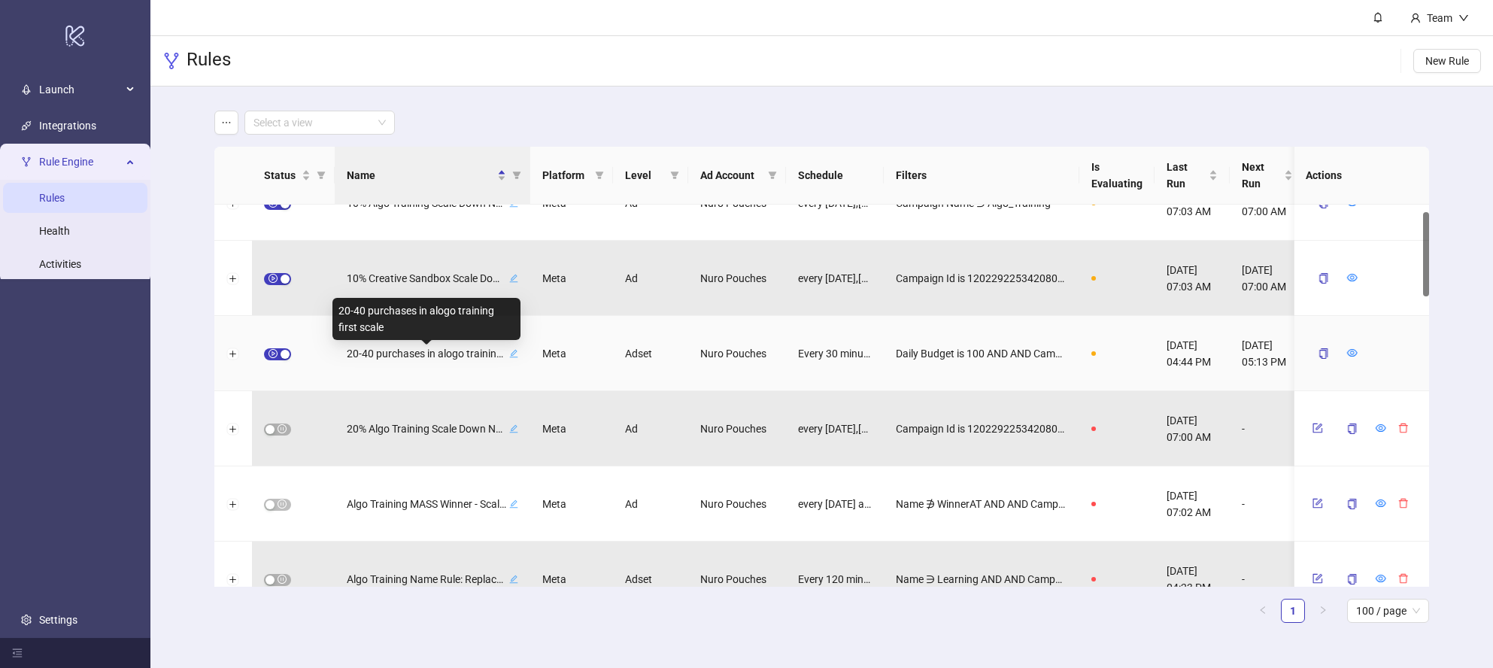
scroll to position [35, 0]
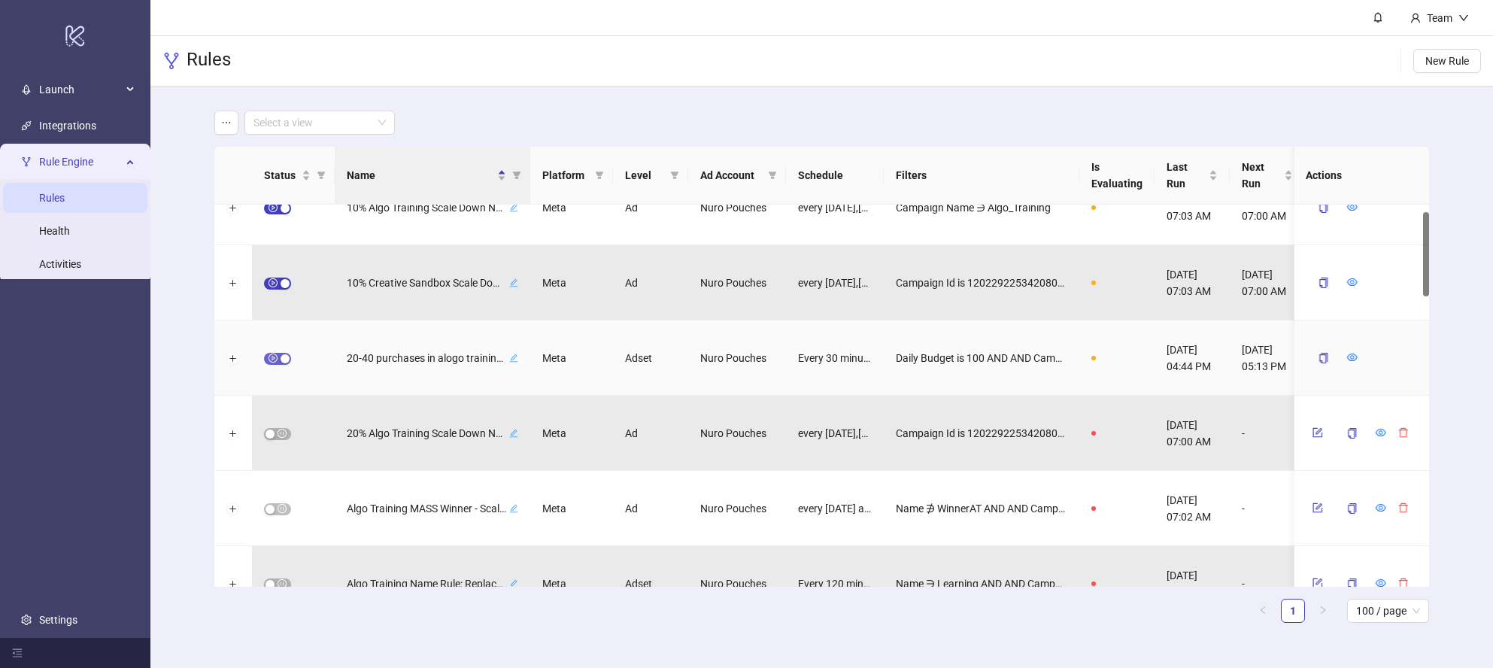
click at [279, 356] on button "button" at bounding box center [277, 359] width 27 height 12
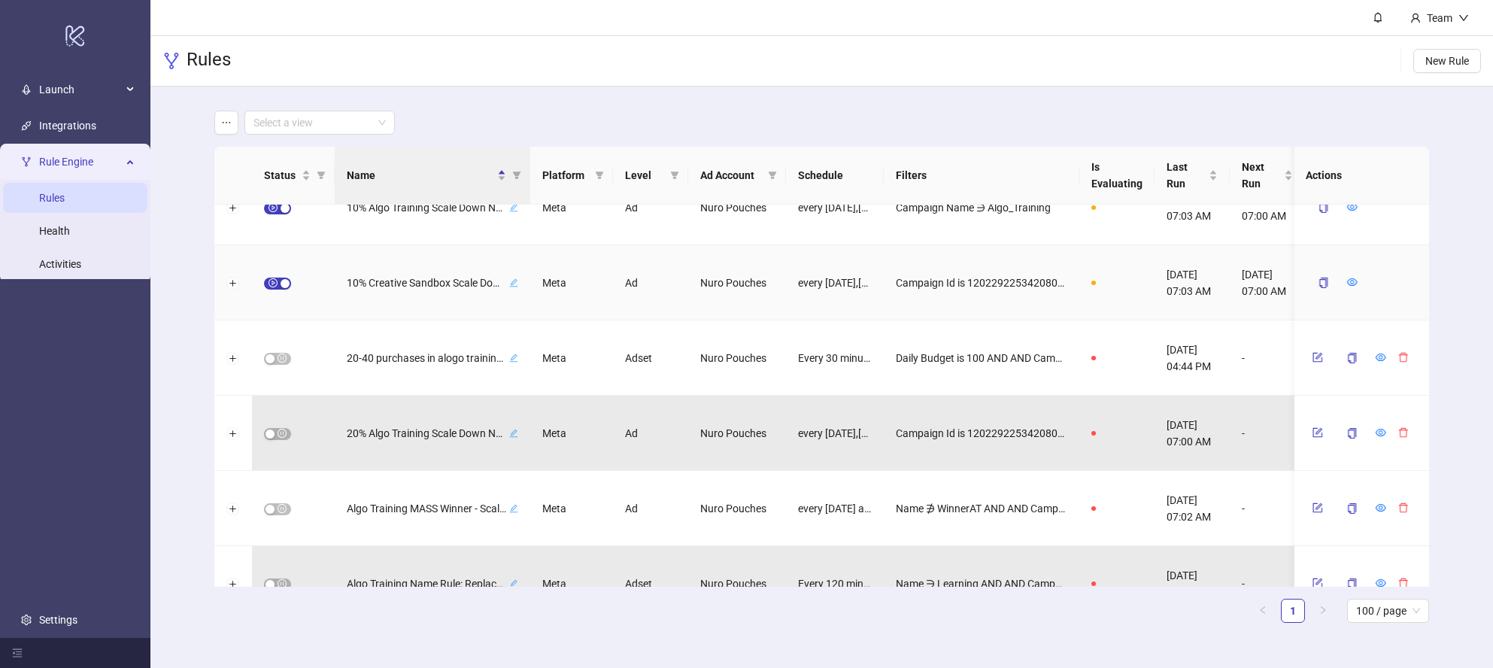
click at [511, 283] on icon "edit" at bounding box center [513, 282] width 8 height 8
drag, startPoint x: 411, startPoint y: 287, endPoint x: 357, endPoint y: 279, distance: 53.9
click at [324, 283] on div "**********" at bounding box center [827, 282] width 1226 height 75
click at [357, 281] on input "**********" at bounding box center [411, 283] width 111 height 18
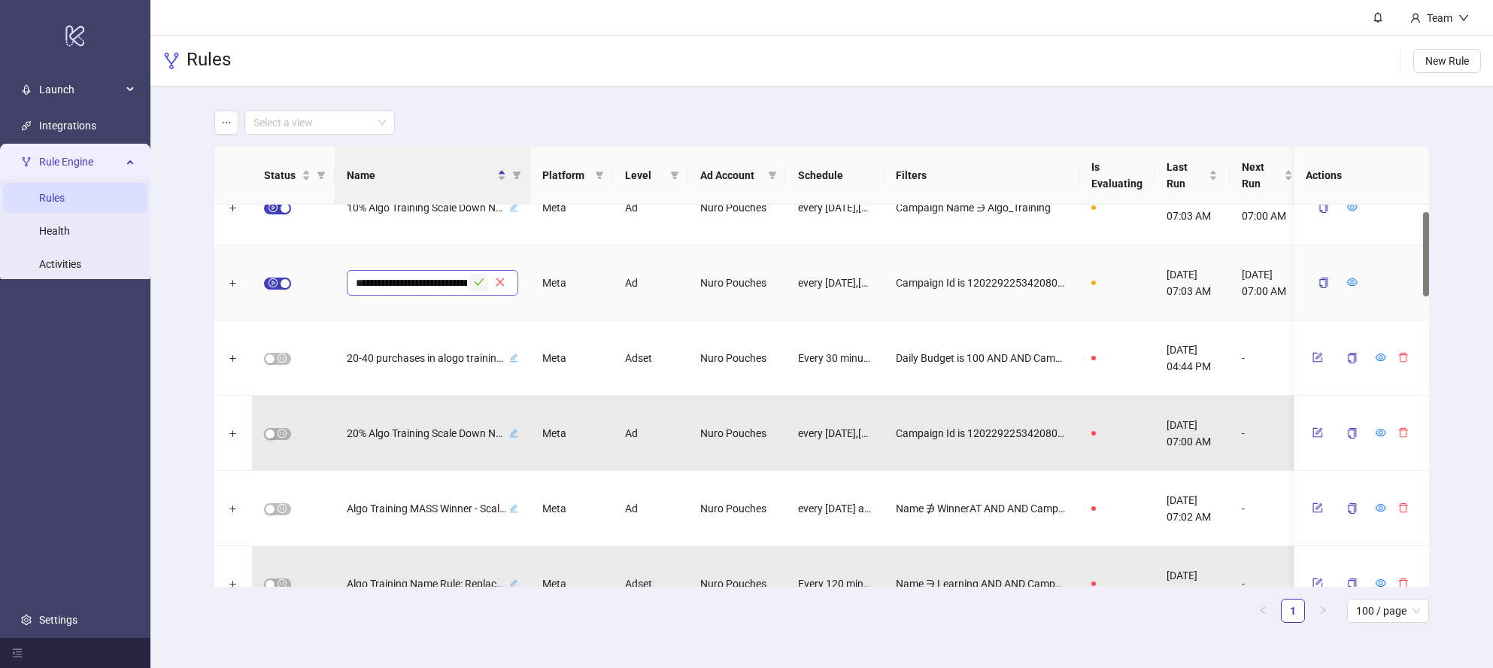
type input "**********"
click at [480, 280] on icon "check" at bounding box center [479, 282] width 11 height 11
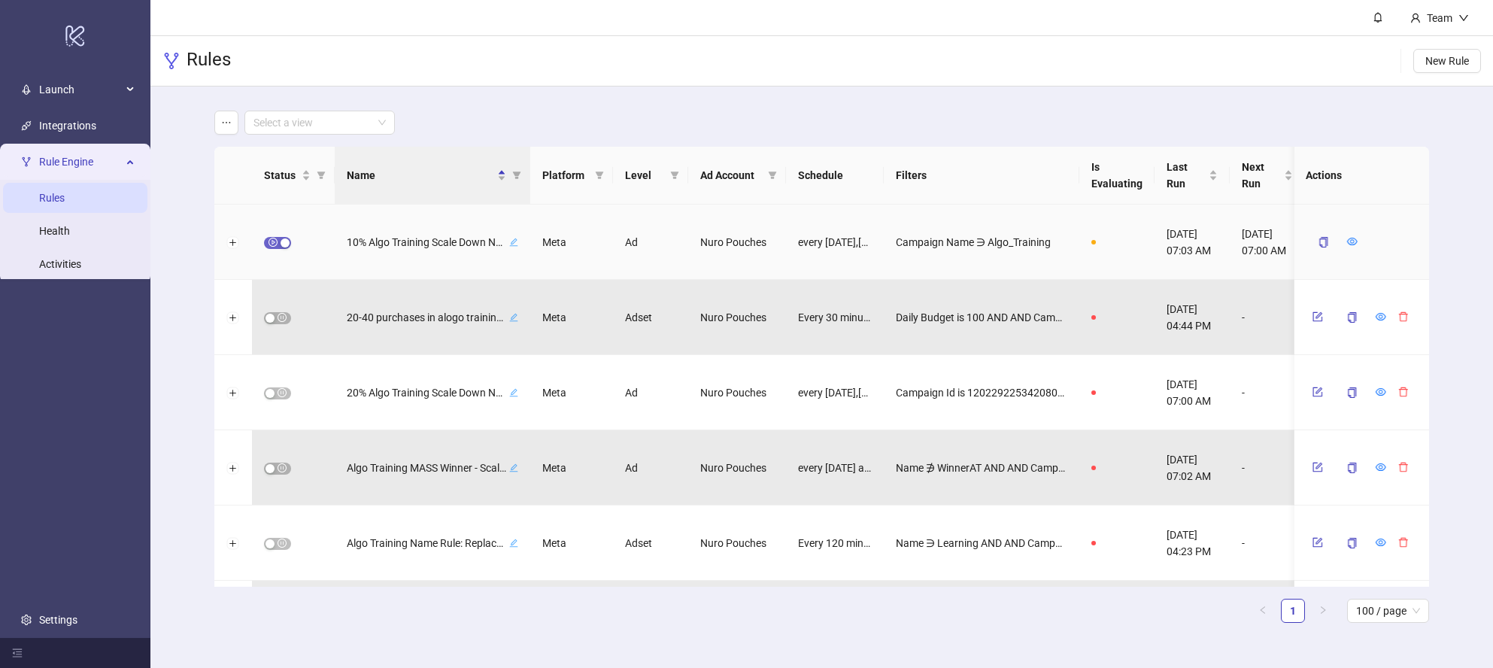
click at [281, 244] on div "button" at bounding box center [285, 242] width 9 height 9
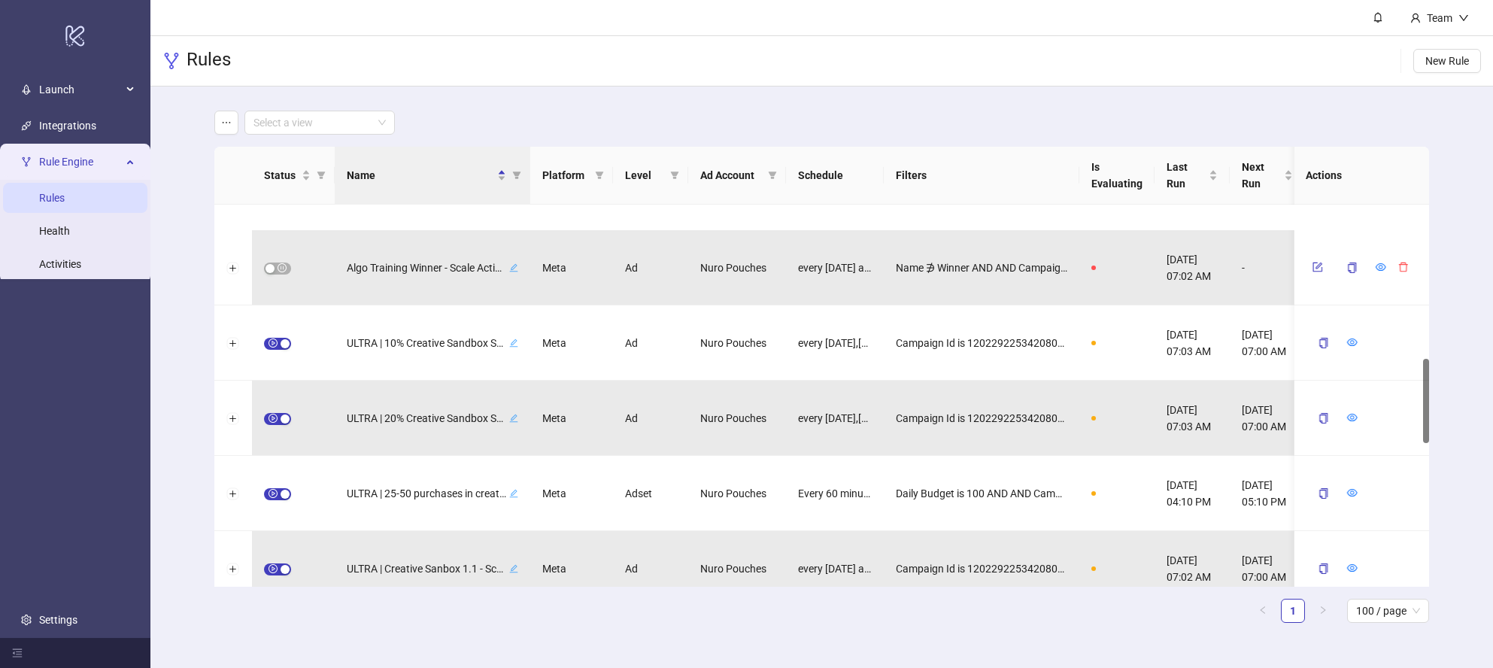
scroll to position [617, 0]
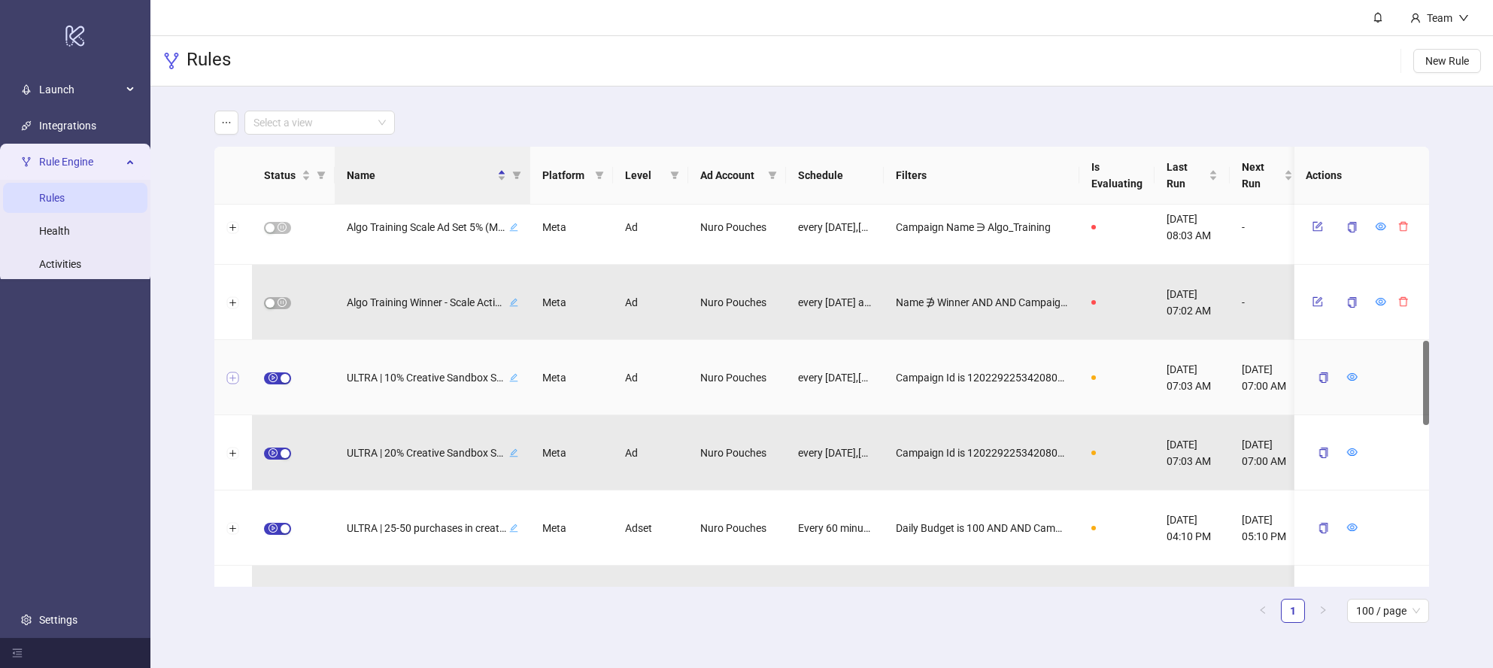
click at [228, 376] on button "Expand row" at bounding box center [233, 378] width 12 height 12
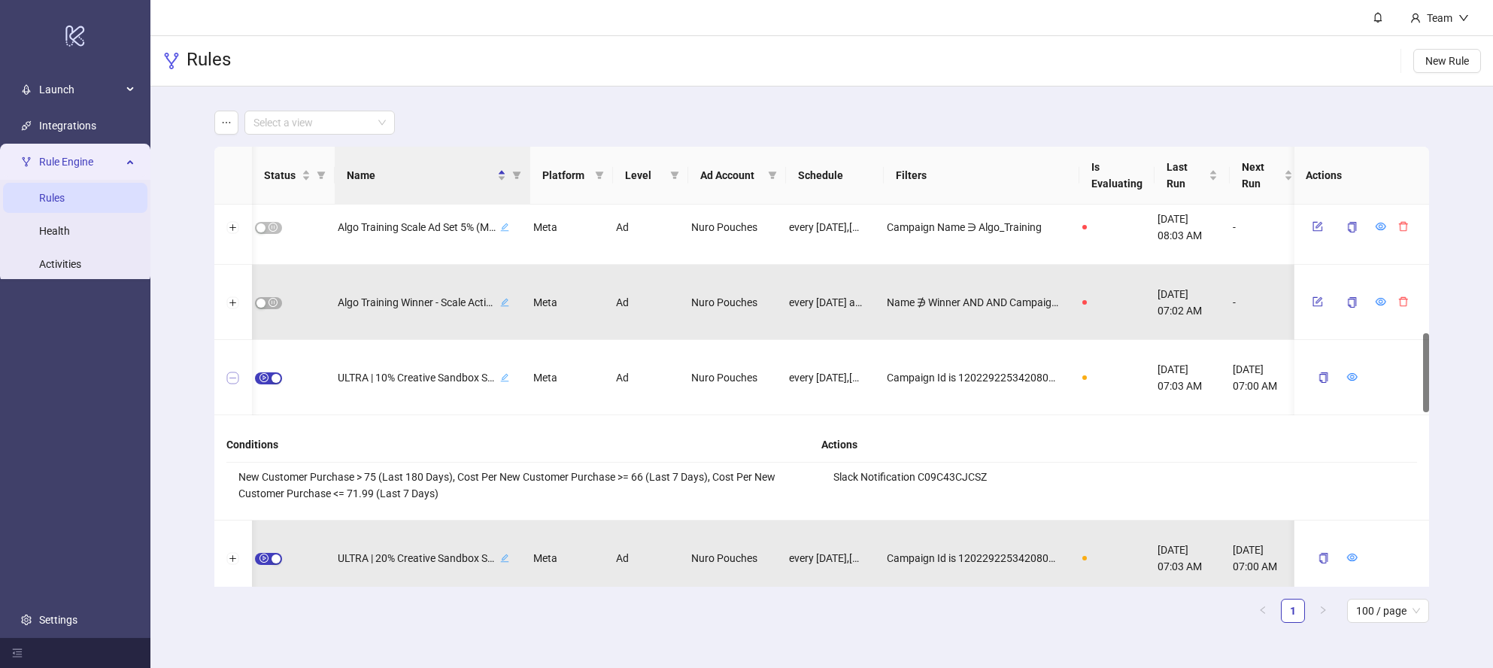
scroll to position [0, 9]
click at [232, 376] on button "Collapse row" at bounding box center [233, 378] width 12 height 12
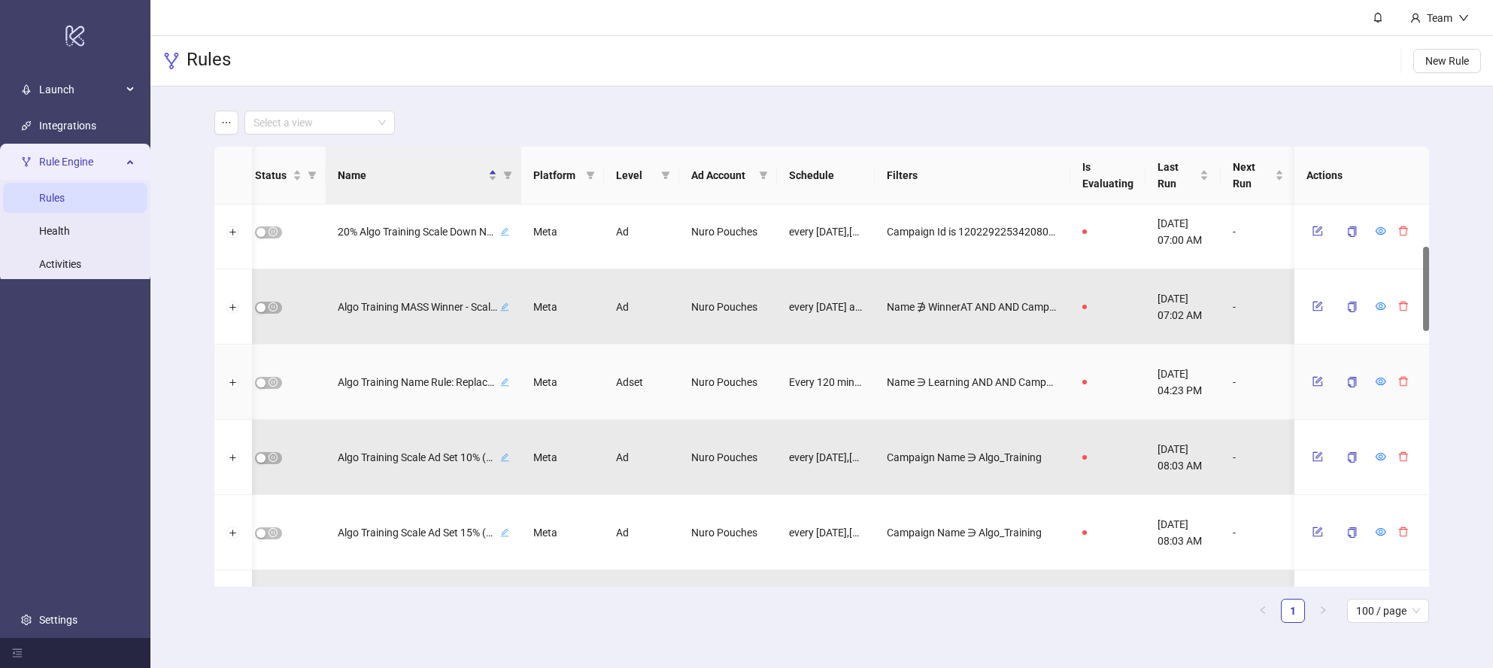
scroll to position [0, 0]
